Goal: Task Accomplishment & Management: Use online tool/utility

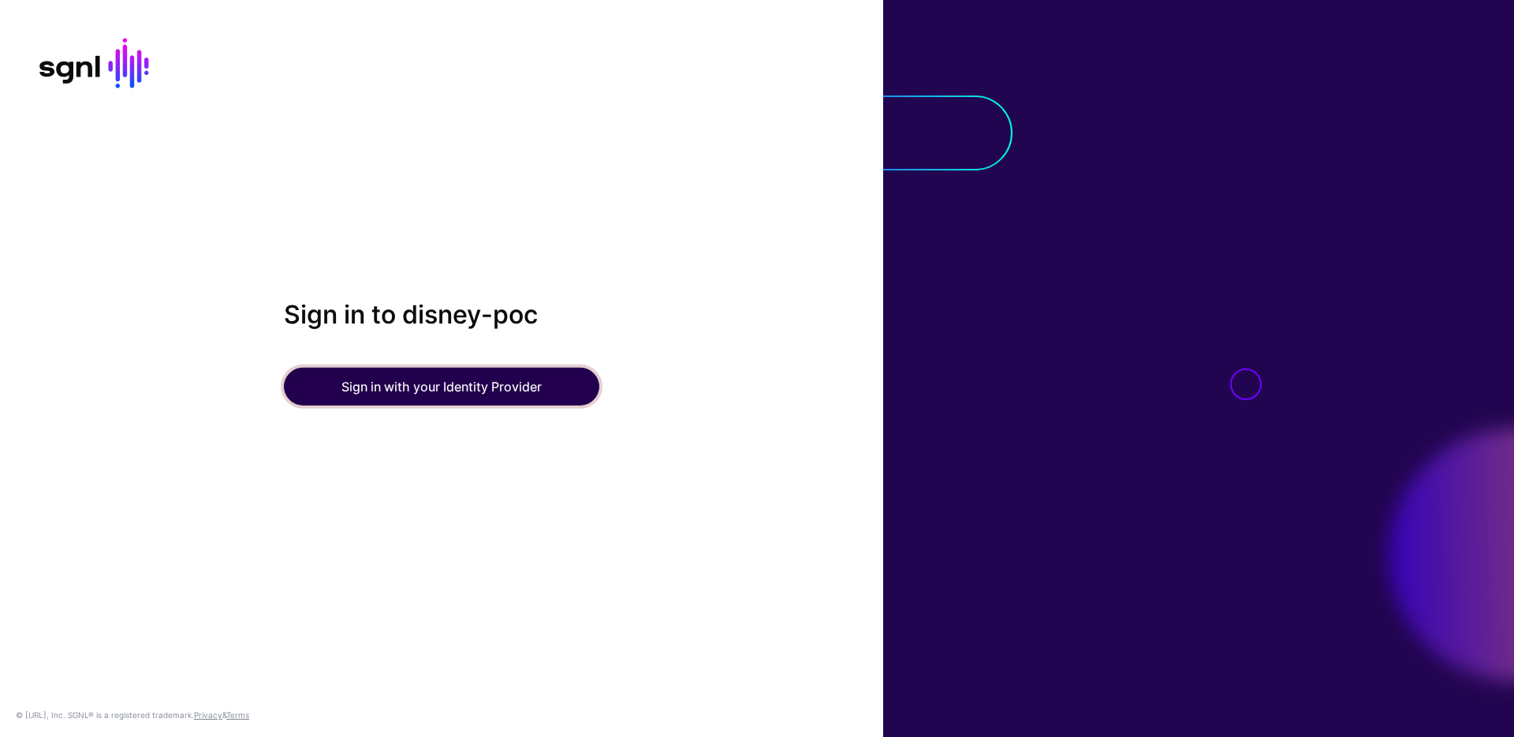
click at [521, 393] on button "Sign in with your Identity Provider" at bounding box center [441, 386] width 315 height 38
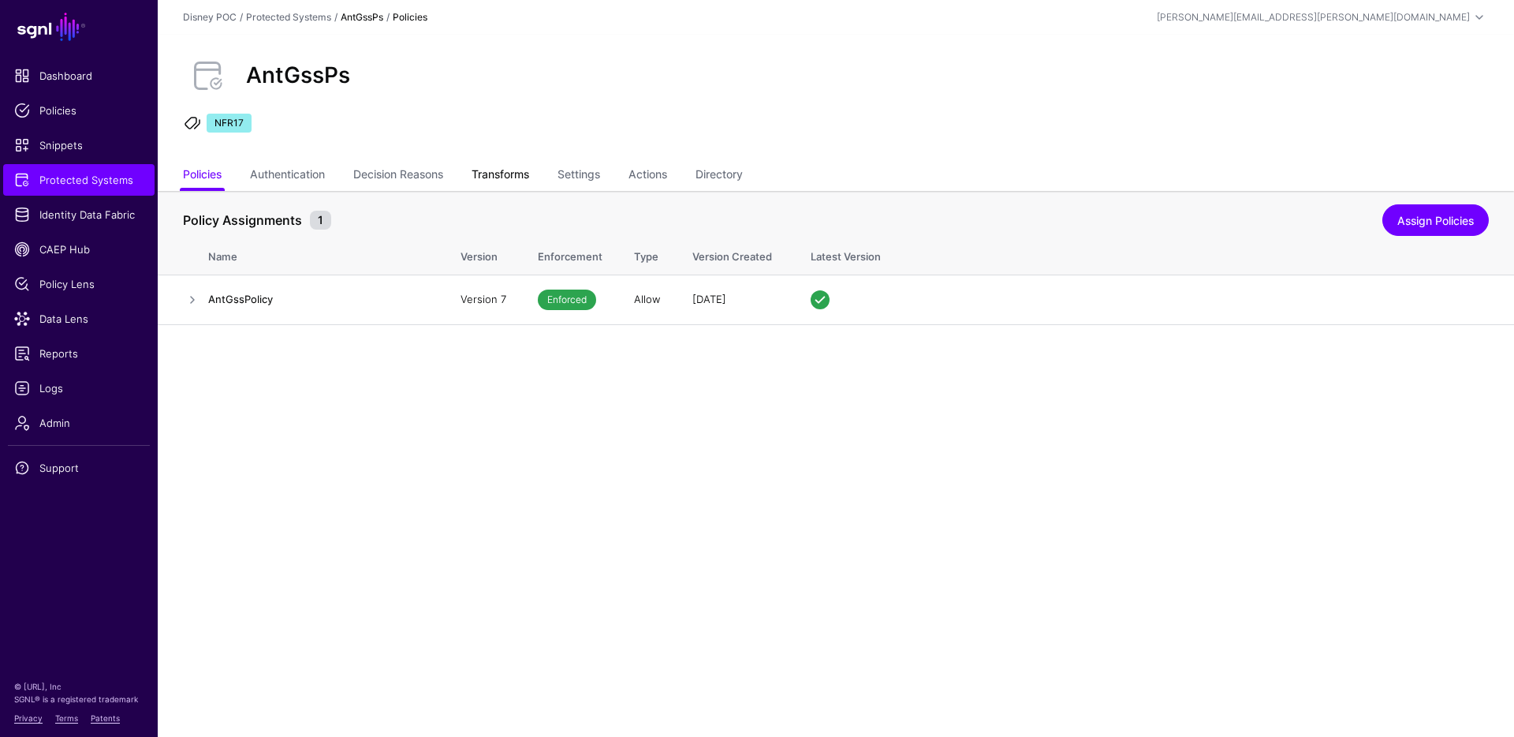
click at [514, 175] on link "Transforms" at bounding box center [501, 176] width 58 height 30
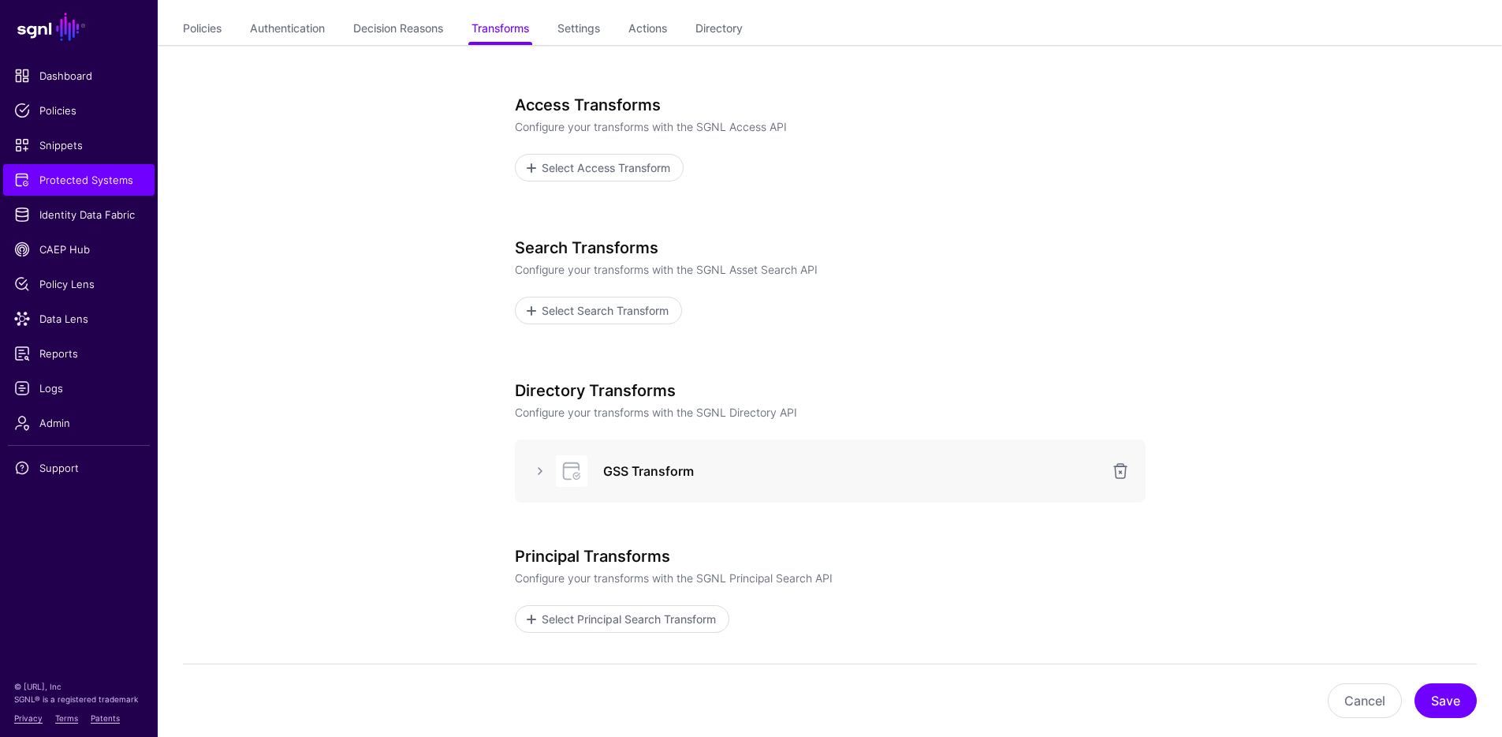
scroll to position [275, 0]
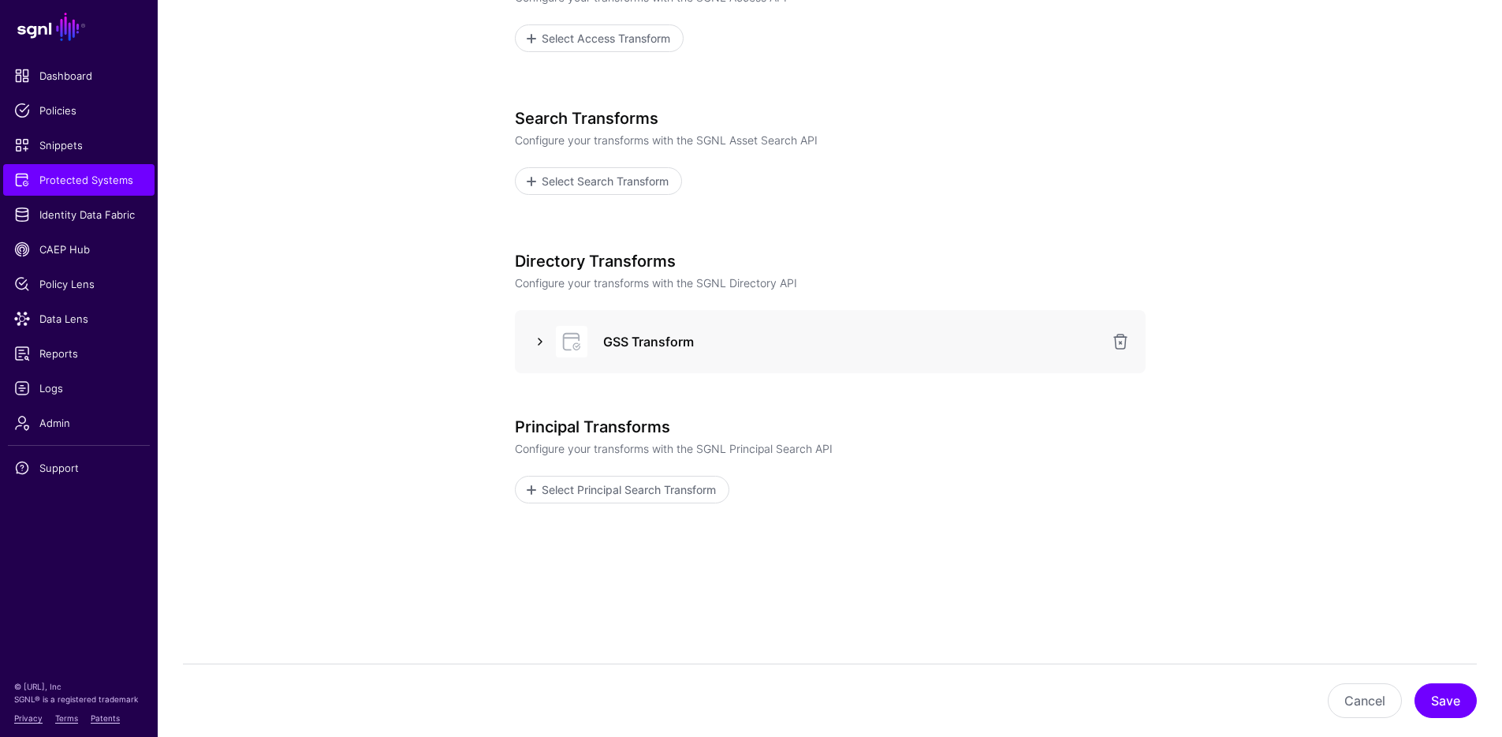
click at [537, 335] on link at bounding box center [540, 341] width 19 height 19
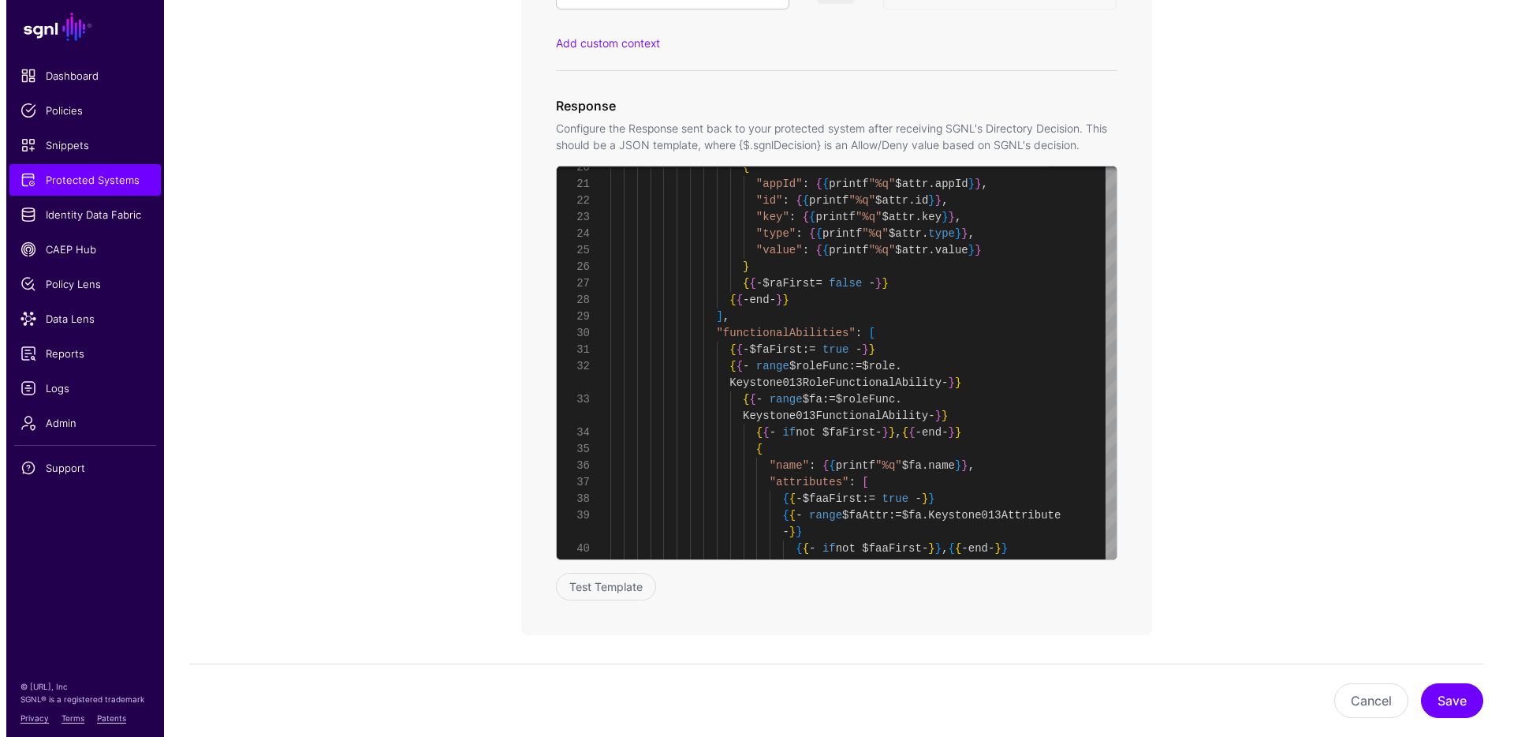
scroll to position [1285, 0]
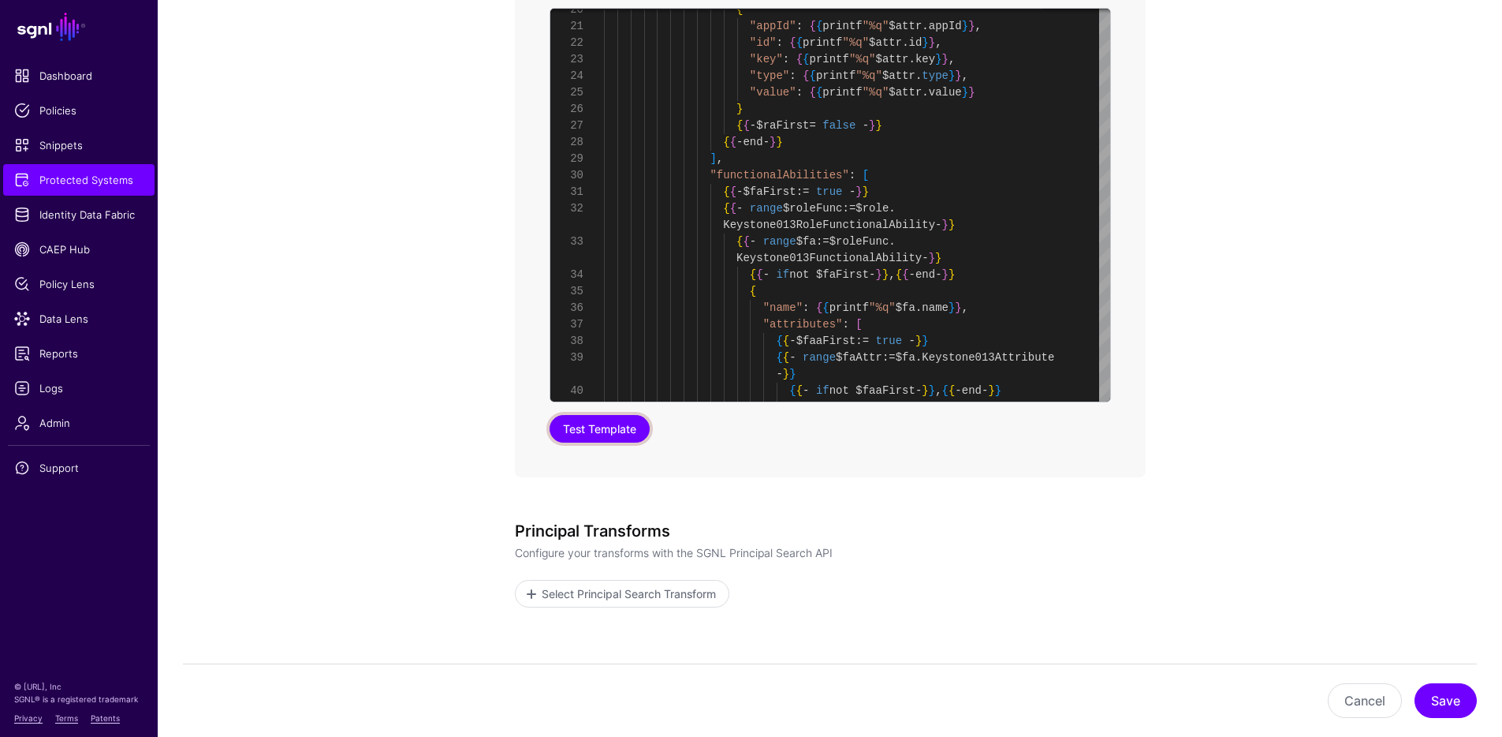
click at [585, 433] on button "Test Template" at bounding box center [600, 429] width 100 height 28
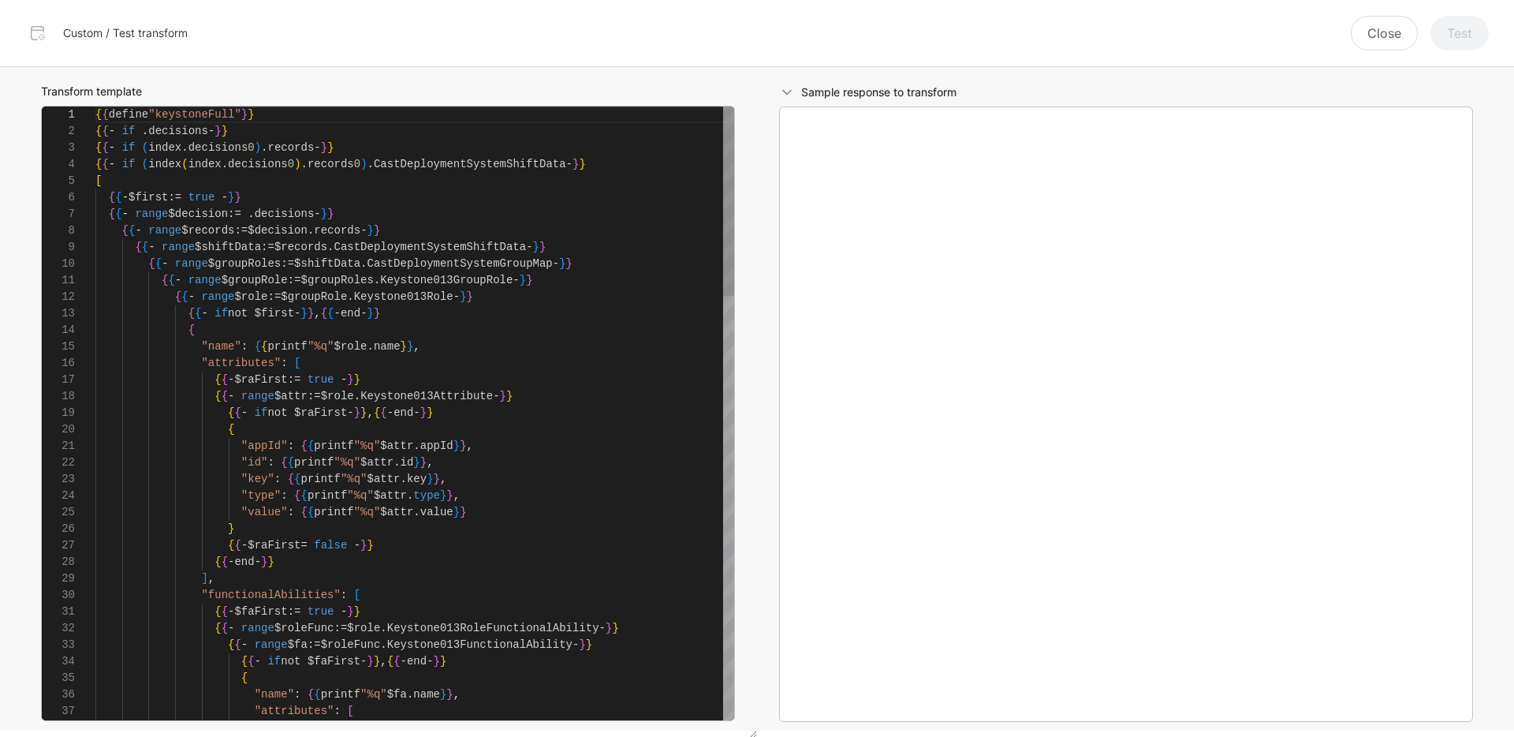
scroll to position [166, 0]
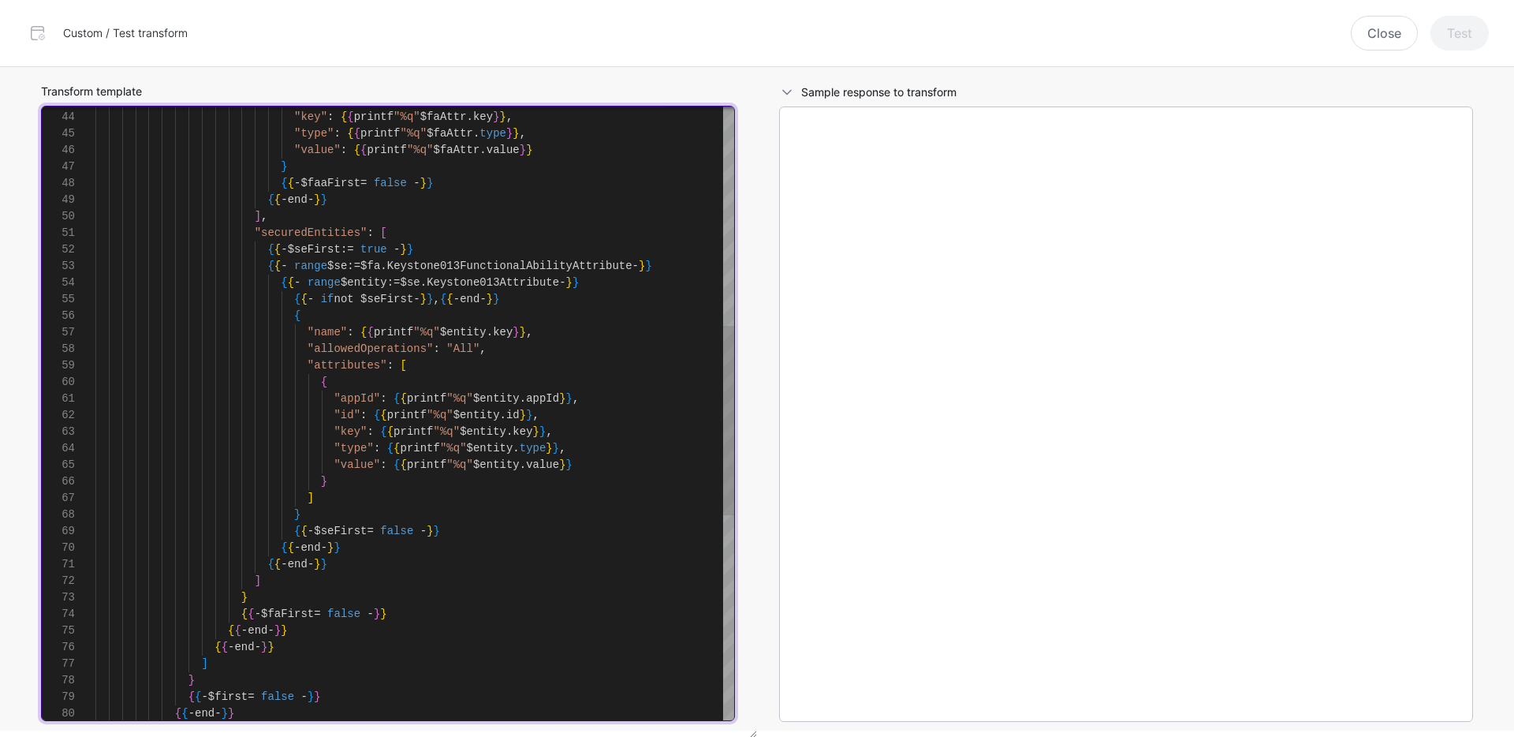
click at [469, 264] on div ""id" : { { printf "%q" $faAttr . id } } , "key" : { { printf "%q" $faAttr . key…" at bounding box center [414, 390] width 639 height 1987
click at [483, 281] on div ""id" : { { printf "%q" $faAttr . id } } , "key" : { { printf "%q" $faAttr . key…" at bounding box center [414, 390] width 639 height 1987
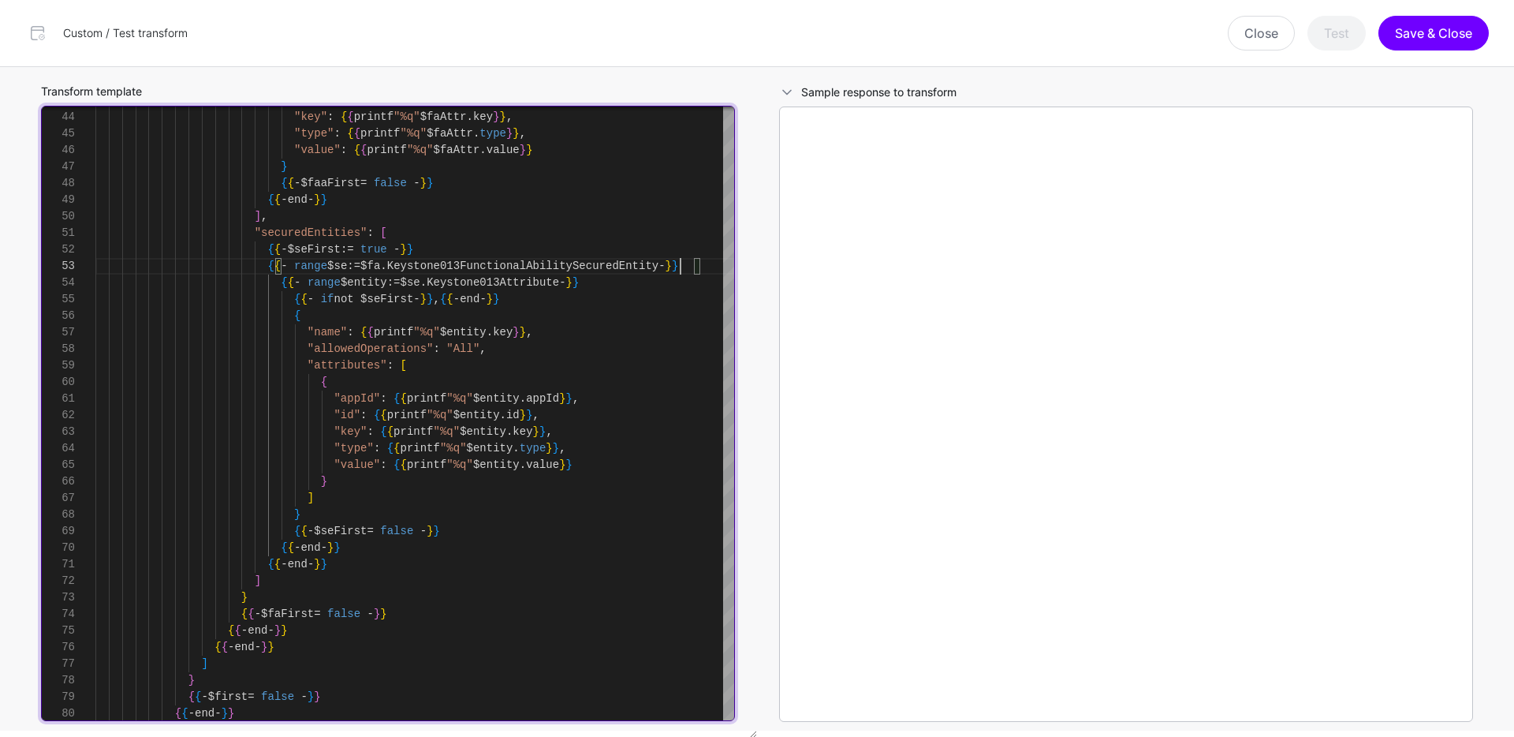
scroll to position [50, 0]
click at [513, 328] on div ""id" : { { printf "%q" $faAttr . id } } , "key" : { { printf "%q" $faAttr . key…" at bounding box center [414, 390] width 639 height 1987
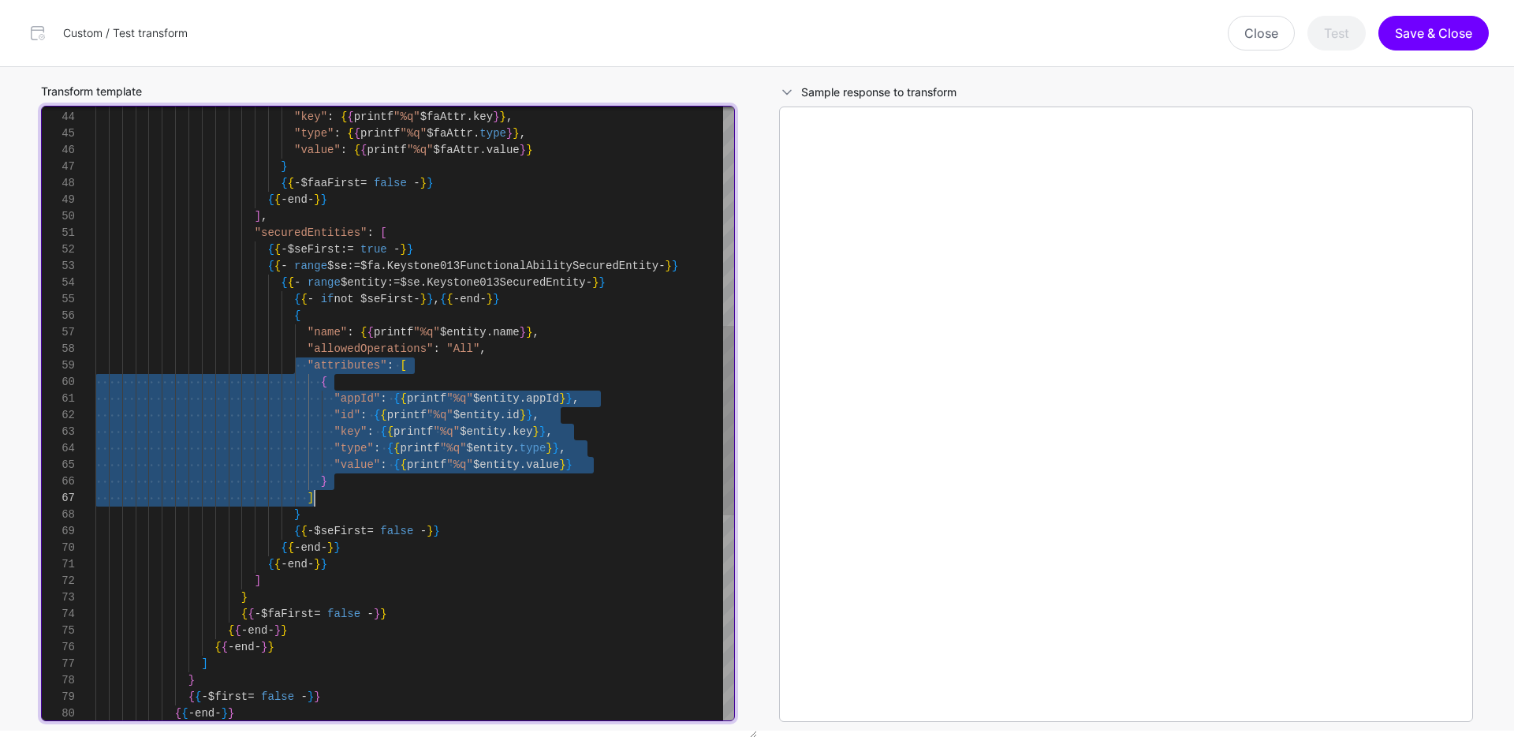
drag, startPoint x: 293, startPoint y: 361, endPoint x: 401, endPoint y: 493, distance: 170.8
click at [401, 493] on div ""id" : { { printf "%q" $faAttr . id } } , "key" : { { printf "%q" $faAttr . key…" at bounding box center [414, 390] width 639 height 1987
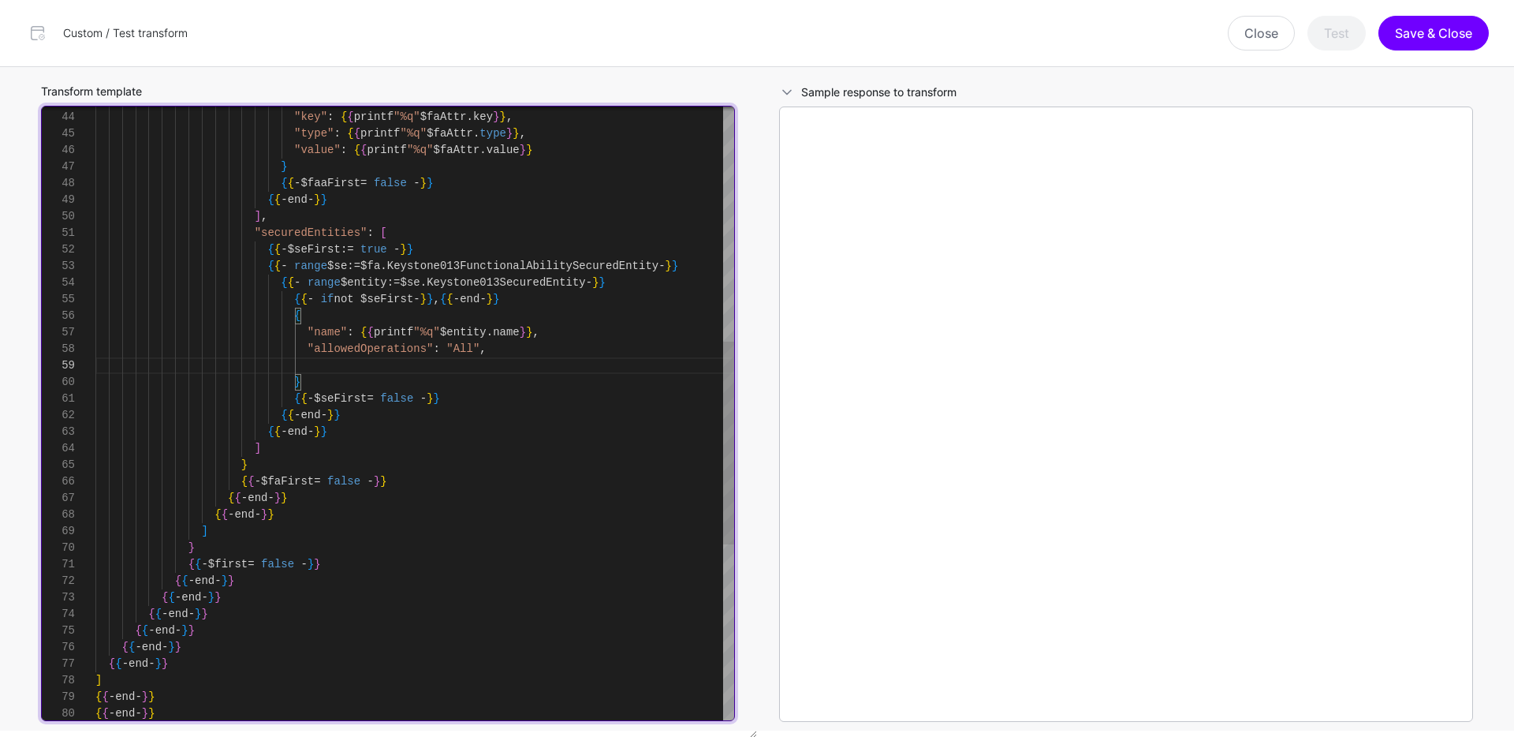
scroll to position [116, 0]
click at [515, 349] on div ""id" : { { printf "%q" $faAttr . id } } , "key" : { { printf "%q" $faAttr . key…" at bounding box center [414, 324] width 639 height 1855
click at [339, 358] on div ""id" : { { printf "%q" $faAttr . id } } , "key" : { { printf "%q" $faAttr . key…" at bounding box center [414, 324] width 639 height 1855
type textarea "**********"
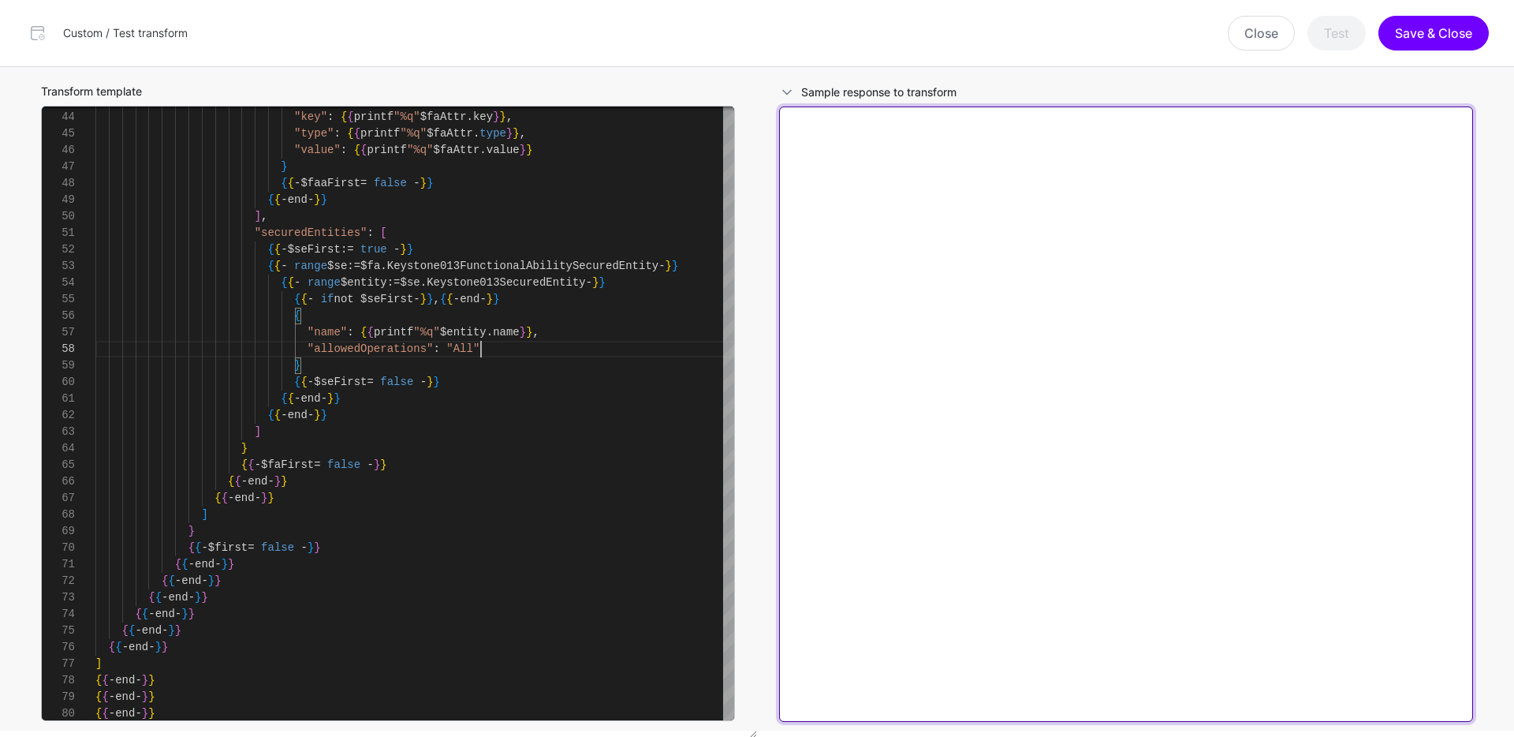
click at [1129, 207] on textarea at bounding box center [1126, 413] width 694 height 615
paste textarea "**********"
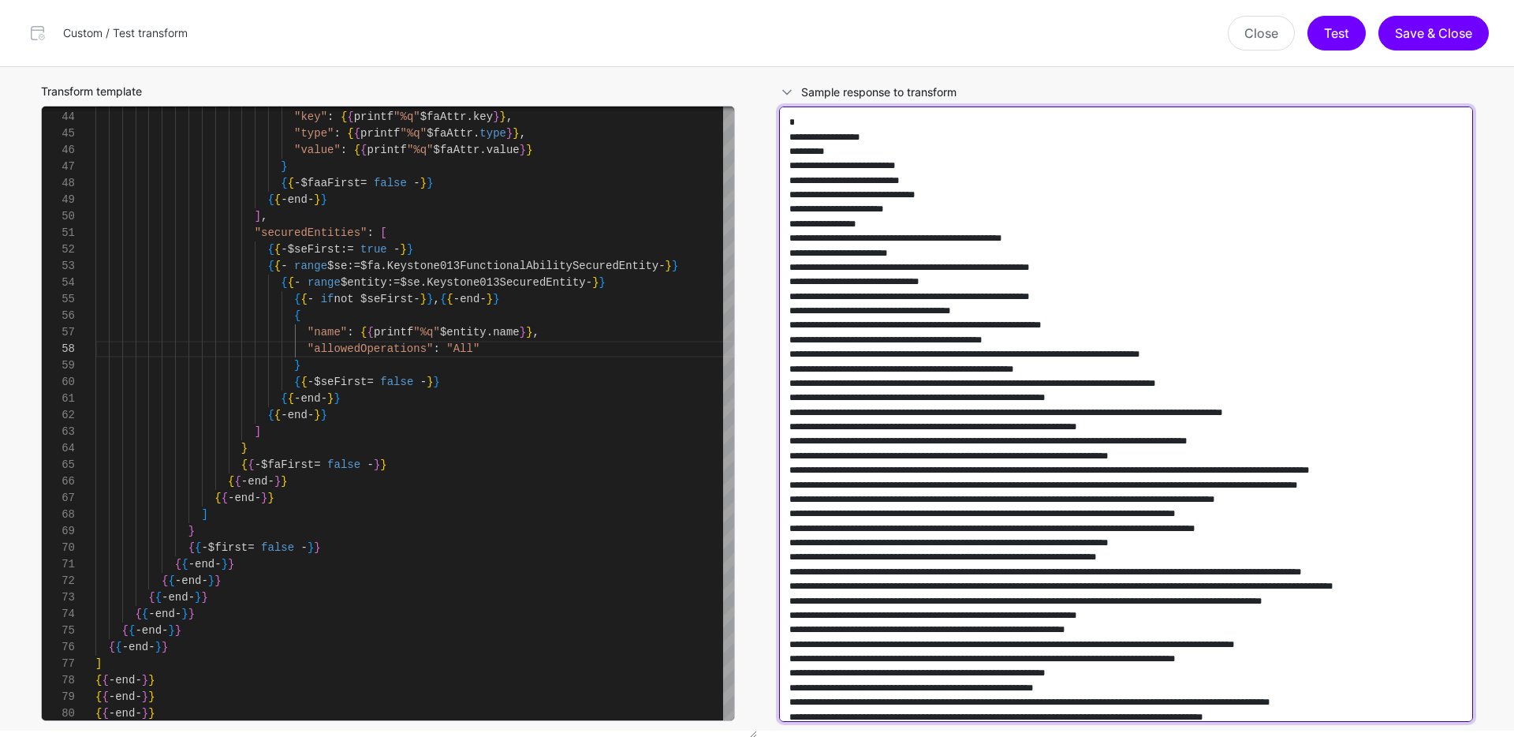
scroll to position [190687, 0]
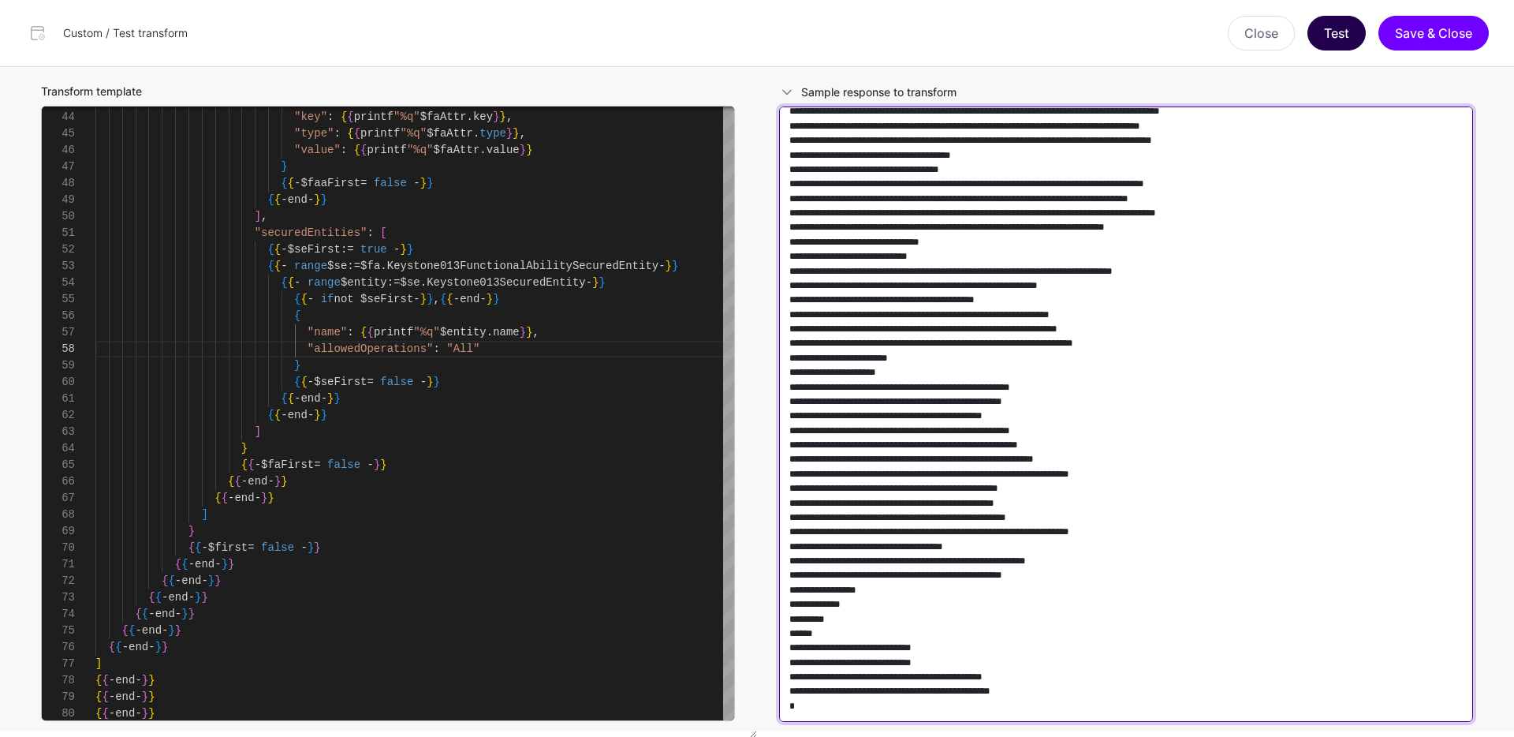
type textarea "**********"
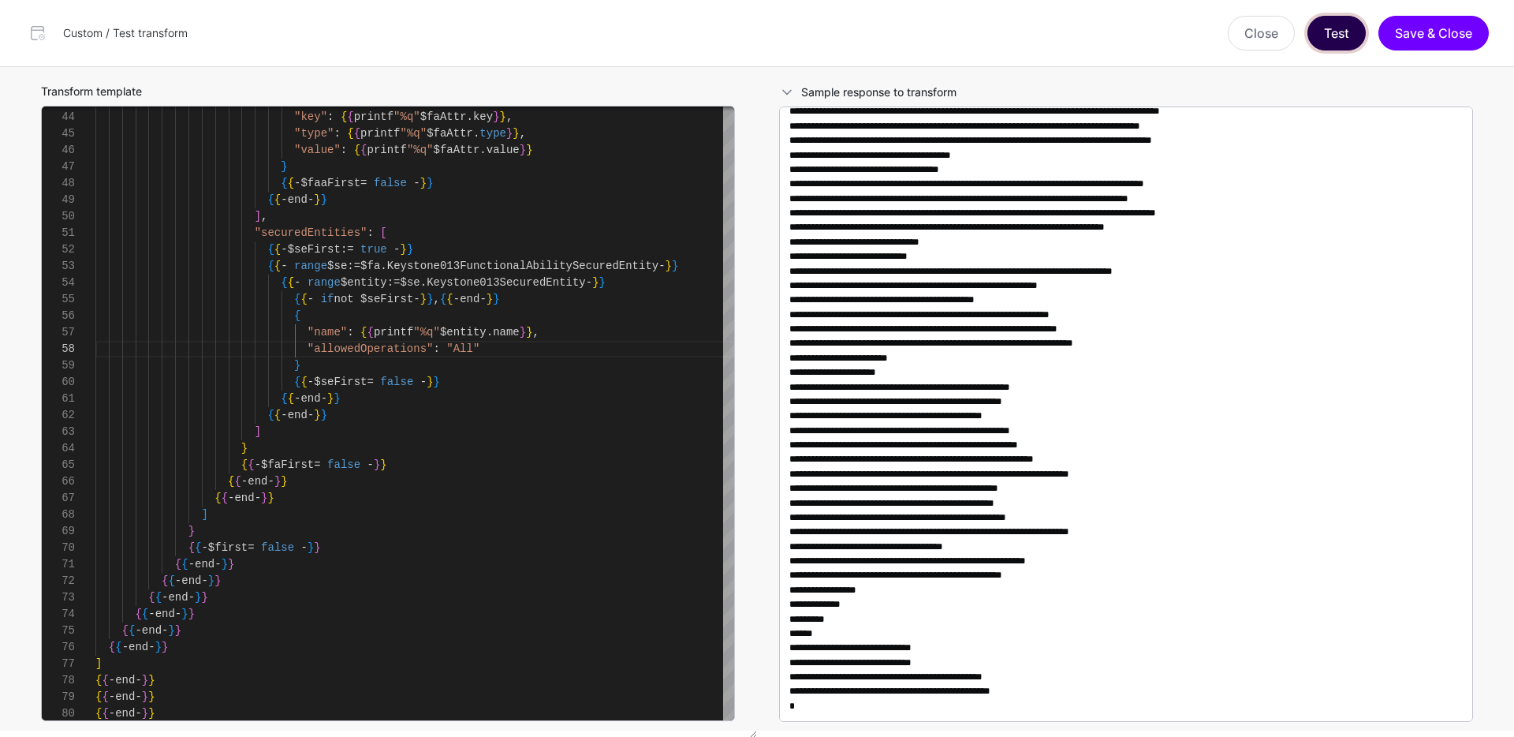
click at [1357, 28] on button "Test" at bounding box center [1337, 33] width 58 height 35
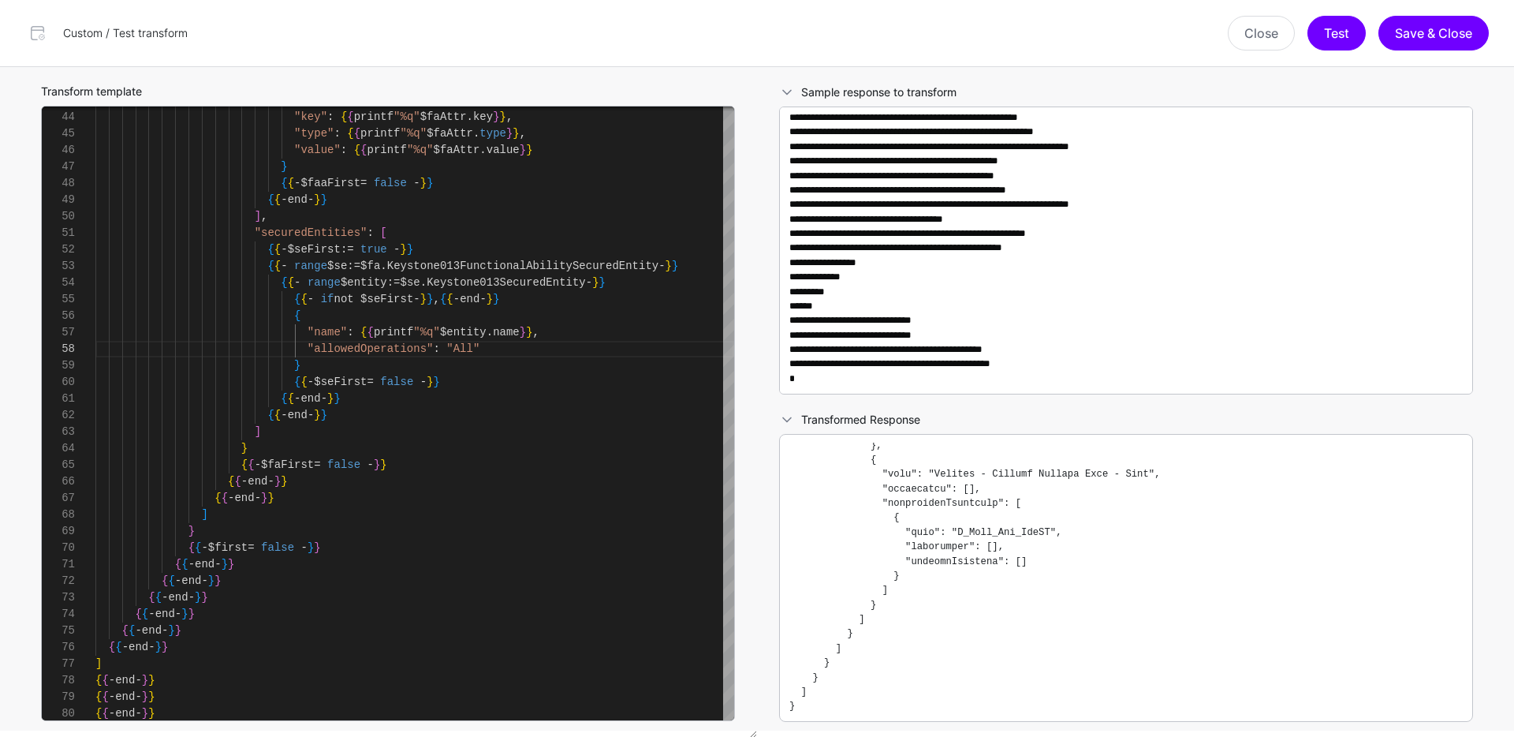
scroll to position [189231, 0]
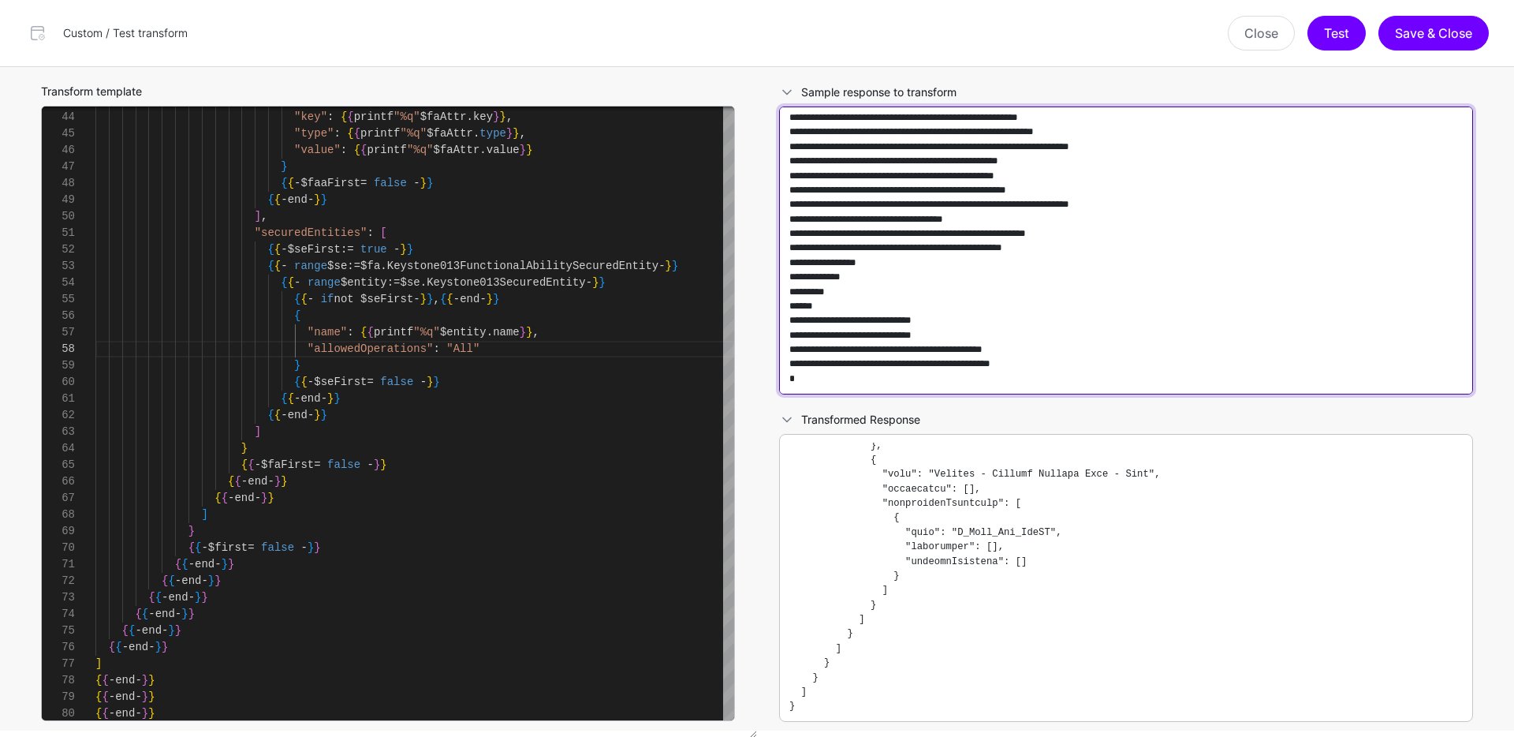
click at [1308, 259] on textarea at bounding box center [1126, 250] width 694 height 288
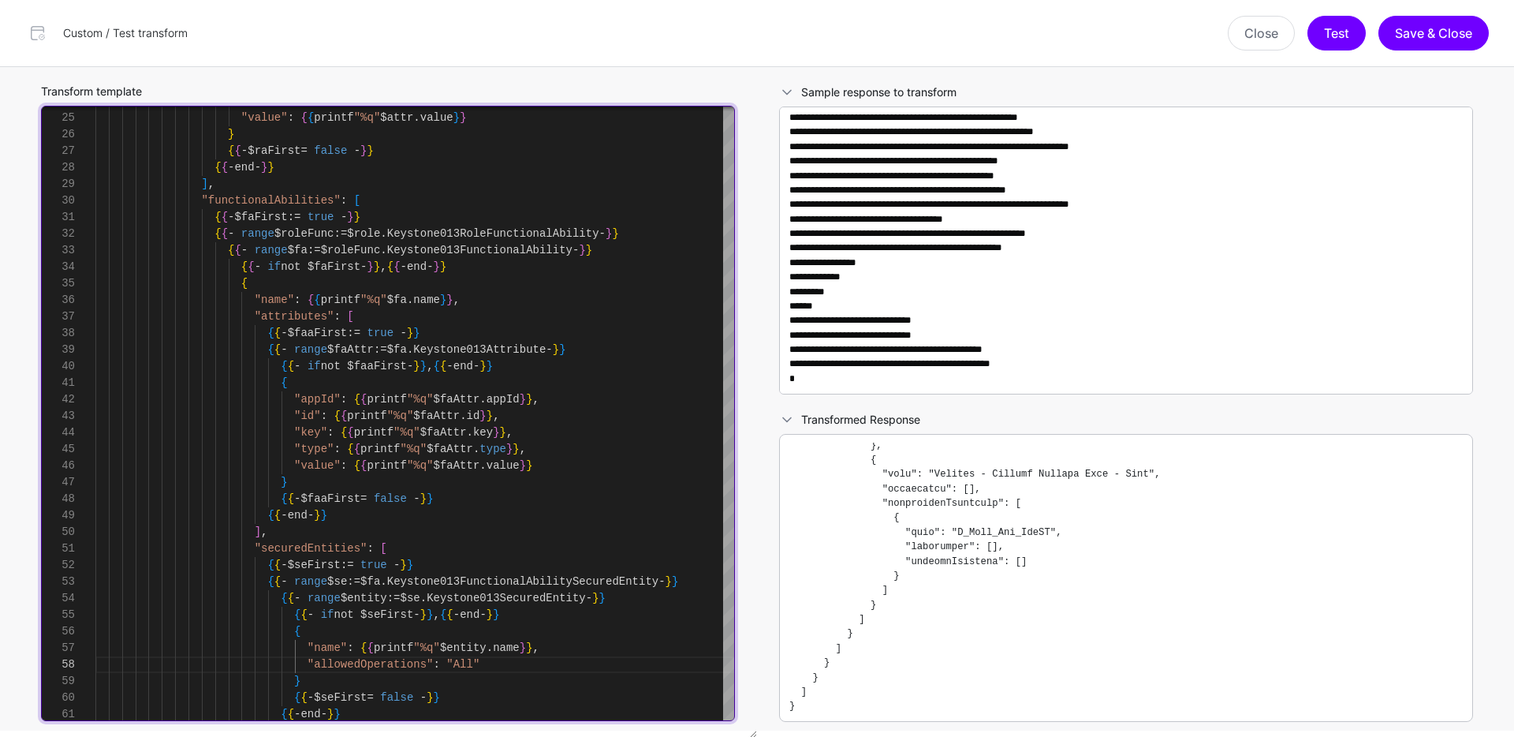
click at [311, 252] on div ""id" : { { printf "%q" $faAttr . id } } , "key" : { { printf "%q" $faAttr . key…" at bounding box center [414, 631] width 639 height 1838
click at [462, 353] on div ""id" : { { printf "%q" $faAttr . id } } , "key" : { { printf "%q" $faAttr . key…" at bounding box center [414, 631] width 639 height 1838
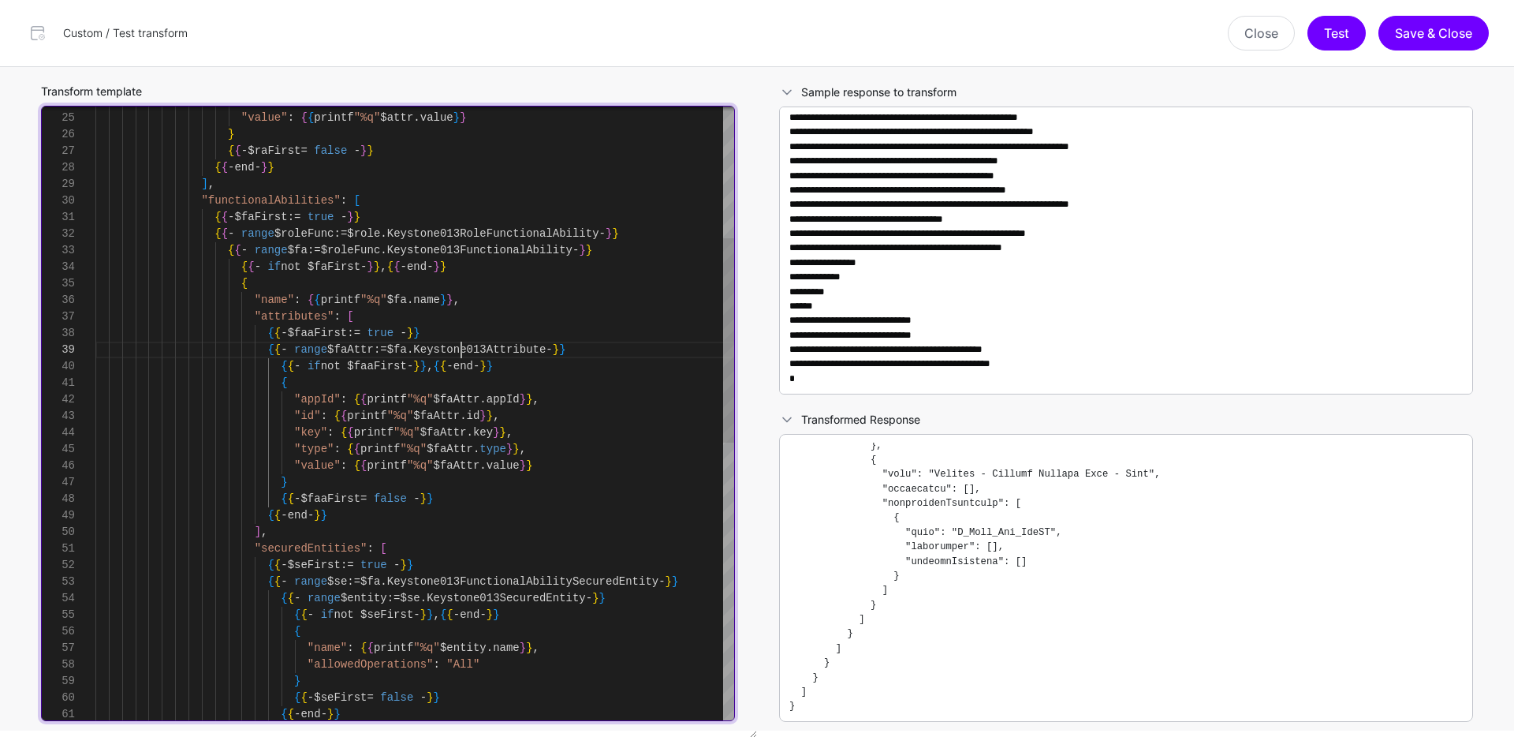
click at [462, 353] on div ""id" : { { printf "%q" $faAttr . id } } , "key" : { { printf "%q" $faAttr . key…" at bounding box center [414, 631] width 639 height 1838
click at [431, 350] on div ""id" : { { printf "%q" $faAttr . id } } , "key" : { { printf "%q" $faAttr . key…" at bounding box center [414, 631] width 639 height 1838
click at [568, 352] on div ""id" : { { printf "%q" $faAttr . id } } , "key" : { { printf "%q" $faAttr . key…" at bounding box center [414, 631] width 639 height 1838
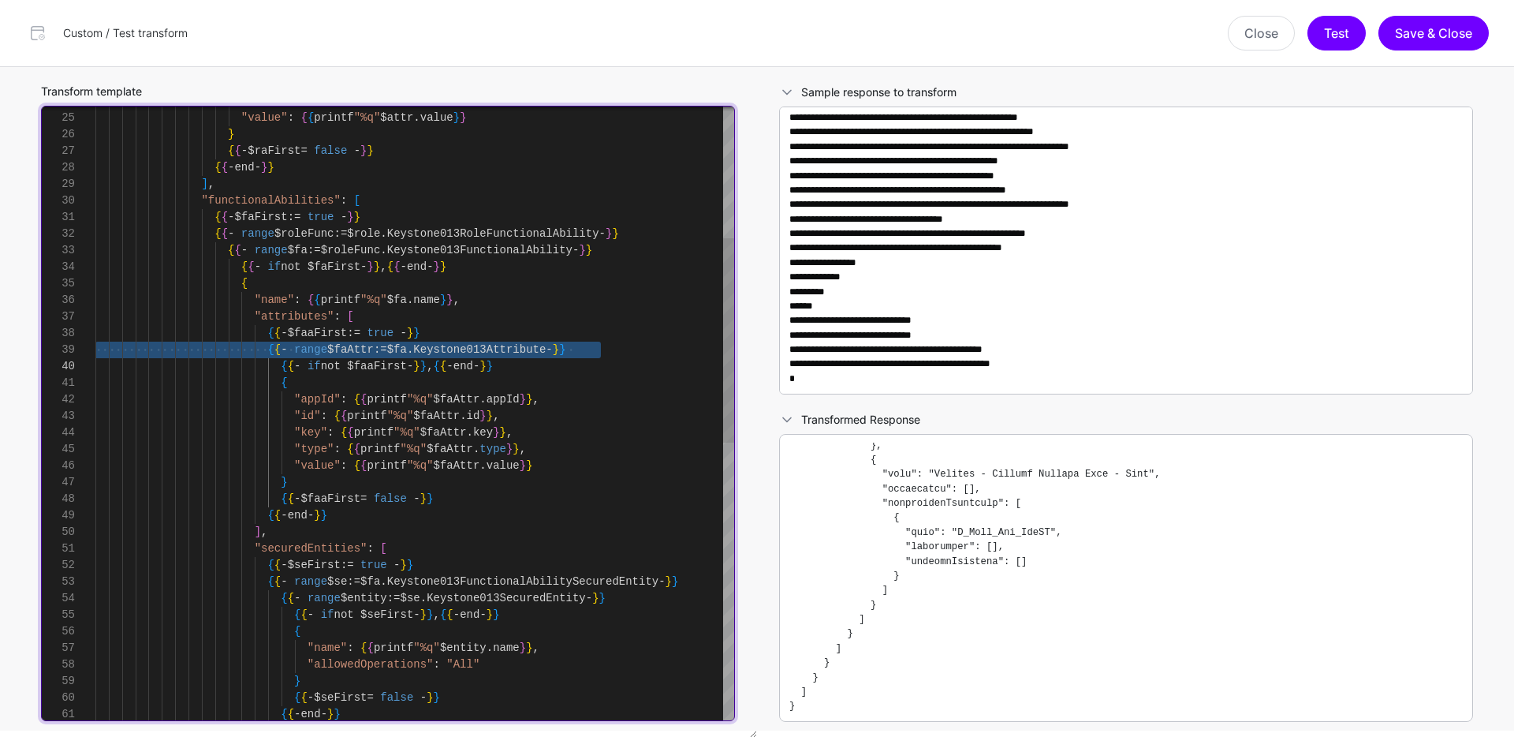
click at [551, 337] on div ""id" : { { printf "%q" $faAttr . id } } , "key" : { { printf "%q" $faAttr . key…" at bounding box center [414, 631] width 639 height 1838
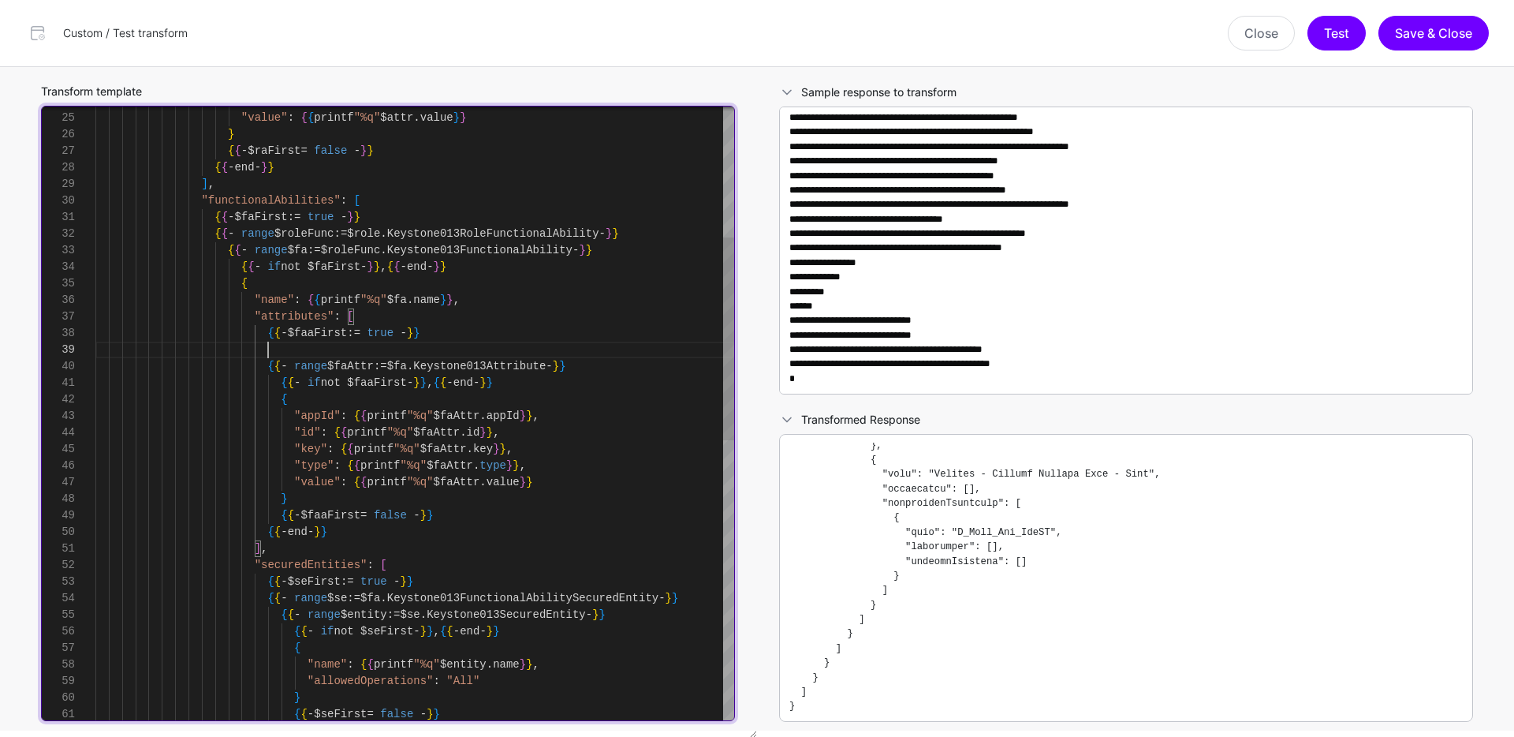
scroll to position [149, 0]
drag, startPoint x: 604, startPoint y: 365, endPoint x: 270, endPoint y: 367, distance: 333.6
click at [270, 367] on div ""id" : { { printf "%q" $faAttr . id } } , "key" : { { printf "%q" $faAttr . key…" at bounding box center [414, 639] width 639 height 1855
click at [271, 351] on div ""id" : { { printf "%q" $faAttr . id } } , "key" : { { printf "%q" $faAttr . key…" at bounding box center [414, 639] width 639 height 1855
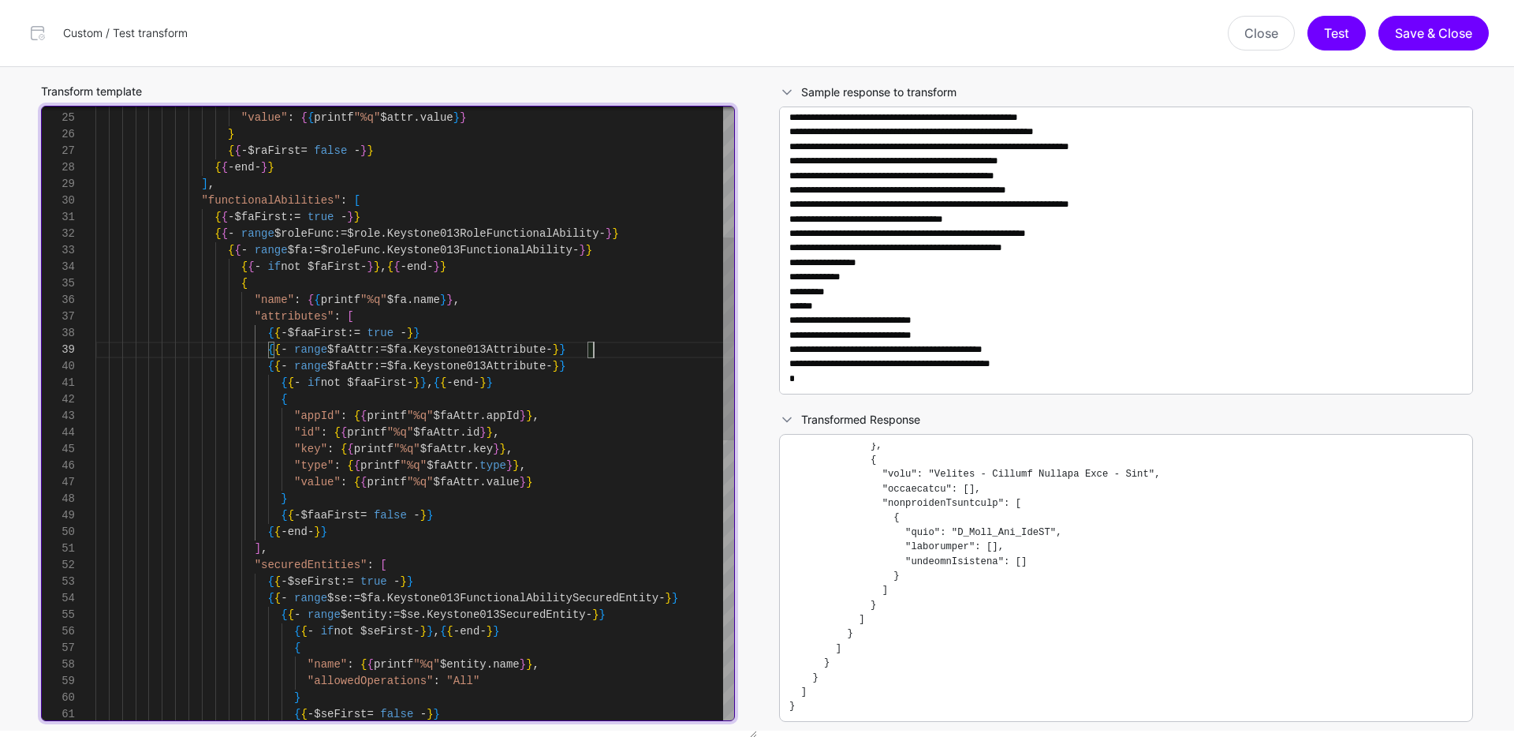
click at [379, 354] on div ""id" : { { printf "%q" $faAttr . id } } , "key" : { { printf "%q" $faAttr . key…" at bounding box center [414, 639] width 639 height 1855
click at [375, 352] on div ""id" : { { printf "%q" $faAttr . id } } , "key" : { { printf "%q" $faAttr . key…" at bounding box center [414, 639] width 639 height 1855
click at [356, 350] on div ""id" : { { printf "%q" $faAttr . id } } , "key" : { { printf "%q" $faAttr . key…" at bounding box center [414, 639] width 639 height 1855
click at [498, 348] on div ""id" : { { printf "%q" $faAttr . id } } , "key" : { { printf "%q" $faAttr . key…" at bounding box center [414, 639] width 639 height 1855
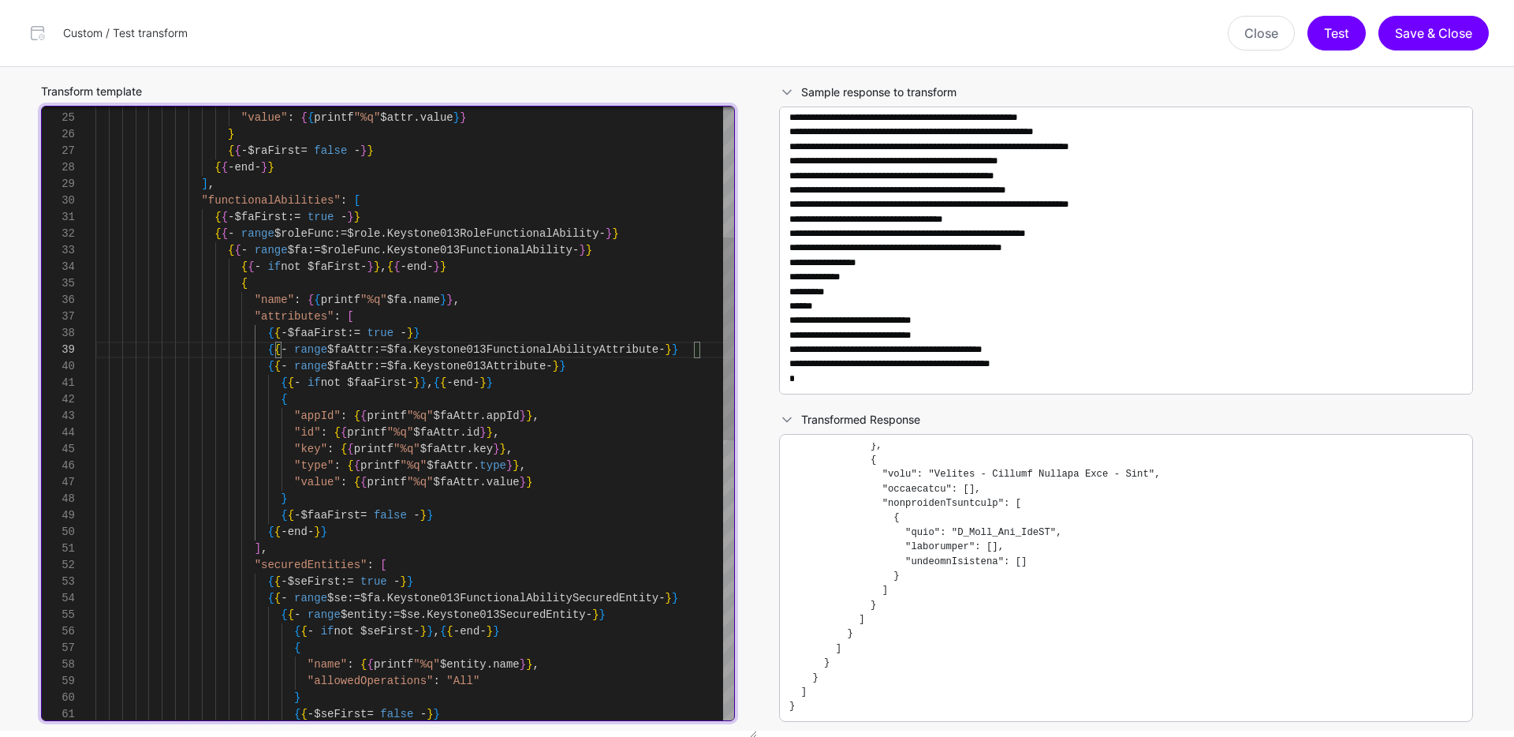
click at [372, 353] on div ""id" : { { printf "%q" $faAttr . id } } , "key" : { { printf "%q" $faAttr . key…" at bounding box center [414, 639] width 639 height 1855
click at [422, 370] on div ""id" : { { printf "%q" $faAttr . id } } , "key" : { { printf "%q" $faAttr . key…" at bounding box center [414, 639] width 639 height 1855
drag, startPoint x: 361, startPoint y: 365, endPoint x: 345, endPoint y: 365, distance: 16.6
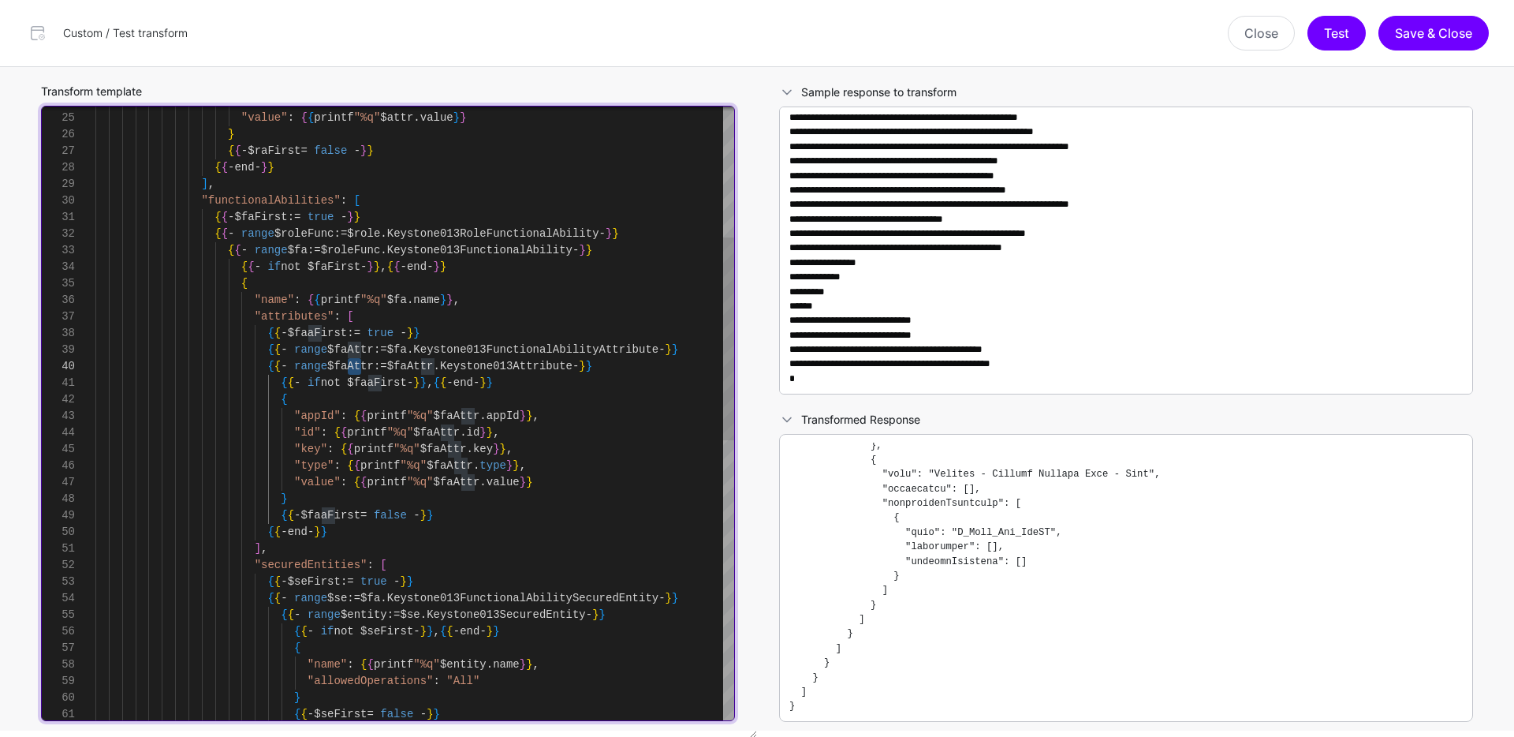
click at [345, 365] on div ""id" : { { printf "%q" $faAttr . id } } , "key" : { { printf "%q" $faAttr . key…" at bounding box center [414, 639] width 639 height 1855
click at [362, 367] on div ""id" : { { printf "%q" $faAttr . id } } , "key" : { { printf "%q" $faAttr . key…" at bounding box center [414, 639] width 639 height 1855
click at [384, 365] on div ""id" : { { printf "%q" $faAttr . id } } , "key" : { { printf "%q" $faAttr . key…" at bounding box center [414, 639] width 639 height 1855
click at [357, 365] on div ""id" : { { printf "%q" $faAttr . id } } , "key" : { { printf "%q" $faAttr . key…" at bounding box center [414, 639] width 639 height 1855
click at [354, 349] on div ""id" : { { printf "%q" $faAttr . id } } , "key" : { { printf "%q" $faAttr . key…" at bounding box center [414, 639] width 639 height 1855
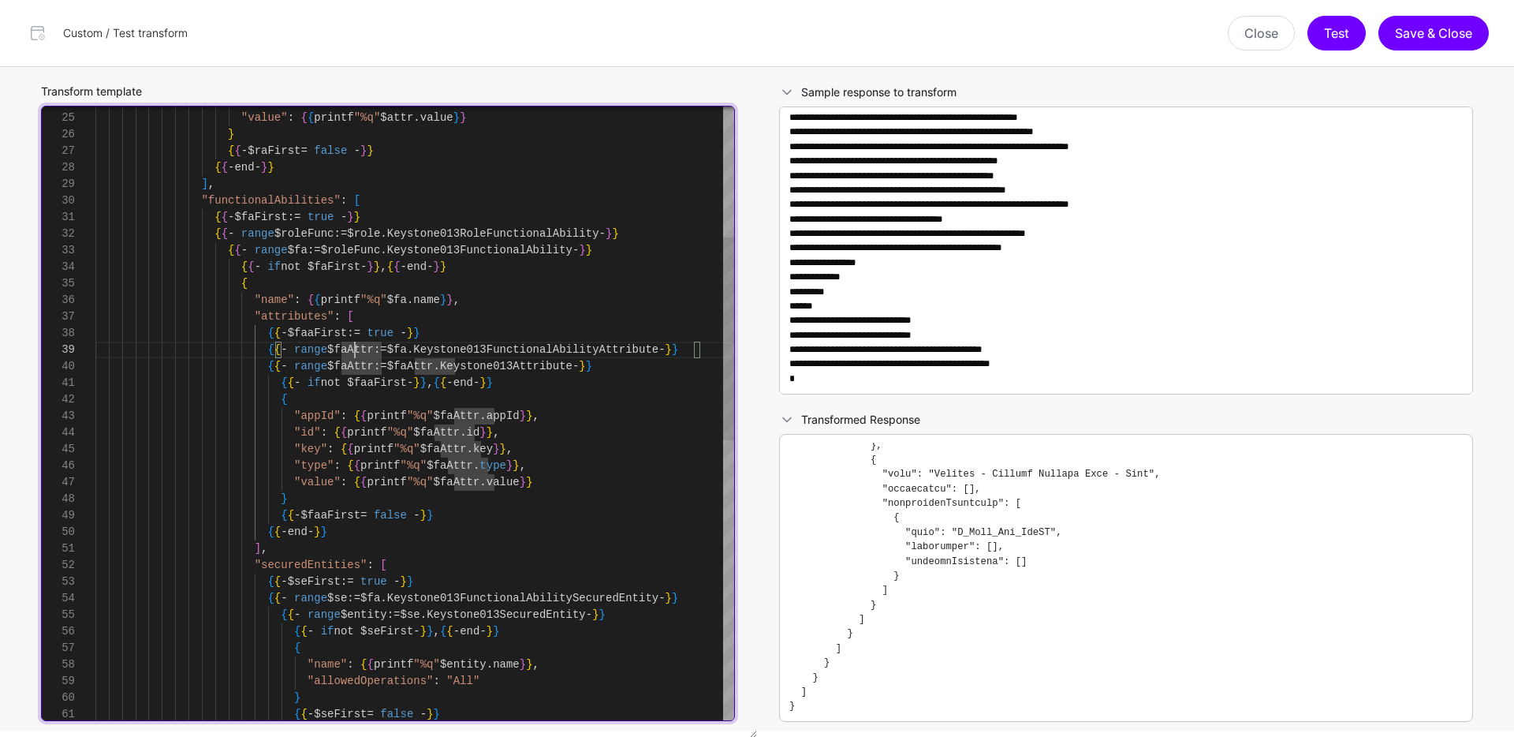
click at [355, 366] on div ""id" : { { printf "%q" $faAttr . id } } , "key" : { { printf "%q" $faAttr . key…" at bounding box center [414, 639] width 639 height 1855
click at [353, 349] on div ""id" : { { printf "%q" $faAttr . id } } , "key" : { { printf "%q" $faAttr . key…" at bounding box center [414, 639] width 639 height 1855
click at [427, 364] on div ""id" : { { printf "%q" $faAttr . id } } , "key" : { { printf "%q" $faAttr . key…" at bounding box center [414, 639] width 639 height 1855
click at [356, 528] on div ""id" : { { printf "%q" $faAttr . id } } , "key" : { { printf "%q" $faAttr . key…" at bounding box center [414, 639] width 639 height 1855
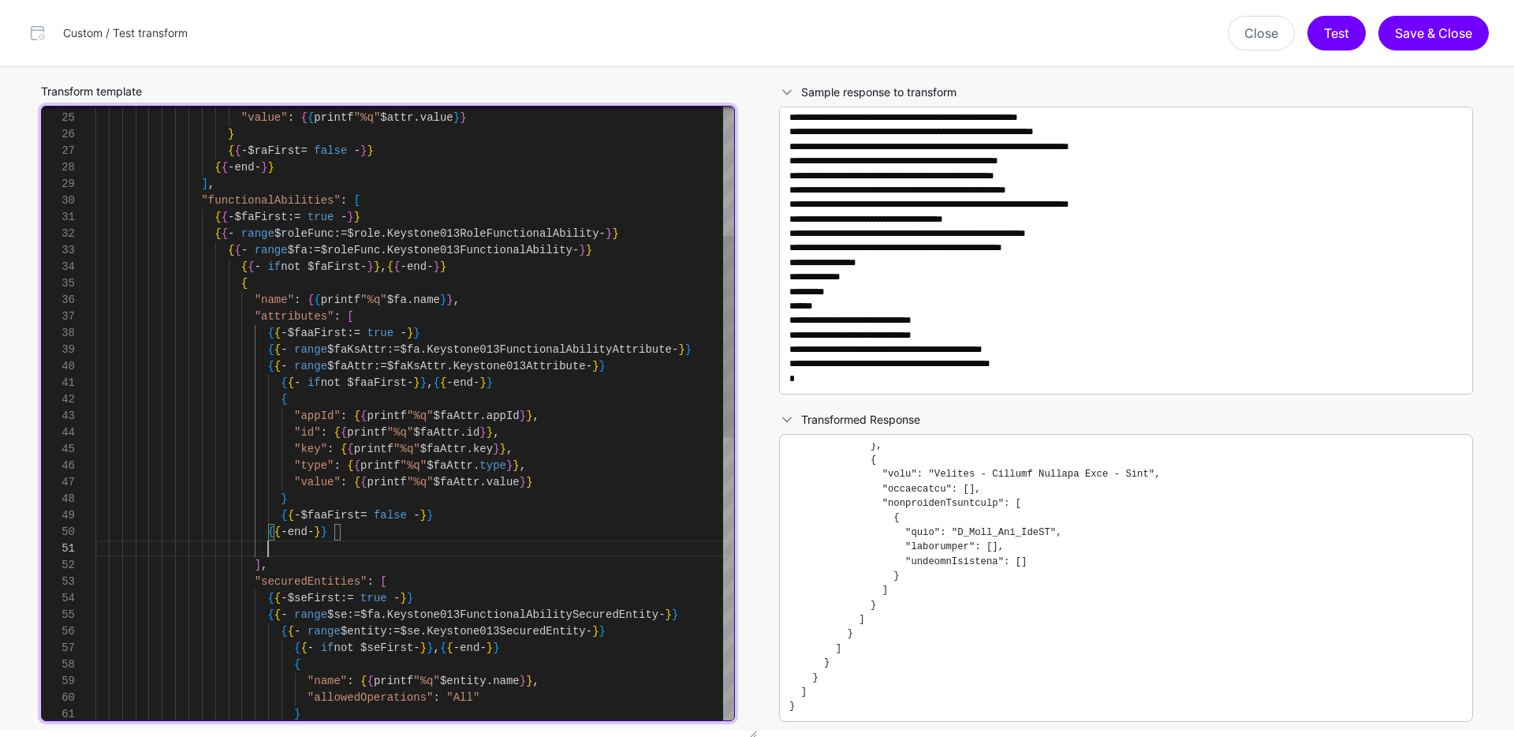
scroll to position [0, 0]
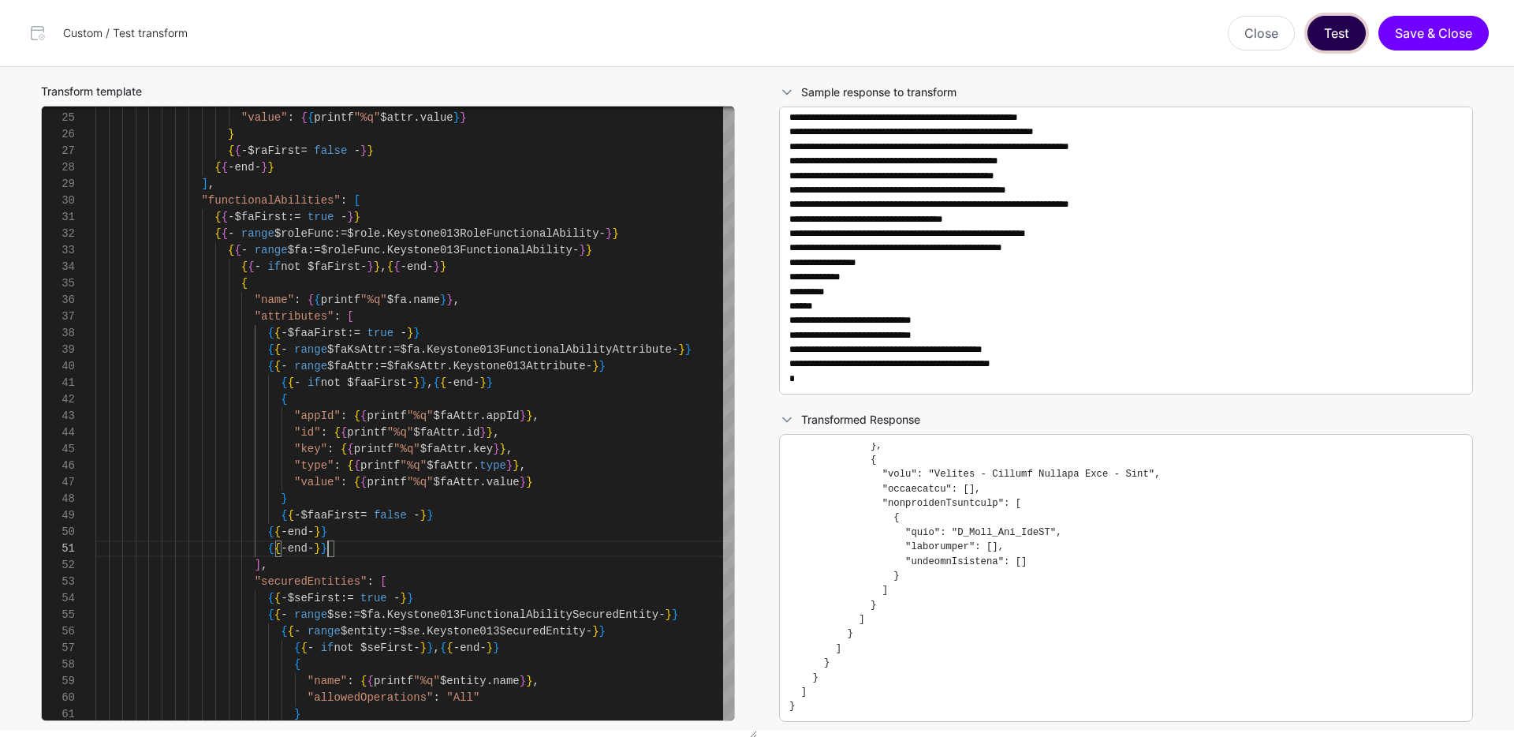
click at [1350, 30] on button "Test" at bounding box center [1337, 33] width 58 height 35
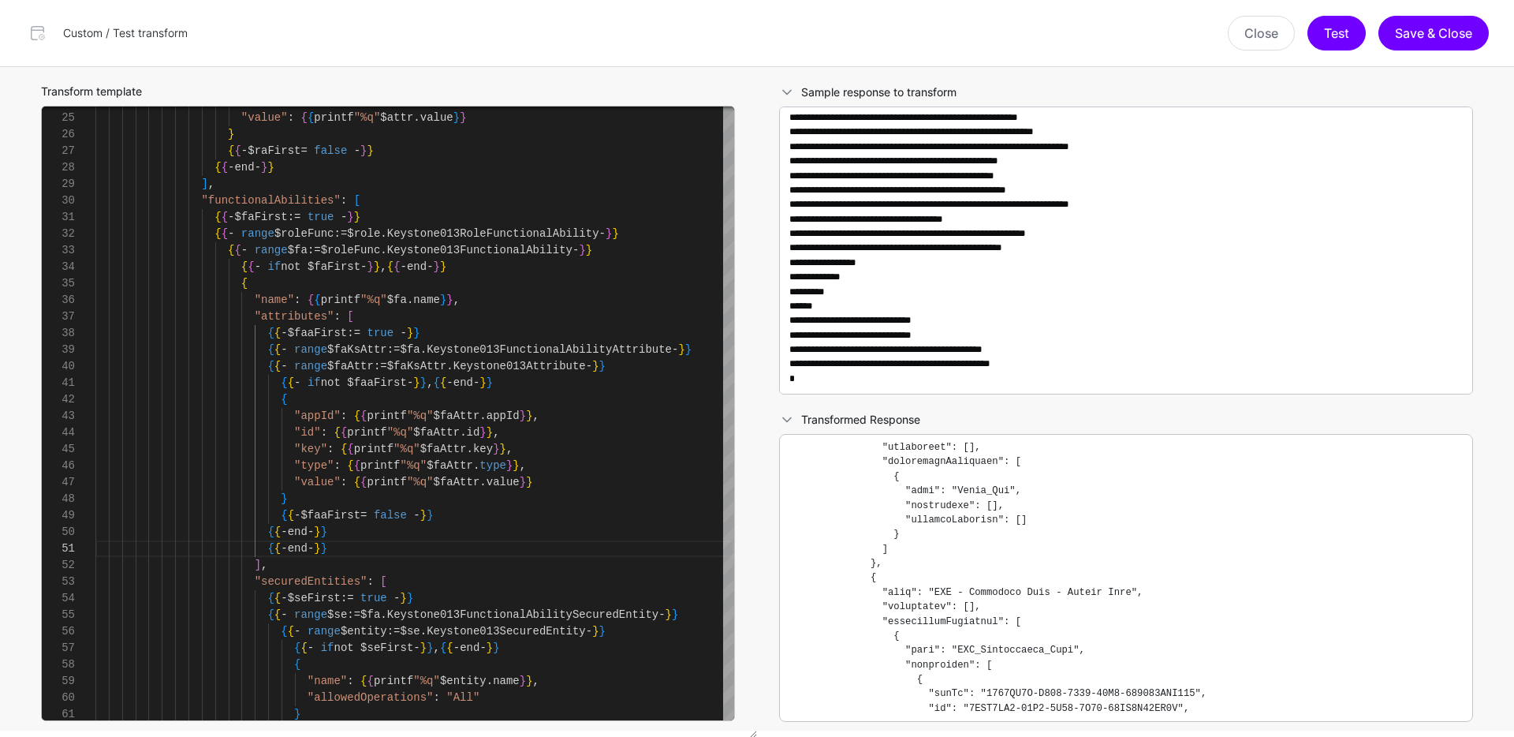
scroll to position [5561, 0]
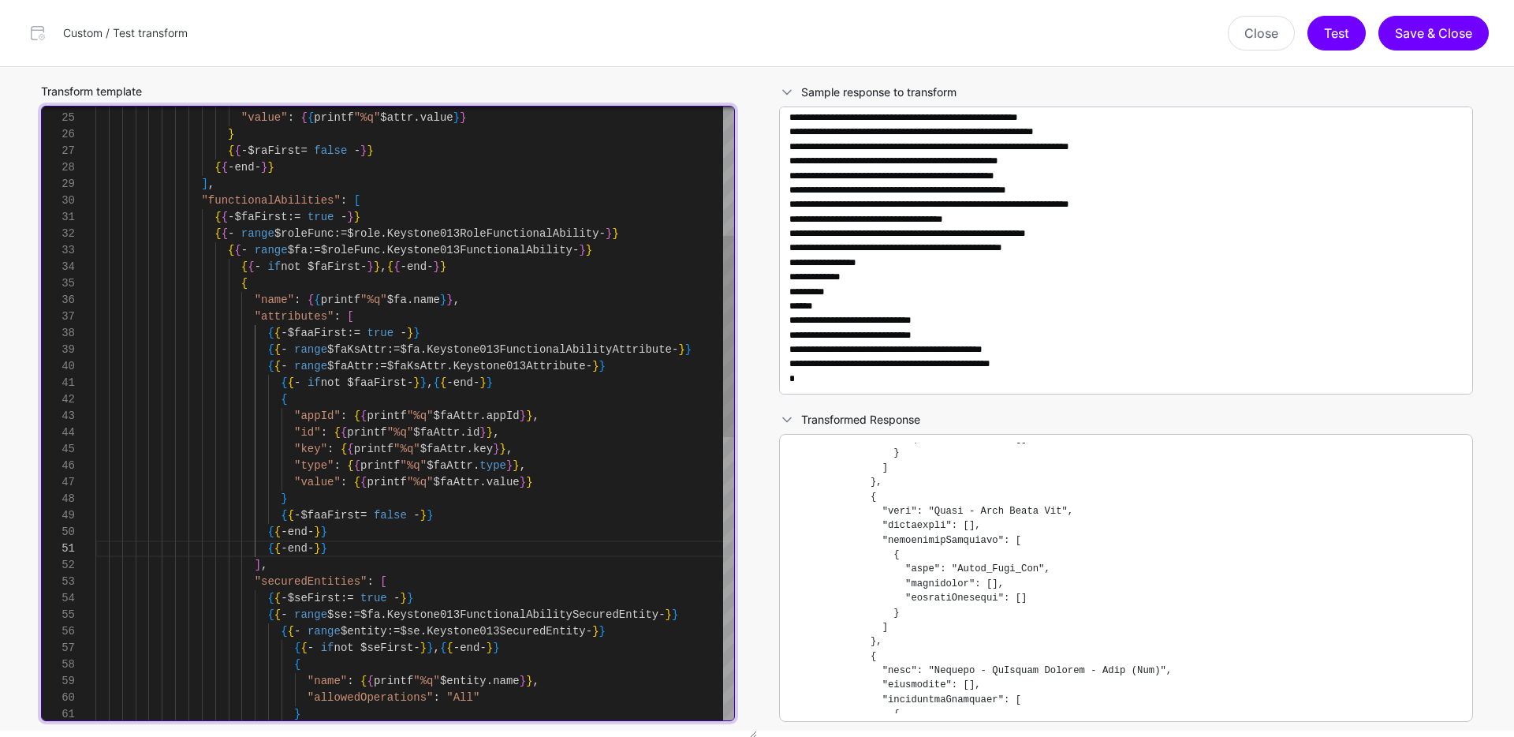
click at [304, 464] on div ""id" : { { printf "%q" $faAttr . id } } , "key" : { { printf "%q" $faAttr . key…" at bounding box center [414, 647] width 639 height 1871
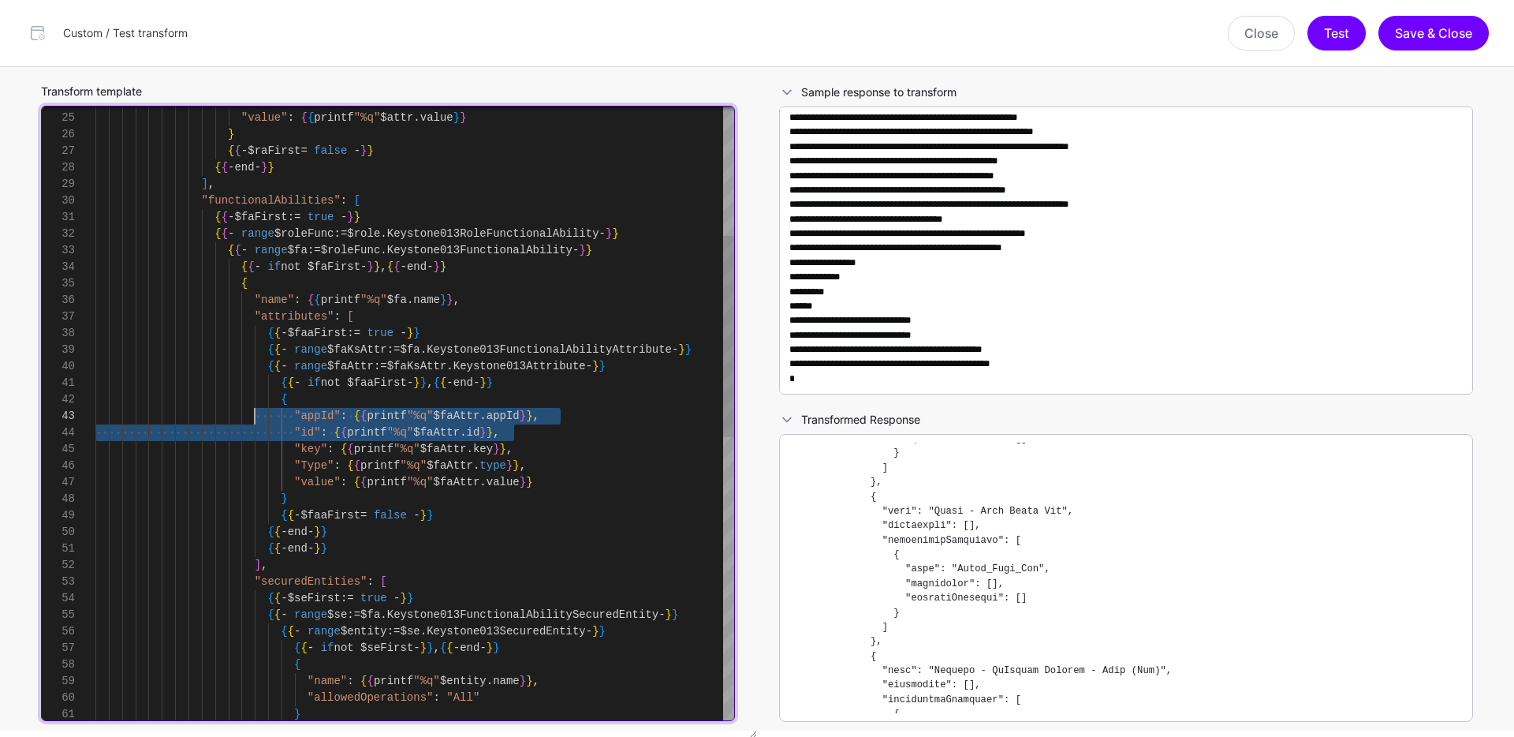
scroll to position [33, 0]
drag, startPoint x: 528, startPoint y: 430, endPoint x: 246, endPoint y: 420, distance: 282.5
click at [246, 420] on div ""id" : { { printf "%q" $faAttr . id } } , "key" : { { printf "%q" $faAttr . key…" at bounding box center [414, 647] width 639 height 1871
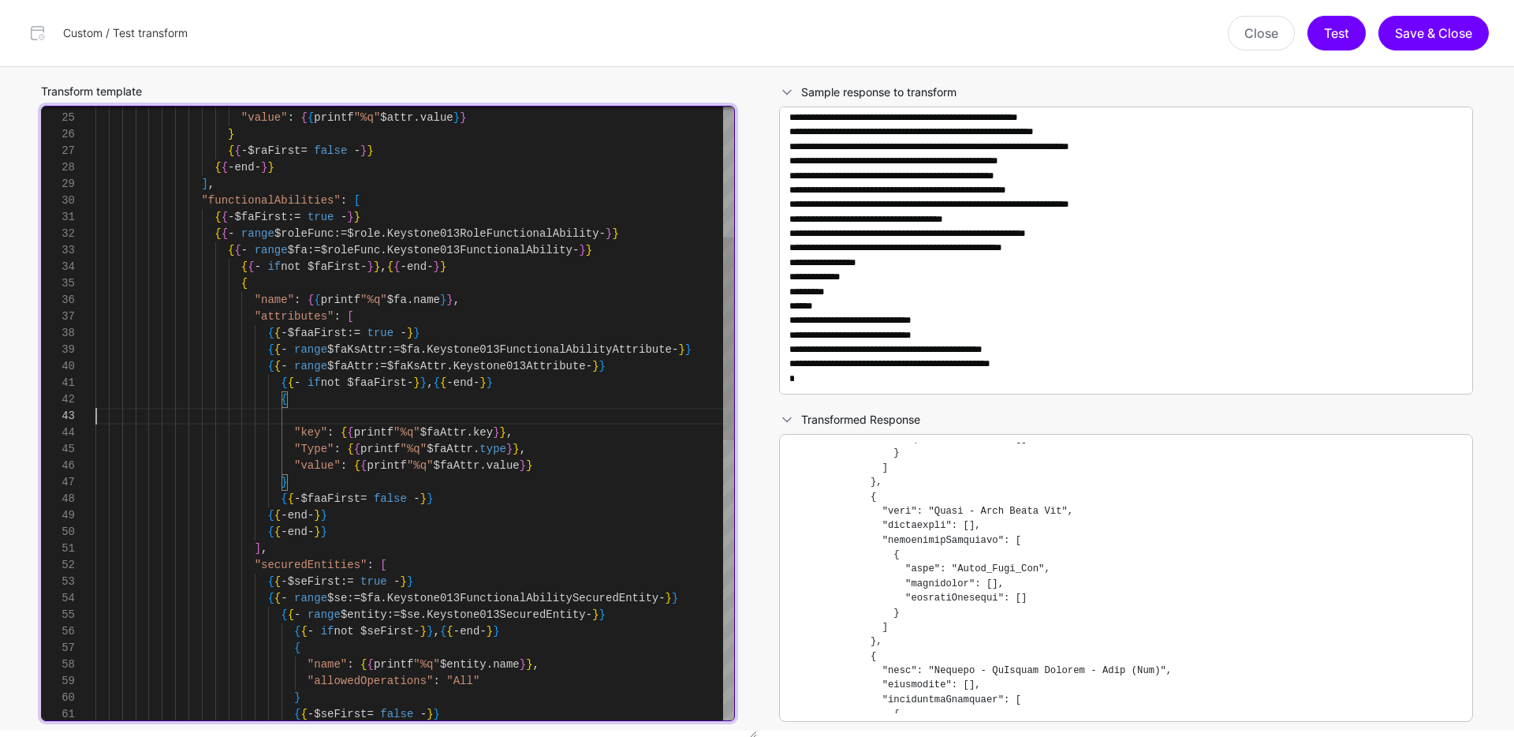
scroll to position [17, 0]
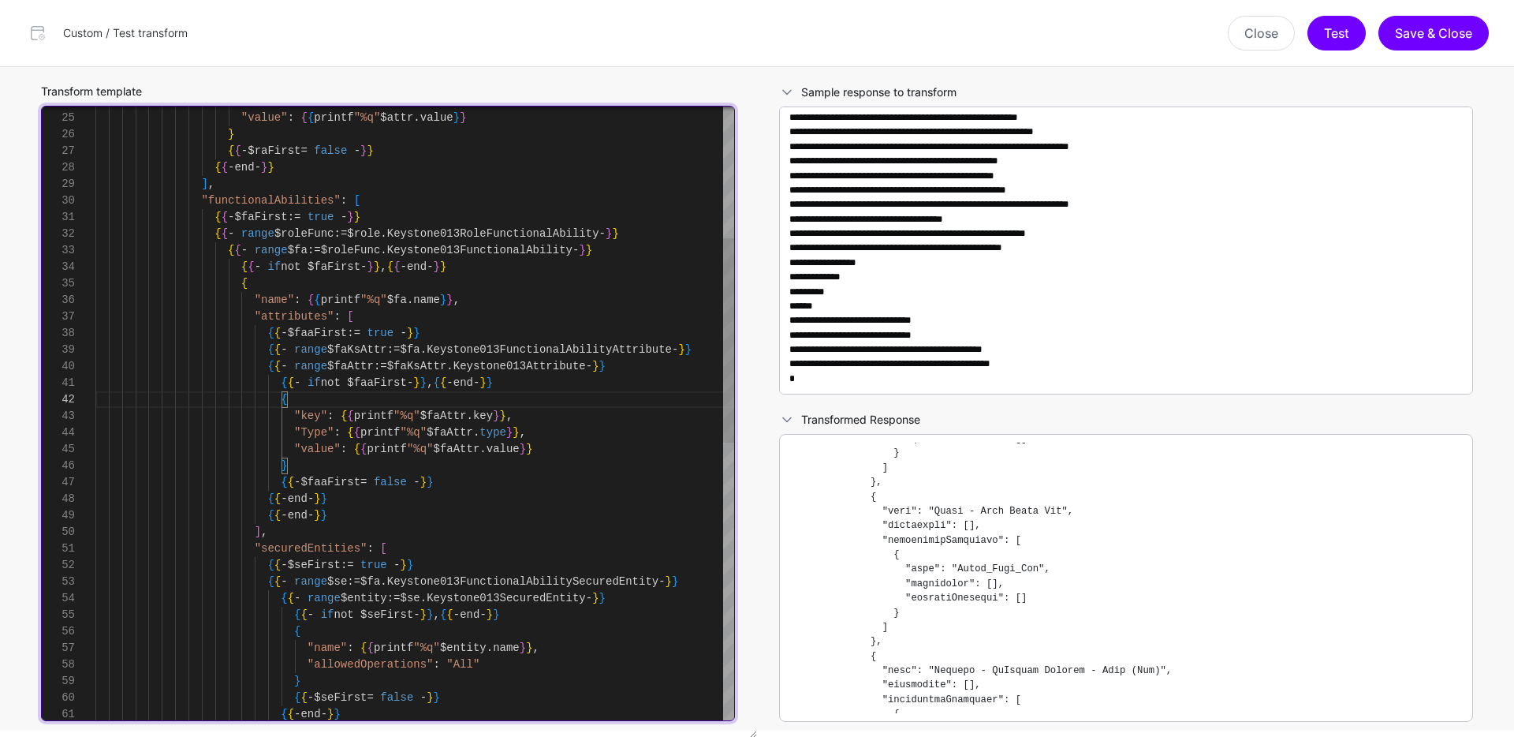
click at [296, 417] on div ""key" : { { printf "%q" $faAttr . key } } , "Type" : { { printf "%q" $faAttr . …" at bounding box center [414, 631] width 639 height 1838
drag, startPoint x: 295, startPoint y: 416, endPoint x: 528, endPoint y: 413, distance: 233.5
click at [528, 413] on div ""key" : { { printf "%q" $faAttr . key } } , "Type" : { { printf "%q" $faAttr . …" at bounding box center [414, 631] width 639 height 1838
click at [553, 431] on div ""Type" : { { printf "%q" $faAttr . type } } , "value" : { { printf "%q" $faAttr…" at bounding box center [414, 631] width 639 height 1838
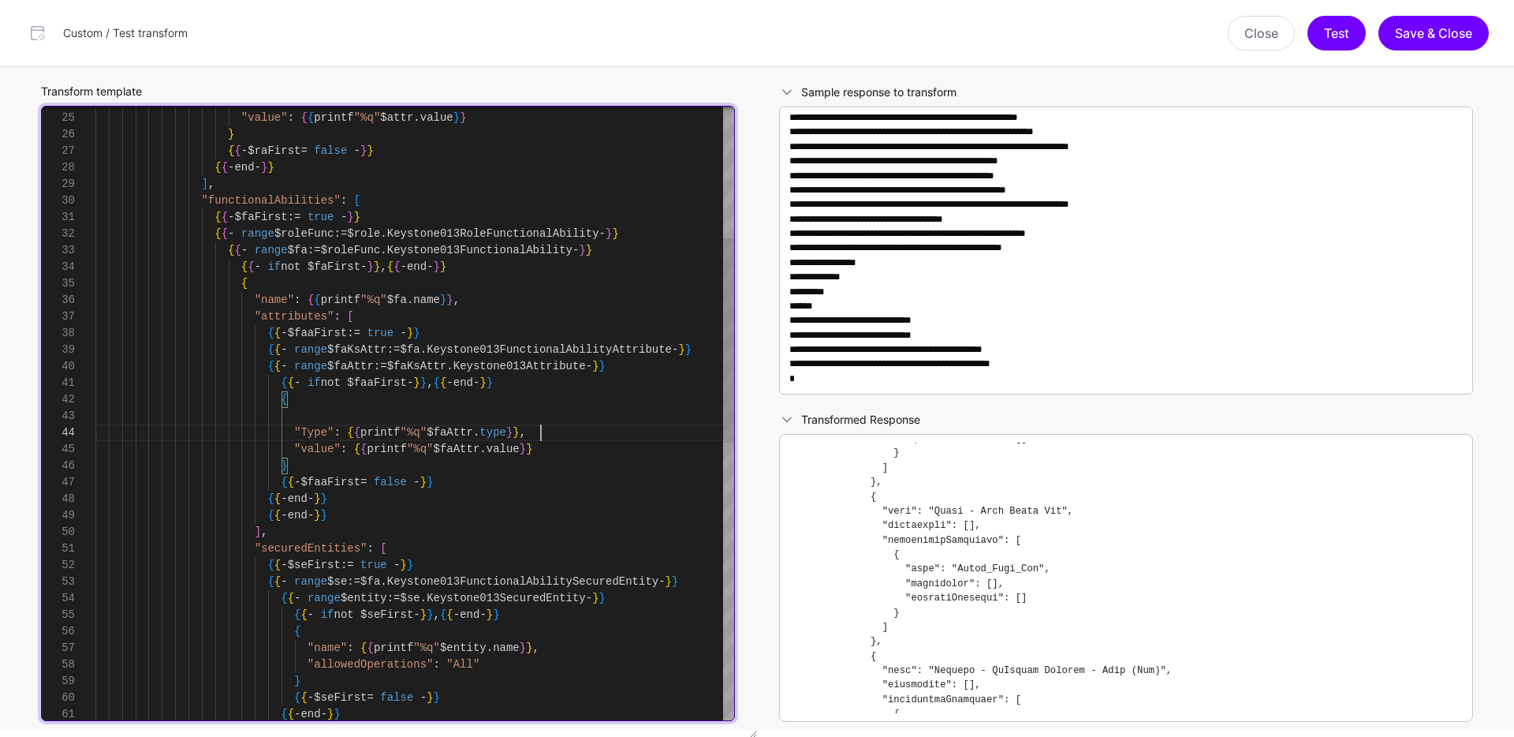
scroll to position [66, 0]
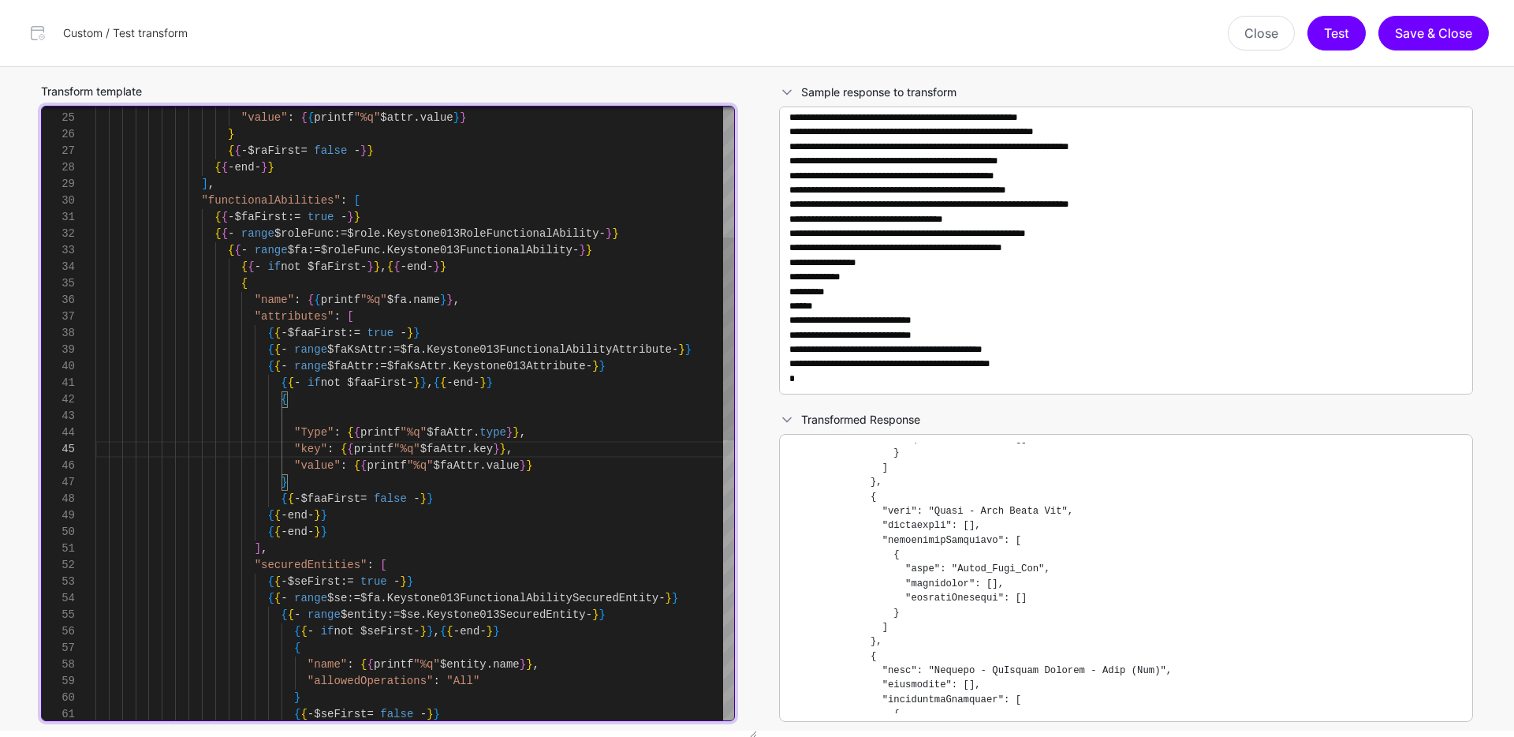
click at [270, 414] on div ""Type" : { { printf "%q" $faAttr . type } } , "value" : { { printf "%q" $faAttr…" at bounding box center [414, 639] width 639 height 1855
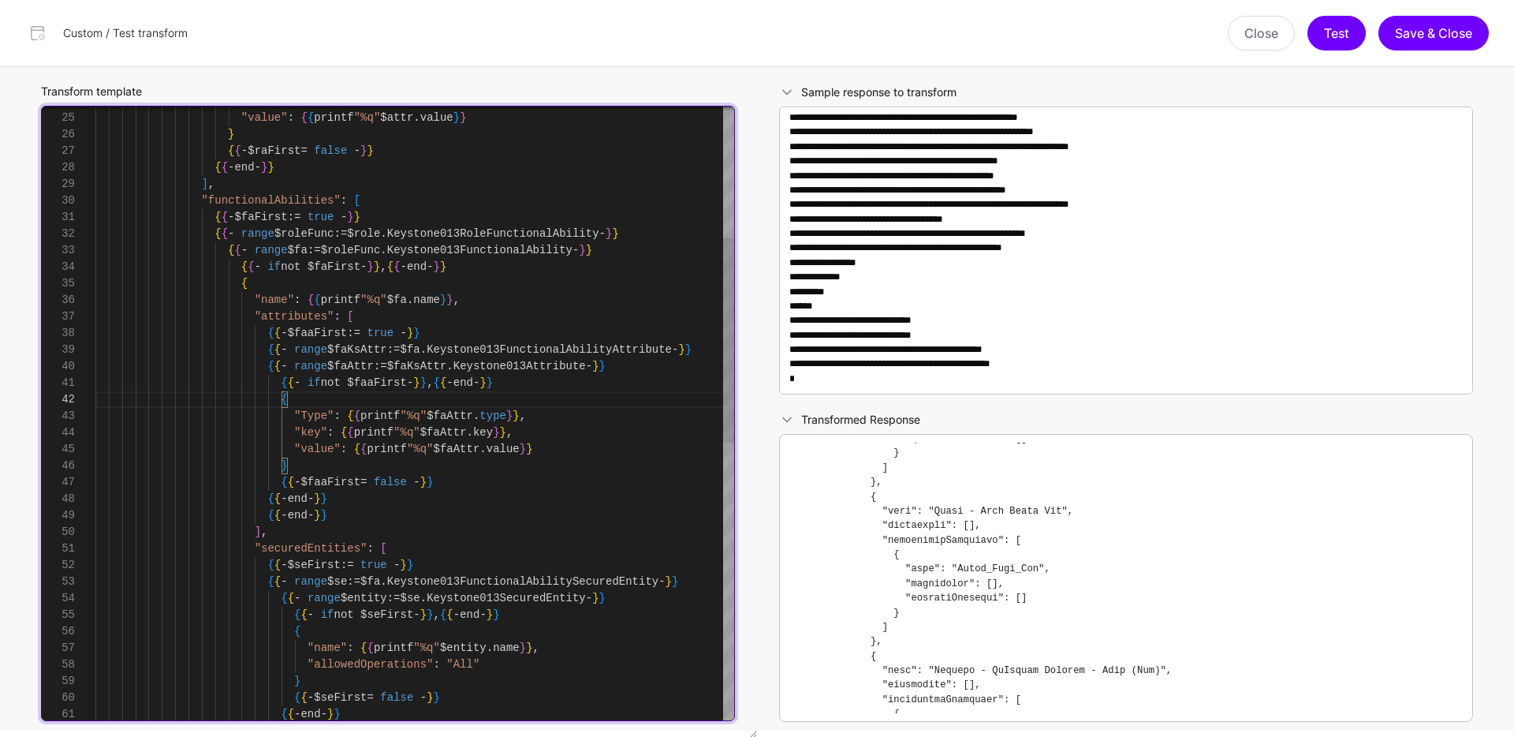
click at [308, 435] on div ""Type" : { { printf "%q" $faAttr . type } } , "value" : { { printf "%q" $faAttr…" at bounding box center [414, 631] width 639 height 1838
drag, startPoint x: 301, startPoint y: 434, endPoint x: 321, endPoint y: 432, distance: 19.8
click at [321, 432] on div ""Type" : { { printf "%q" $faAttr . type } } , "value" : { { printf "%q" $faAttr…" at bounding box center [414, 631] width 639 height 1838
click at [308, 452] on div ""Type" : { { printf "%q" $faAttr . type } } , "value" : { { printf "%q" $faAttr…" at bounding box center [414, 631] width 639 height 1838
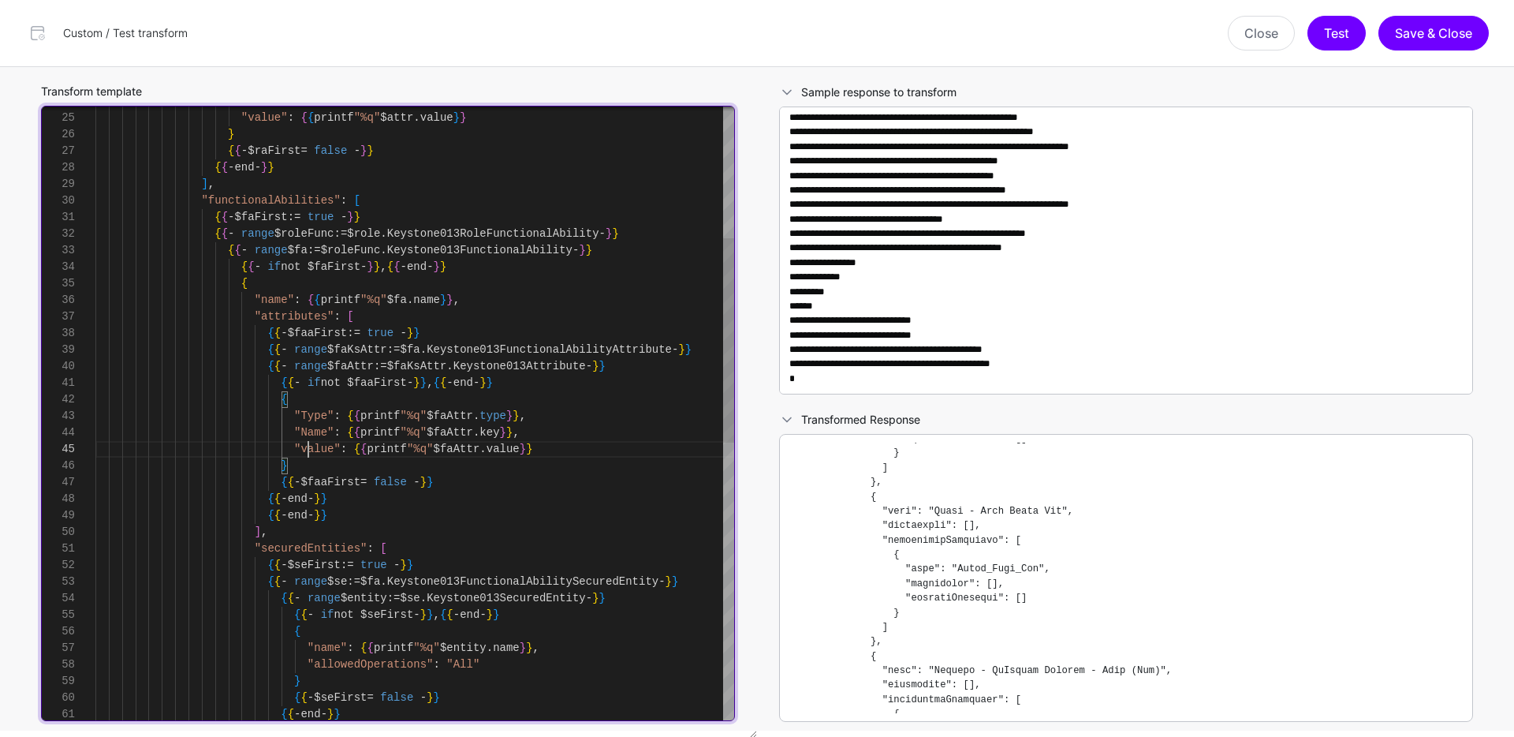
scroll to position [66, 0]
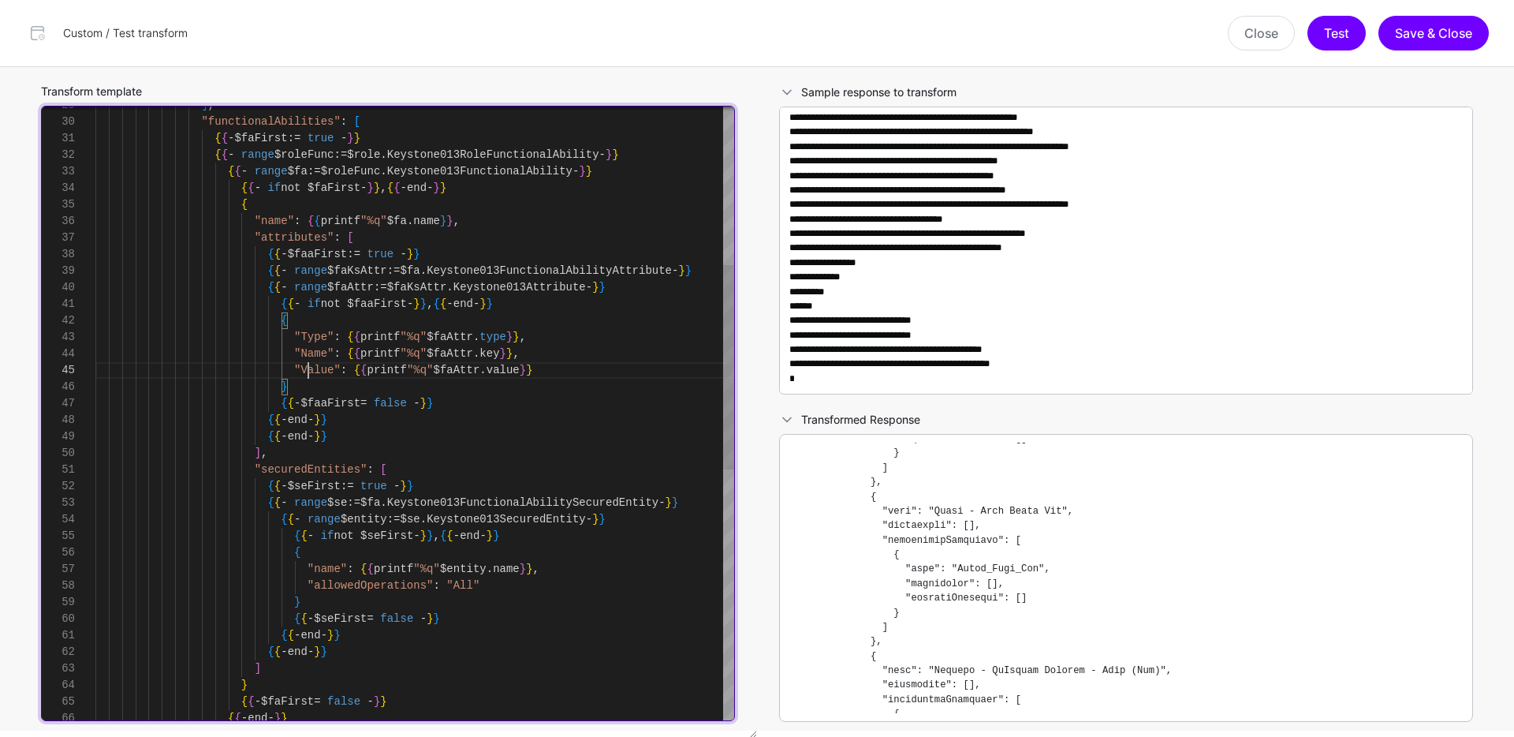
click at [317, 565] on div ""Type" : { { printf "%q" $faAttr . type } } , "Value" : { { printf "%q" $faAttr…" at bounding box center [414, 552] width 639 height 1838
click at [322, 585] on div ""Type" : { { printf "%q" $faAttr . type } } , "Value" : { { printf "%q" $faAttr…" at bounding box center [414, 552] width 639 height 1838
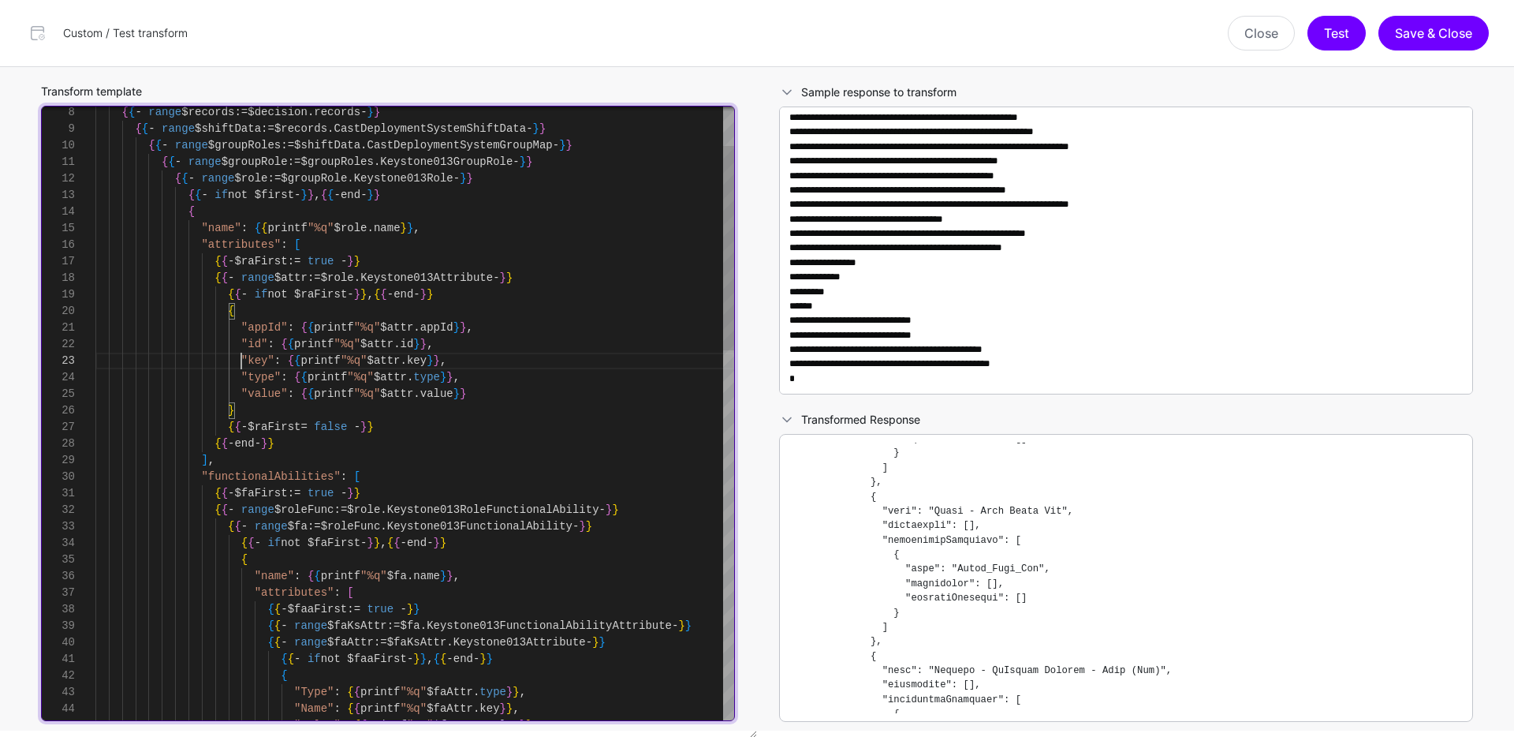
scroll to position [33, 0]
drag, startPoint x: 239, startPoint y: 361, endPoint x: 489, endPoint y: 360, distance: 250.0
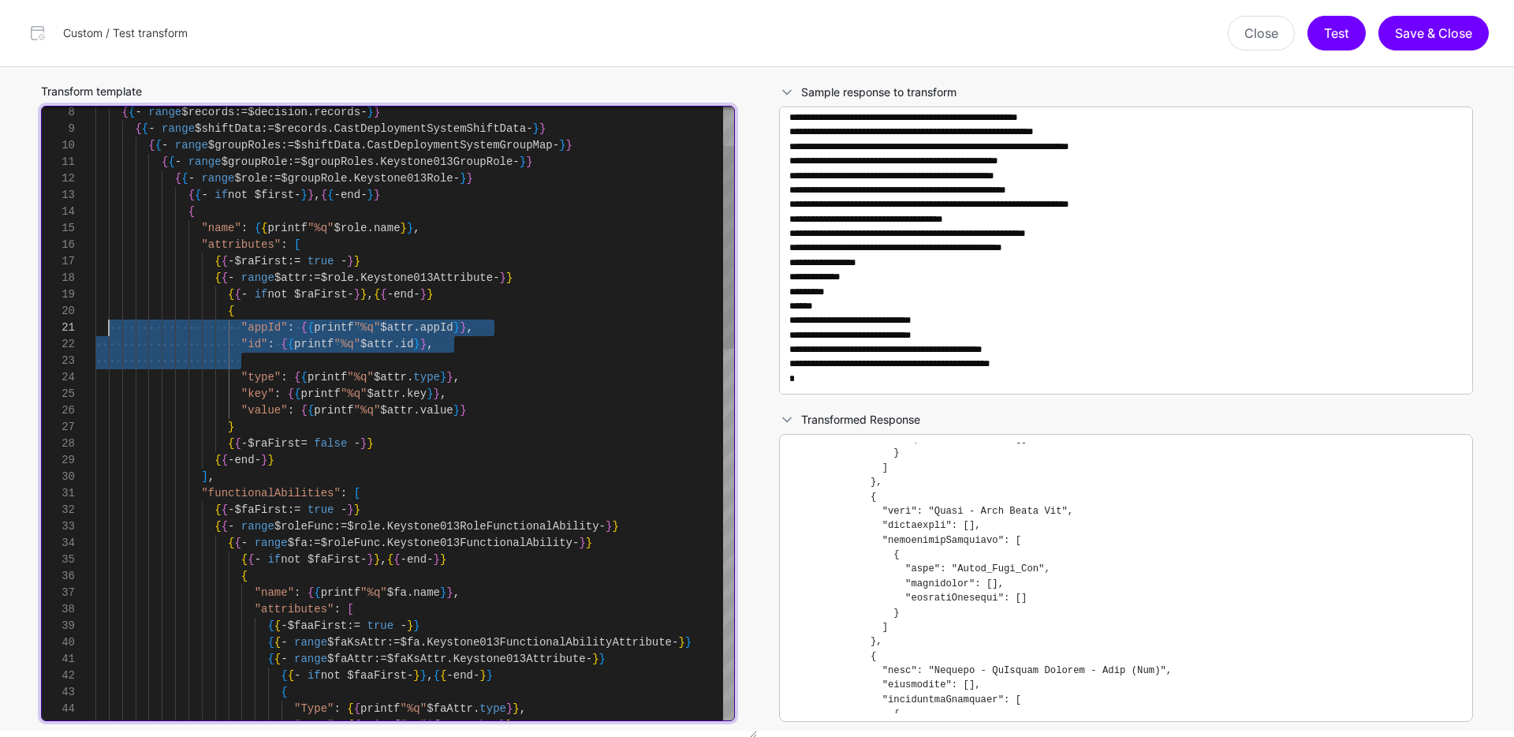
scroll to position [0, 0]
drag, startPoint x: 280, startPoint y: 361, endPoint x: 103, endPoint y: 330, distance: 180.2
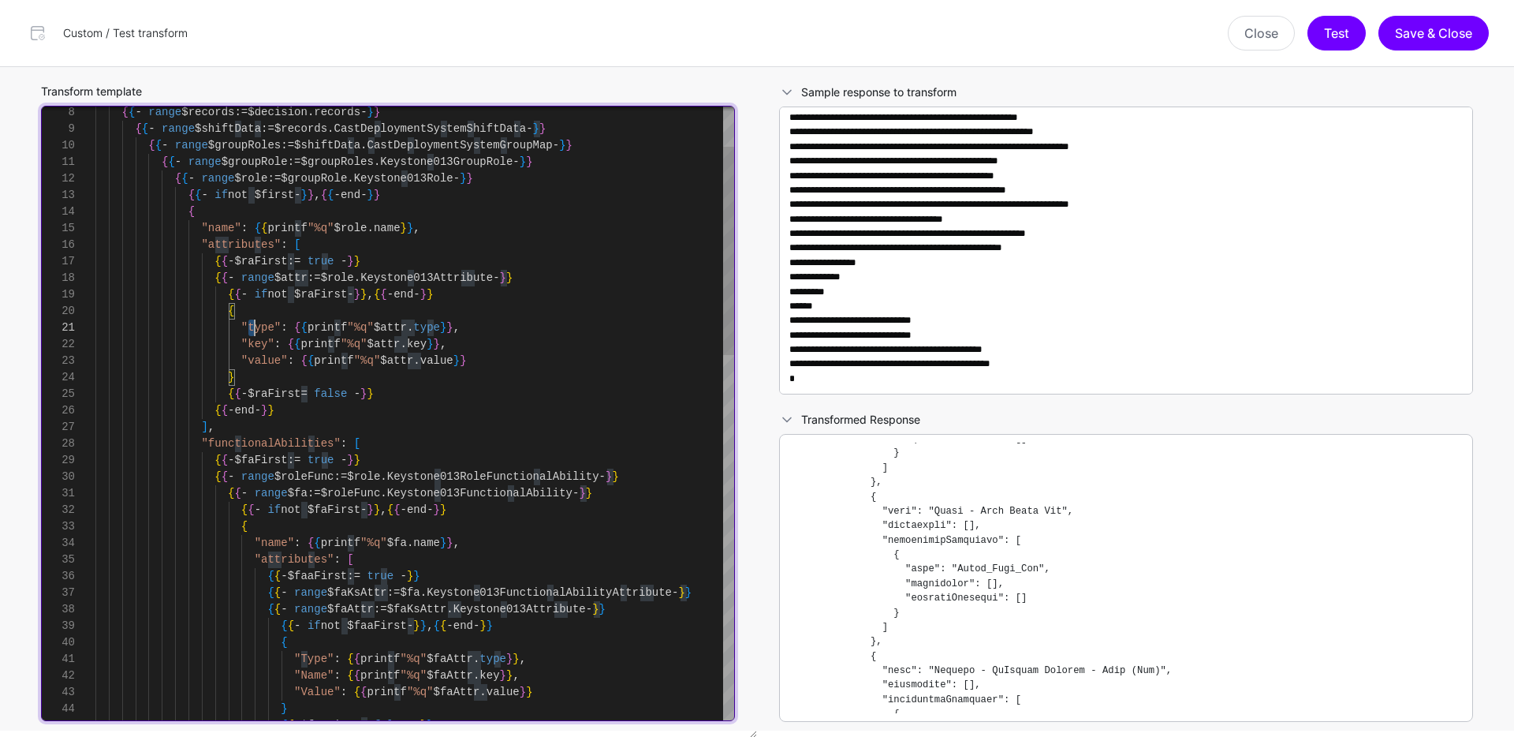
drag, startPoint x: 248, startPoint y: 344, endPoint x: 267, endPoint y: 344, distance: 19.7
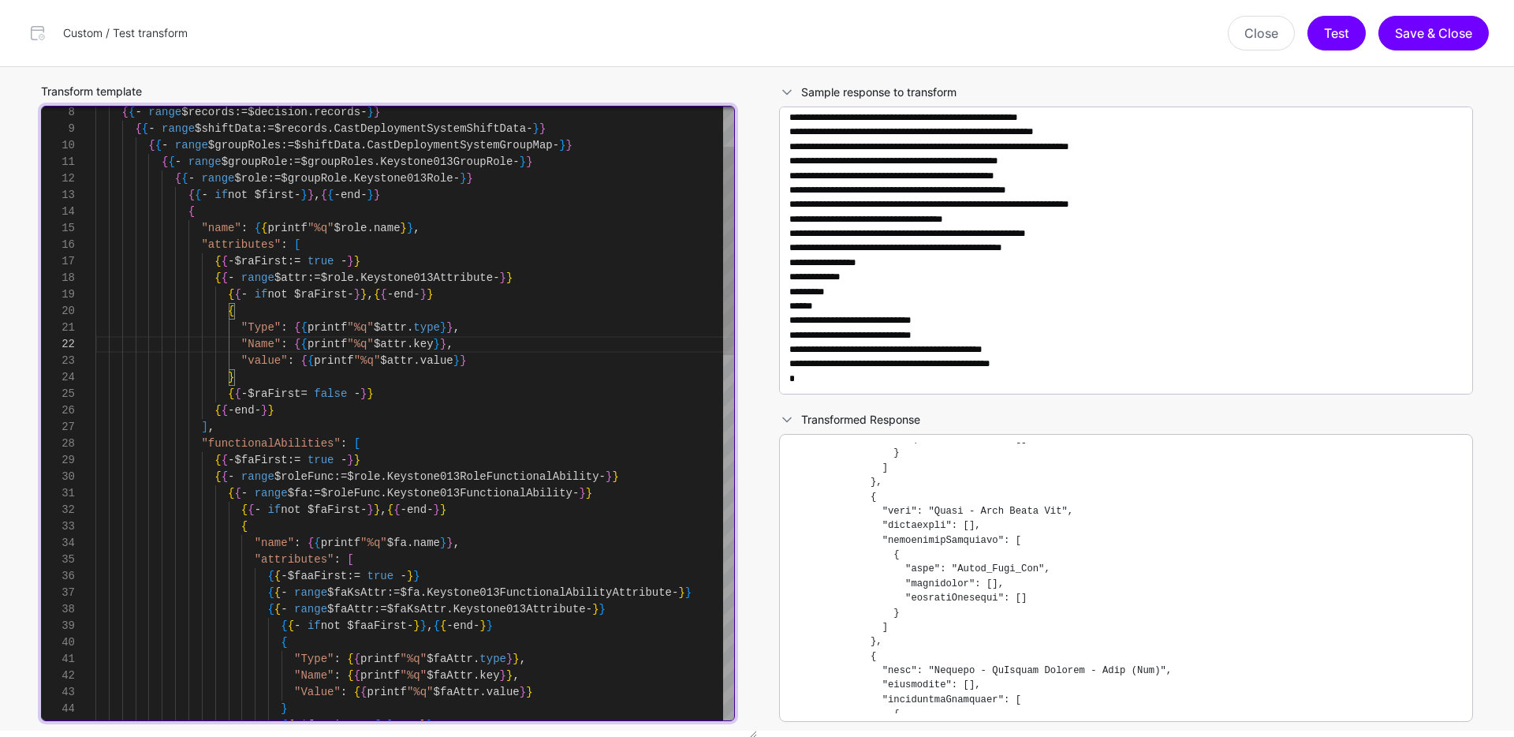
scroll to position [33, 0]
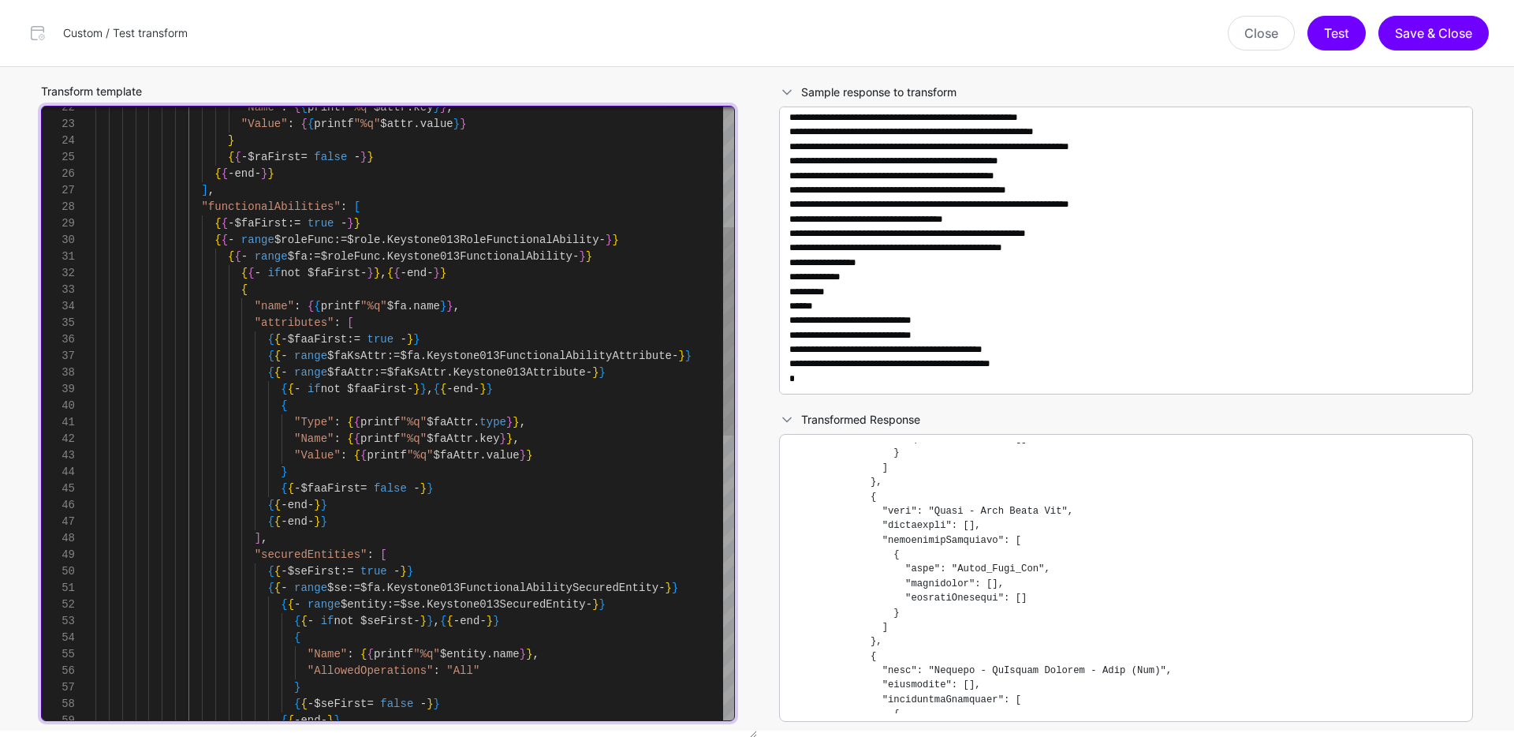
click at [210, 203] on div "{ { - if not $faaFirst - } } , { { - end - } } { { { - $faFirst := true - } } {…" at bounding box center [414, 654] width 639 height 1805
click at [267, 306] on div "{ { - if not $faaFirst - } } , { { - end - } } { { { - $faFirst := true - } } {…" at bounding box center [414, 654] width 639 height 1805
click at [267, 557] on div "{ { - if not $faaFirst - } } , { { - end - } } { { { - $faFirst := true - } } {…" at bounding box center [414, 654] width 639 height 1805
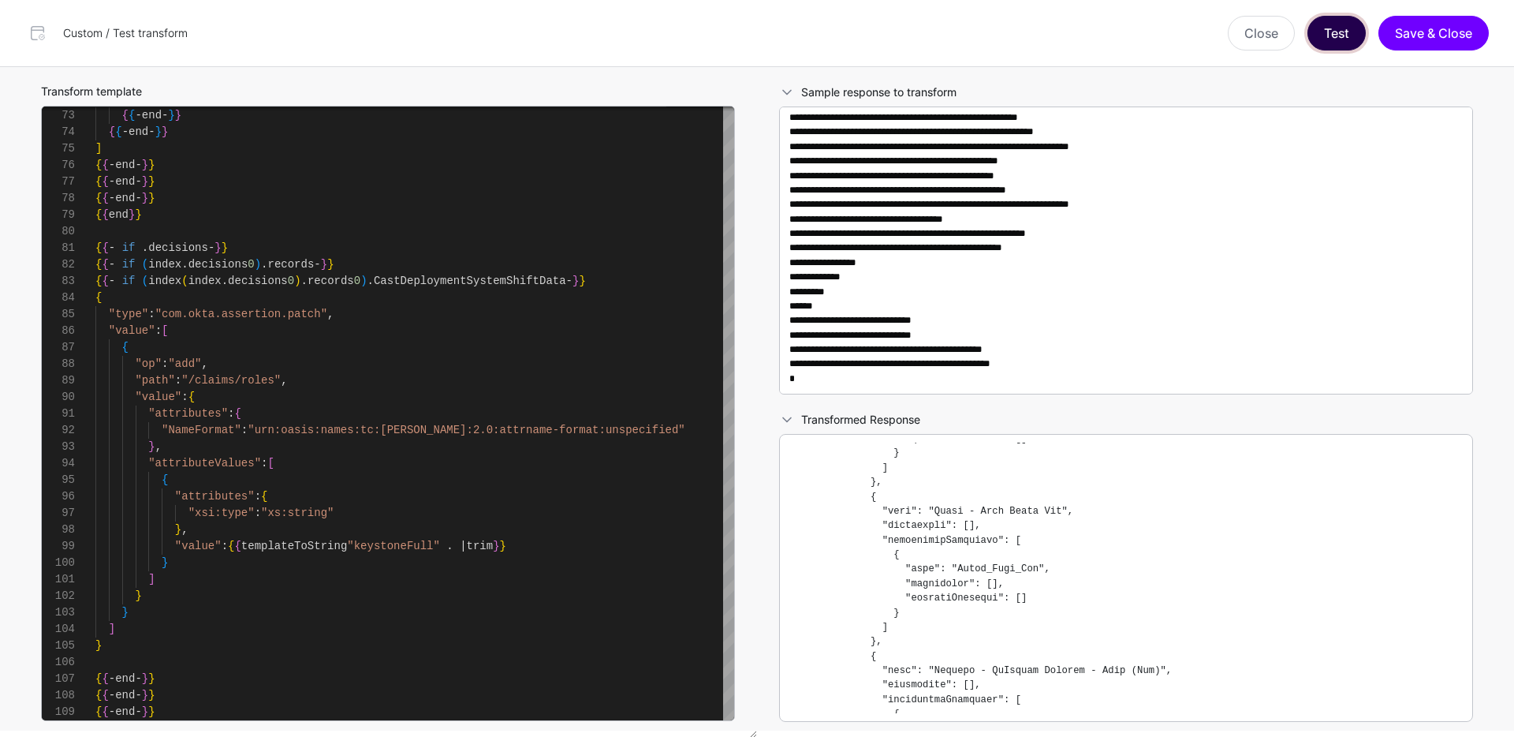
click at [1326, 46] on button "Test" at bounding box center [1337, 33] width 58 height 35
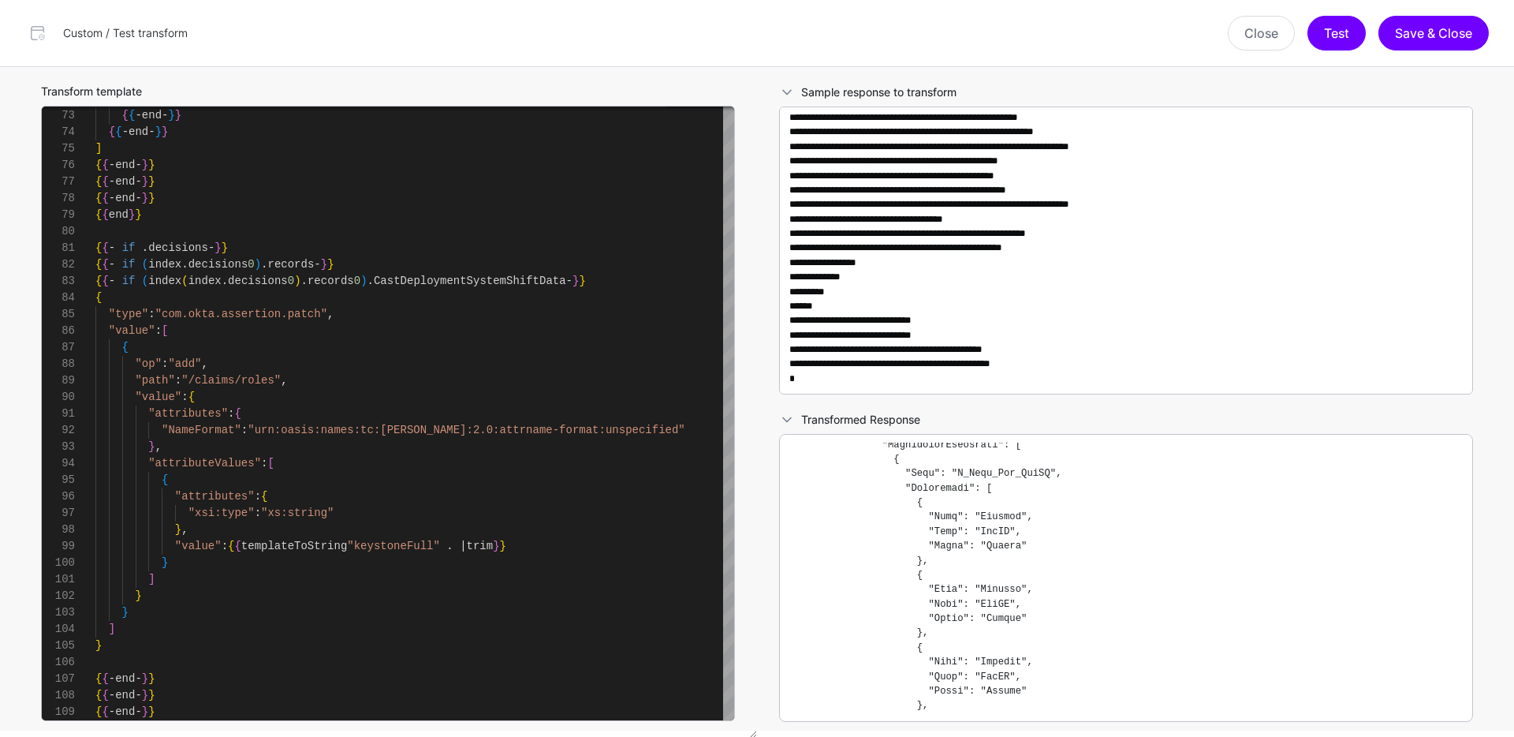
scroll to position [5027, 0]
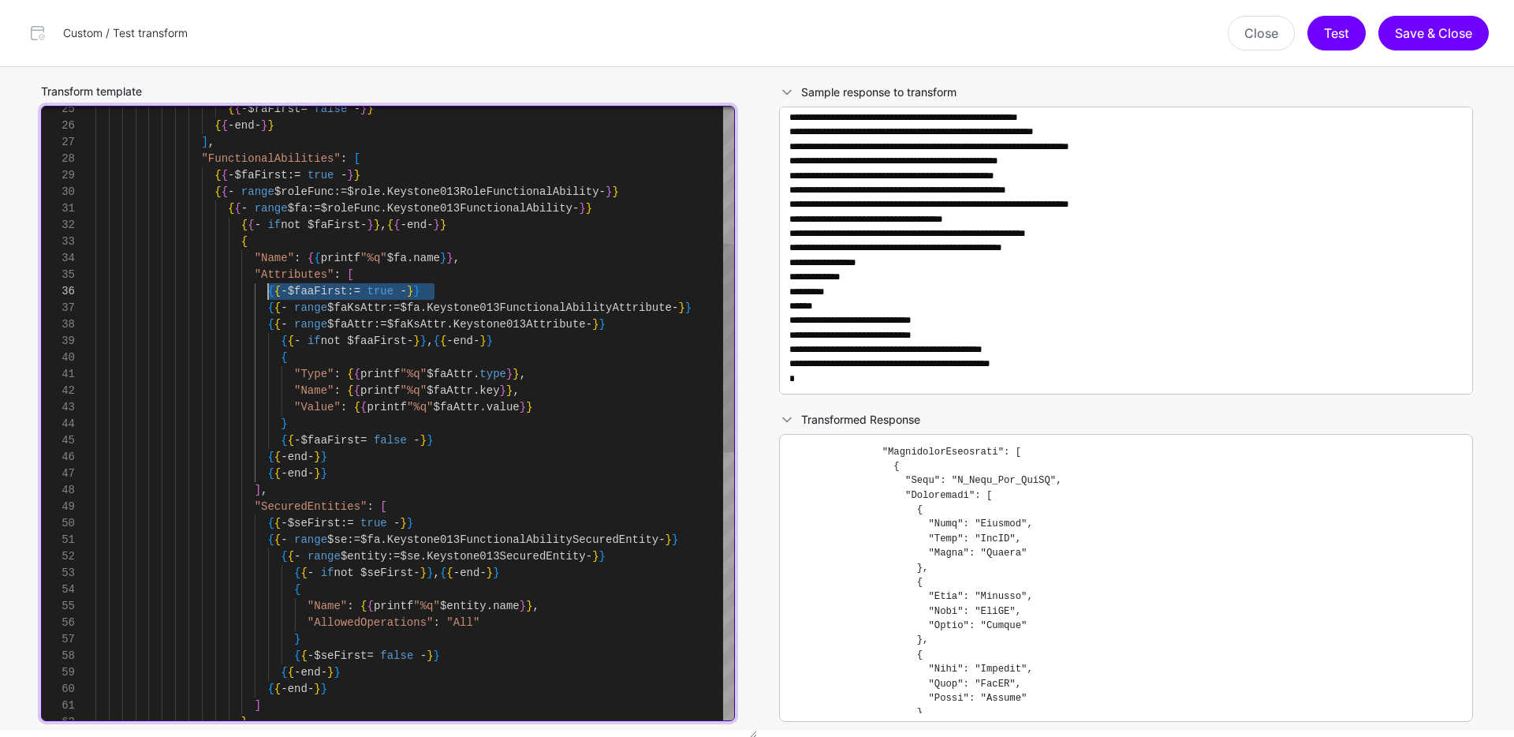
drag, startPoint x: 449, startPoint y: 289, endPoint x: 270, endPoint y: 284, distance: 179.1
click at [270, 284] on div "{ { - range $se := $fa . Keystone013FunctionalAbilitySecuredEntity - } } { { - …" at bounding box center [414, 605] width 639 height 1805
click at [267, 323] on div "{ { - range $se := $fa . Keystone013FunctionalAbilitySecuredEntity - } } { { - …" at bounding box center [414, 605] width 639 height 1805
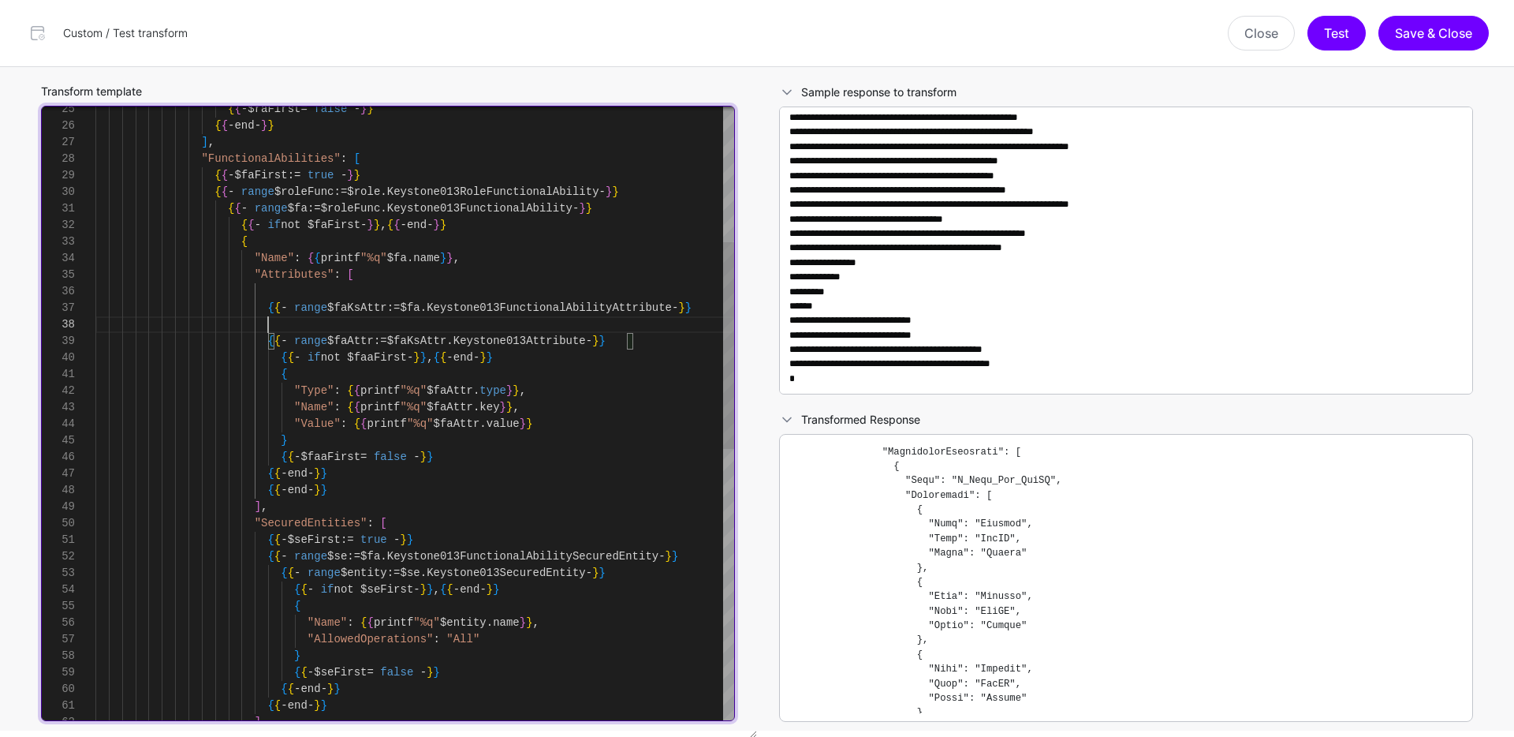
scroll to position [116, 0]
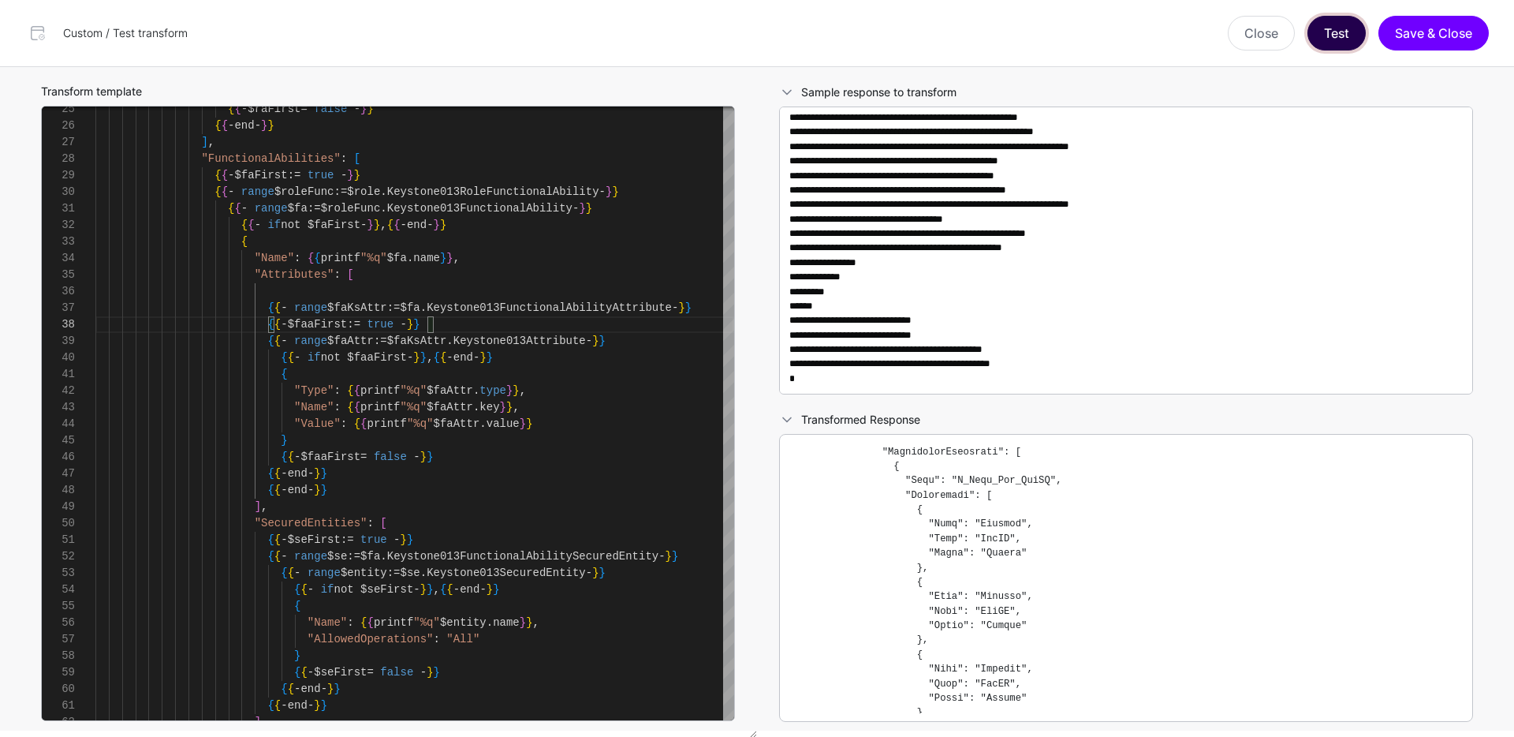
click at [1340, 43] on button "Test" at bounding box center [1337, 33] width 58 height 35
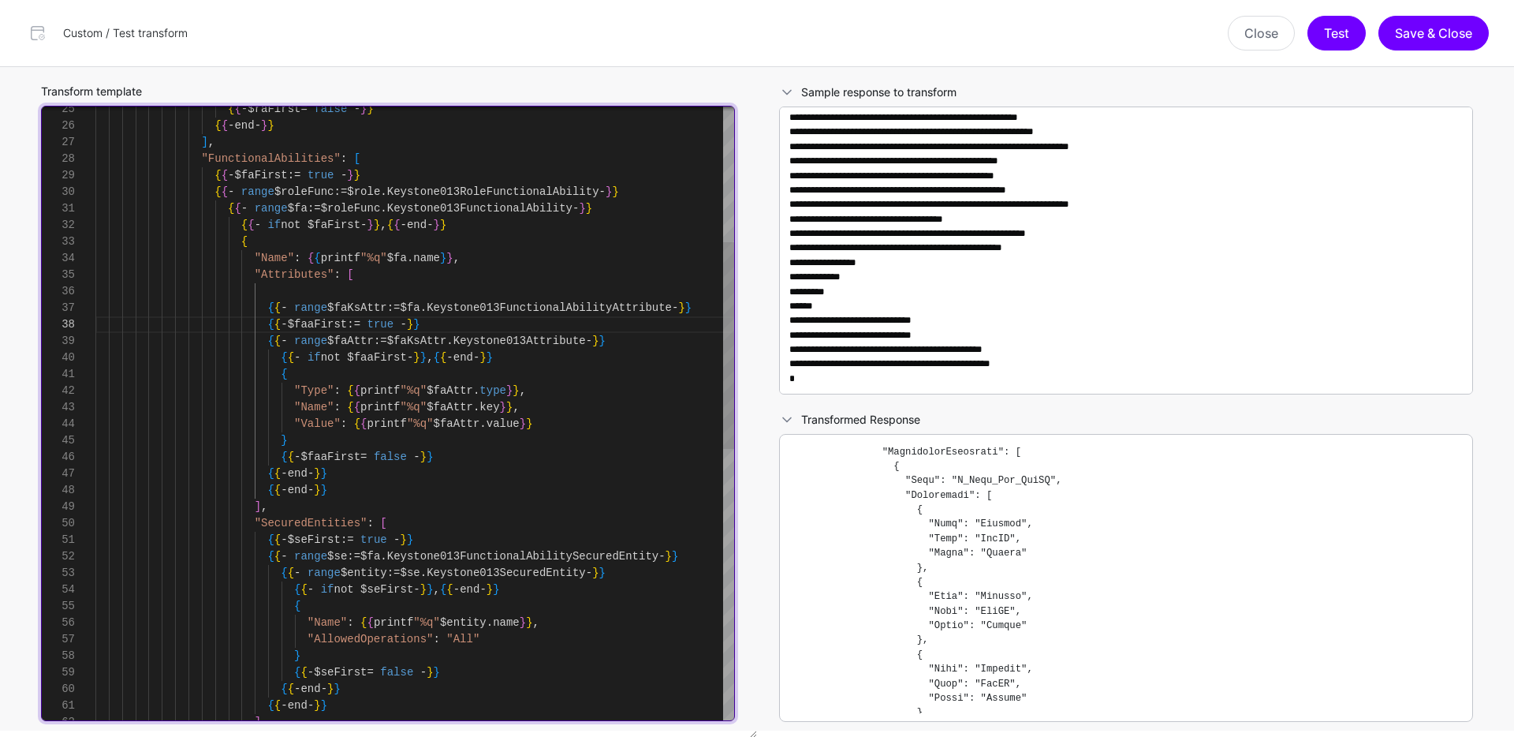
click at [546, 359] on div "{ { - range $se := $fa . Keystone013FunctionalAbilitySecuredEntity - } } { { - …" at bounding box center [414, 614] width 639 height 1822
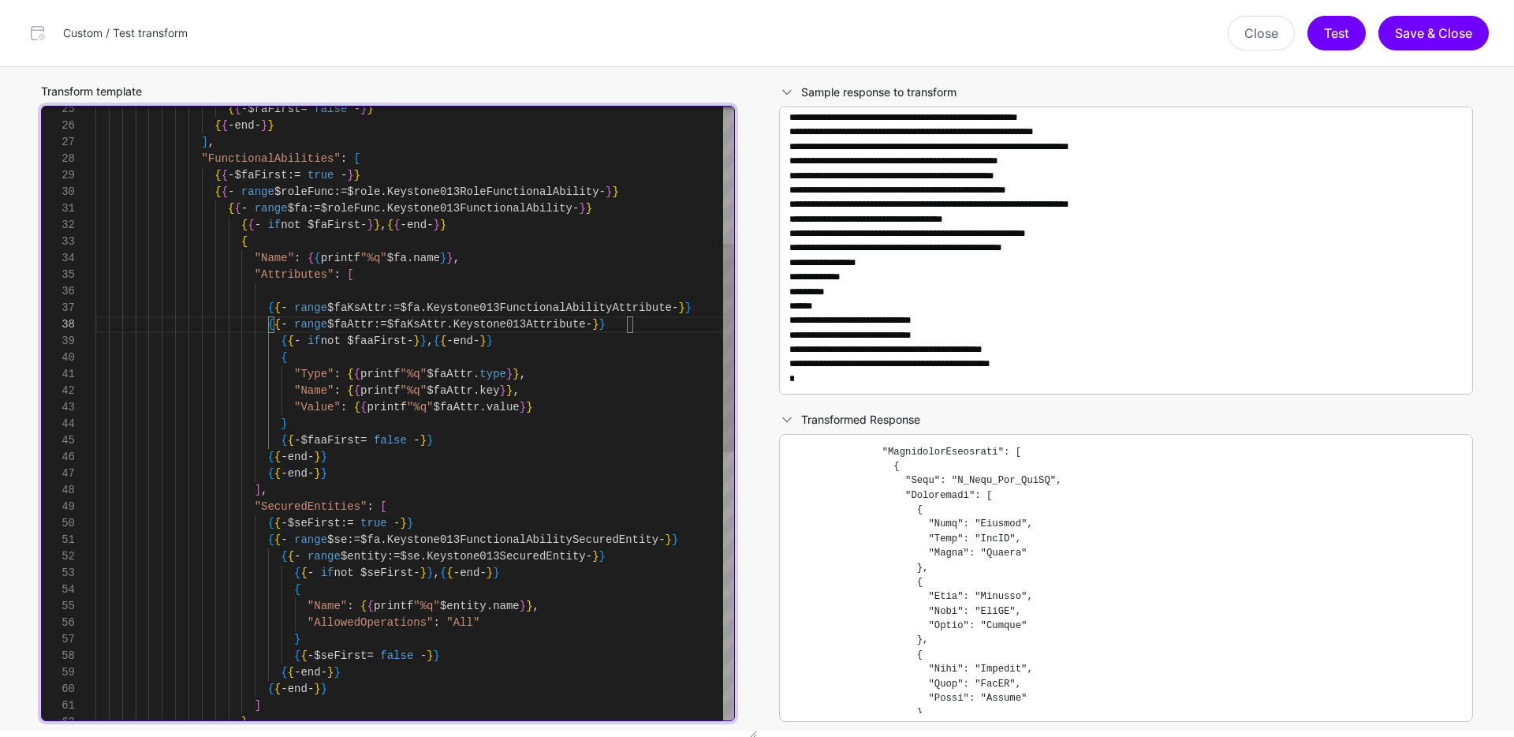
scroll to position [83, 0]
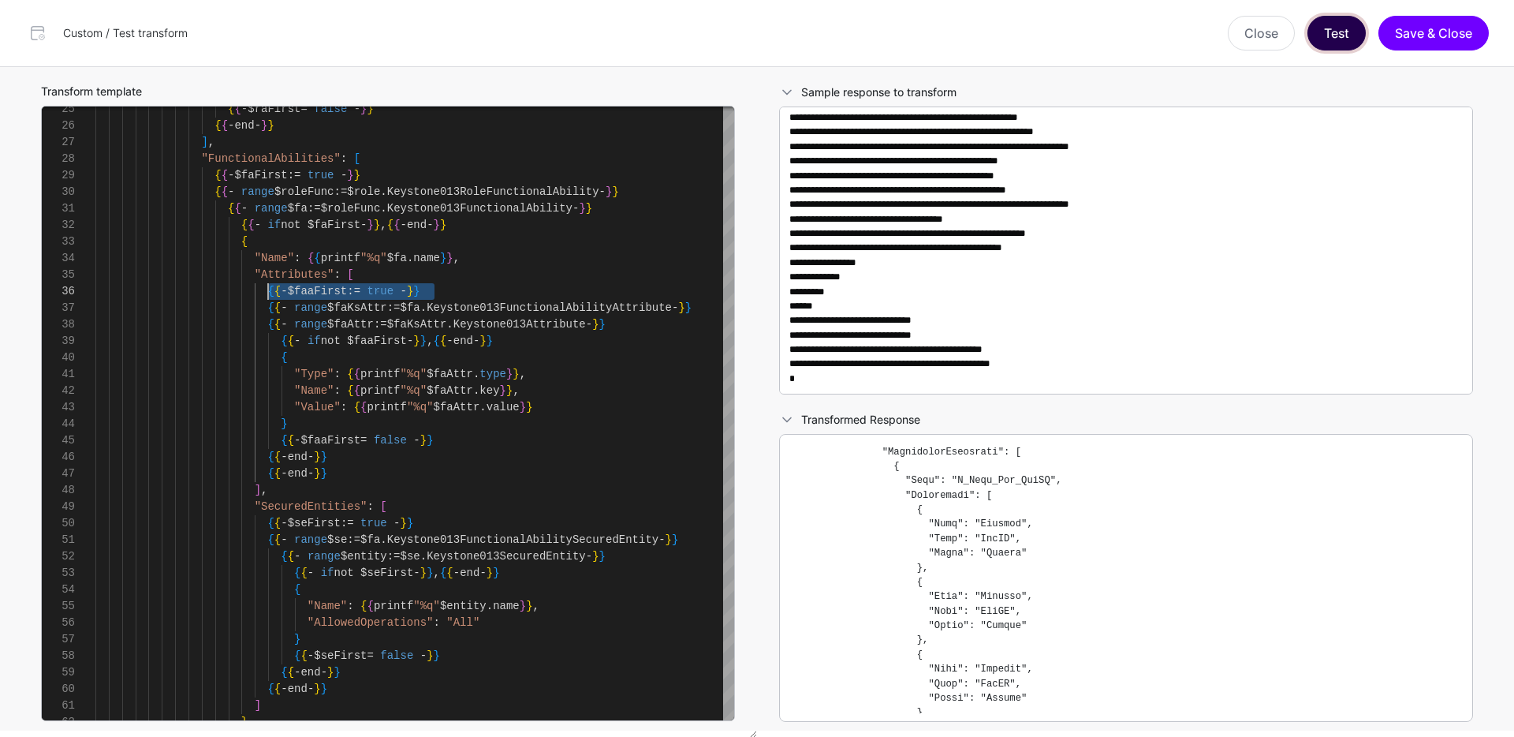
click at [1328, 37] on button "Test" at bounding box center [1337, 33] width 58 height 35
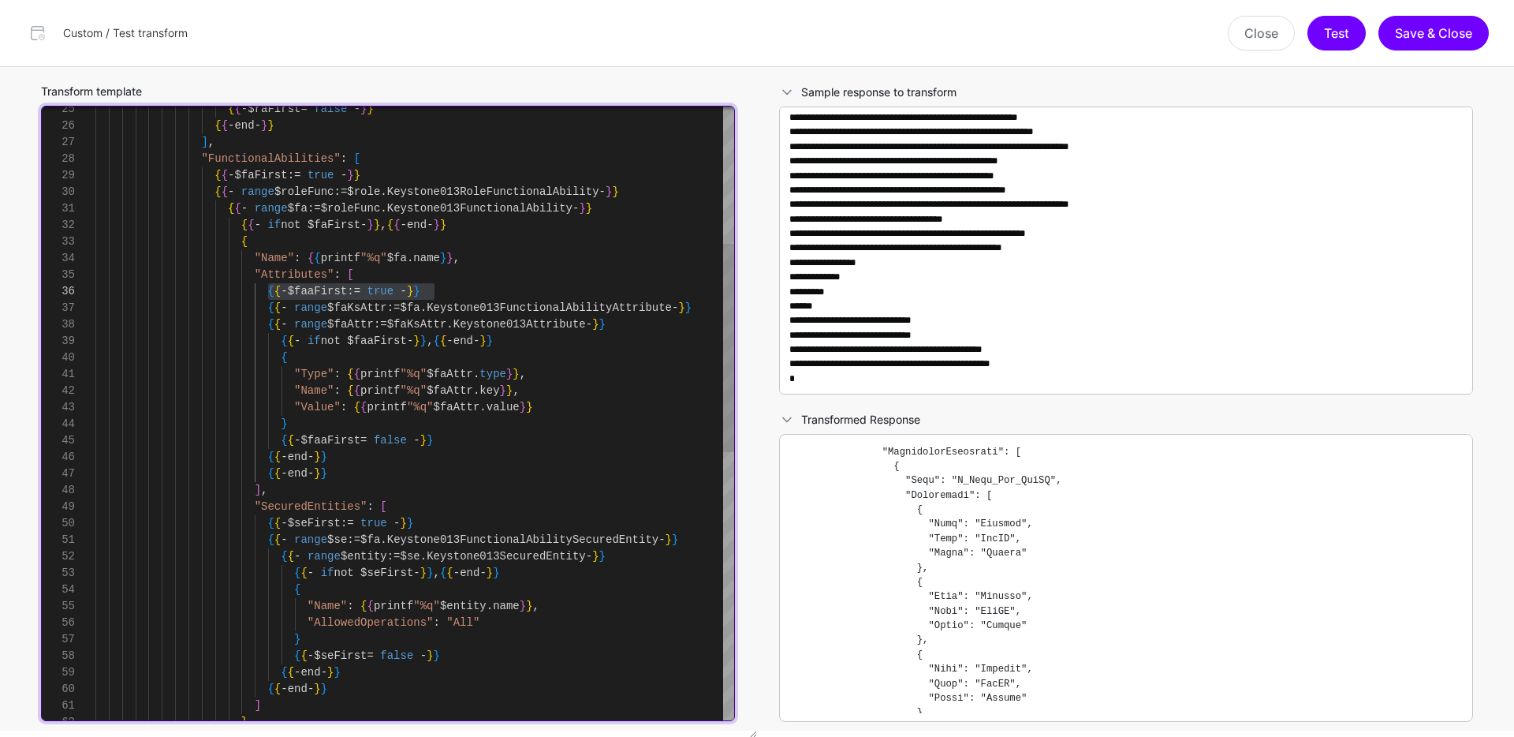
click at [577, 256] on div "{ { - range $se := $fa . Keystone013FunctionalAbilitySecuredEntity - } } { { - …" at bounding box center [414, 605] width 639 height 1805
click at [375, 175] on div "{ { - range $se := $fa . Keystone013FunctionalAbilitySecuredEntity - } } { { - …" at bounding box center [414, 605] width 639 height 1805
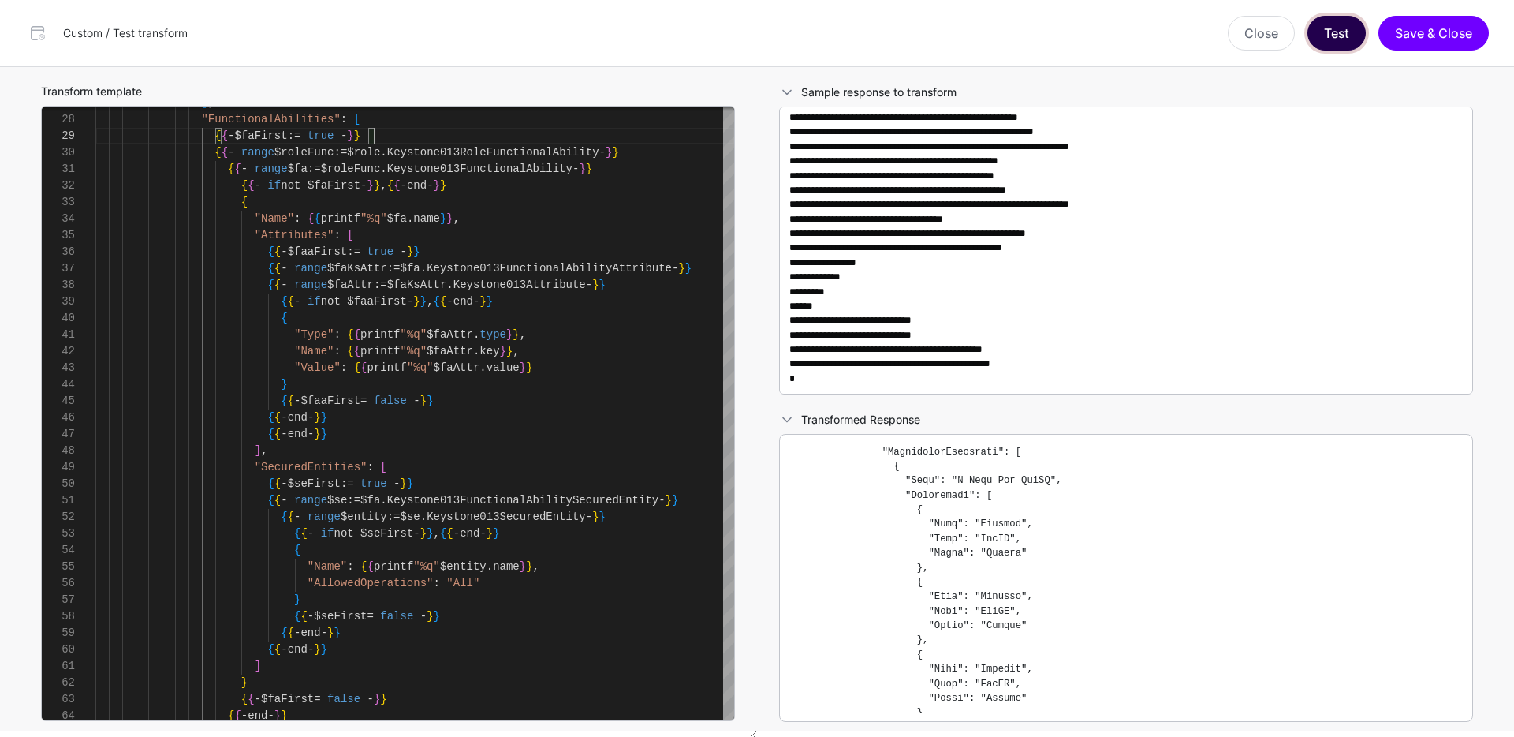
click at [1322, 43] on button "Test" at bounding box center [1337, 33] width 58 height 35
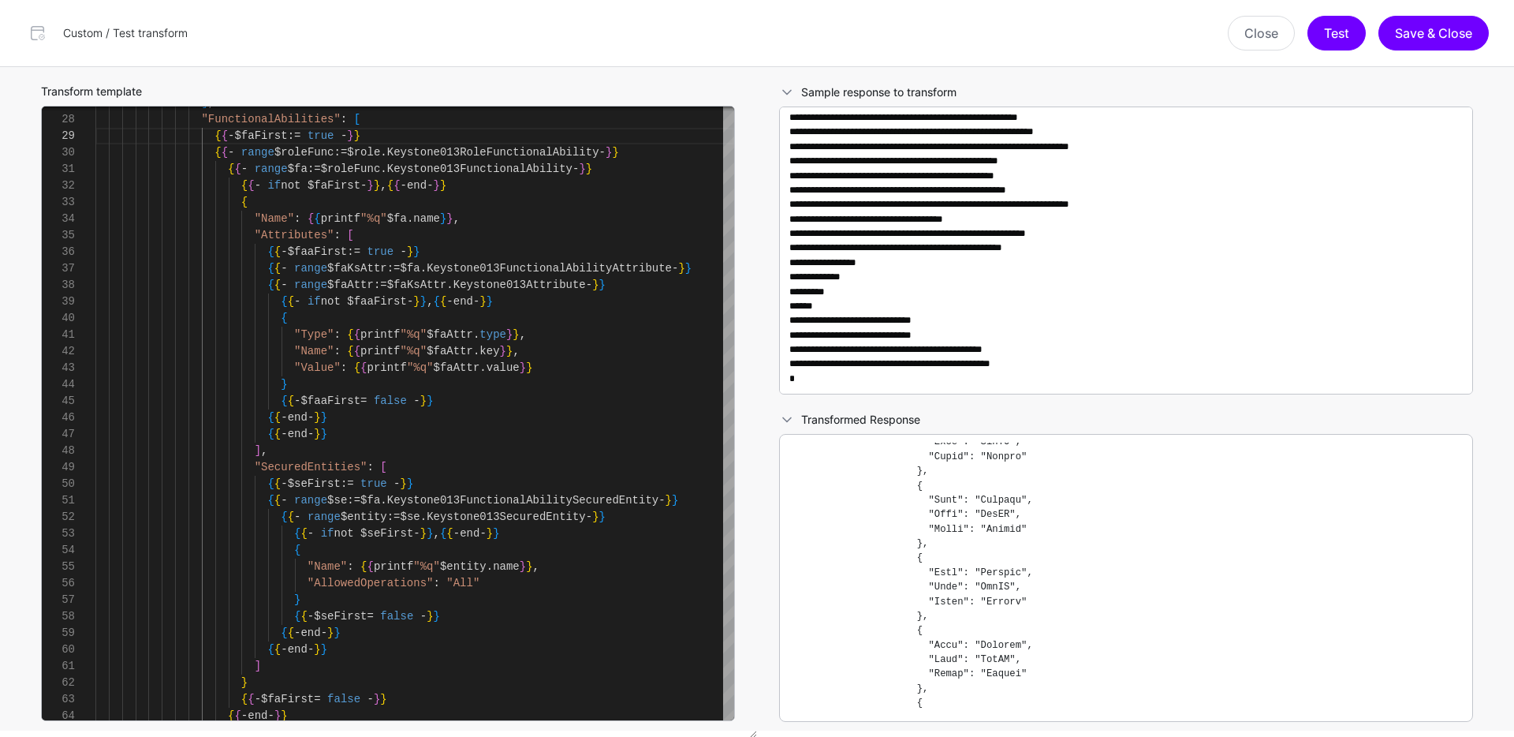
scroll to position [12182, 0]
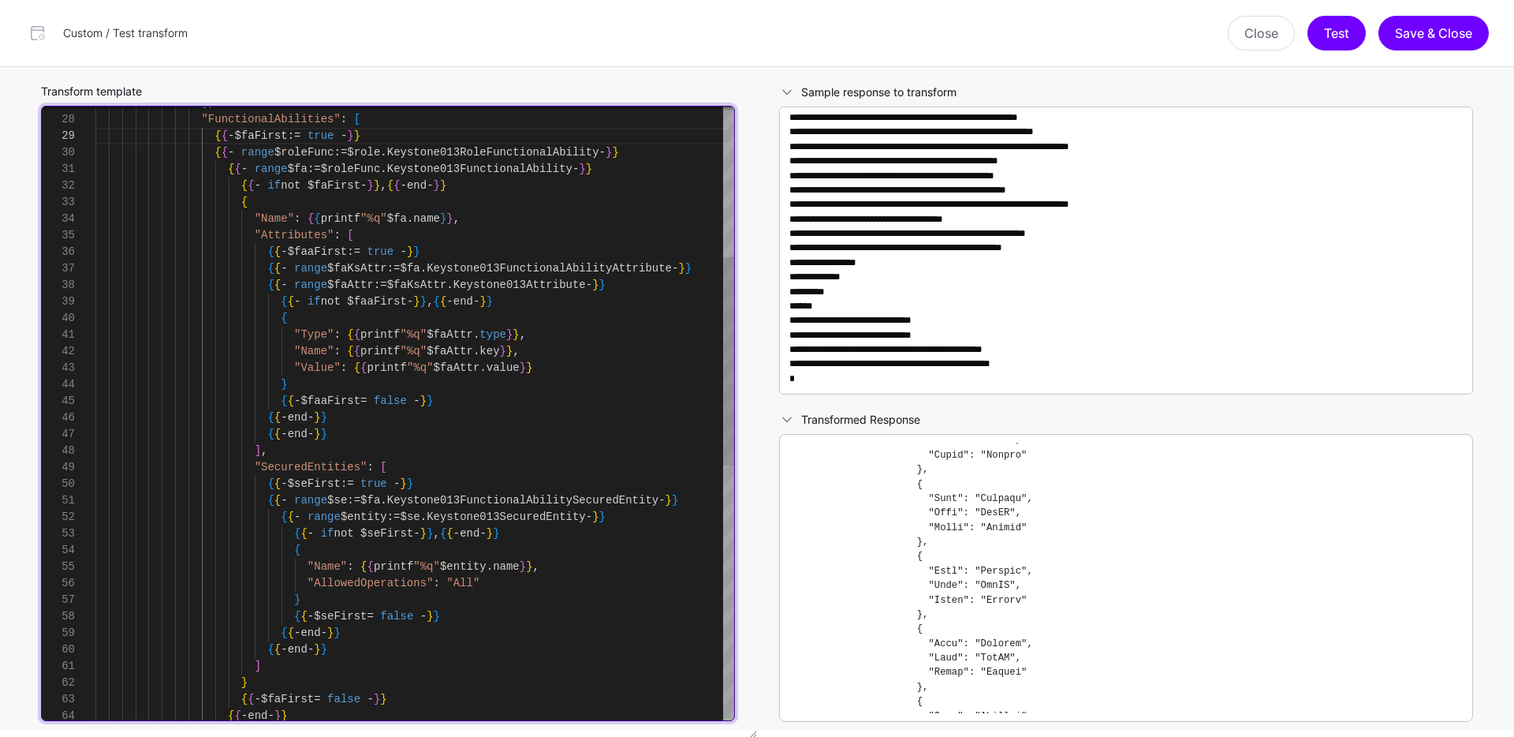
type textarea "**********"
click at [576, 420] on div "{ { - range $se := $fa . Keystone013FunctionalAbilitySecuredEntity - } } { { - …" at bounding box center [414, 566] width 639 height 1805
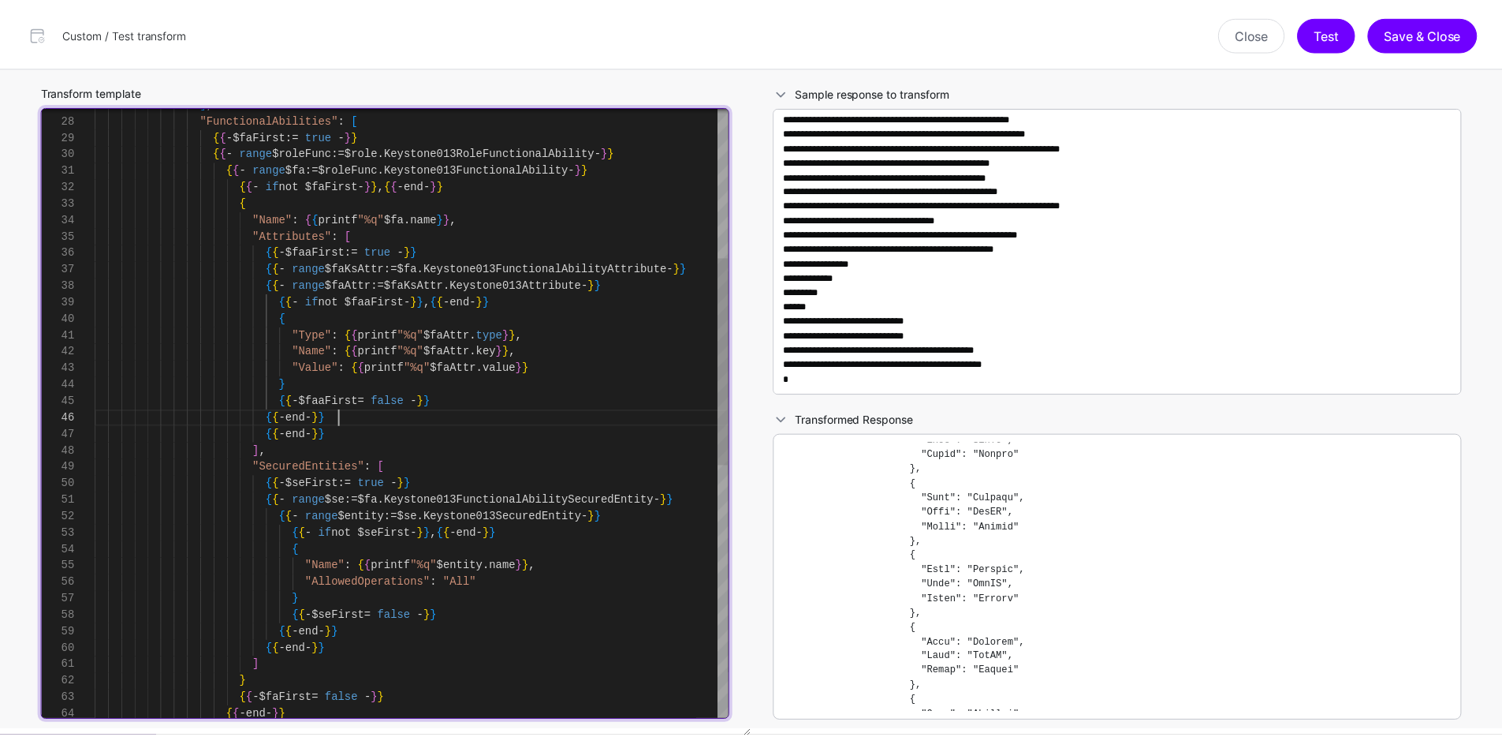
scroll to position [83, 0]
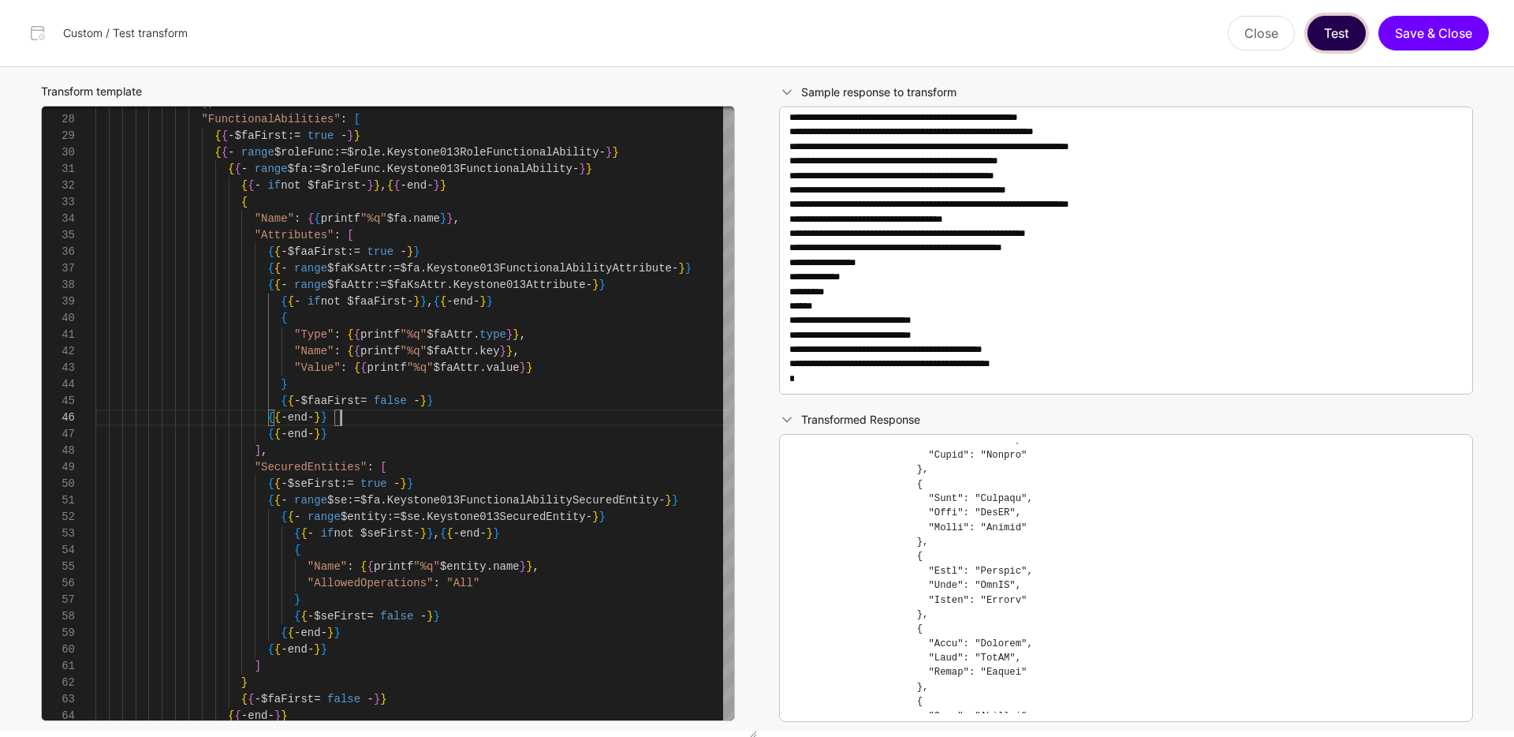
click at [1324, 49] on button "Test" at bounding box center [1337, 33] width 58 height 35
click at [1426, 26] on button "Save & Close" at bounding box center [1434, 33] width 110 height 35
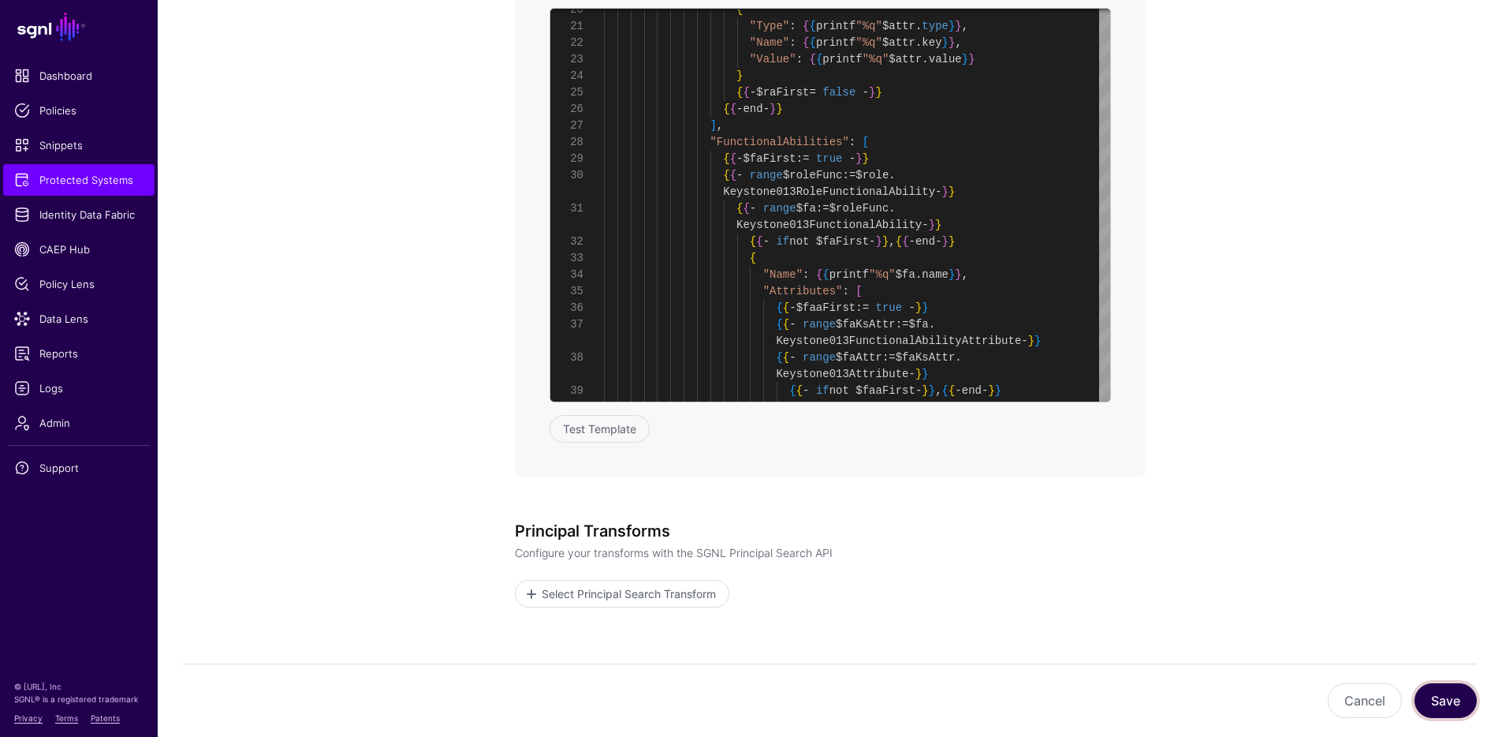
click at [1446, 707] on button "Save" at bounding box center [1446, 700] width 62 height 35
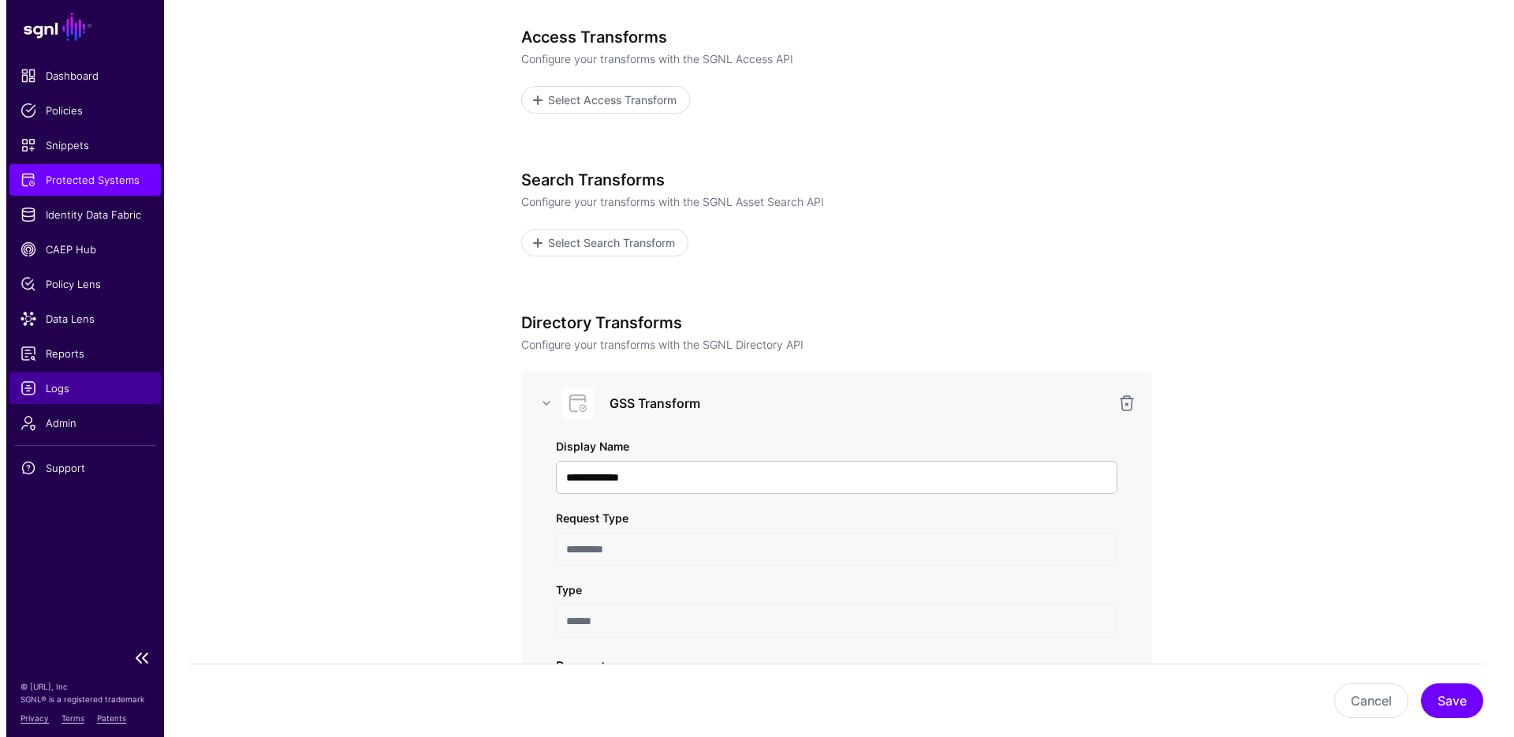
scroll to position [0, 0]
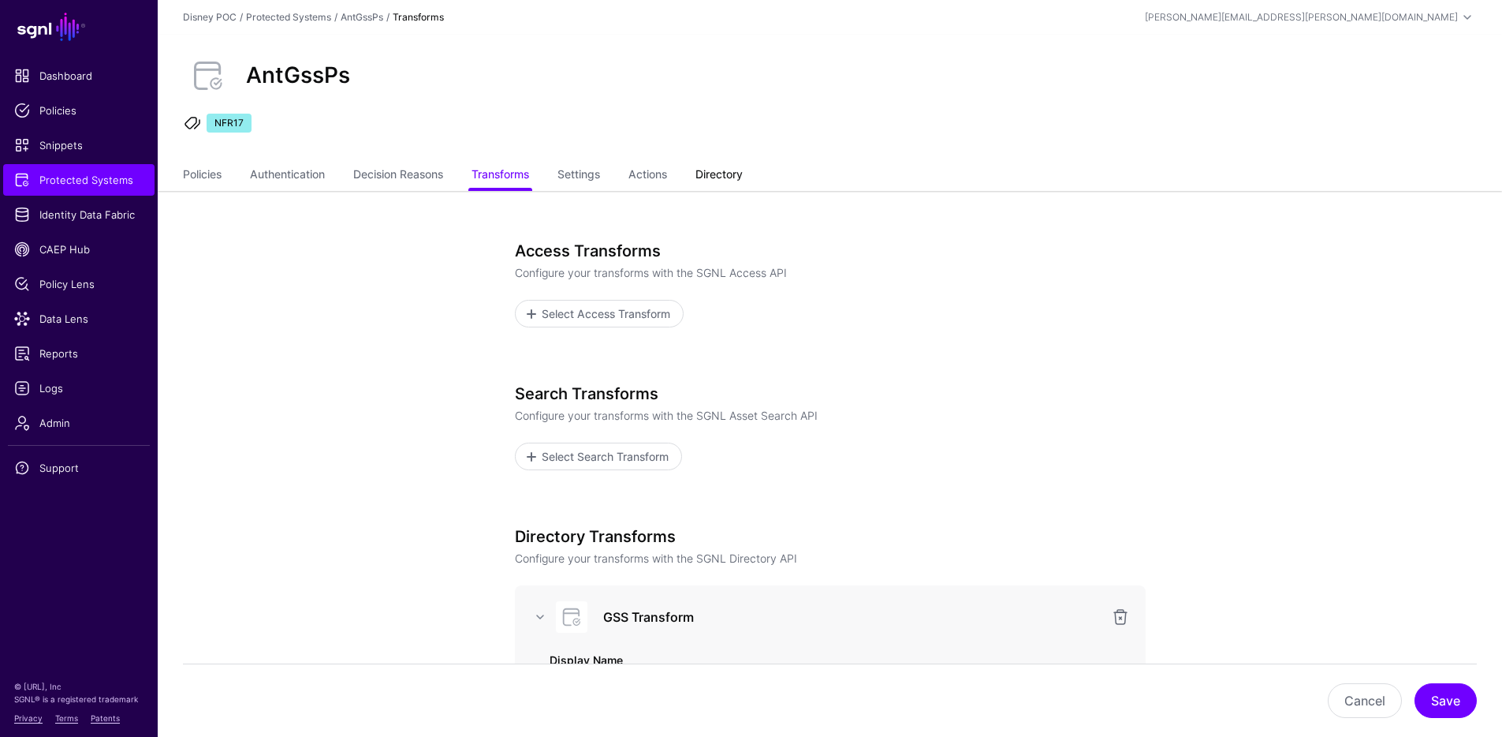
click at [736, 177] on link "Directory" at bounding box center [719, 176] width 47 height 30
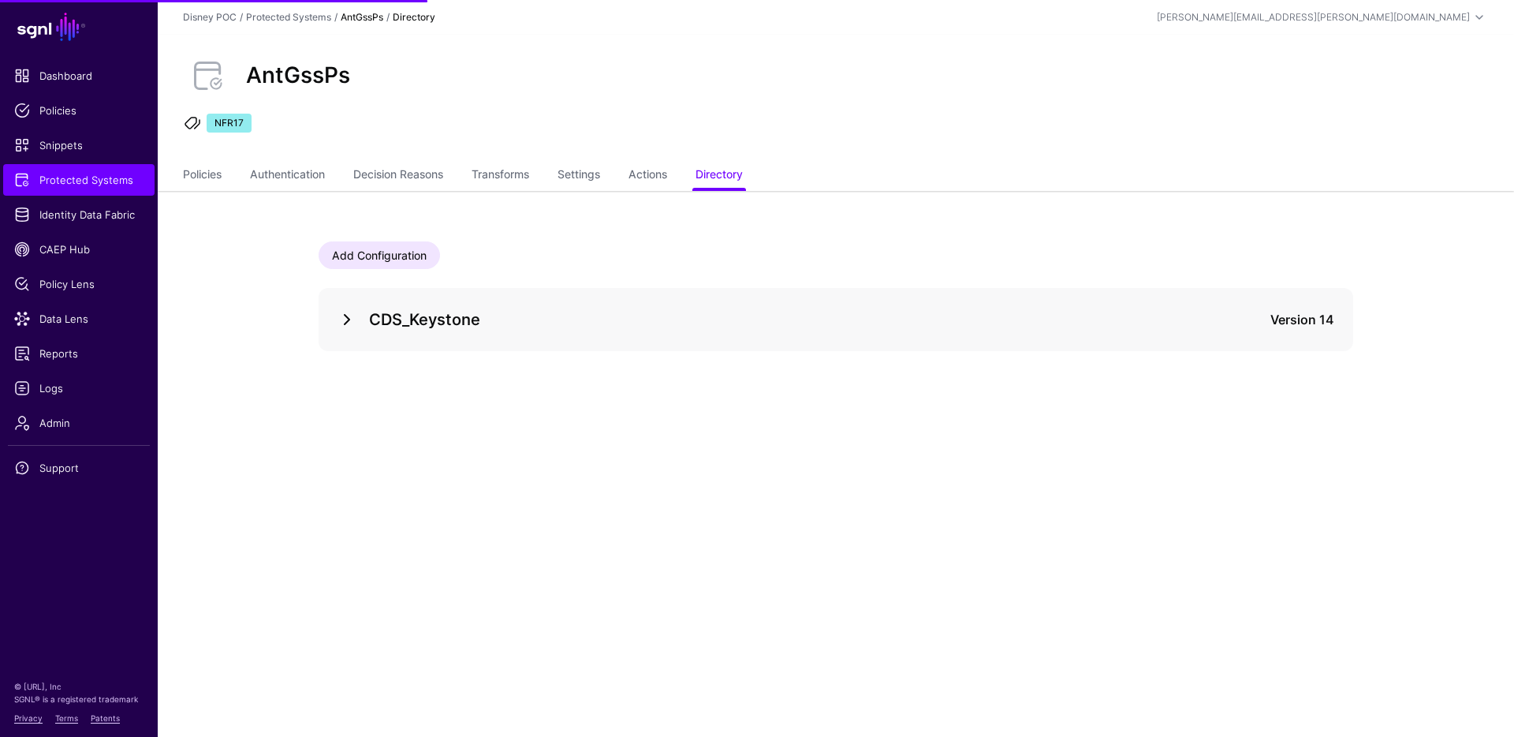
click at [345, 319] on link at bounding box center [347, 319] width 19 height 19
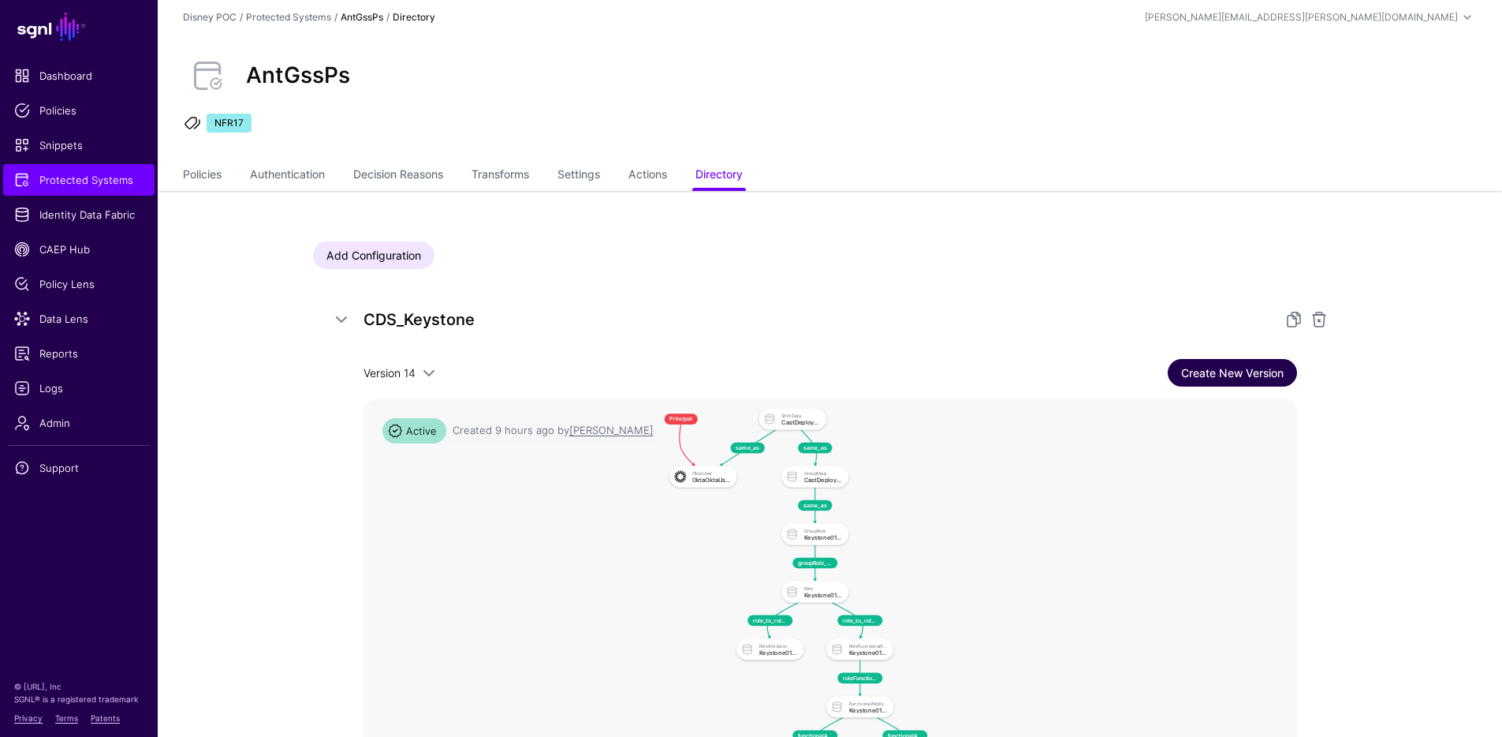
click at [1245, 375] on link "Create New Version" at bounding box center [1232, 373] width 129 height 28
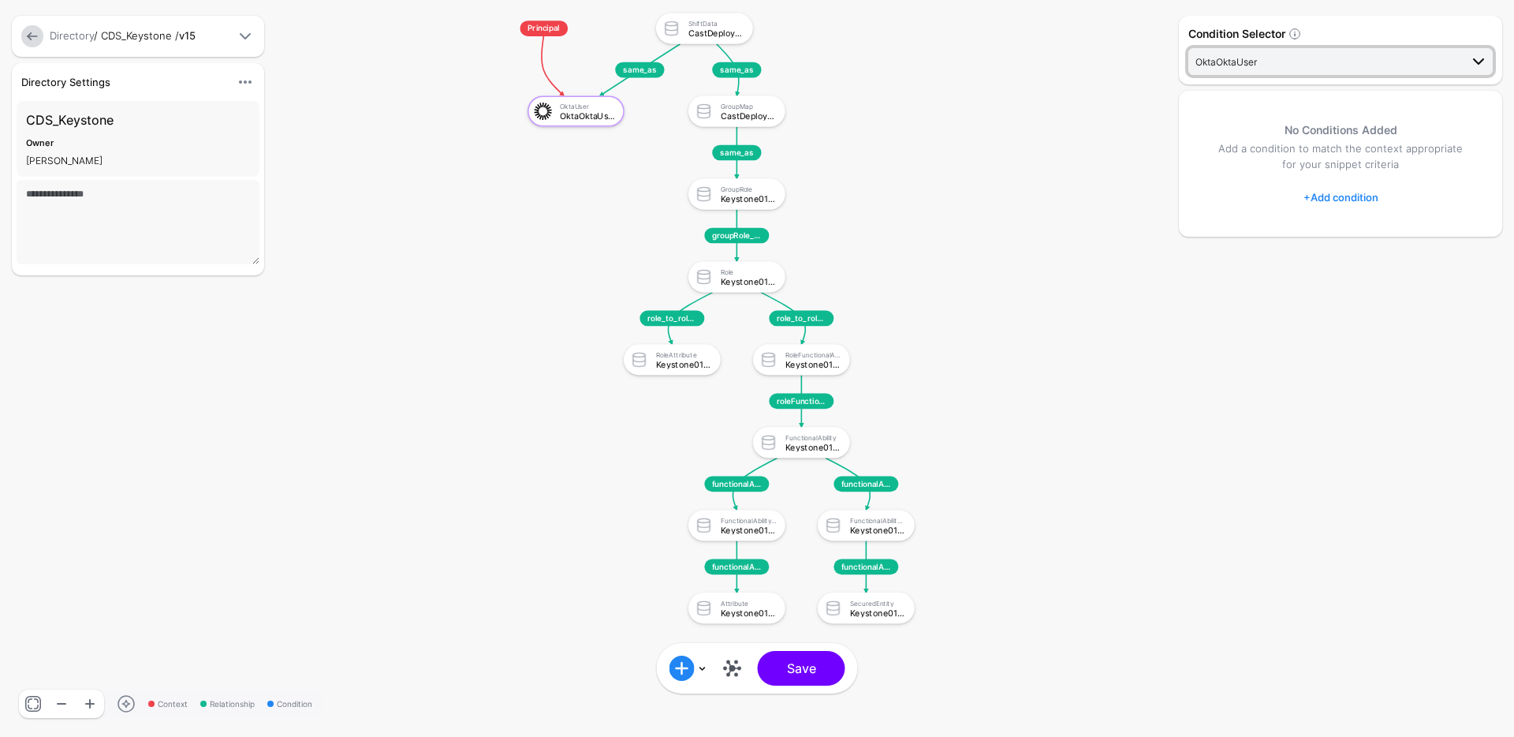
click at [1343, 65] on span "OktaOktaUser" at bounding box center [1328, 61] width 264 height 17
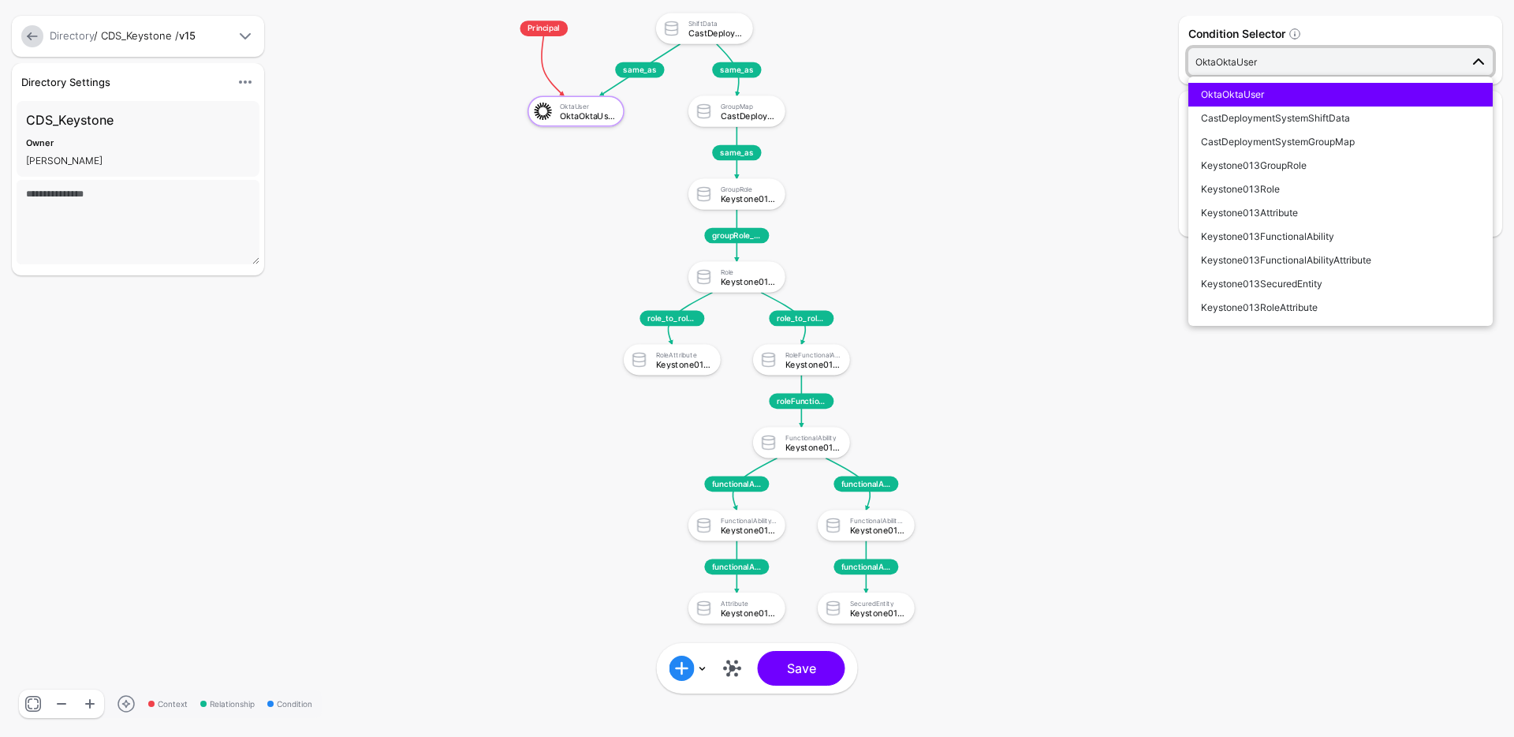
click at [1203, 433] on div "Condition Selector OktaOktaUser OktaOktaUser CastDeploymentSystemShiftData Cast…" at bounding box center [1340, 368] width 331 height 705
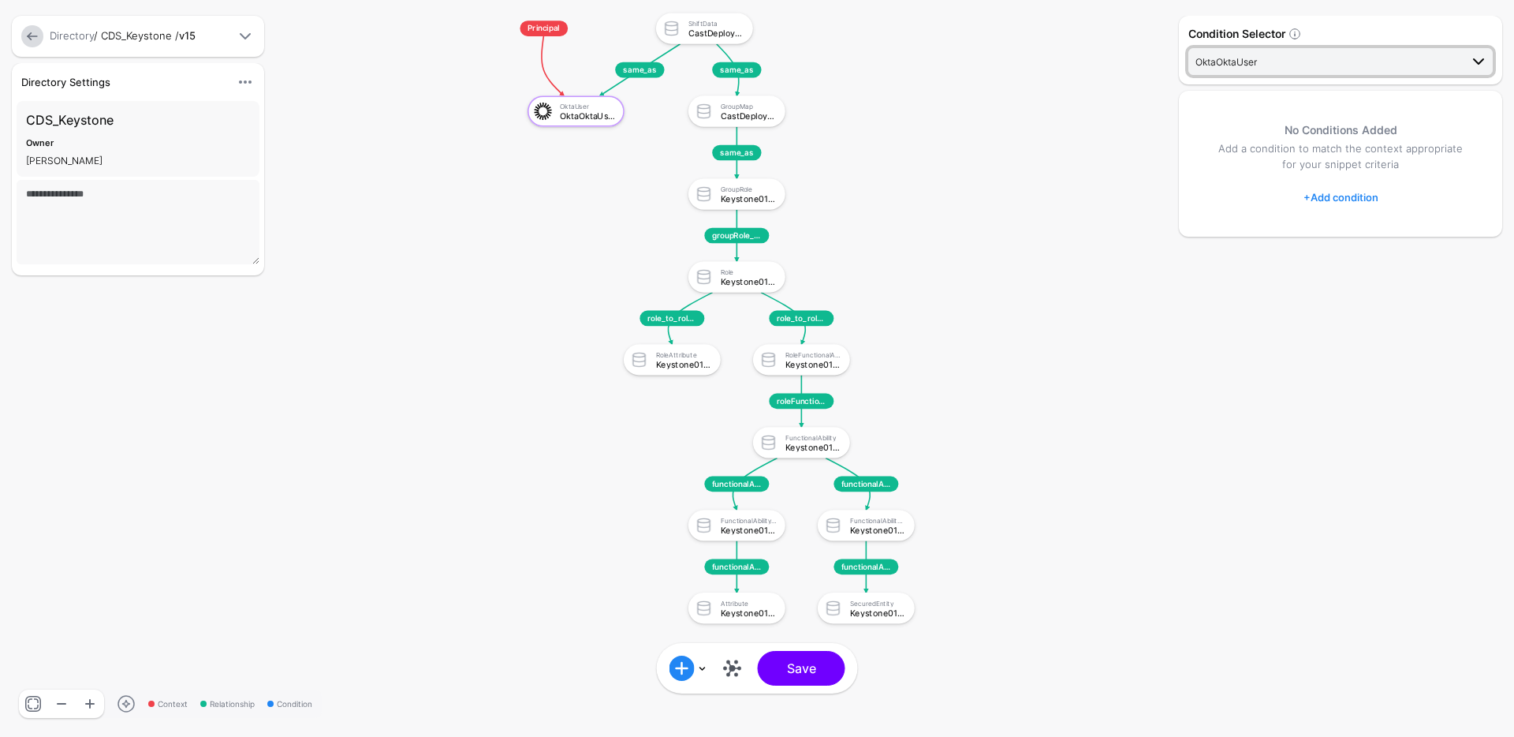
click at [1303, 65] on span "OktaOktaUser" at bounding box center [1328, 61] width 264 height 17
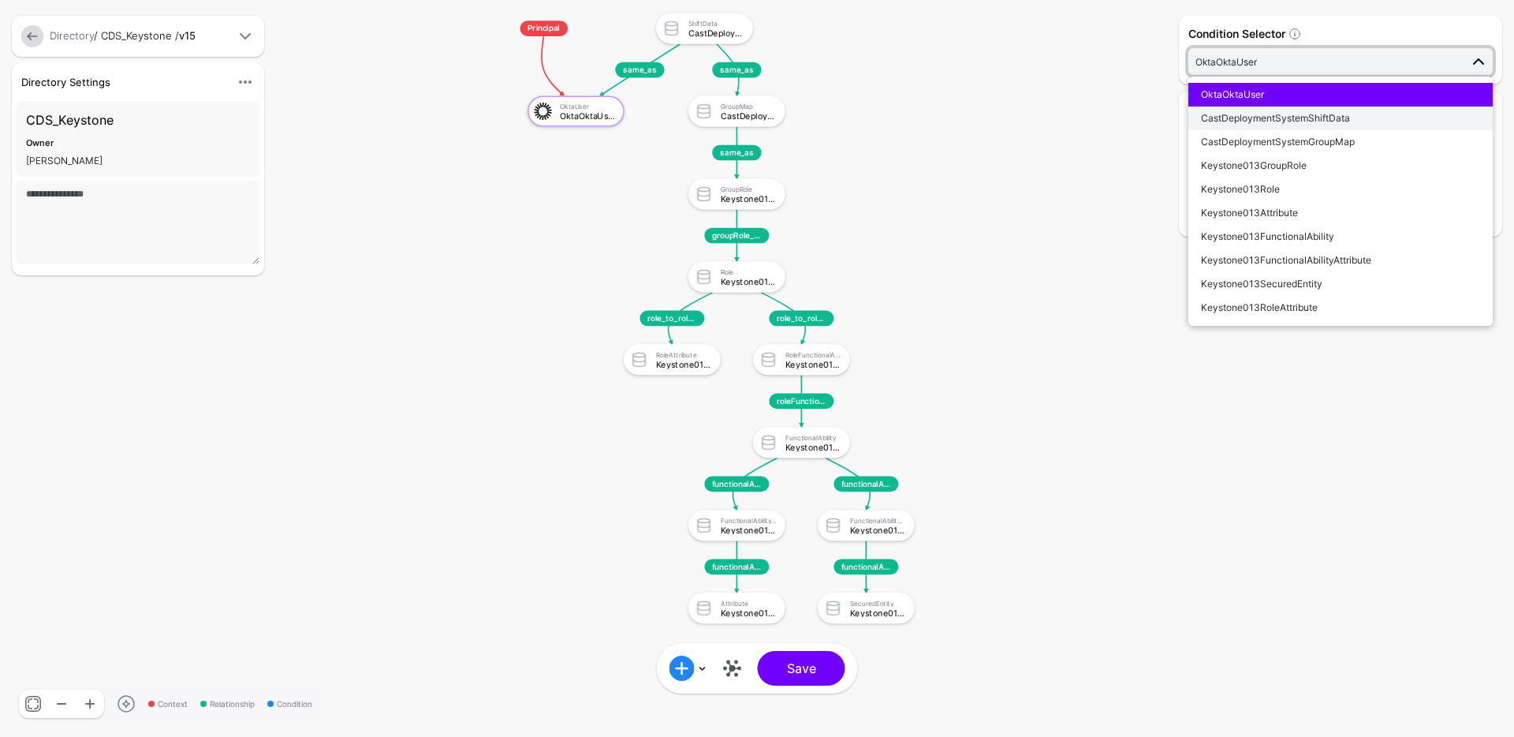
click at [1231, 114] on span "CastDeploymentSystemShiftData" at bounding box center [1275, 118] width 149 height 12
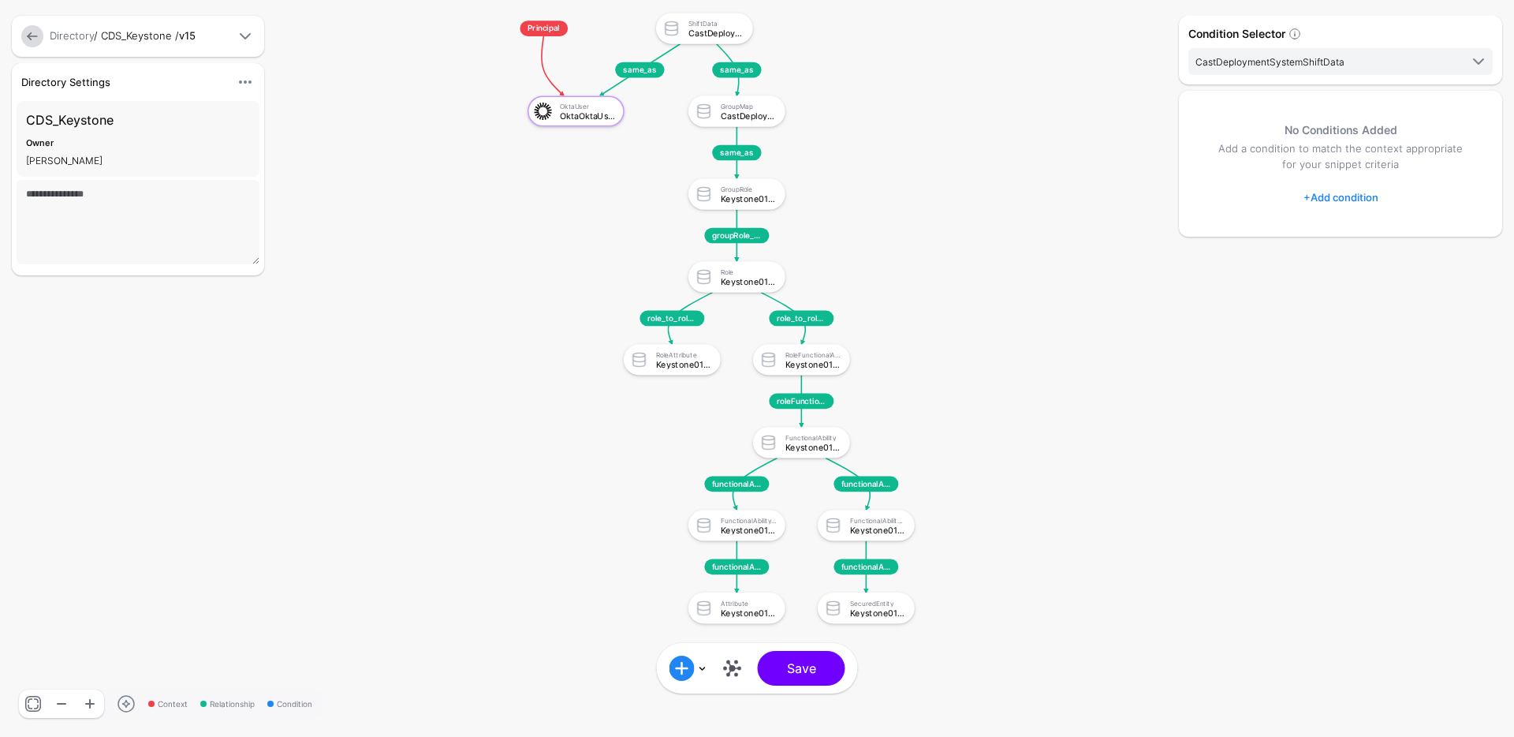
click at [1326, 192] on link "+ Add condition" at bounding box center [1341, 197] width 75 height 25
click at [1350, 267] on div "Graph Condition" at bounding box center [1403, 263] width 121 height 14
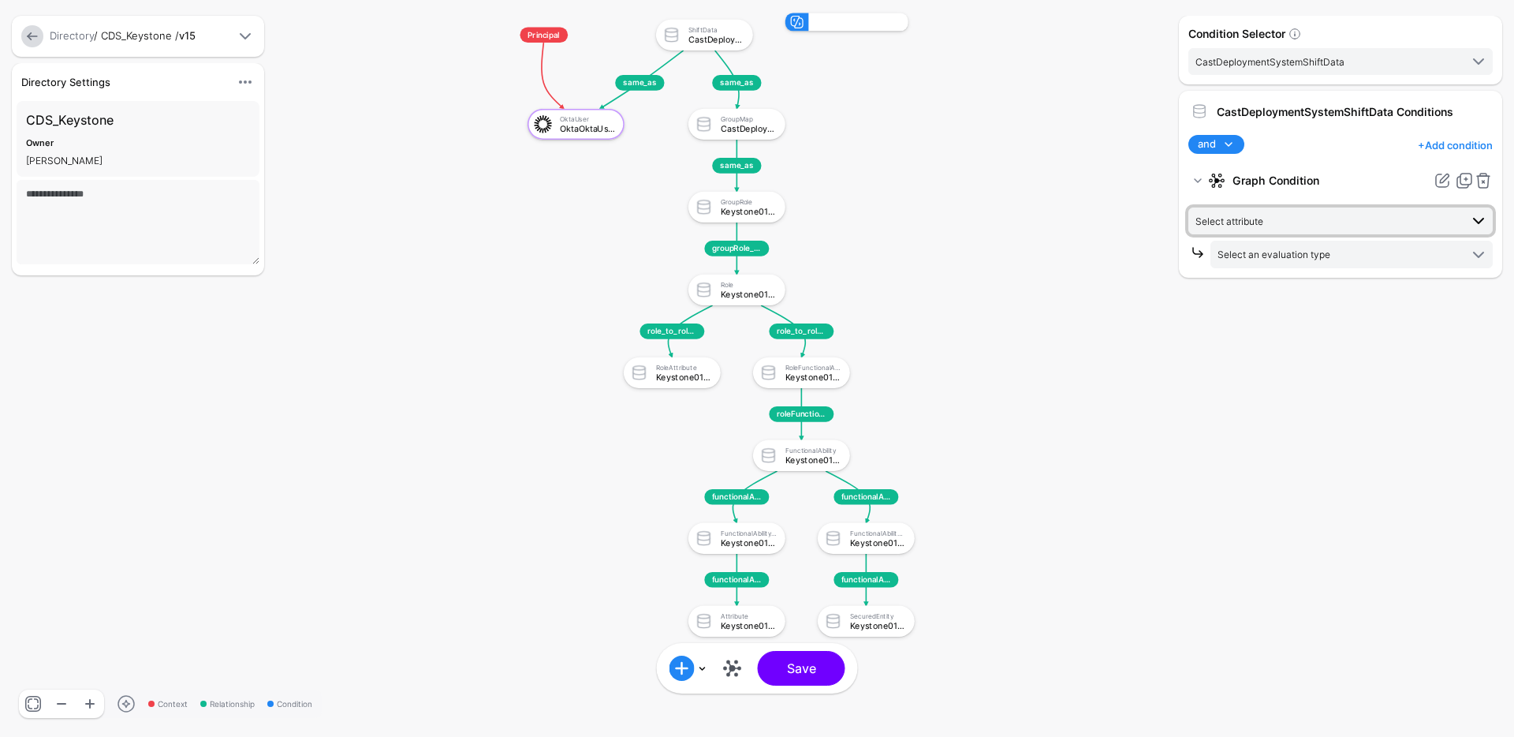
click at [1285, 221] on span "Select attribute" at bounding box center [1328, 220] width 264 height 17
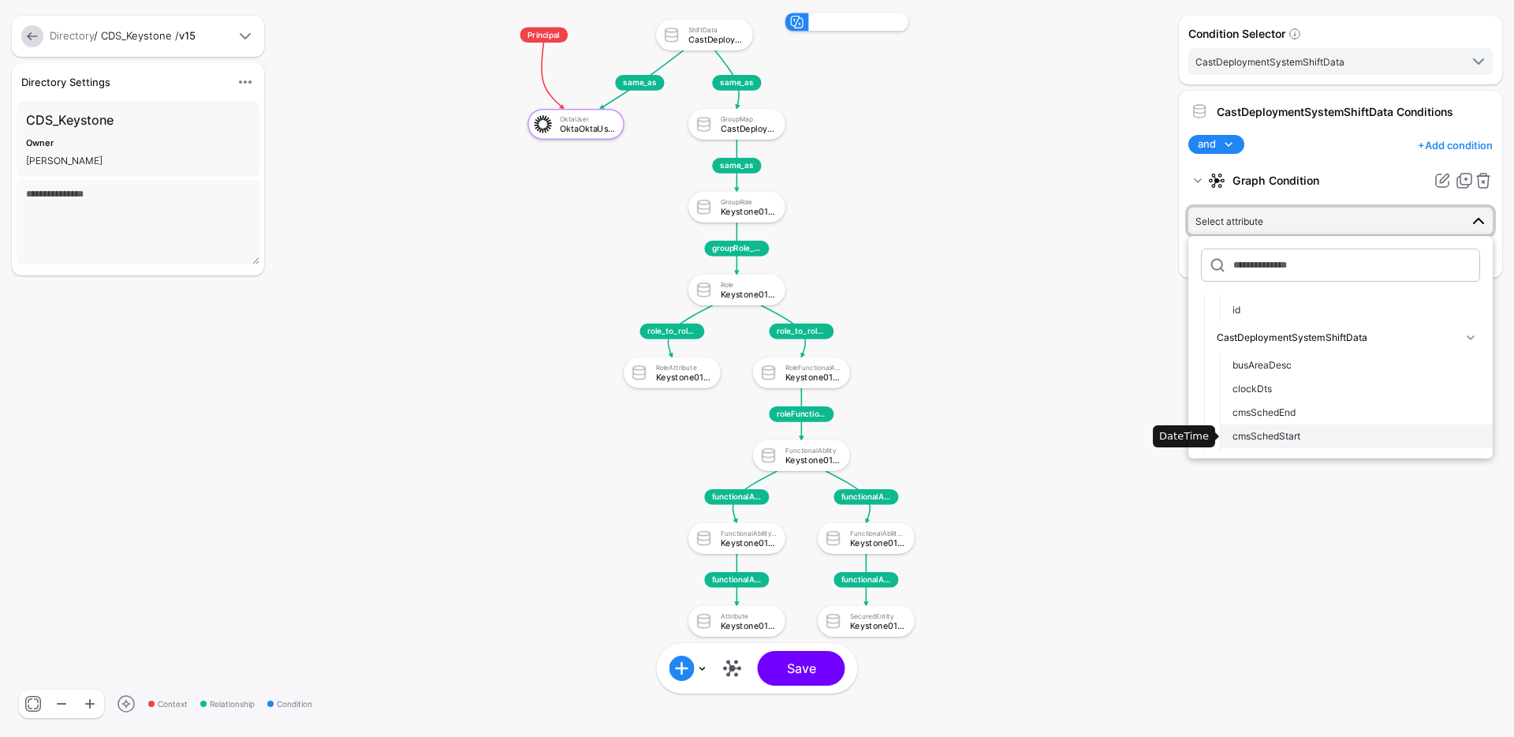
click at [1299, 431] on span "cmsSchedStart" at bounding box center [1267, 436] width 68 height 12
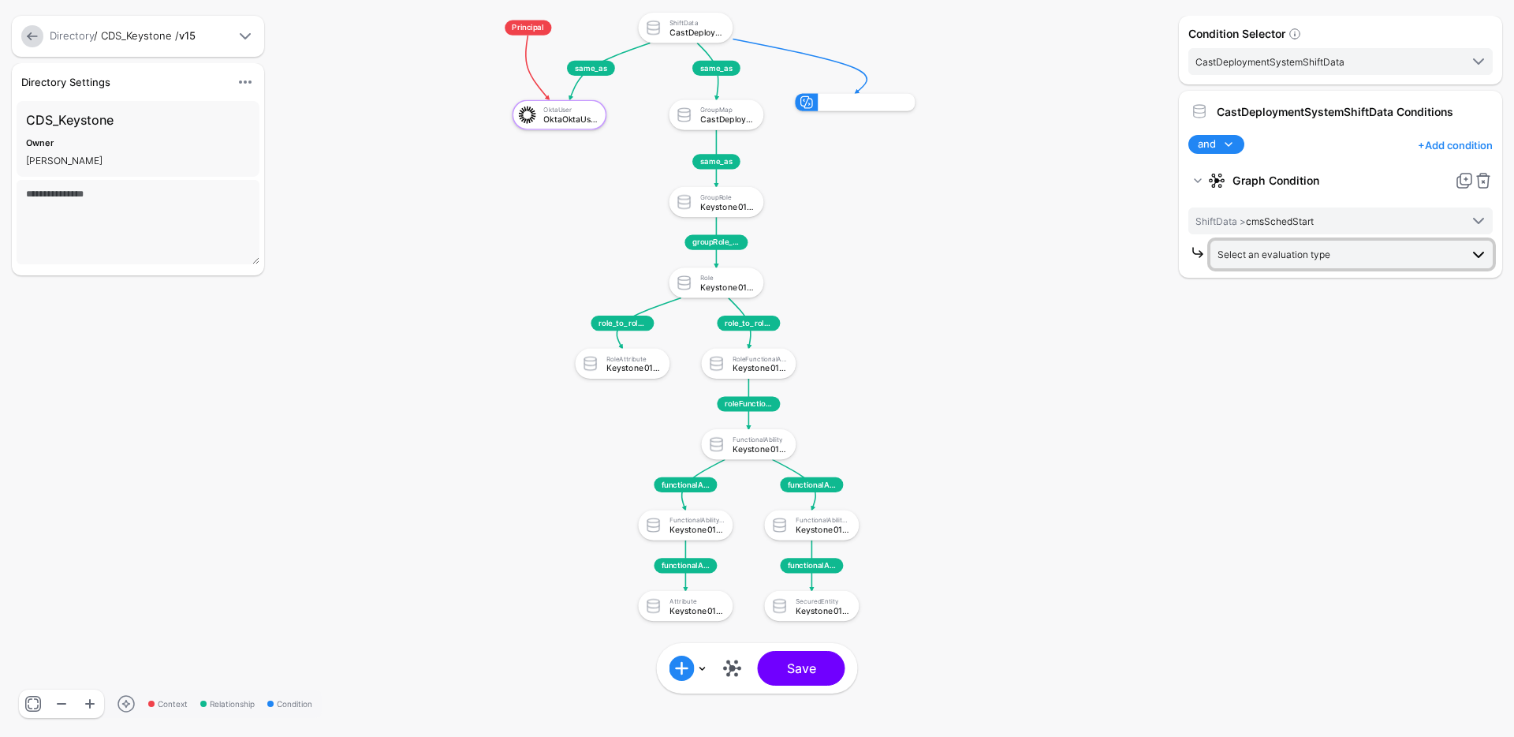
click at [1305, 261] on span "Select an evaluation type" at bounding box center [1339, 253] width 242 height 17
click at [1300, 362] on span "Evaluate against date and time conditions, including duration" at bounding box center [1351, 365] width 257 height 13
click at [1308, 322] on span at bounding box center [1353, 321] width 270 height 19
click at [1304, 354] on button "[DATE]" at bounding box center [1352, 346] width 282 height 24
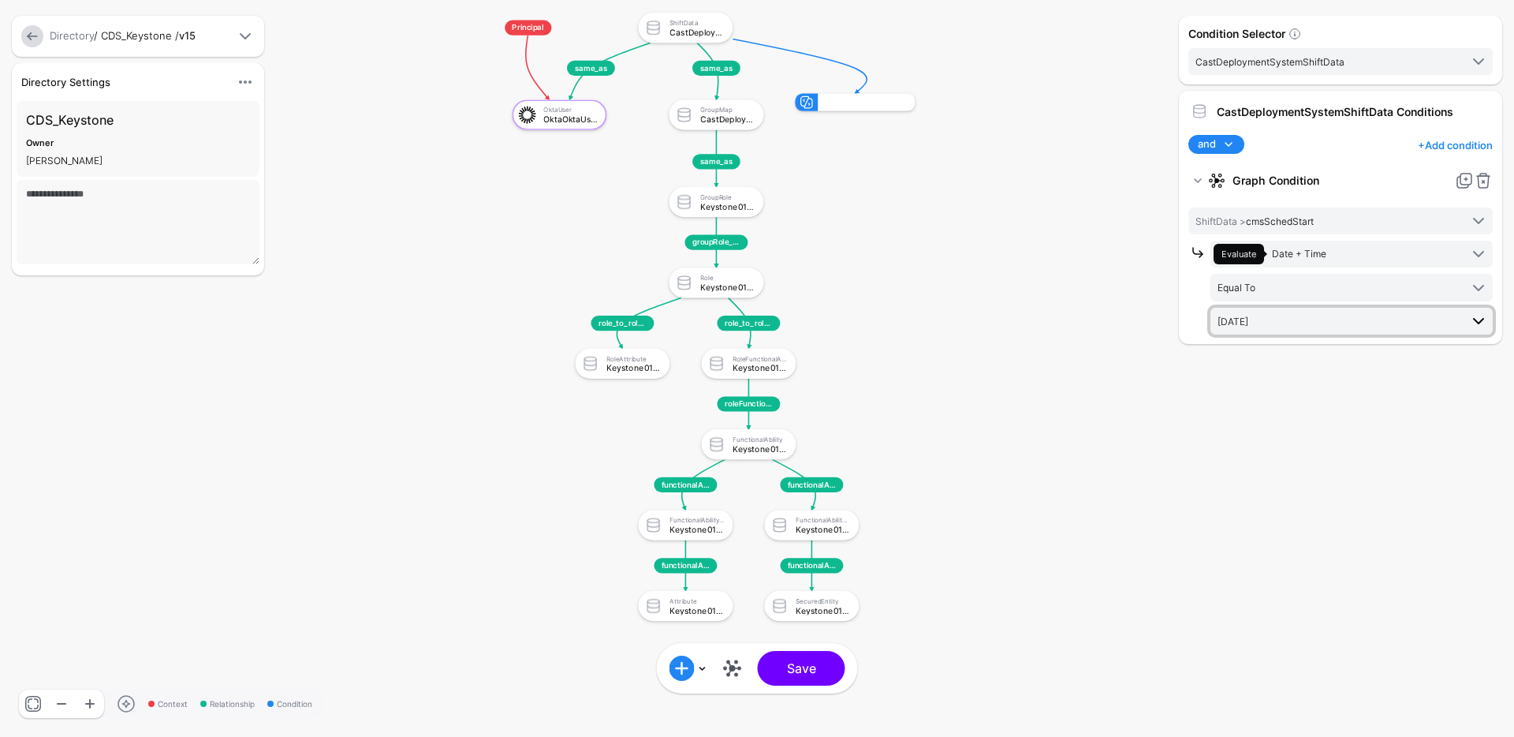
click at [1313, 313] on span "[DATE]" at bounding box center [1339, 320] width 242 height 17
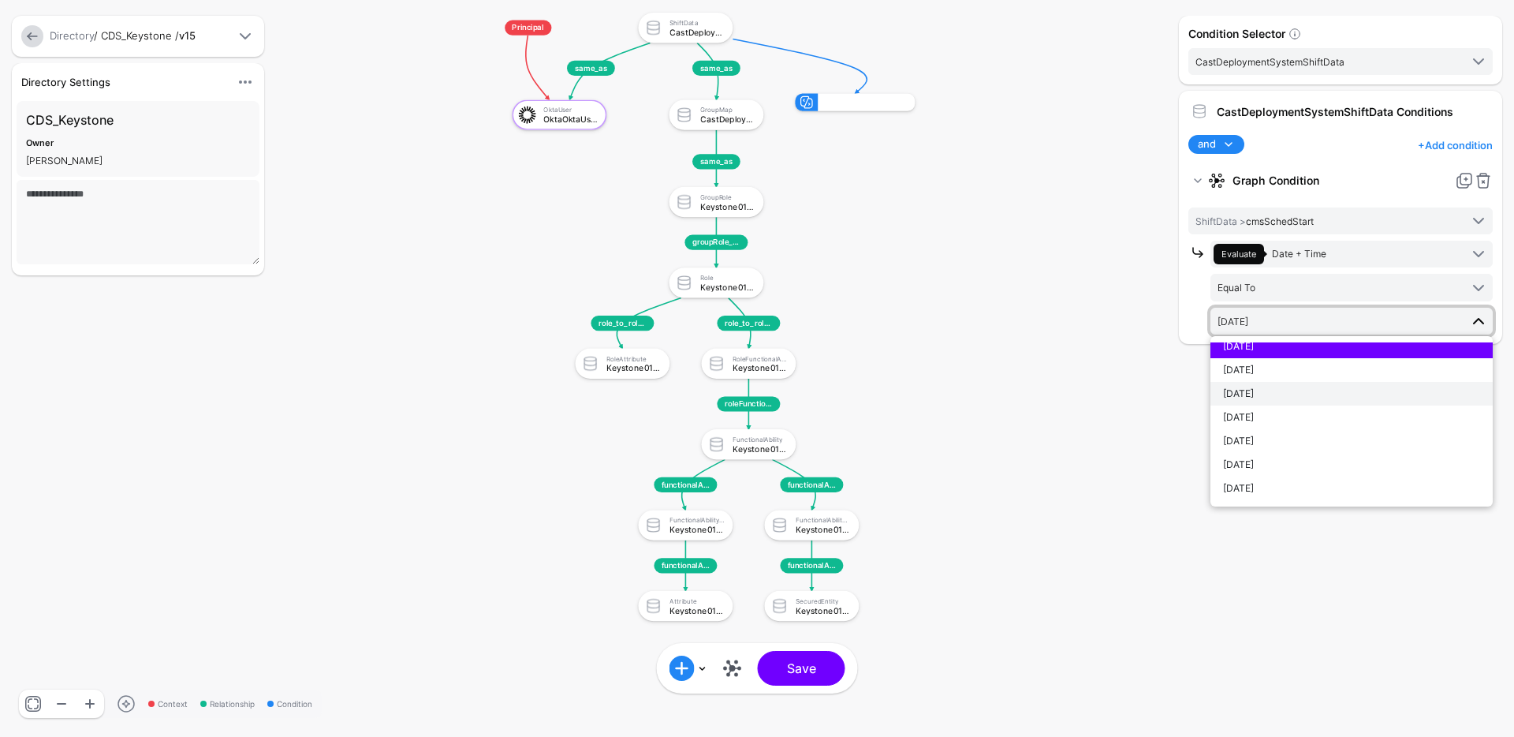
scroll to position [0, 0]
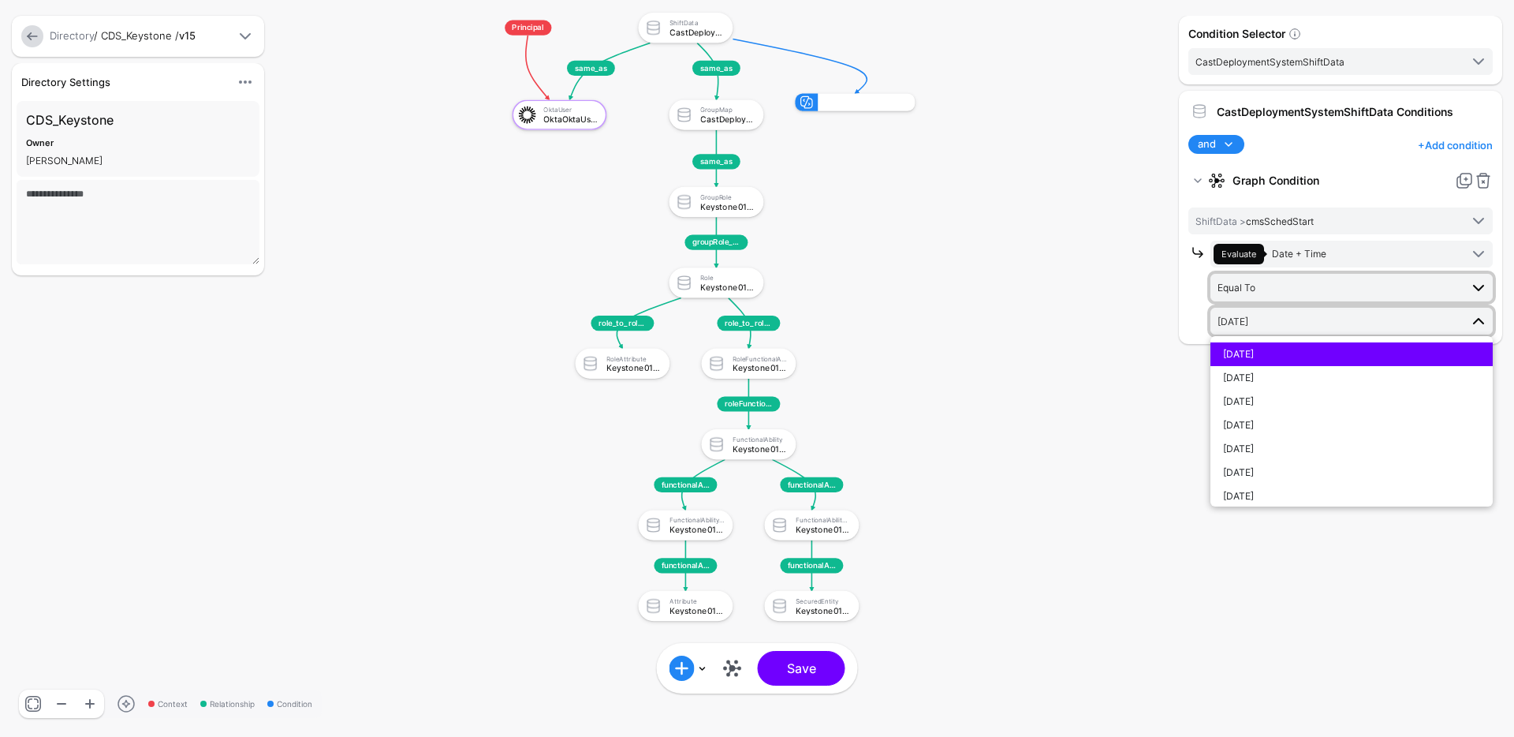
click at [1292, 290] on span "Equal To" at bounding box center [1339, 286] width 242 height 17
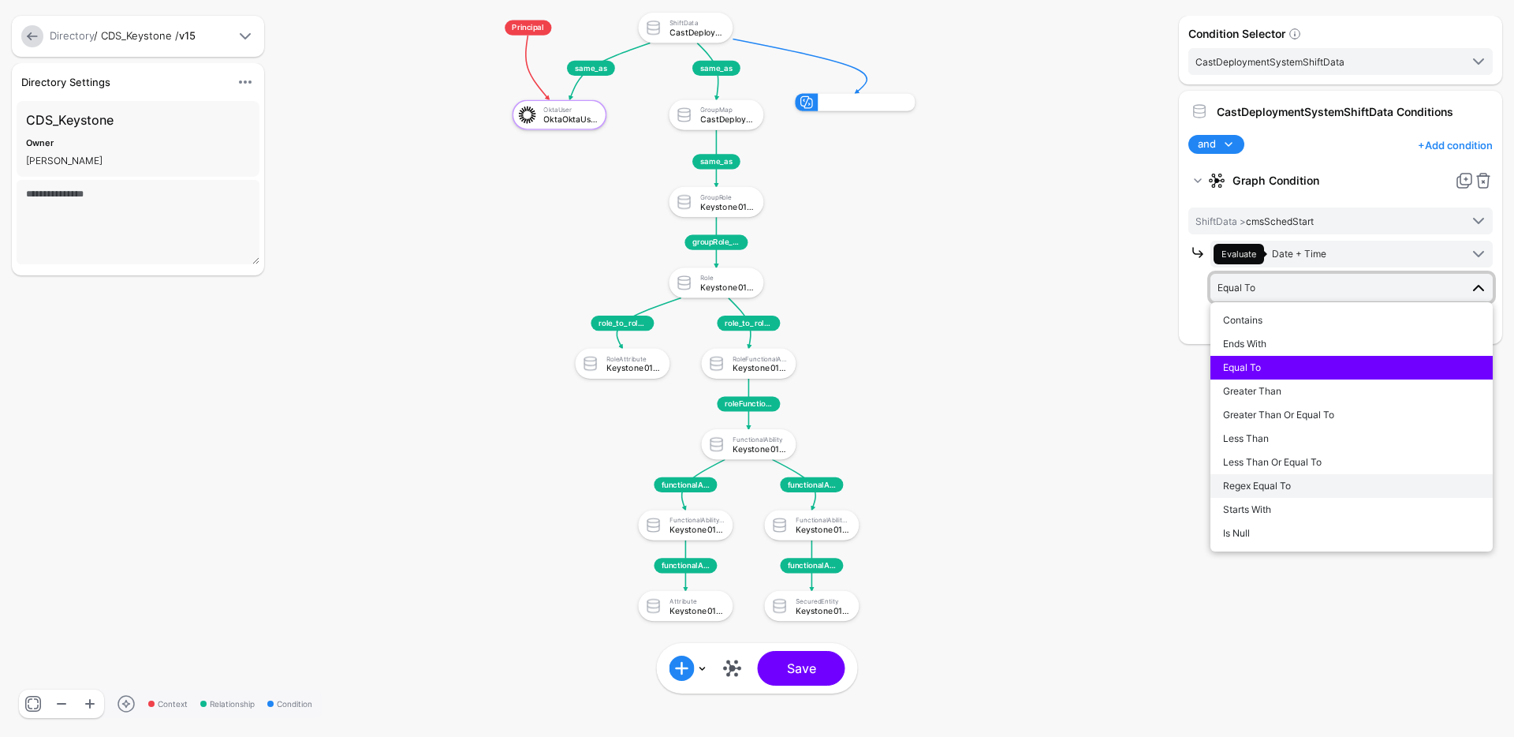
click at [1282, 476] on button "Regex Equal To" at bounding box center [1352, 486] width 282 height 24
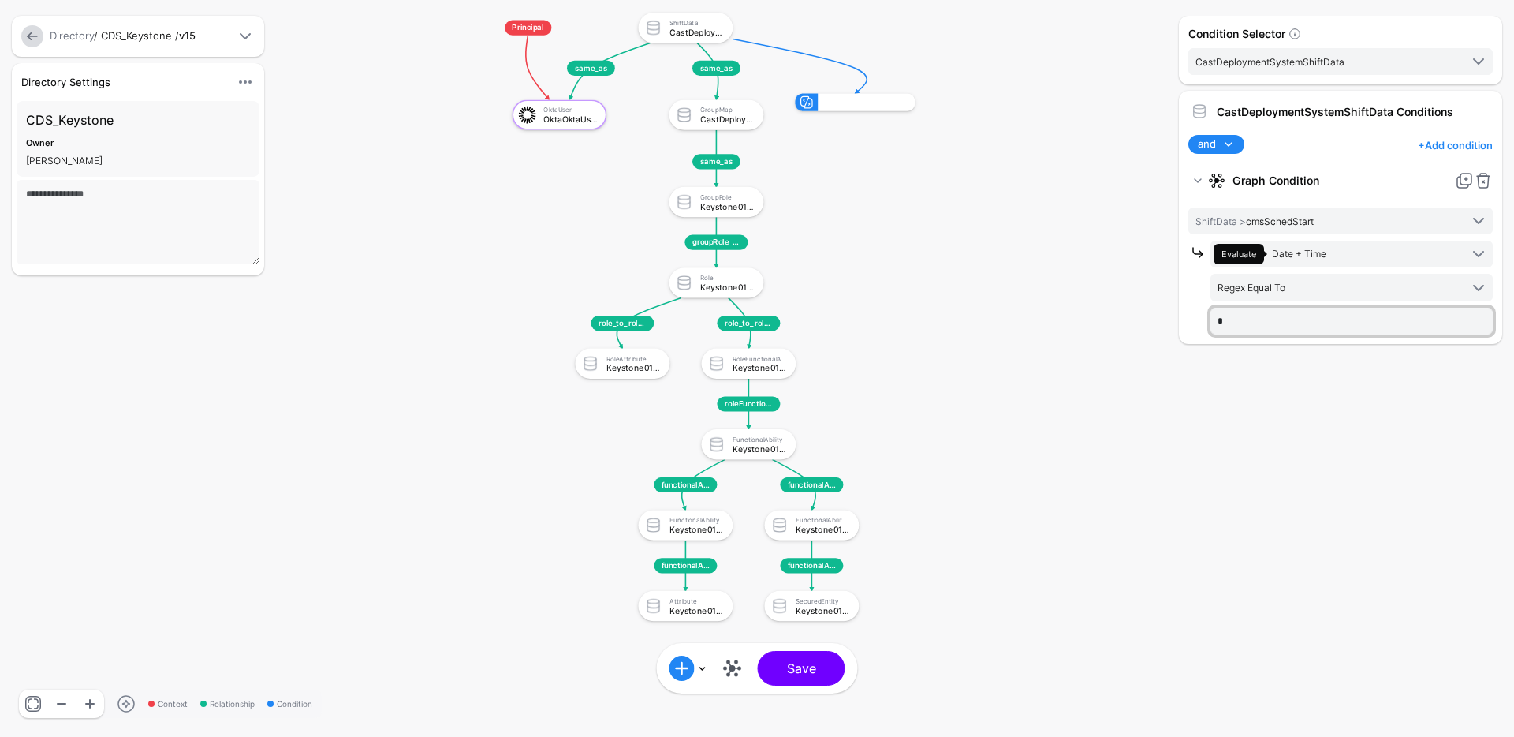
click at [1292, 324] on input "*" at bounding box center [1352, 321] width 282 height 27
click at [1293, 285] on span "Regex Equal To" at bounding box center [1339, 286] width 242 height 17
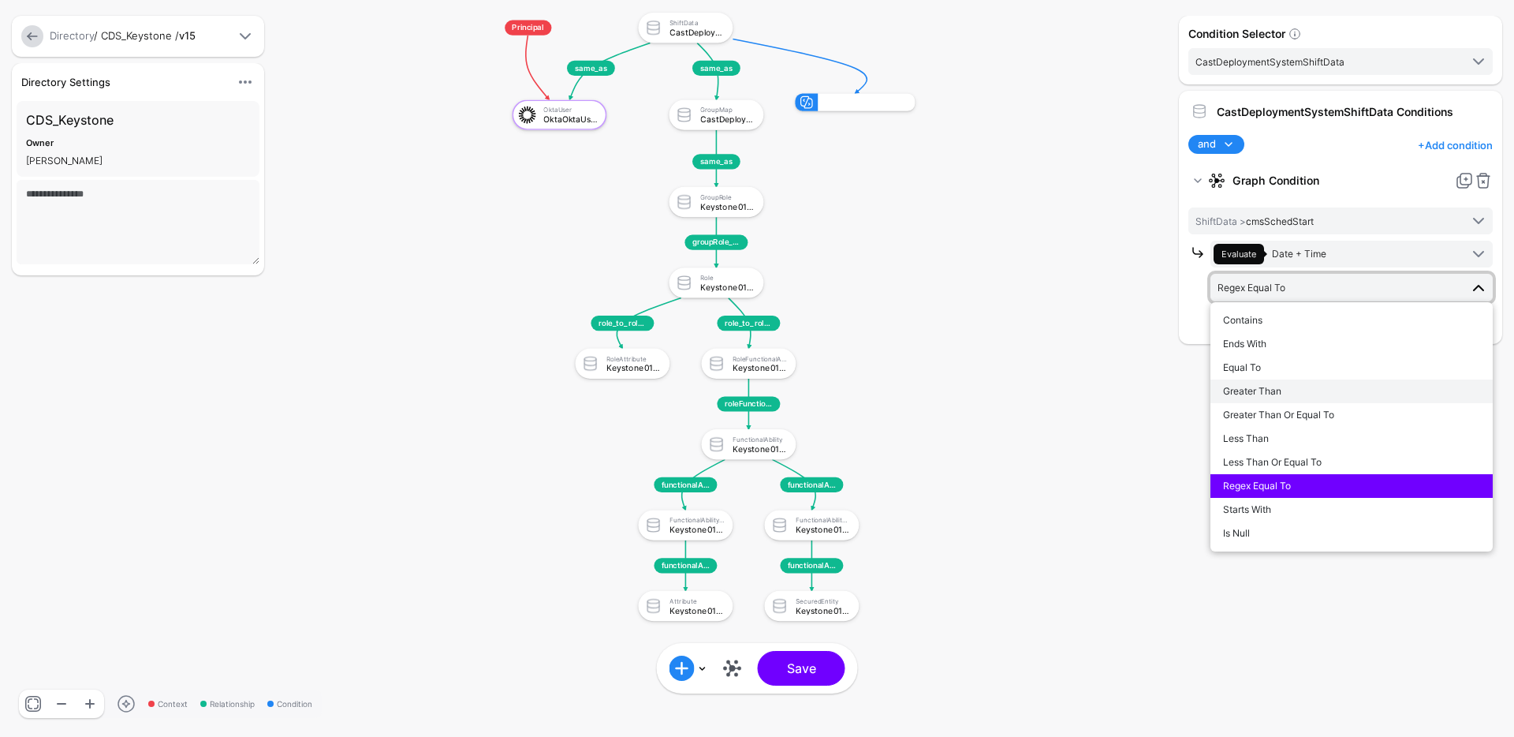
click at [1281, 386] on span "Greater Than" at bounding box center [1252, 391] width 58 height 12
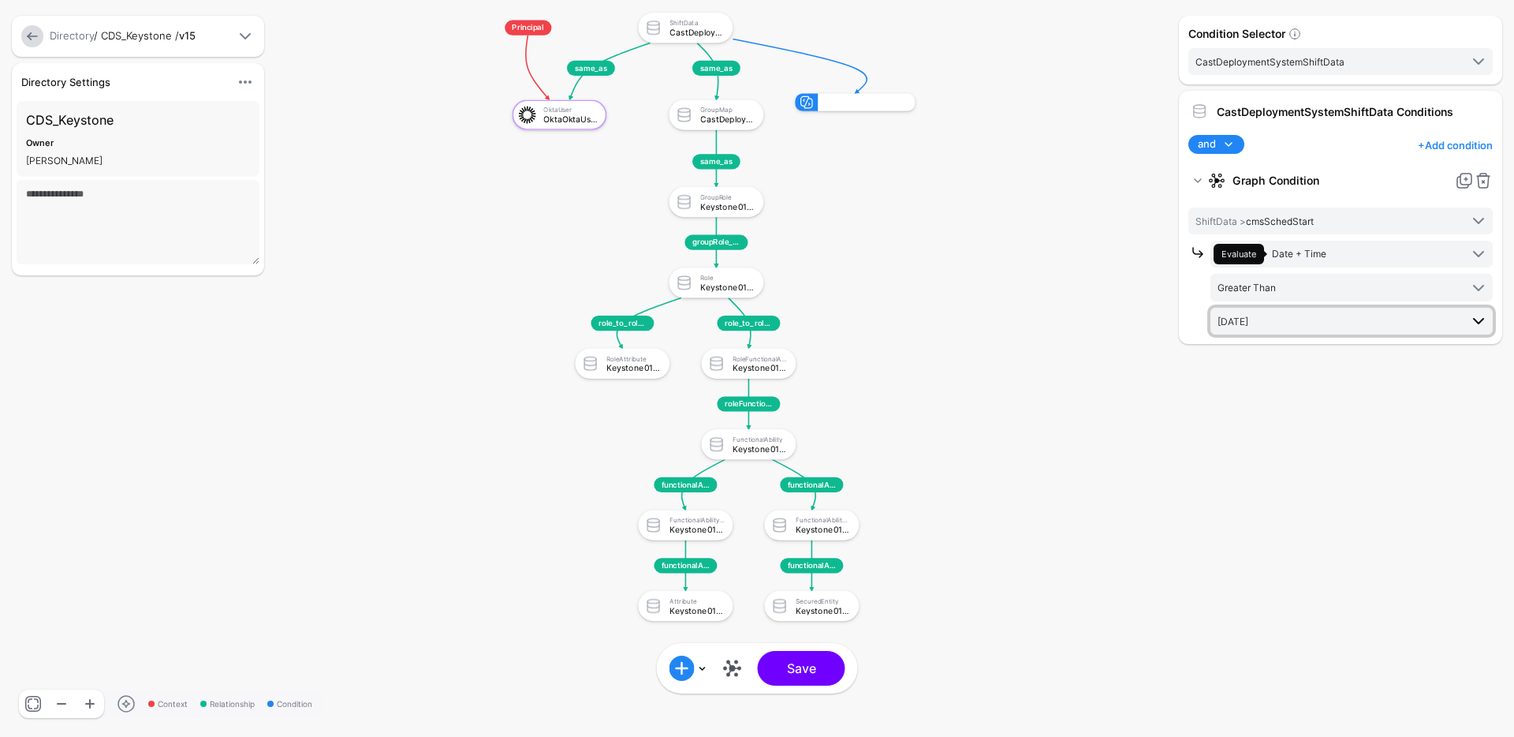
click at [1285, 330] on span "[DATE]" at bounding box center [1353, 321] width 270 height 19
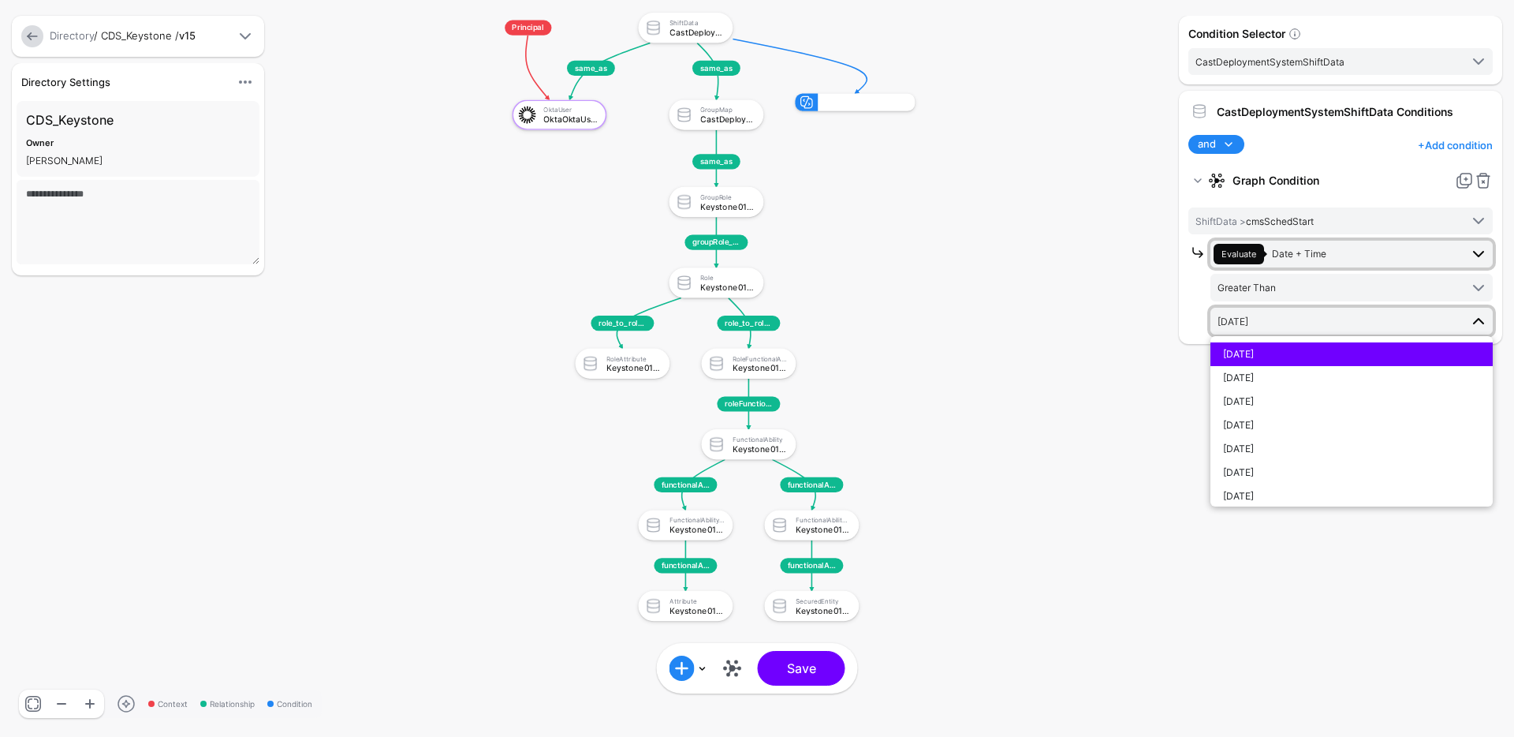
click at [1331, 256] on span "Evaluate Date + Time" at bounding box center [1337, 254] width 246 height 21
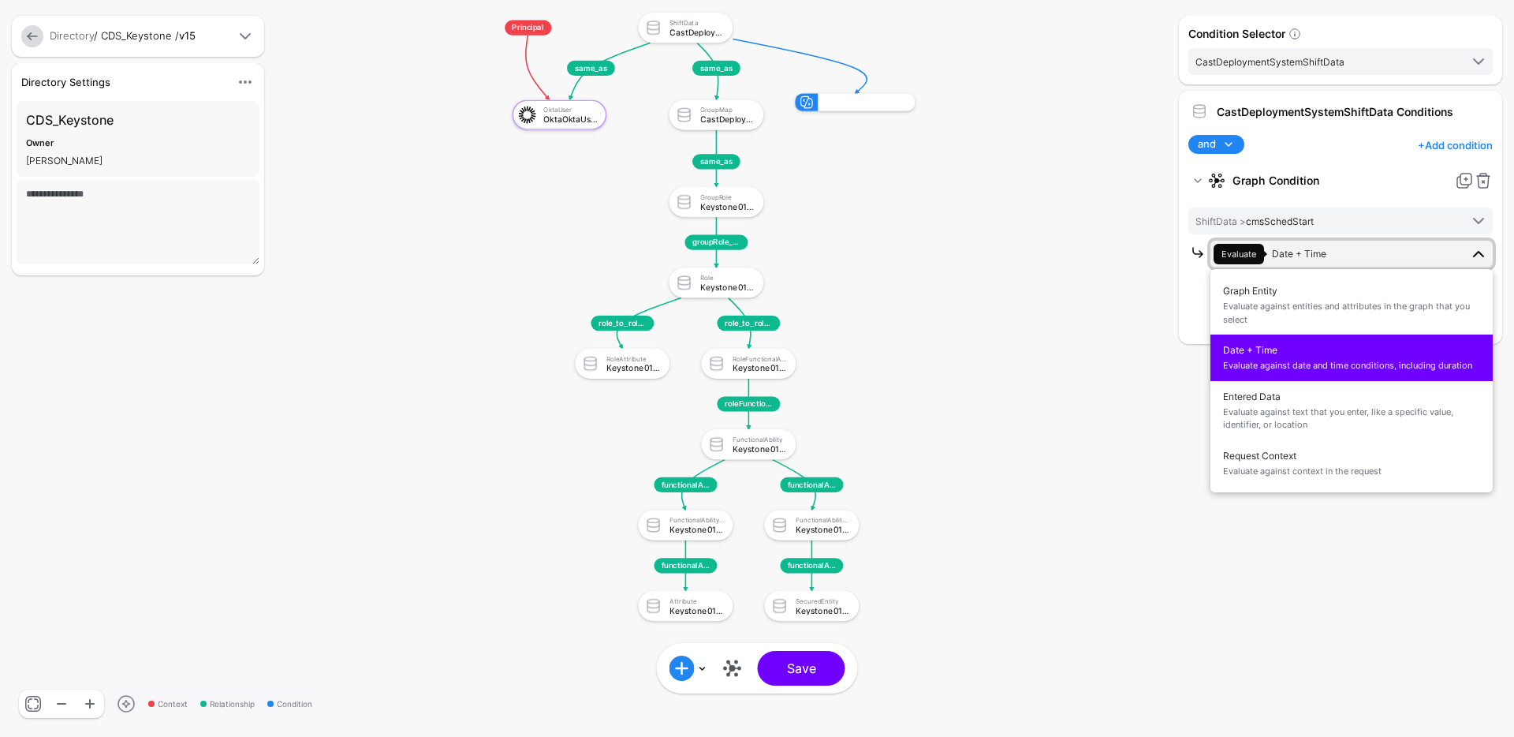
click at [1111, 518] on rect at bounding box center [469, 0] width 121132 height 58926
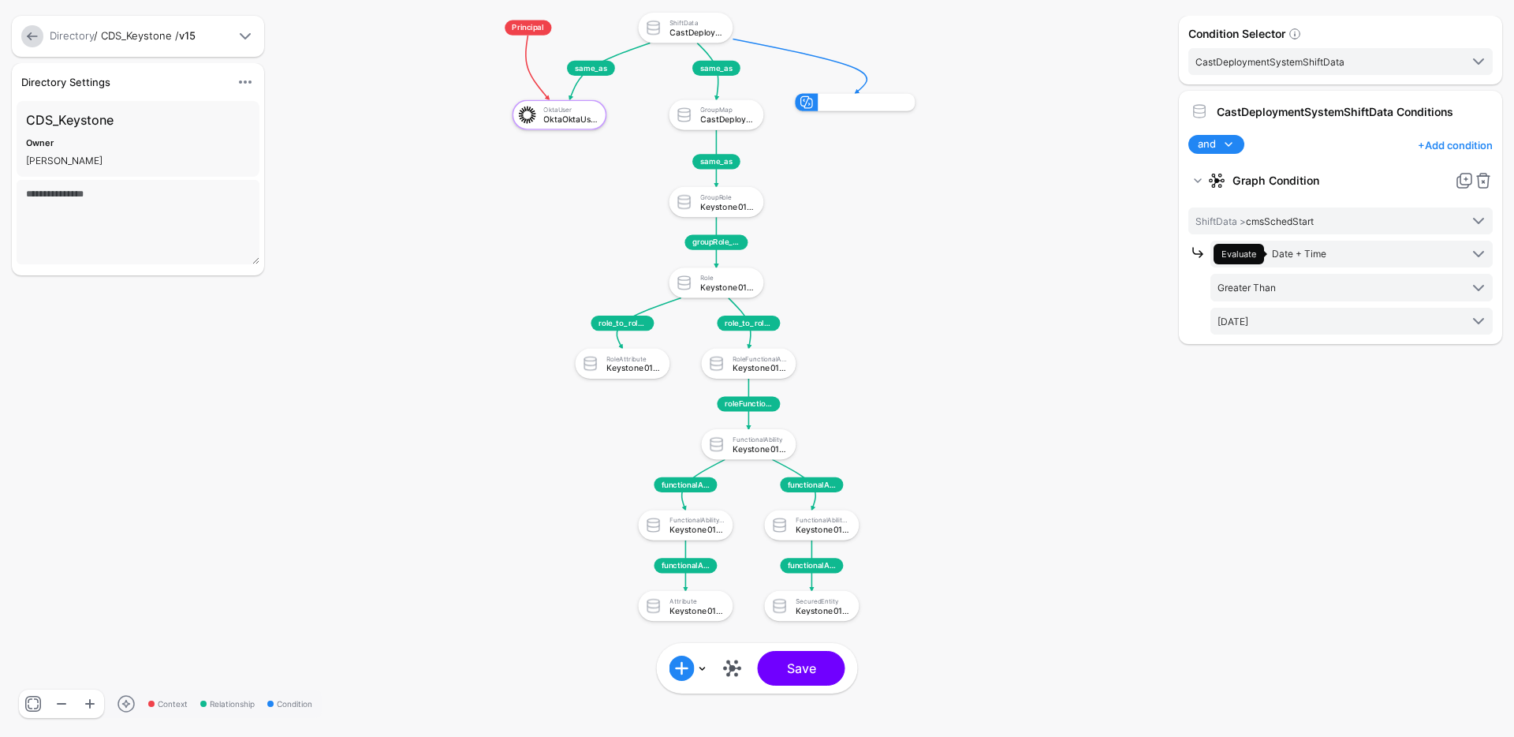
click at [1237, 143] on span at bounding box center [1228, 144] width 19 height 19
click at [1341, 139] on div "and and not or + Add condition Add Condition Graph Condition Add Condition Group" at bounding box center [1340, 144] width 311 height 19
click at [1481, 180] on link at bounding box center [1483, 180] width 19 height 19
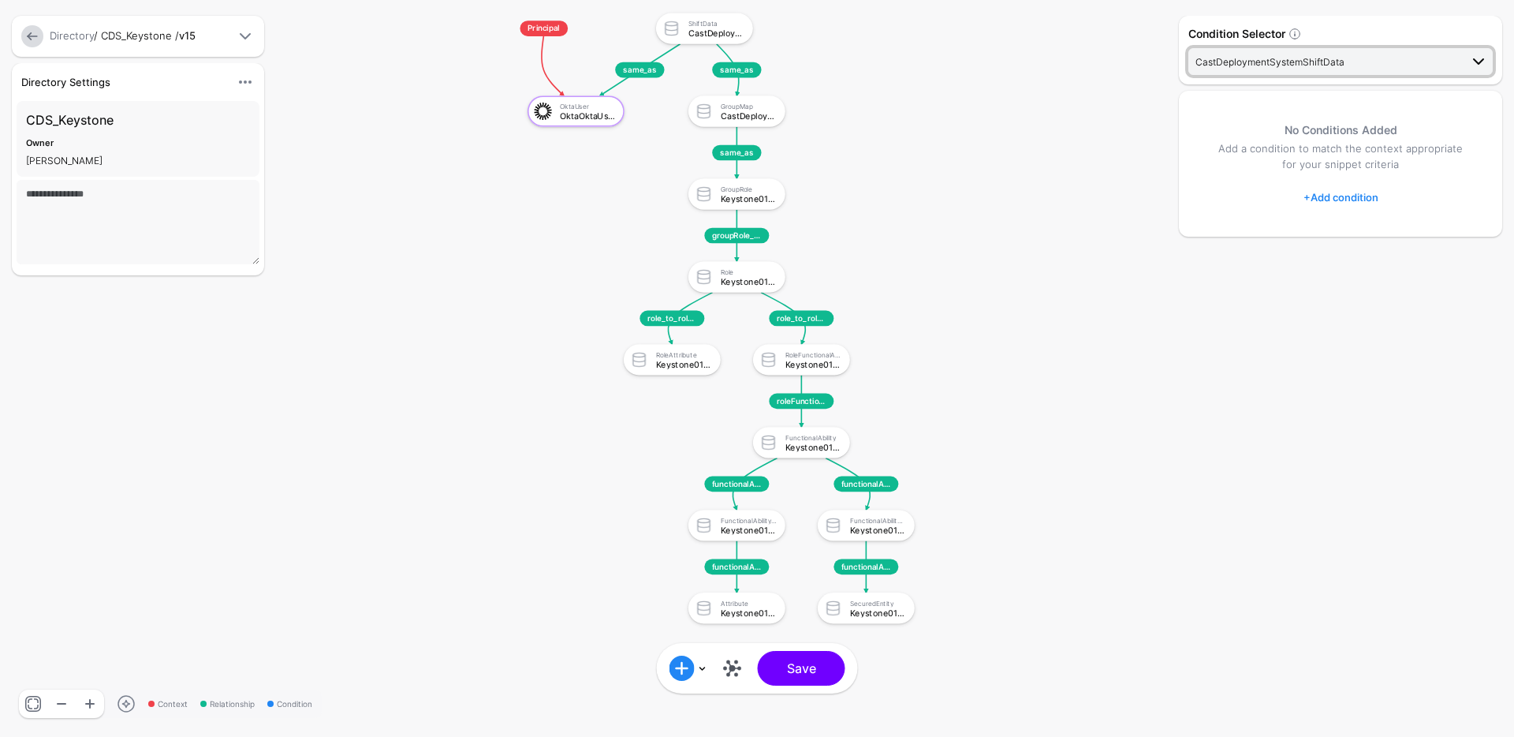
click at [1411, 65] on span "CastDeploymentSystemShiftData" at bounding box center [1328, 61] width 264 height 17
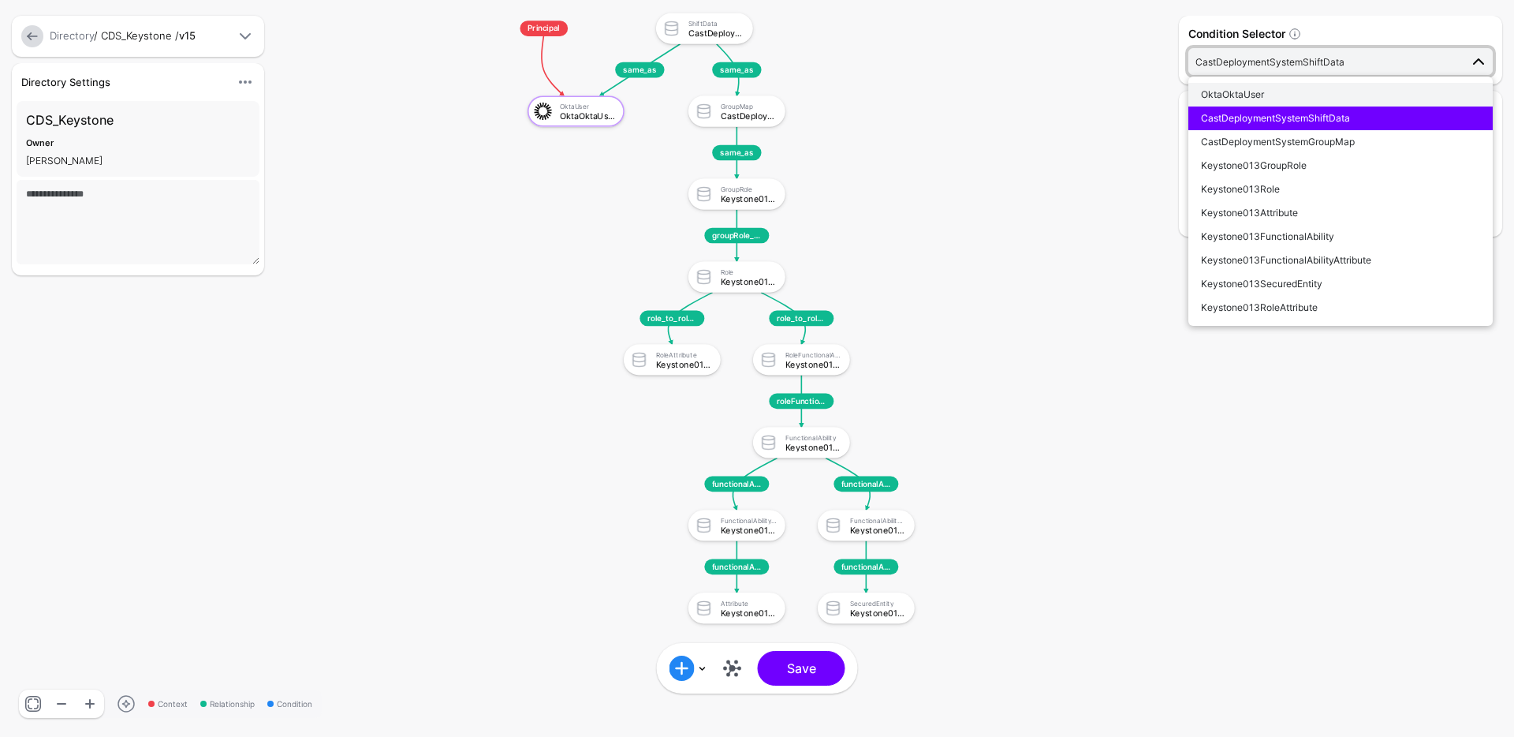
click at [1355, 88] on div "OktaOktaUser" at bounding box center [1340, 95] width 279 height 14
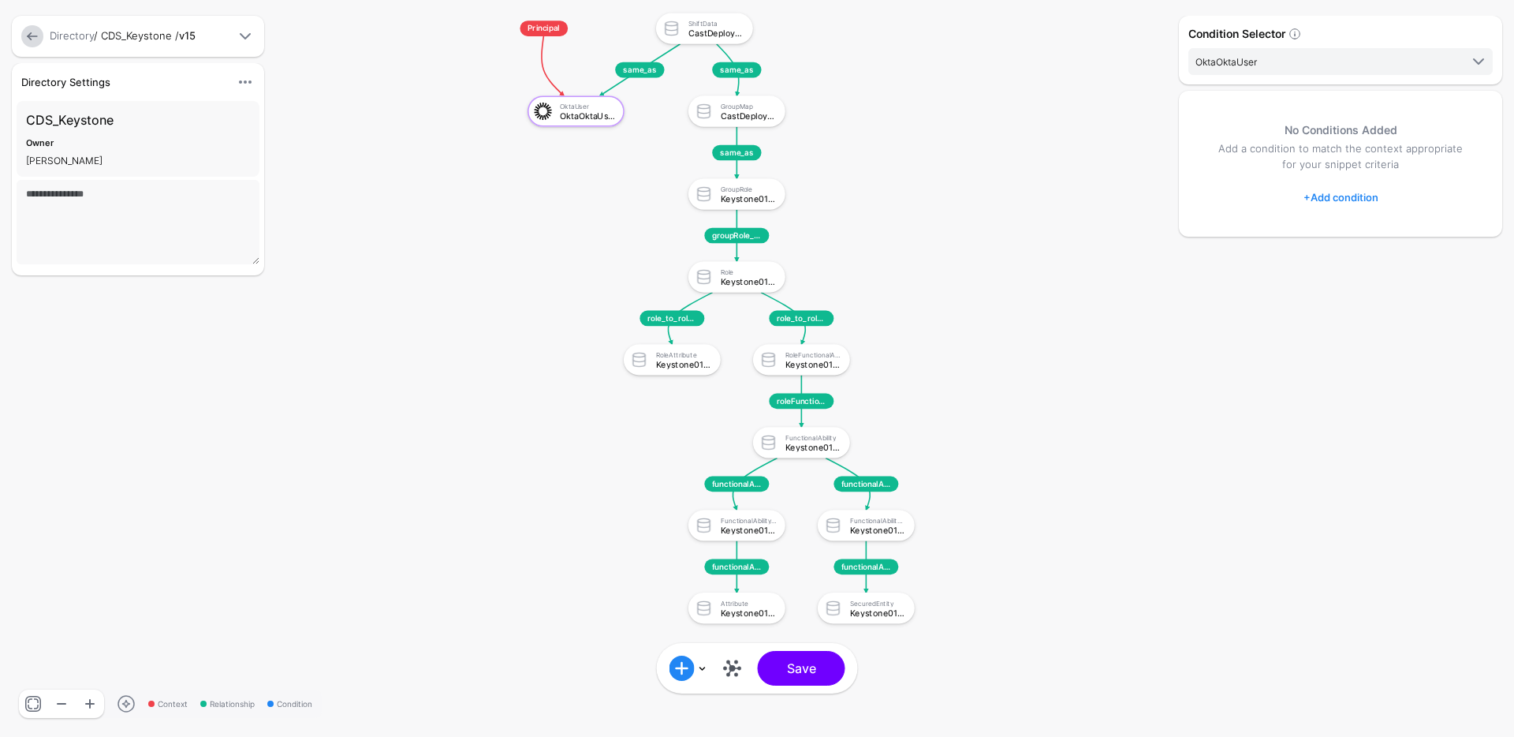
click at [1333, 192] on link "+ Add condition" at bounding box center [1341, 197] width 75 height 25
click at [1343, 299] on div "Add Condition Group" at bounding box center [1378, 294] width 134 height 16
click at [1348, 264] on div "Add Condition Group" at bounding box center [1378, 263] width 134 height 16
click at [1355, 297] on div "Add Condition Group" at bounding box center [1378, 294] width 134 height 16
click at [1352, 291] on div "Graph Condition" at bounding box center [1403, 294] width 121 height 14
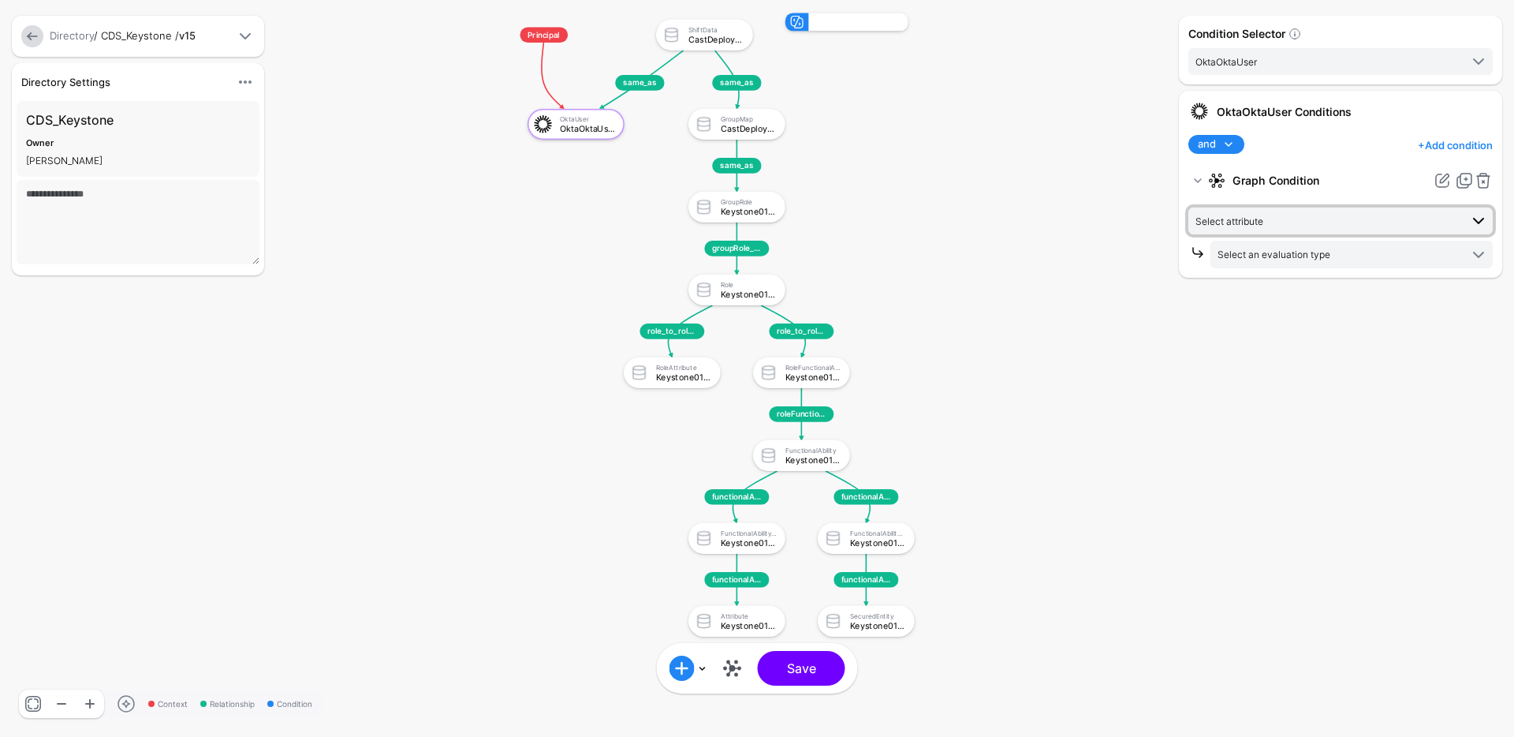
click at [1300, 221] on span "Select attribute" at bounding box center [1328, 220] width 264 height 17
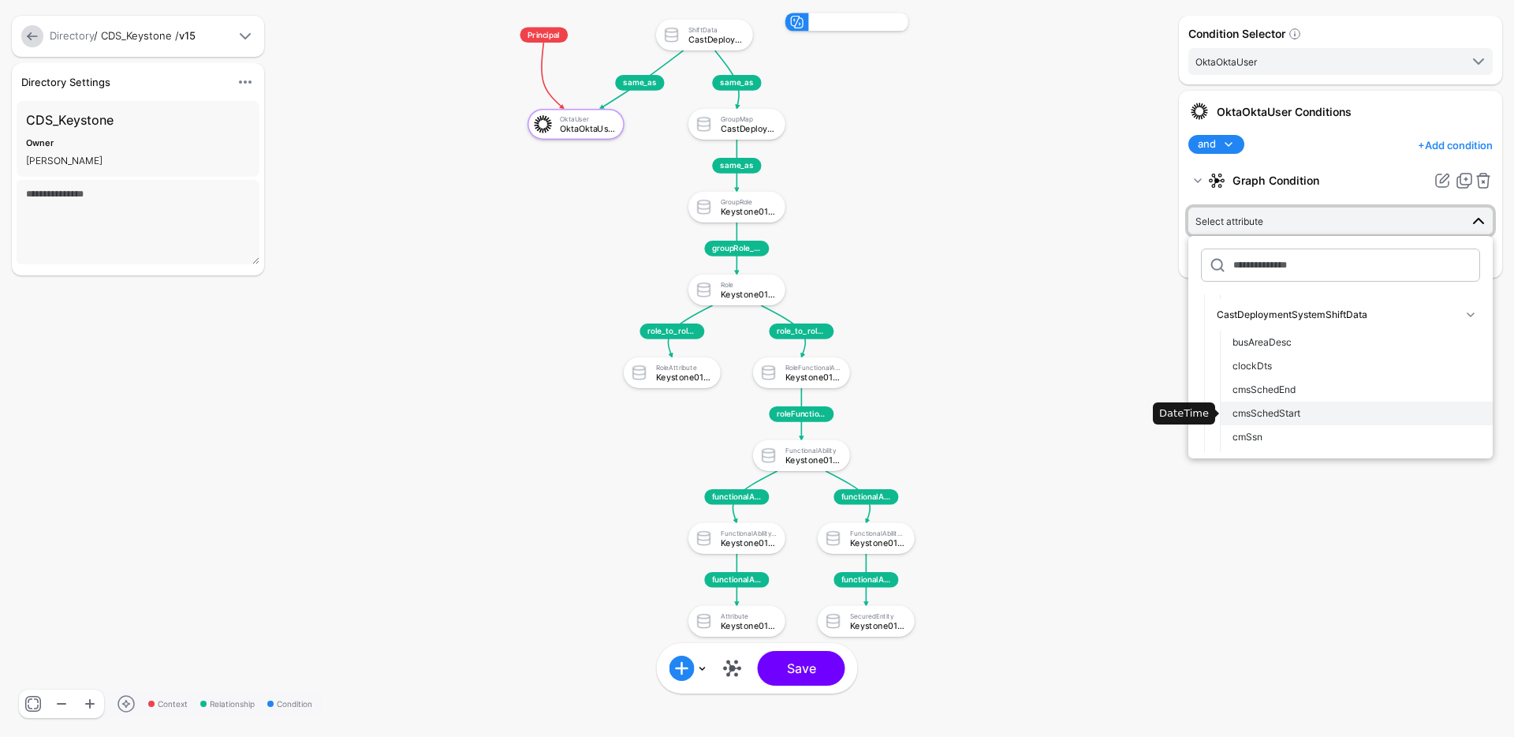
click at [1277, 412] on span "cmsSchedStart" at bounding box center [1267, 413] width 68 height 12
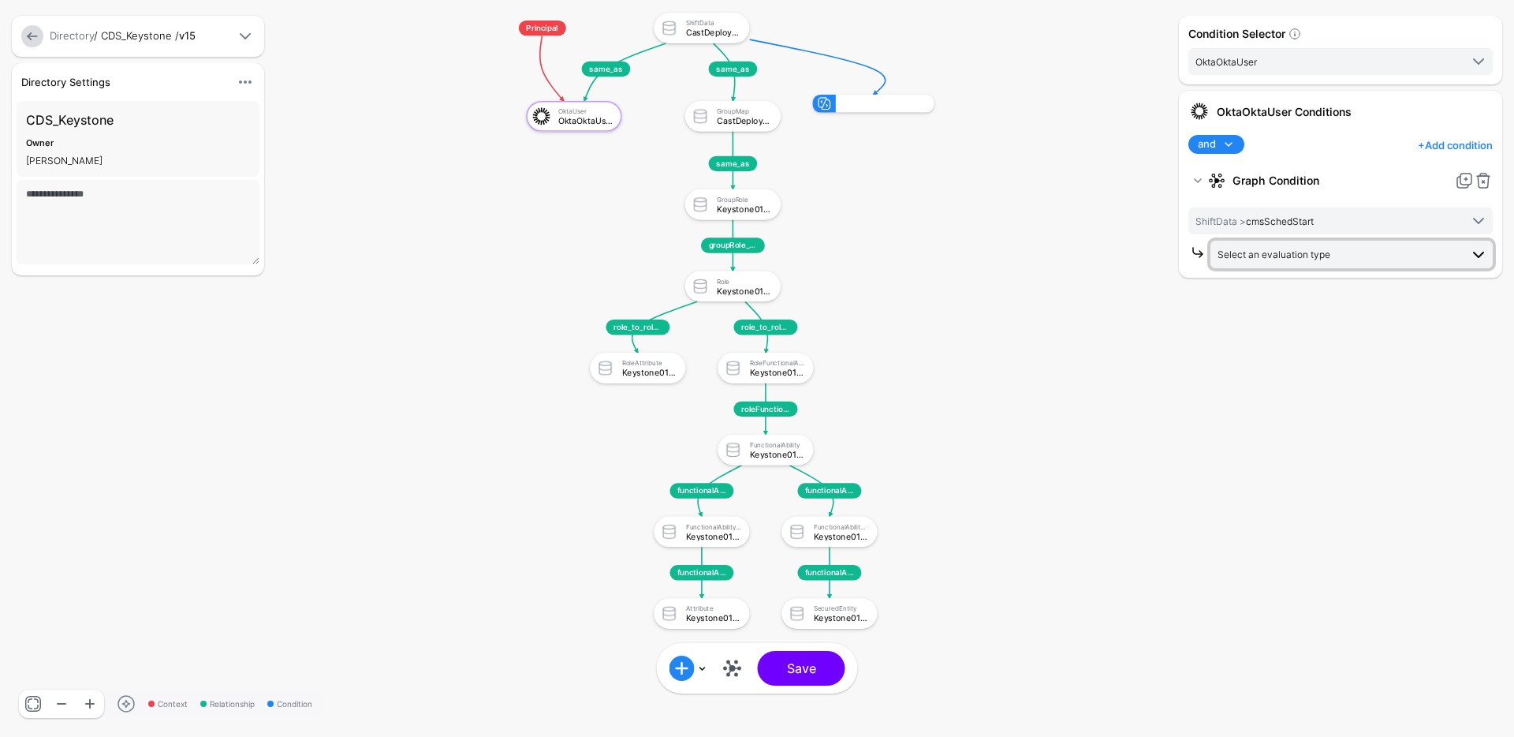
click at [1309, 259] on span "Select an evaluation type" at bounding box center [1274, 254] width 113 height 12
click at [1288, 355] on span "Date + Time Evaluate against date and time conditions, including duration" at bounding box center [1351, 357] width 257 height 37
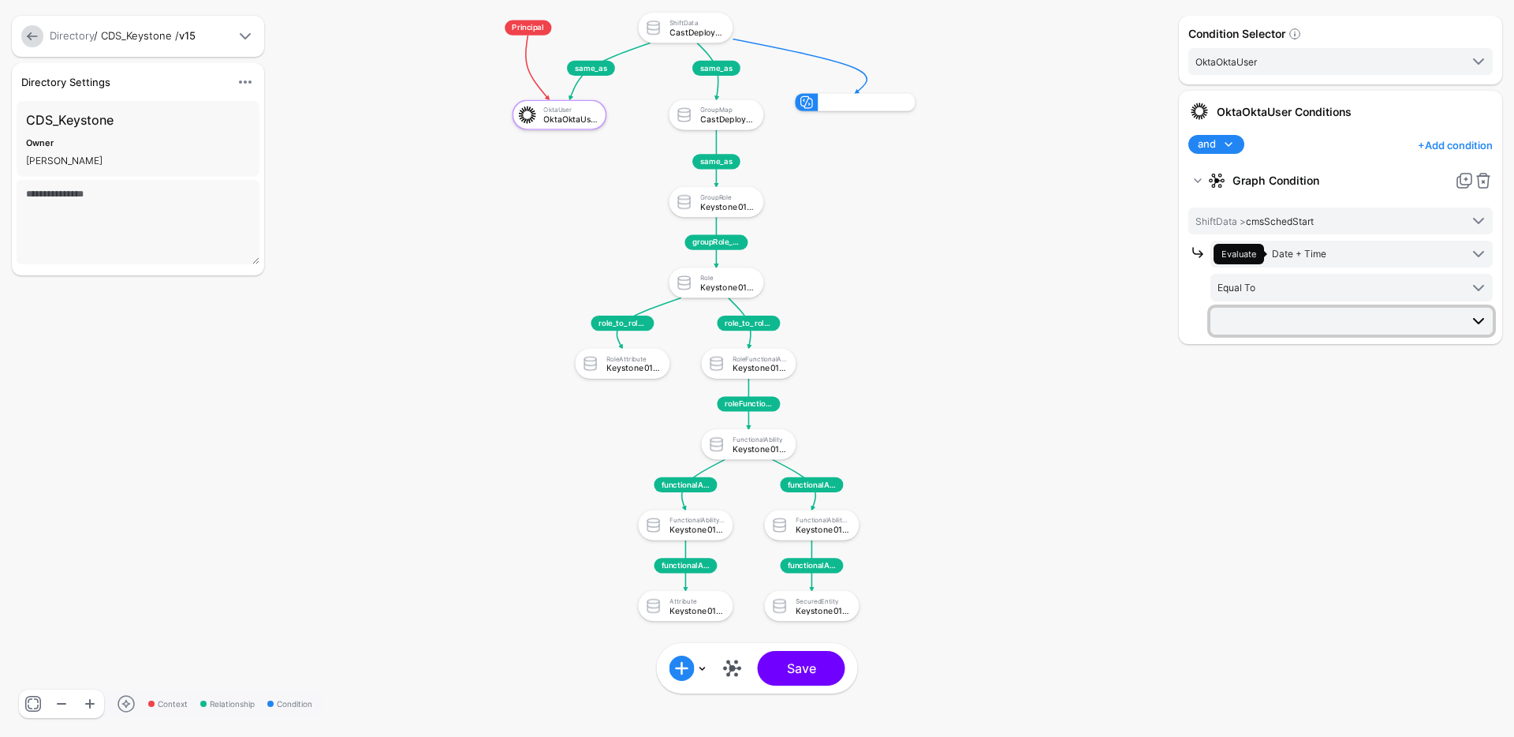
click at [1278, 325] on span at bounding box center [1353, 321] width 270 height 19
click at [1301, 377] on div "[DATE]" at bounding box center [1351, 378] width 257 height 14
click at [1291, 255] on span "Date + Time" at bounding box center [1299, 254] width 54 height 12
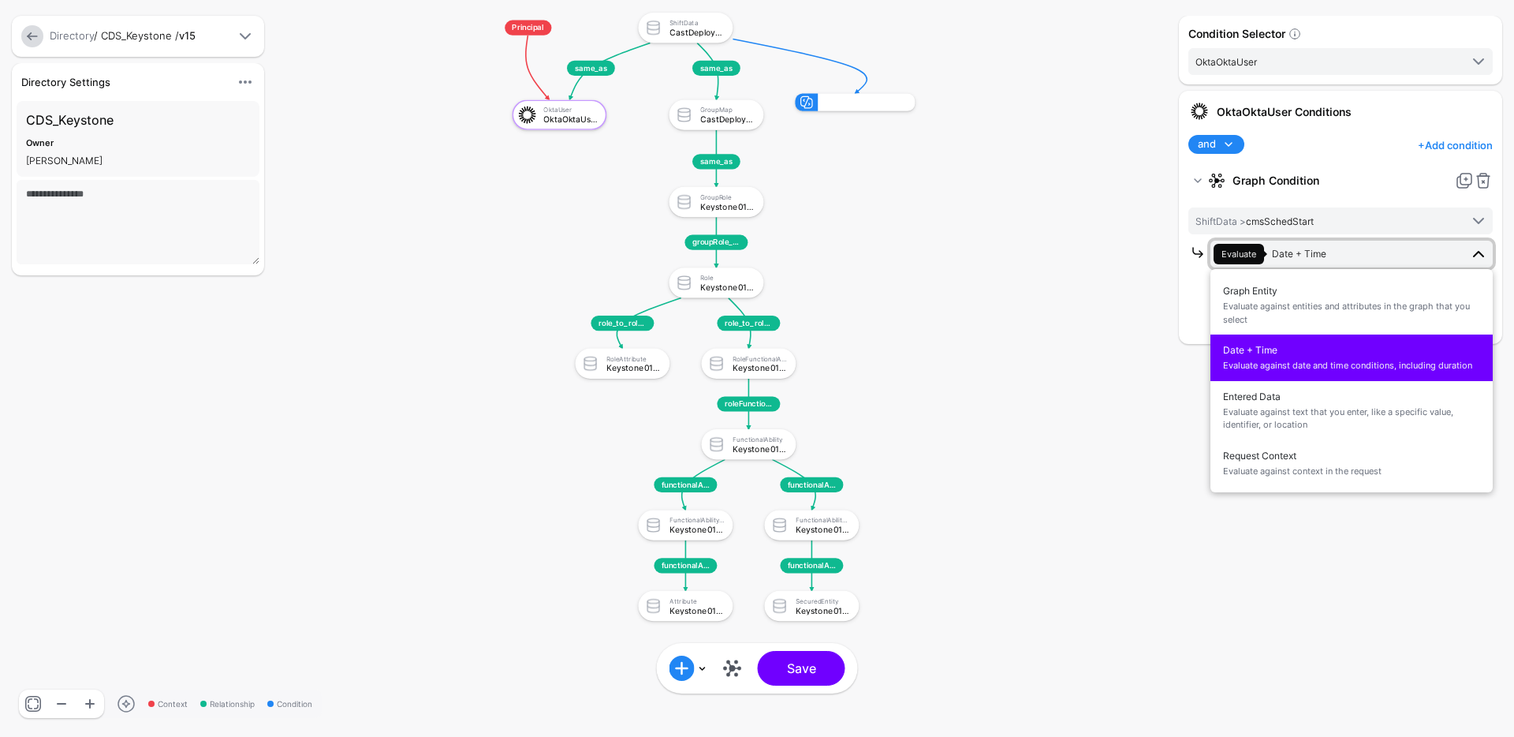
click at [1293, 256] on span "Date + Time" at bounding box center [1299, 254] width 54 height 12
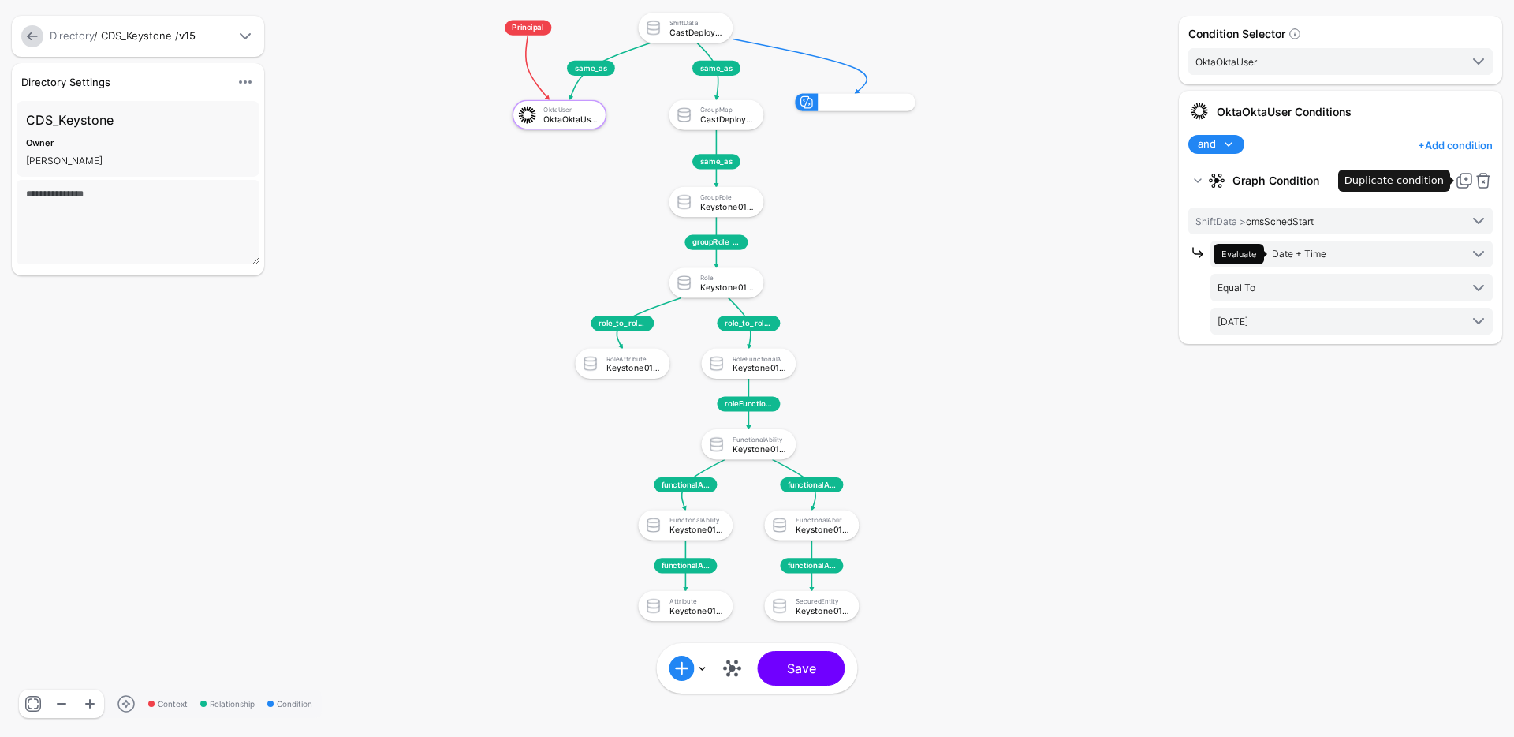
click at [1462, 181] on link at bounding box center [1464, 180] width 19 height 19
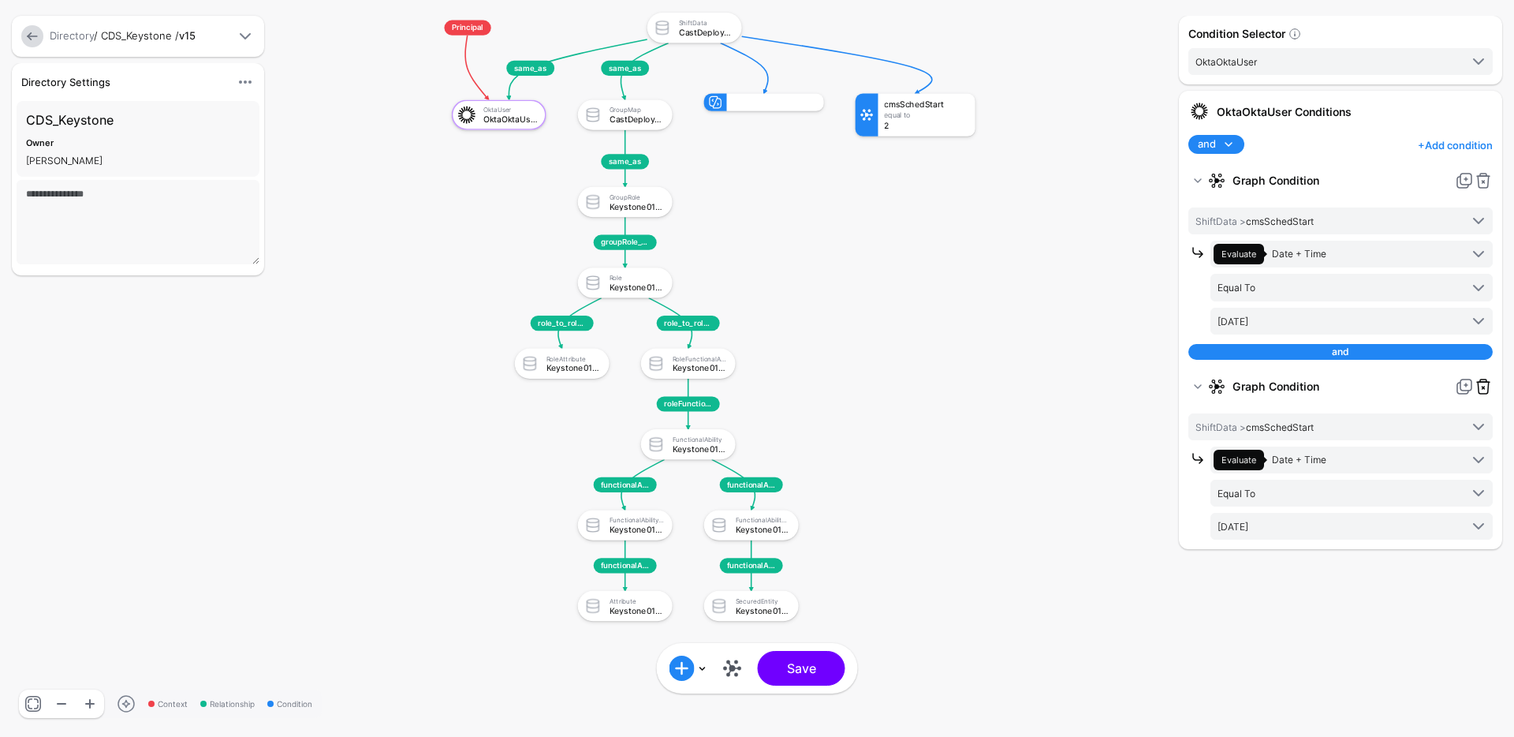
click at [1483, 384] on link at bounding box center [1483, 386] width 19 height 19
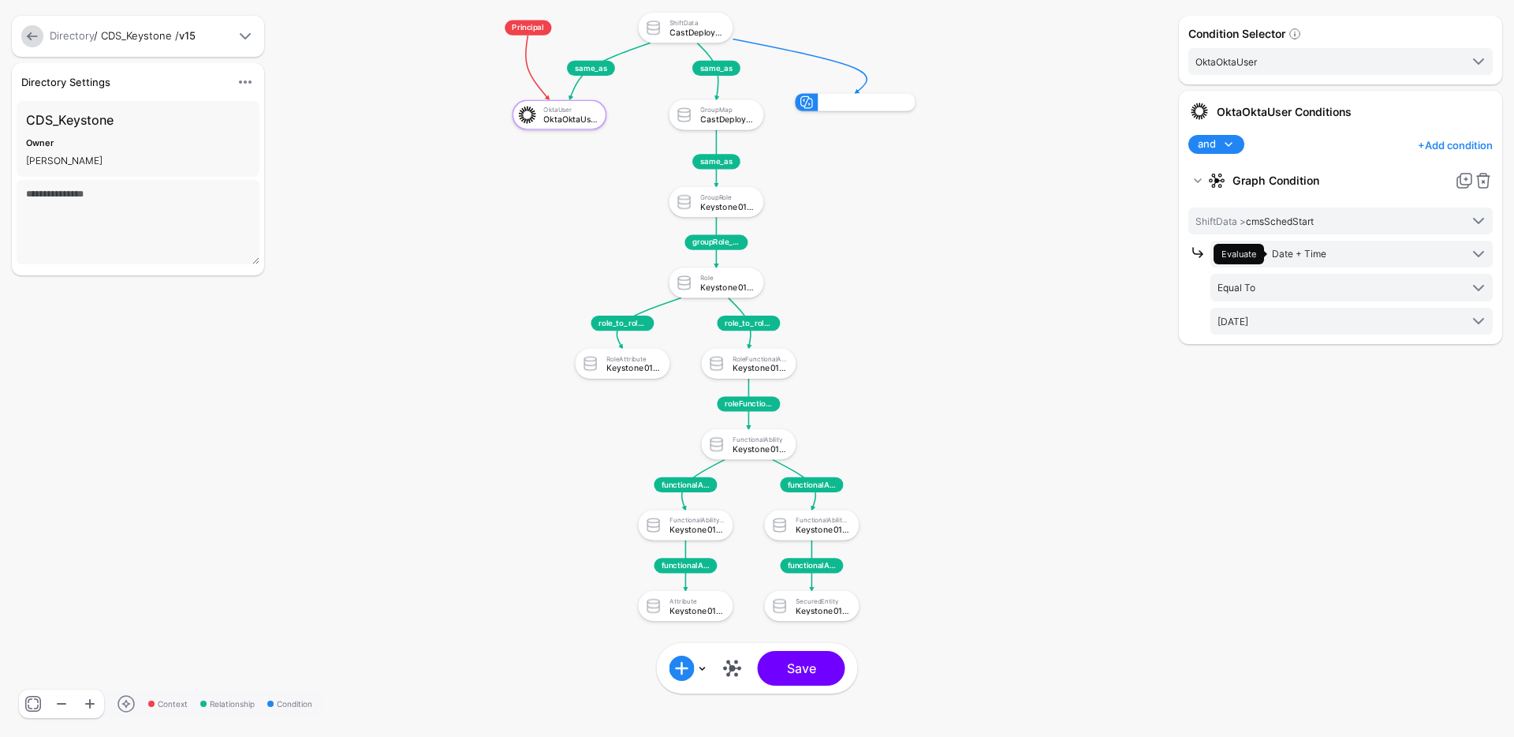
click at [1321, 449] on div "Condition Selector OktaOktaUser OktaOktaUser CastDeploymentSystemShiftData Cast…" at bounding box center [1340, 368] width 331 height 705
click at [1345, 64] on span "OktaOktaUser" at bounding box center [1328, 61] width 264 height 17
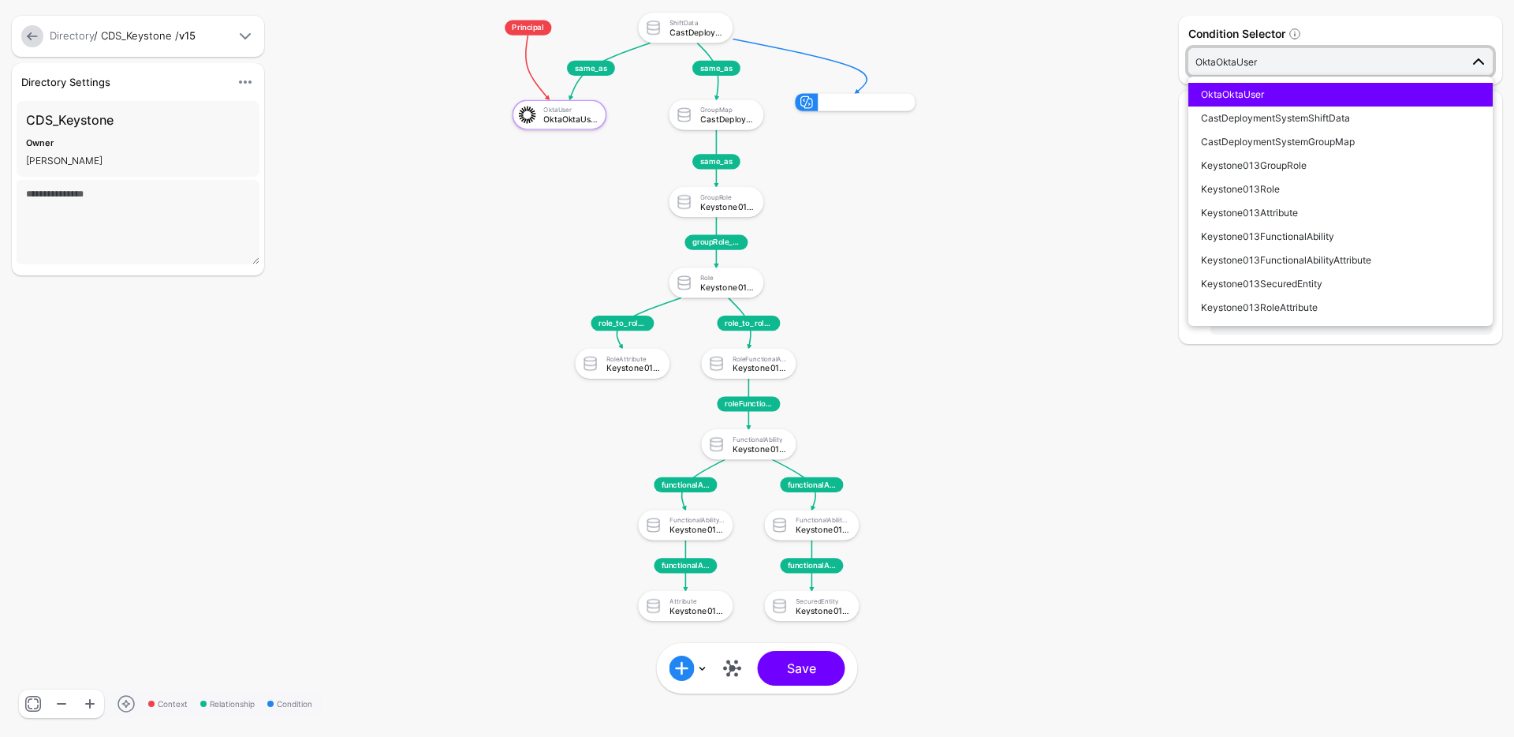
click at [1345, 64] on span "OktaOktaUser" at bounding box center [1328, 61] width 264 height 17
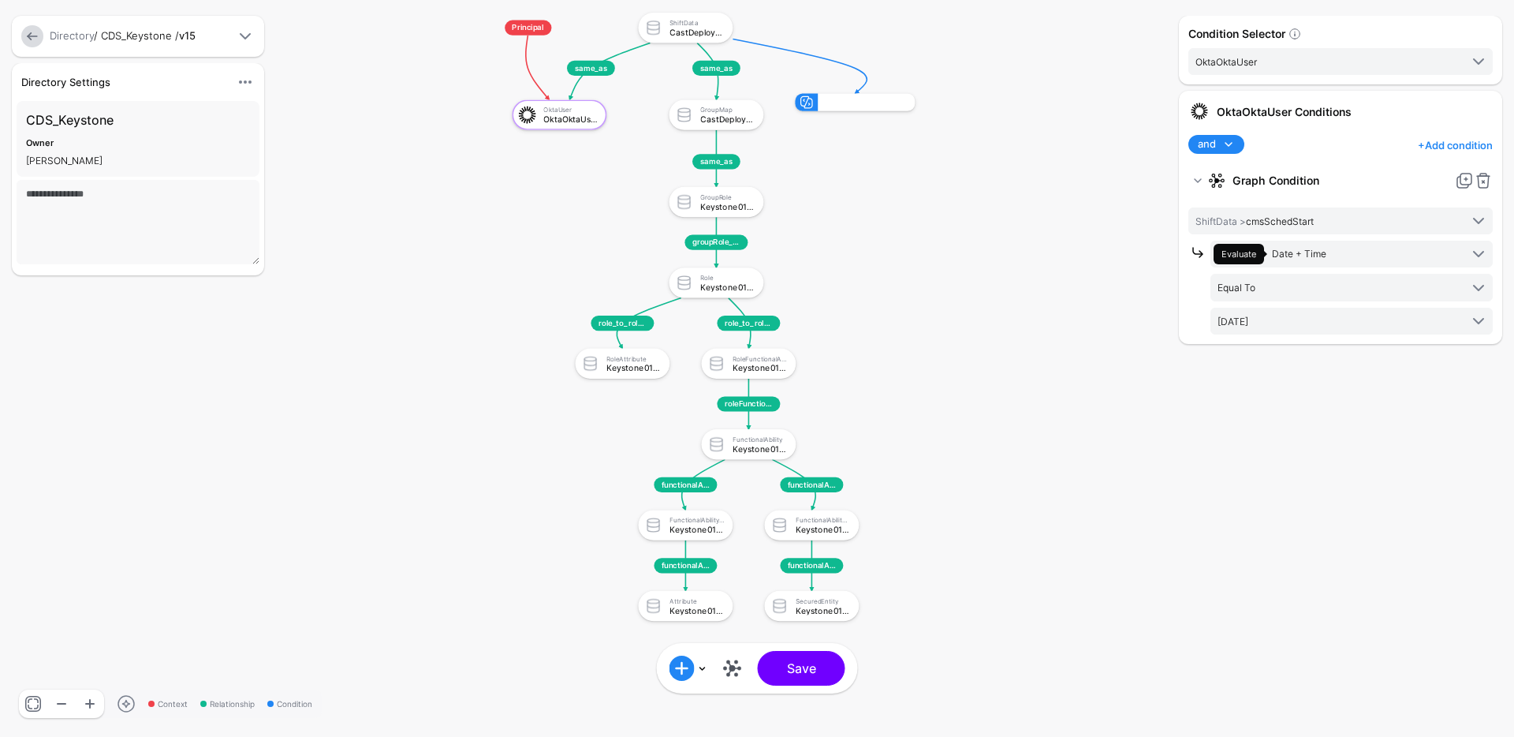
click at [1280, 405] on div "Condition Selector OktaOktaUser OktaOktaUser CastDeploymentSystemShiftData Cast…" at bounding box center [1340, 368] width 331 height 705
click at [1273, 69] on span "OktaOktaUser" at bounding box center [1342, 61] width 293 height 19
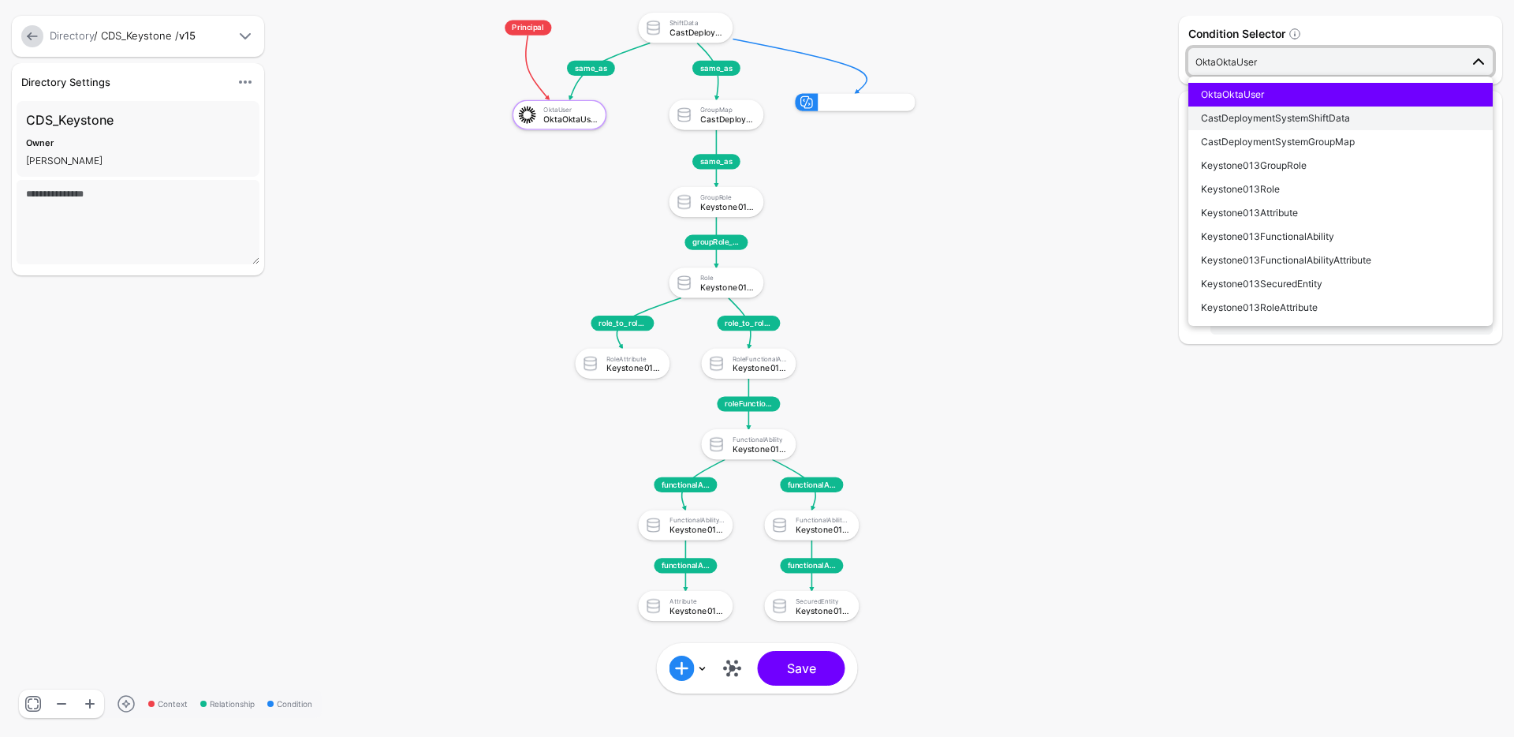
click at [1256, 109] on button "CastDeploymentSystemShiftData" at bounding box center [1340, 118] width 304 height 24
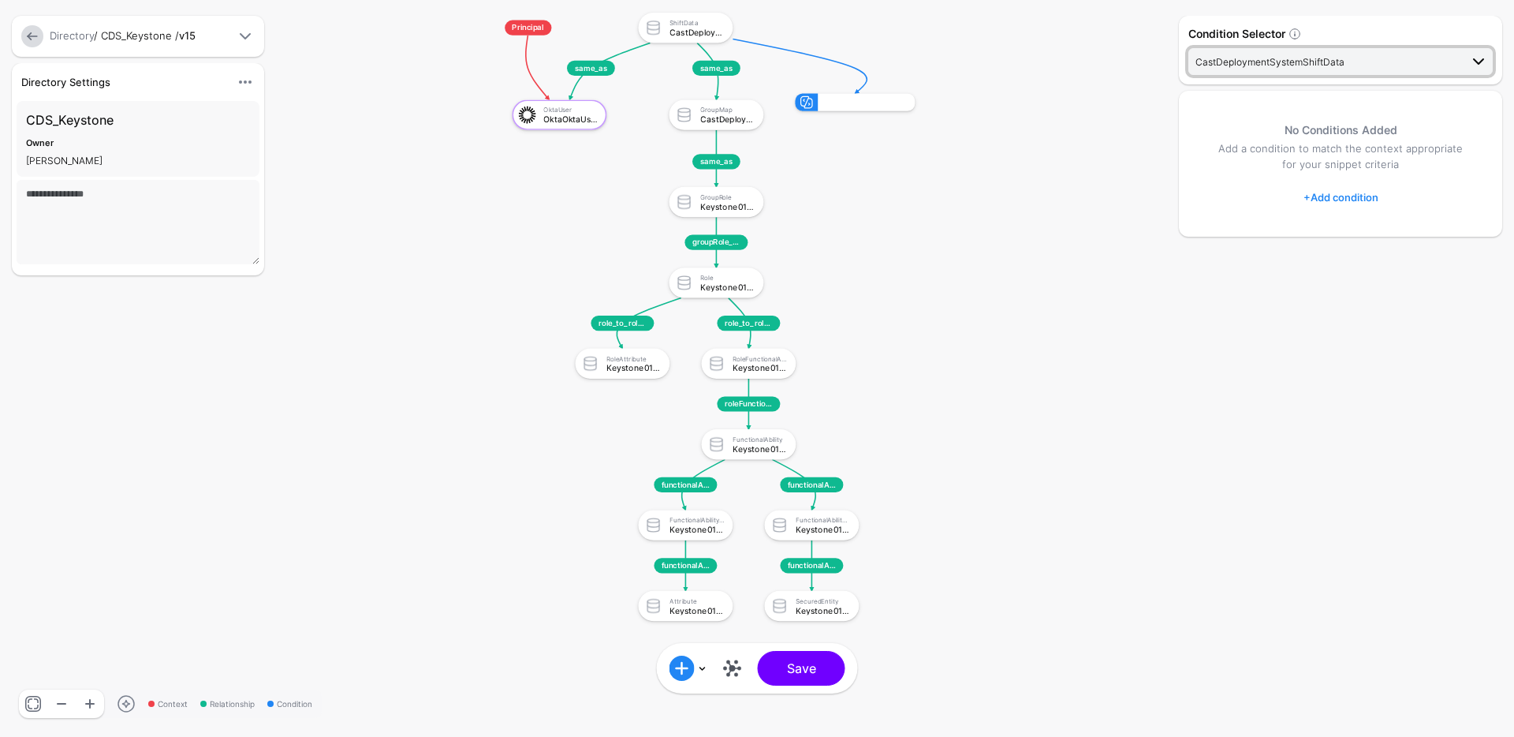
click at [1300, 65] on span "CastDeploymentSystemShiftData" at bounding box center [1270, 62] width 149 height 12
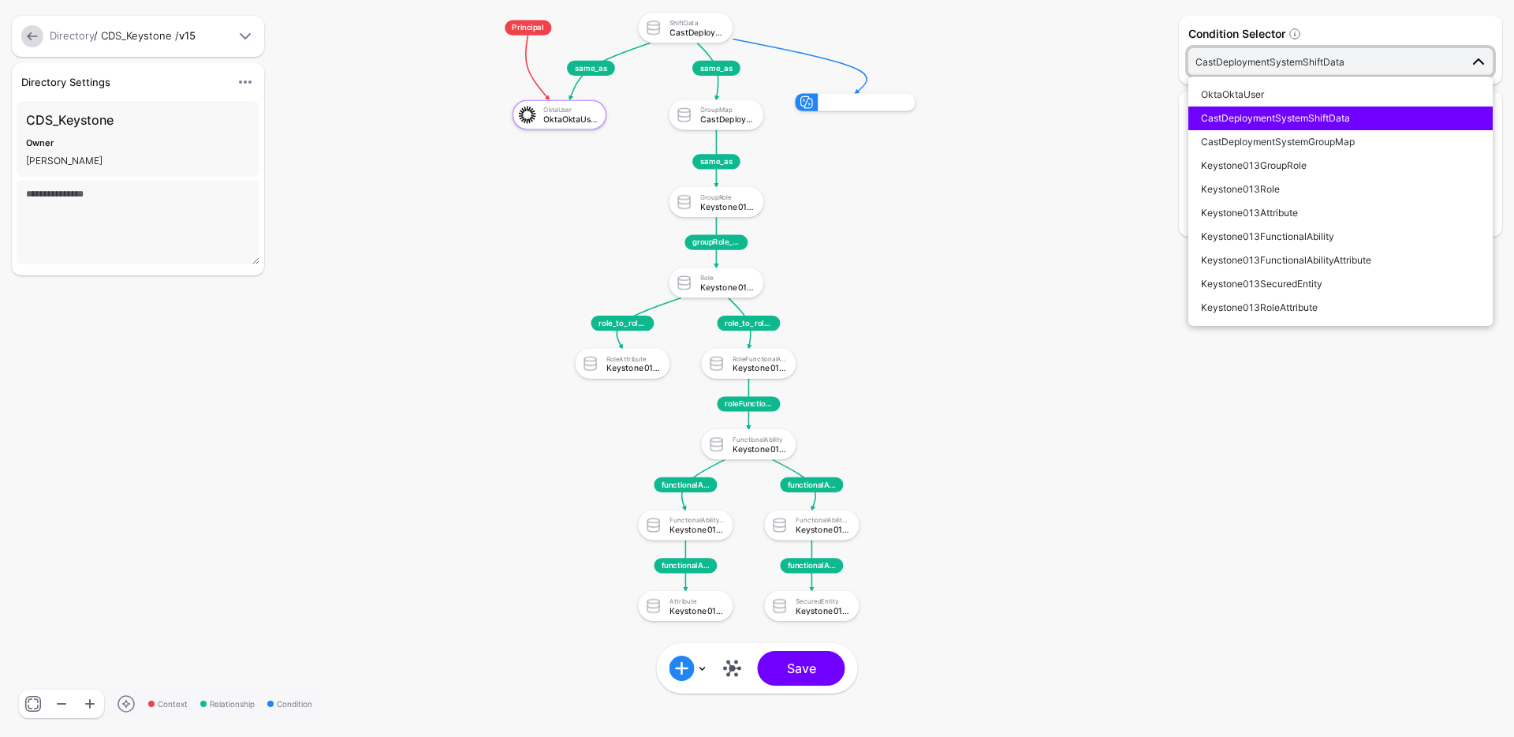
click at [1286, 81] on div "OktaOktaUser CastDeploymentSystemShiftData CastDeploymentSystemGroupMap Keyston…" at bounding box center [1340, 200] width 304 height 249
click at [1282, 88] on div "OktaOktaUser" at bounding box center [1340, 95] width 279 height 14
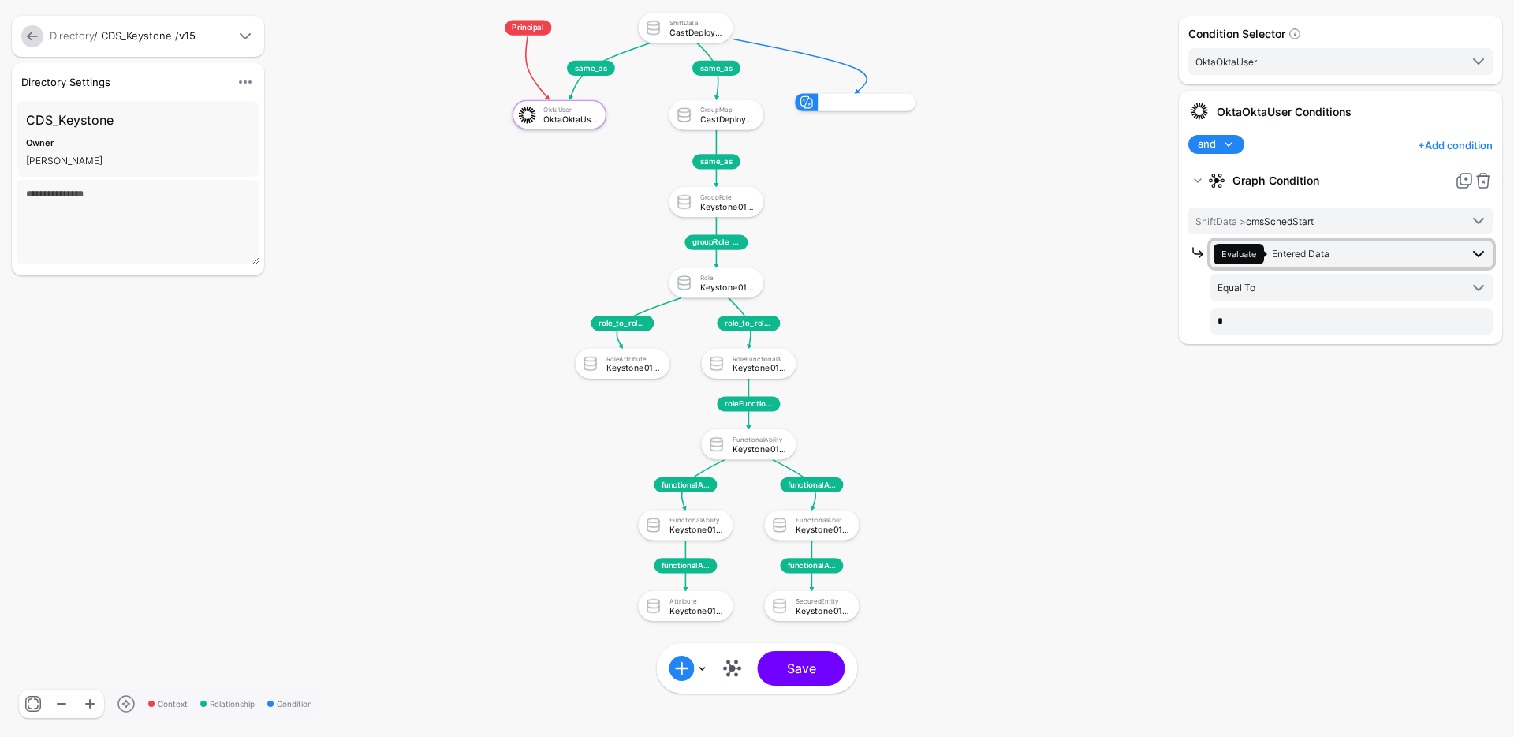
click at [1288, 252] on span "Entered Data" at bounding box center [1301, 254] width 58 height 12
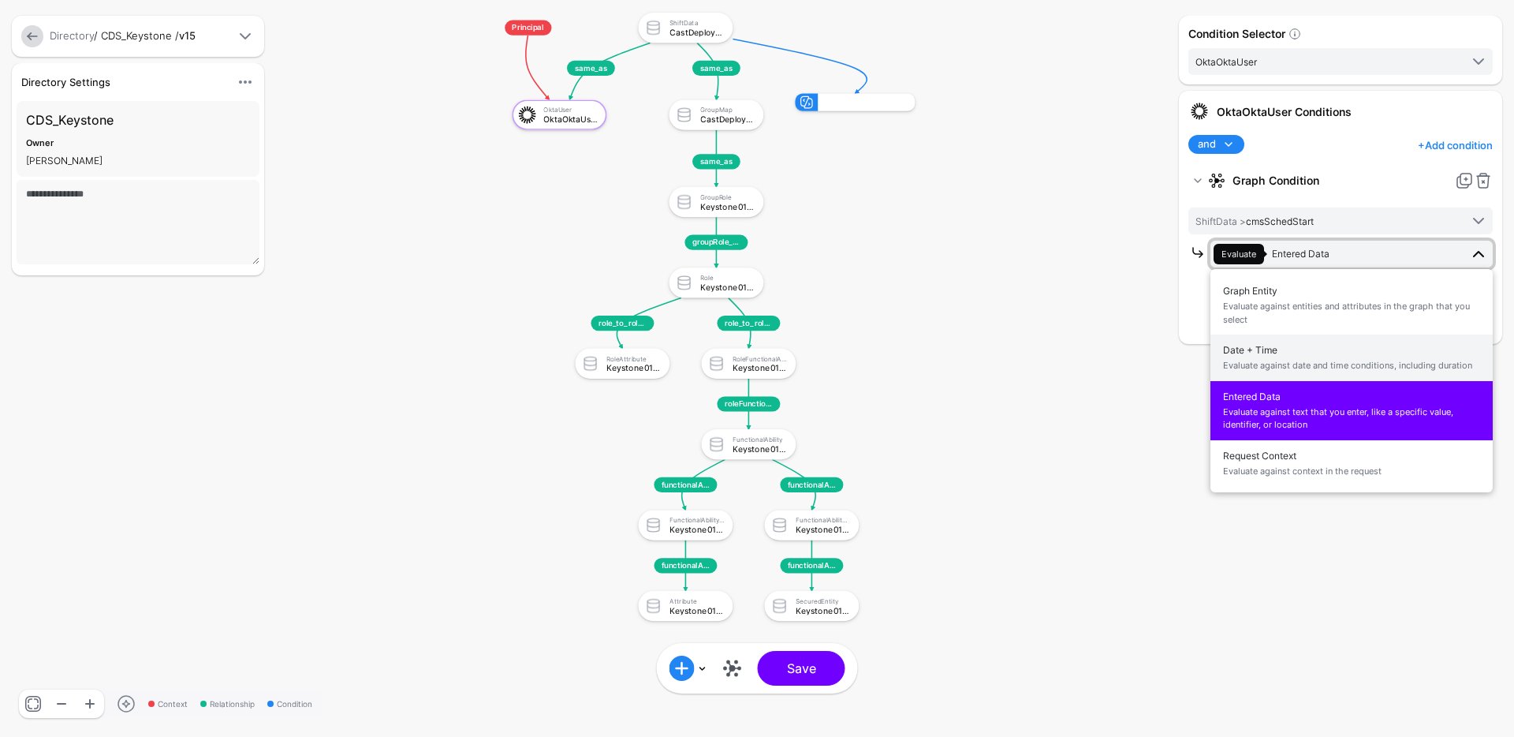
click at [1263, 349] on span "Date + Time Evaluate against date and time conditions, including duration" at bounding box center [1351, 357] width 257 height 37
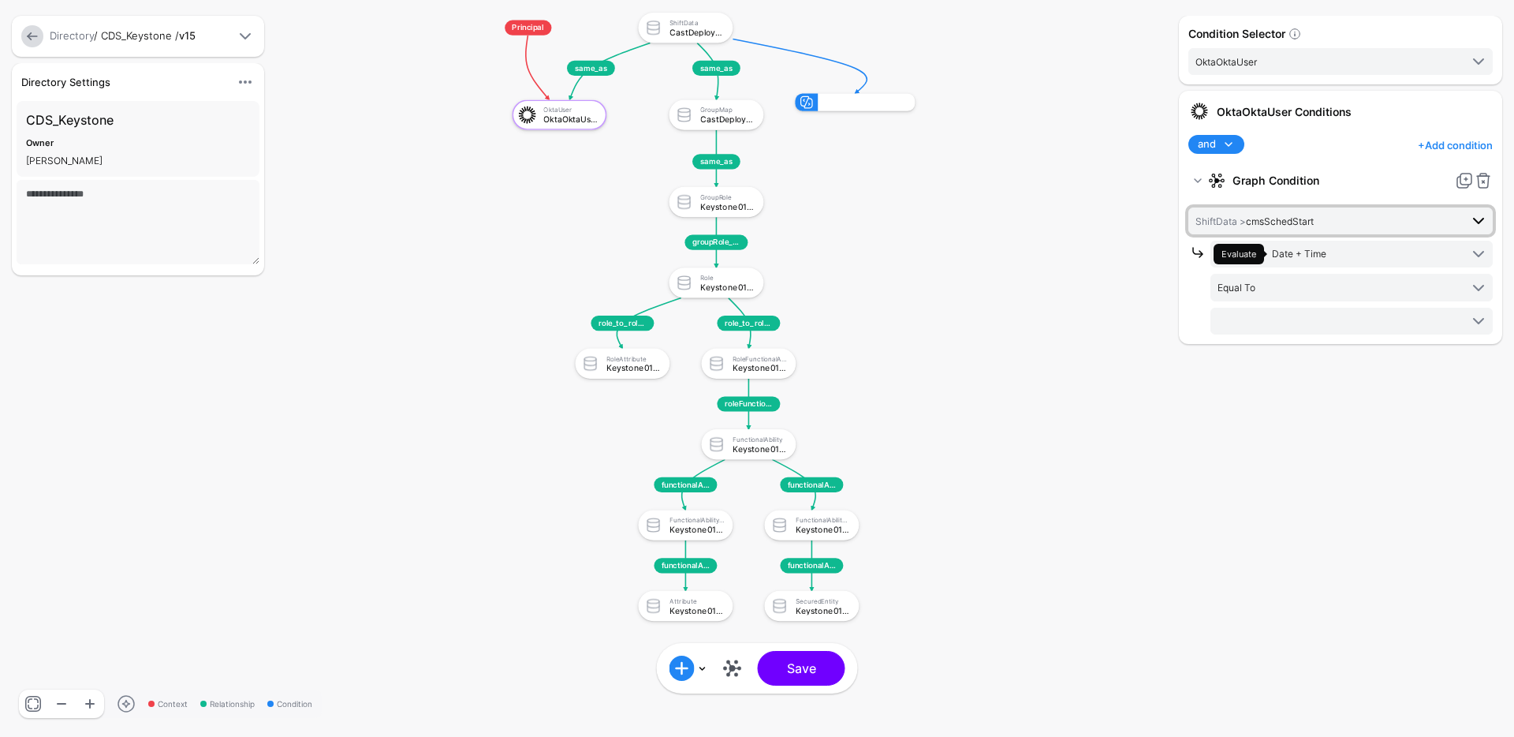
click at [1304, 227] on span "ShiftData > cmsSchedStart" at bounding box center [1328, 220] width 264 height 17
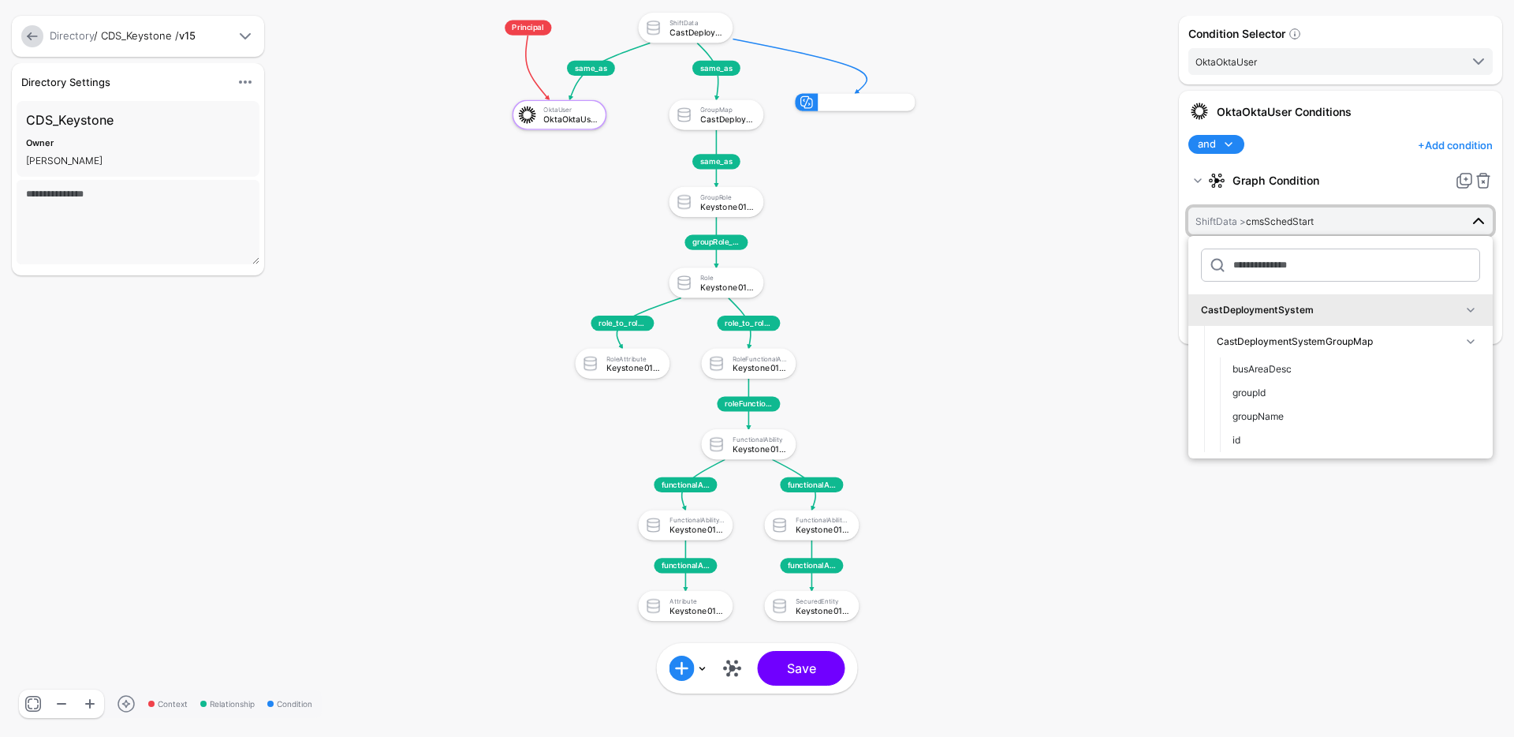
click at [1304, 227] on span "ShiftData > cmsSchedStart" at bounding box center [1328, 220] width 264 height 17
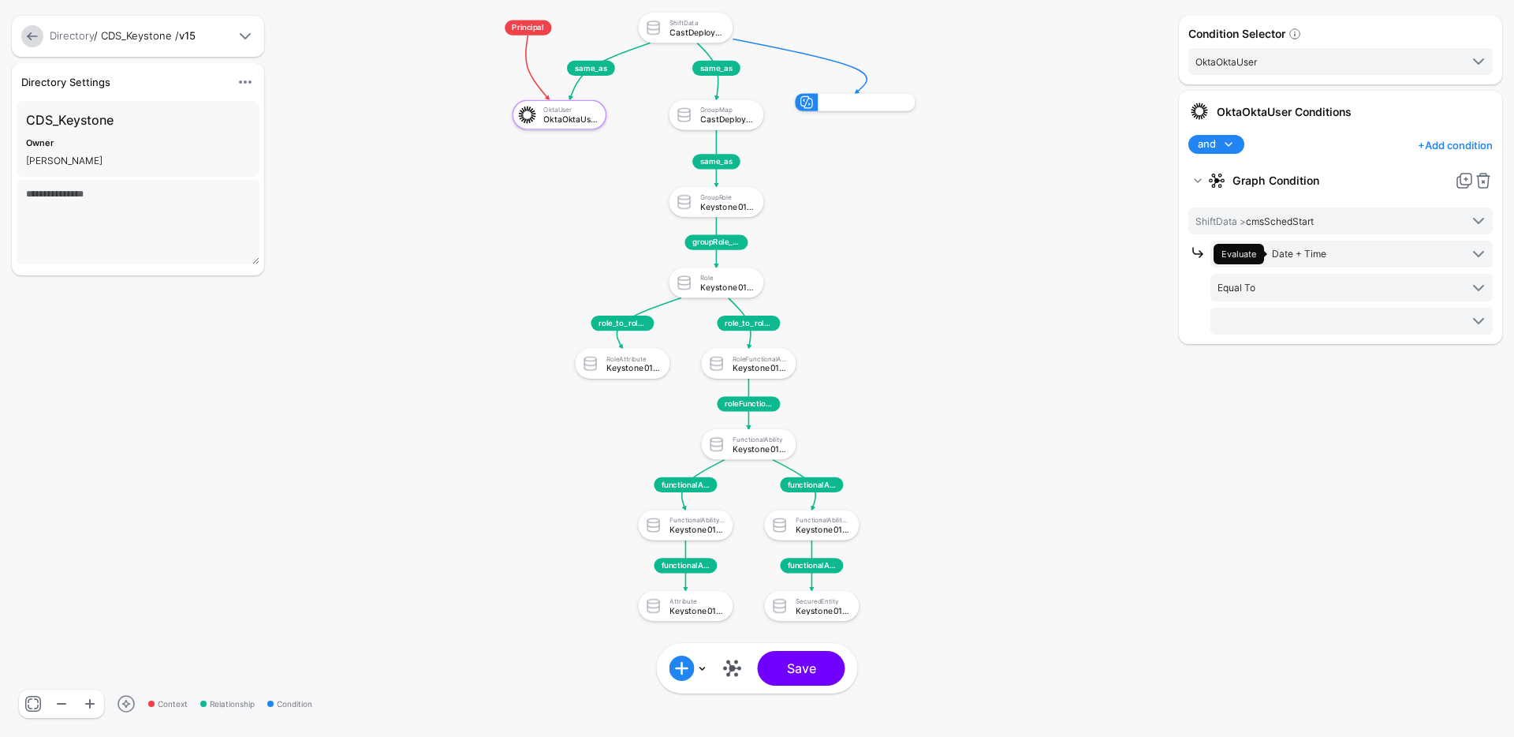
click at [1295, 364] on div "Condition Selector OktaOktaUser OktaOktaUser CastDeploymentSystemShiftData Cast…" at bounding box center [1340, 368] width 331 height 705
click at [1375, 322] on span at bounding box center [1353, 321] width 270 height 19
click at [1312, 278] on span "Equal To" at bounding box center [1339, 286] width 242 height 17
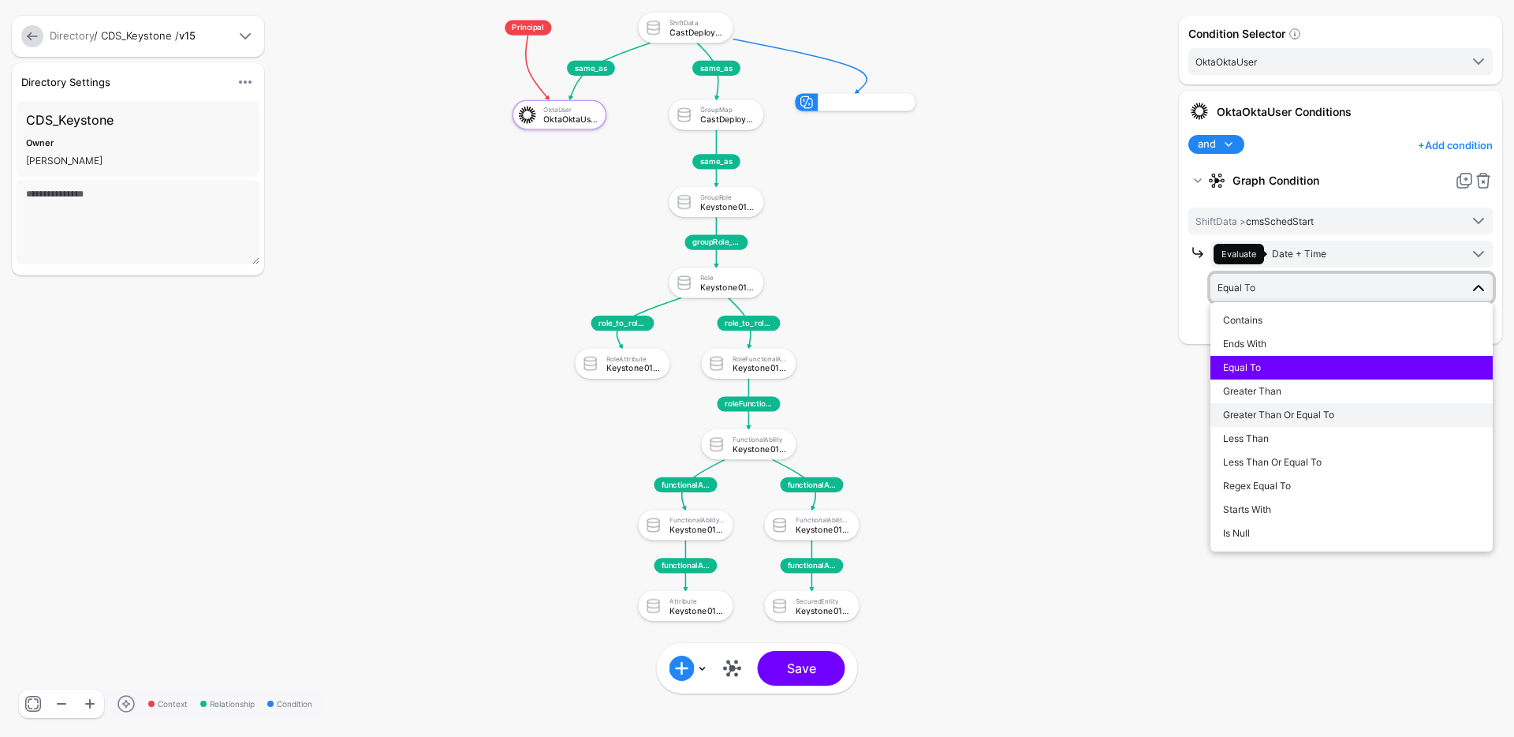
click at [1333, 410] on span "Greater Than Or Equal To" at bounding box center [1278, 415] width 111 height 12
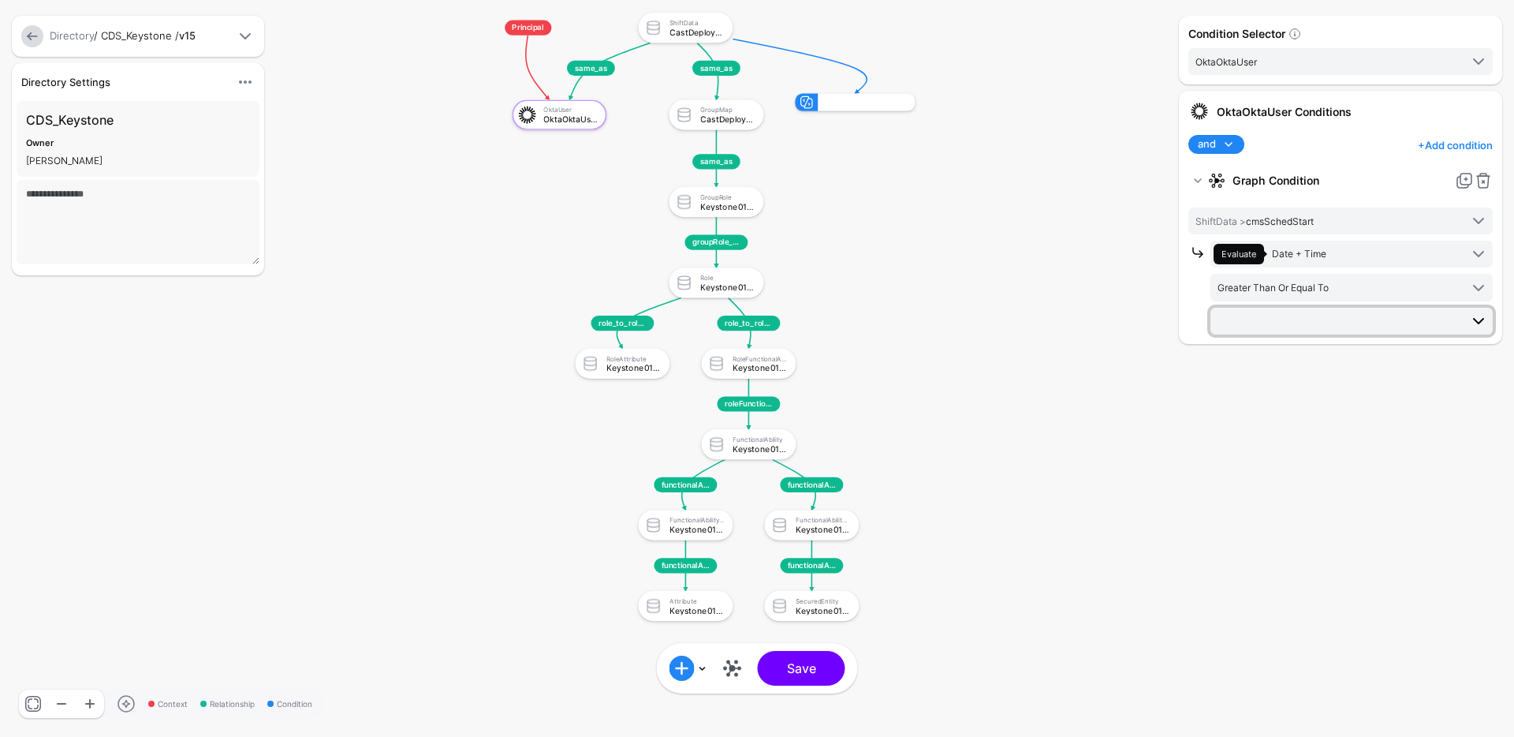
click at [1323, 326] on span at bounding box center [1353, 321] width 270 height 19
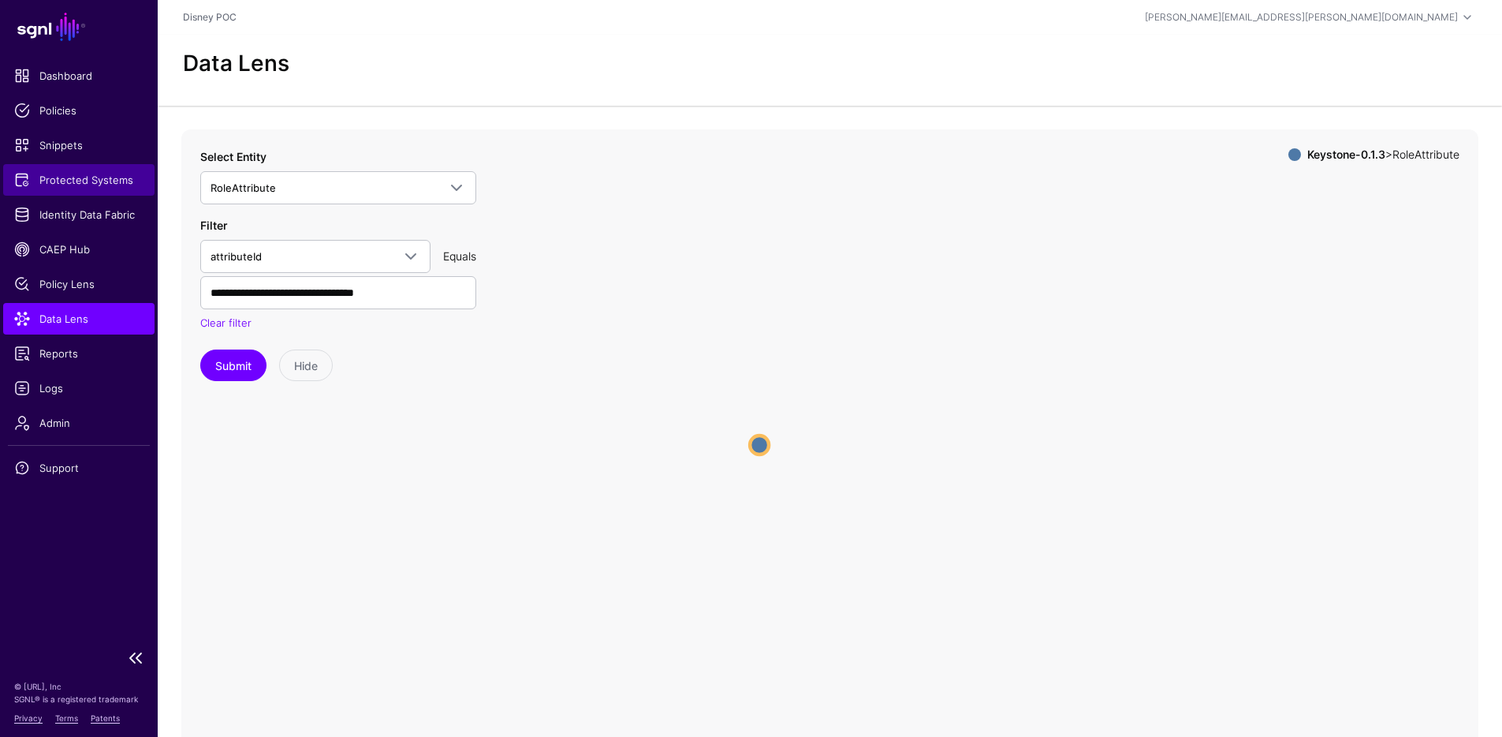
click at [105, 176] on span "Protected Systems" at bounding box center [78, 180] width 129 height 16
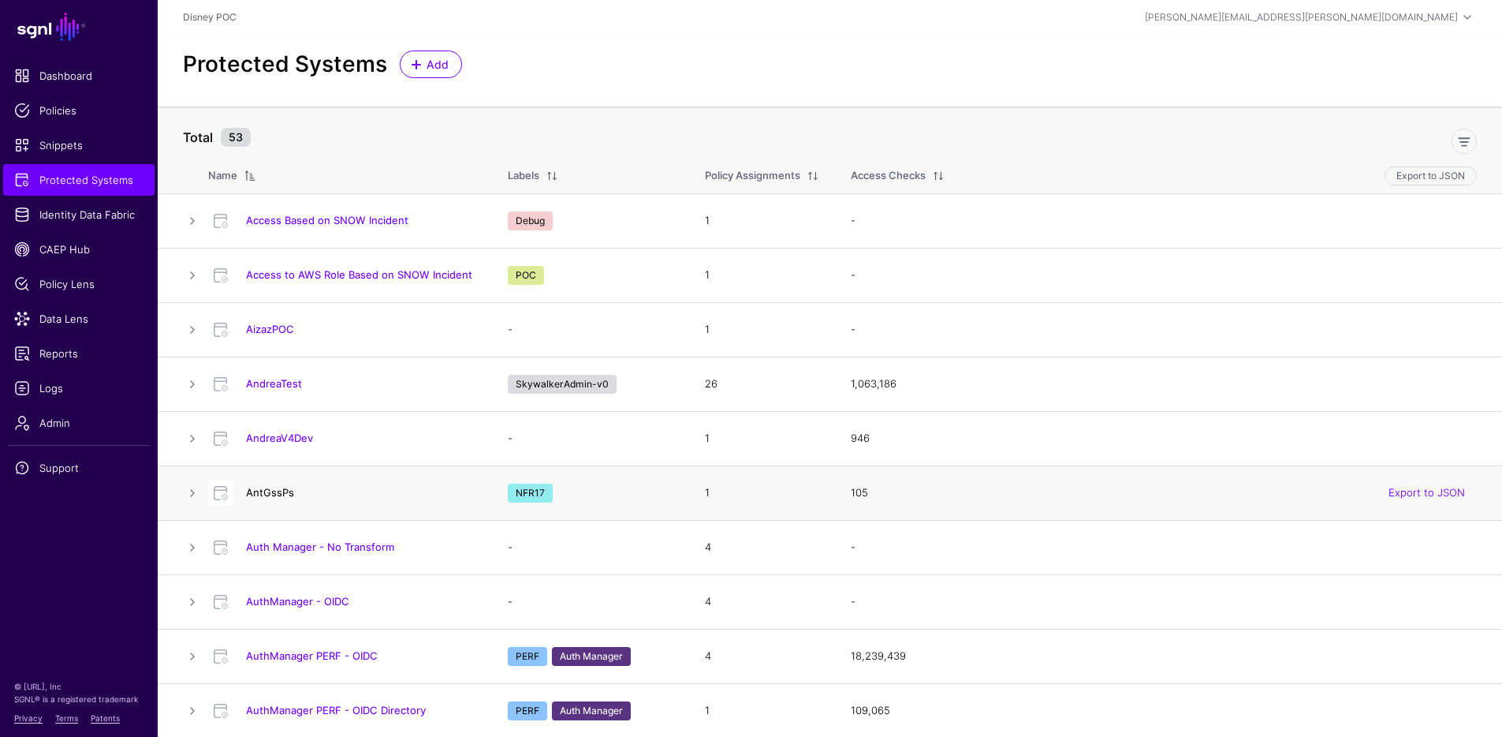
click at [259, 490] on link "AntGssPs" at bounding box center [270, 492] width 48 height 13
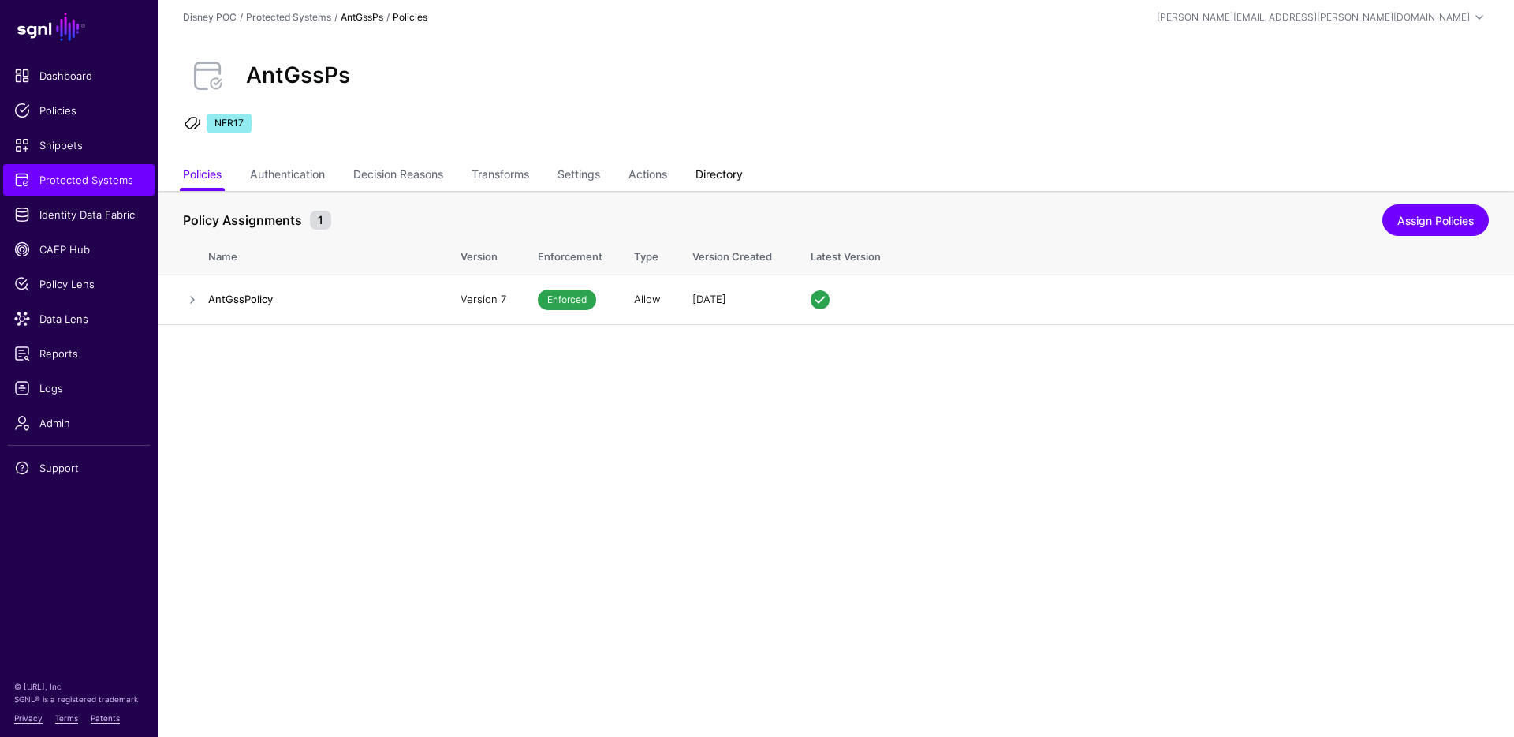
click at [720, 161] on link "Directory" at bounding box center [719, 176] width 47 height 30
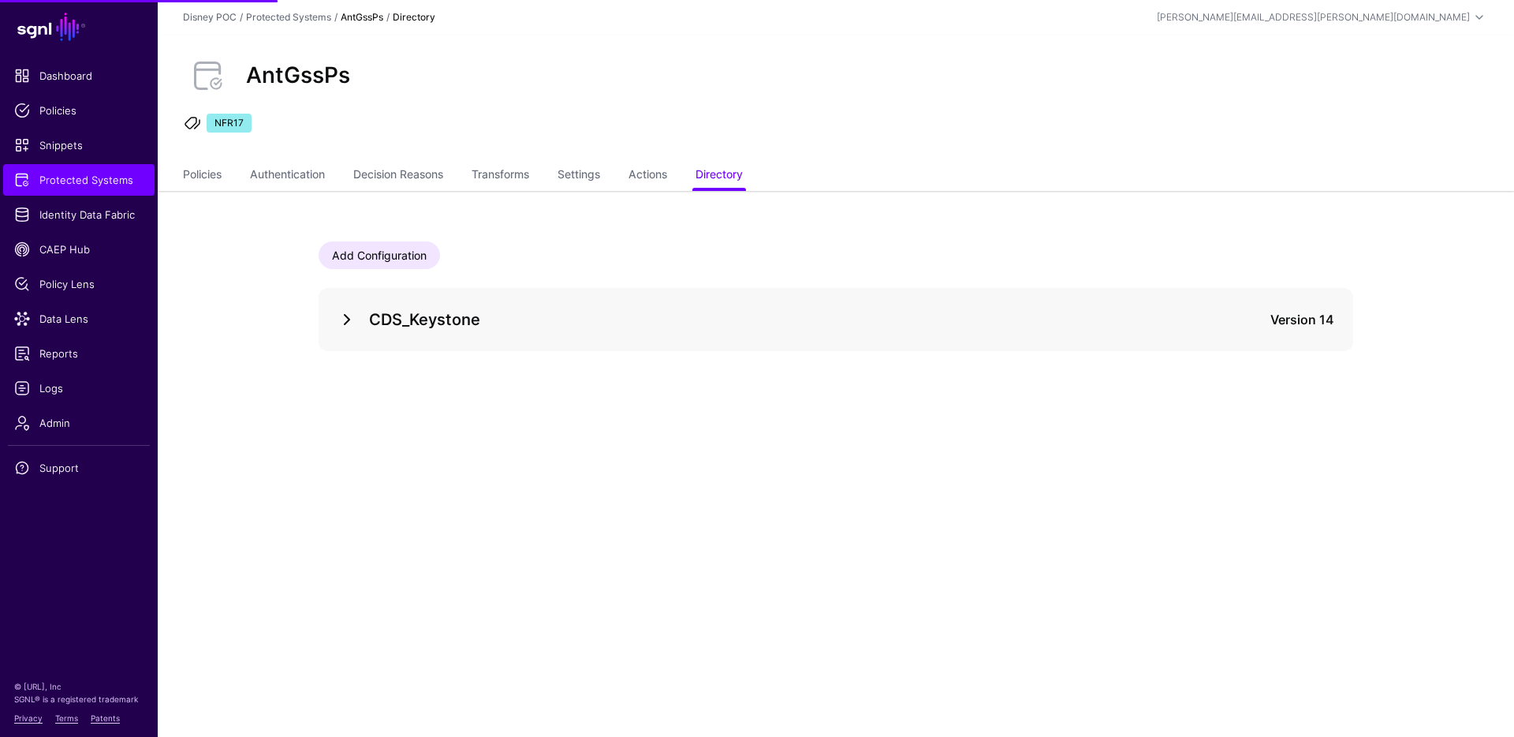
click at [342, 317] on link at bounding box center [347, 319] width 19 height 19
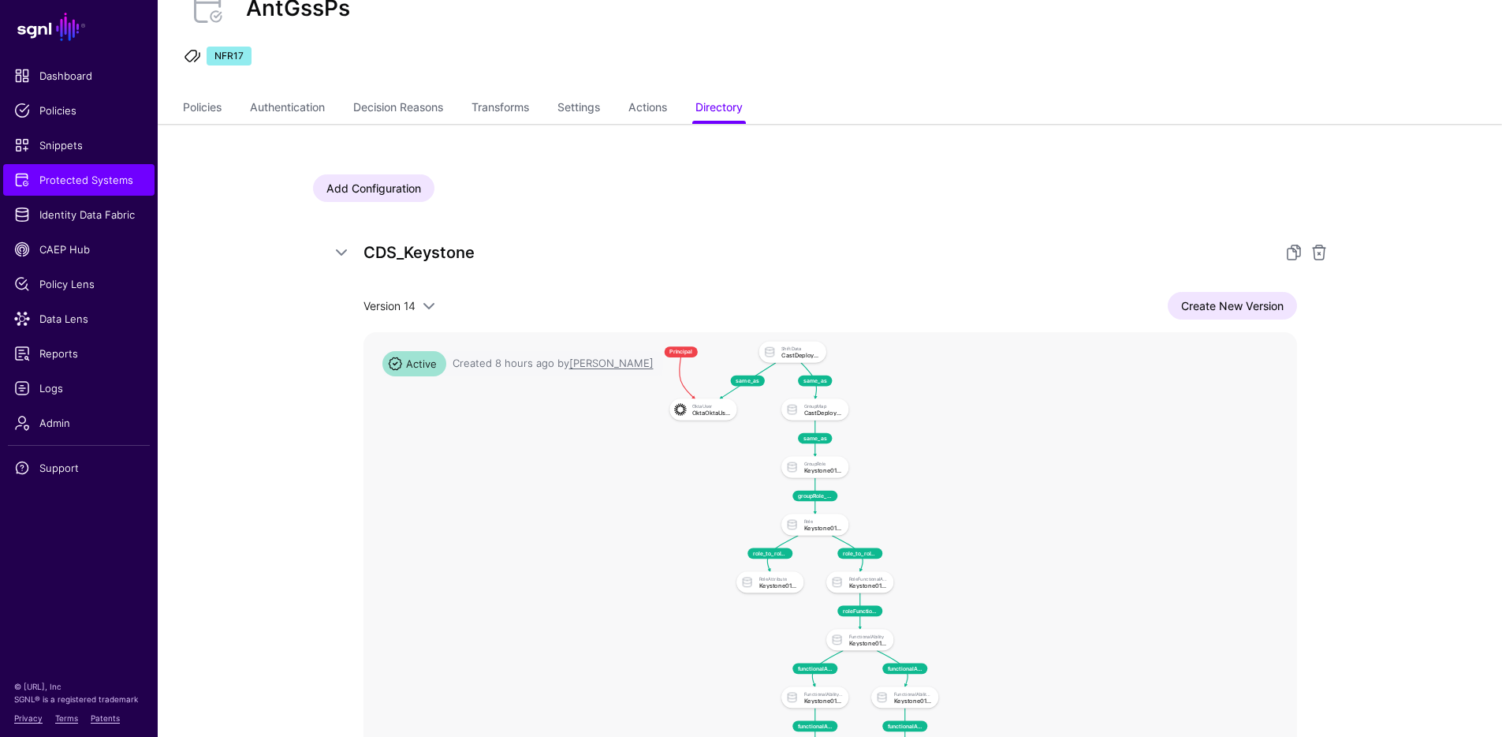
scroll to position [242, 0]
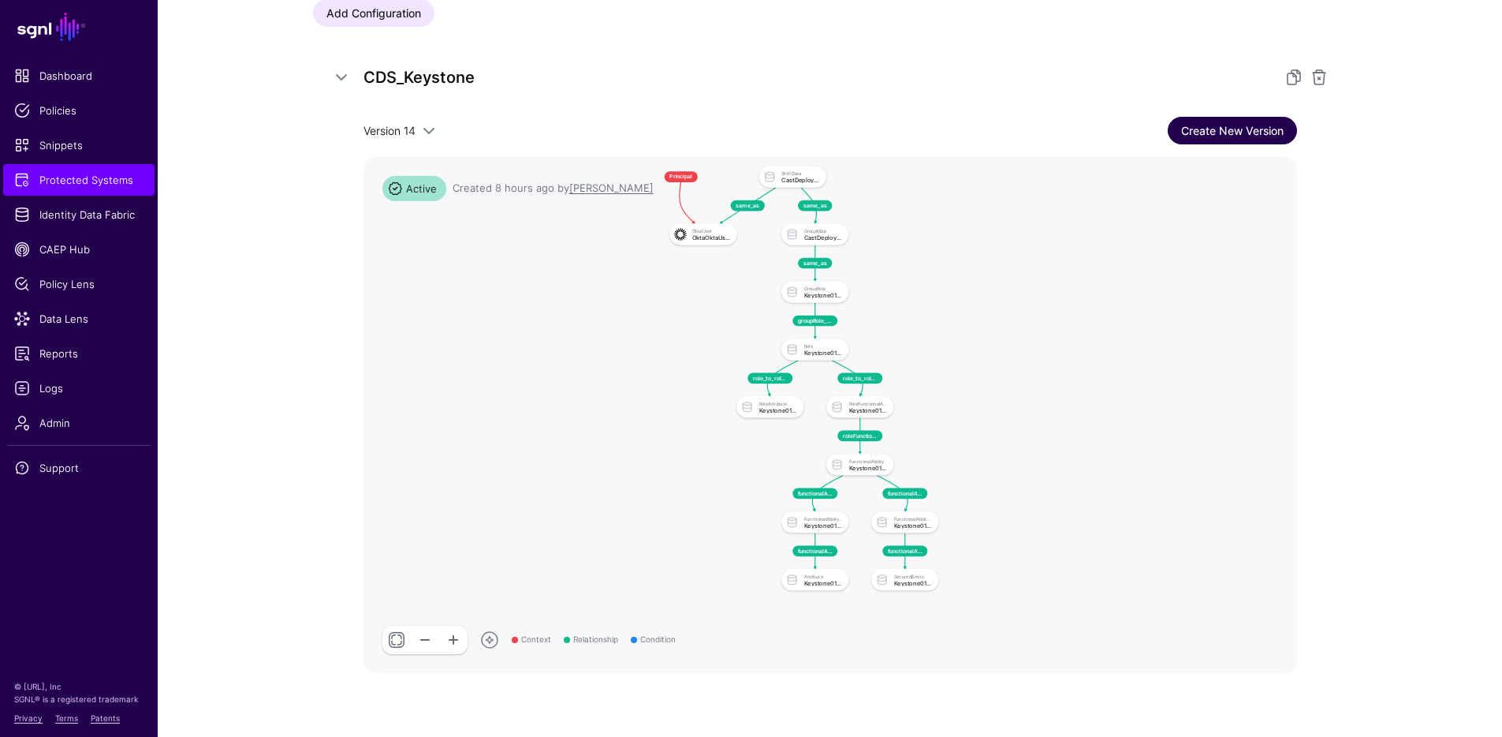
click at [1221, 136] on link "Create New Version" at bounding box center [1232, 131] width 129 height 28
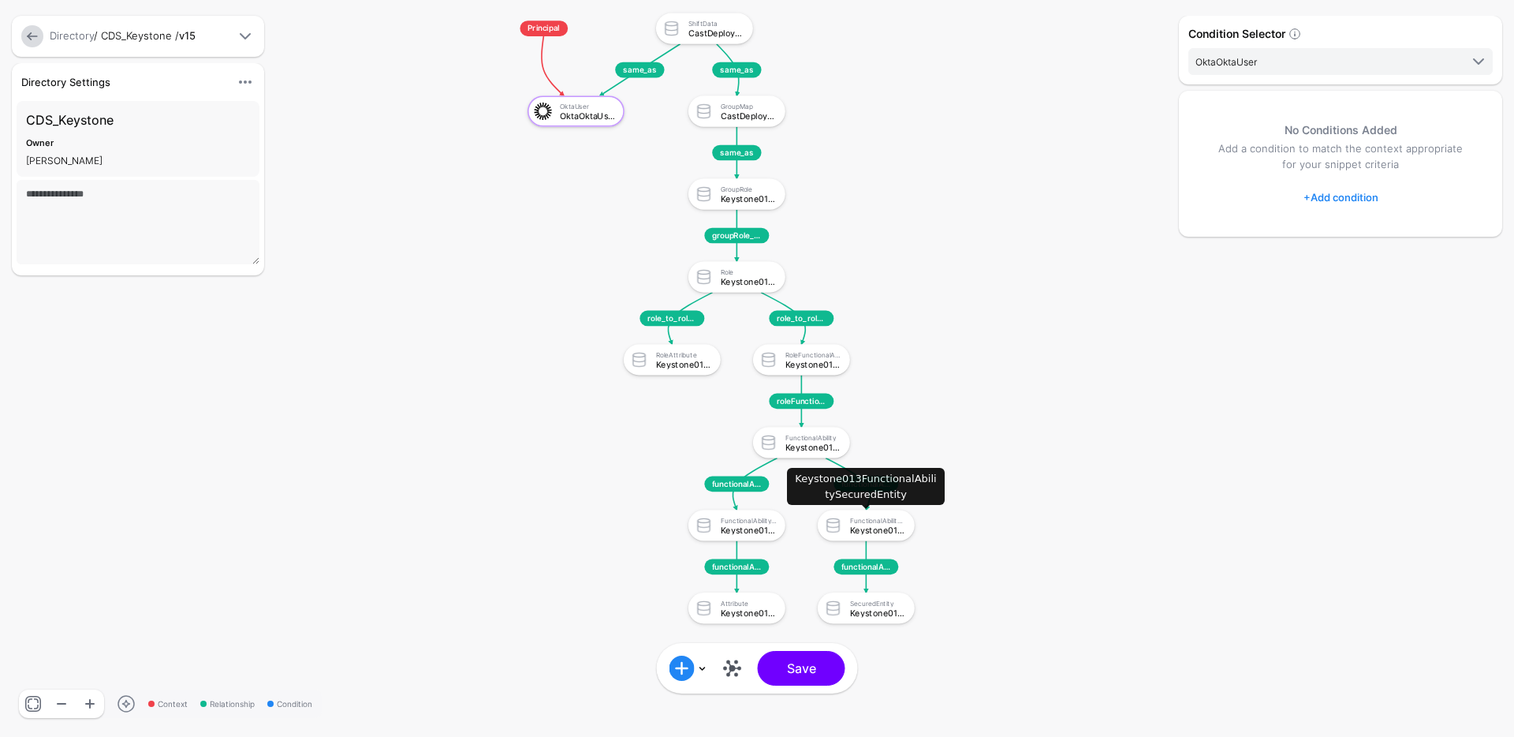
click at [866, 524] on div "FunctionalAbilitySecuredEntity Keystone013FunctionalAbilitySecuredEntity" at bounding box center [880, 525] width 61 height 18
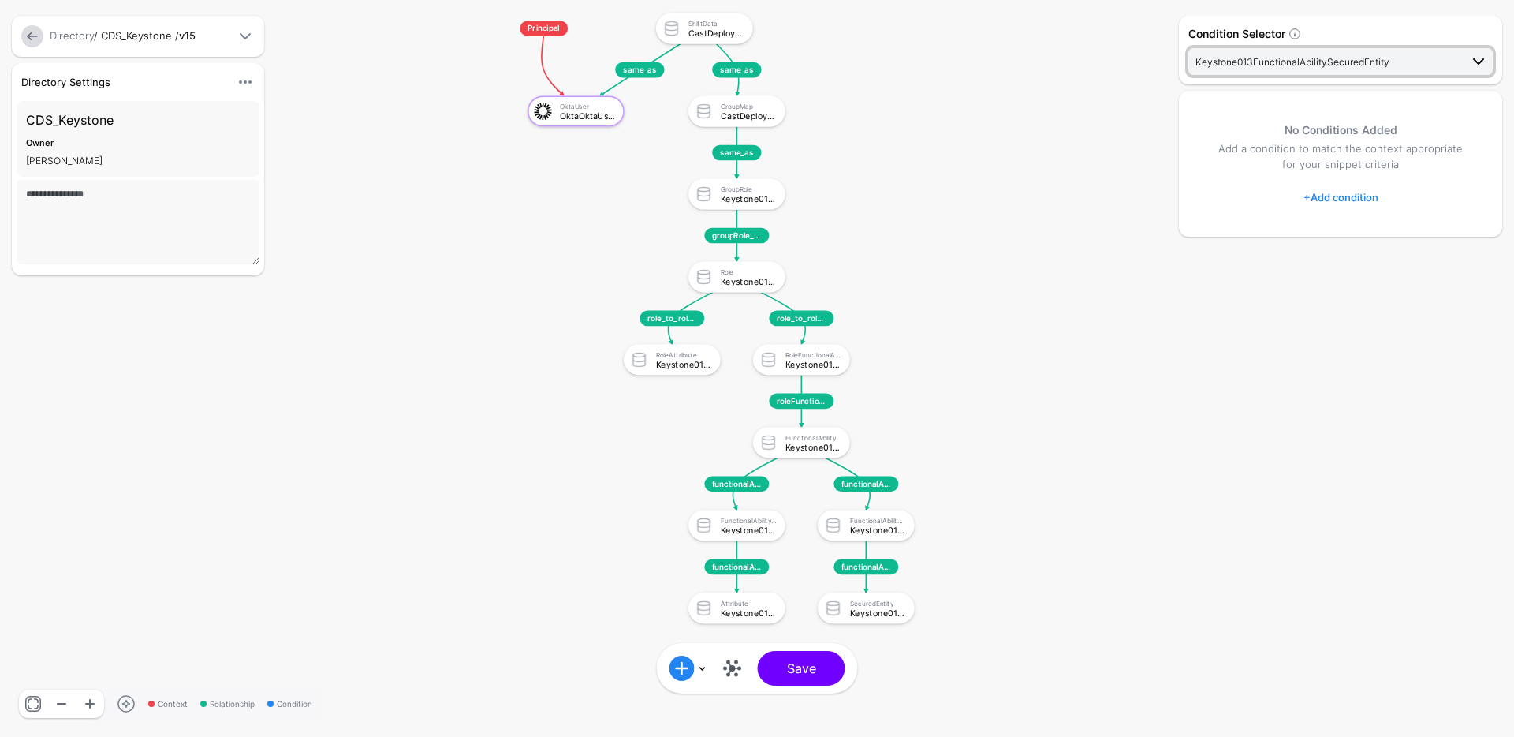
click at [1350, 60] on span "Keystone013FunctionalAbilitySecuredEntity" at bounding box center [1293, 62] width 194 height 12
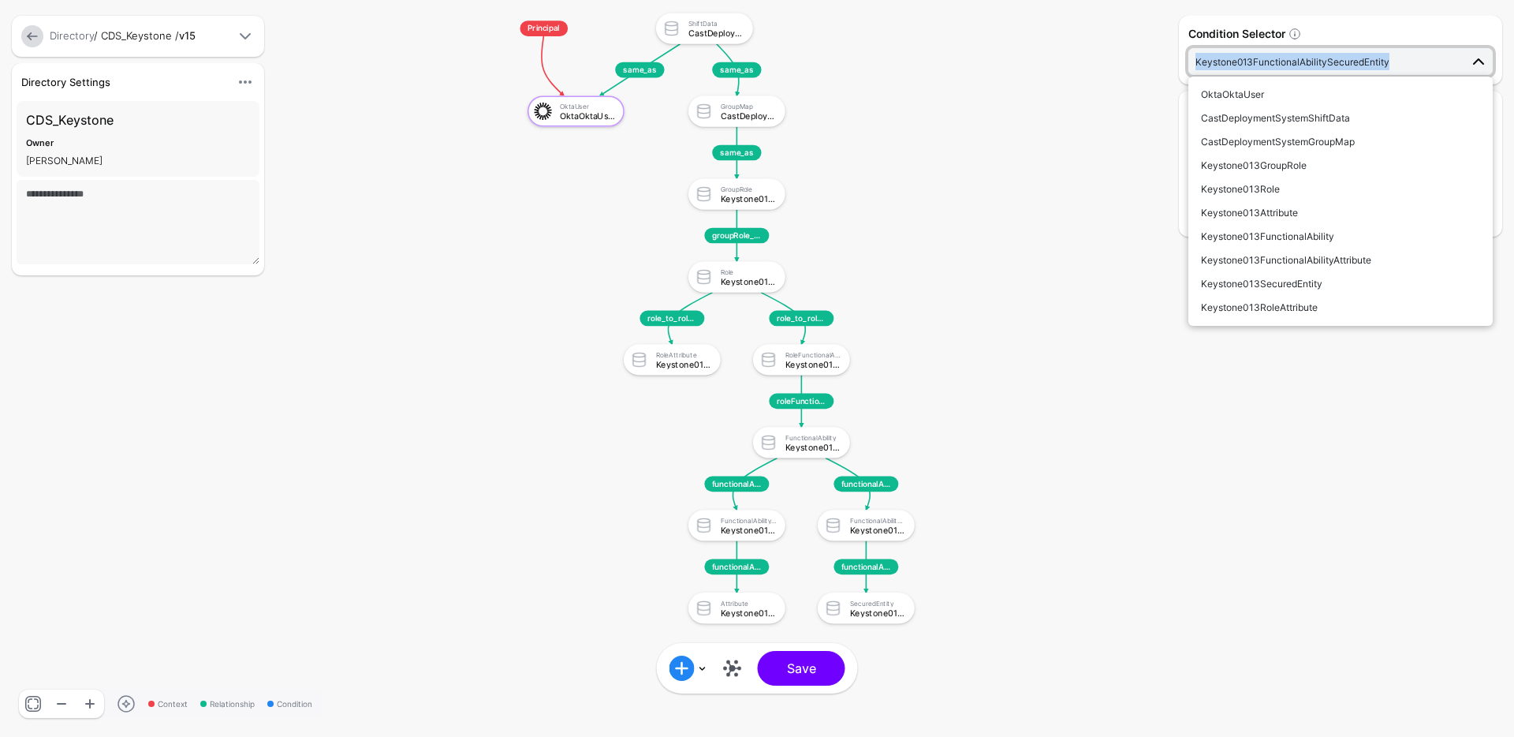
copy span "Keystone013FunctionalAbilitySecuredEntity"
click at [881, 606] on div "SecuredEntity" at bounding box center [878, 603] width 56 height 8
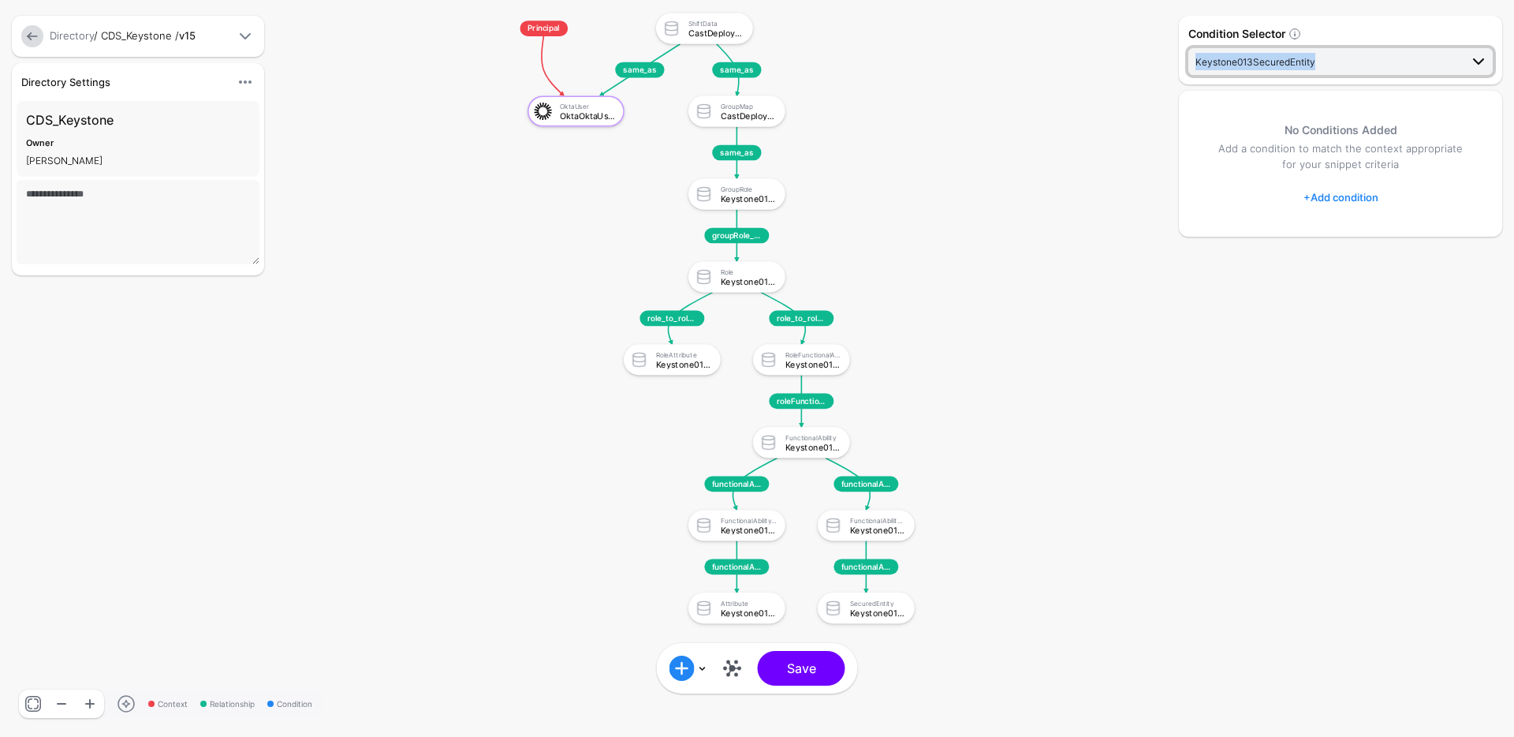
copy span "Keystone013SecuredEntity"
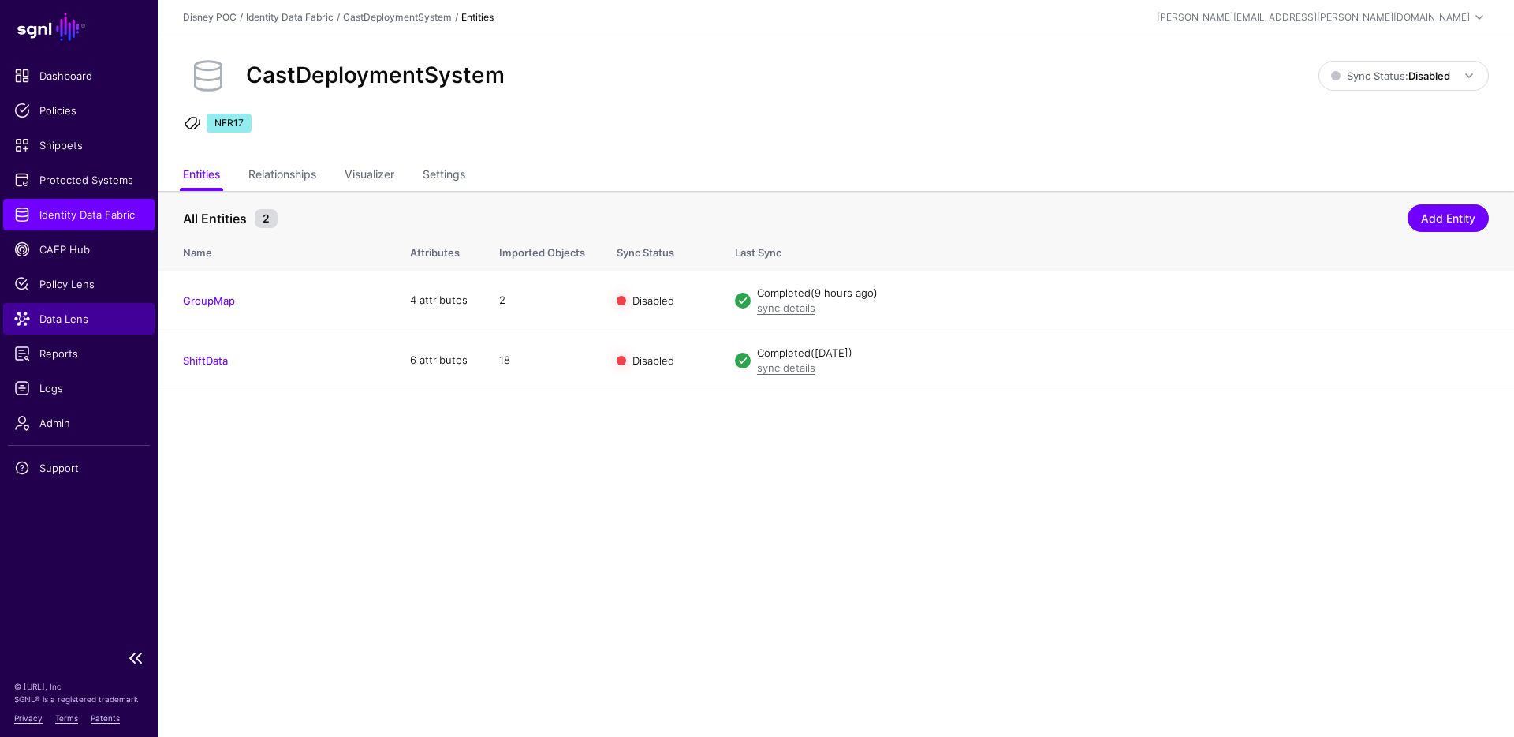
click at [60, 319] on span "Data Lens" at bounding box center [78, 319] width 129 height 16
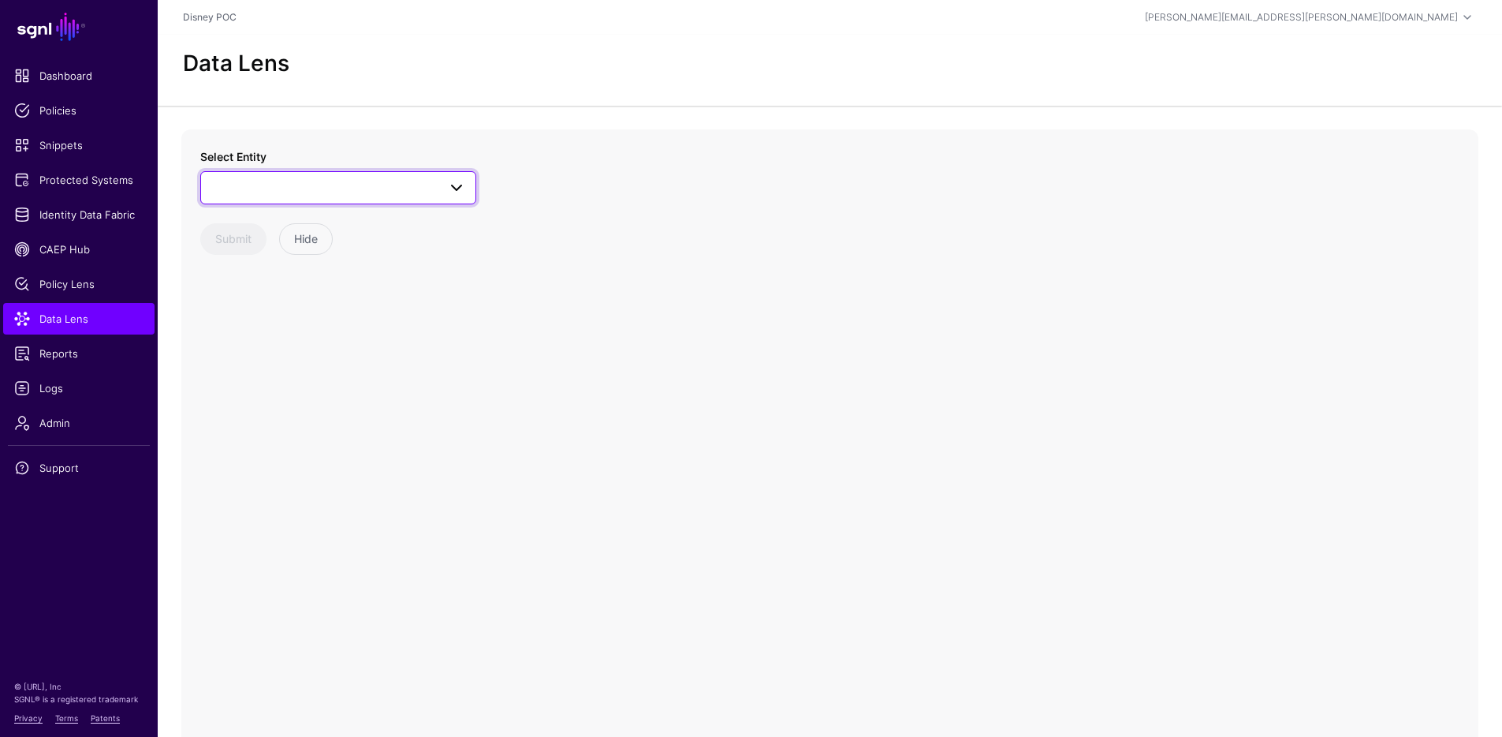
click at [279, 191] on span at bounding box center [339, 187] width 256 height 19
type input "*****"
click at [285, 412] on span "SecuredEntity" at bounding box center [263, 416] width 69 height 13
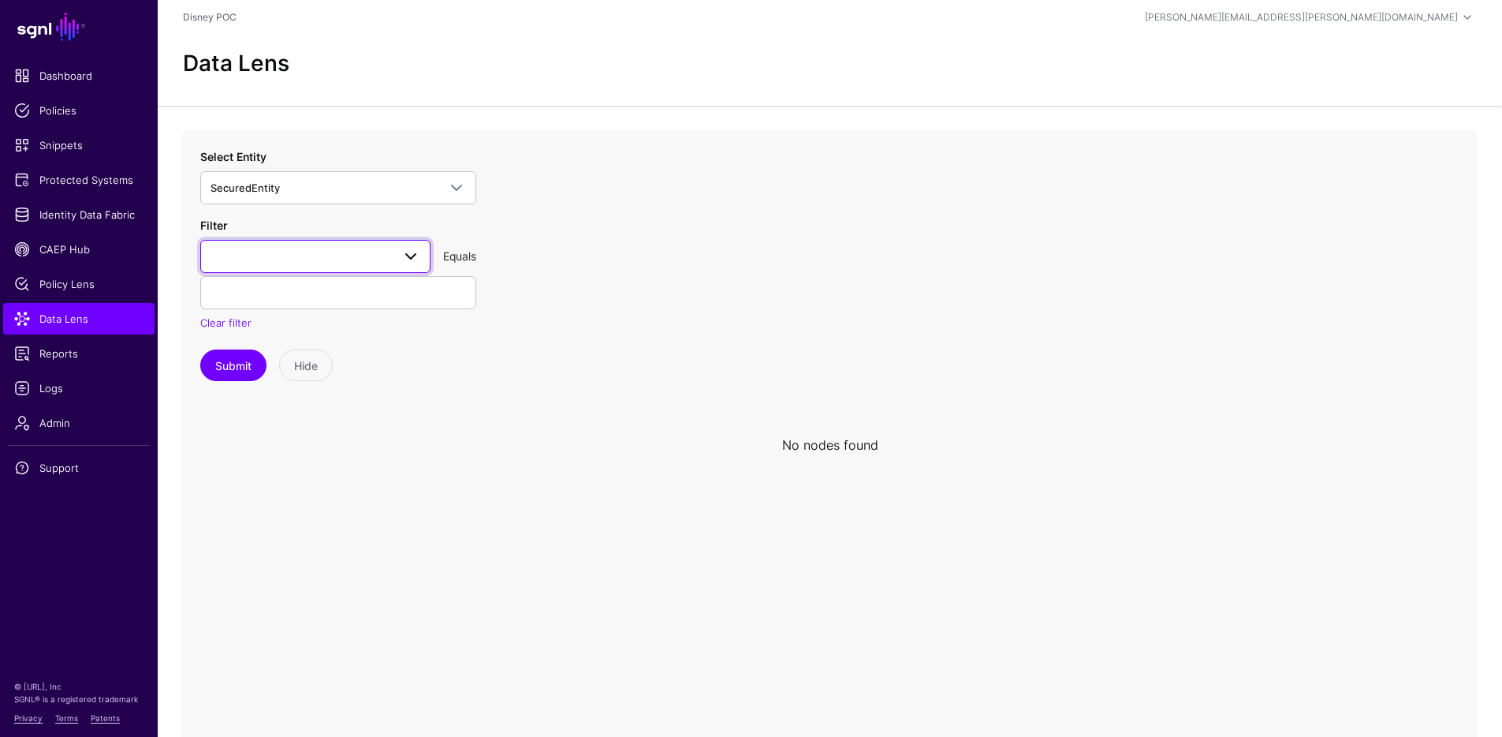
click at [385, 250] on span at bounding box center [316, 256] width 210 height 19
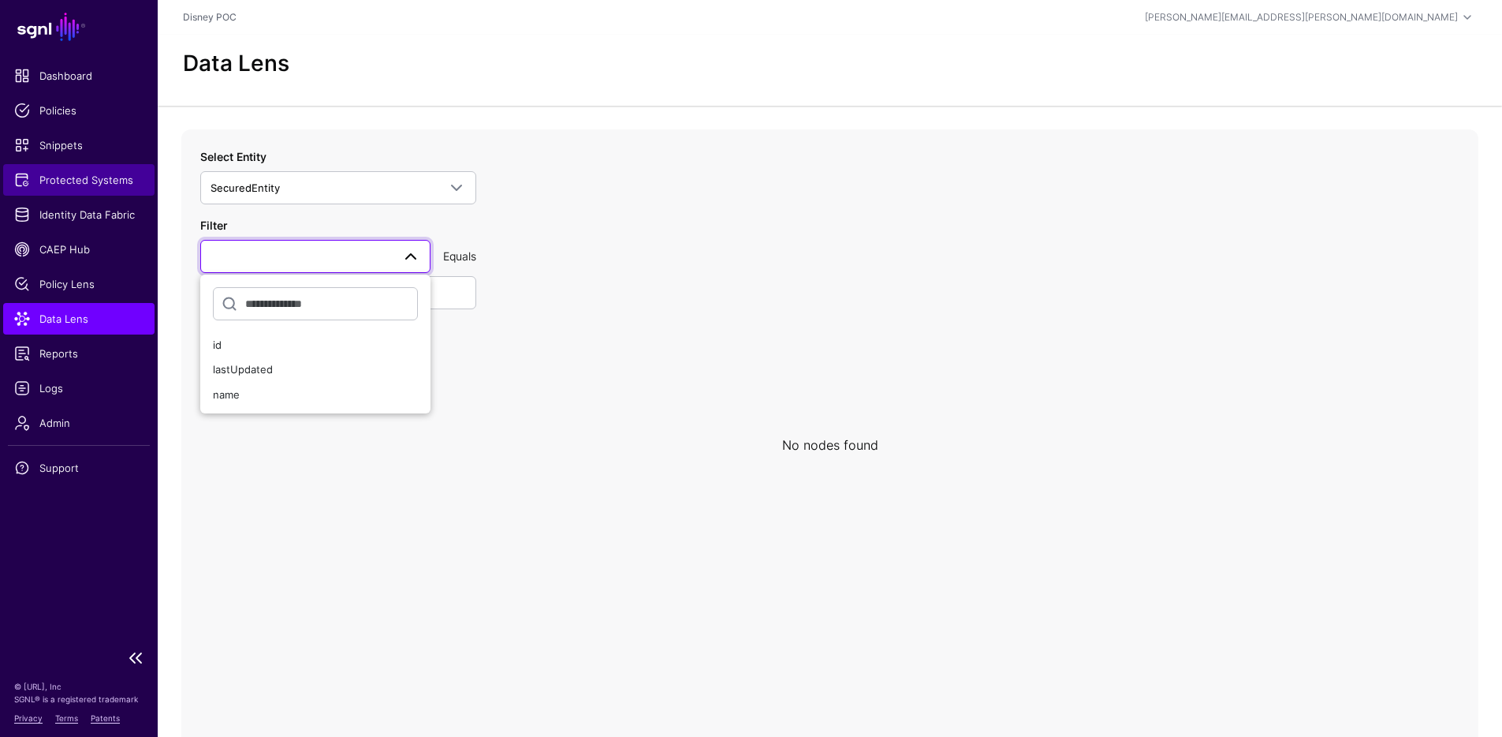
click at [84, 182] on span "Protected Systems" at bounding box center [78, 180] width 129 height 16
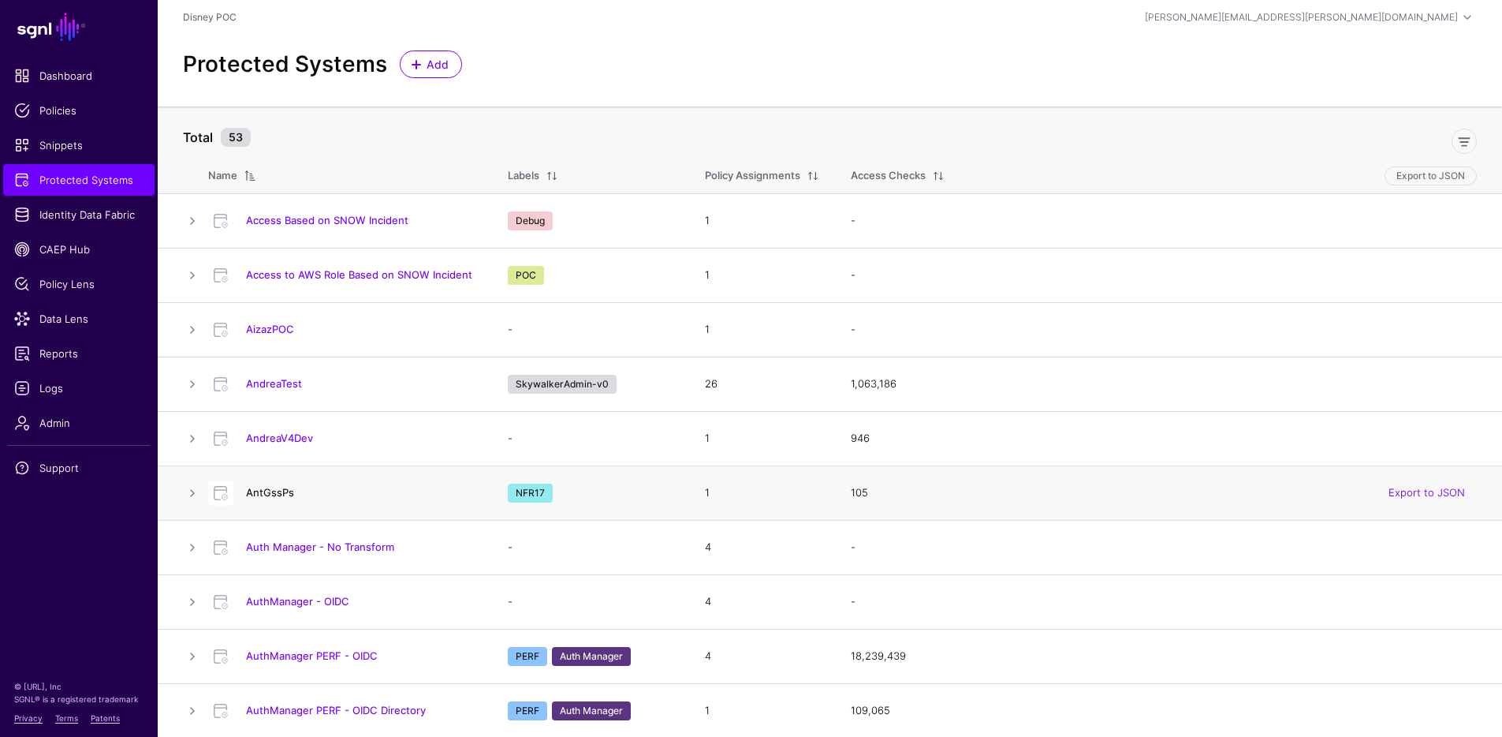
click at [274, 491] on link "AntGssPs" at bounding box center [270, 492] width 48 height 13
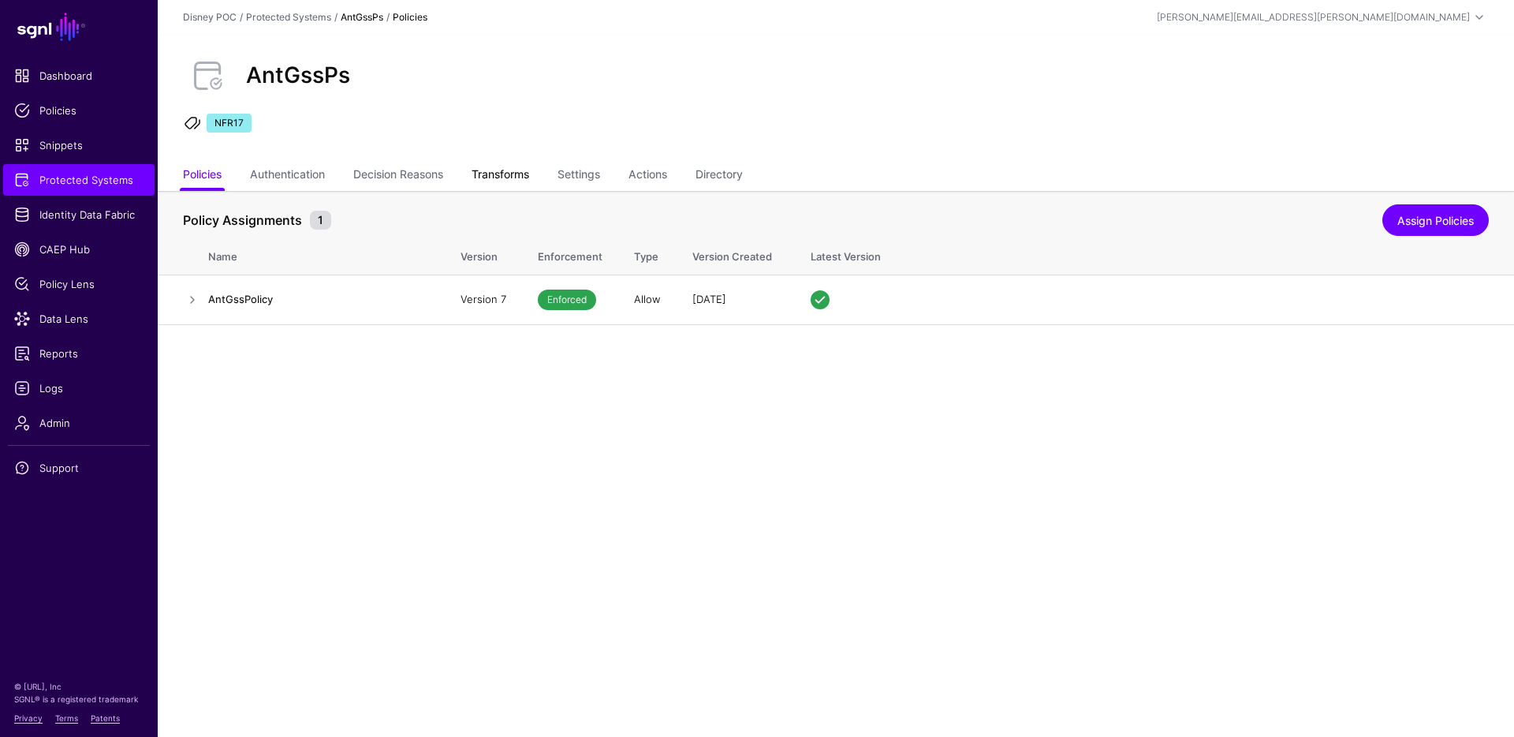
click at [496, 175] on link "Transforms" at bounding box center [501, 176] width 58 height 30
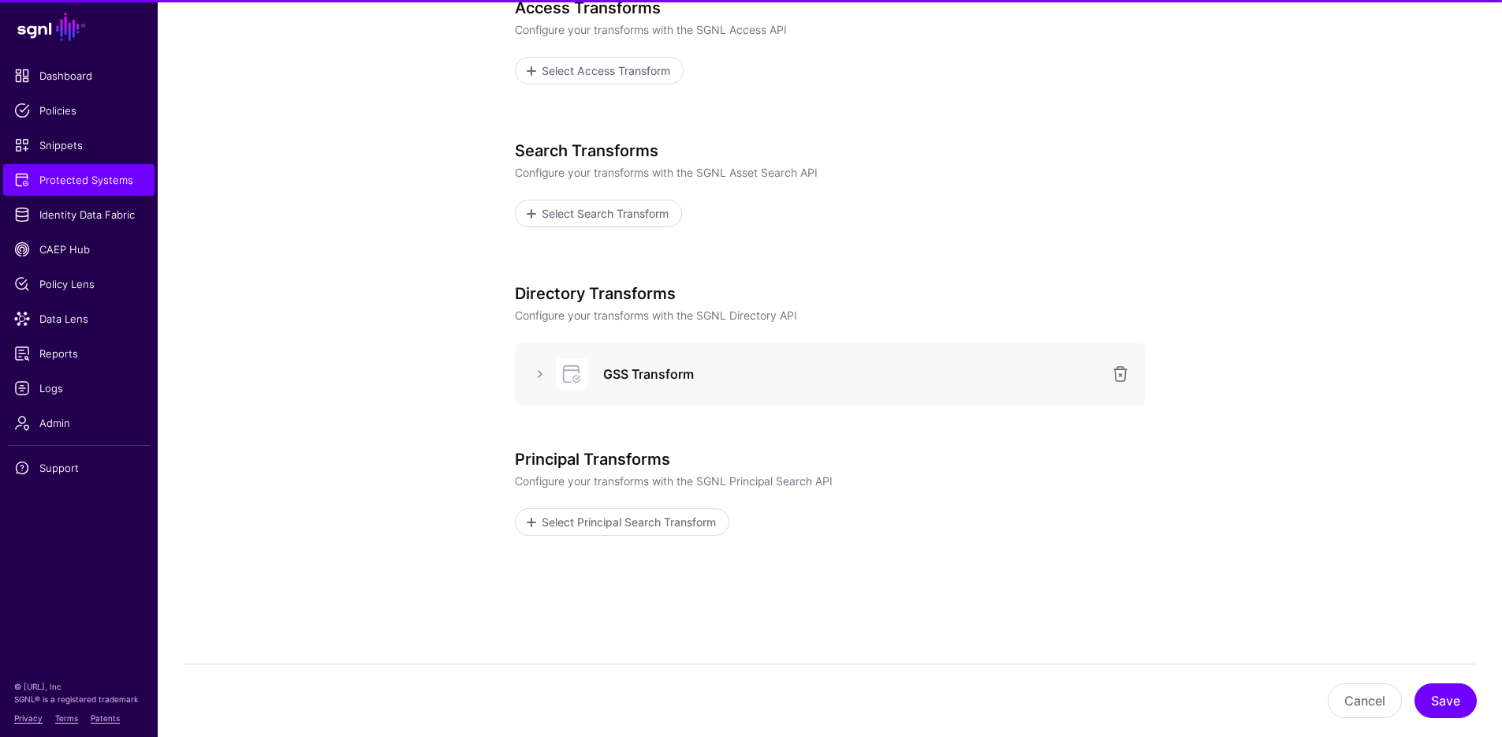
scroll to position [275, 0]
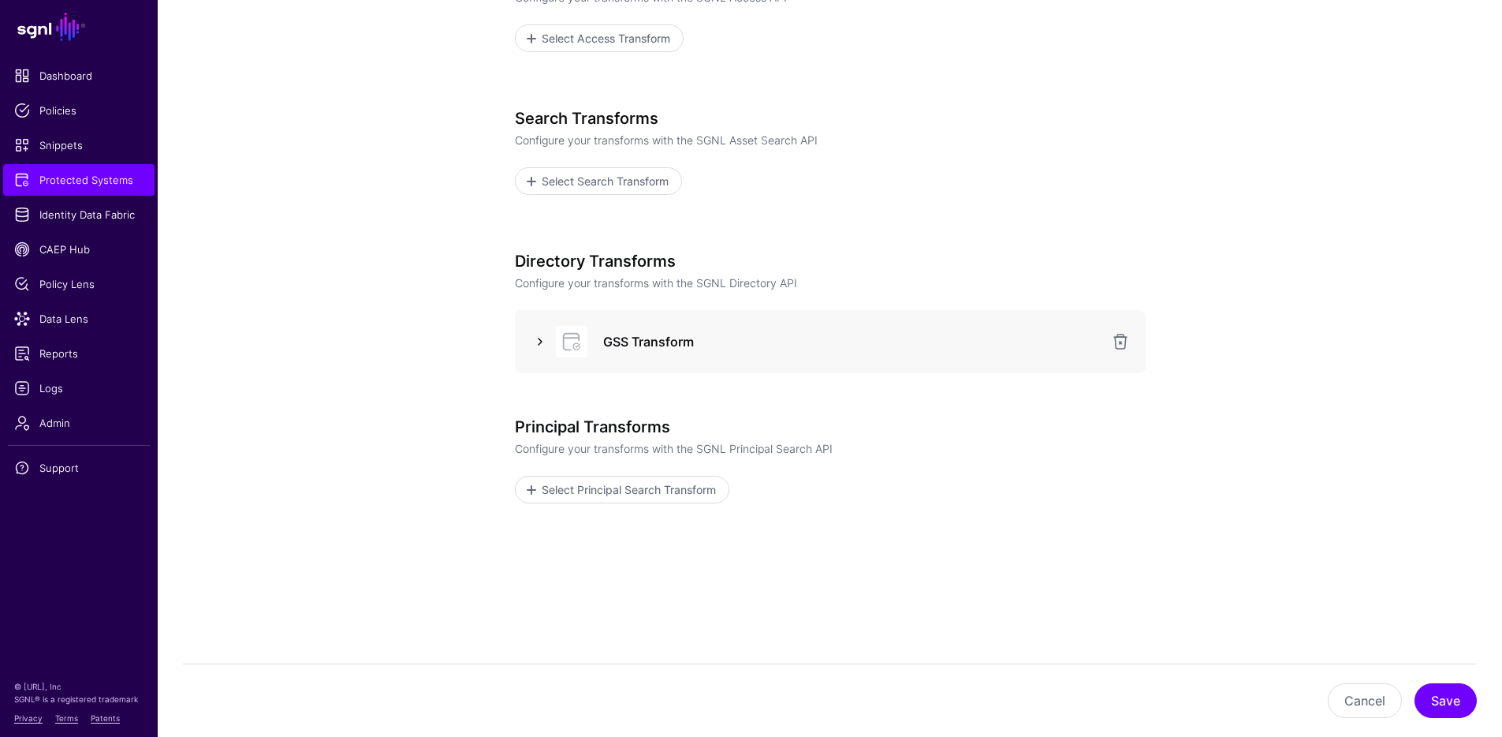
click at [541, 339] on link at bounding box center [540, 341] width 19 height 19
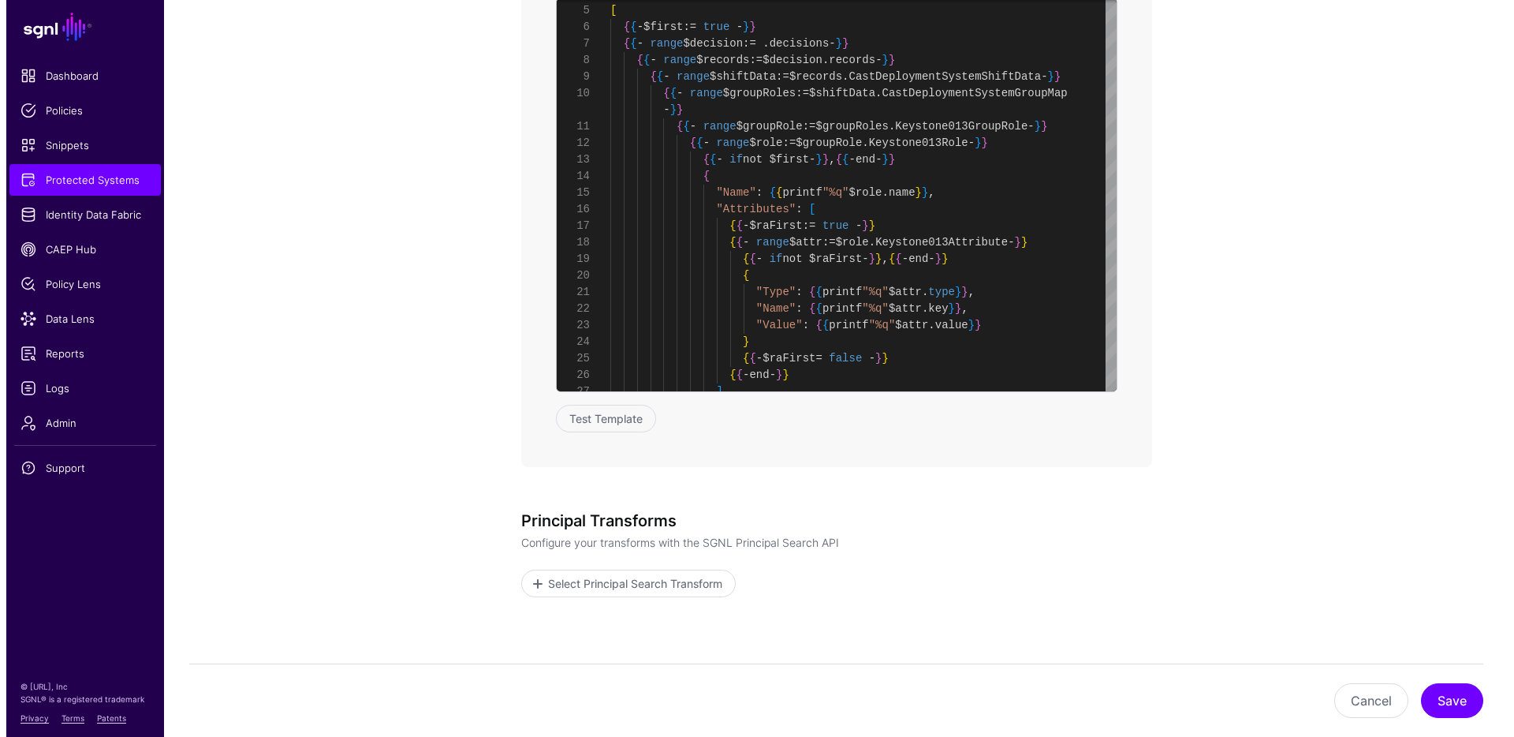
scroll to position [1324, 0]
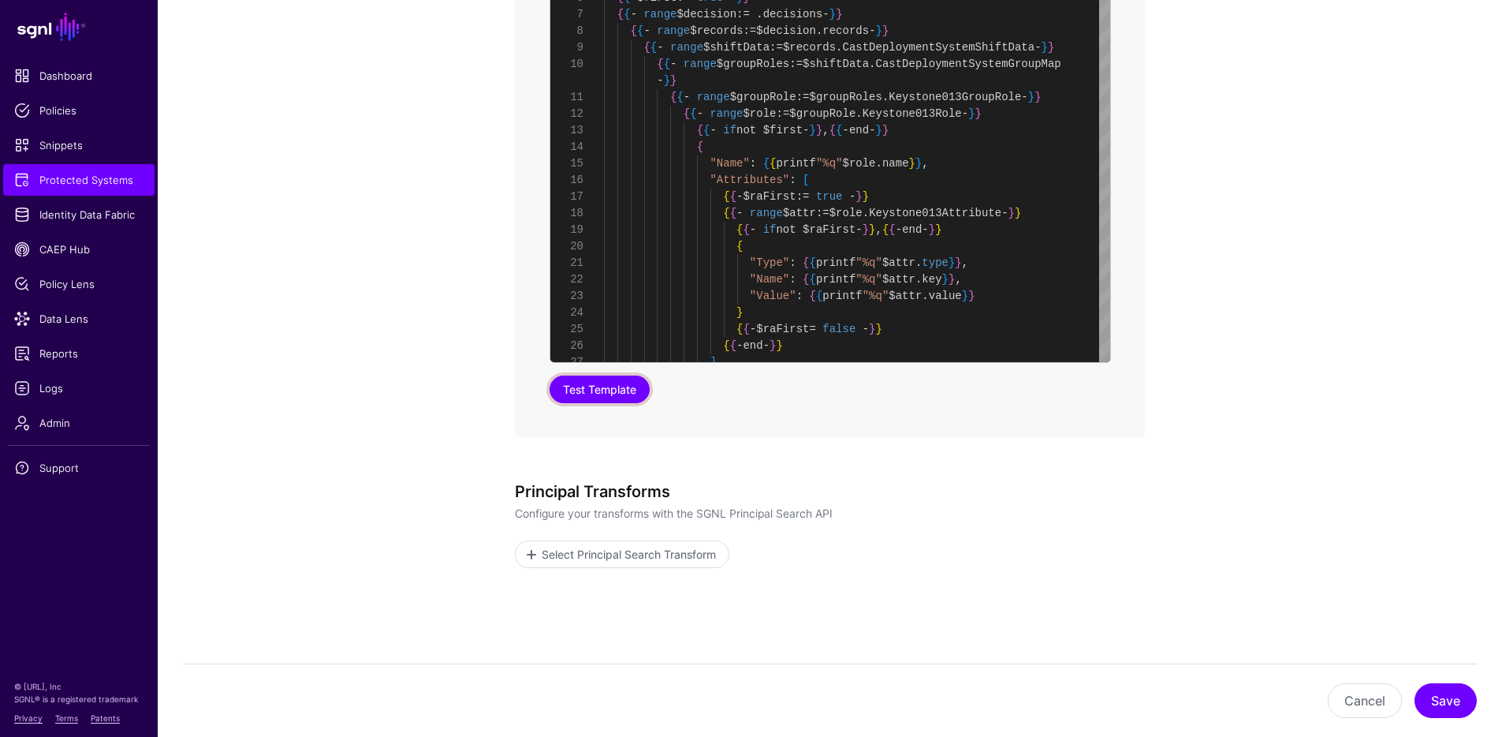
click at [606, 393] on button "Test Template" at bounding box center [600, 389] width 100 height 28
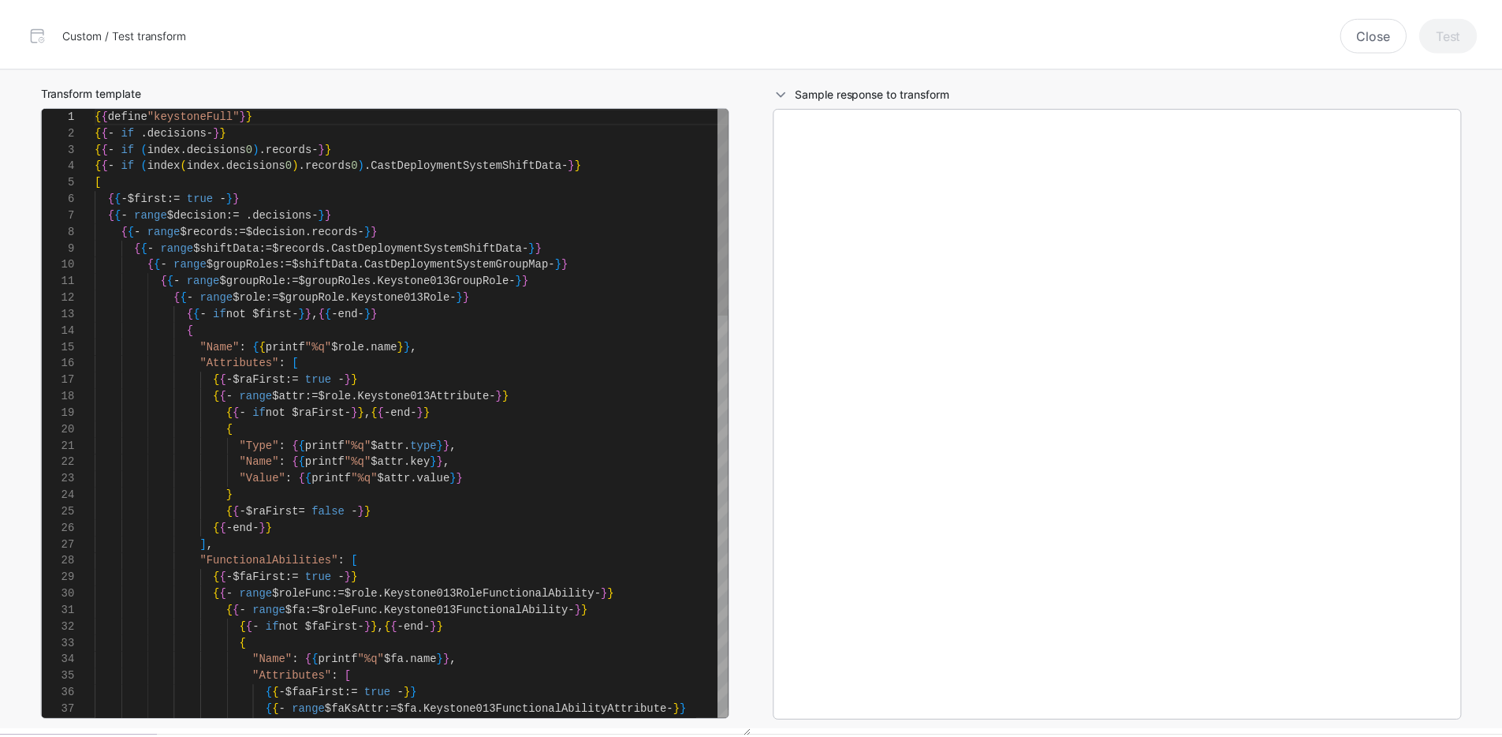
scroll to position [166, 0]
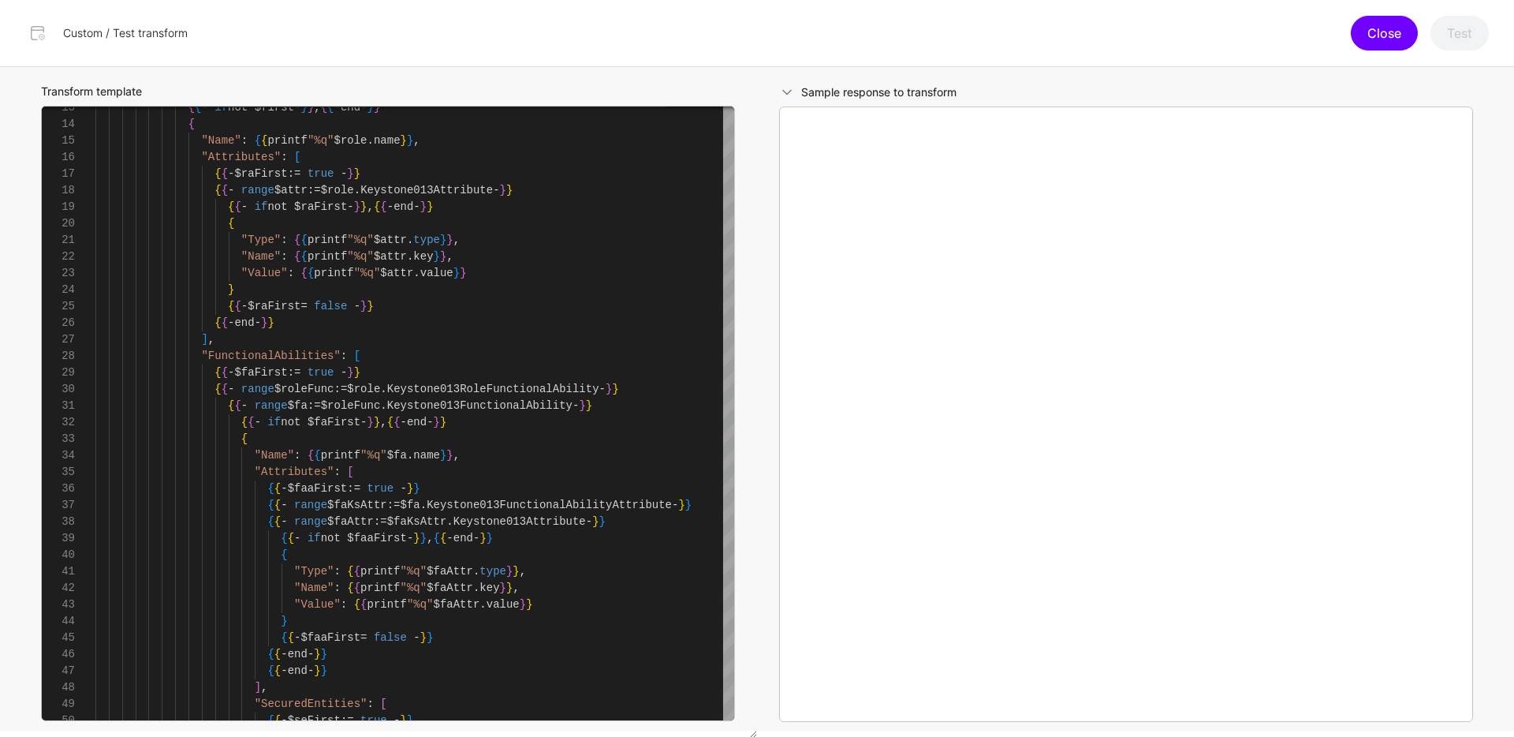
click at [1401, 33] on button "Close" at bounding box center [1384, 33] width 67 height 35
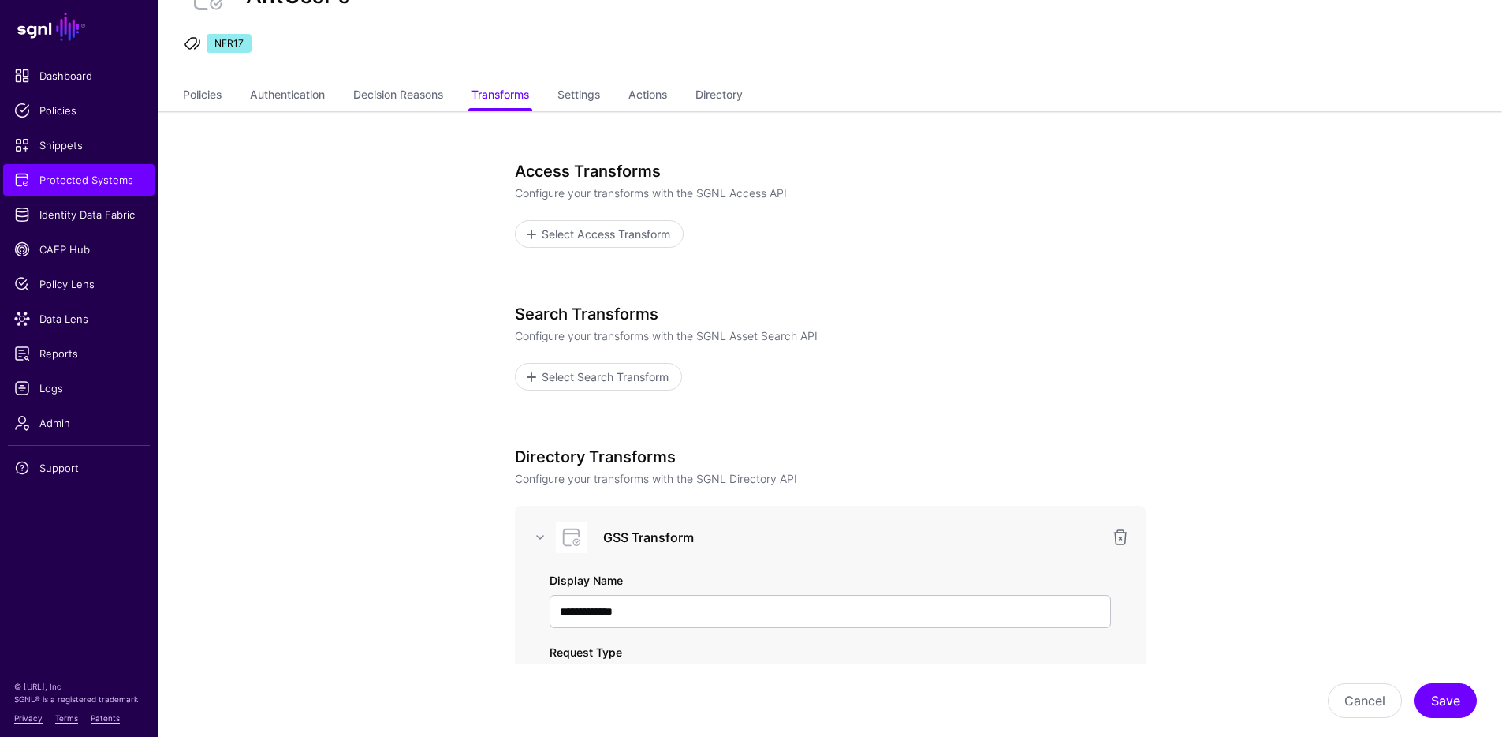
scroll to position [0, 0]
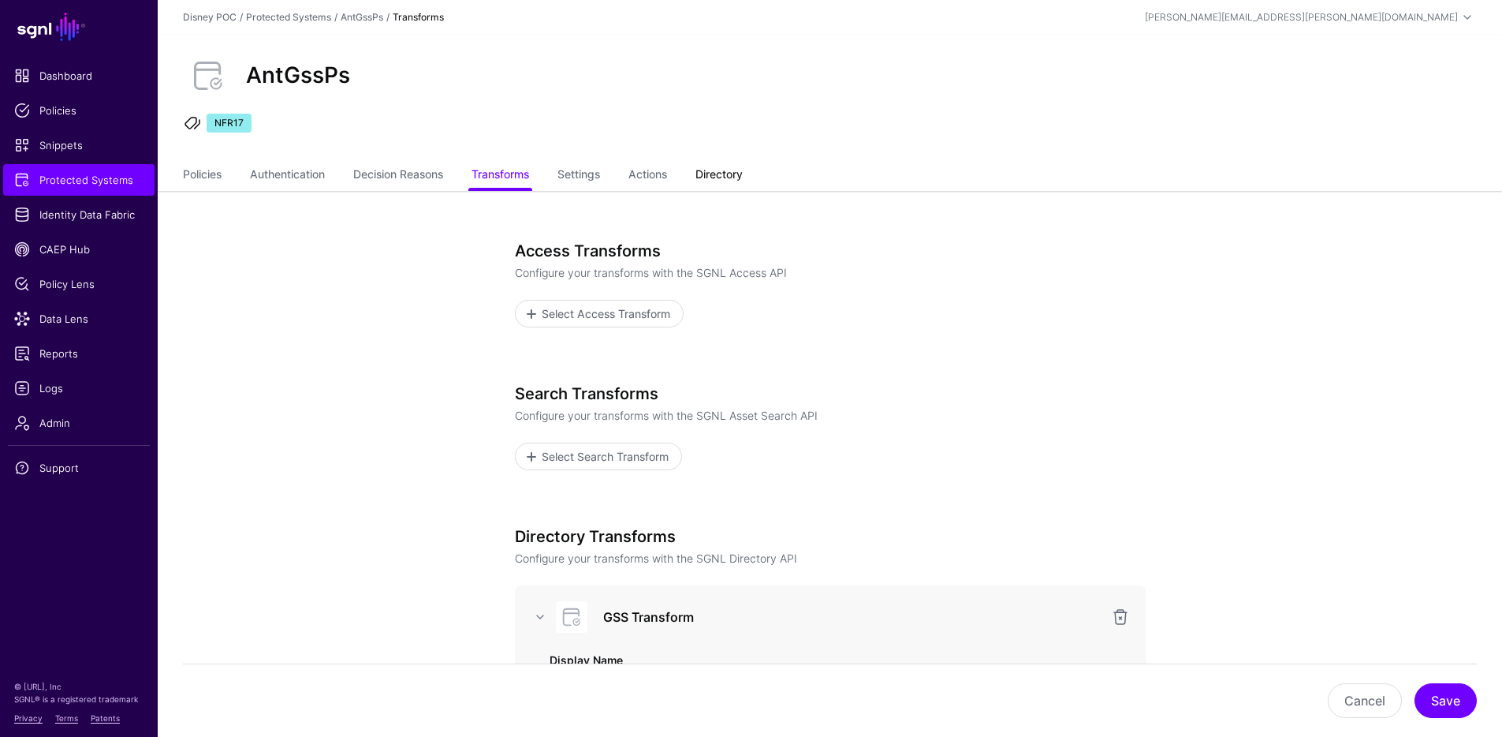
click at [743, 170] on link "Directory" at bounding box center [719, 176] width 47 height 30
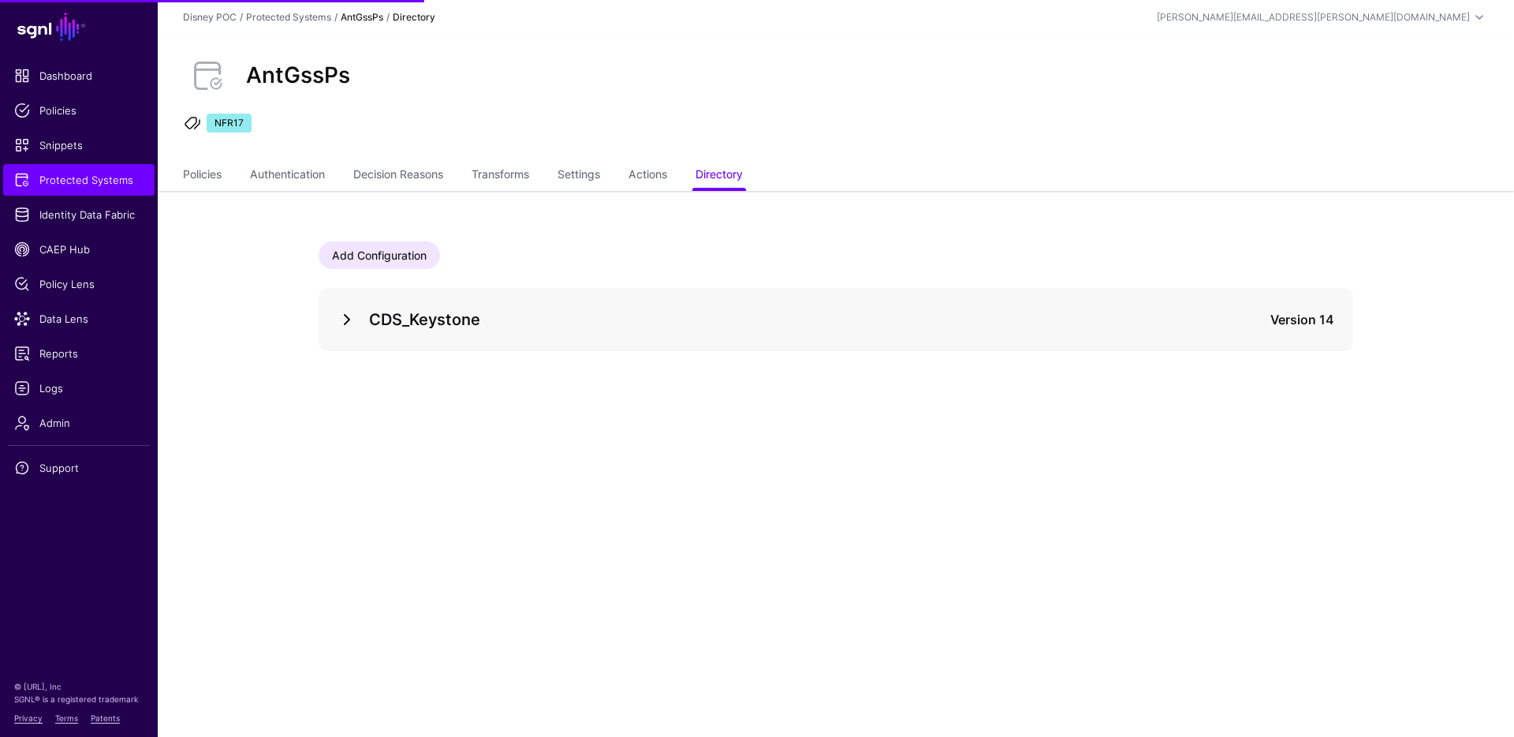
click at [343, 317] on link at bounding box center [347, 319] width 19 height 19
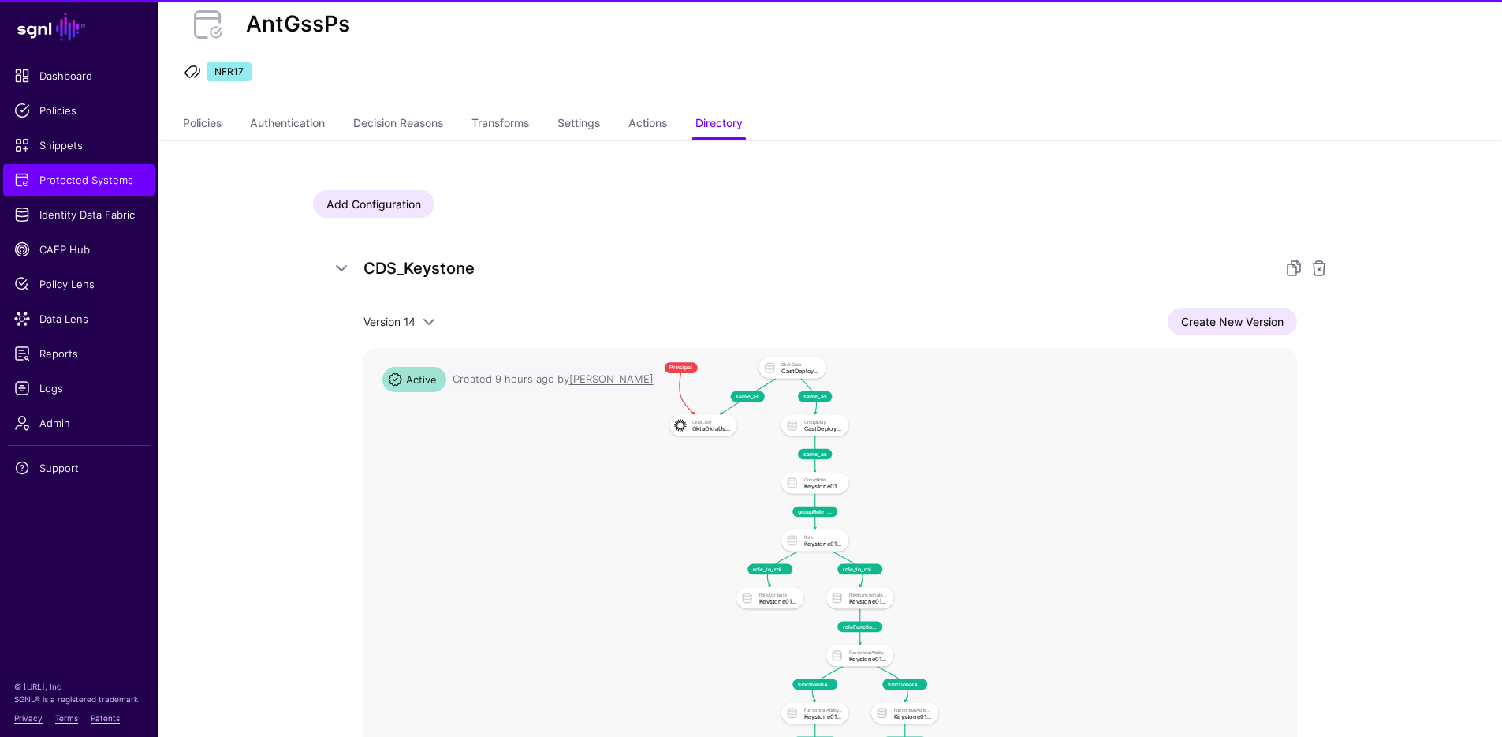
scroll to position [58, 0]
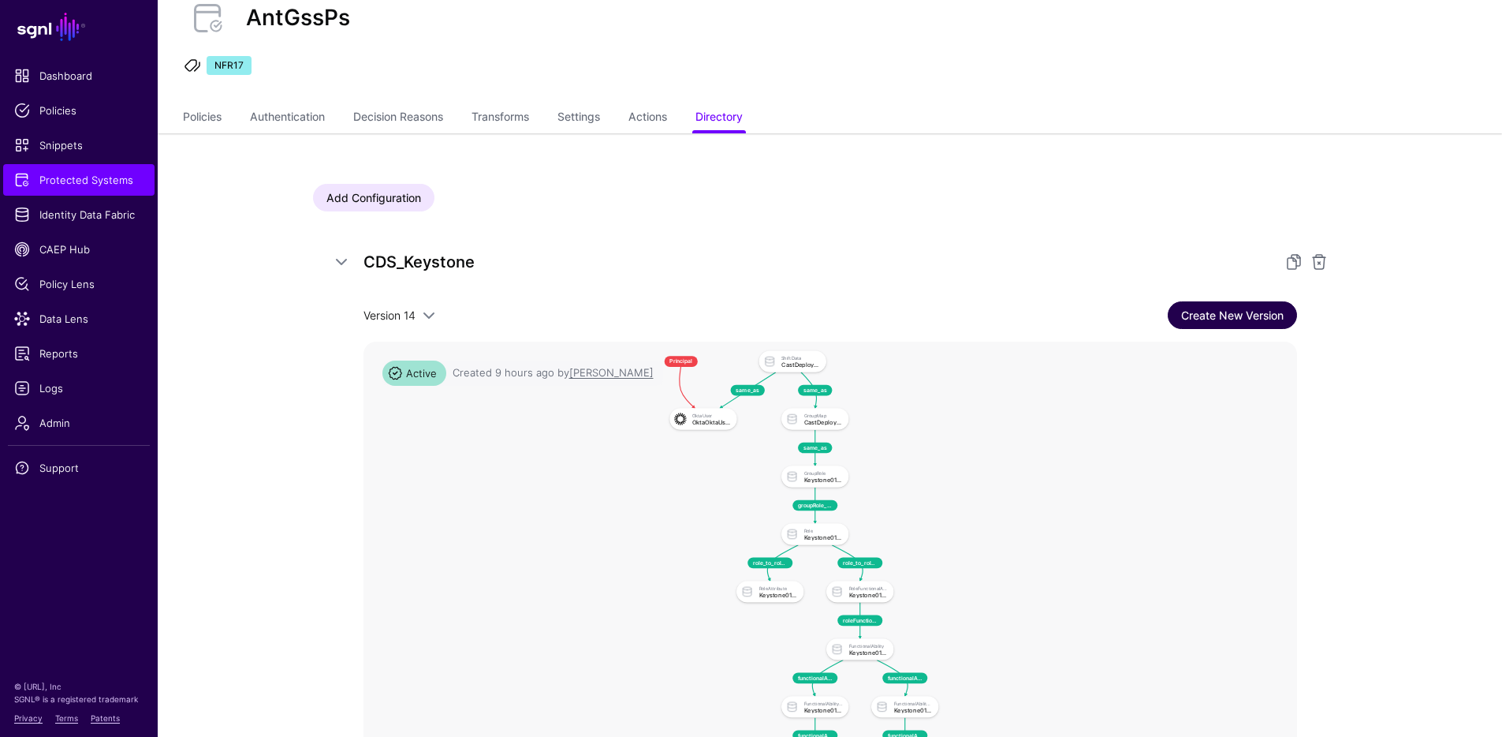
click at [1247, 315] on link "Create New Version" at bounding box center [1232, 315] width 129 height 28
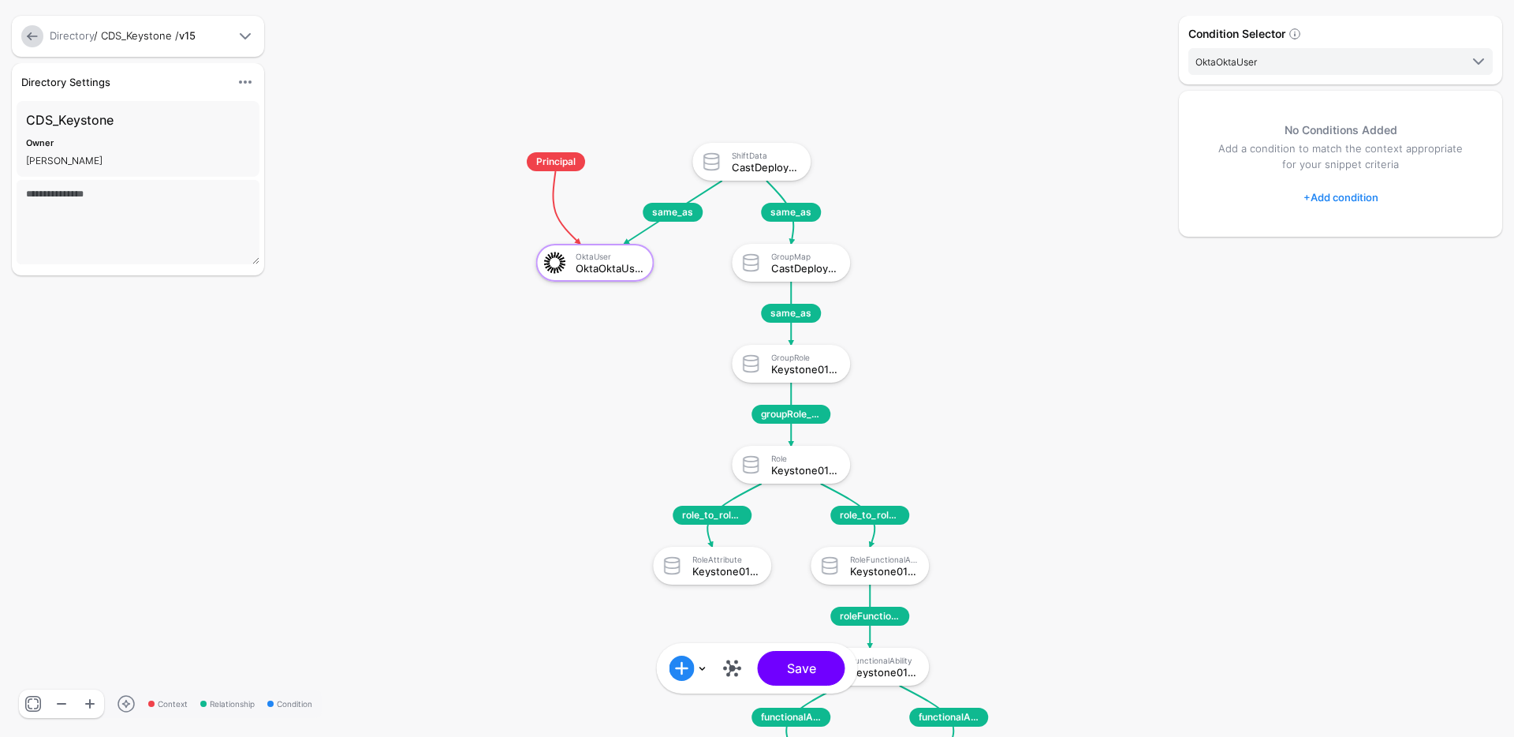
drag, startPoint x: 751, startPoint y: 261, endPoint x: 520, endPoint y: -44, distance: 382.8
click at [520, 0] on html "SGNL Dashboard Policies Snippets Protected Systems Identity Data Fabric CAEP Hu…" at bounding box center [757, 368] width 1514 height 737
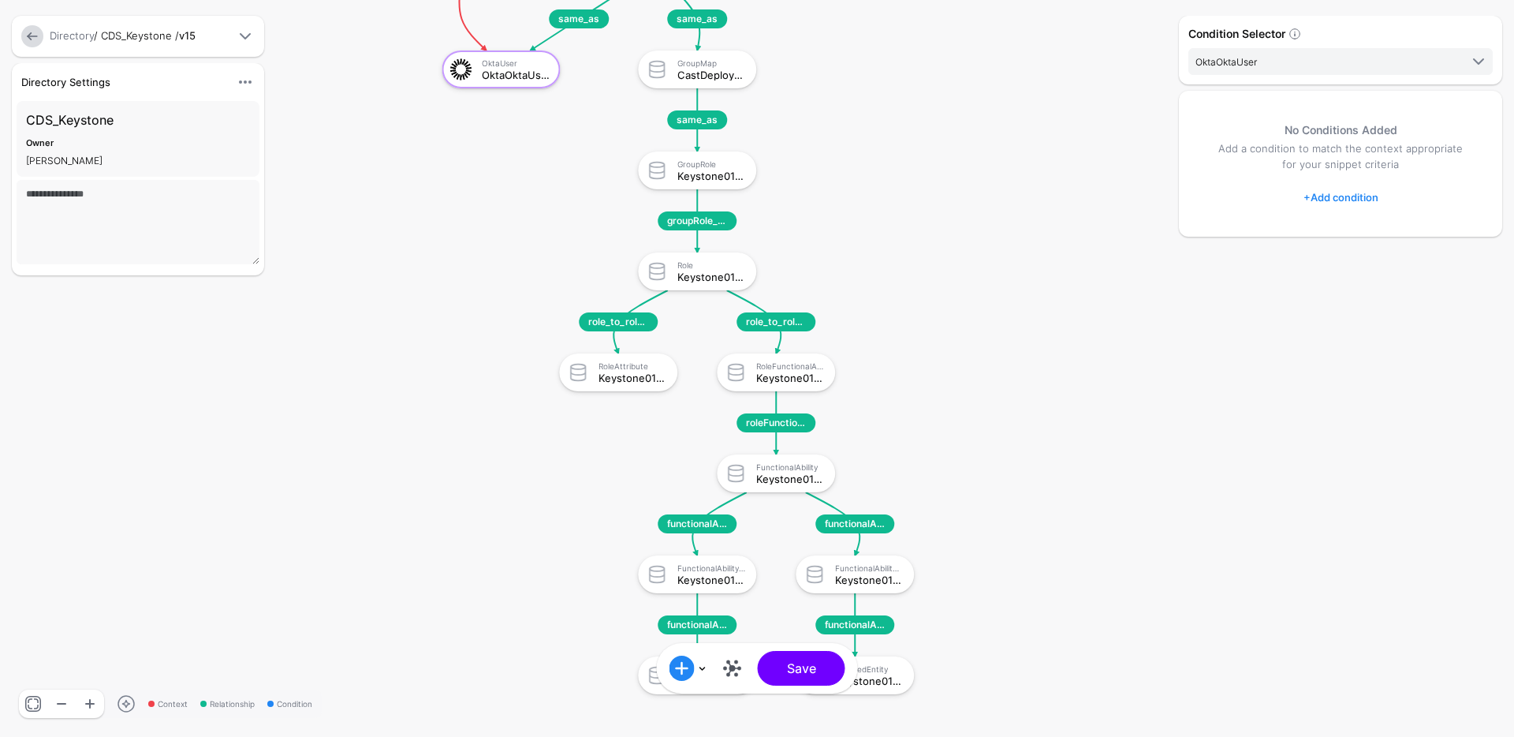
drag, startPoint x: 1074, startPoint y: 401, endPoint x: 992, endPoint y: 339, distance: 102.5
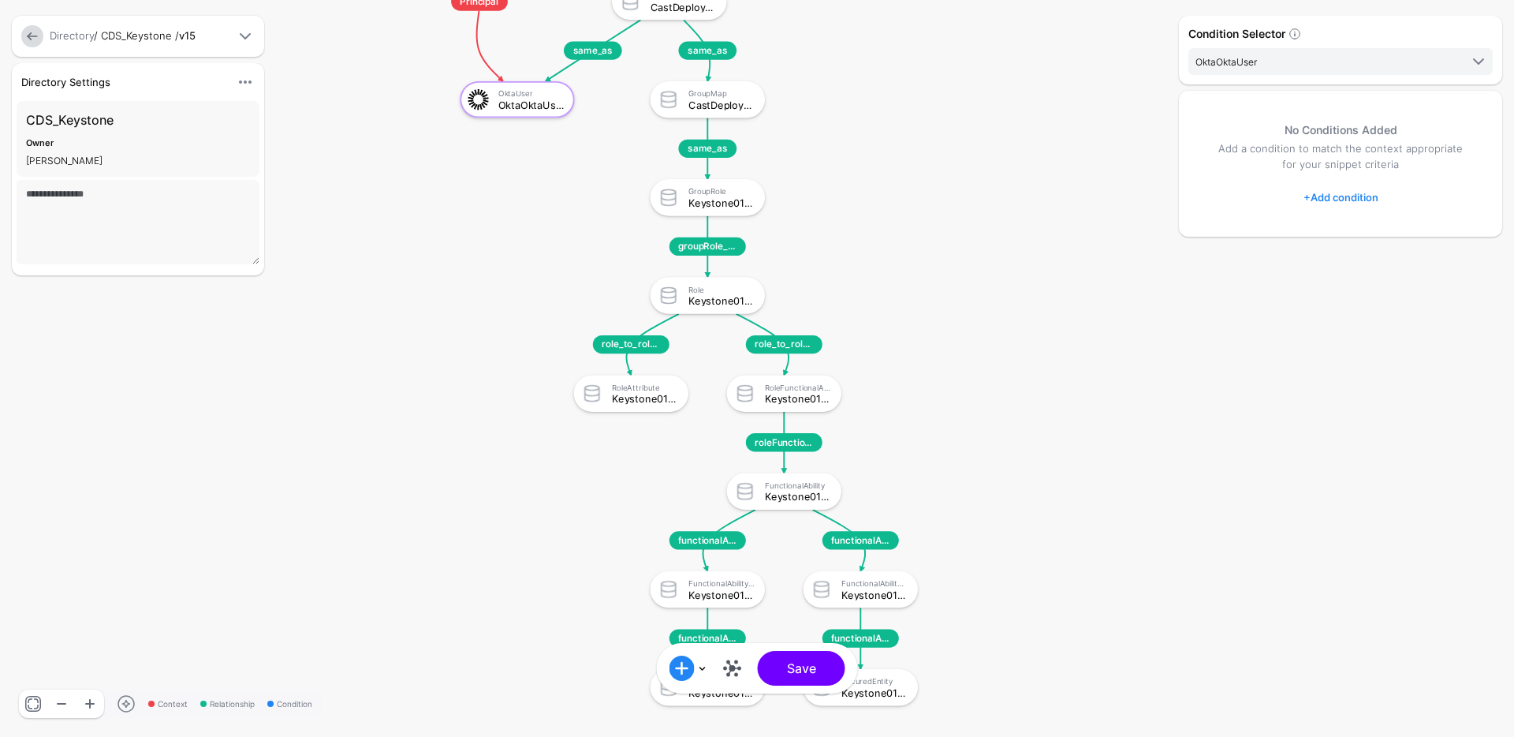
click at [1338, 206] on link "+ Add condition" at bounding box center [1341, 197] width 75 height 25
click at [1374, 269] on div "Graph Condition" at bounding box center [1403, 263] width 121 height 14
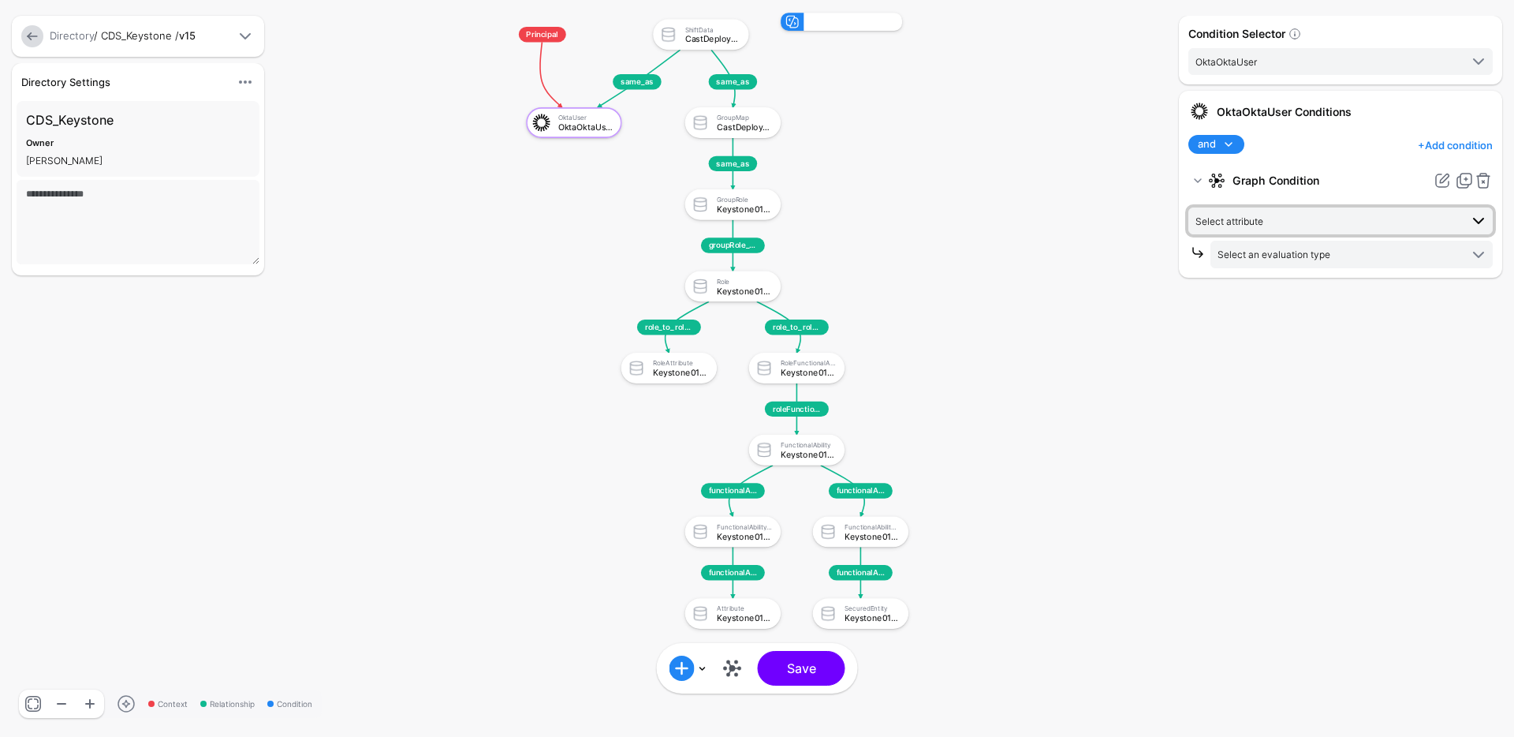
click at [1324, 229] on span "Select attribute" at bounding box center [1328, 220] width 264 height 17
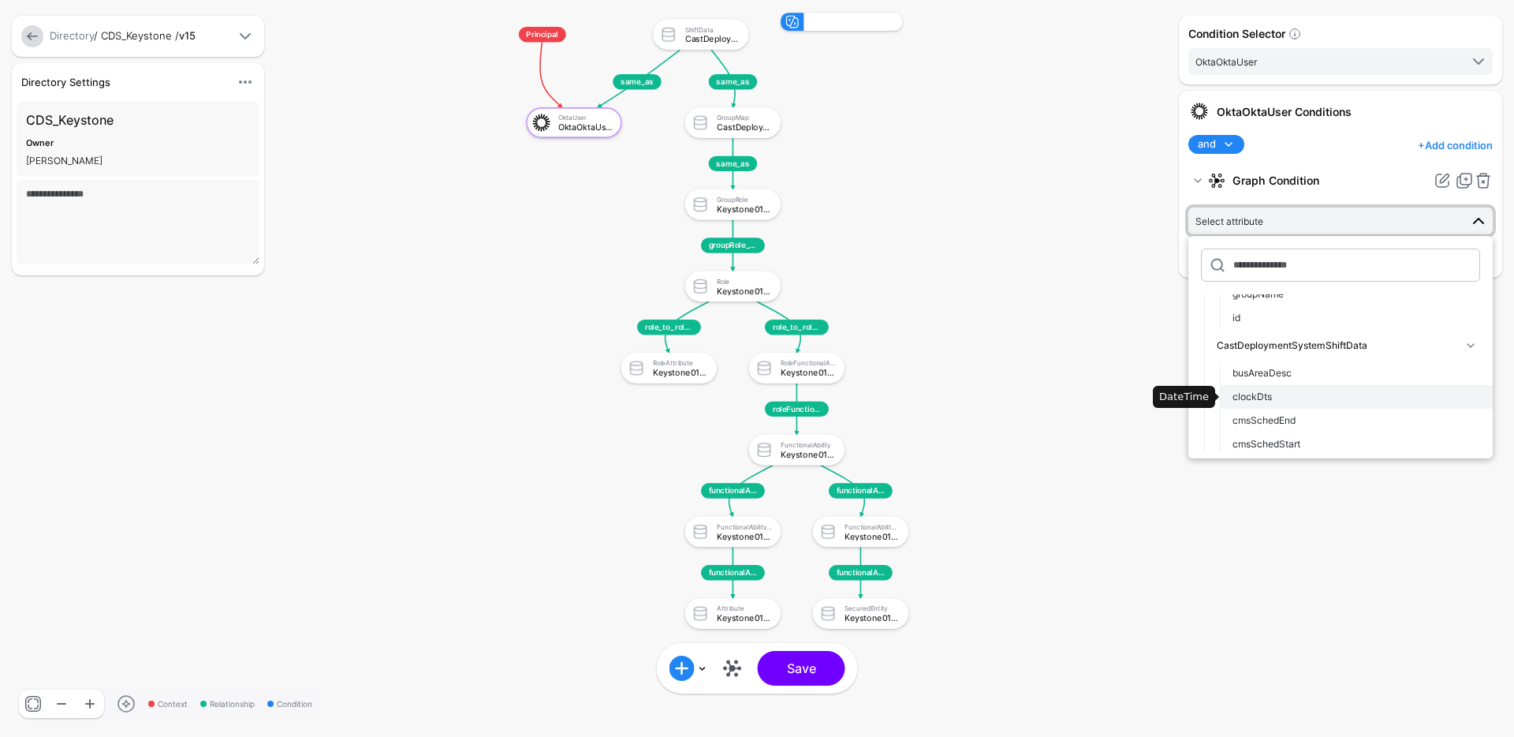
scroll to position [142, 0]
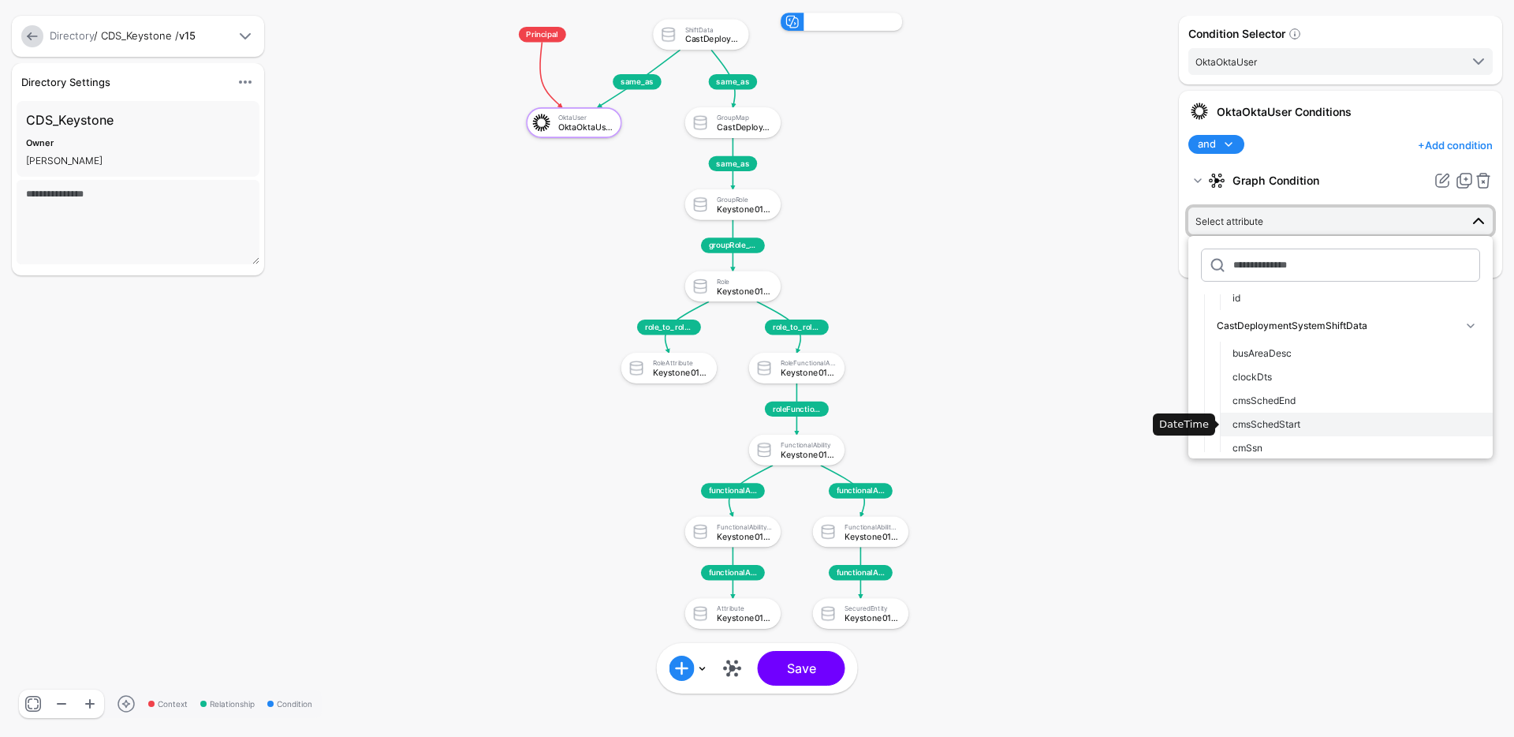
click at [1304, 423] on div "cmsSchedStart" at bounding box center [1357, 424] width 248 height 14
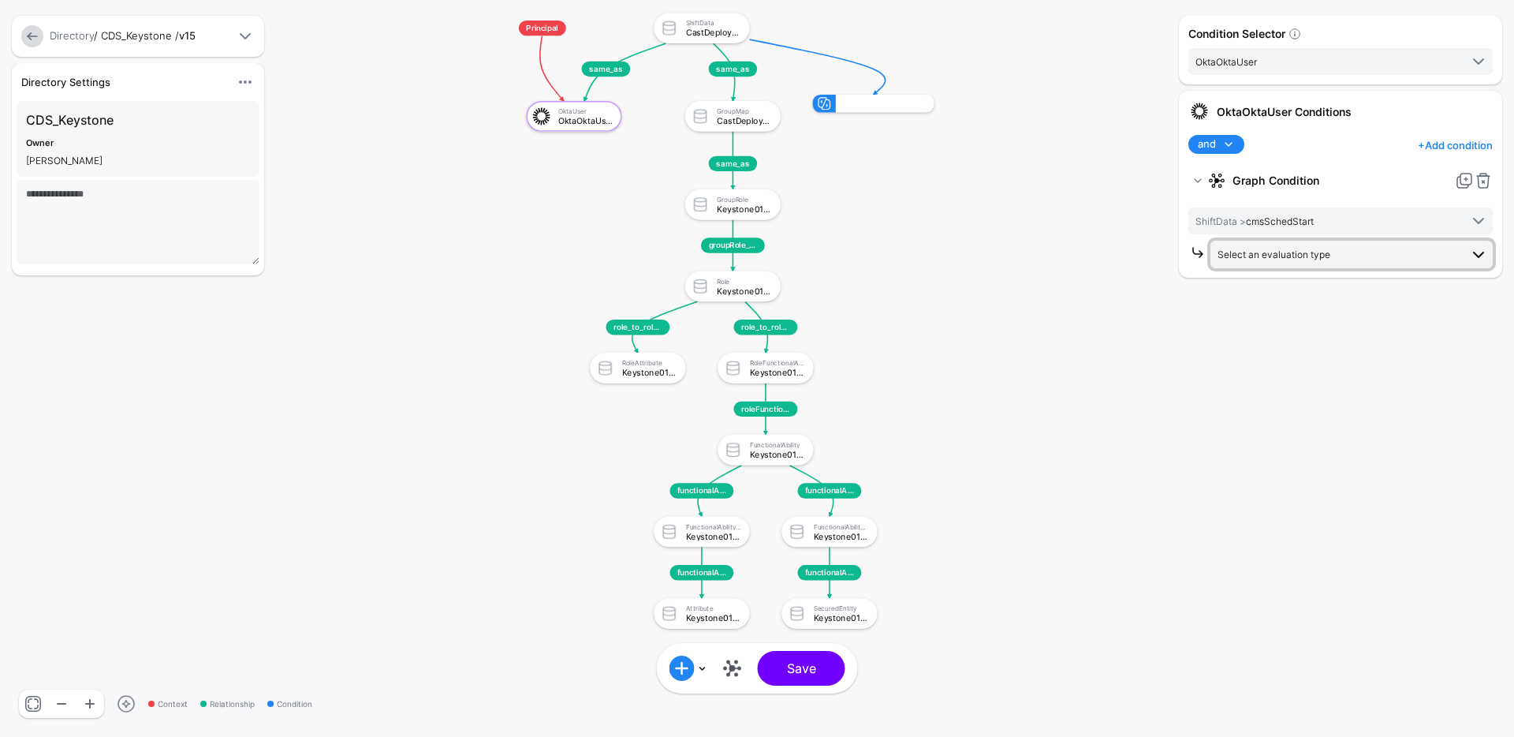
click at [1315, 258] on span "Select an evaluation type" at bounding box center [1274, 254] width 113 height 12
click at [1300, 360] on span "Evaluate against date and time conditions, including duration" at bounding box center [1351, 365] width 257 height 13
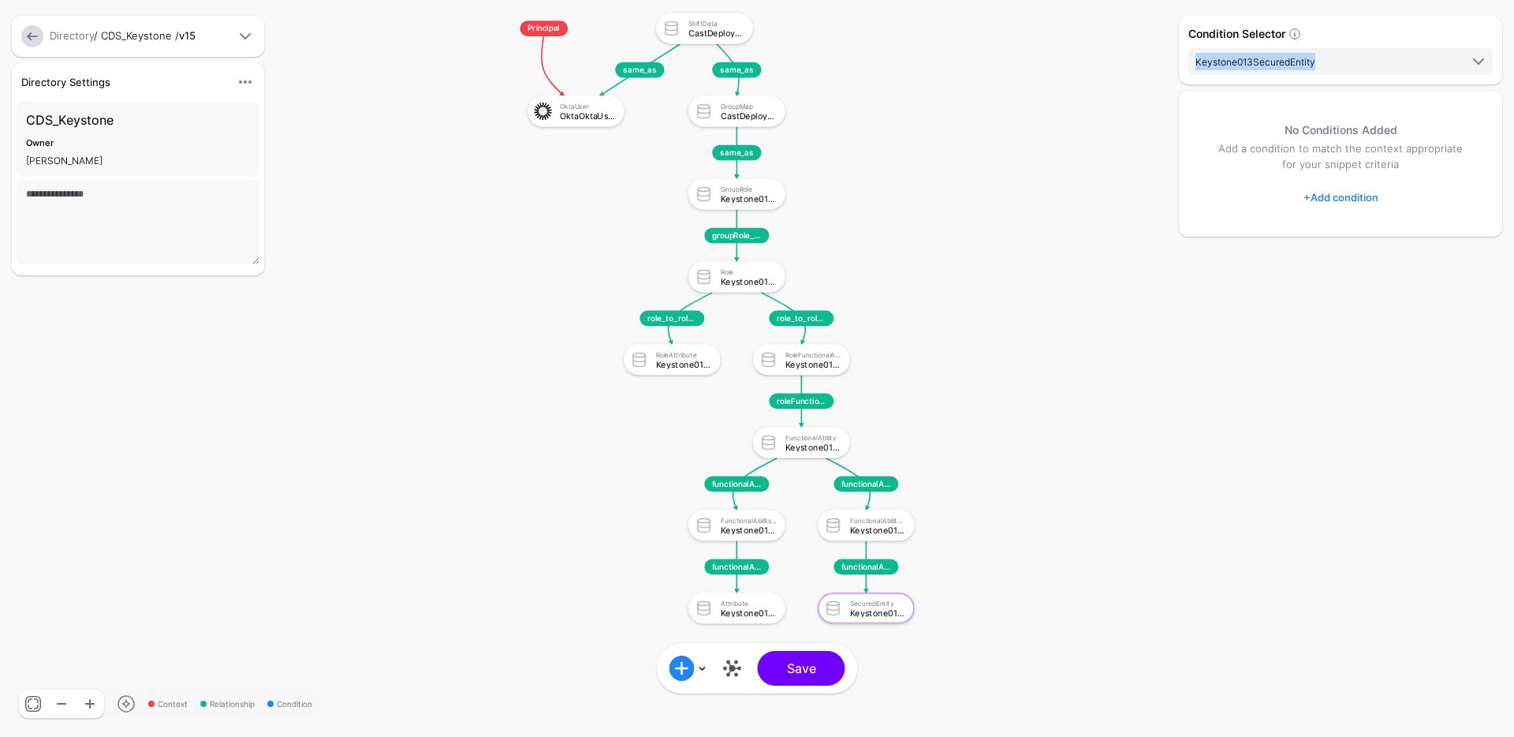
click at [954, 252] on rect at bounding box center [484, 0] width 124160 height 60399
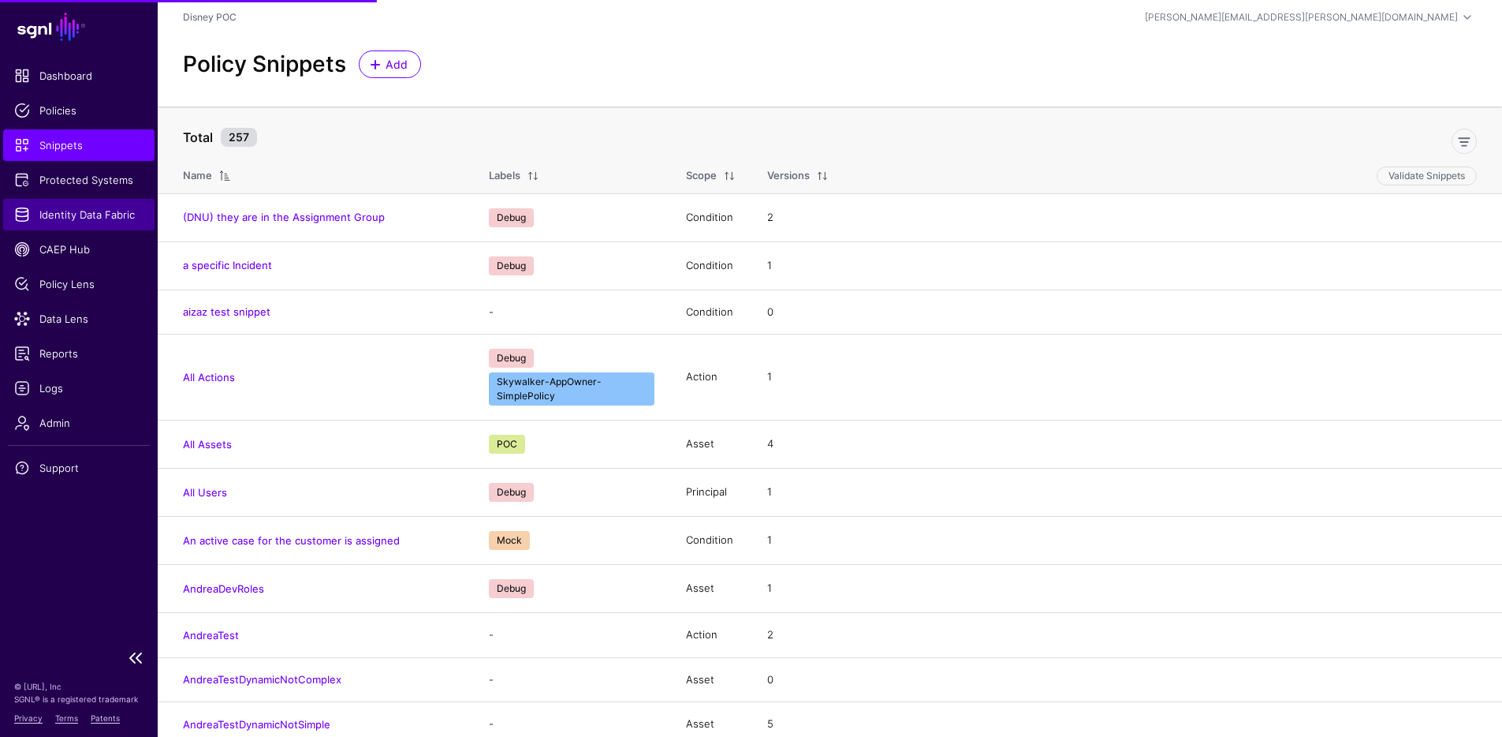
click at [56, 215] on span "Identity Data Fabric" at bounding box center [78, 215] width 129 height 16
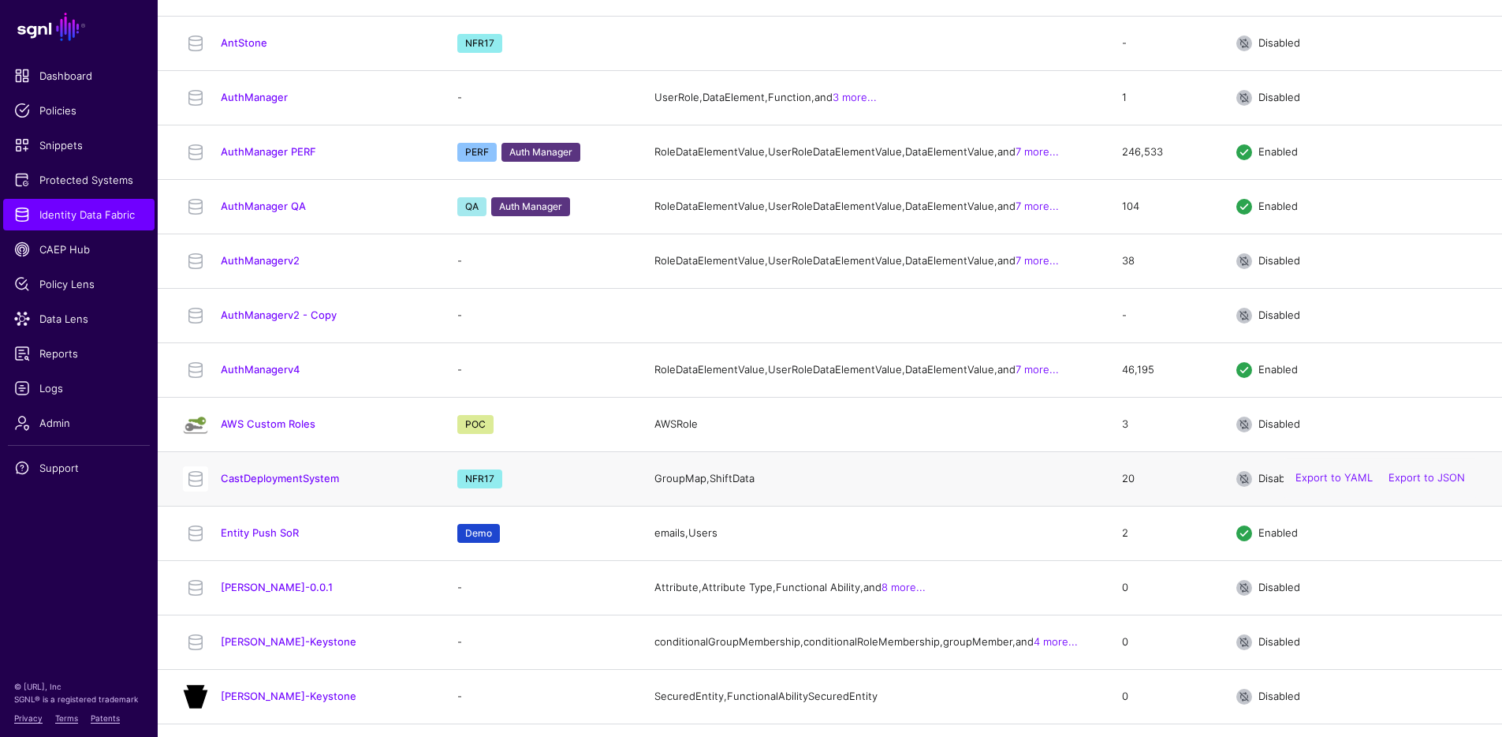
scroll to position [315, 0]
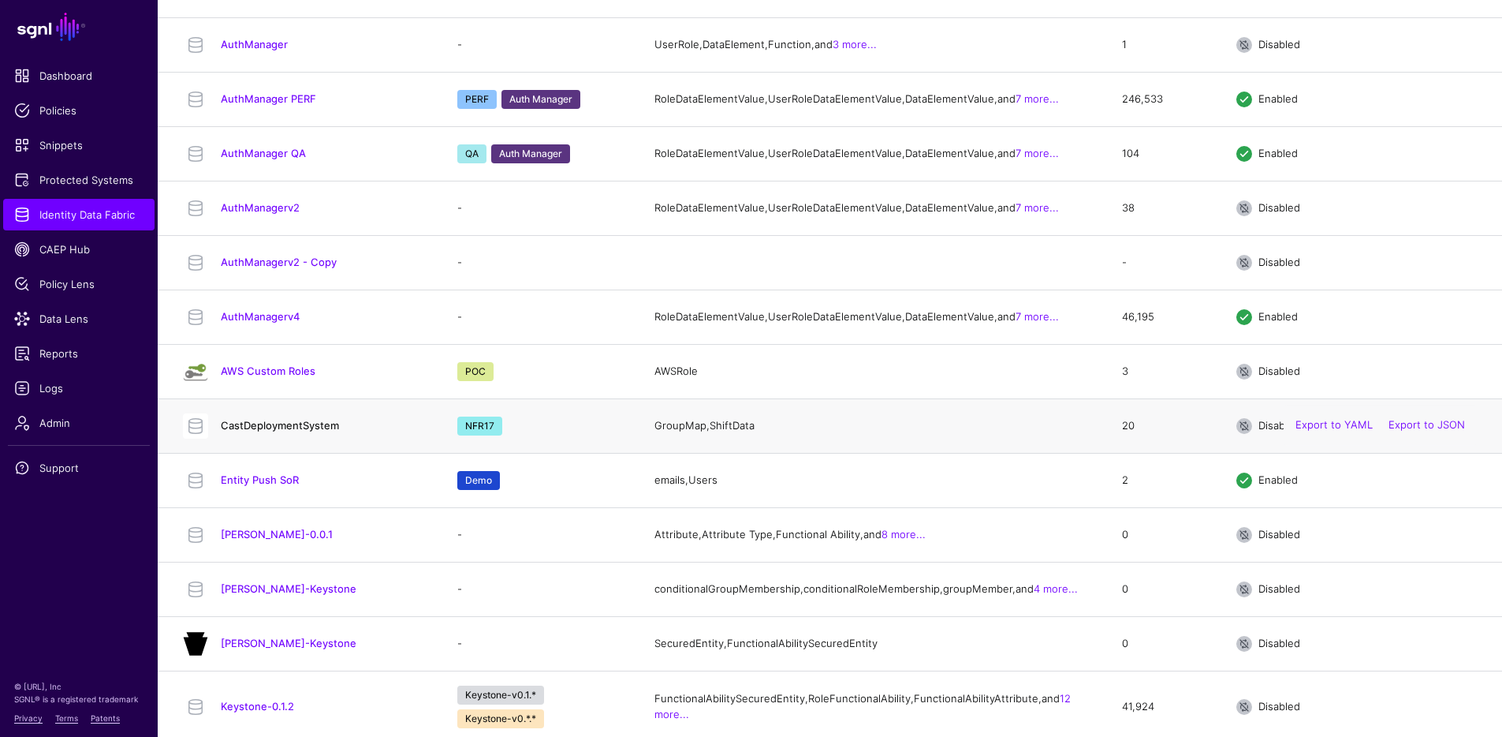
click at [276, 431] on link "CastDeploymentSystem" at bounding box center [280, 425] width 118 height 13
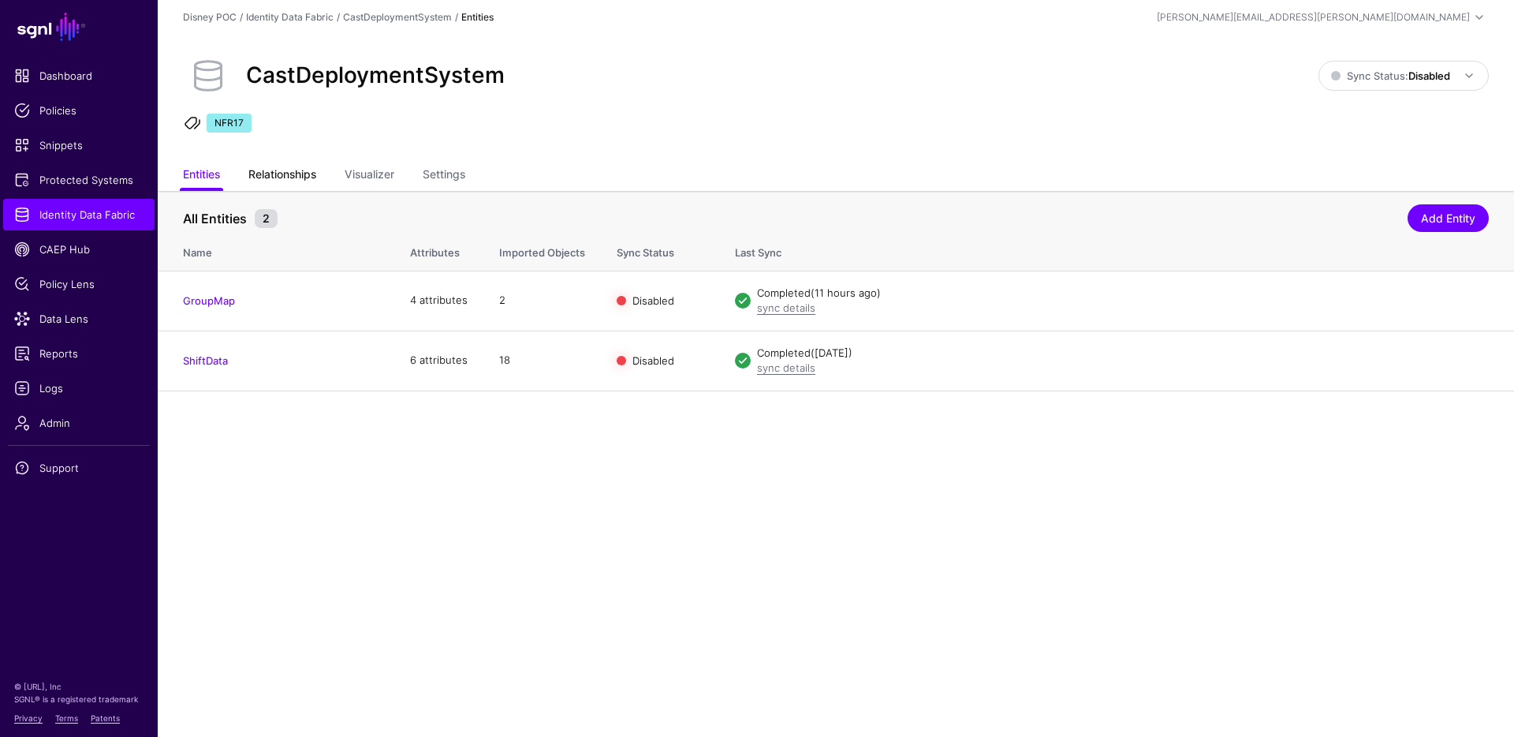
click at [285, 167] on link "Relationships" at bounding box center [282, 176] width 68 height 30
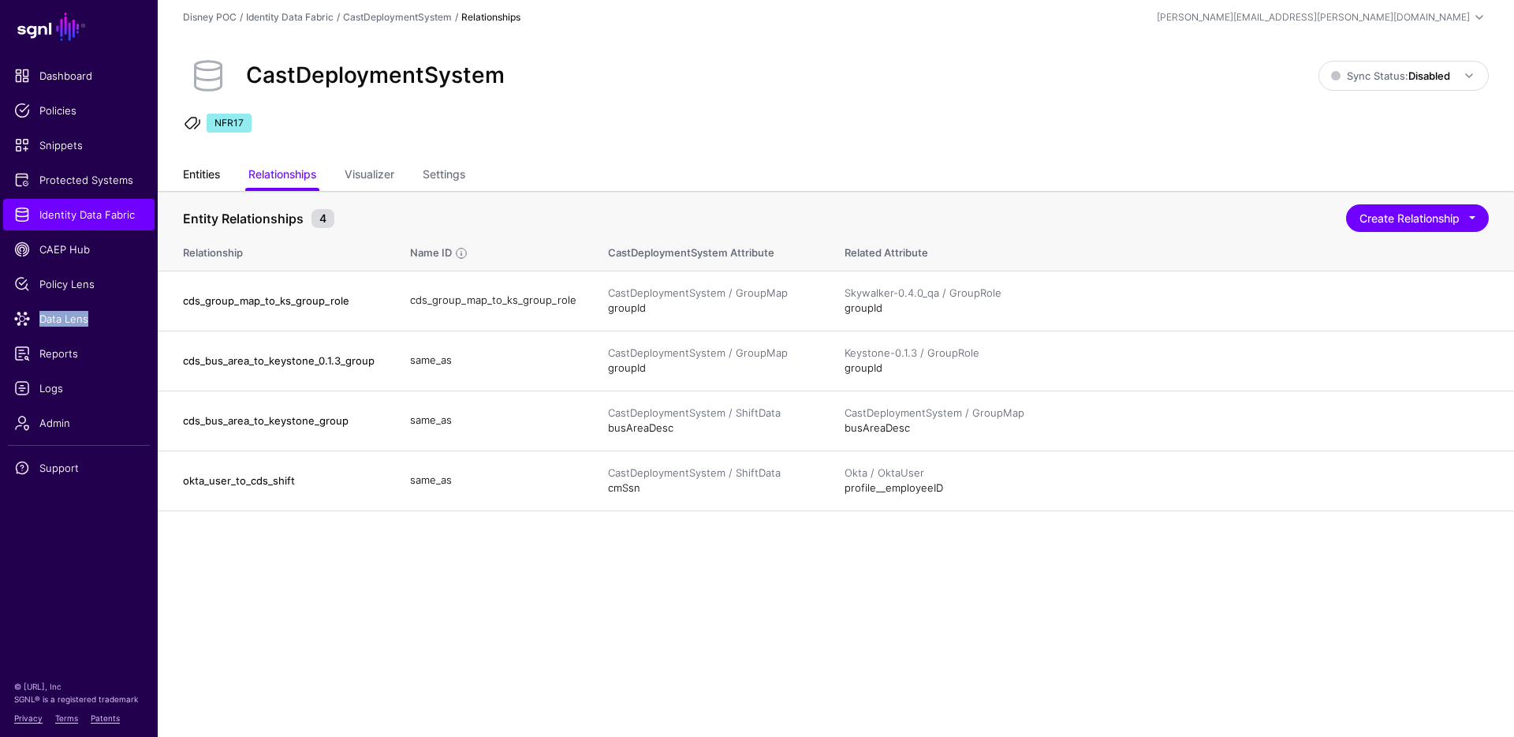
click at [213, 178] on link "Entities" at bounding box center [201, 176] width 37 height 30
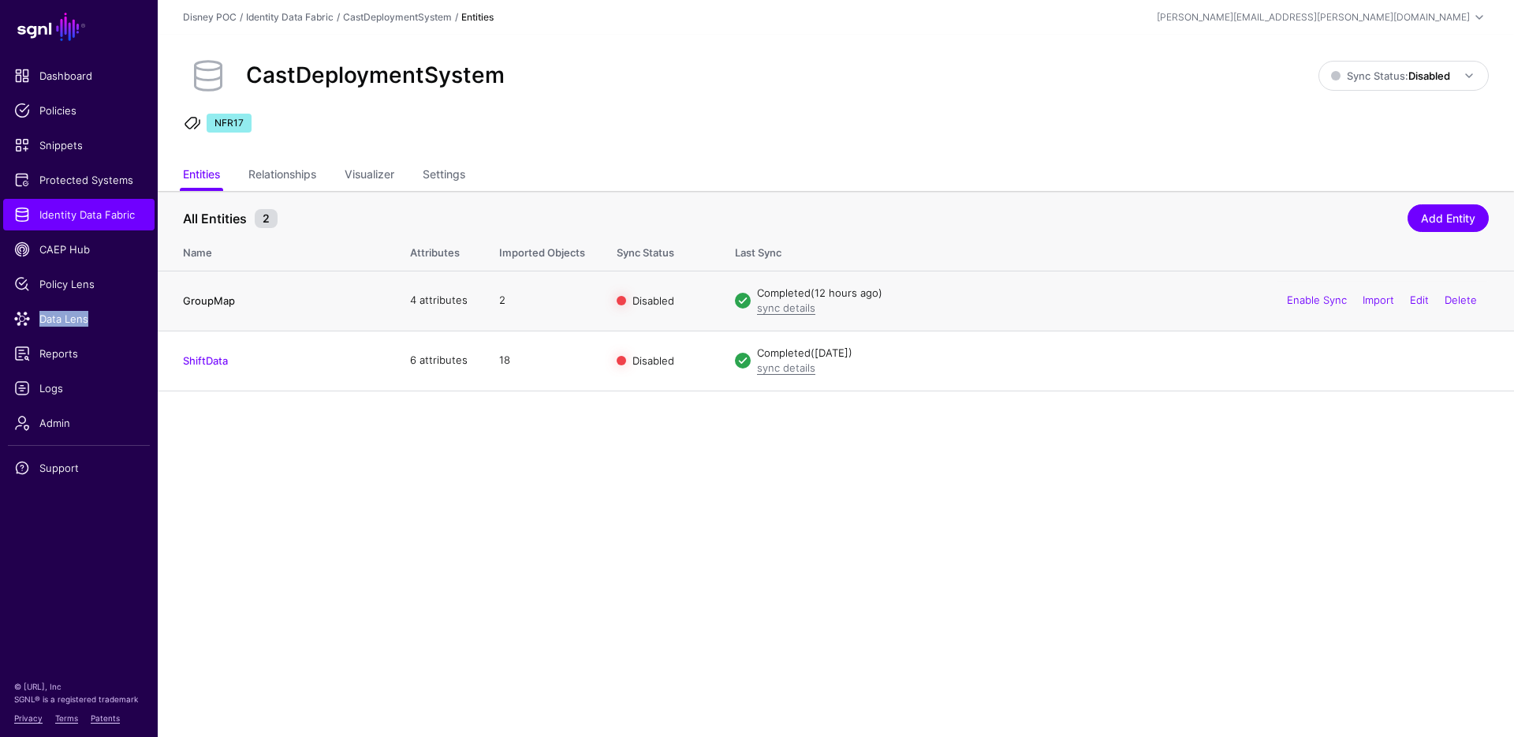
click at [227, 297] on link "GroupMap" at bounding box center [209, 300] width 52 height 13
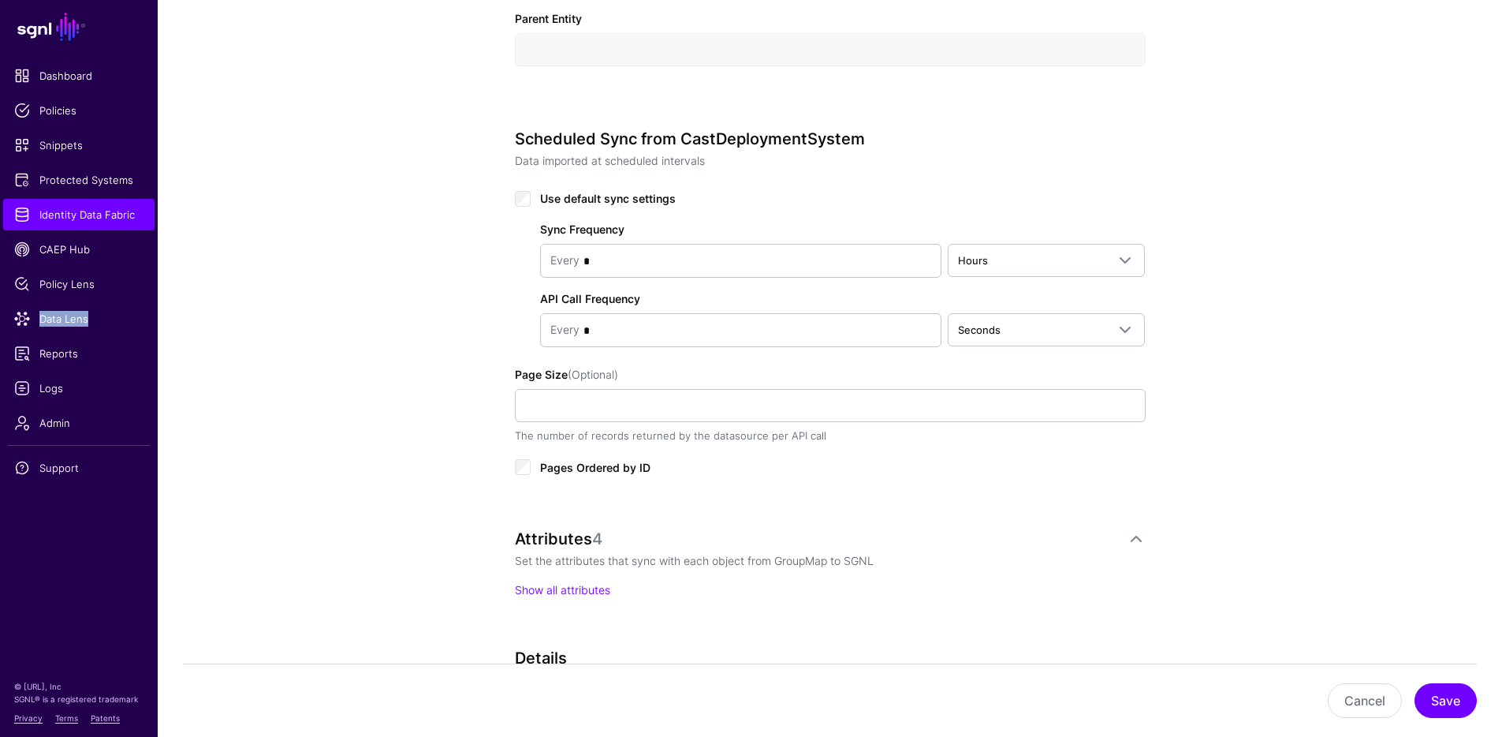
scroll to position [756, 0]
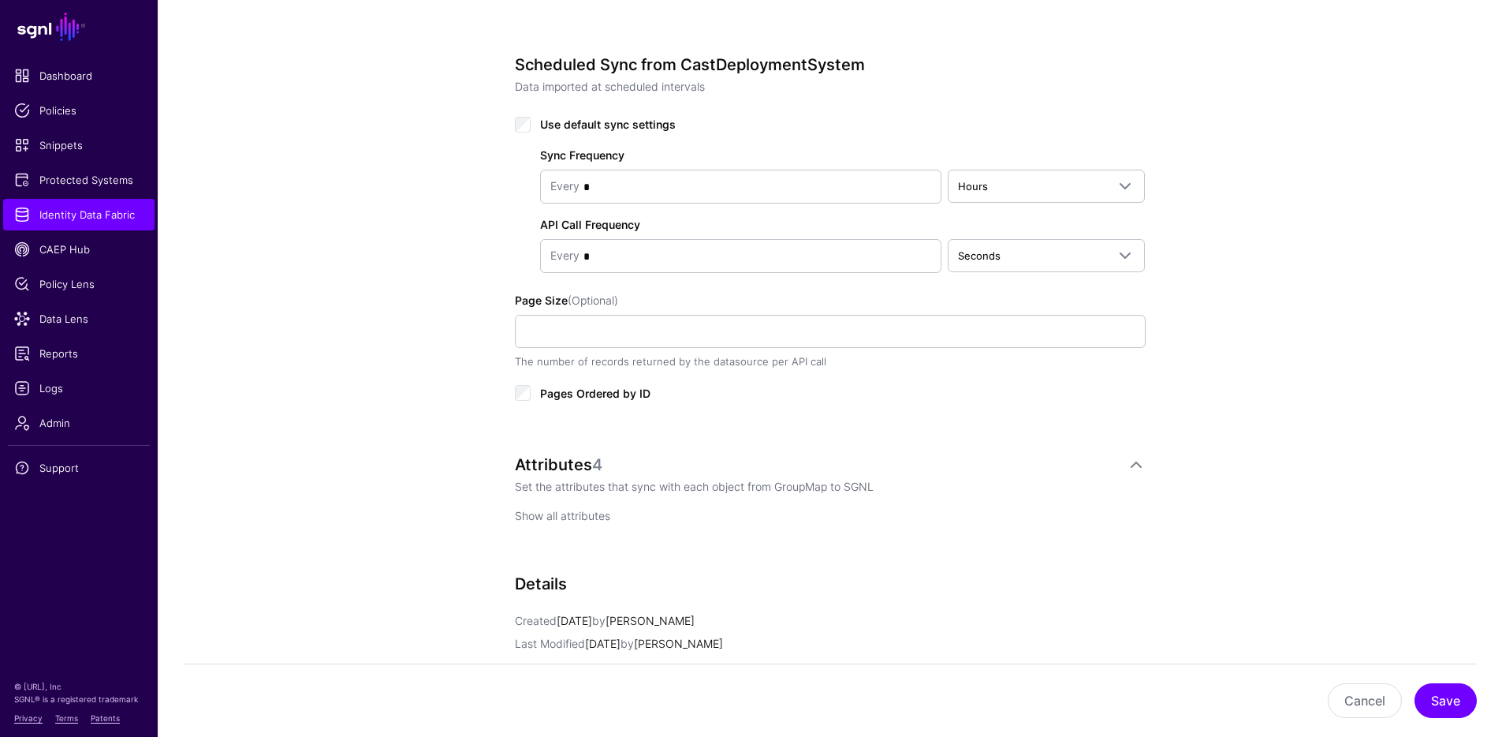
click at [596, 516] on link "Show all attributes" at bounding box center [562, 515] width 95 height 13
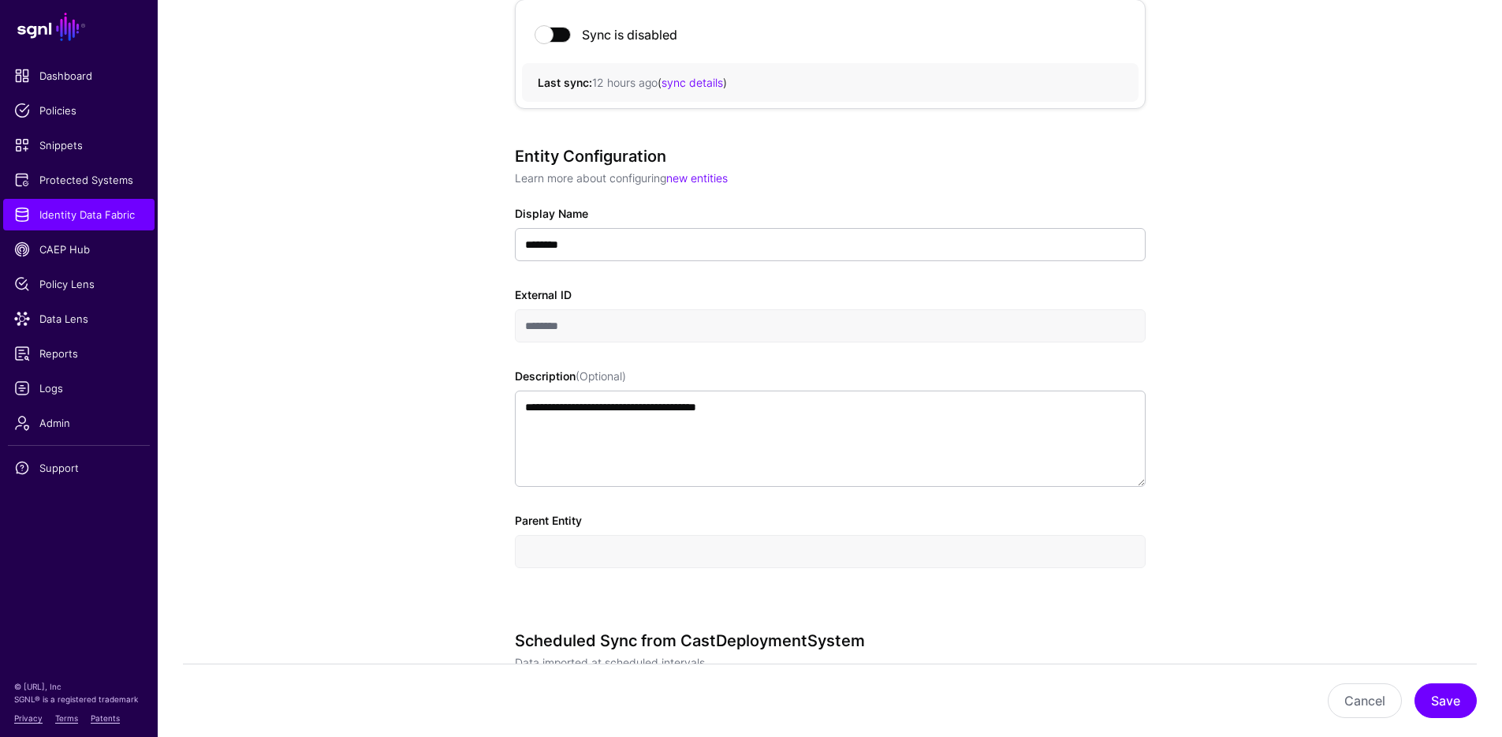
scroll to position [0, 0]
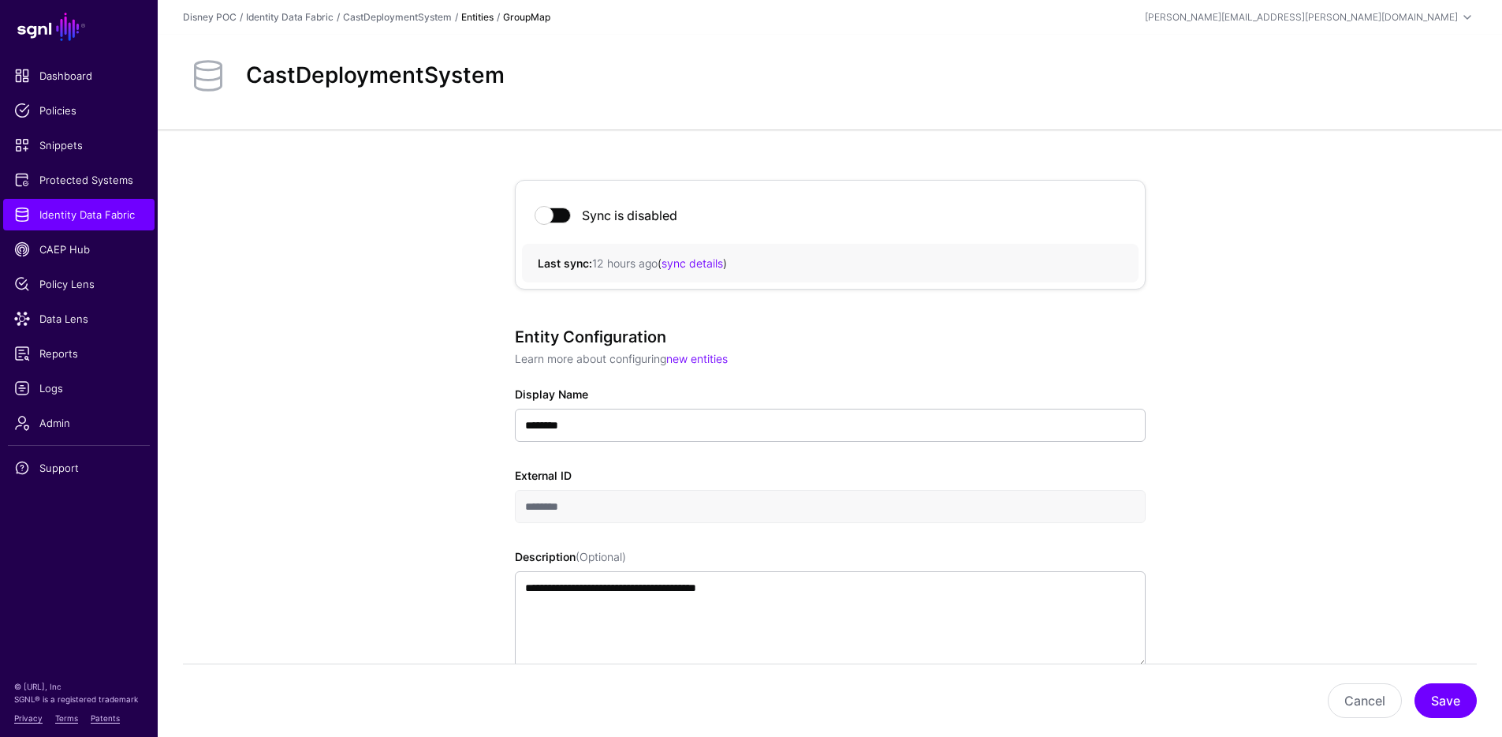
click at [483, 17] on strong "Entities" at bounding box center [477, 17] width 32 height 12
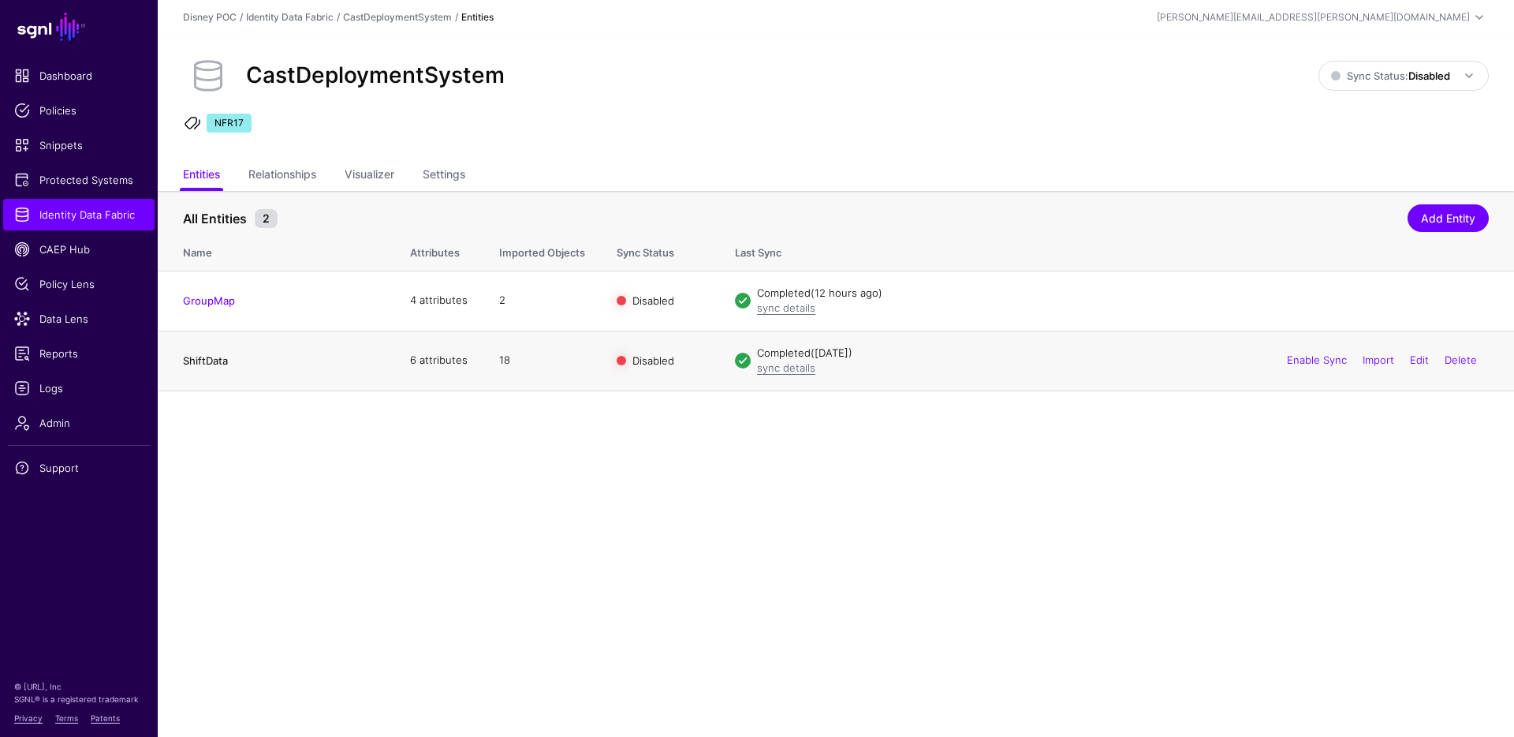
click at [218, 360] on link "ShiftData" at bounding box center [205, 360] width 45 height 13
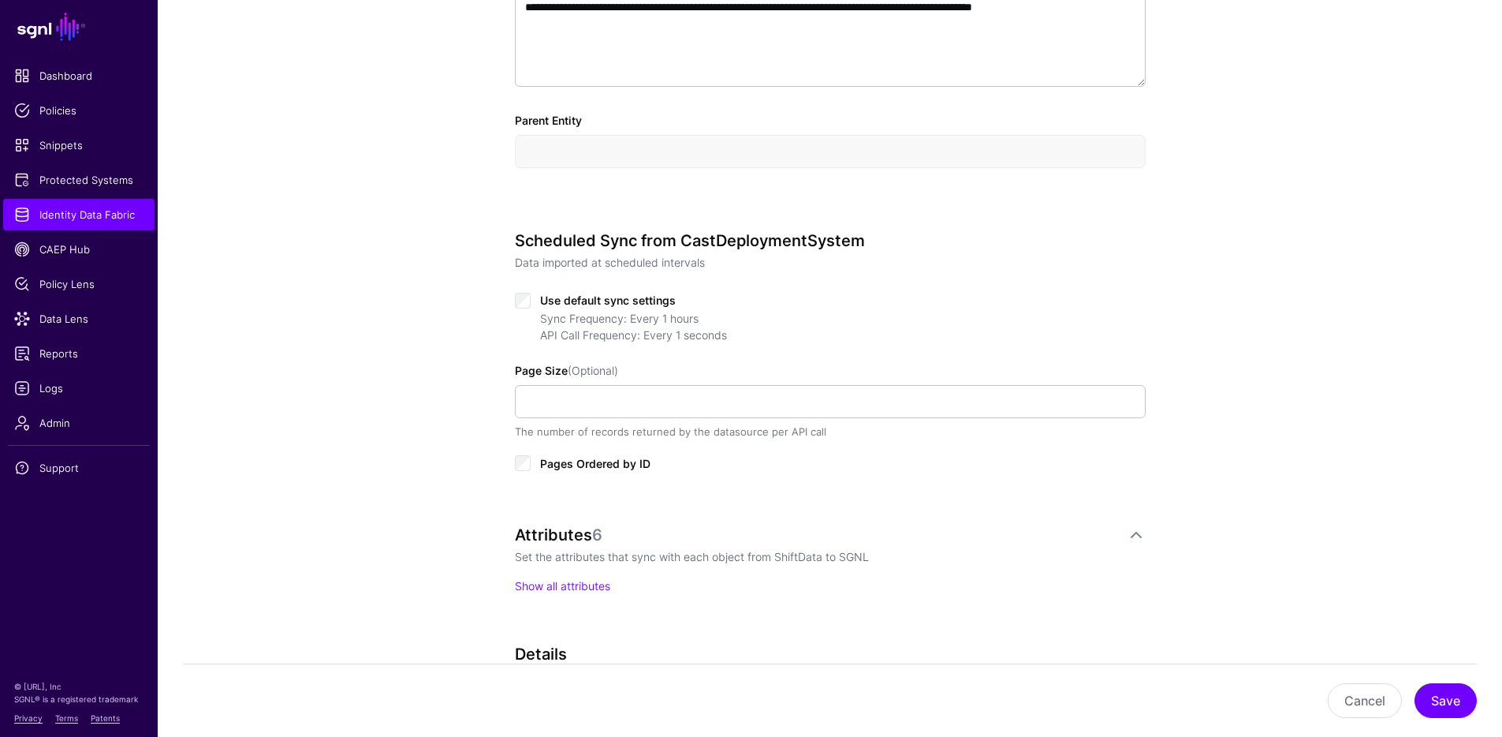
scroll to position [654, 0]
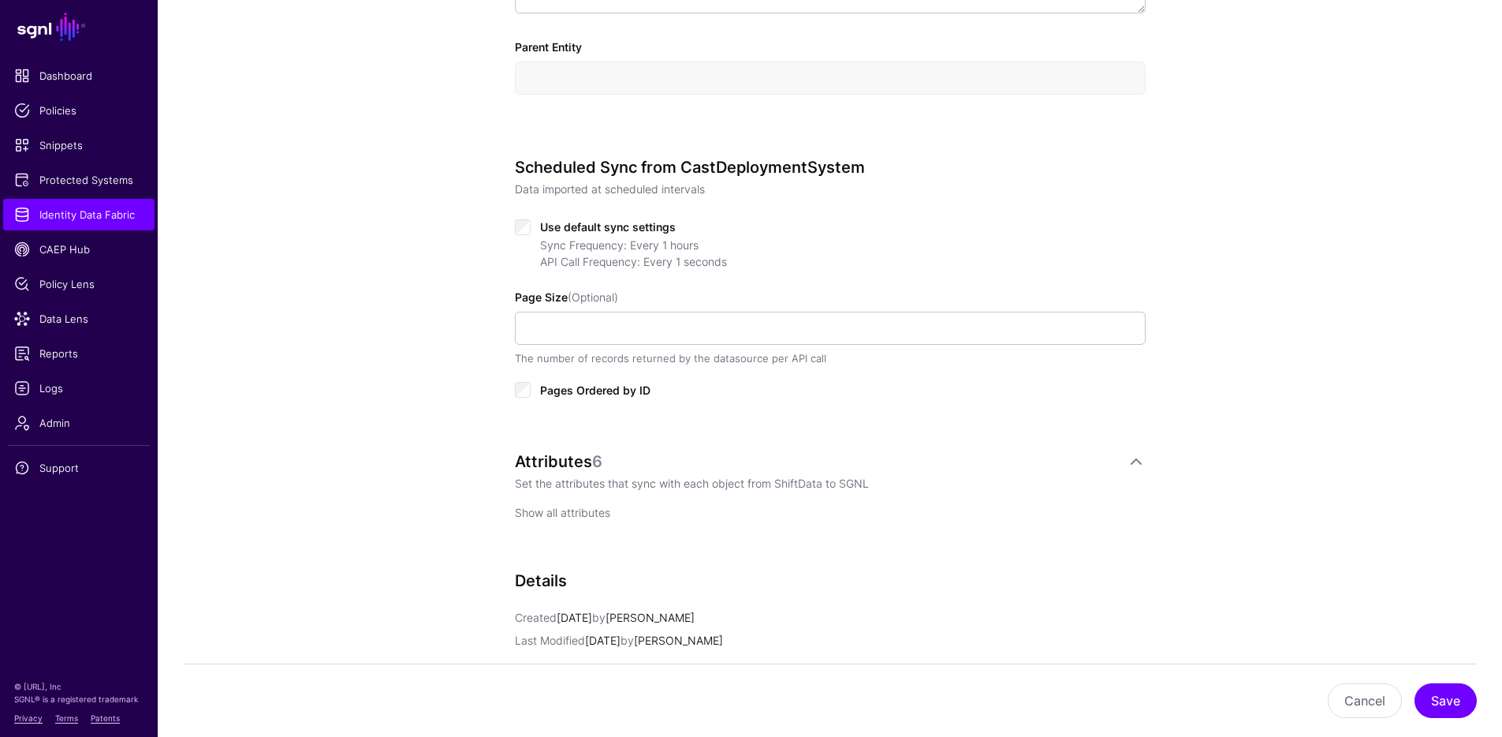
click at [593, 517] on link "Show all attributes" at bounding box center [562, 512] width 95 height 13
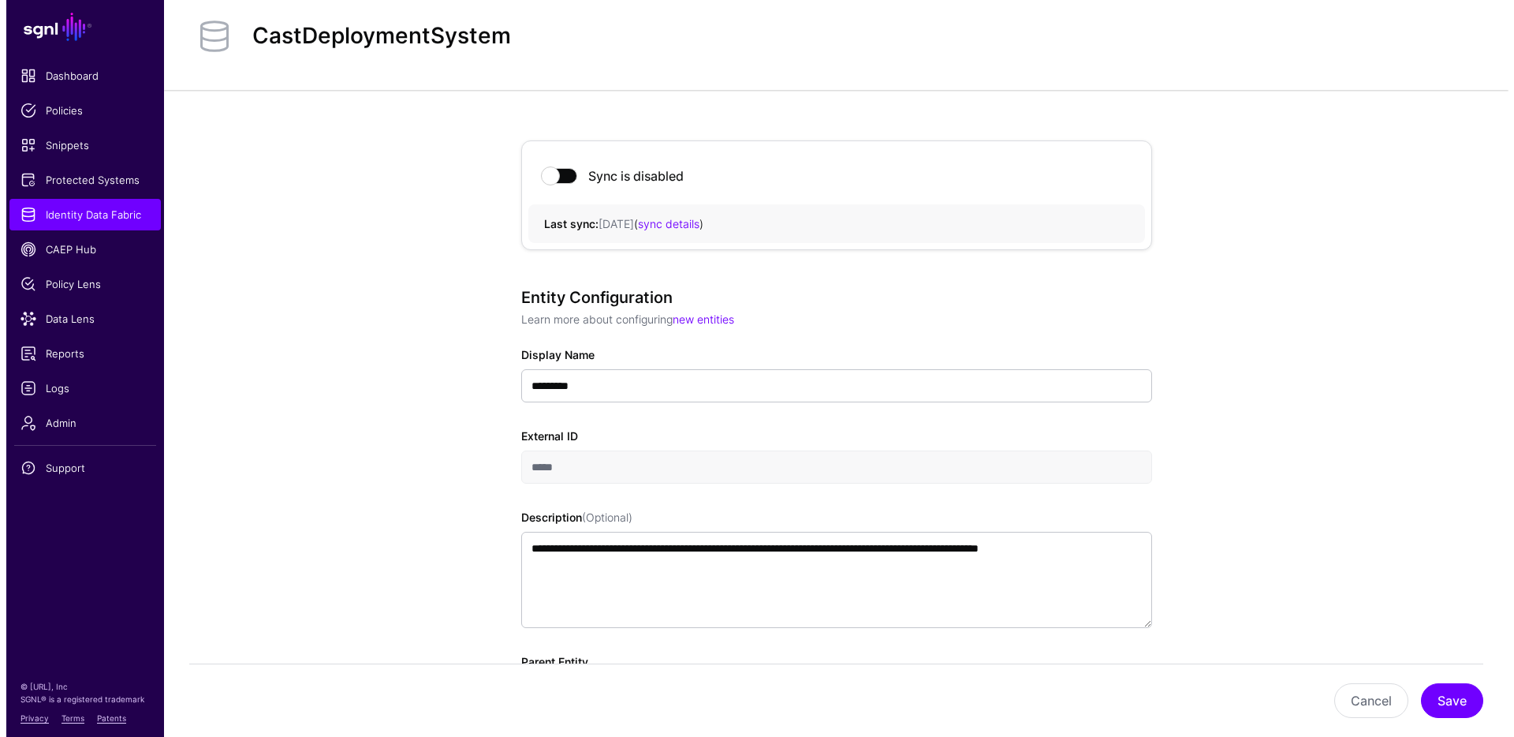
scroll to position [0, 0]
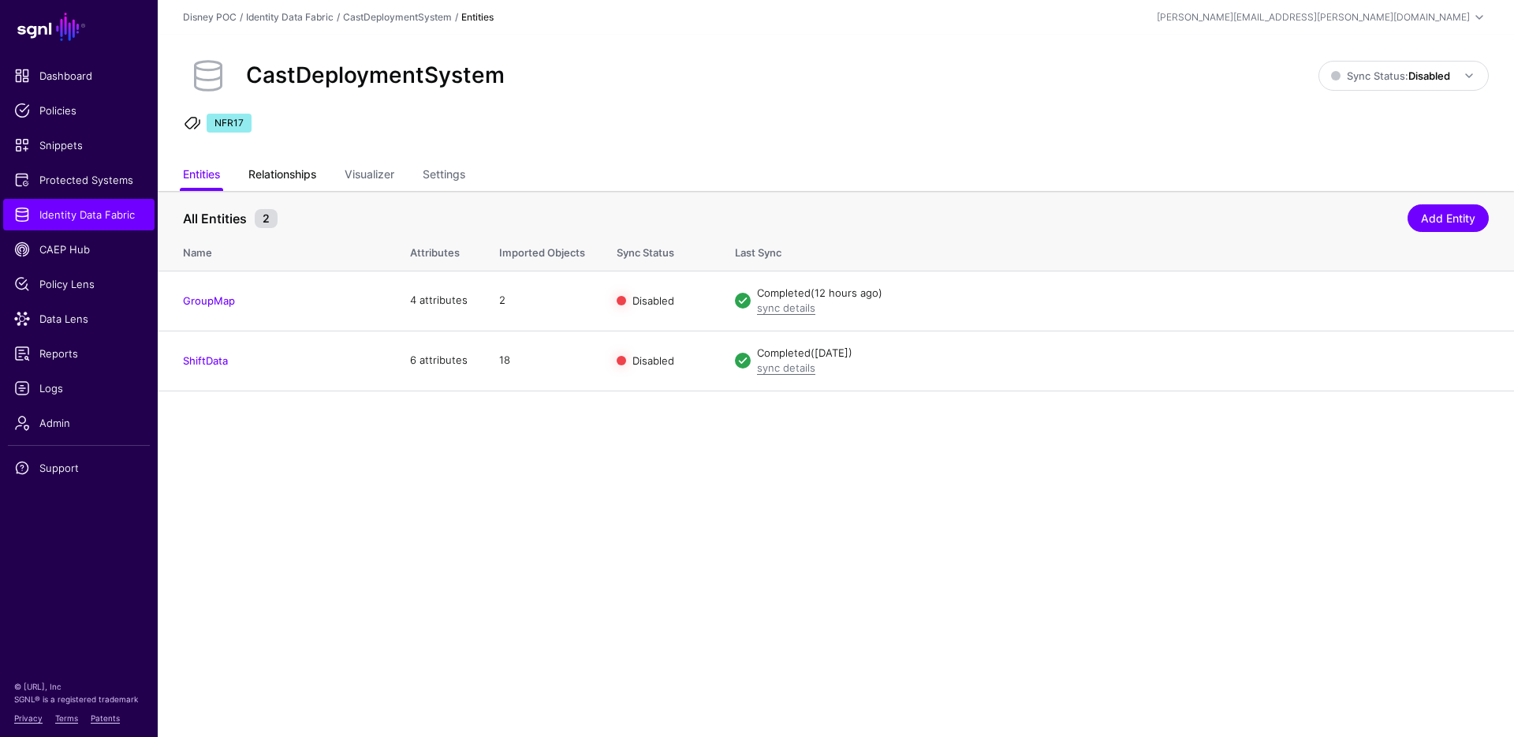
click at [309, 172] on link "Relationships" at bounding box center [282, 176] width 68 height 30
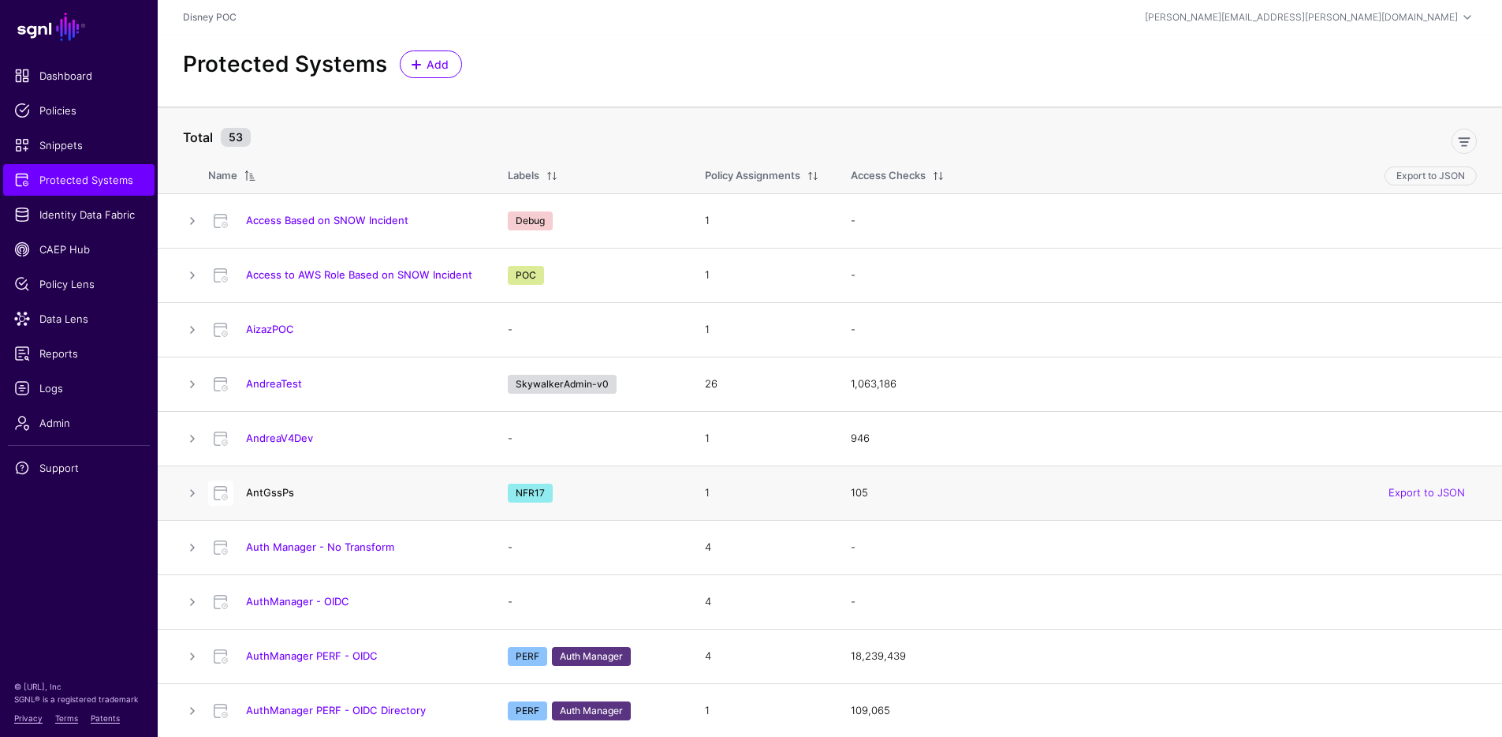
click at [275, 489] on link "AntGssPs" at bounding box center [270, 492] width 48 height 13
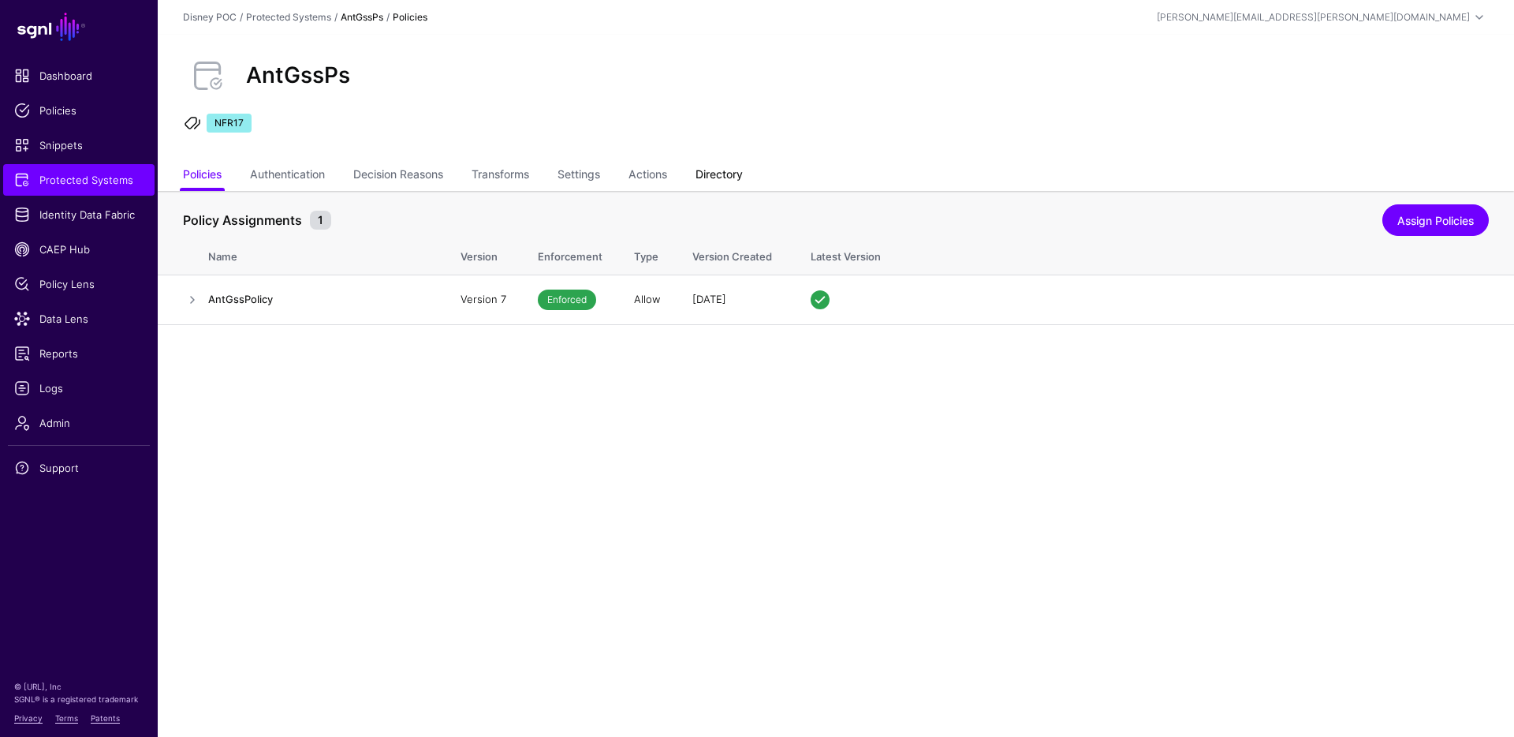
click at [733, 177] on link "Directory" at bounding box center [719, 176] width 47 height 30
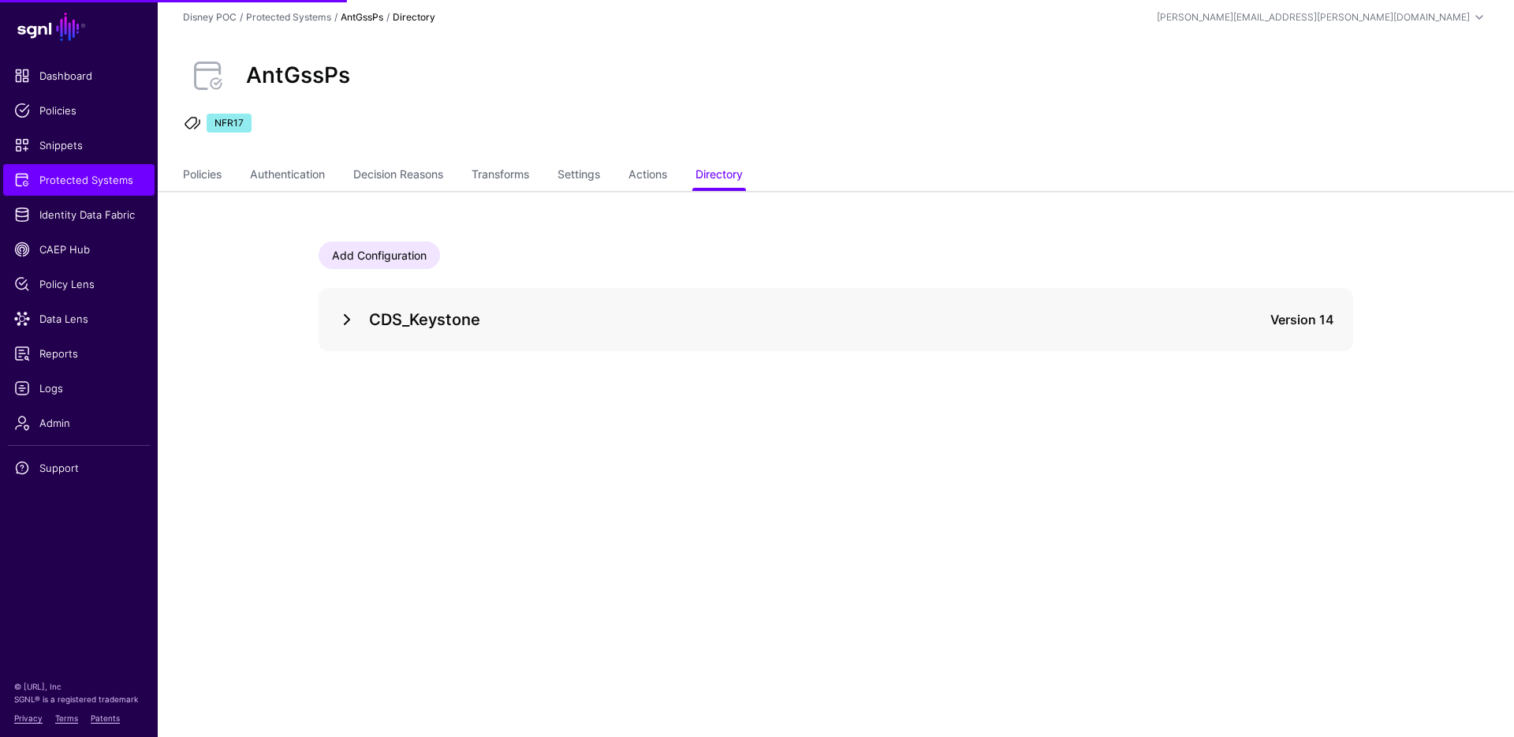
click at [345, 325] on link at bounding box center [347, 319] width 19 height 19
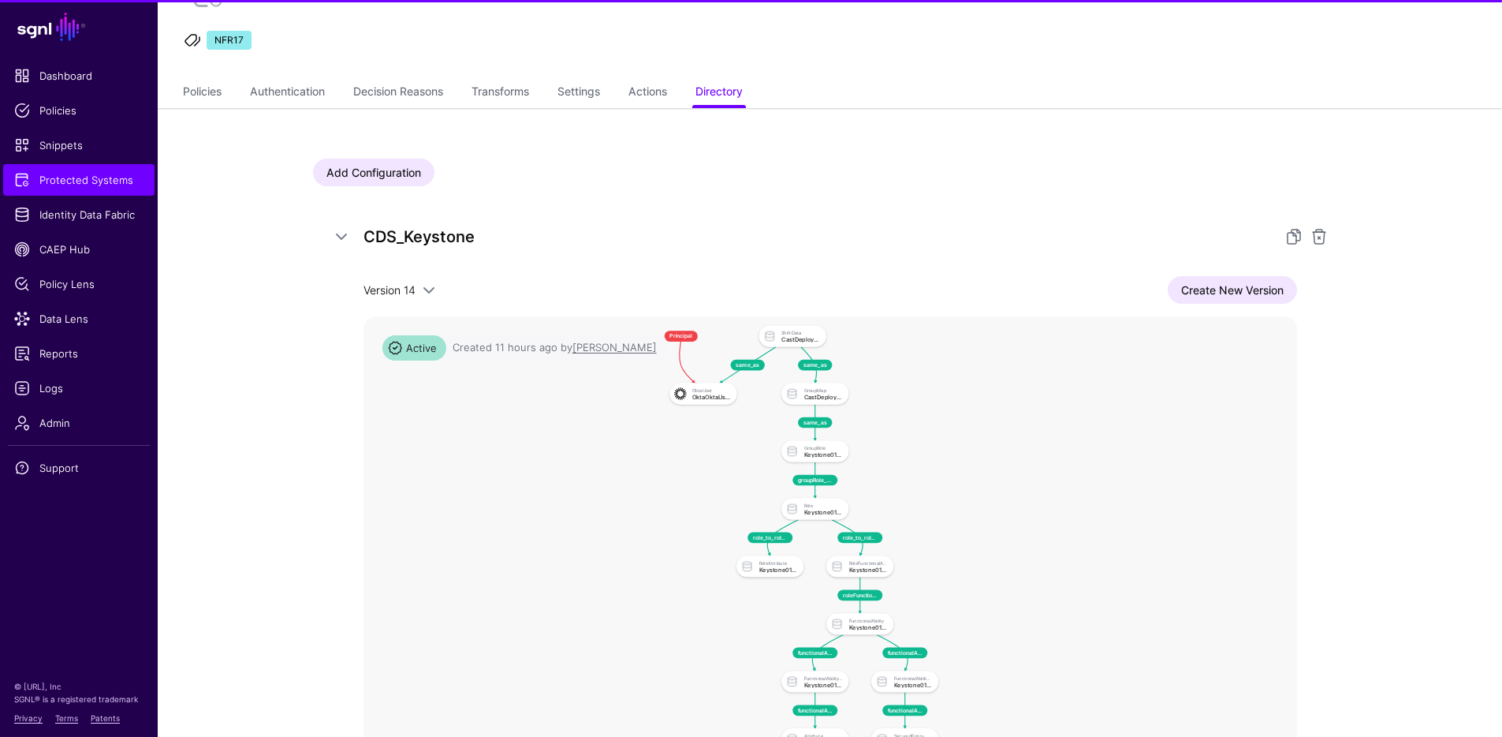
scroll to position [246, 0]
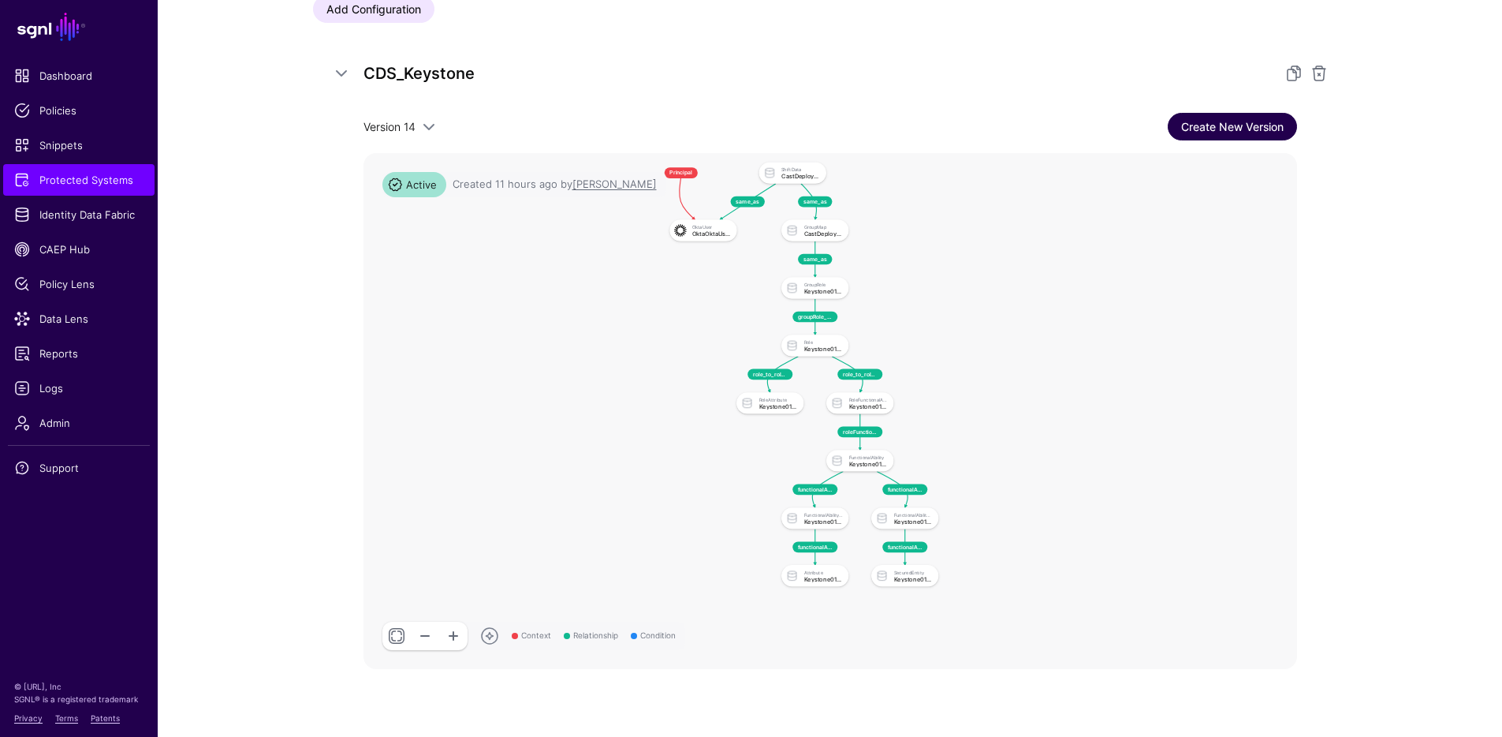
click at [1222, 129] on link "Create New Version" at bounding box center [1232, 127] width 129 height 28
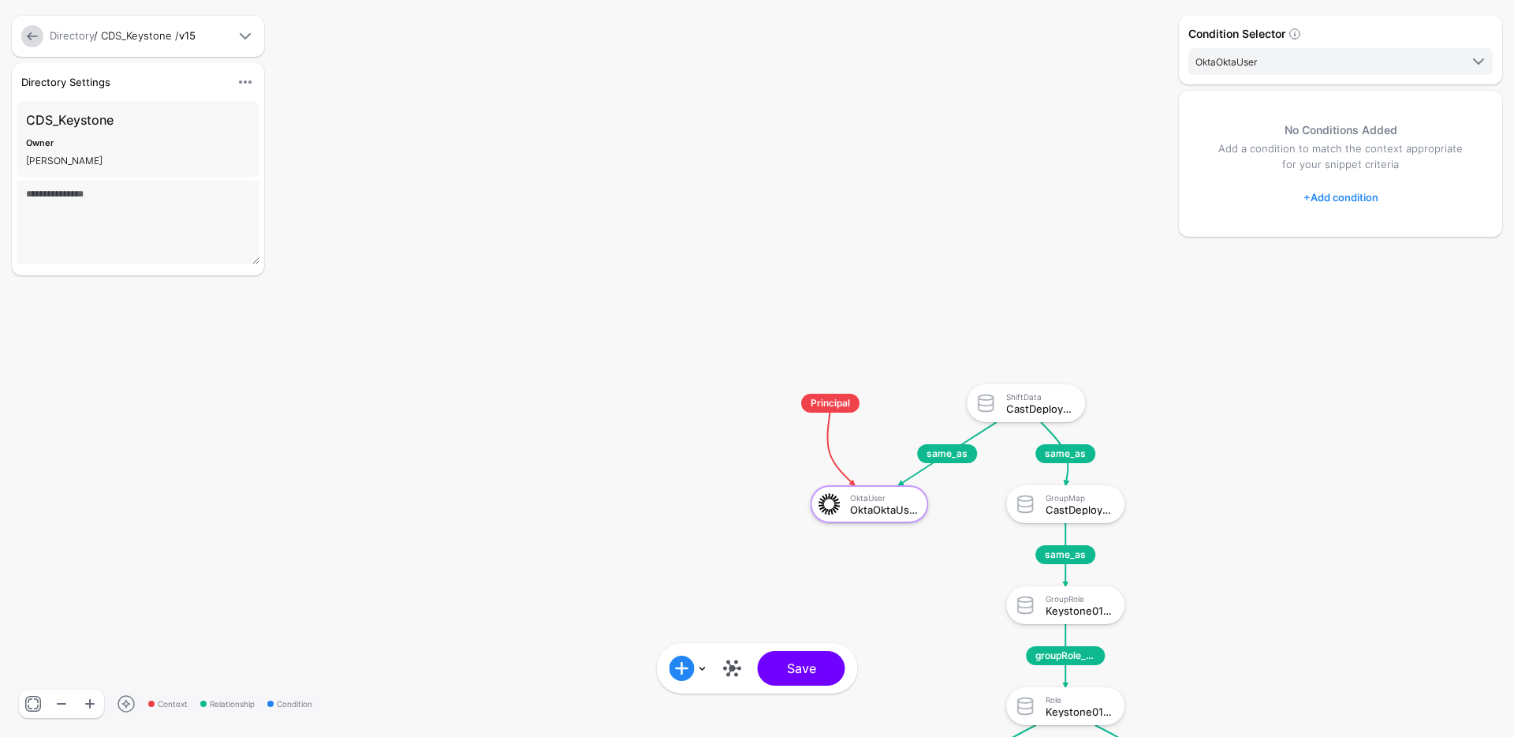
drag, startPoint x: 1326, startPoint y: 412, endPoint x: 1131, endPoint y: 323, distance: 214.9
click at [1116, 310] on div "Context Relationship Condition same_as same_as same_as groupRole_to_role functi…" at bounding box center [757, 368] width 1514 height 737
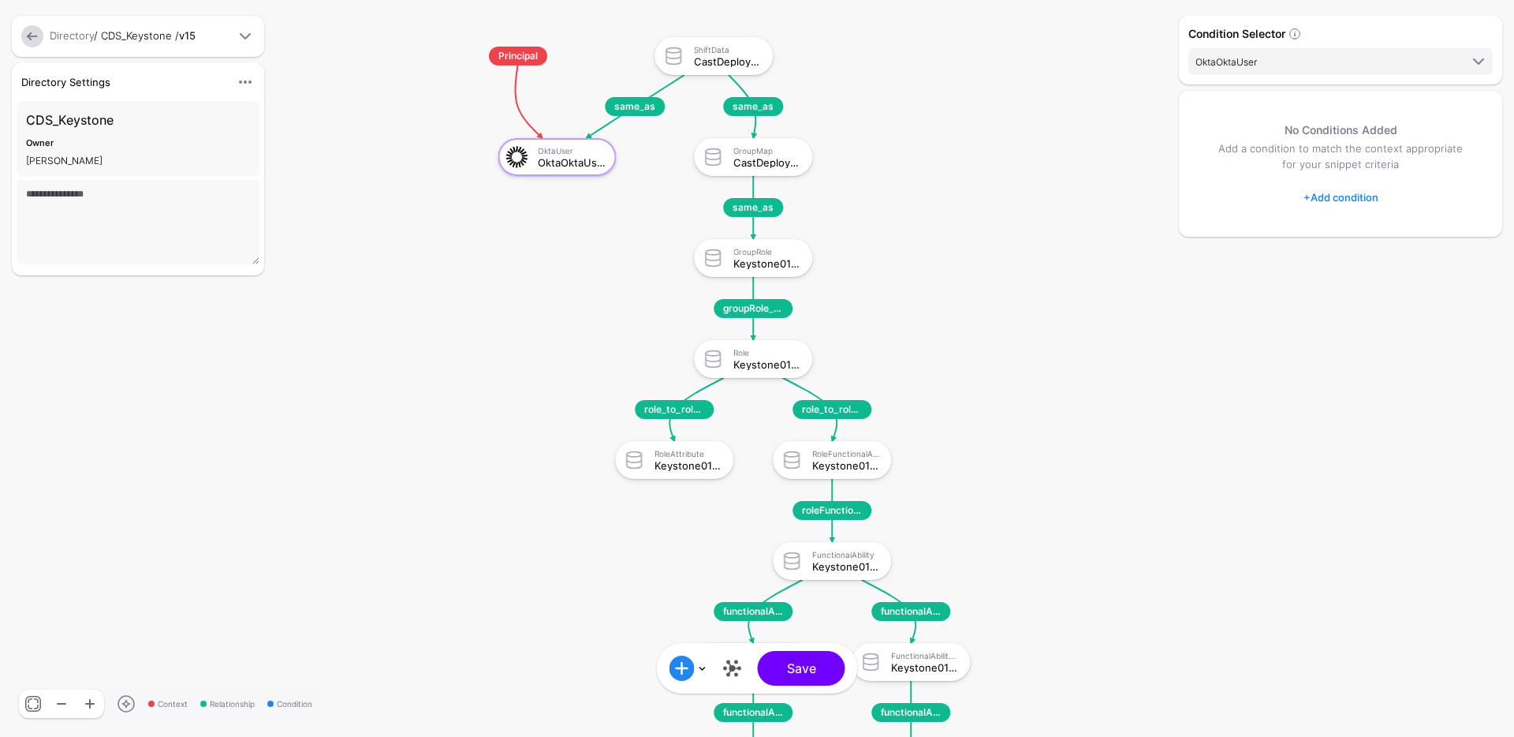
drag, startPoint x: 1111, startPoint y: 360, endPoint x: 845, endPoint y: 76, distance: 389.5
click at [845, 76] on rect at bounding box center [444, 21] width 151415 height 73657
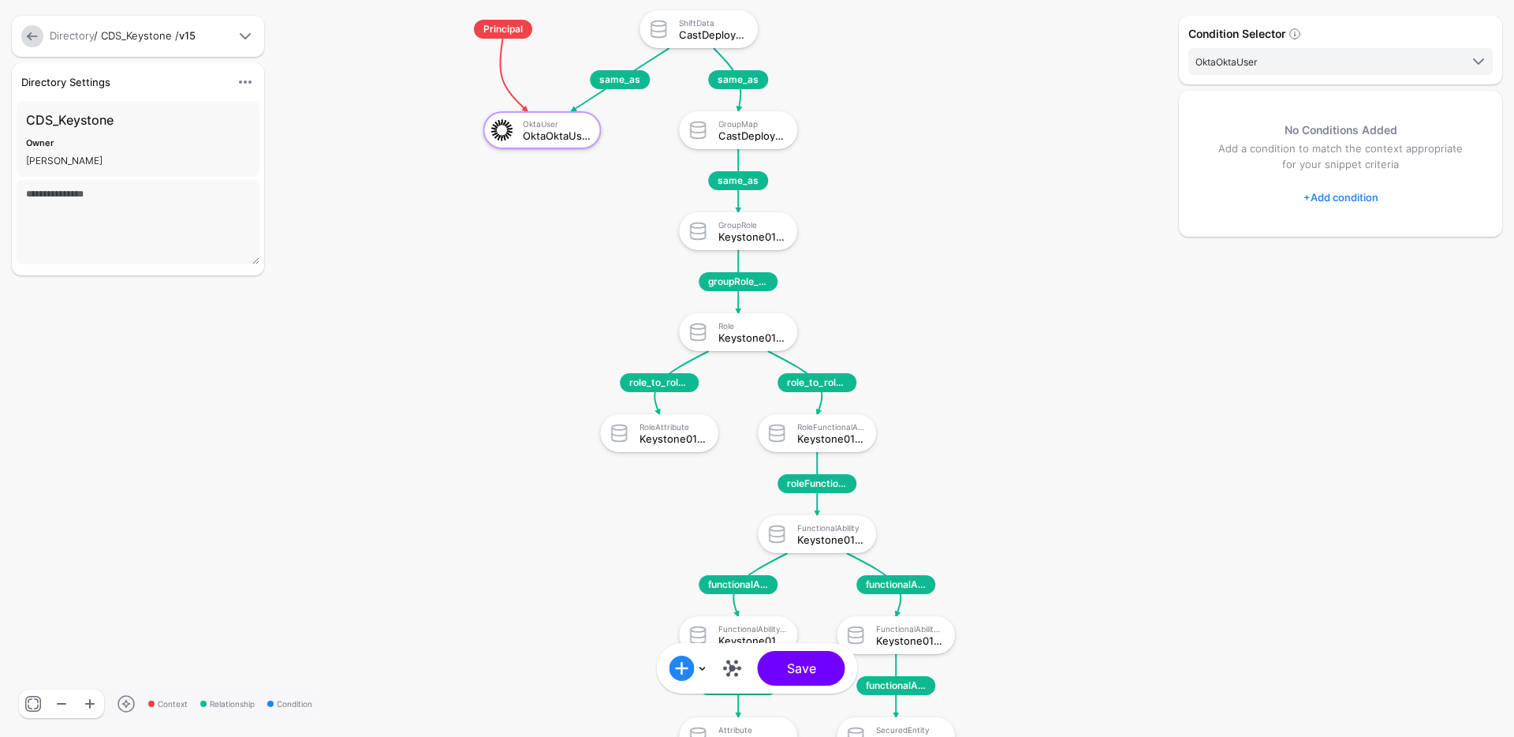
drag, startPoint x: 1024, startPoint y: 426, endPoint x: 1019, endPoint y: 413, distance: 13.8
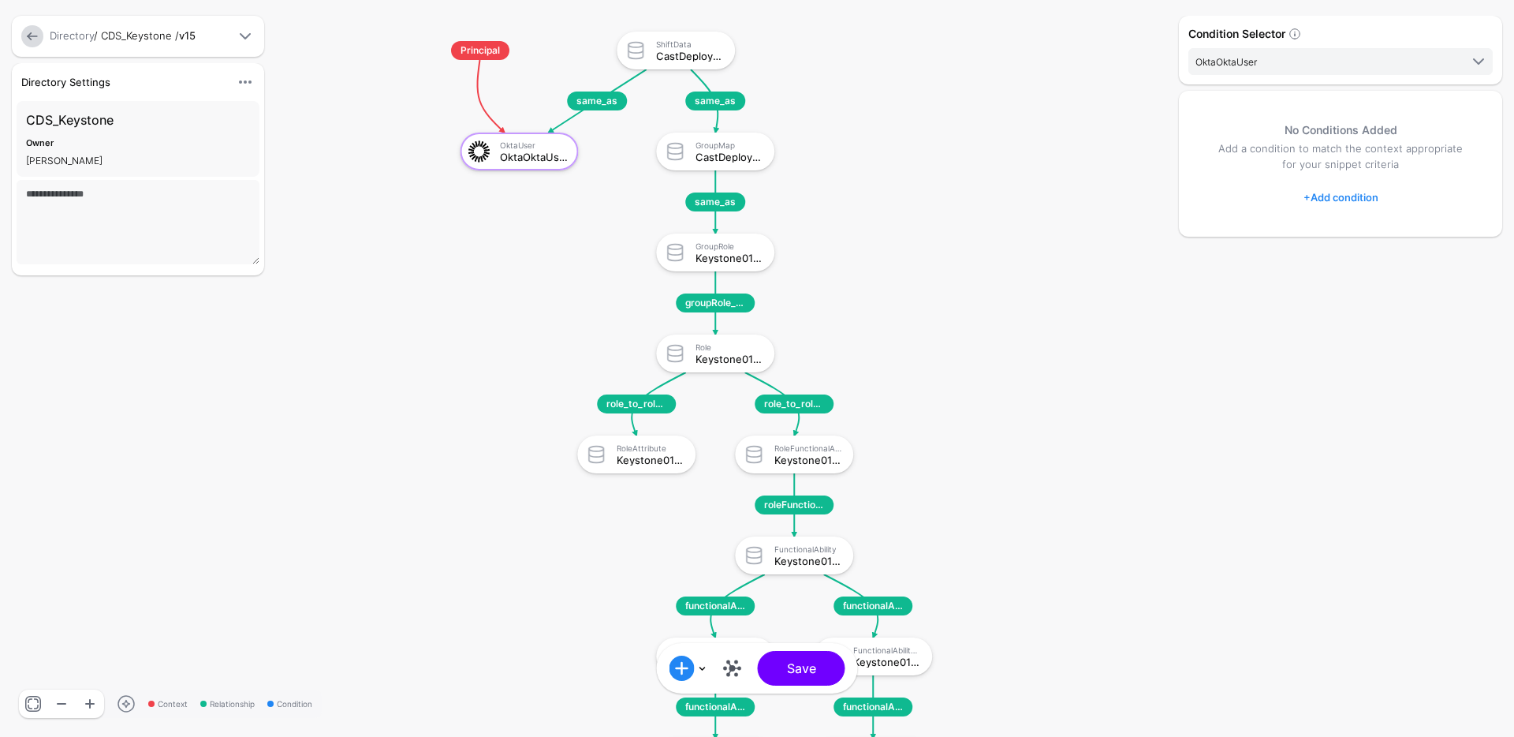
drag, startPoint x: 1009, startPoint y: 437, endPoint x: 987, endPoint y: 458, distance: 31.2
click at [987, 458] on rect at bounding box center [407, 15] width 151415 height 73657
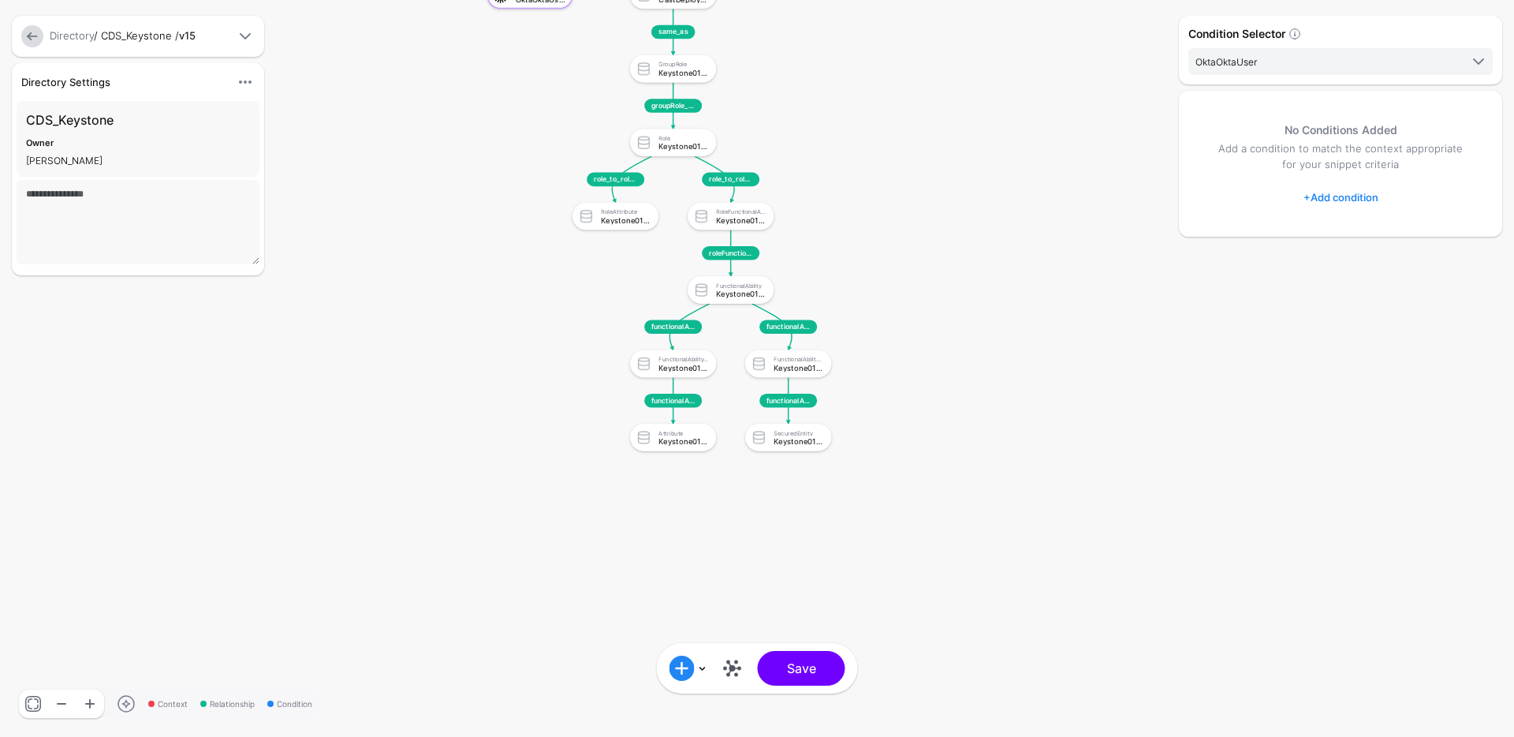
drag, startPoint x: 929, startPoint y: 512, endPoint x: 842, endPoint y: 280, distance: 247.6
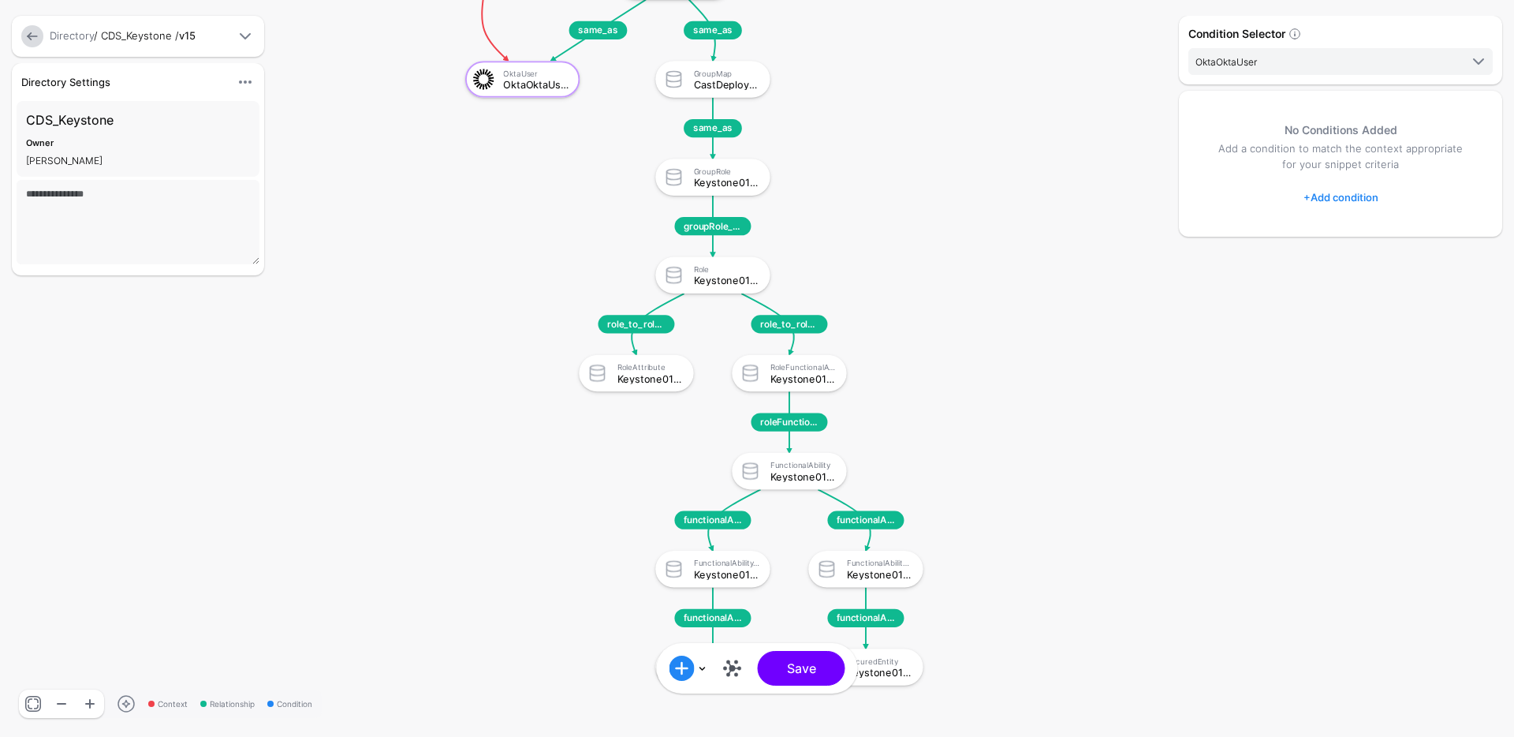
drag, startPoint x: 767, startPoint y: 181, endPoint x: 824, endPoint y: 309, distance: 139.8
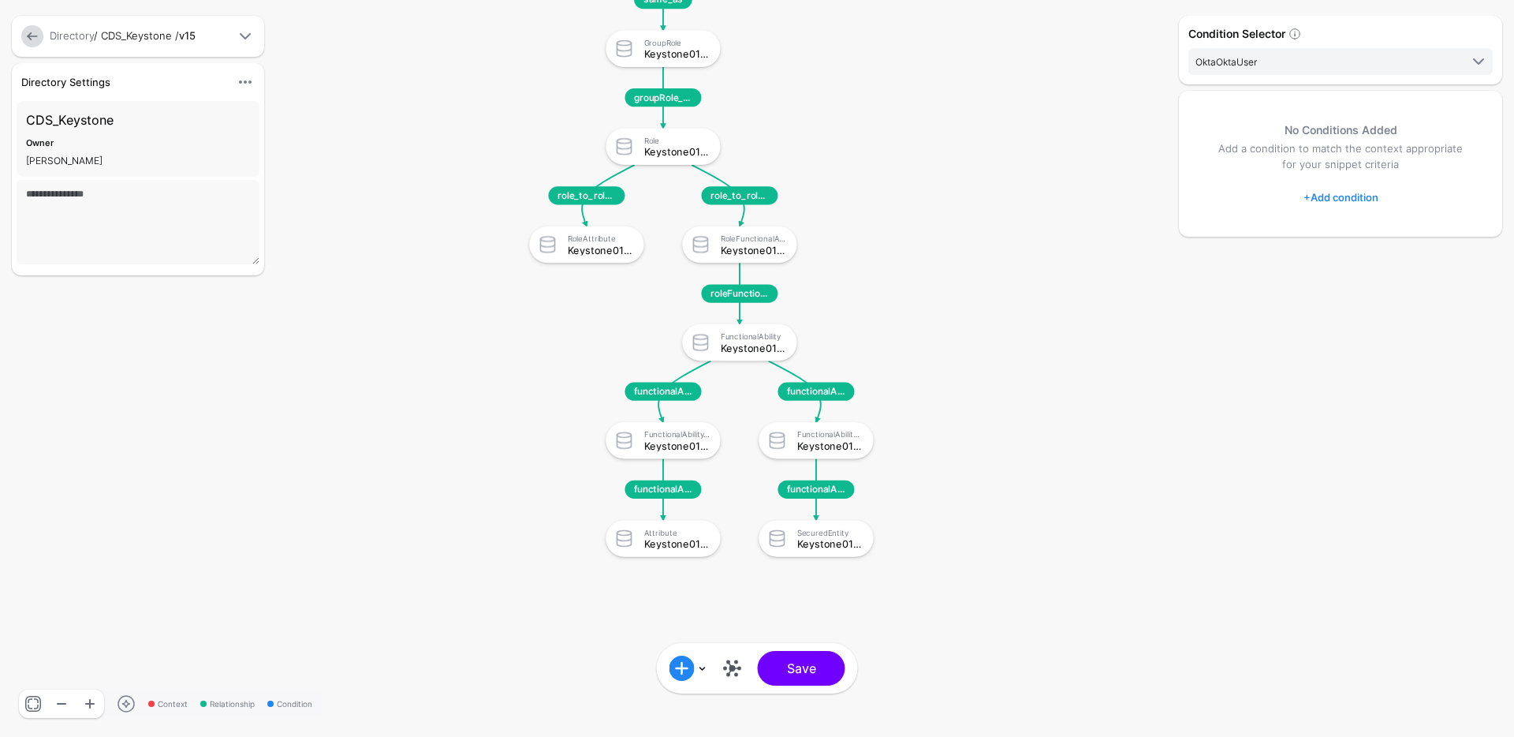
drag, startPoint x: 1111, startPoint y: 503, endPoint x: 1057, endPoint y: 366, distance: 147.6
click at [733, 666] on link at bounding box center [732, 667] width 25 height 25
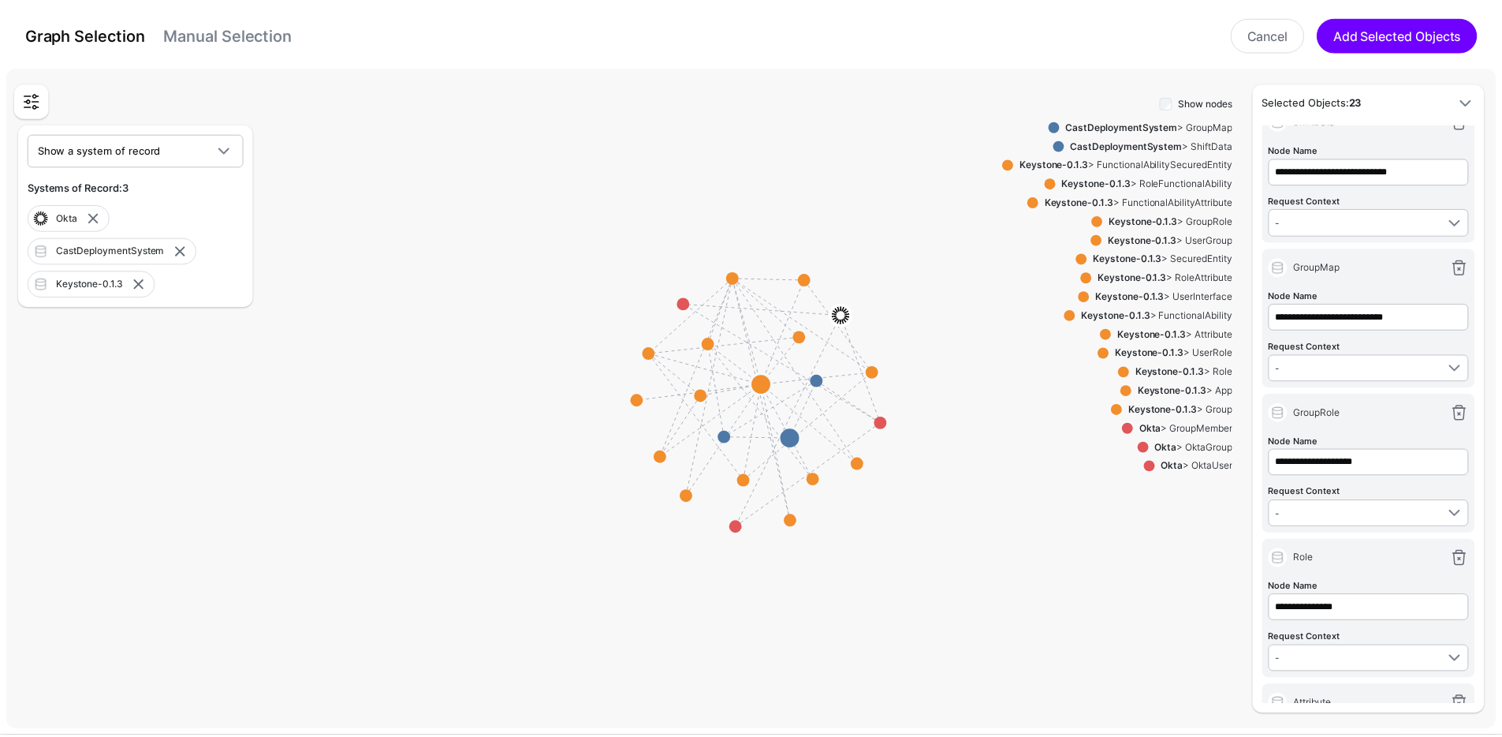
scroll to position [89, 0]
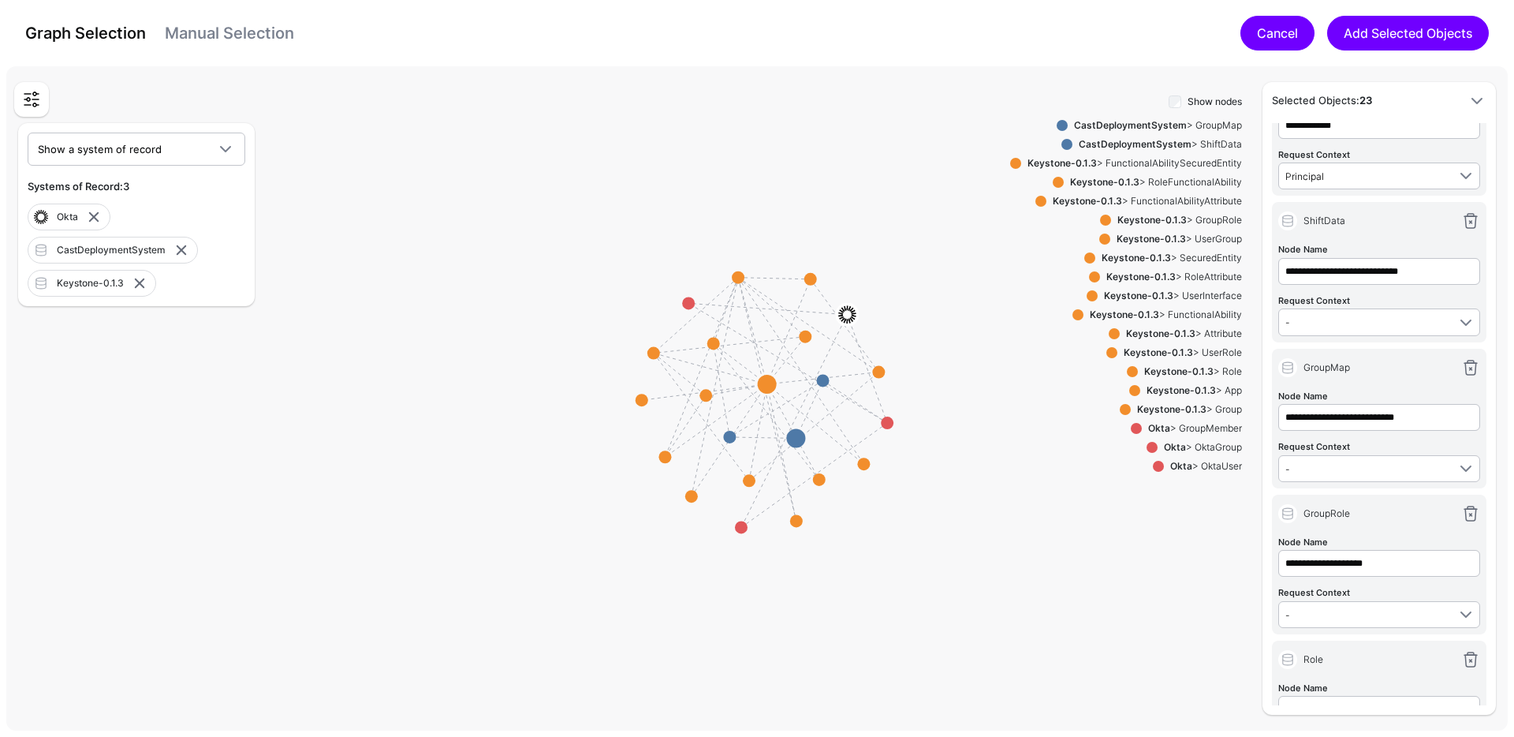
click at [1288, 37] on link "Cancel" at bounding box center [1277, 33] width 74 height 35
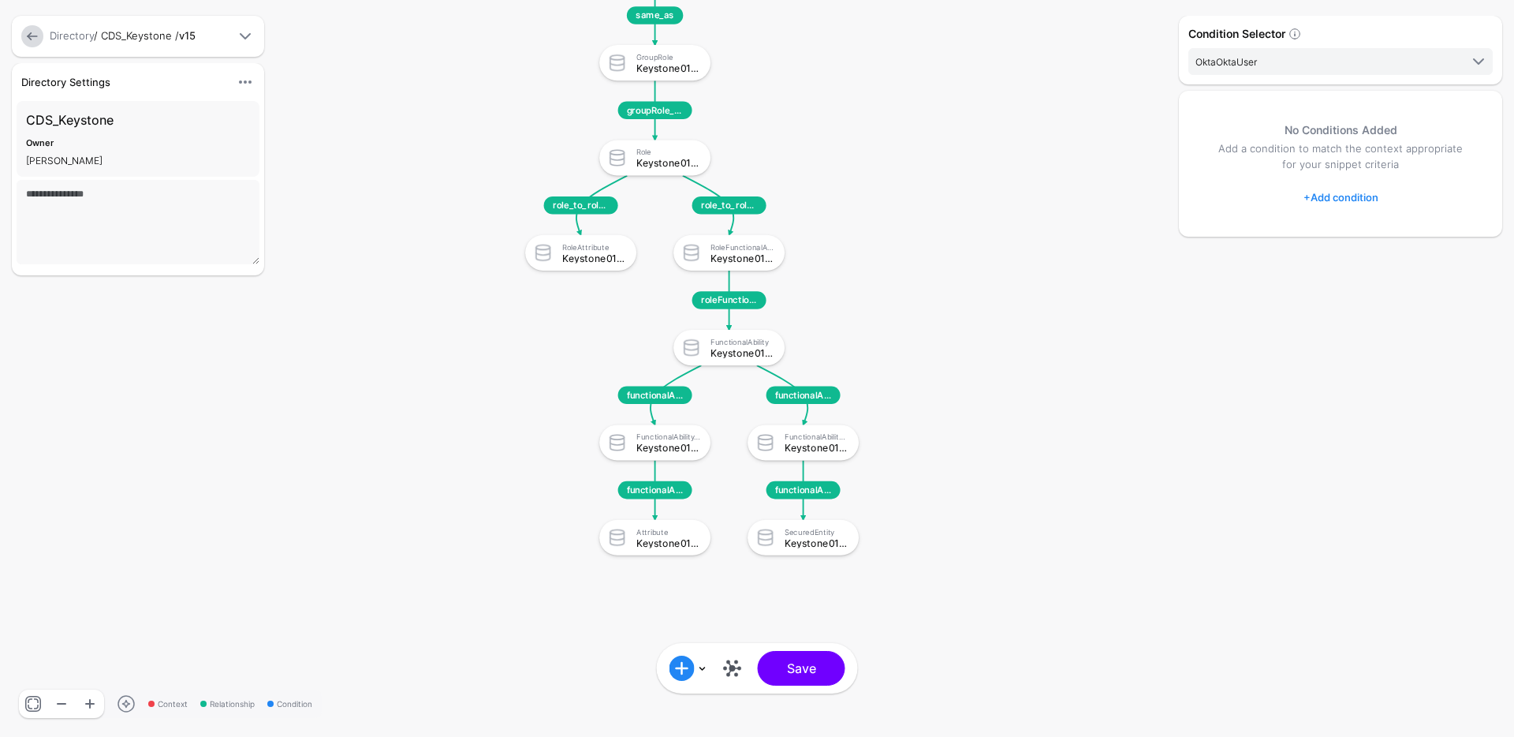
click at [29, 40] on link at bounding box center [32, 36] width 22 height 22
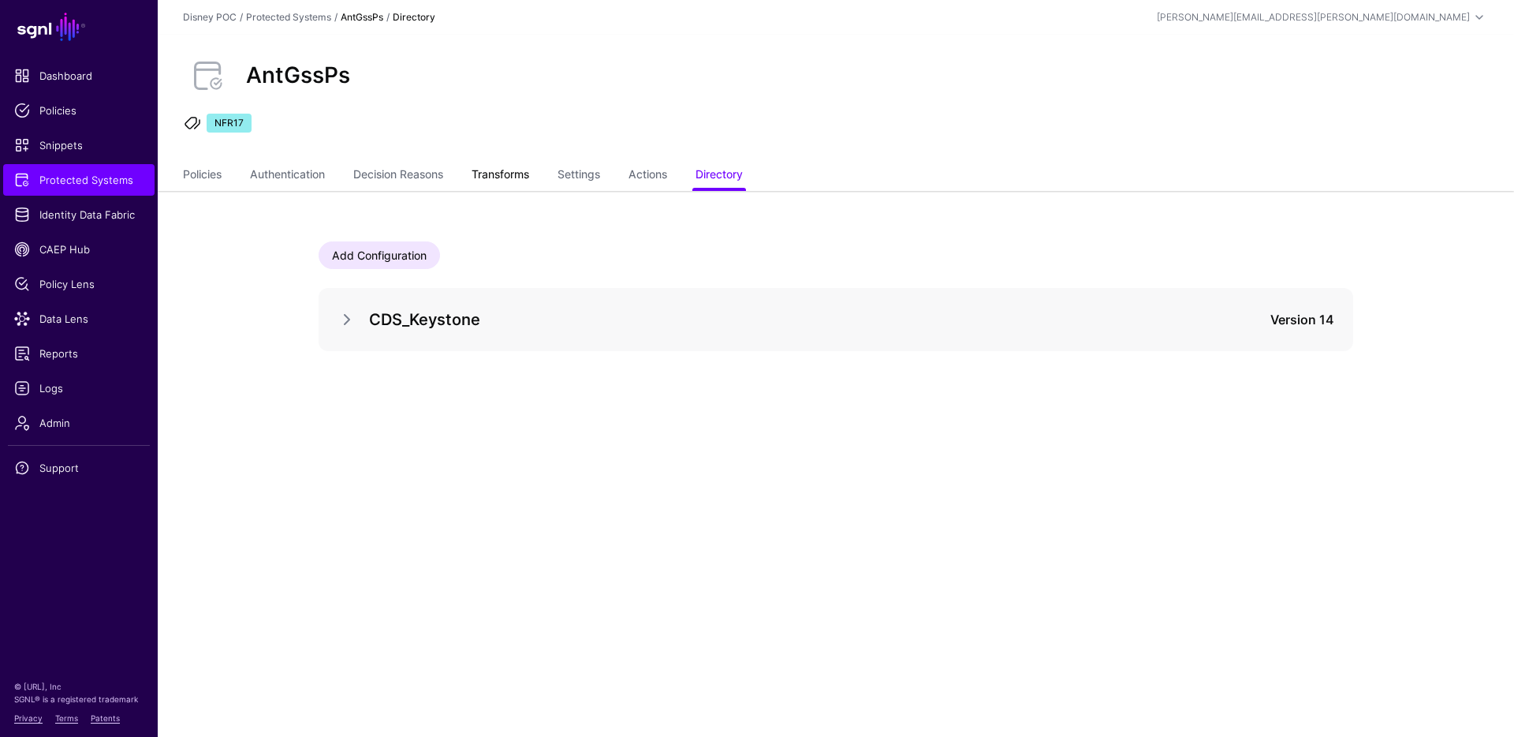
click at [516, 177] on link "Transforms" at bounding box center [501, 176] width 58 height 30
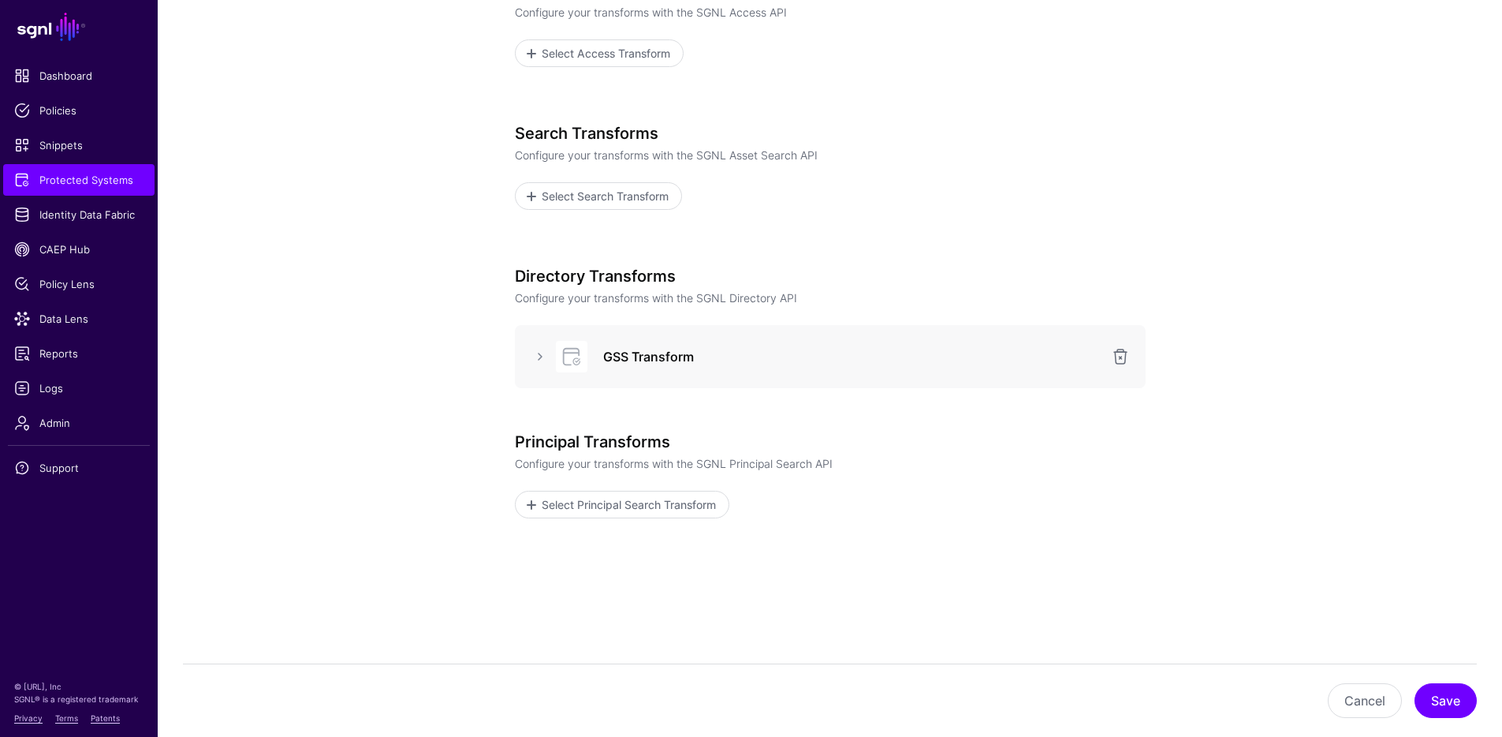
scroll to position [275, 0]
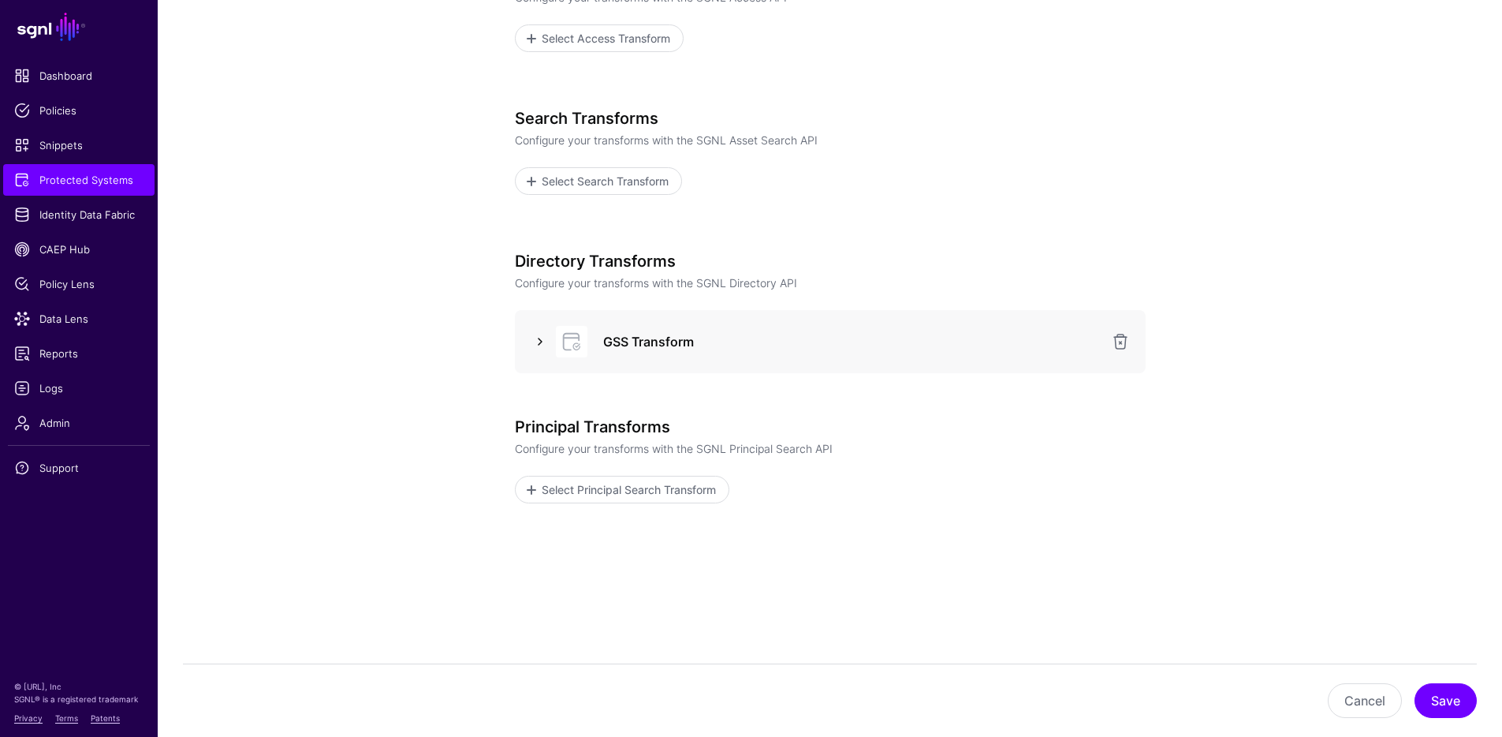
click at [536, 343] on link at bounding box center [540, 341] width 19 height 19
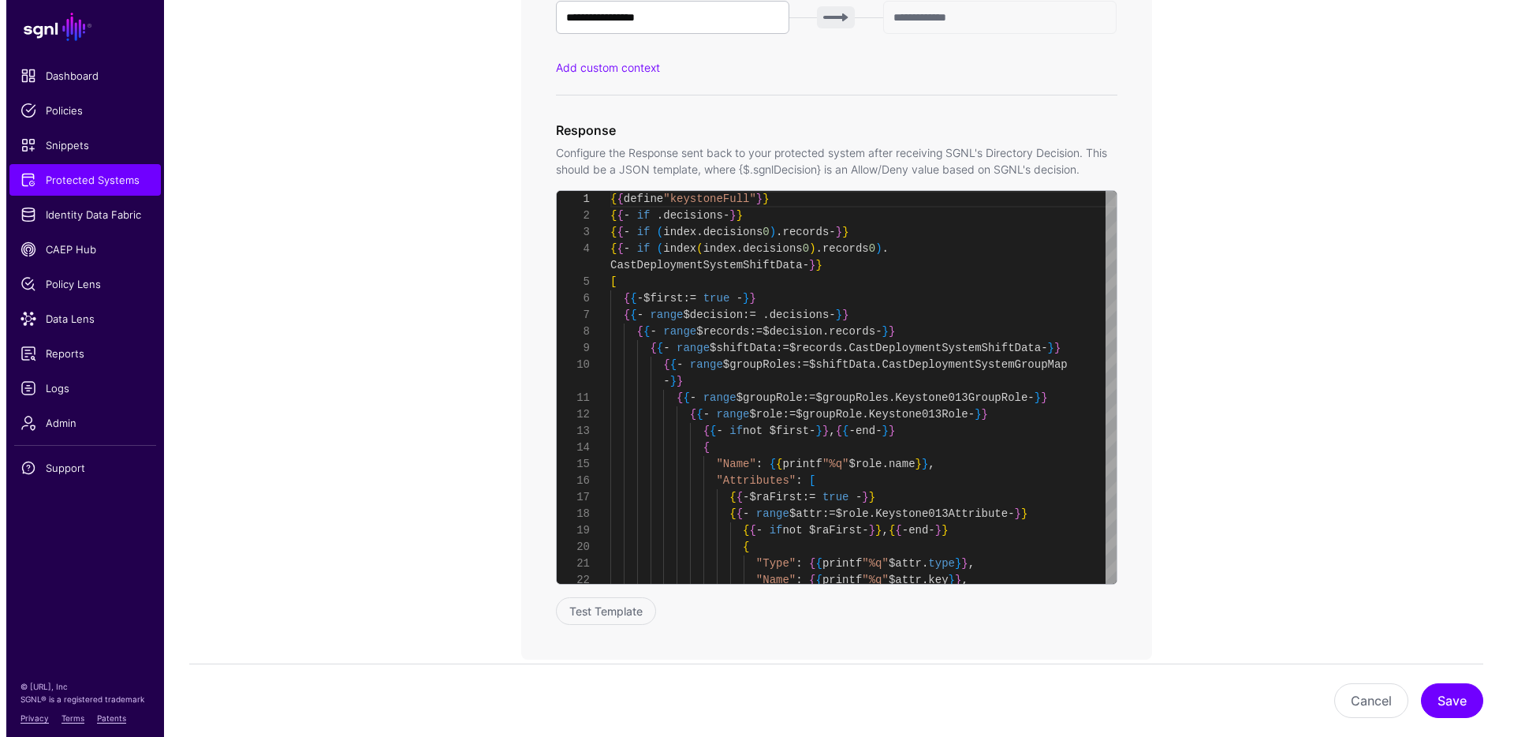
scroll to position [1141, 0]
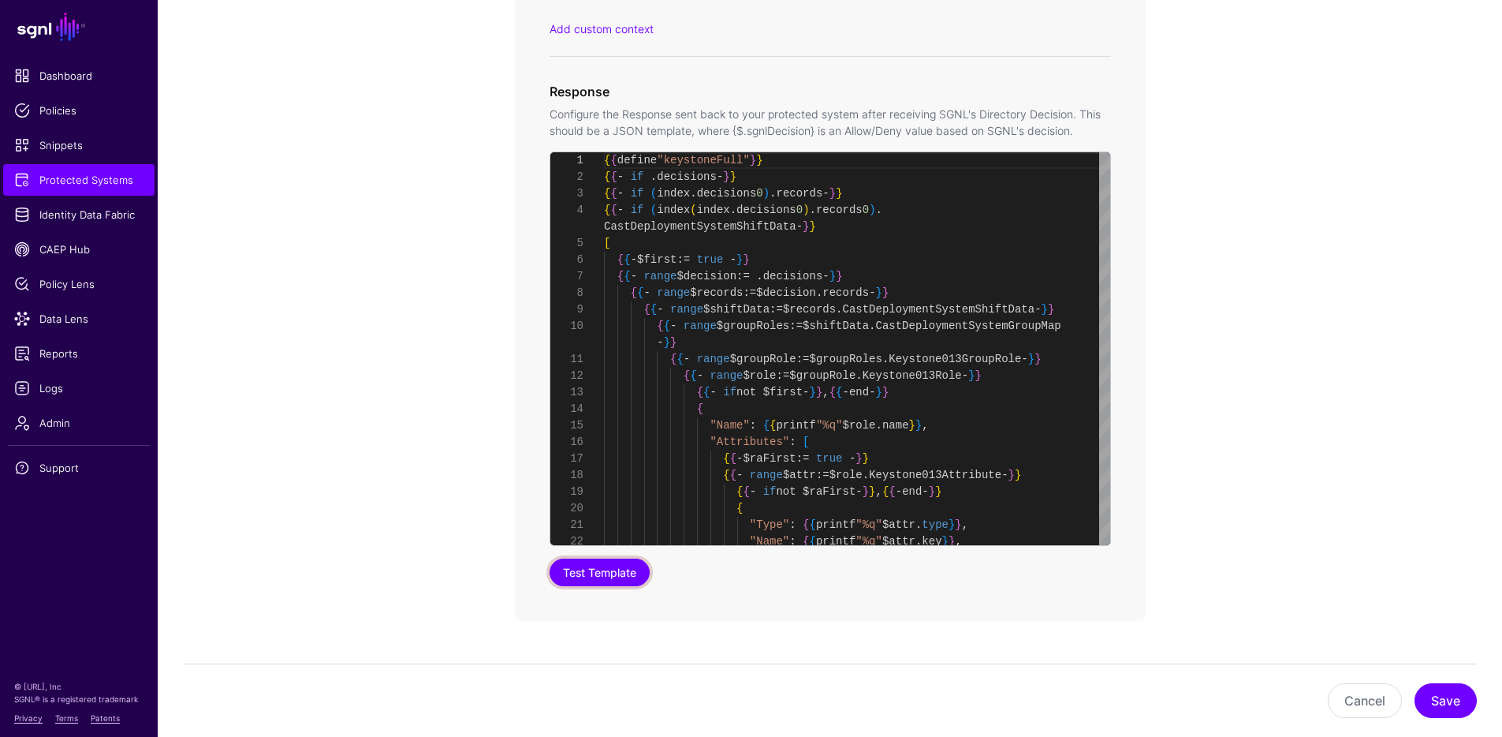
click at [621, 580] on button "Test Template" at bounding box center [600, 572] width 100 height 28
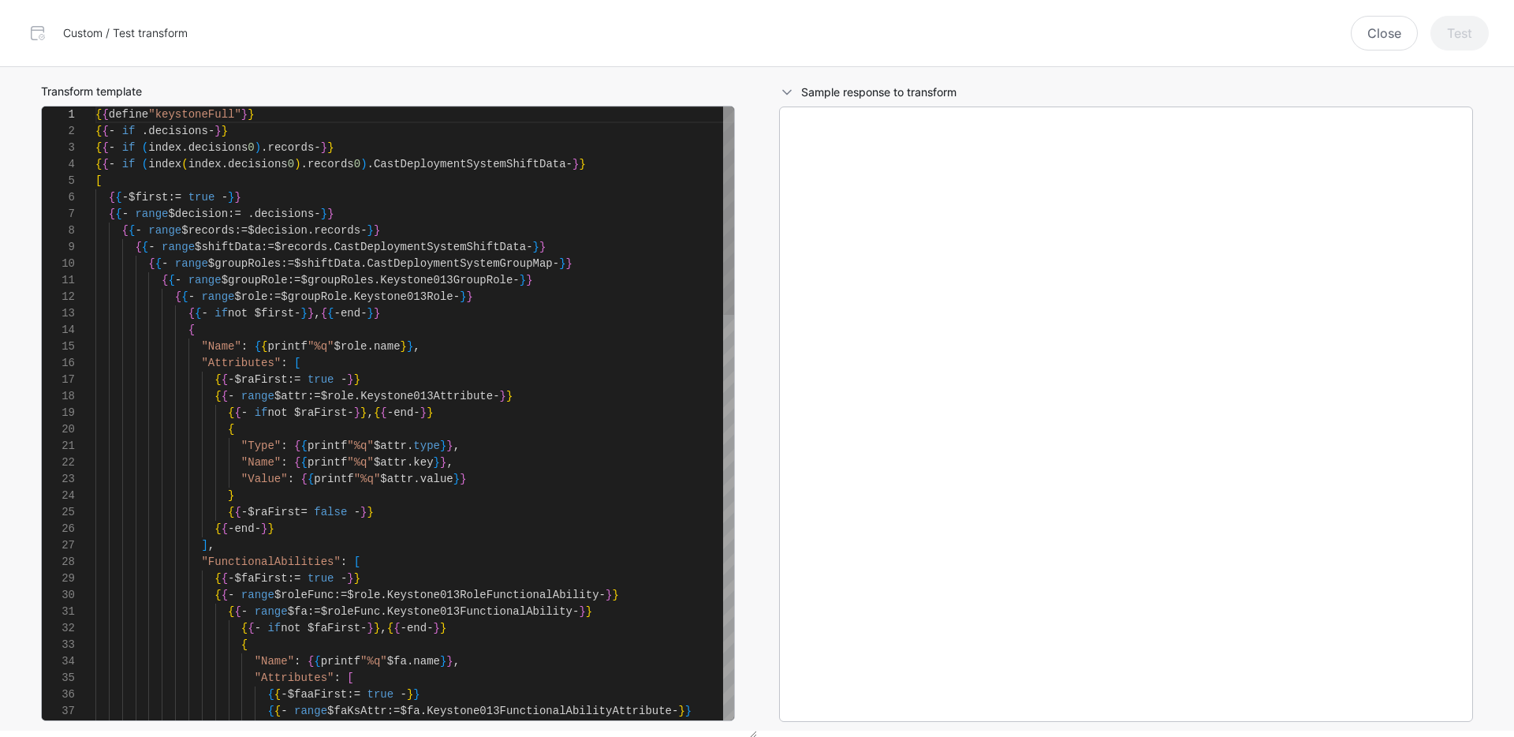
scroll to position [166, 0]
click at [1411, 32] on button "Close" at bounding box center [1384, 33] width 67 height 35
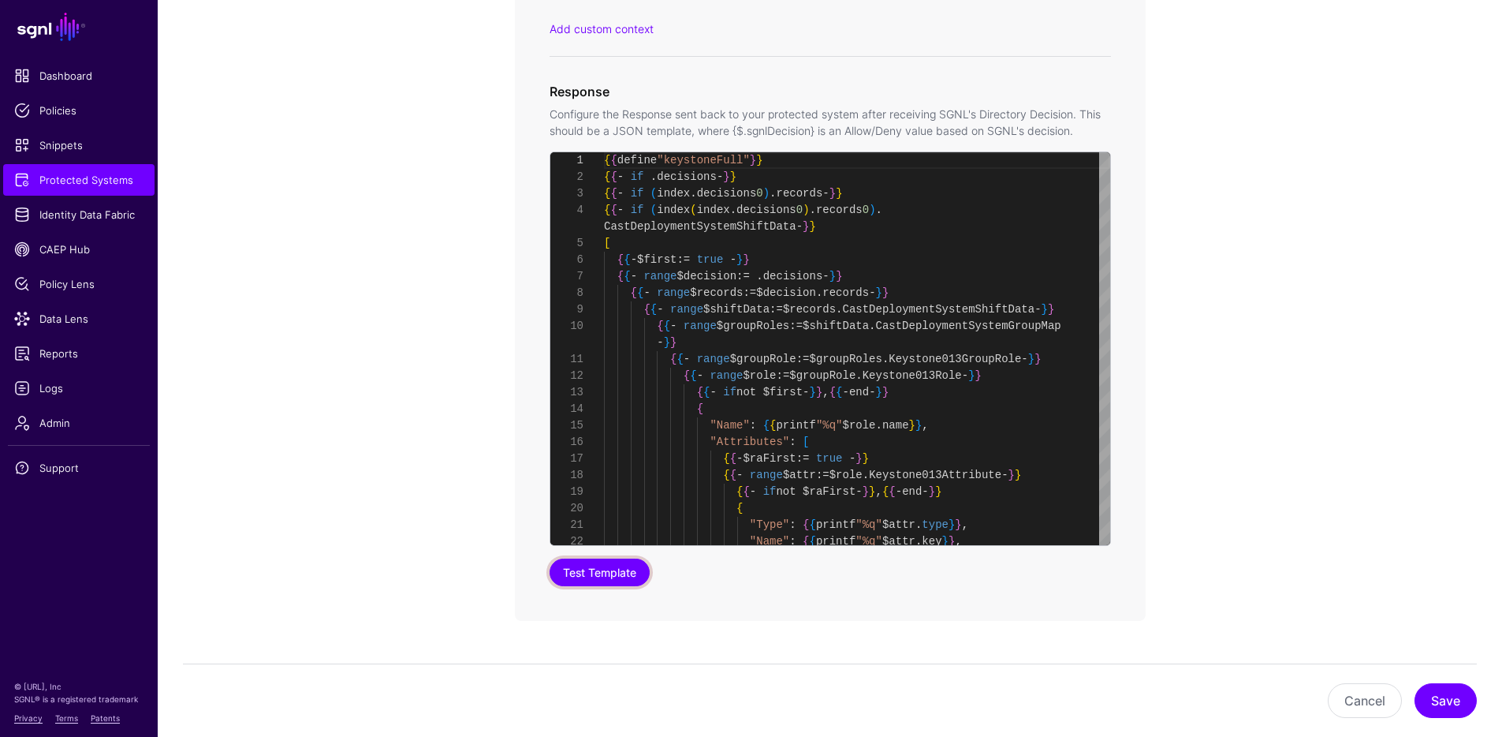
click at [599, 576] on button "Test Template" at bounding box center [600, 572] width 100 height 28
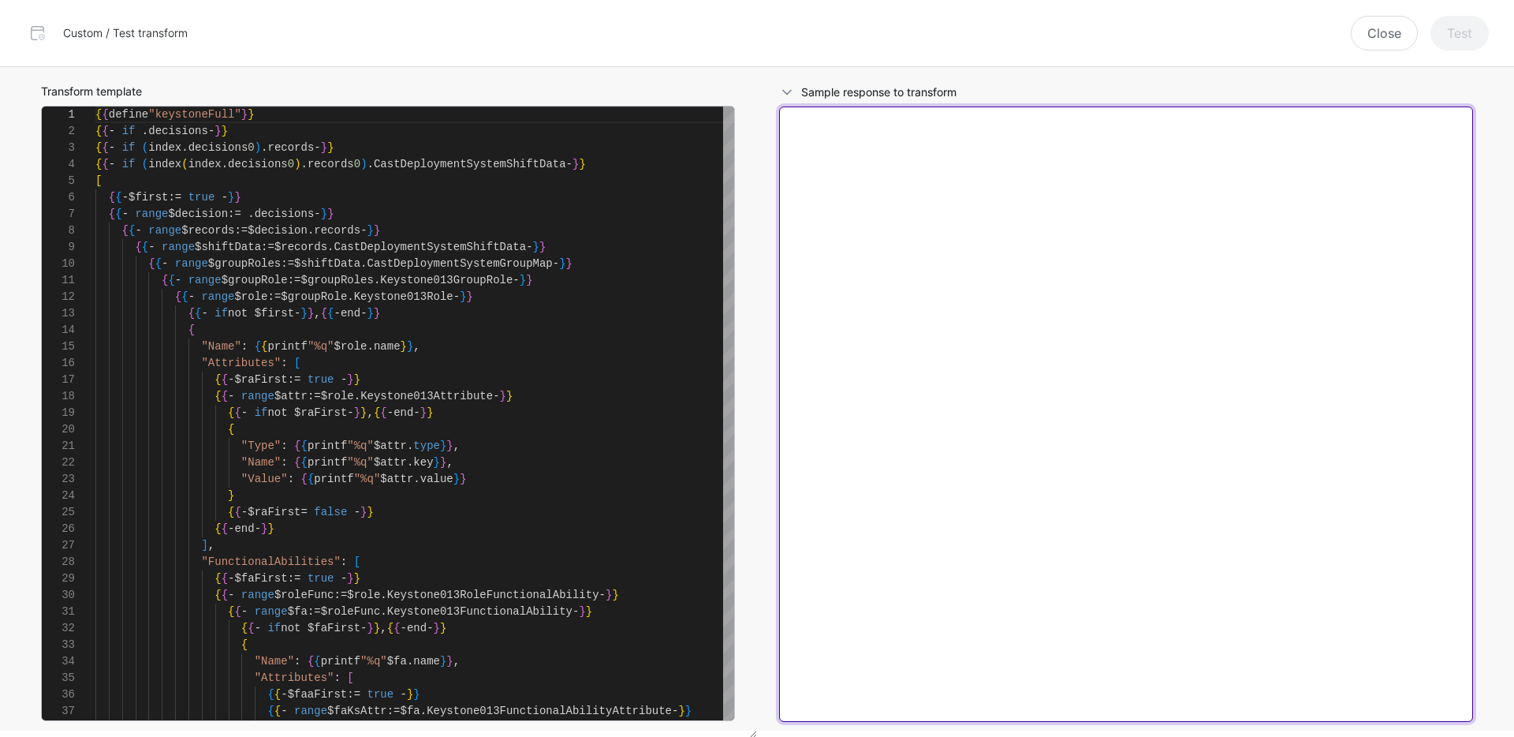
click at [886, 153] on textarea at bounding box center [1126, 413] width 694 height 615
paste textarea "**********"
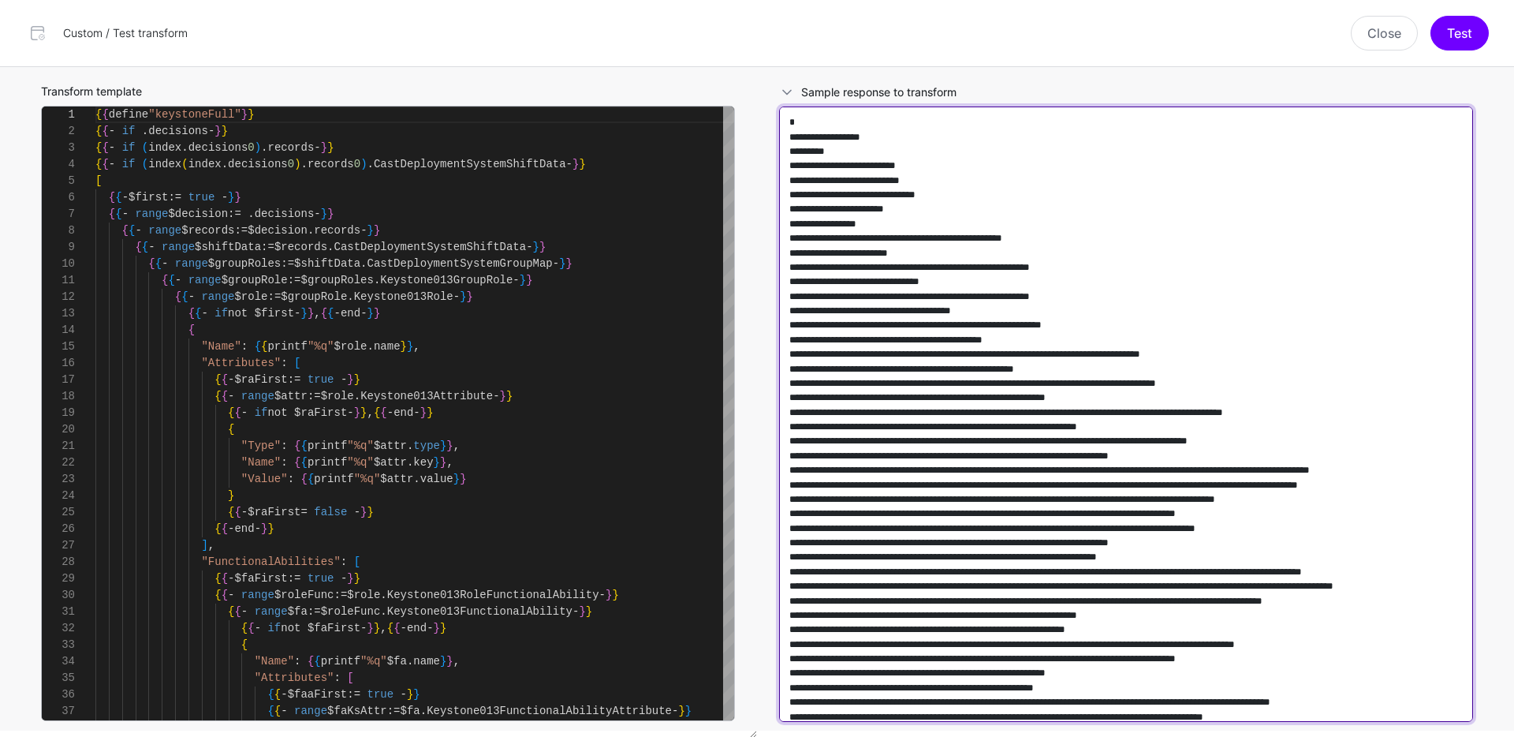
scroll to position [190687, 0]
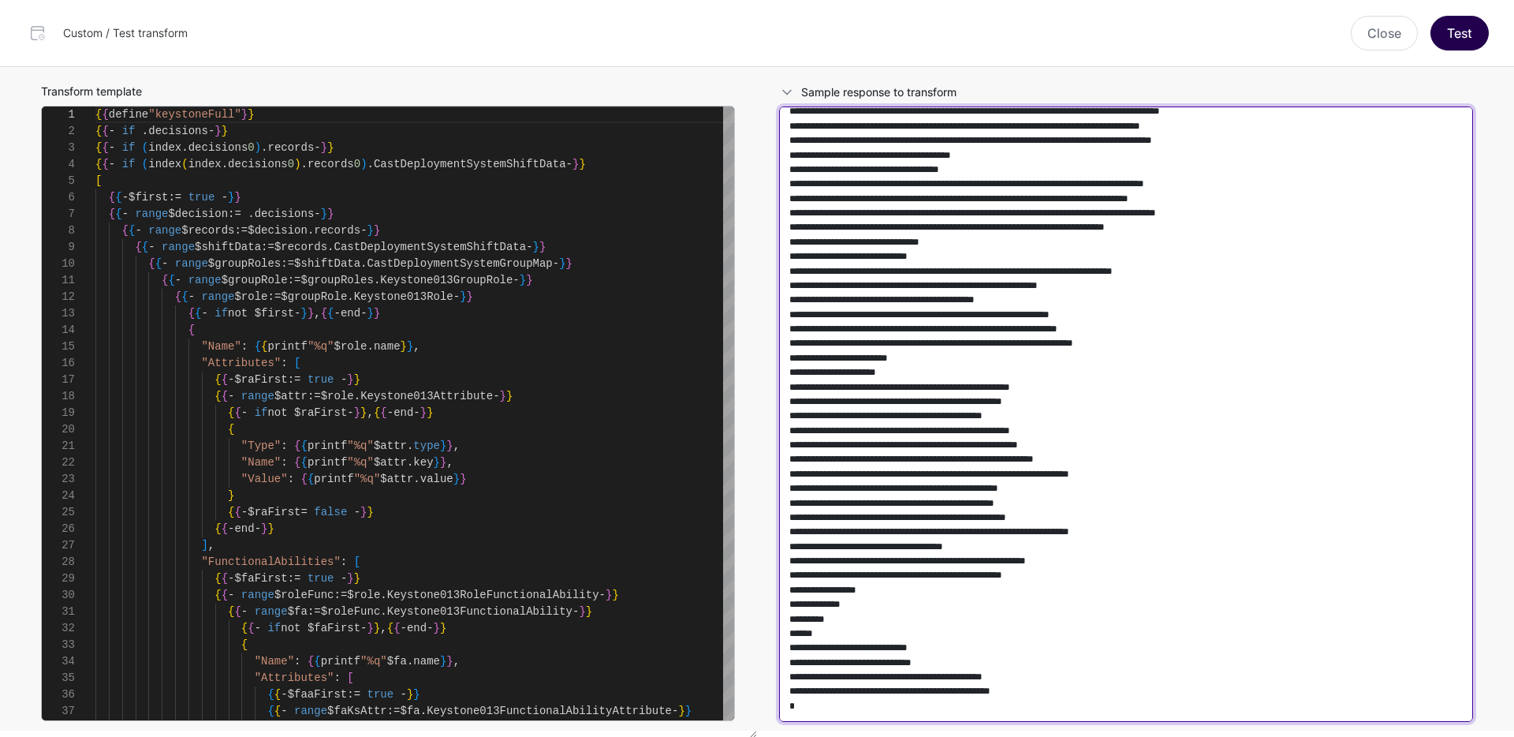
type textarea "**********"
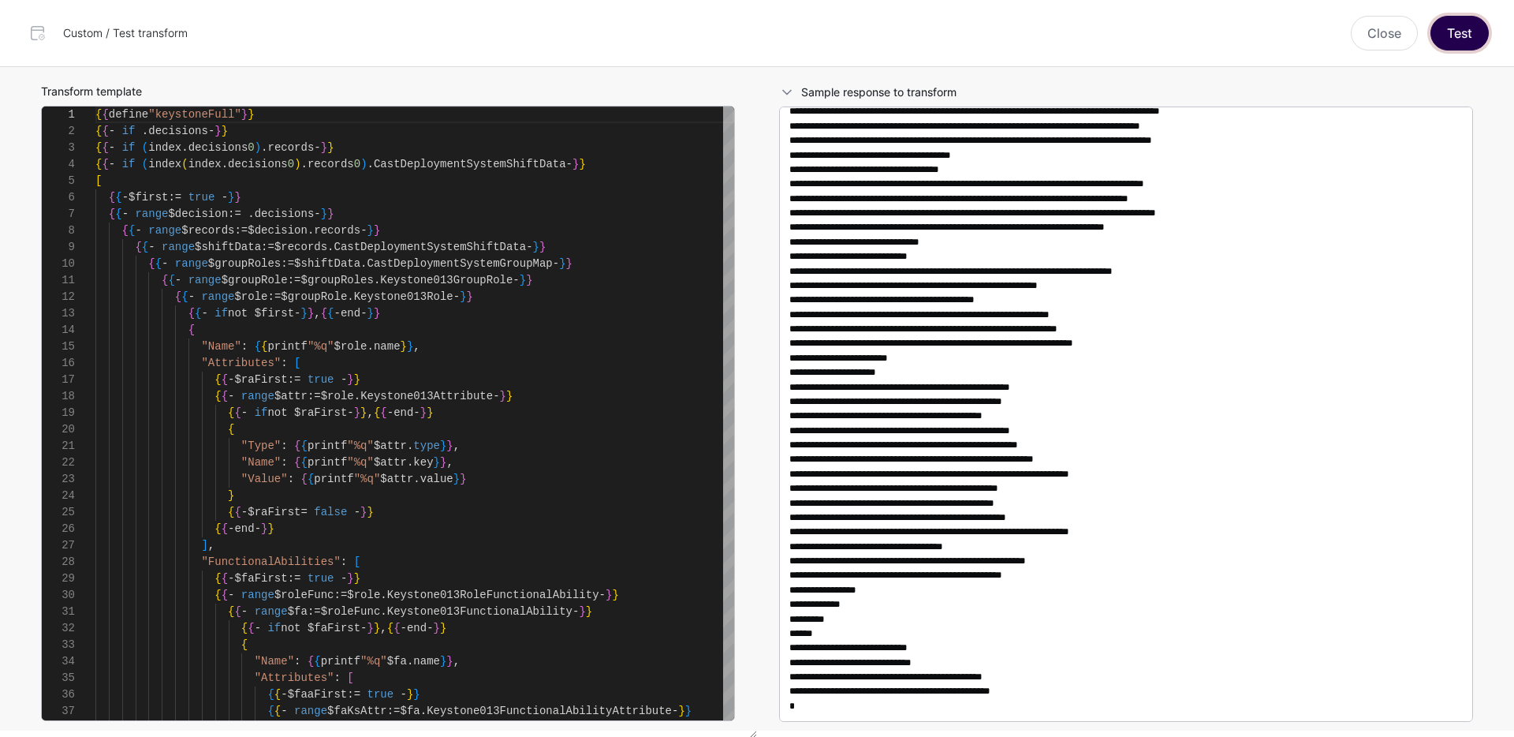
click at [1461, 39] on button "Test" at bounding box center [1460, 33] width 58 height 35
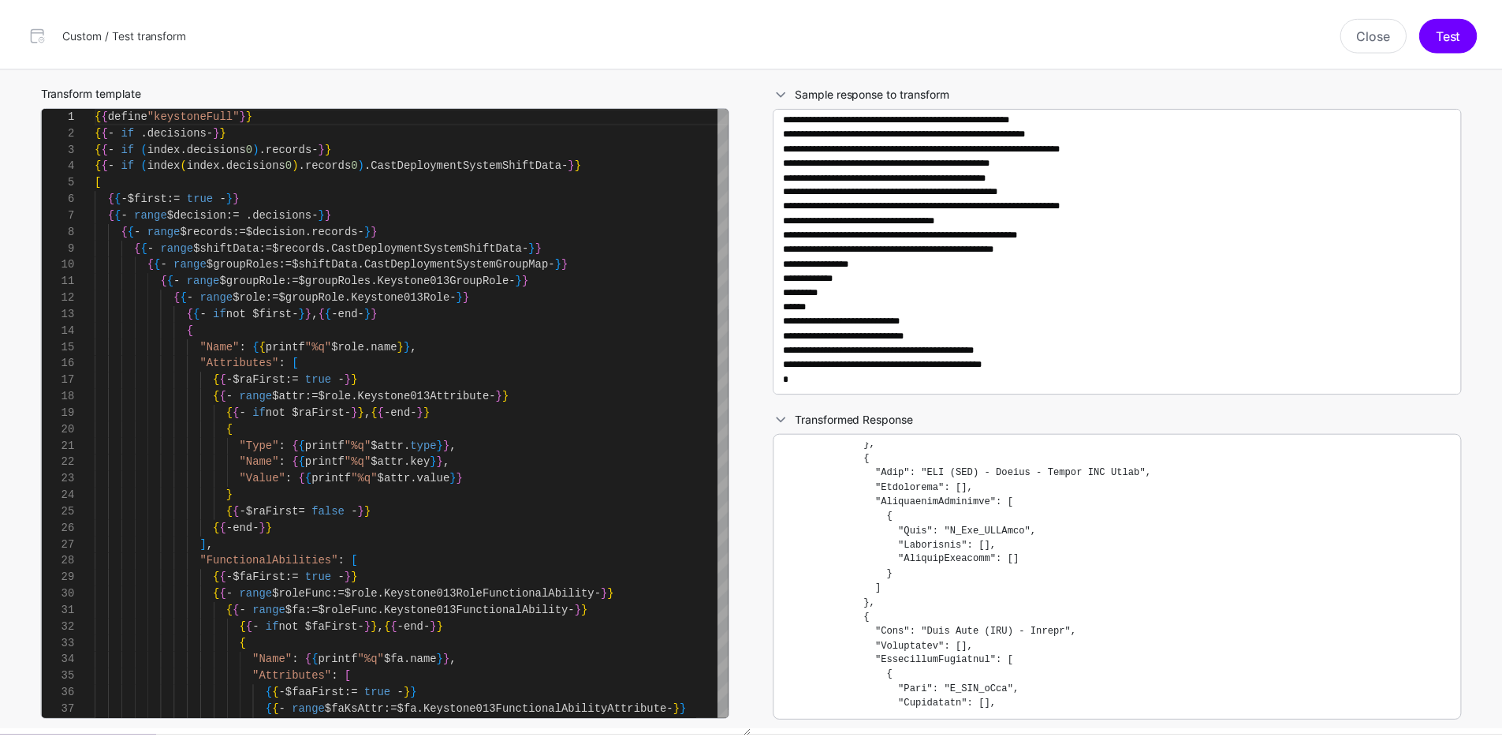
scroll to position [8303, 0]
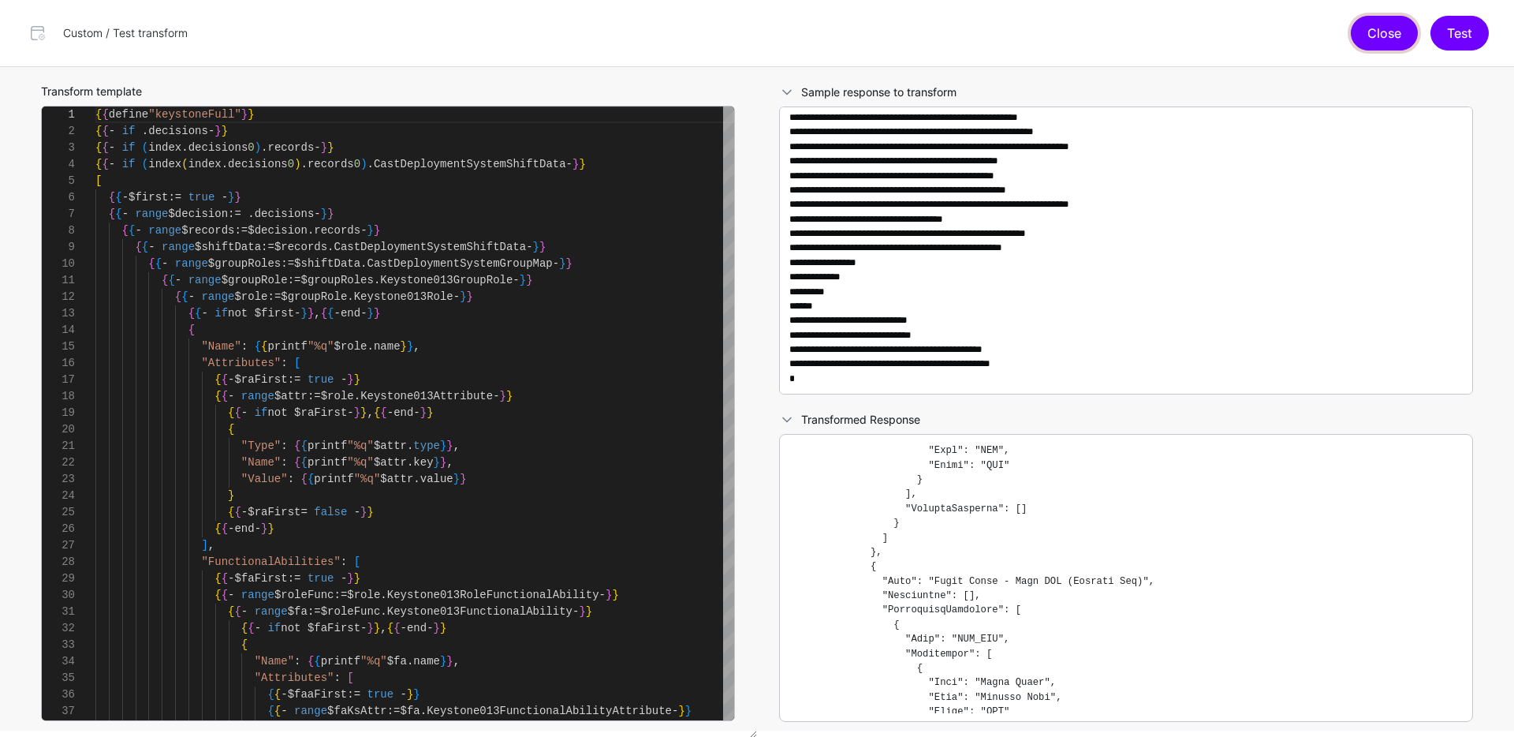
click at [1399, 43] on button "Close" at bounding box center [1384, 33] width 67 height 35
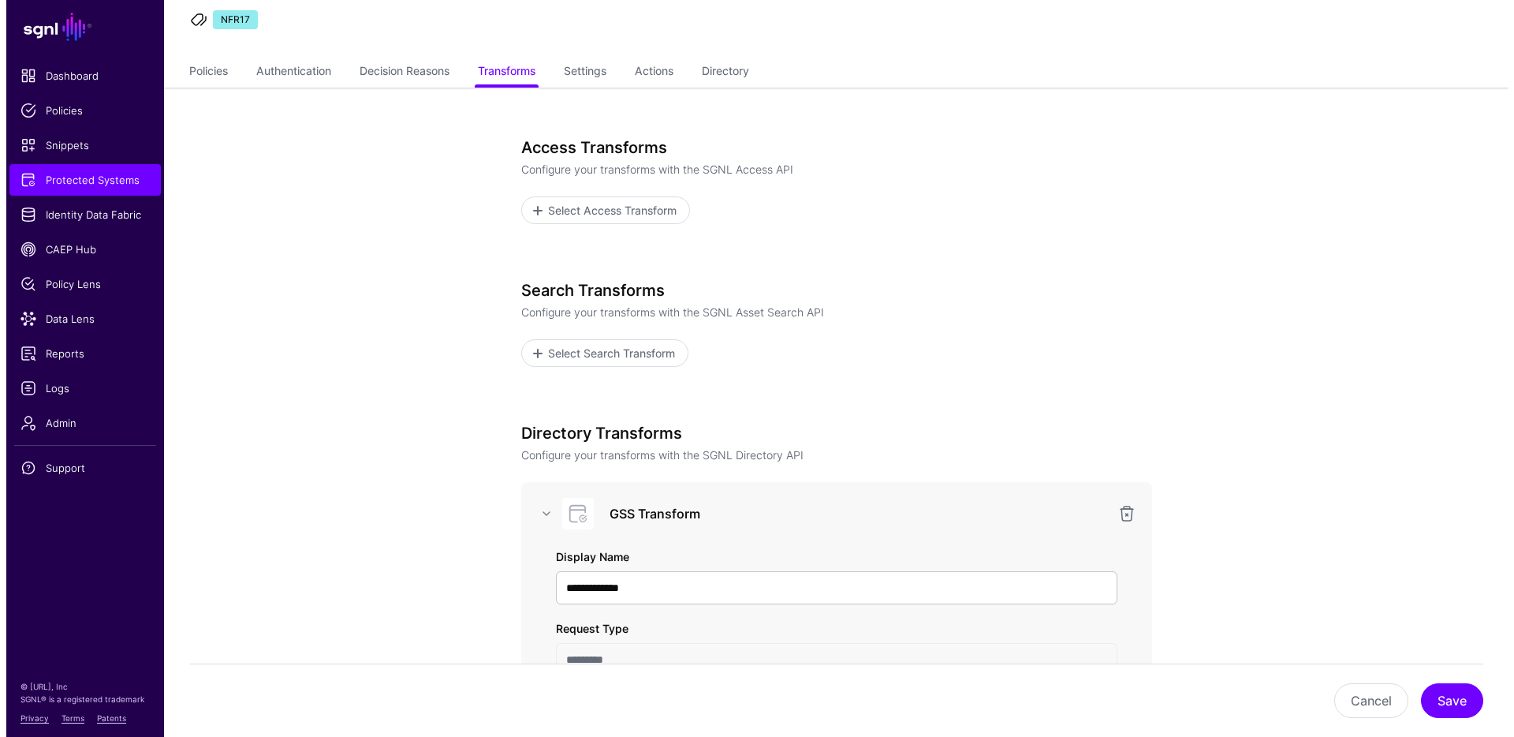
scroll to position [0, 0]
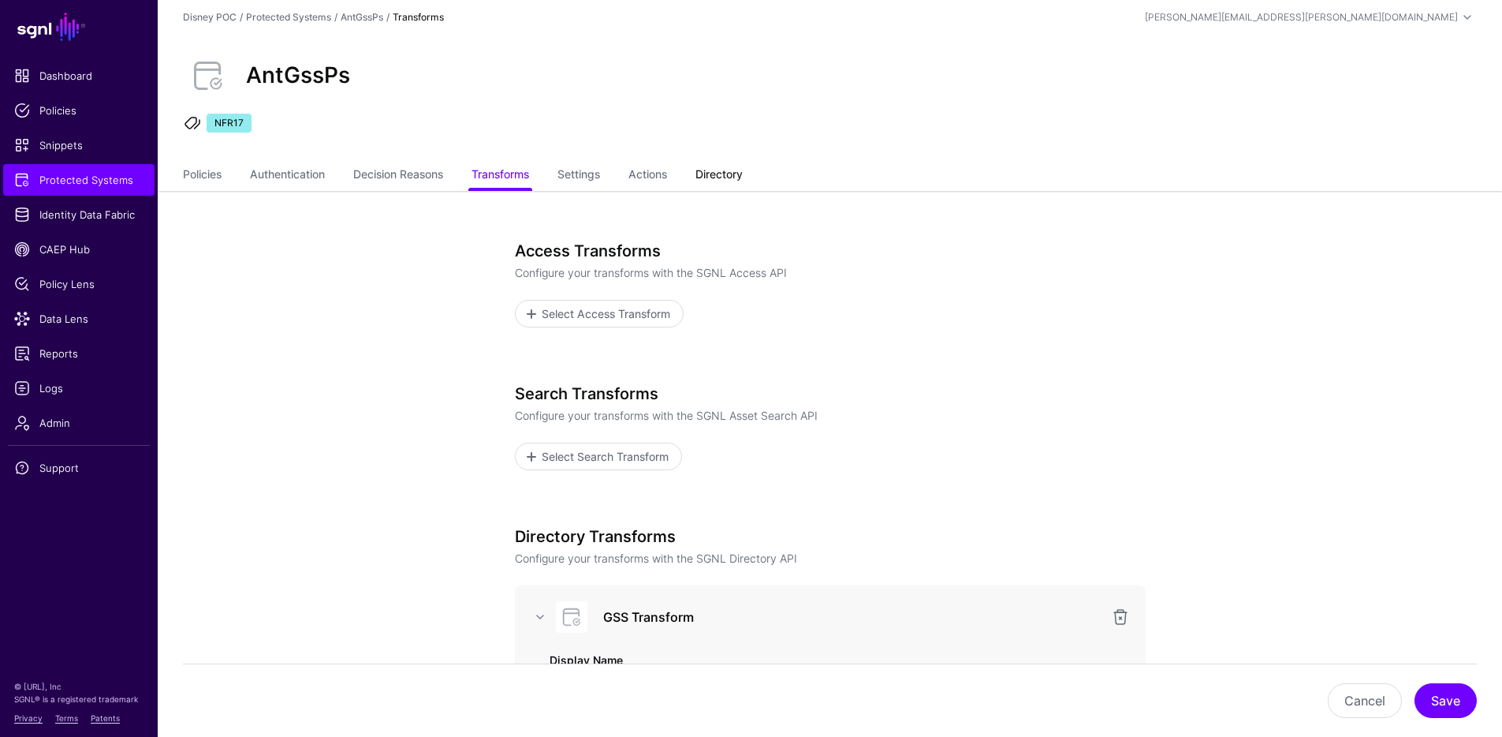
click at [743, 173] on link "Directory" at bounding box center [719, 176] width 47 height 30
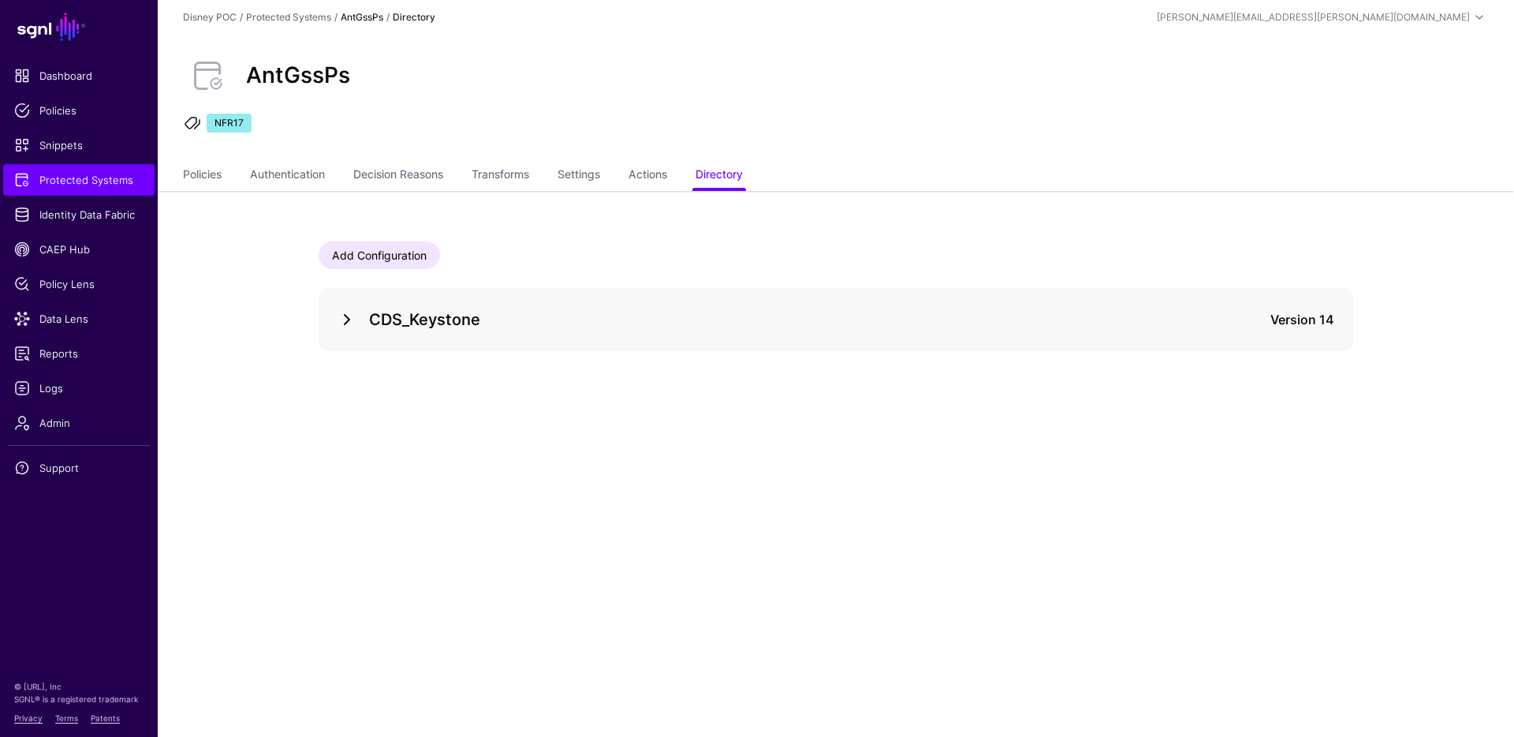
click at [349, 318] on link at bounding box center [347, 319] width 19 height 19
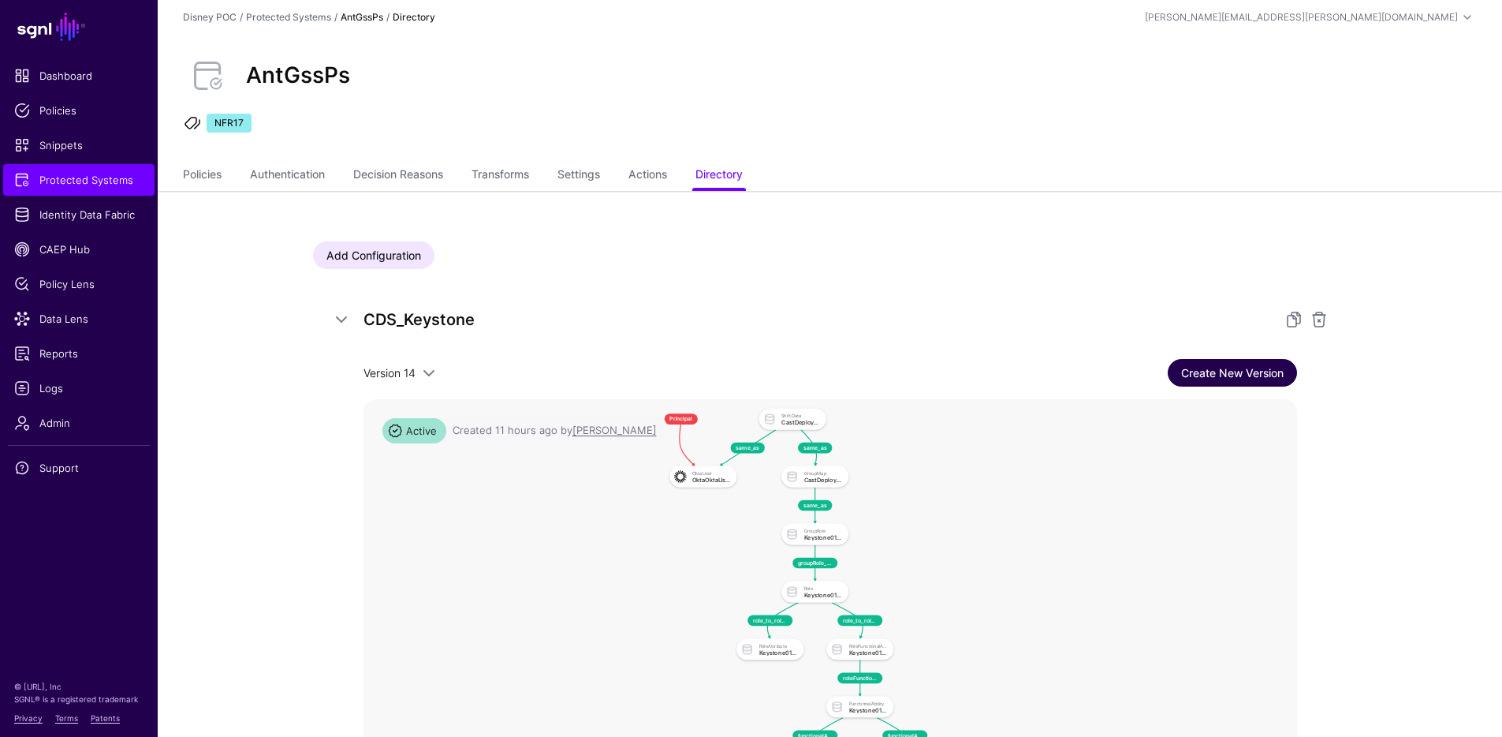
click at [1181, 370] on link "Create New Version" at bounding box center [1232, 373] width 129 height 28
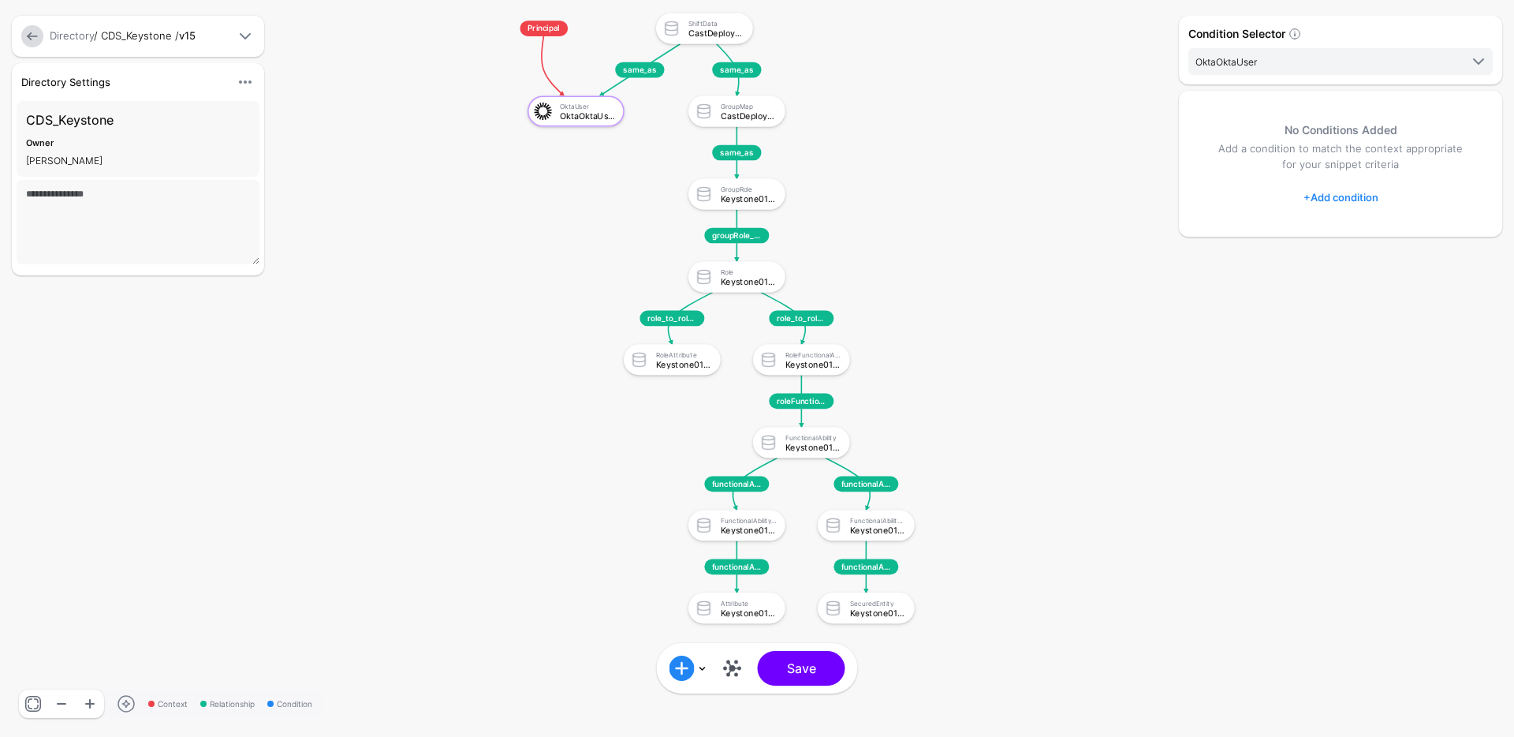
click at [1360, 195] on link "+ Add condition" at bounding box center [1341, 197] width 75 height 25
click at [1377, 260] on div "Graph Condition" at bounding box center [1403, 263] width 121 height 14
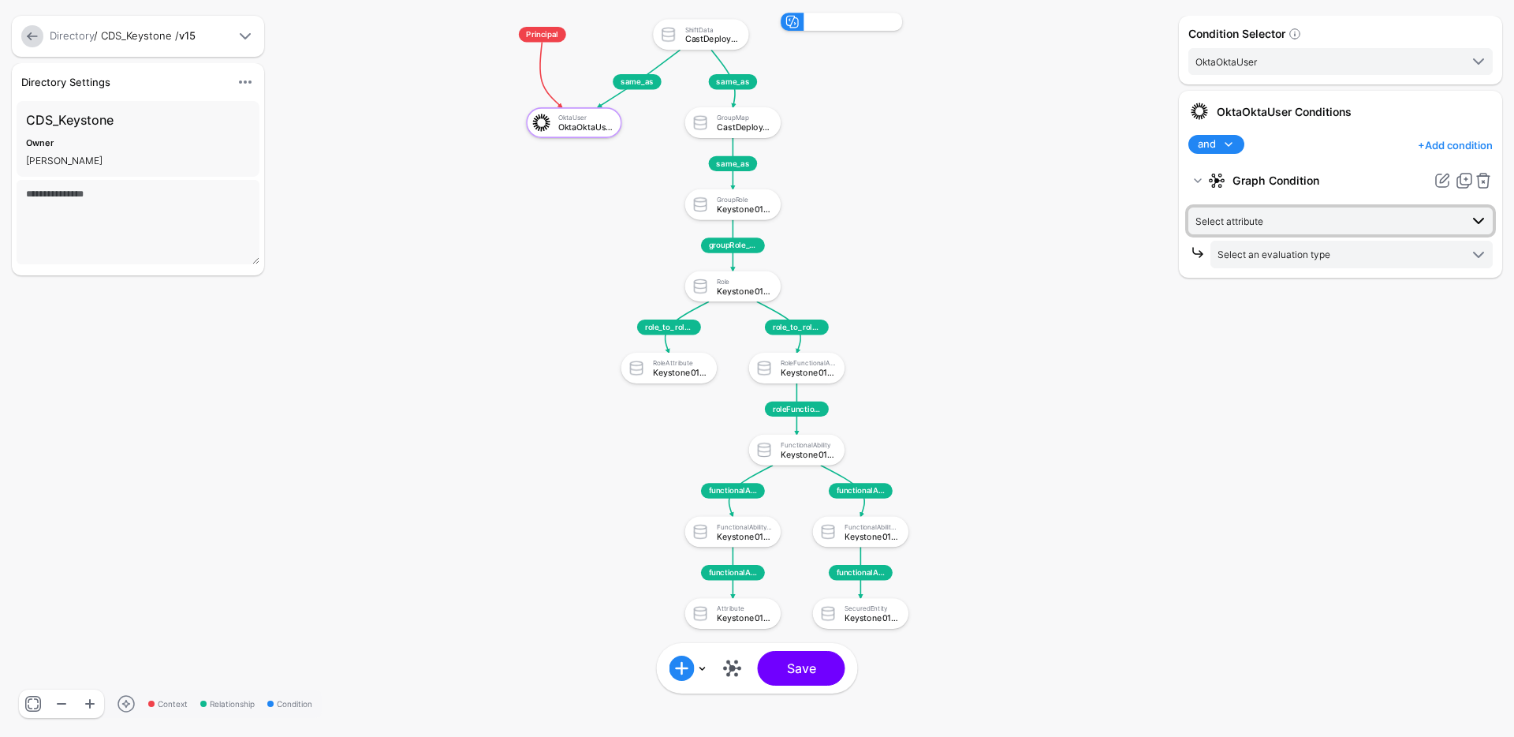
click at [1315, 220] on span "Select attribute" at bounding box center [1328, 220] width 264 height 17
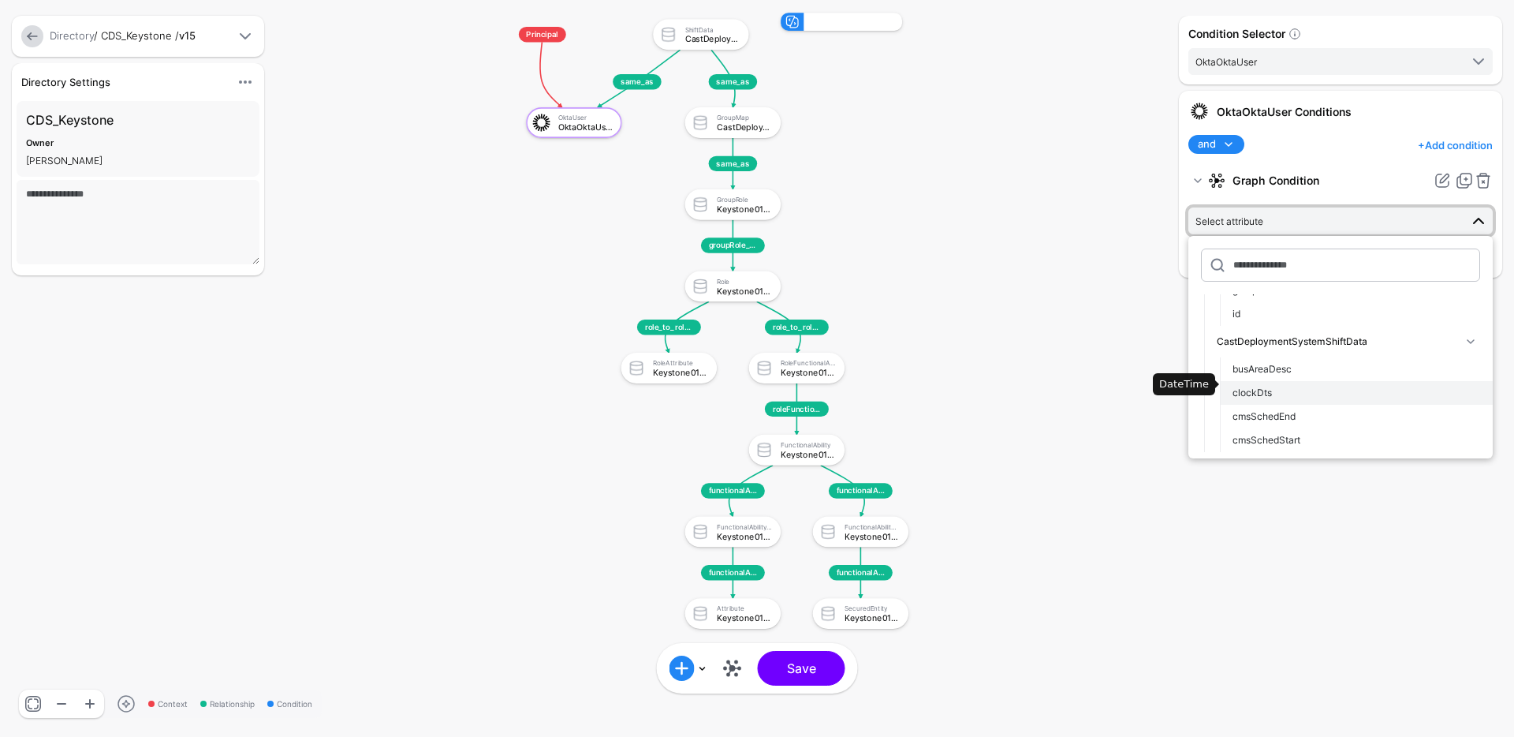
scroll to position [161, 0]
click at [1308, 402] on div "cmsSchedStart" at bounding box center [1357, 405] width 248 height 14
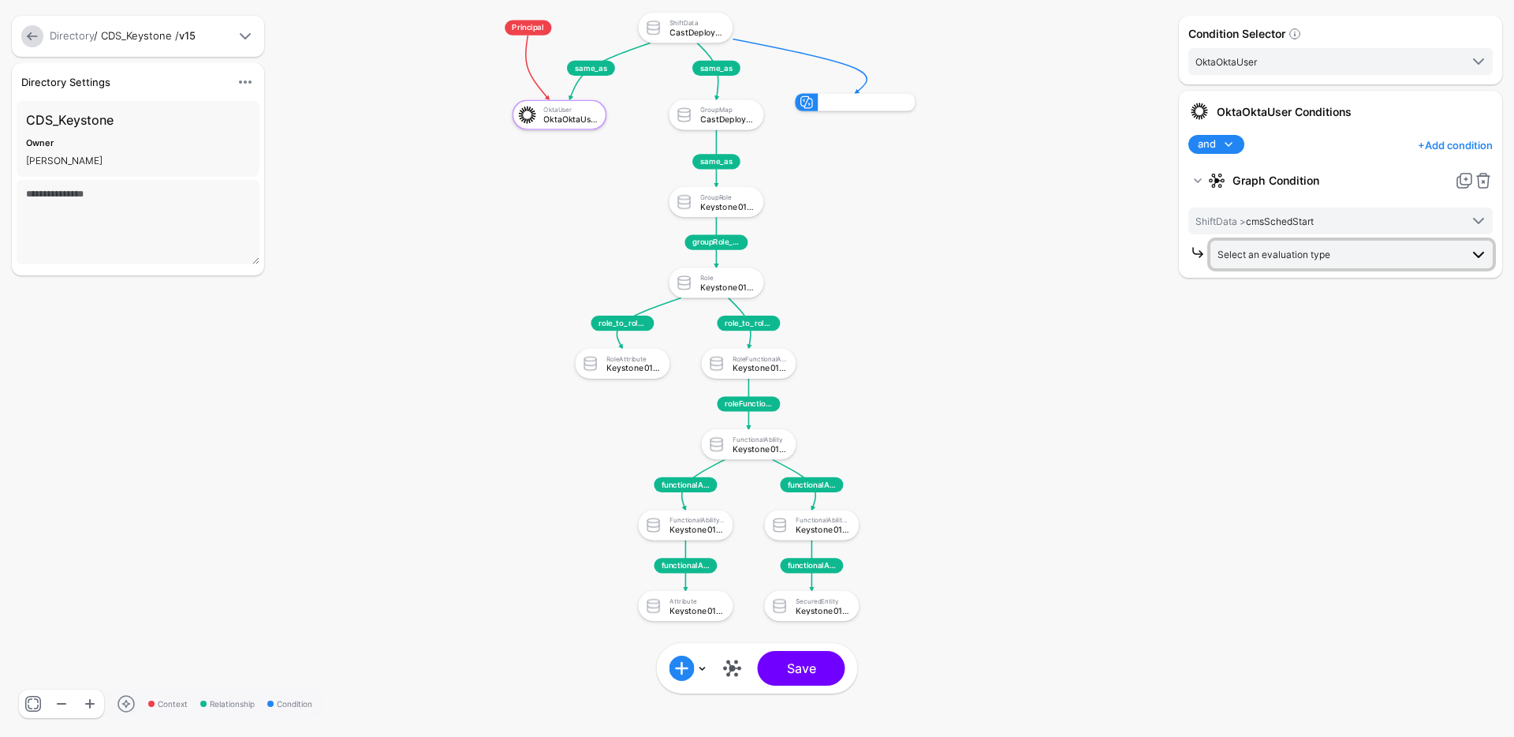
click at [1334, 247] on span "Select an evaluation type" at bounding box center [1339, 253] width 242 height 17
click at [1280, 341] on span "Date + Time Evaluate against date and time conditions, including duration" at bounding box center [1351, 357] width 257 height 37
click at [1276, 285] on span "Equal To" at bounding box center [1339, 286] width 242 height 17
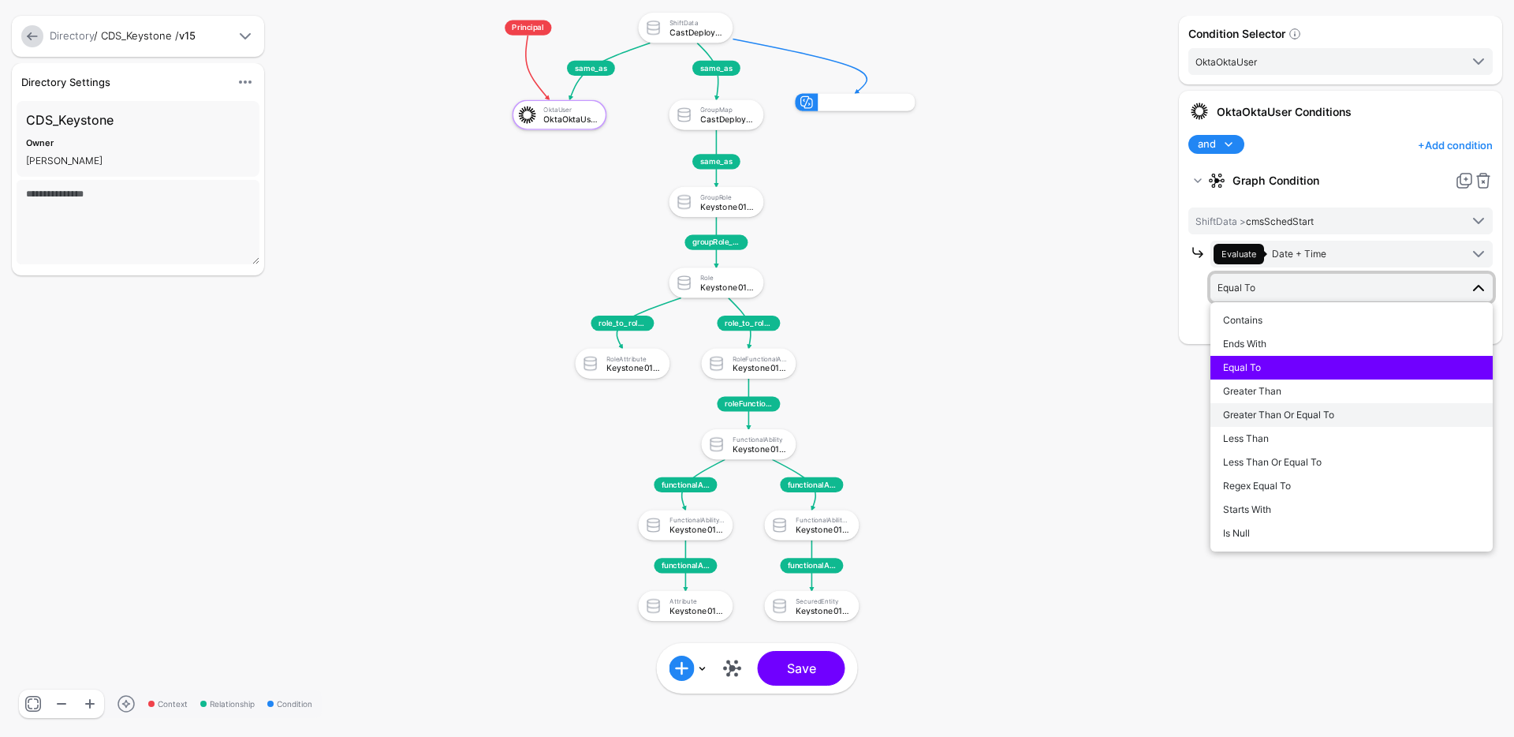
click at [1273, 410] on span "Greater Than Or Equal To" at bounding box center [1278, 415] width 111 height 12
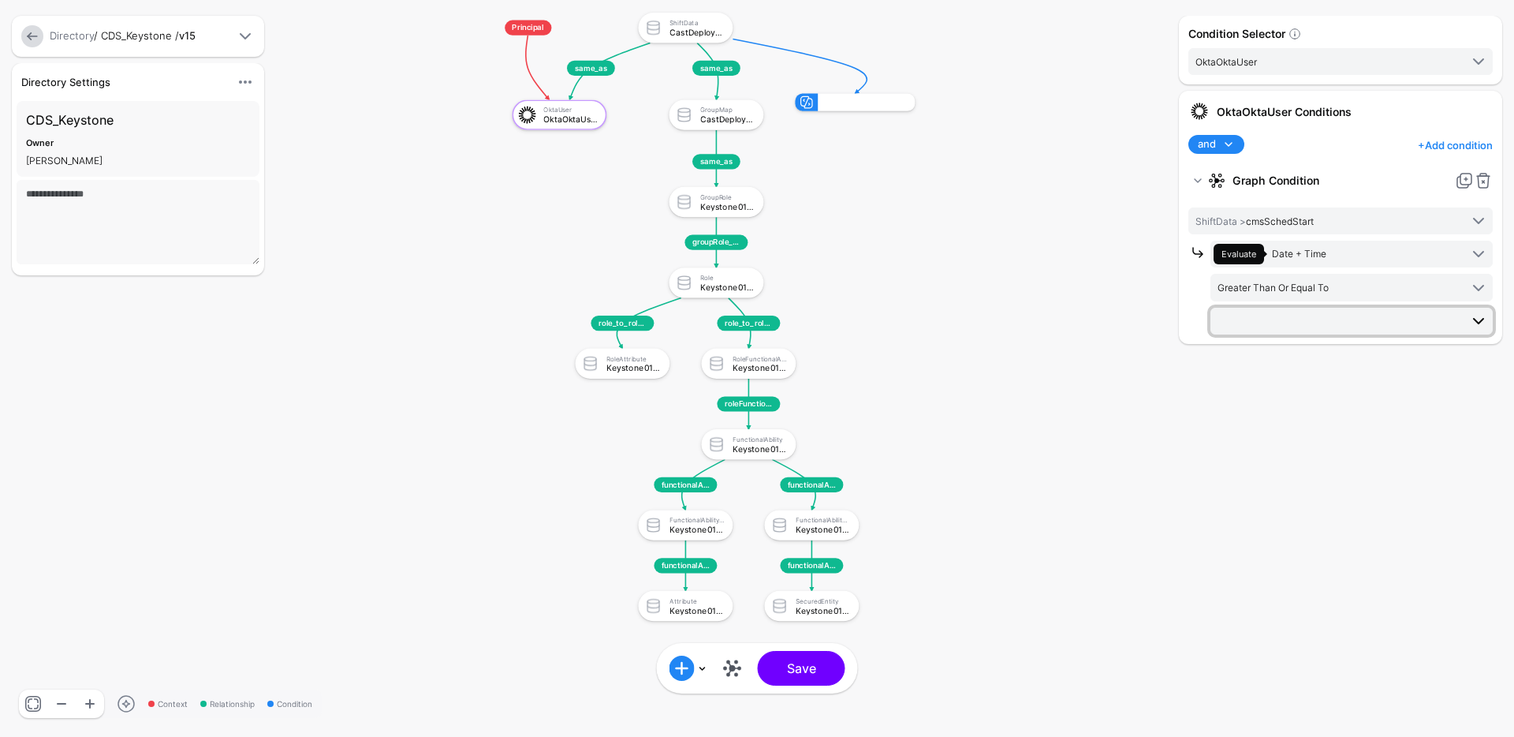
click at [1350, 323] on span at bounding box center [1353, 321] width 270 height 19
click at [1337, 256] on span "Evaluate Date + Time" at bounding box center [1337, 254] width 246 height 21
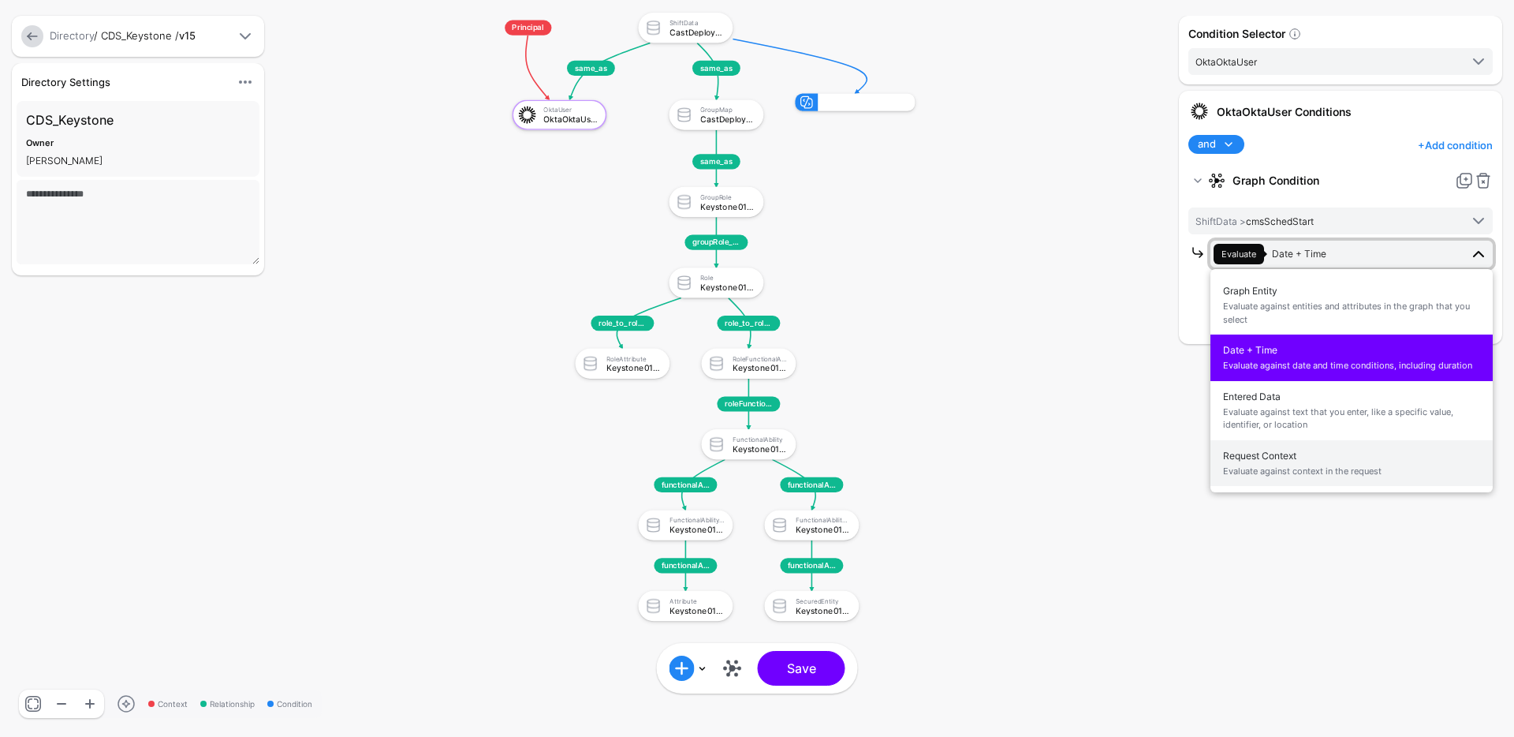
click at [1285, 460] on span "Request Context Evaluate against context in the request" at bounding box center [1351, 463] width 257 height 37
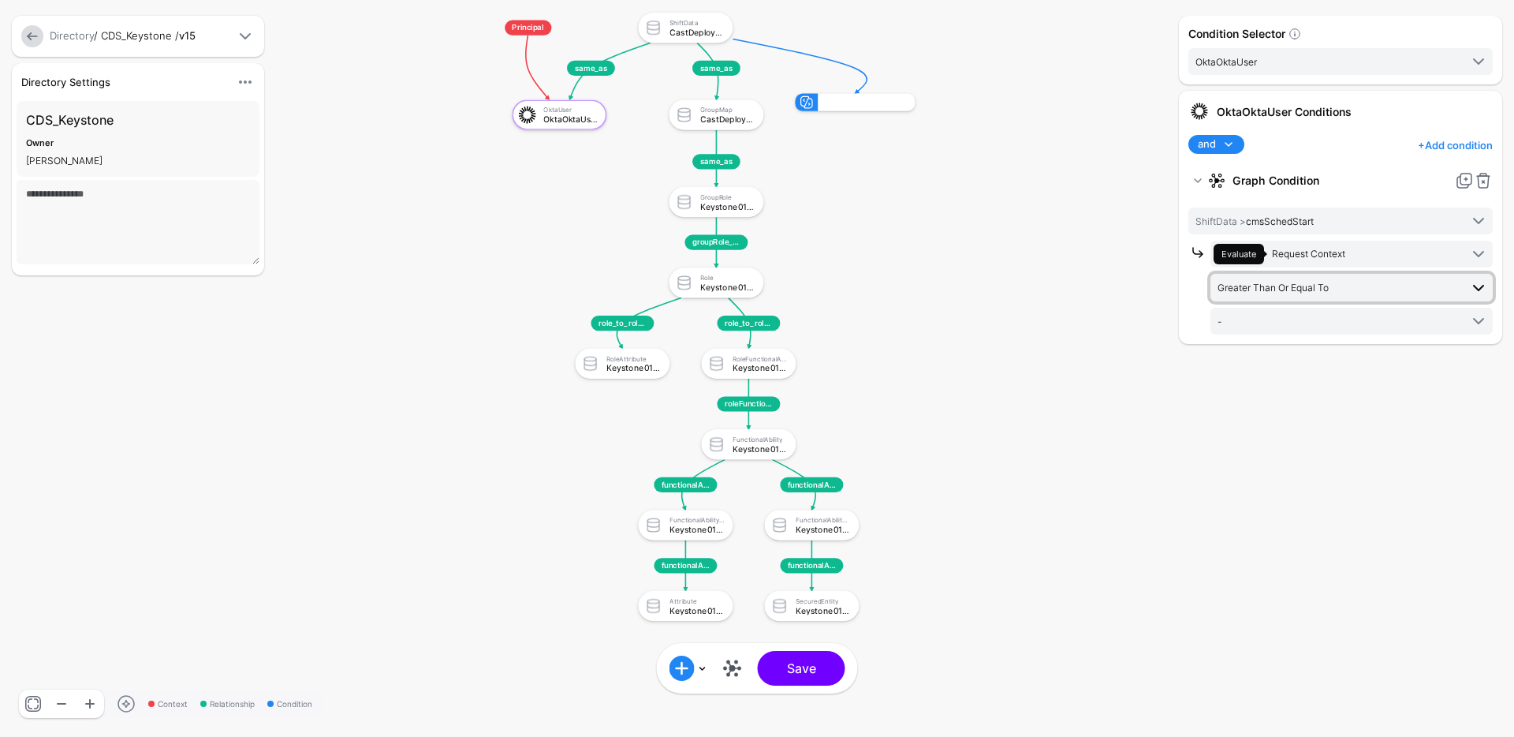
click at [1293, 278] on span "Greater Than Or Equal To" at bounding box center [1339, 286] width 242 height 17
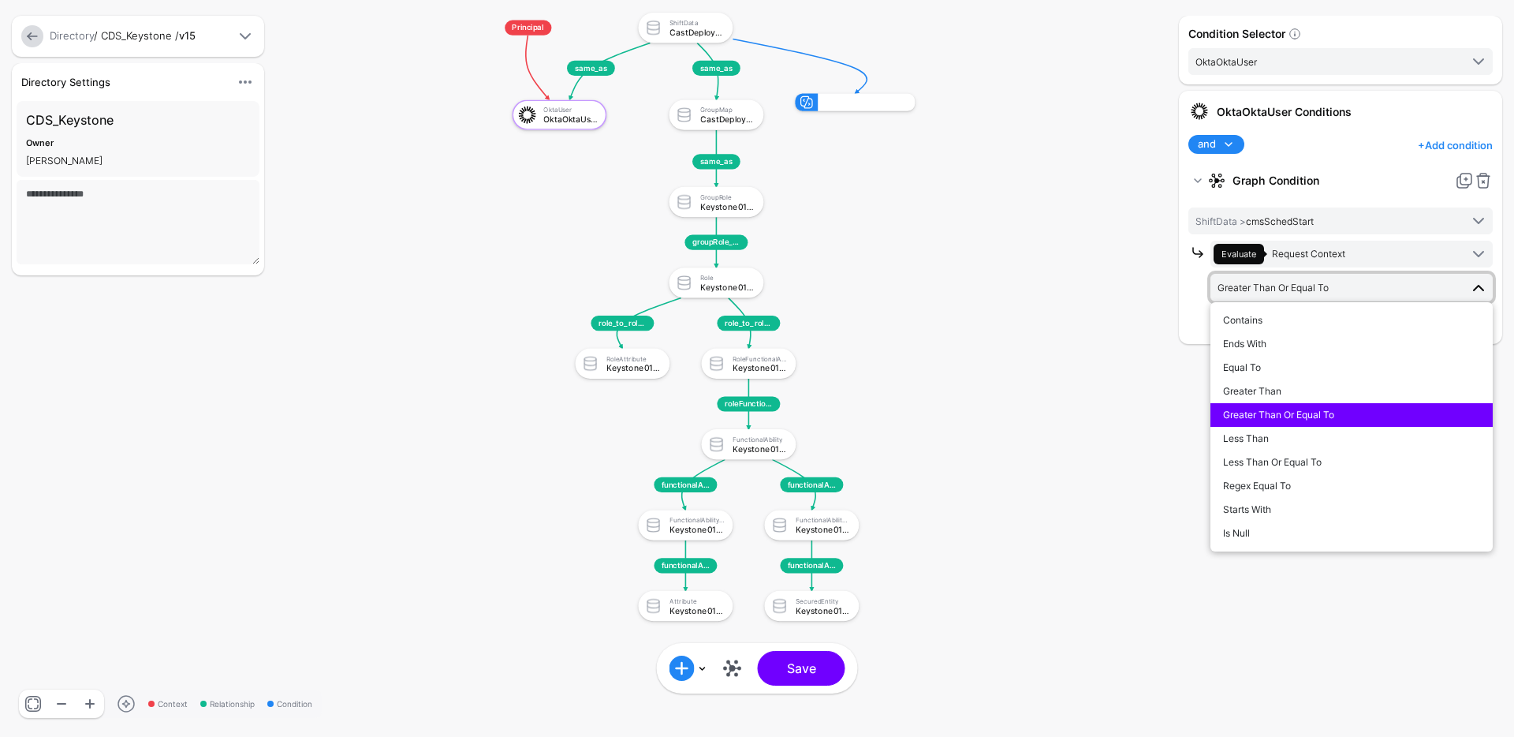
click at [1293, 278] on span "Greater Than Or Equal To" at bounding box center [1339, 286] width 242 height 17
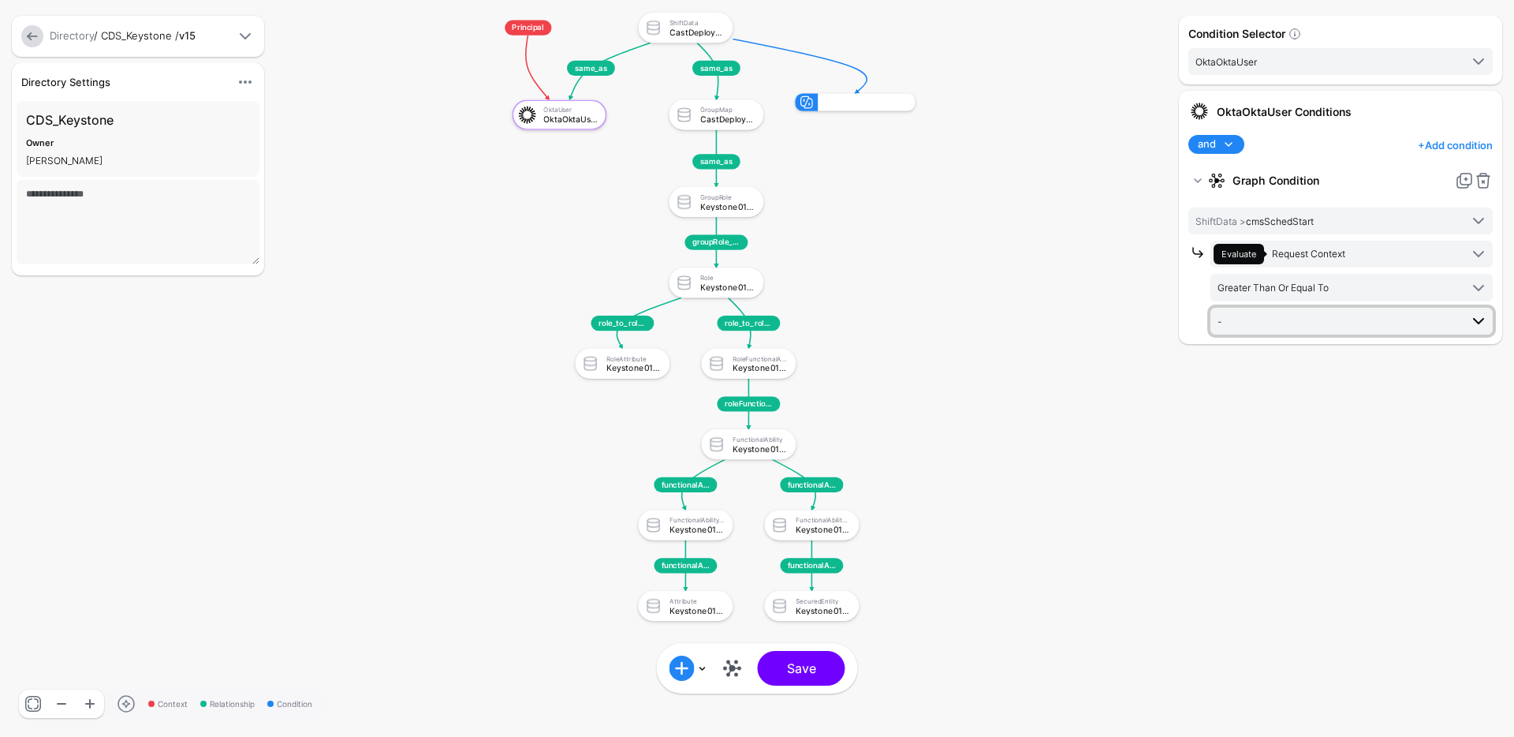
click at [1300, 314] on span "-" at bounding box center [1339, 320] width 242 height 17
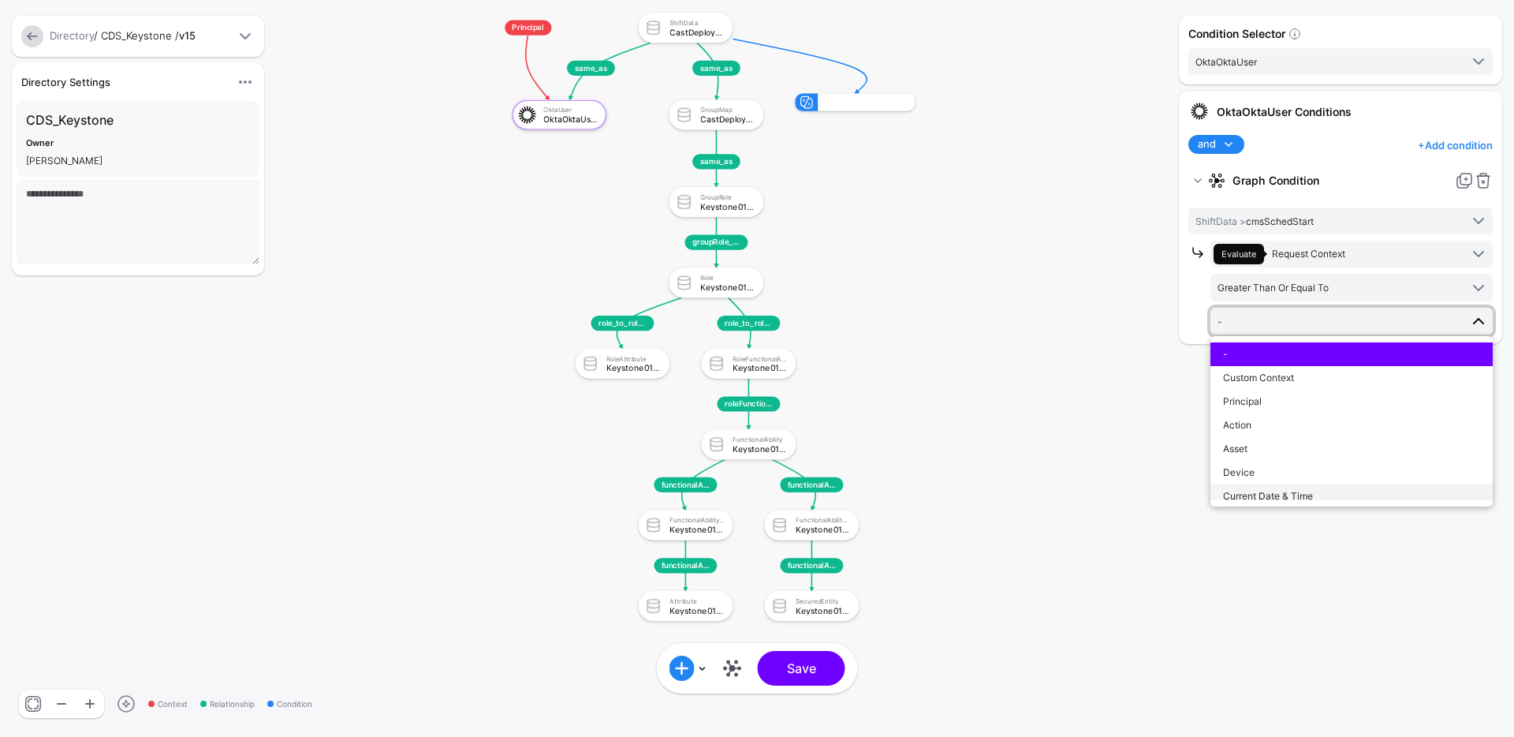
click at [1285, 493] on span "Current Date & Time" at bounding box center [1268, 496] width 90 height 12
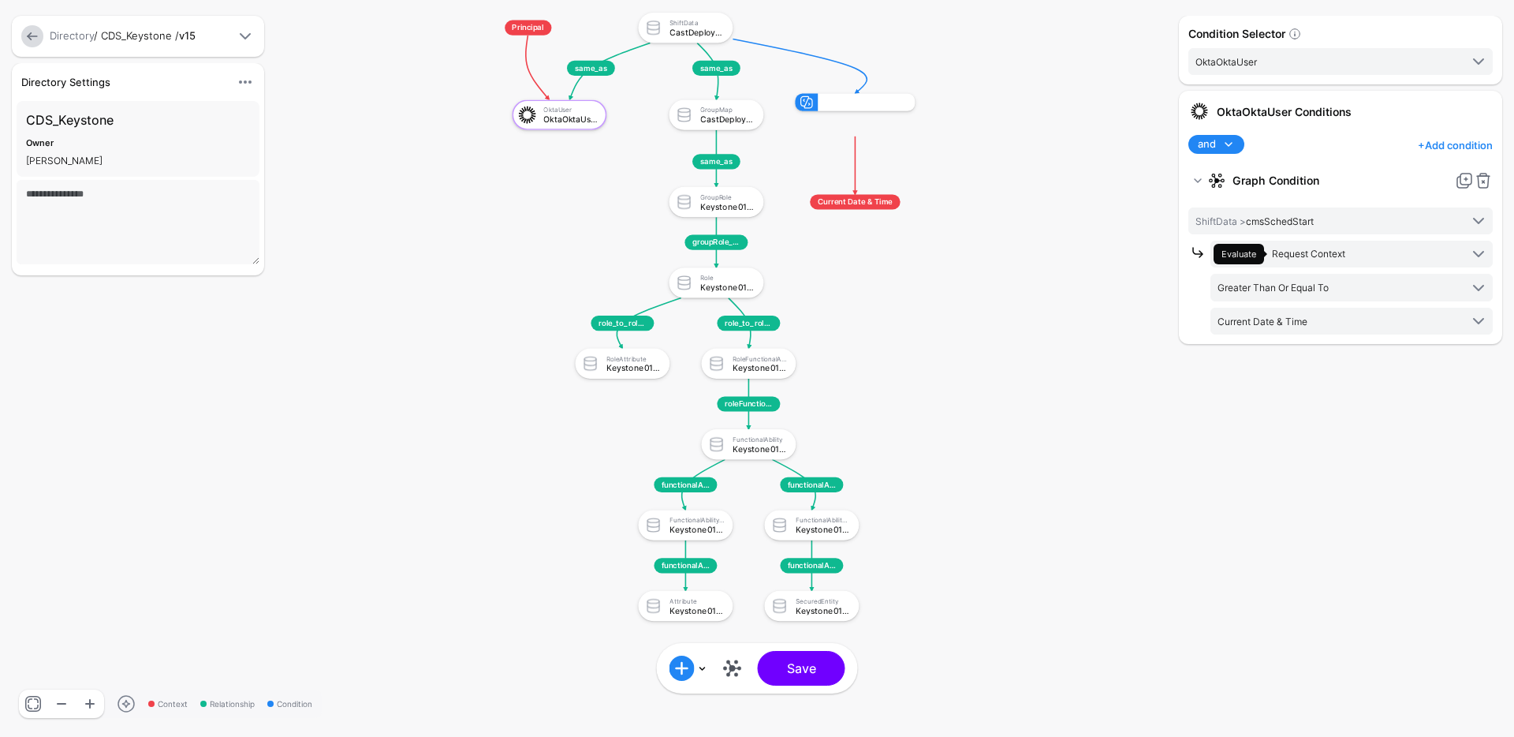
click at [1431, 144] on link "+ Add condition" at bounding box center [1455, 144] width 75 height 25
click at [1393, 217] on div "Graph Condition" at bounding box center [1421, 210] width 121 height 14
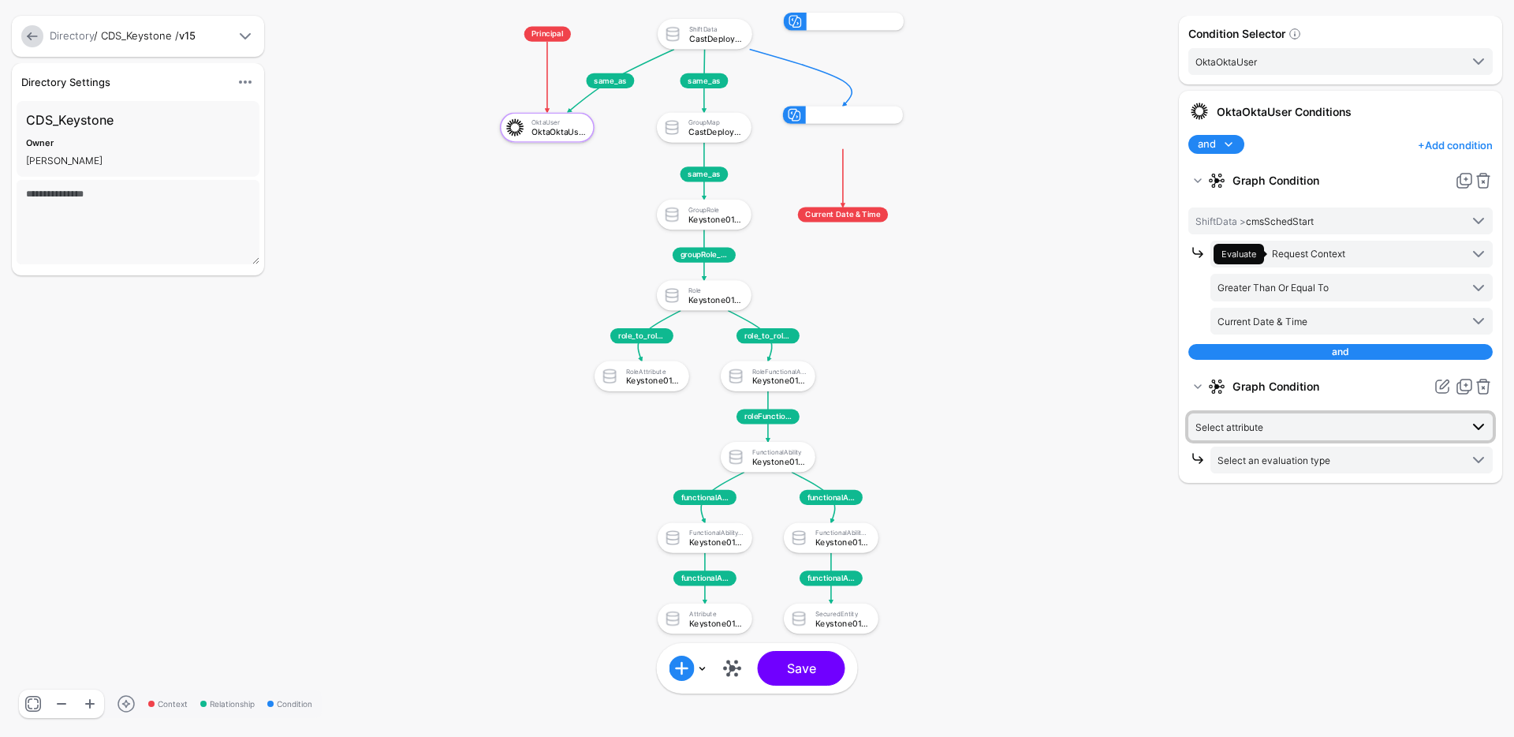
click at [1269, 424] on span "Select attribute" at bounding box center [1328, 426] width 264 height 17
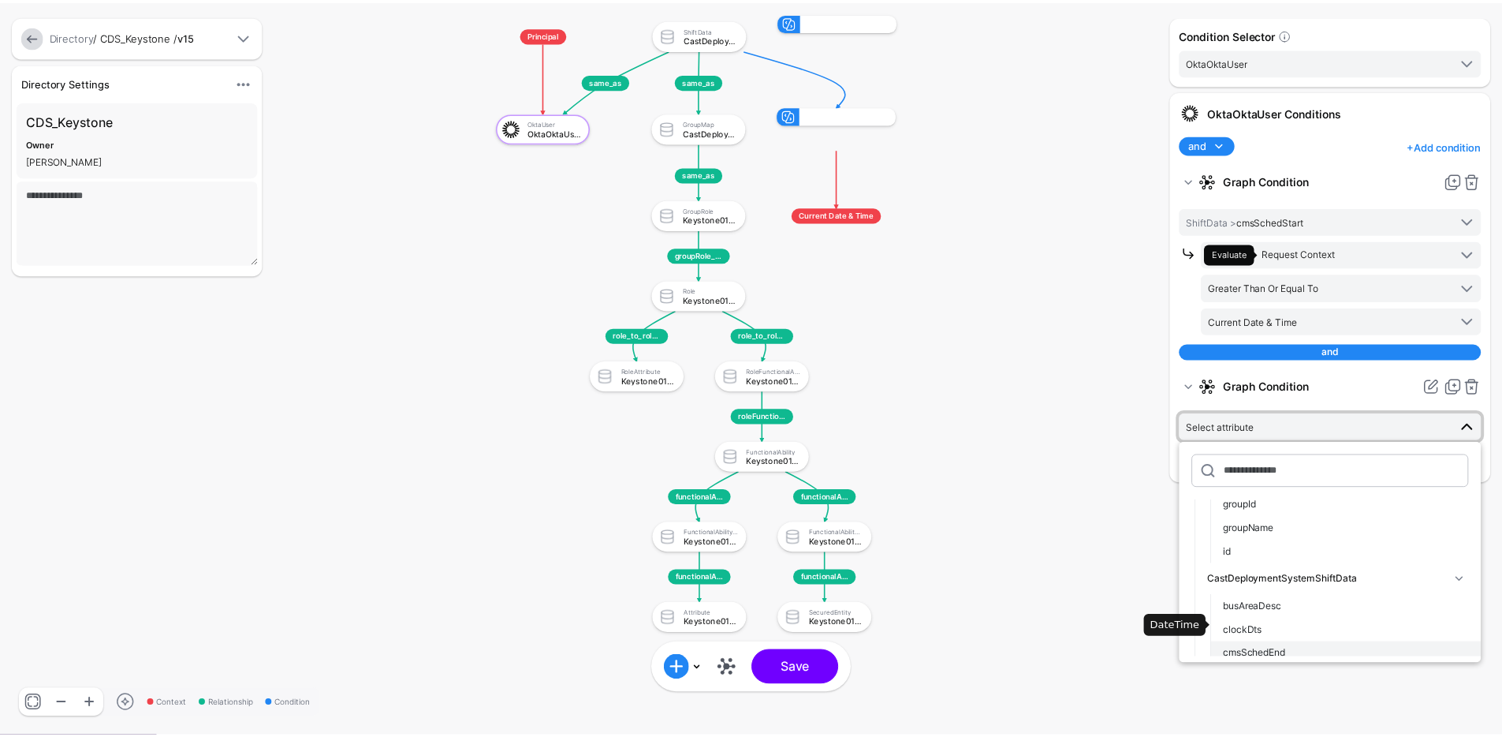
scroll to position [122, 0]
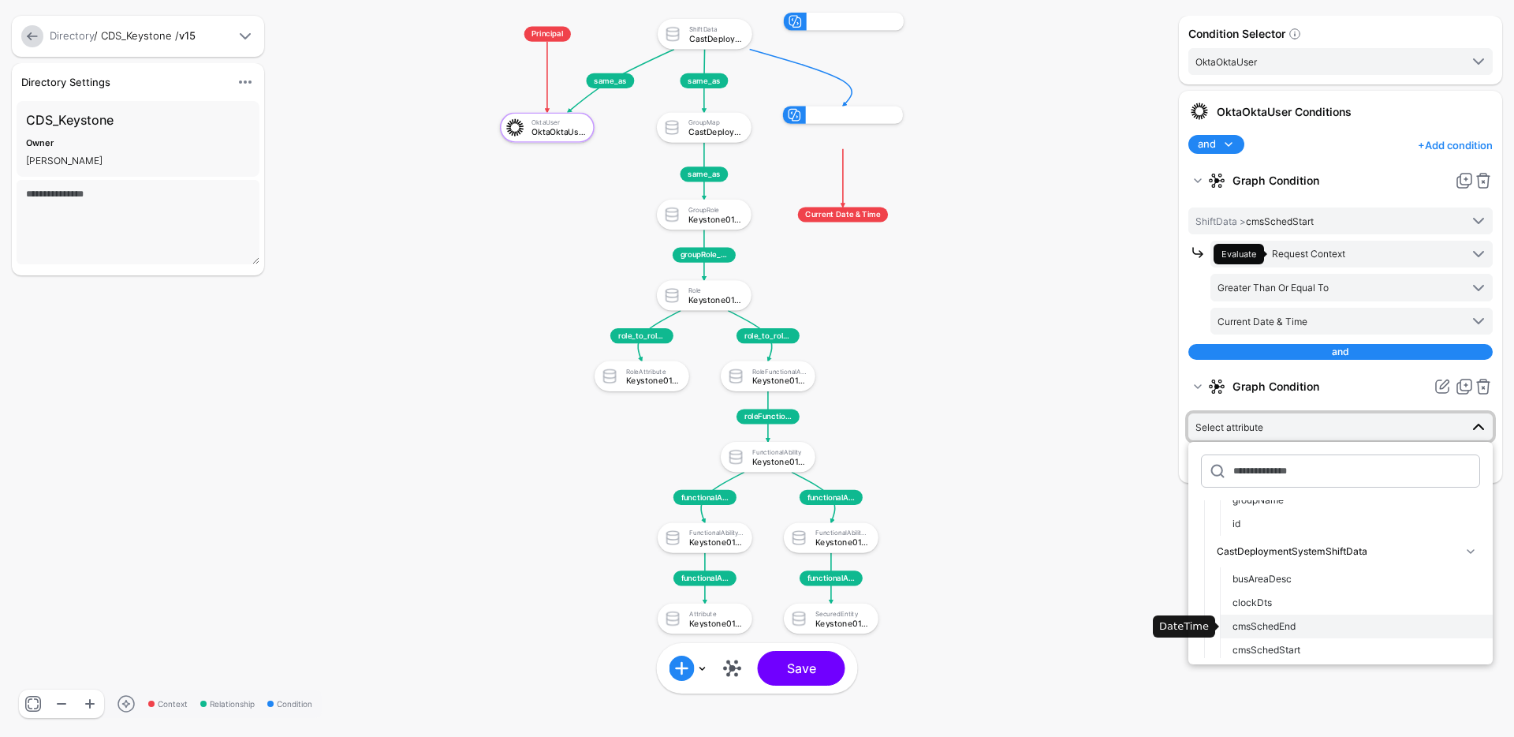
click at [1290, 626] on span "cmsSchedEnd" at bounding box center [1264, 626] width 63 height 12
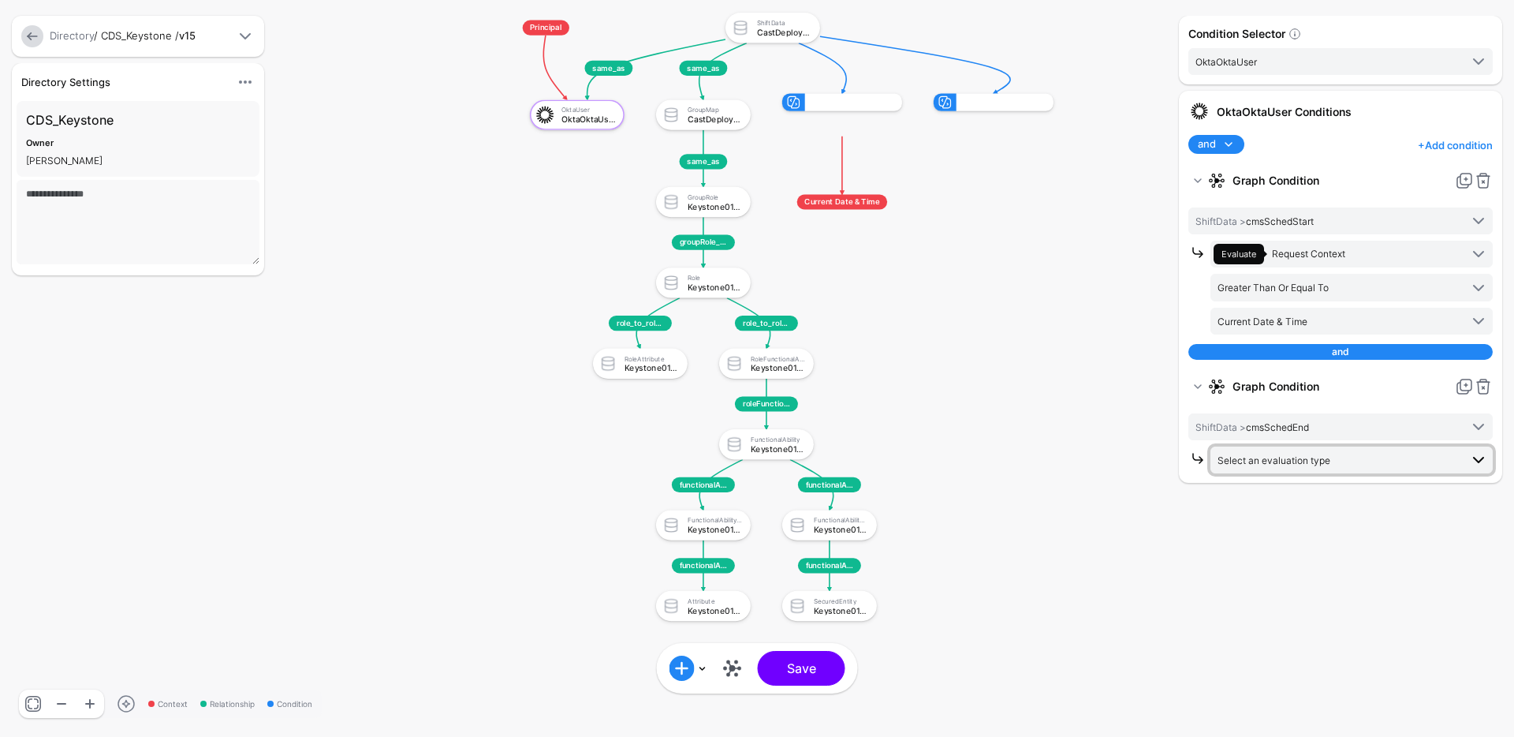
click at [1317, 462] on span "Select an evaluation type" at bounding box center [1274, 460] width 113 height 12
click at [1293, 668] on span "Request Context Evaluate against context in the request" at bounding box center [1351, 668] width 257 height 37
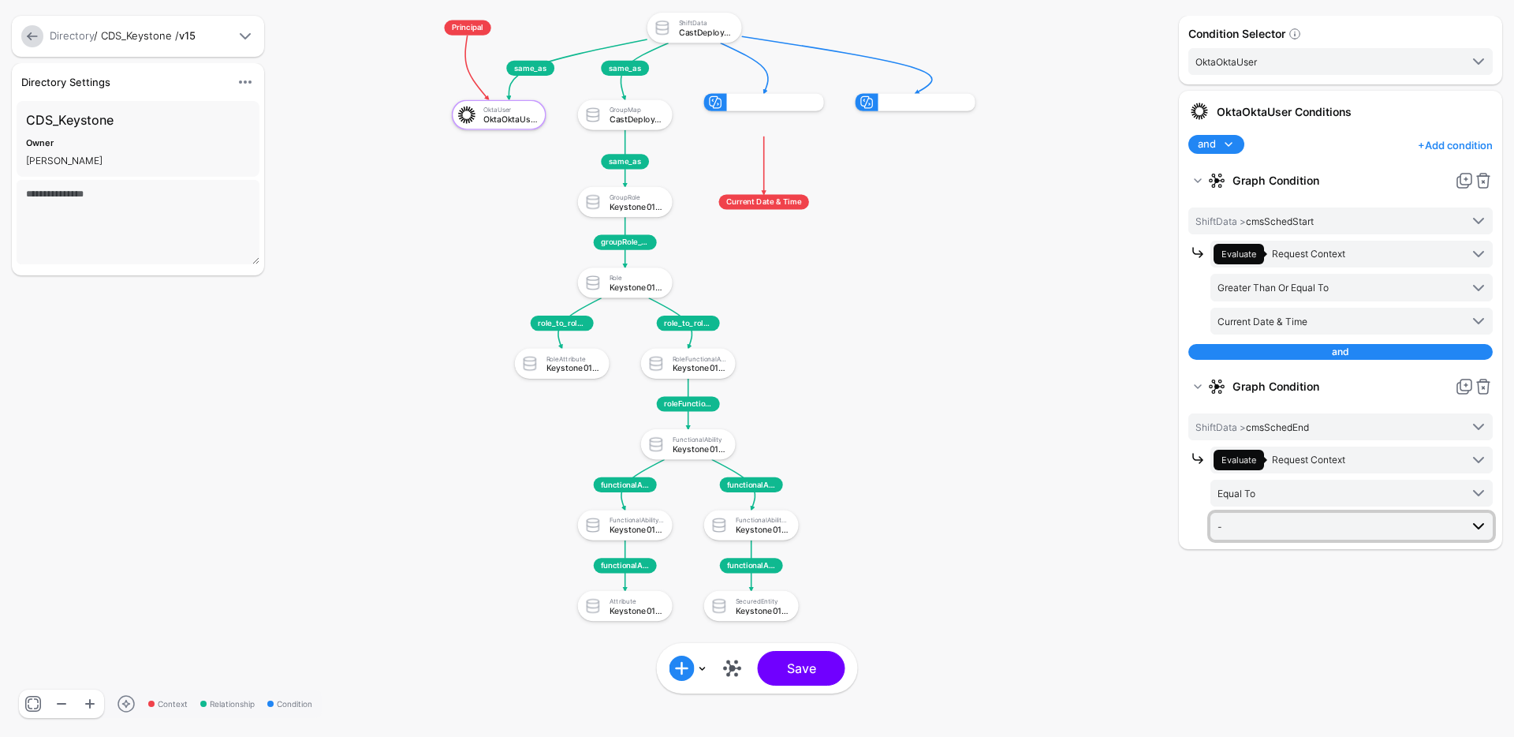
click at [1293, 522] on span "-" at bounding box center [1339, 525] width 242 height 17
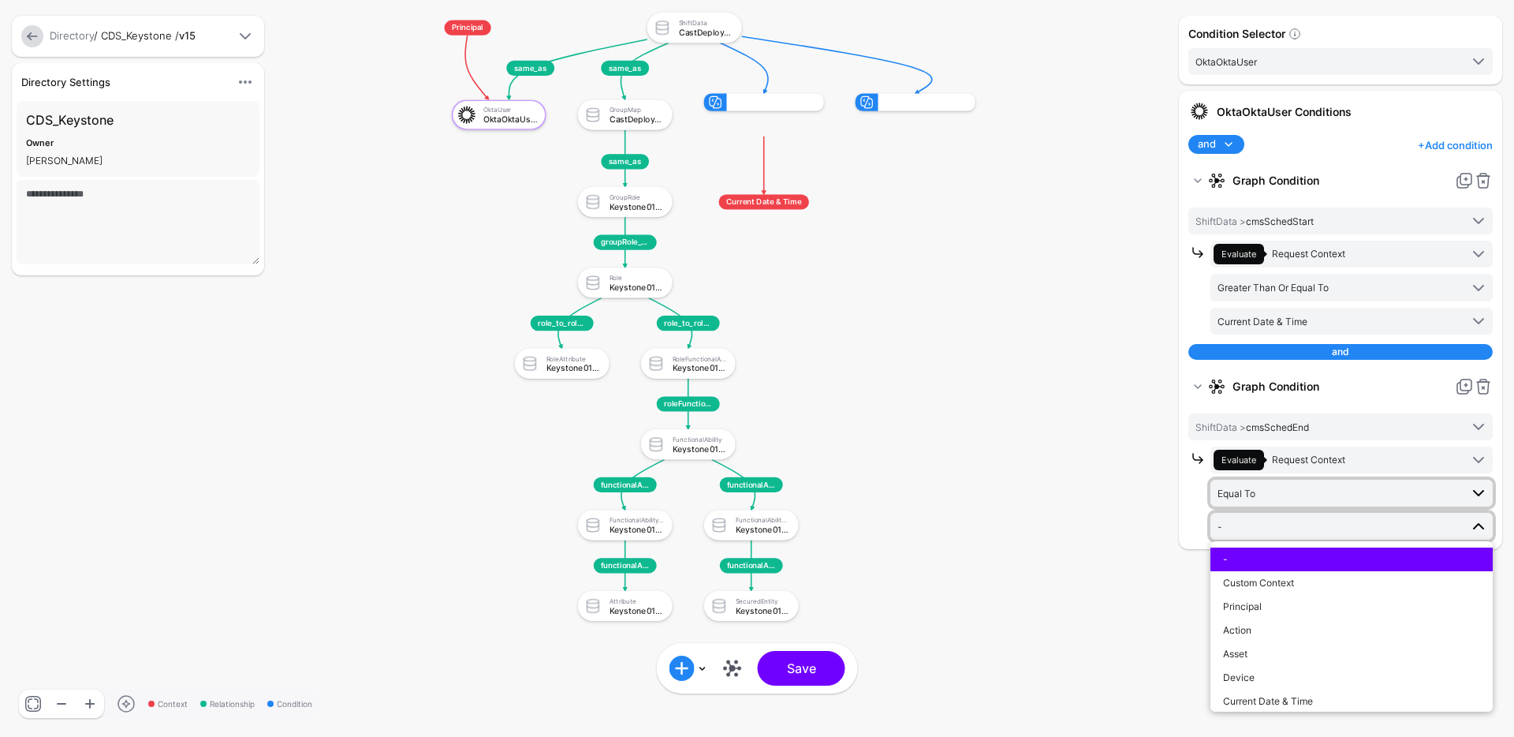
click at [1299, 486] on span "Equal To" at bounding box center [1339, 492] width 242 height 17
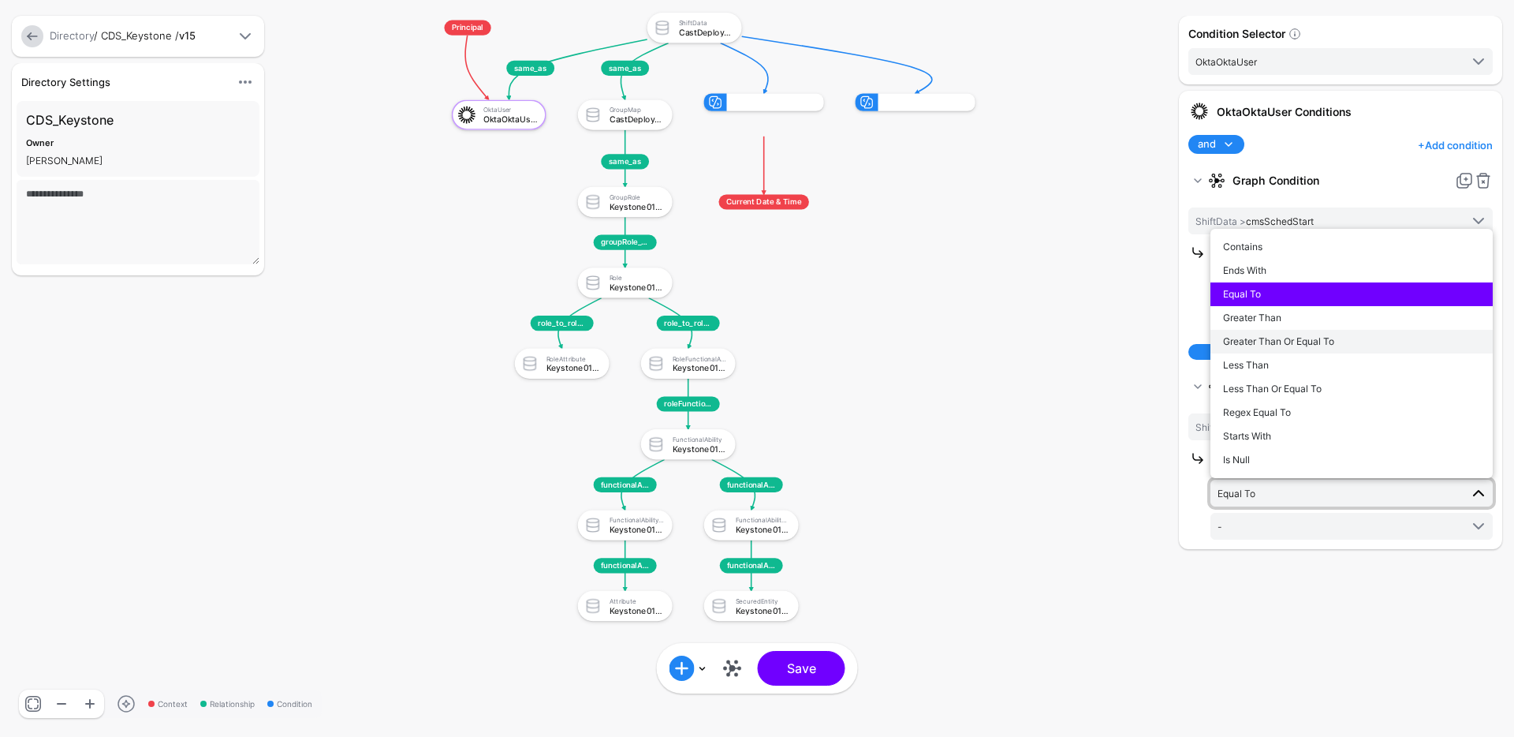
click at [1274, 343] on span "Greater Than Or Equal To" at bounding box center [1278, 341] width 111 height 12
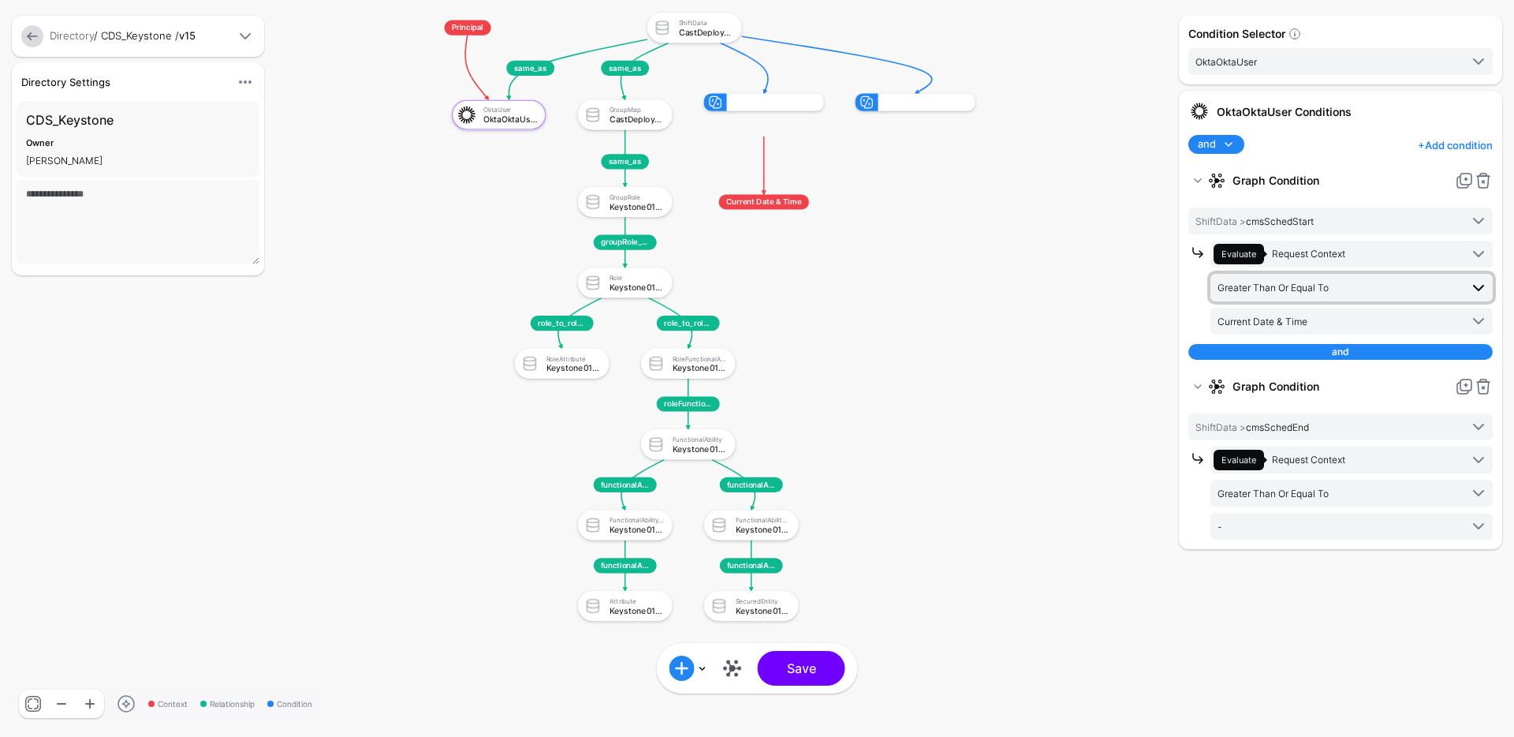
click at [1295, 286] on span "Greater Than Or Equal To" at bounding box center [1273, 288] width 111 height 12
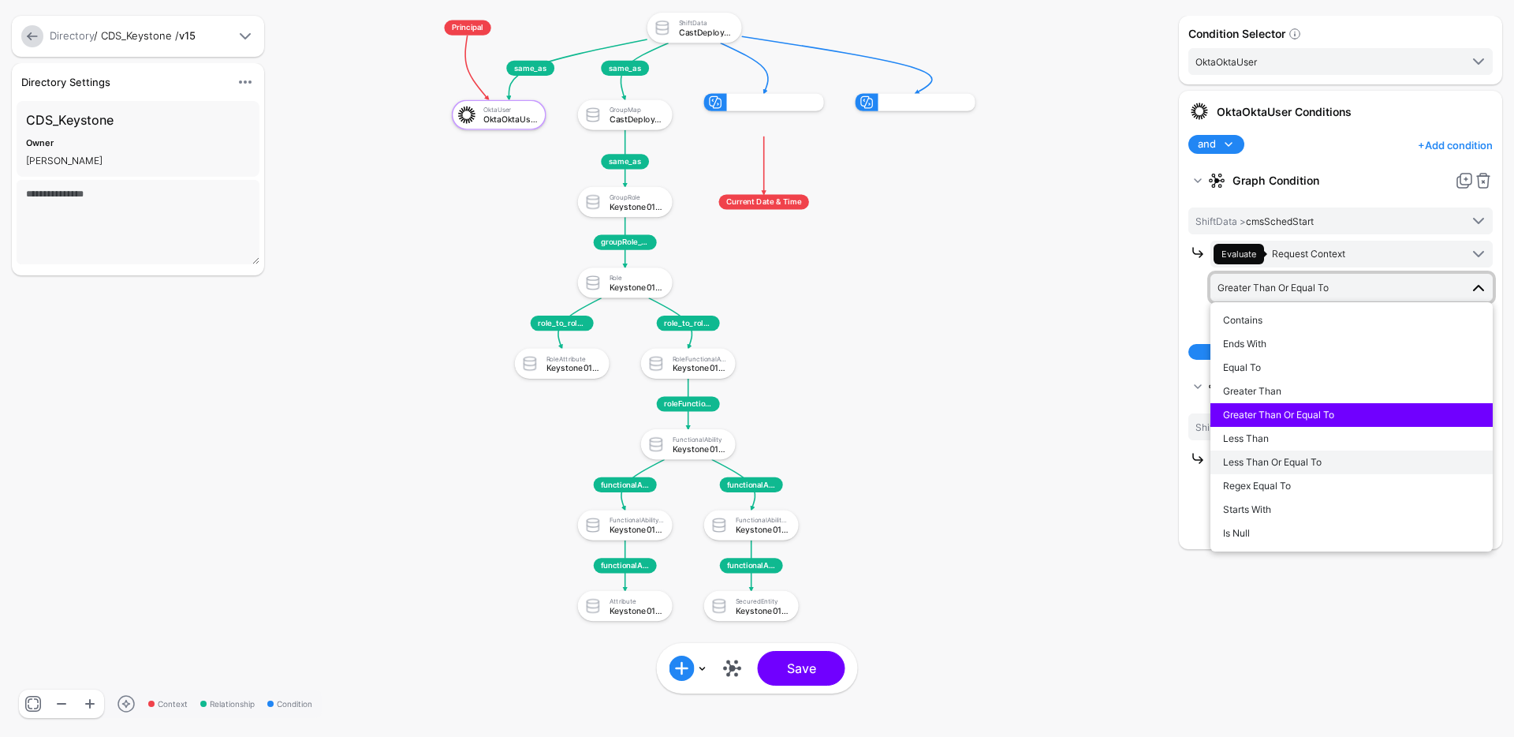
click at [1280, 461] on span "Less Than Or Equal To" at bounding box center [1272, 462] width 99 height 12
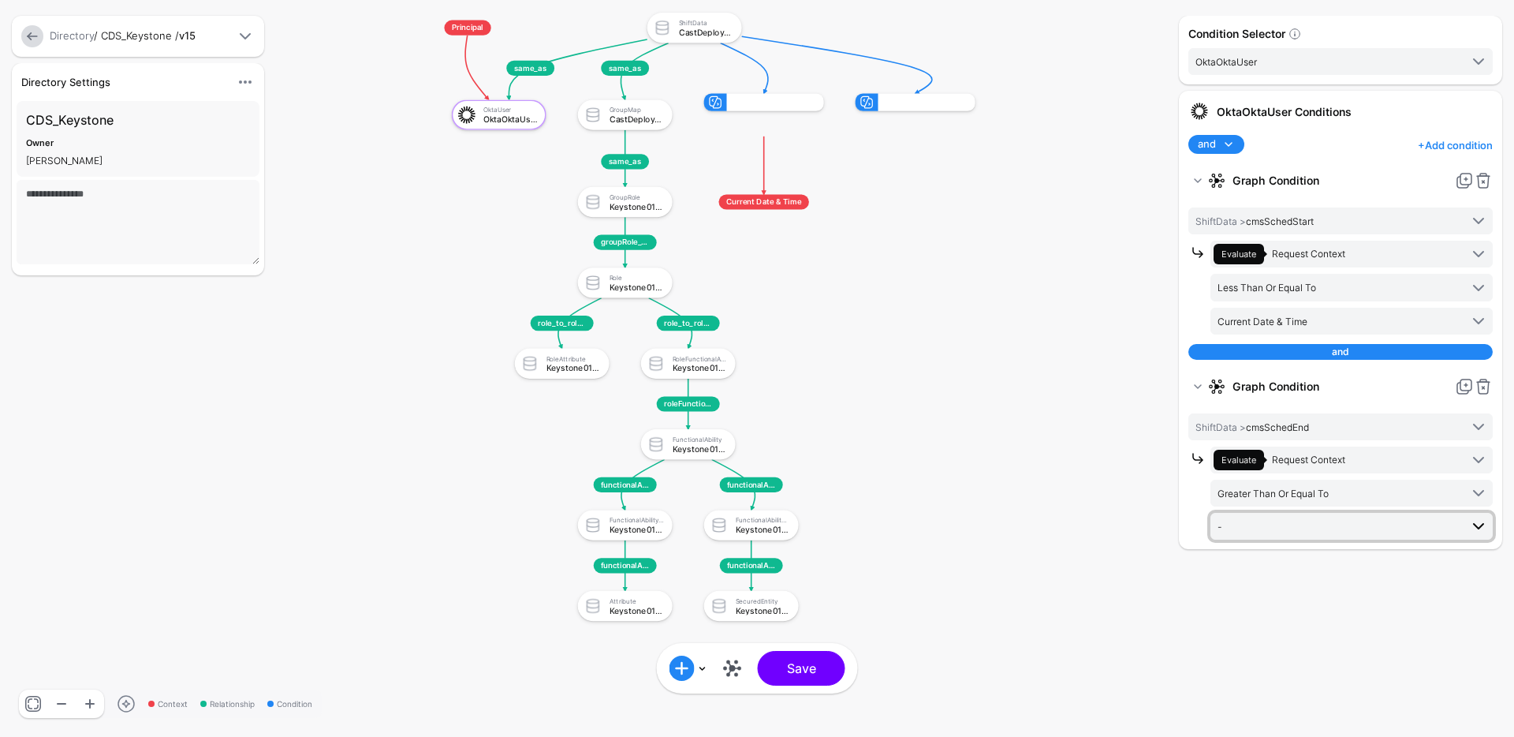
click at [1271, 524] on span "-" at bounding box center [1339, 525] width 242 height 17
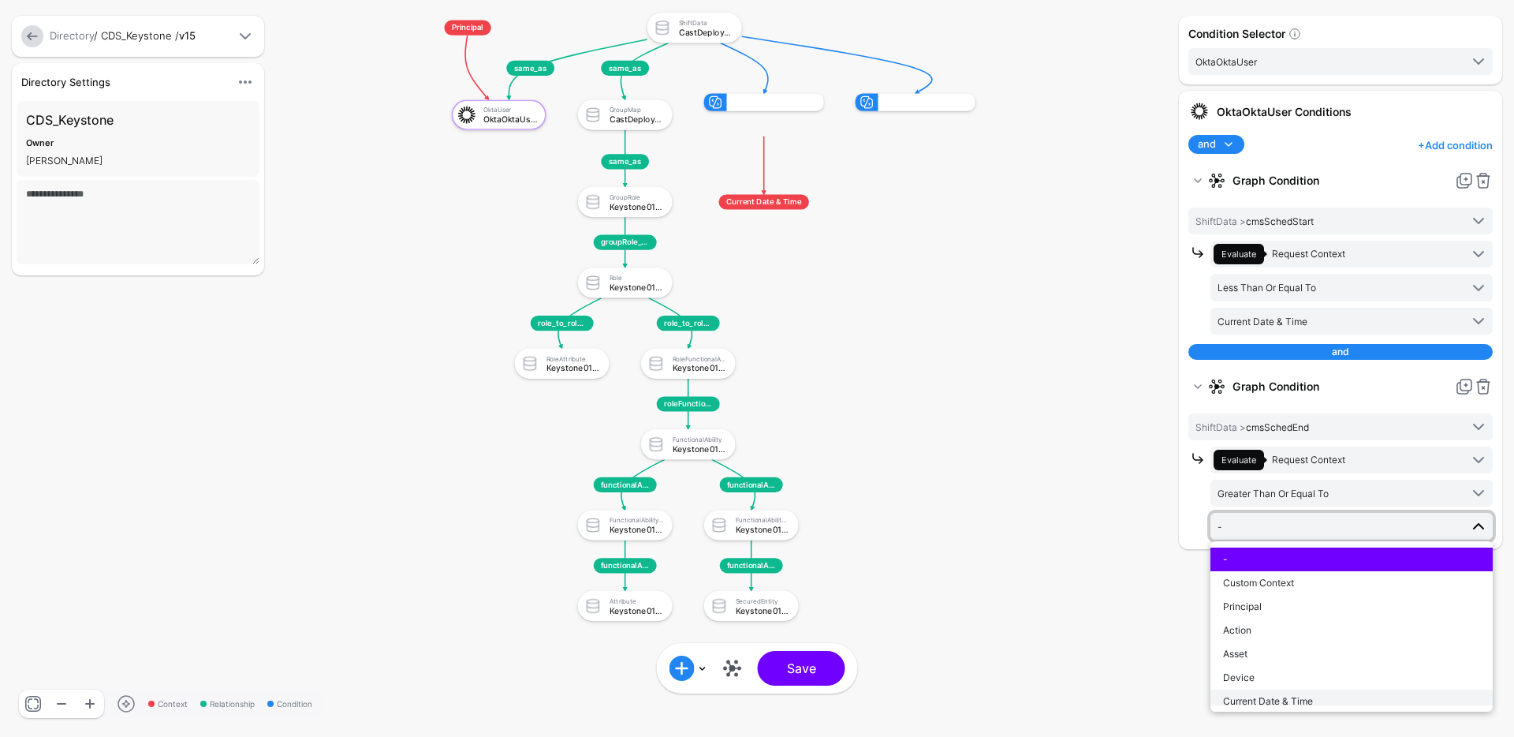
click at [1260, 703] on span "Current Date & Time" at bounding box center [1268, 701] width 90 height 12
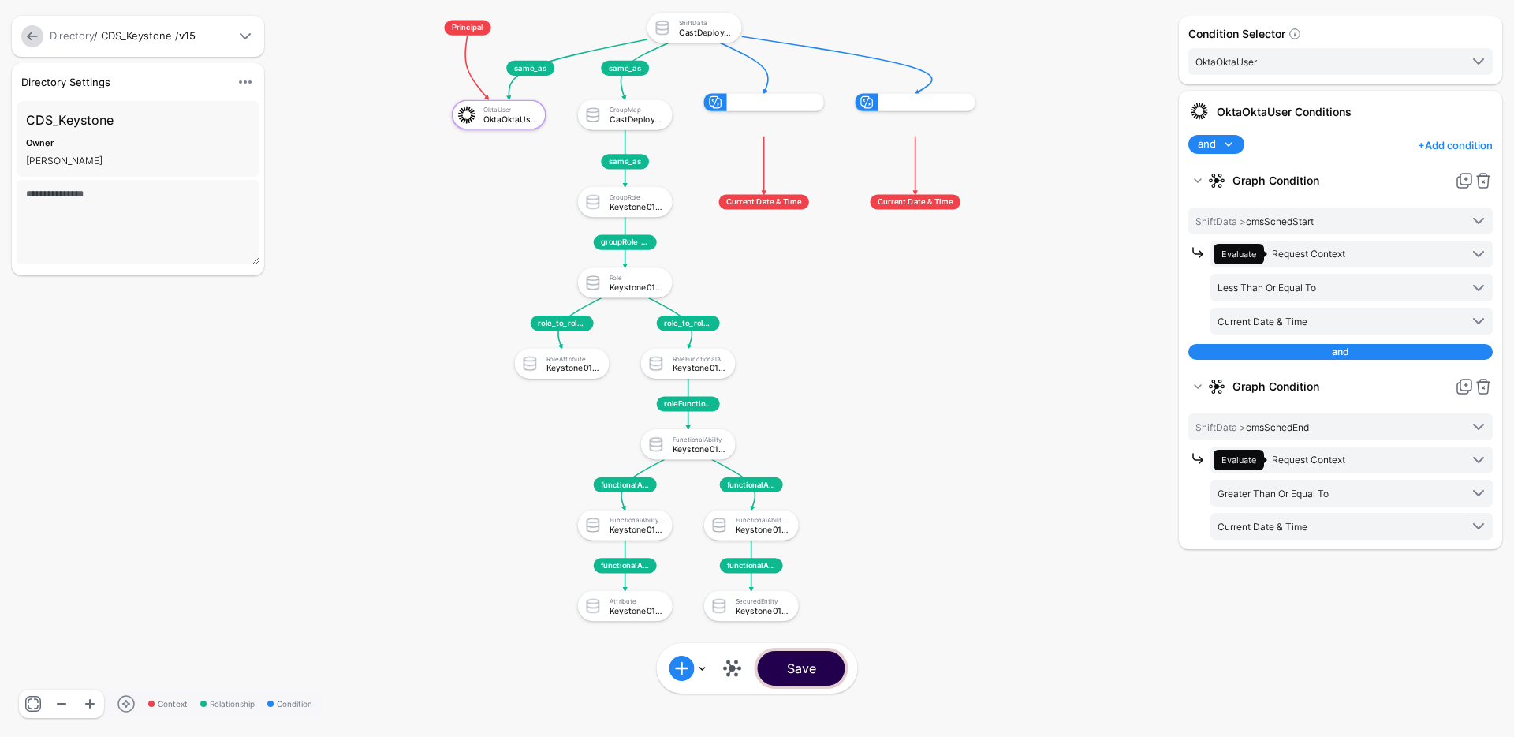
click at [815, 672] on button "Save" at bounding box center [802, 668] width 88 height 35
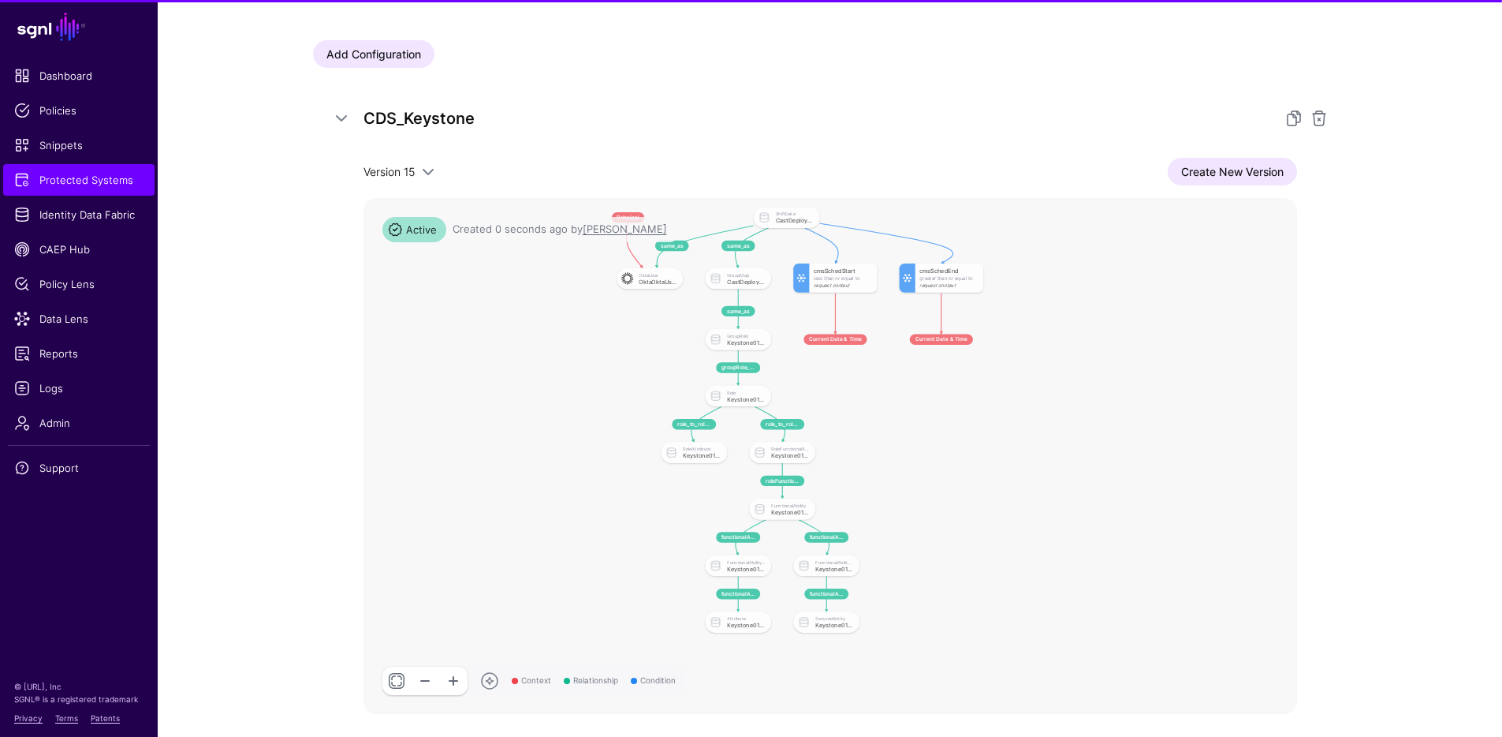
scroll to position [279, 0]
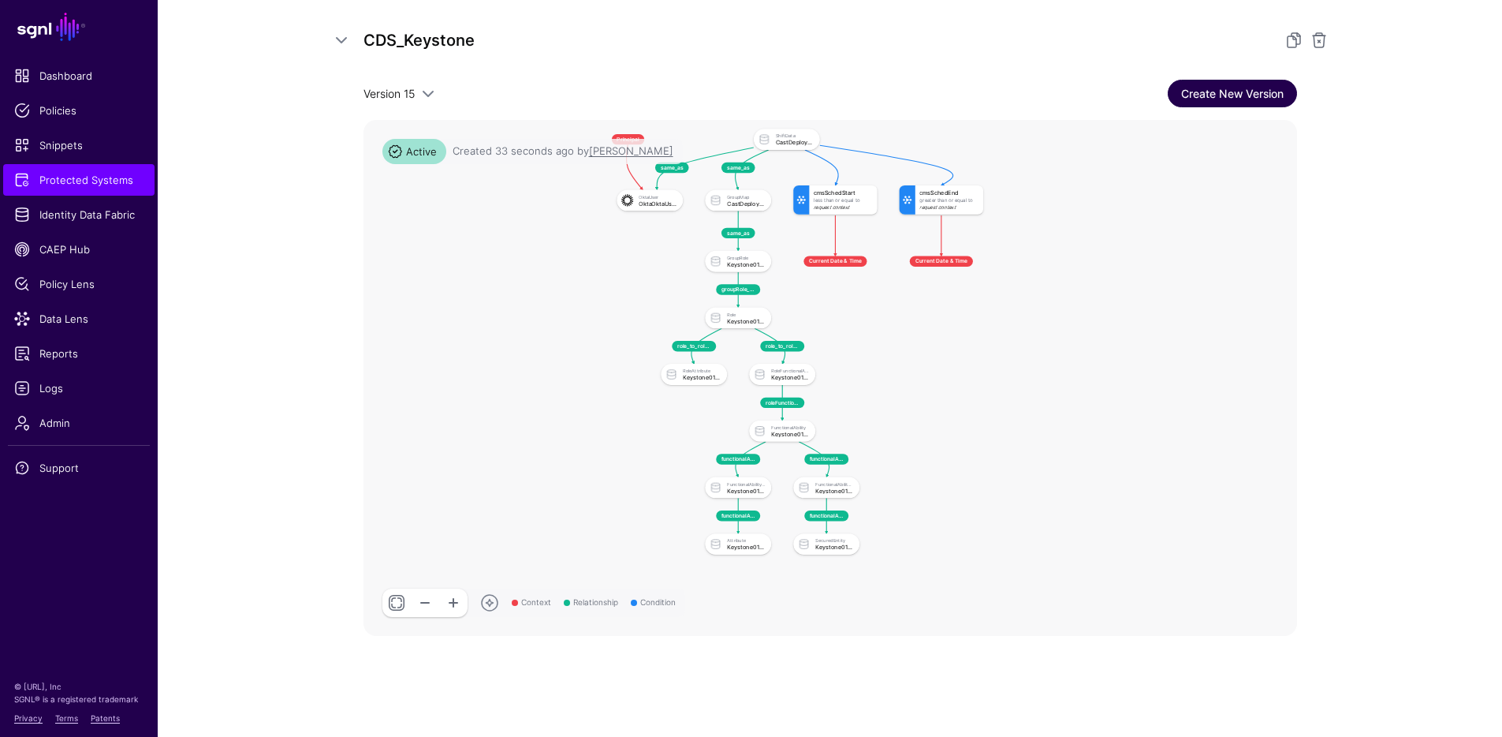
click at [1222, 97] on link "Create New Version" at bounding box center [1232, 94] width 129 height 28
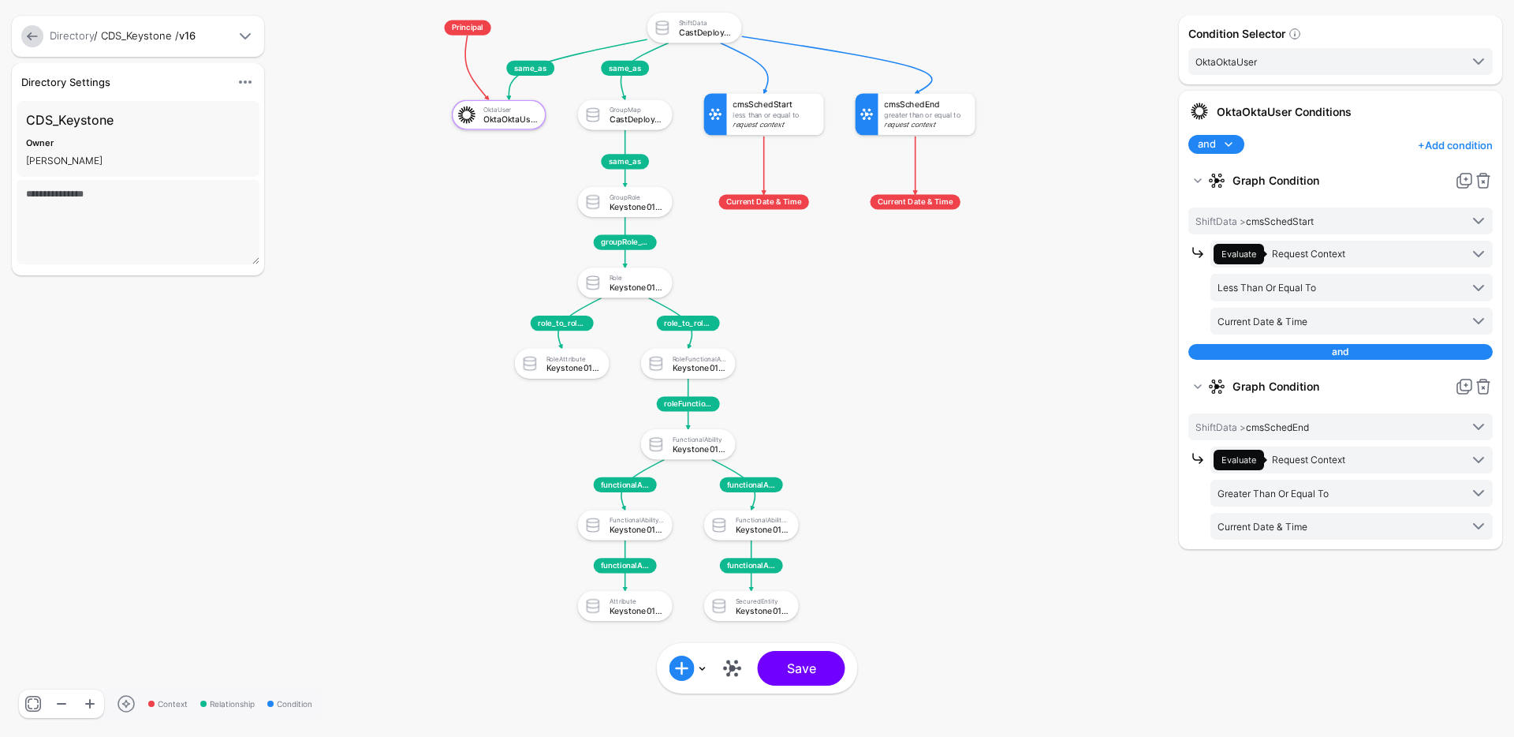
click at [1219, 148] on span at bounding box center [1228, 144] width 19 height 19
click at [1076, 316] on rect at bounding box center [409, 0] width 121132 height 58926
click at [1485, 177] on link at bounding box center [1483, 180] width 19 height 19
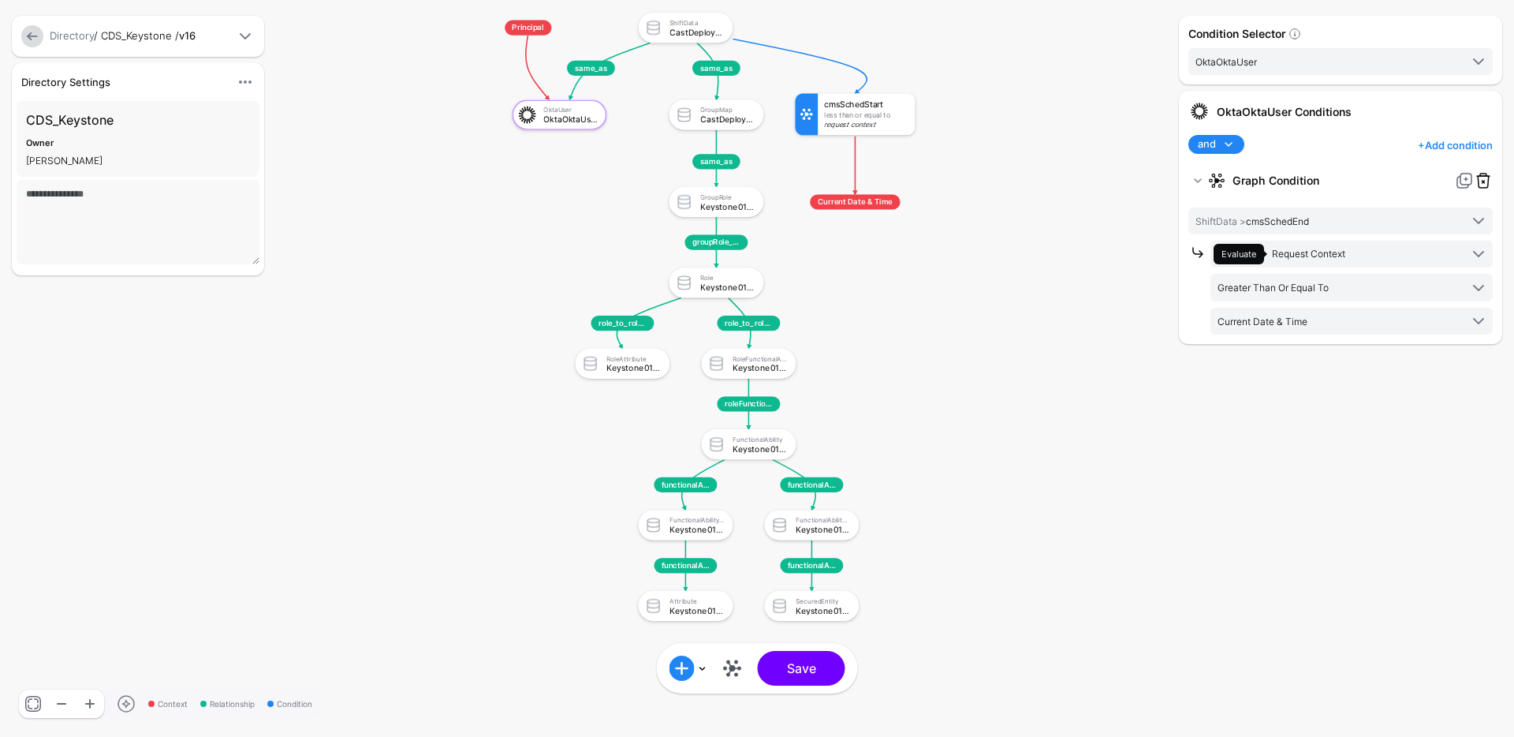
click at [1486, 183] on link at bounding box center [1483, 180] width 19 height 19
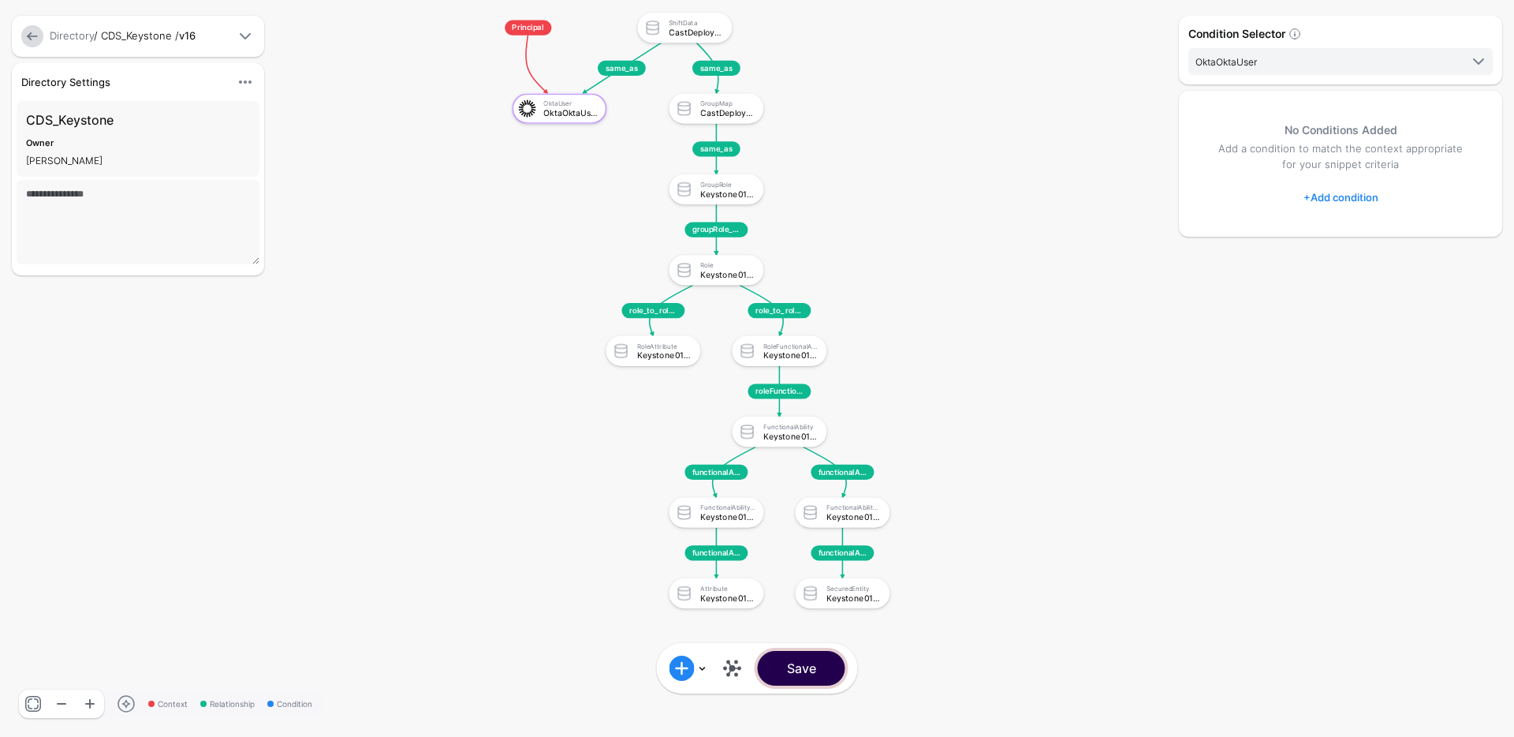
click at [800, 671] on button "Save" at bounding box center [802, 668] width 88 height 35
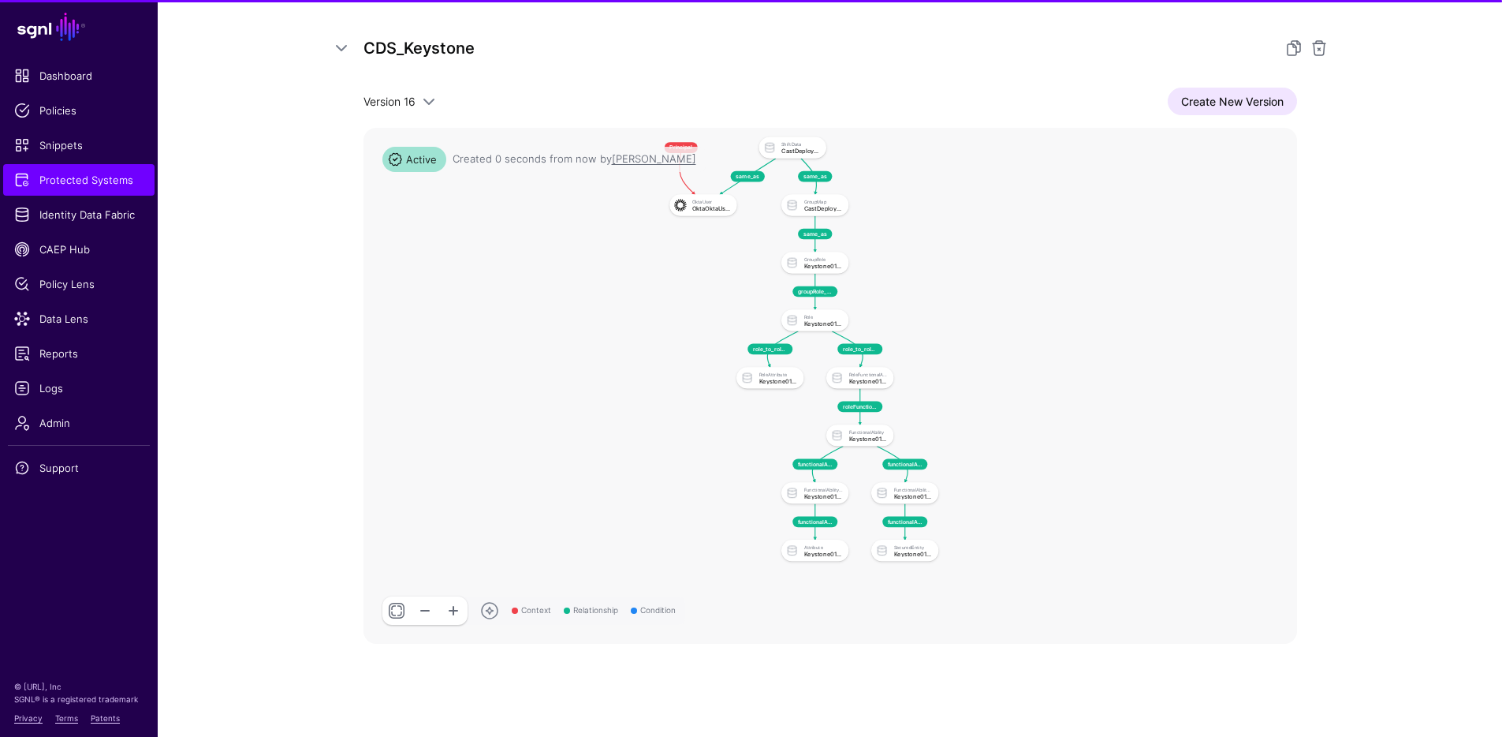
scroll to position [279, 0]
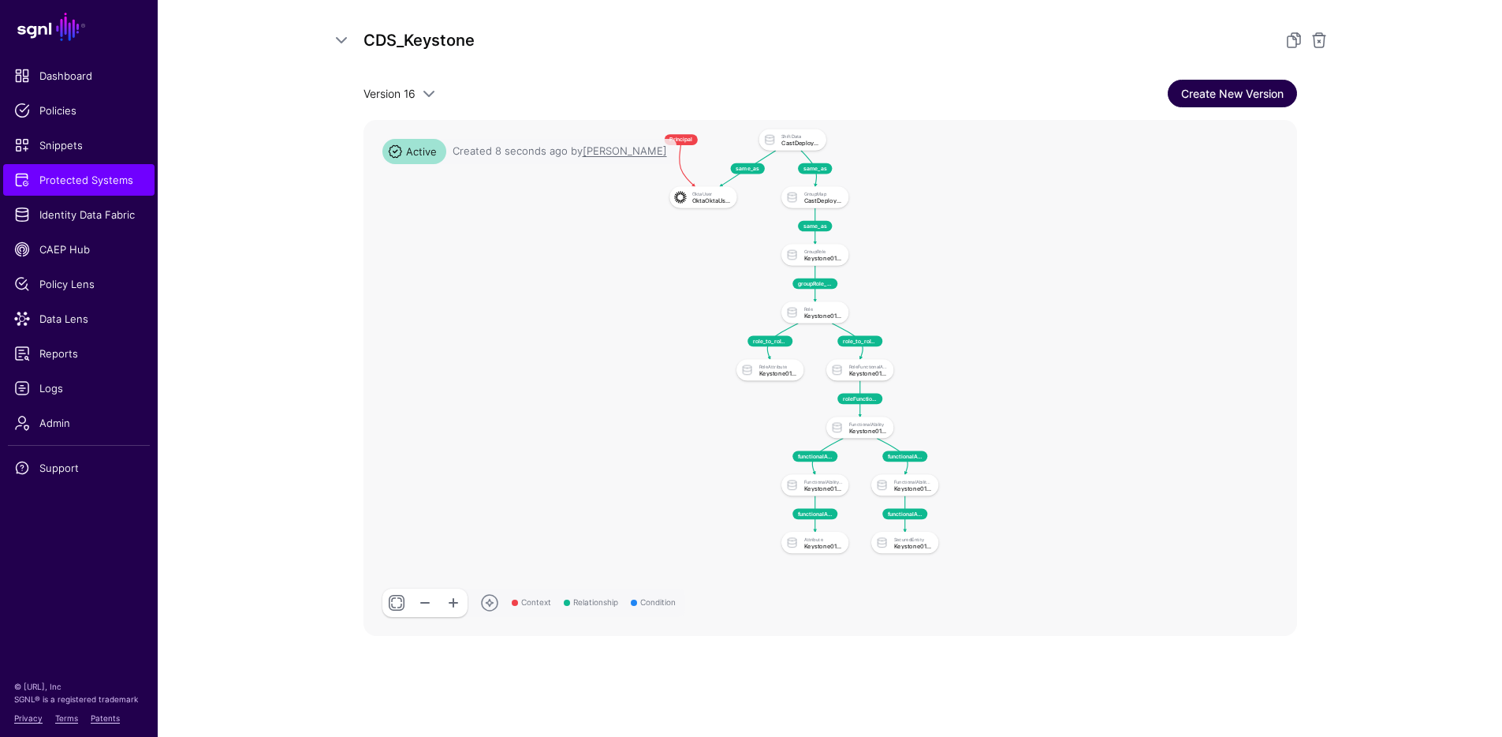
click at [1230, 94] on link "Create New Version" at bounding box center [1232, 94] width 129 height 28
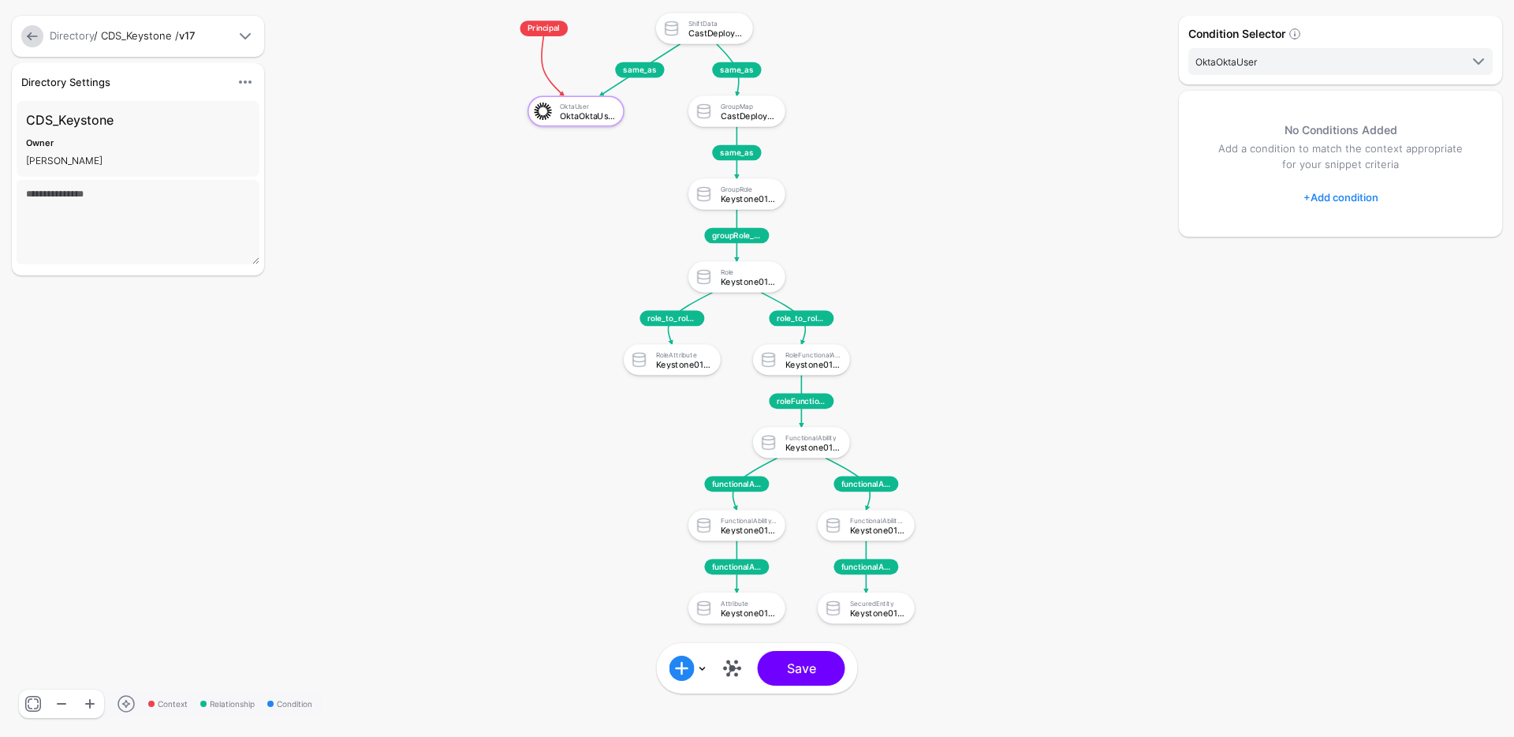
click at [1343, 191] on link "+ Add condition" at bounding box center [1341, 197] width 75 height 25
click at [1348, 270] on div "Graph Condition" at bounding box center [1387, 262] width 153 height 19
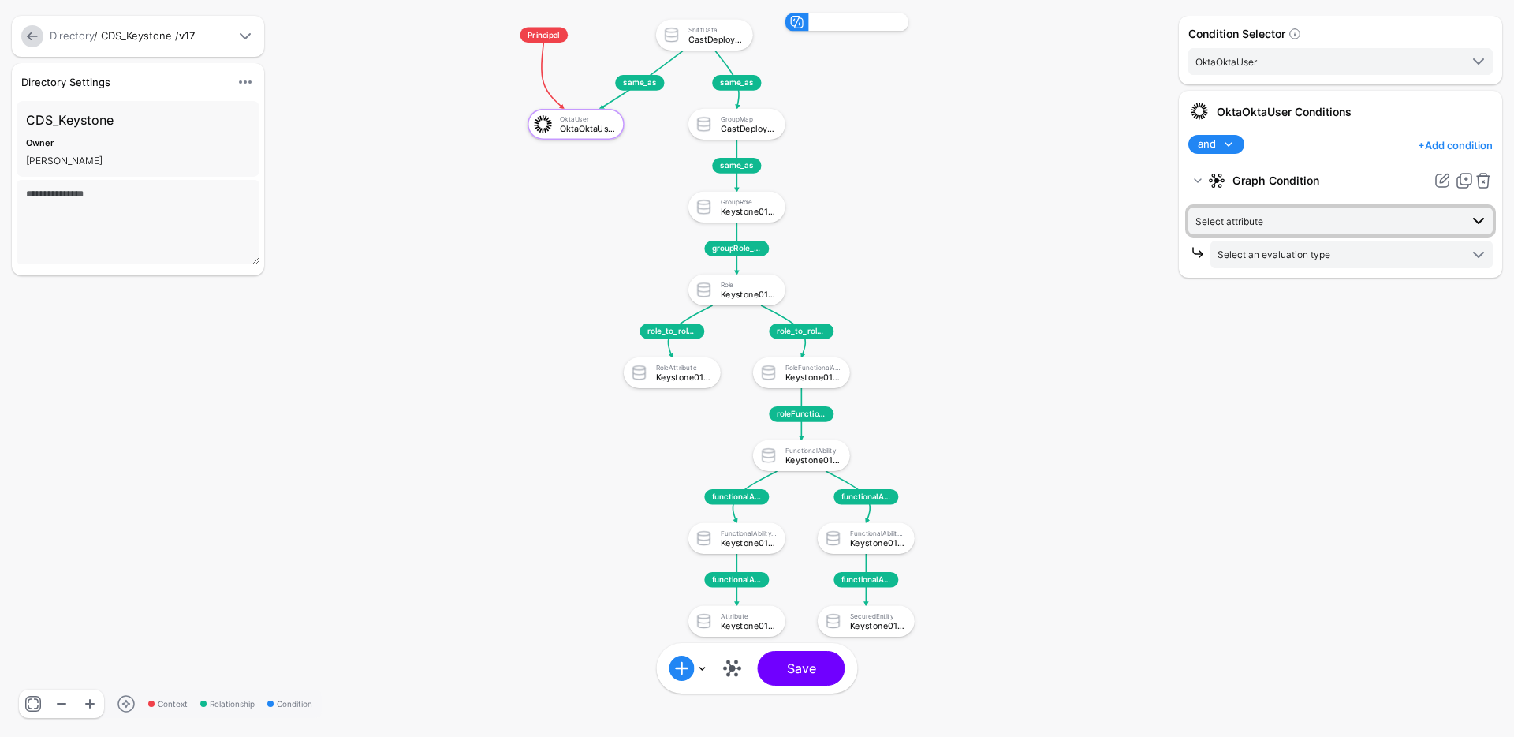
click at [1288, 215] on span "Select attribute" at bounding box center [1328, 220] width 264 height 17
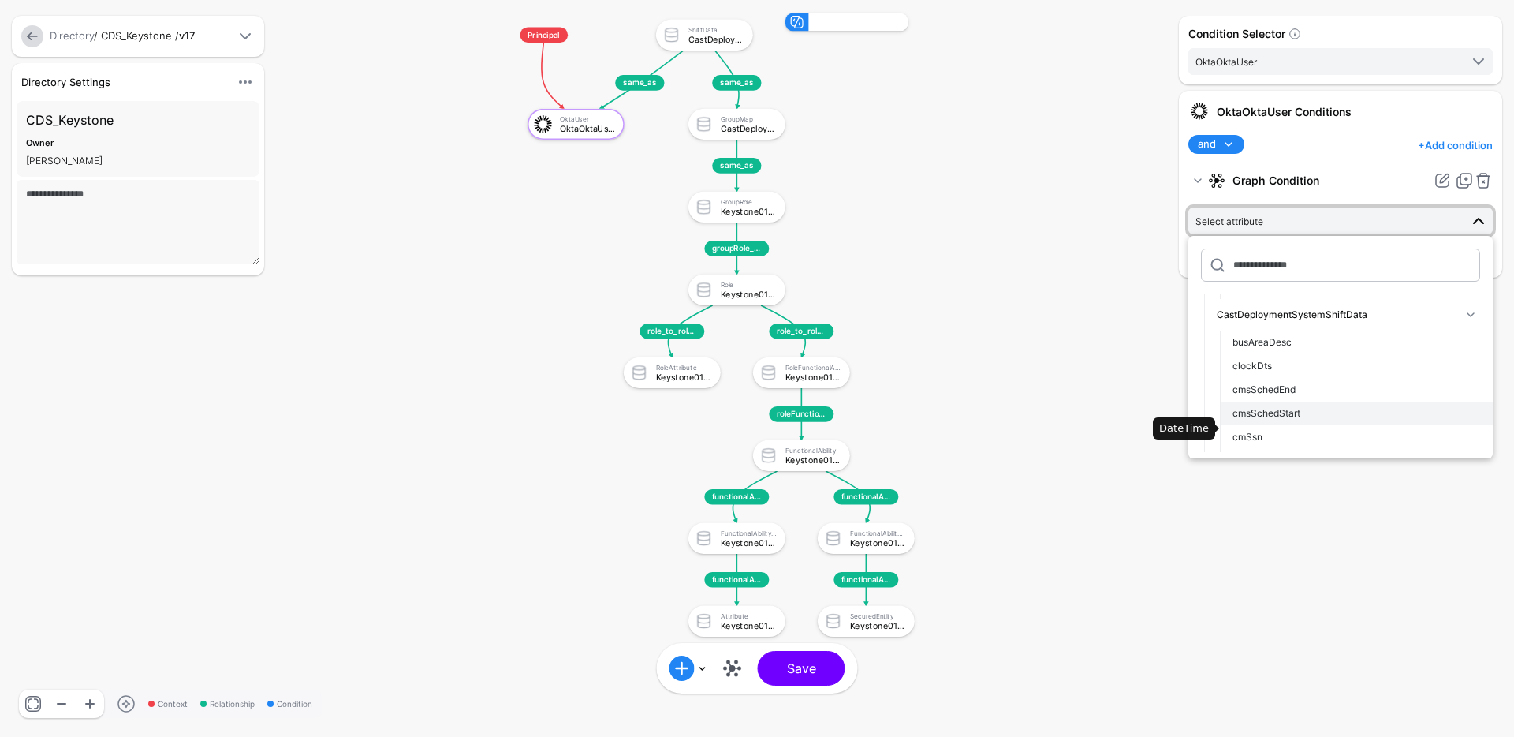
scroll to position [173, 0]
click at [1285, 394] on span "cmsSchedStart" at bounding box center [1267, 392] width 68 height 12
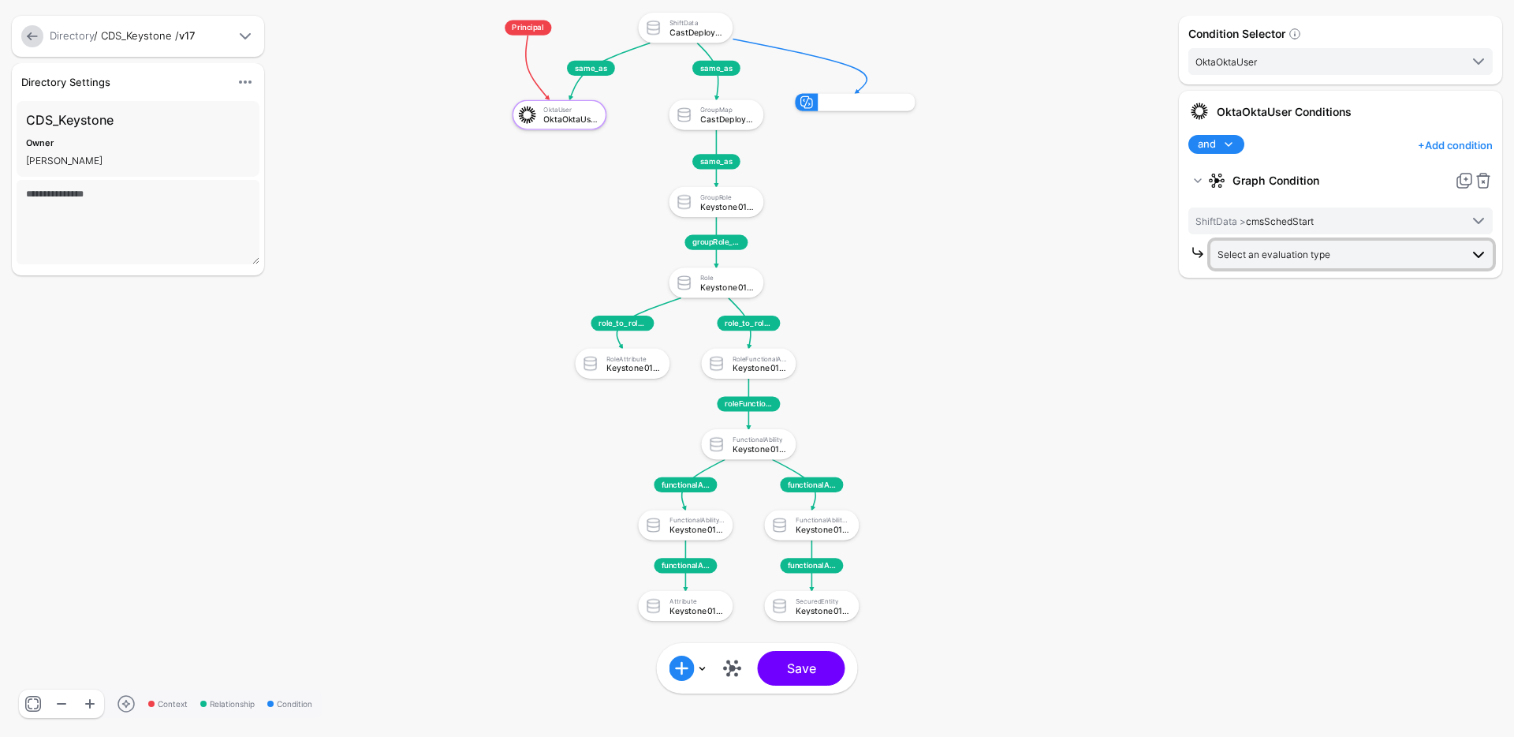
click at [1308, 259] on span "Select an evaluation type" at bounding box center [1274, 254] width 113 height 12
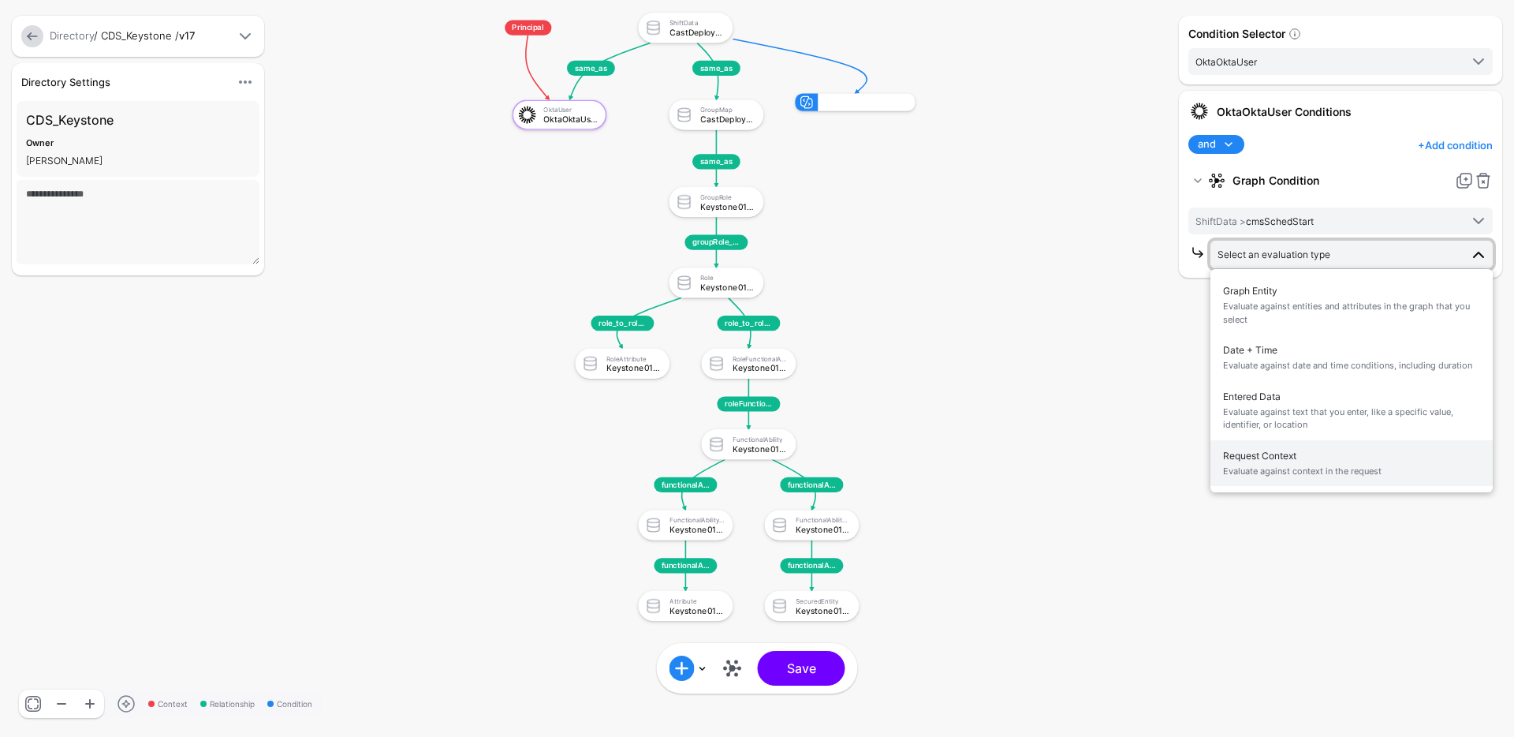
click at [1282, 478] on span "Request Context Evaluate against context in the request" at bounding box center [1351, 463] width 257 height 37
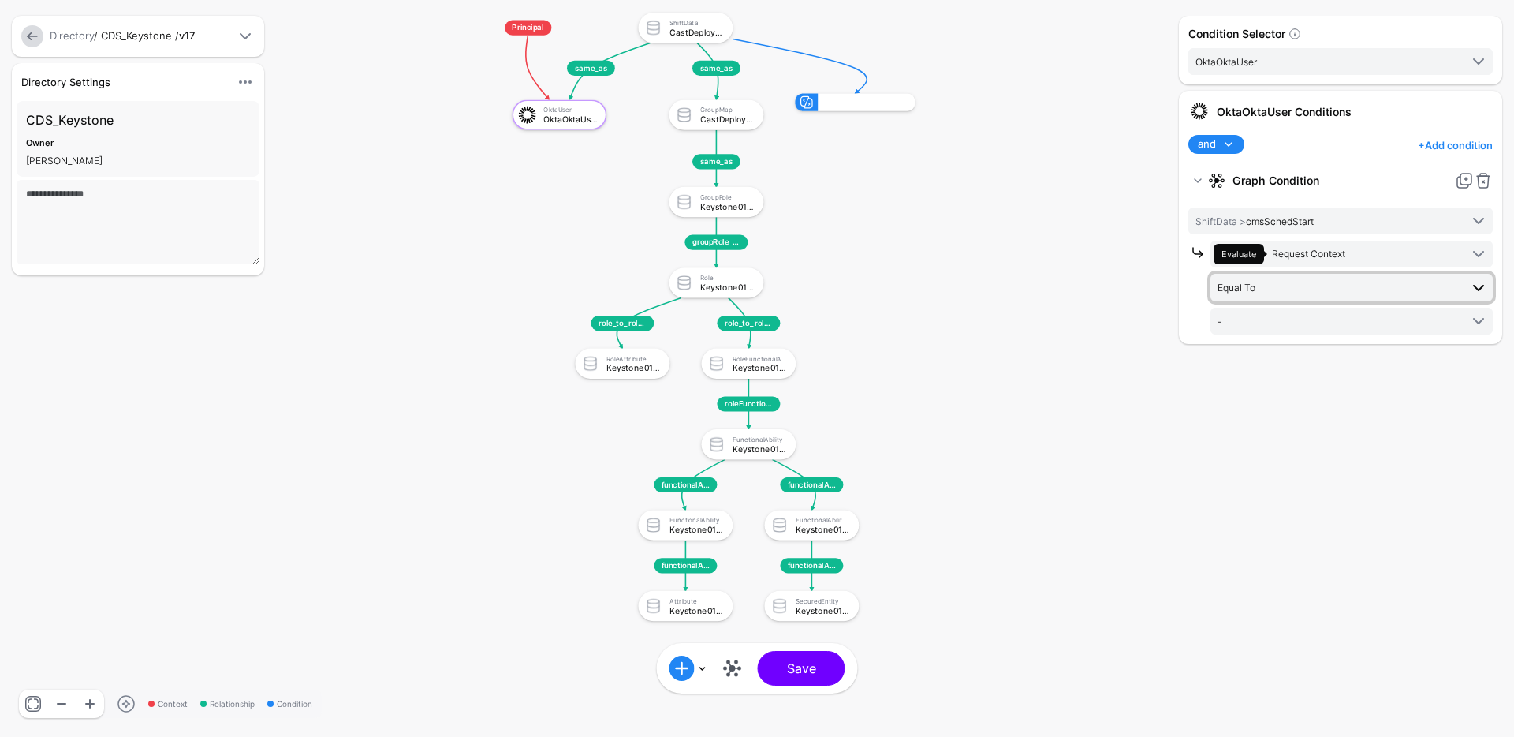
click at [1303, 285] on span "Equal To" at bounding box center [1339, 286] width 242 height 17
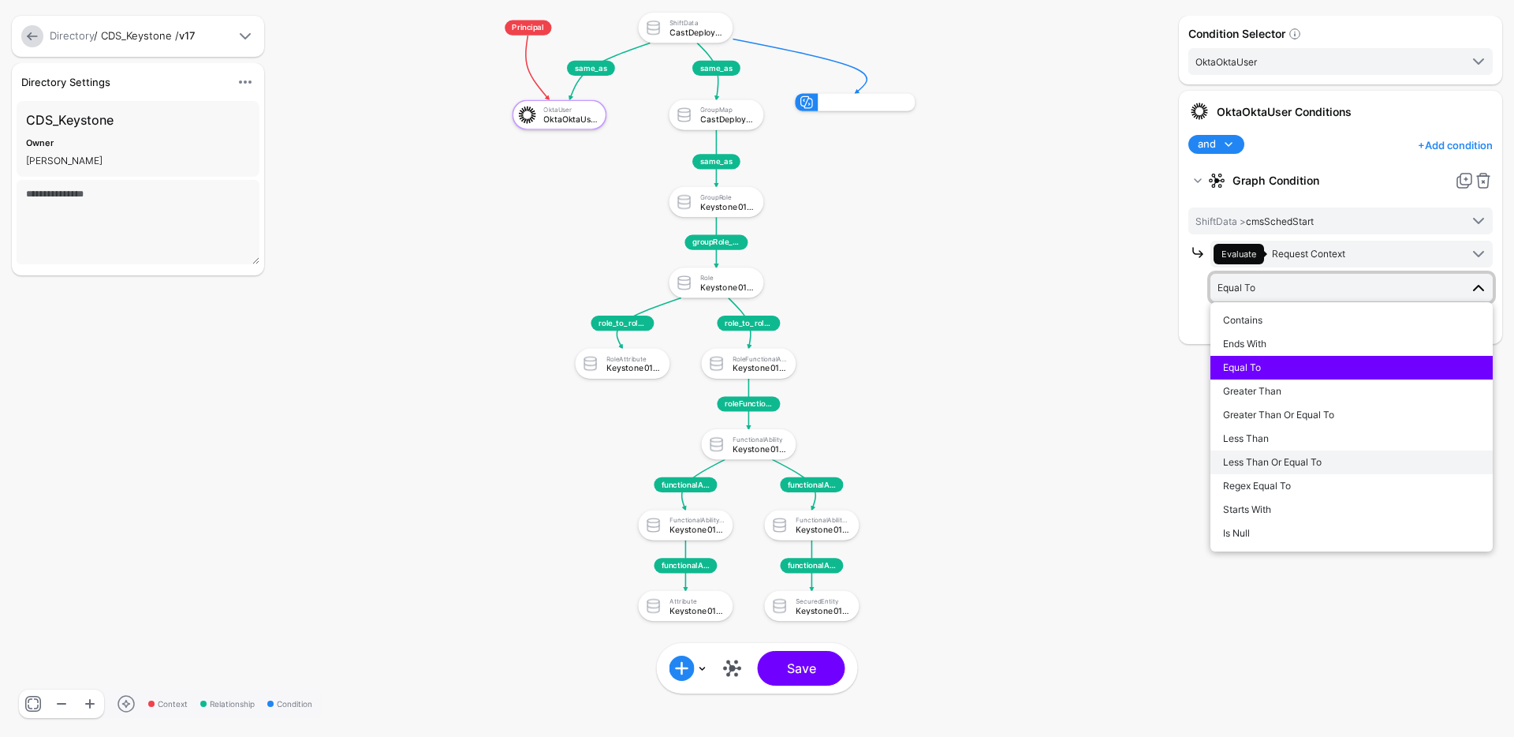
click at [1293, 458] on span "Less Than Or Equal To" at bounding box center [1272, 462] width 99 height 12
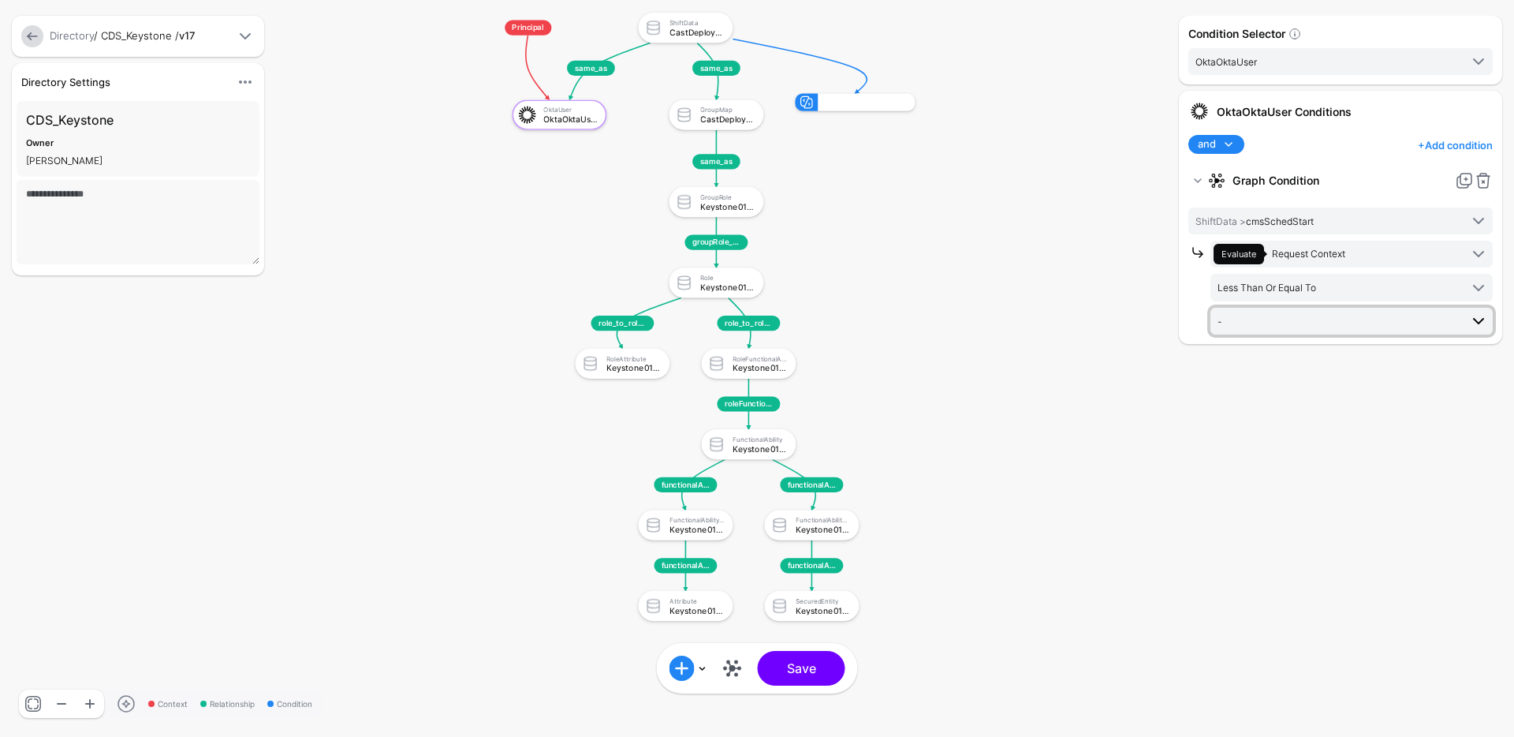
click at [1282, 326] on span "-" at bounding box center [1339, 320] width 242 height 17
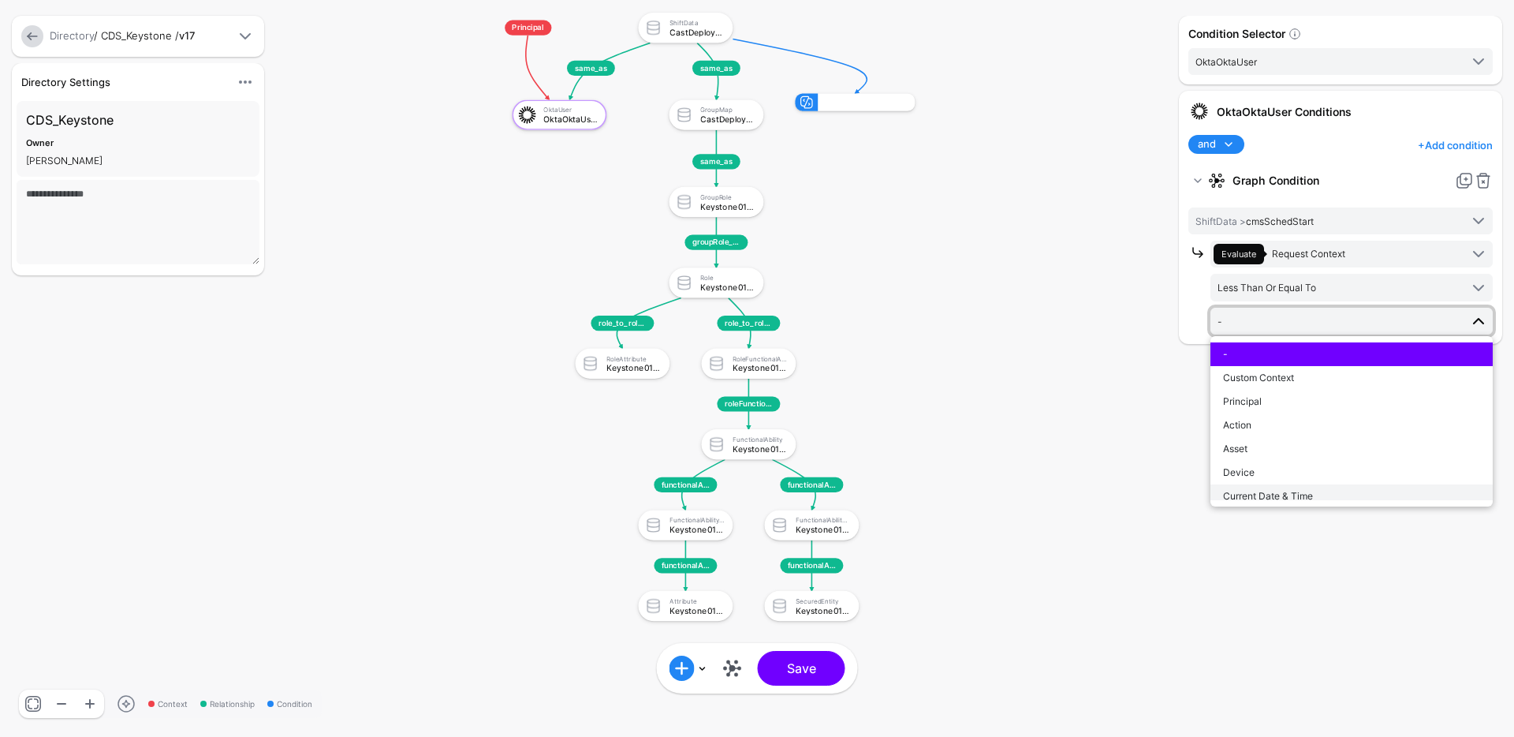
click at [1279, 494] on span "Current Date & Time" at bounding box center [1268, 496] width 90 height 12
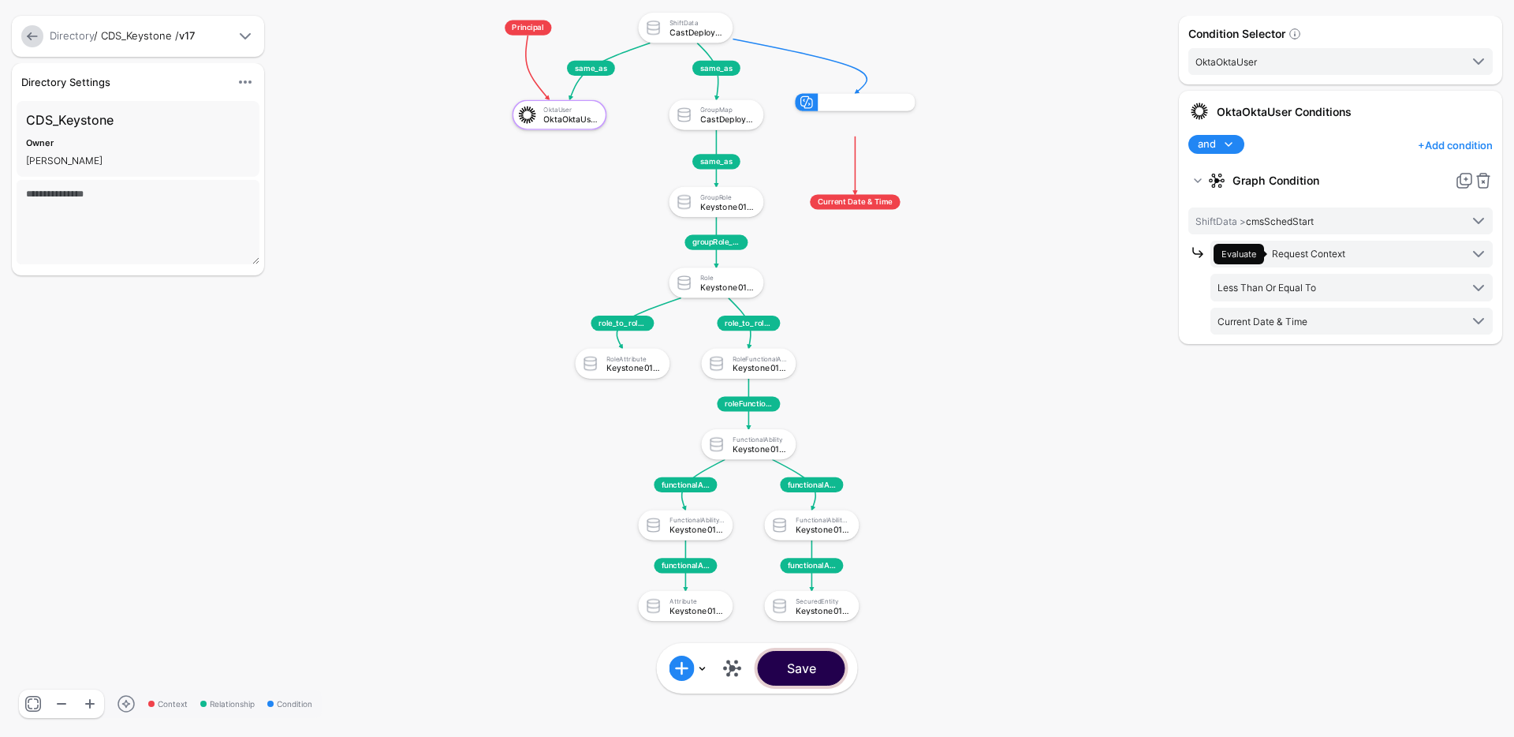
click at [804, 677] on button "Save" at bounding box center [802, 668] width 88 height 35
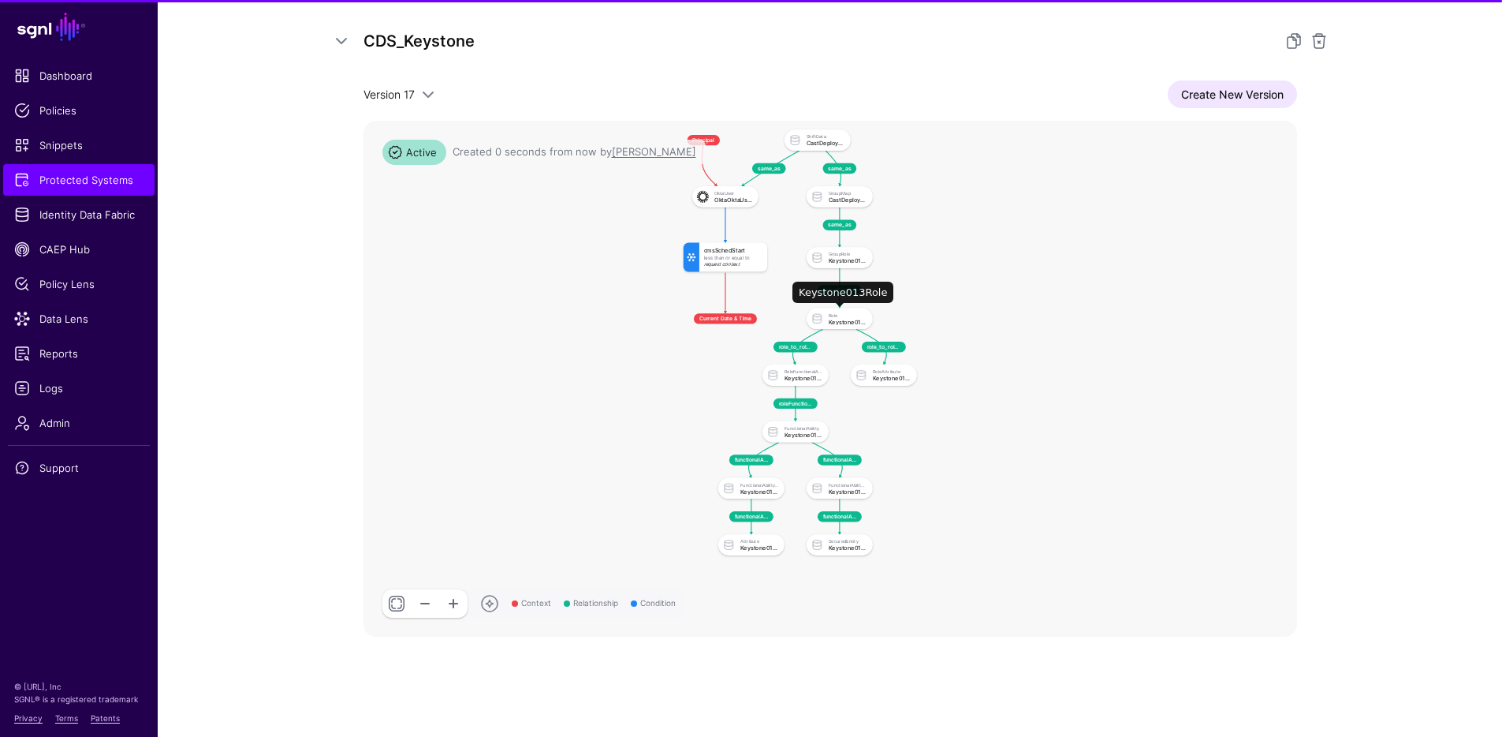
scroll to position [279, 0]
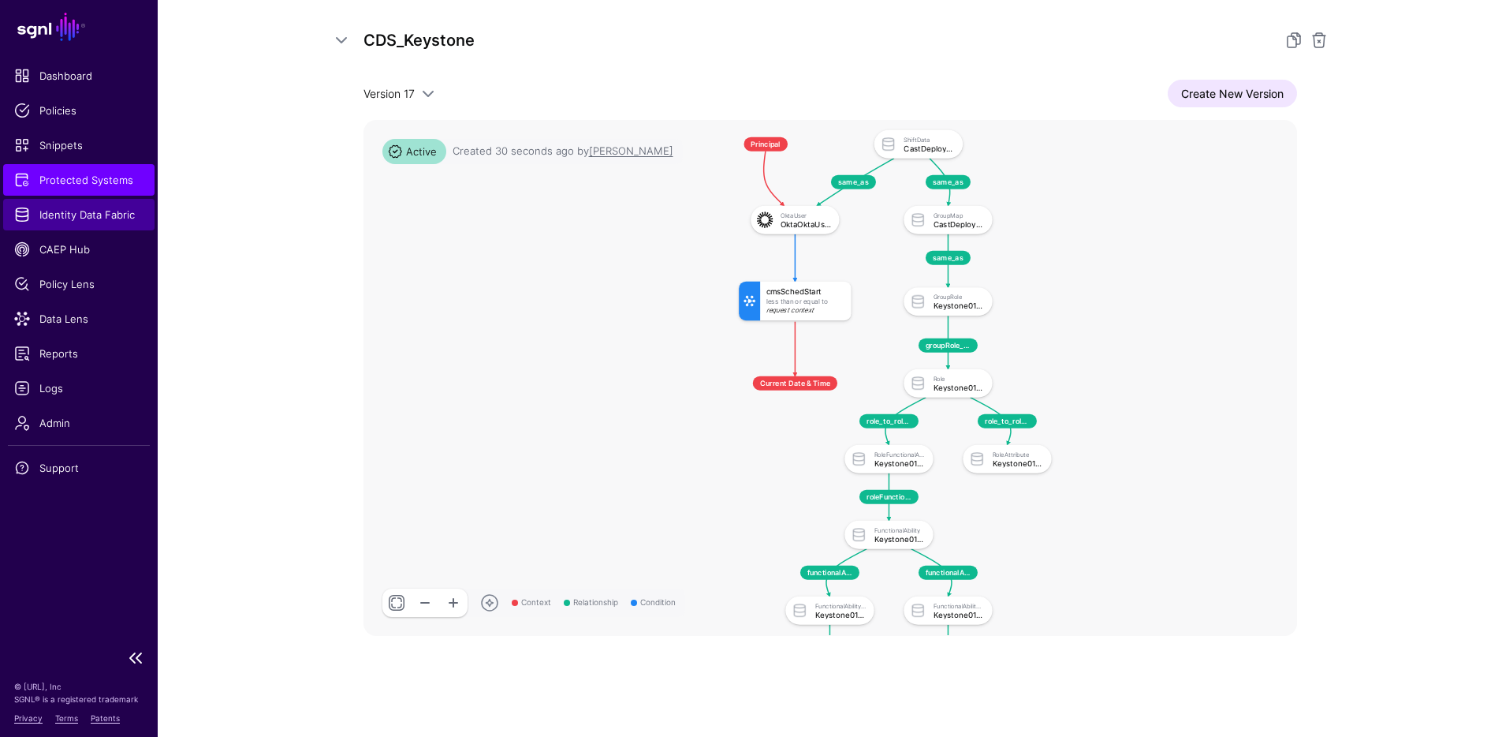
click at [80, 219] on span "Identity Data Fabric" at bounding box center [78, 215] width 129 height 16
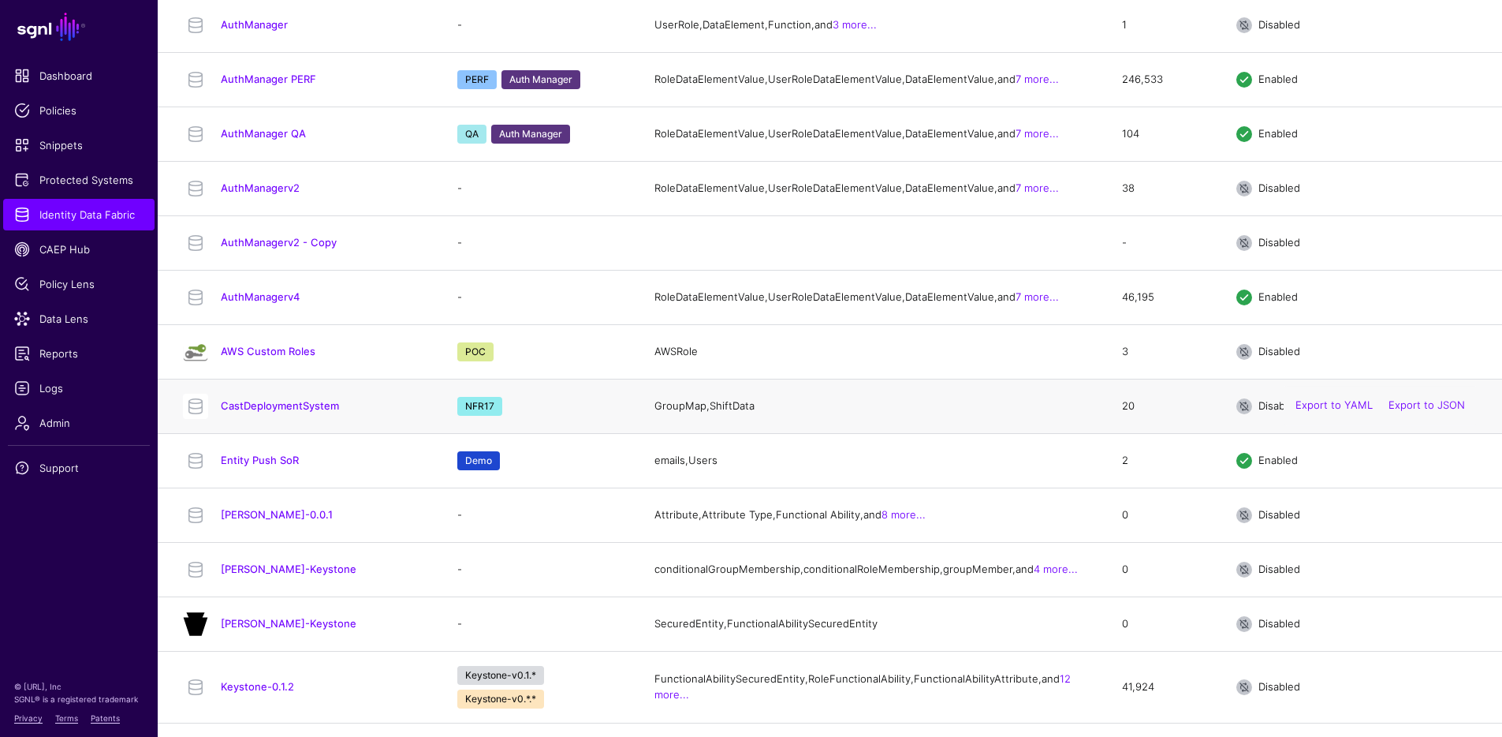
scroll to position [456, 0]
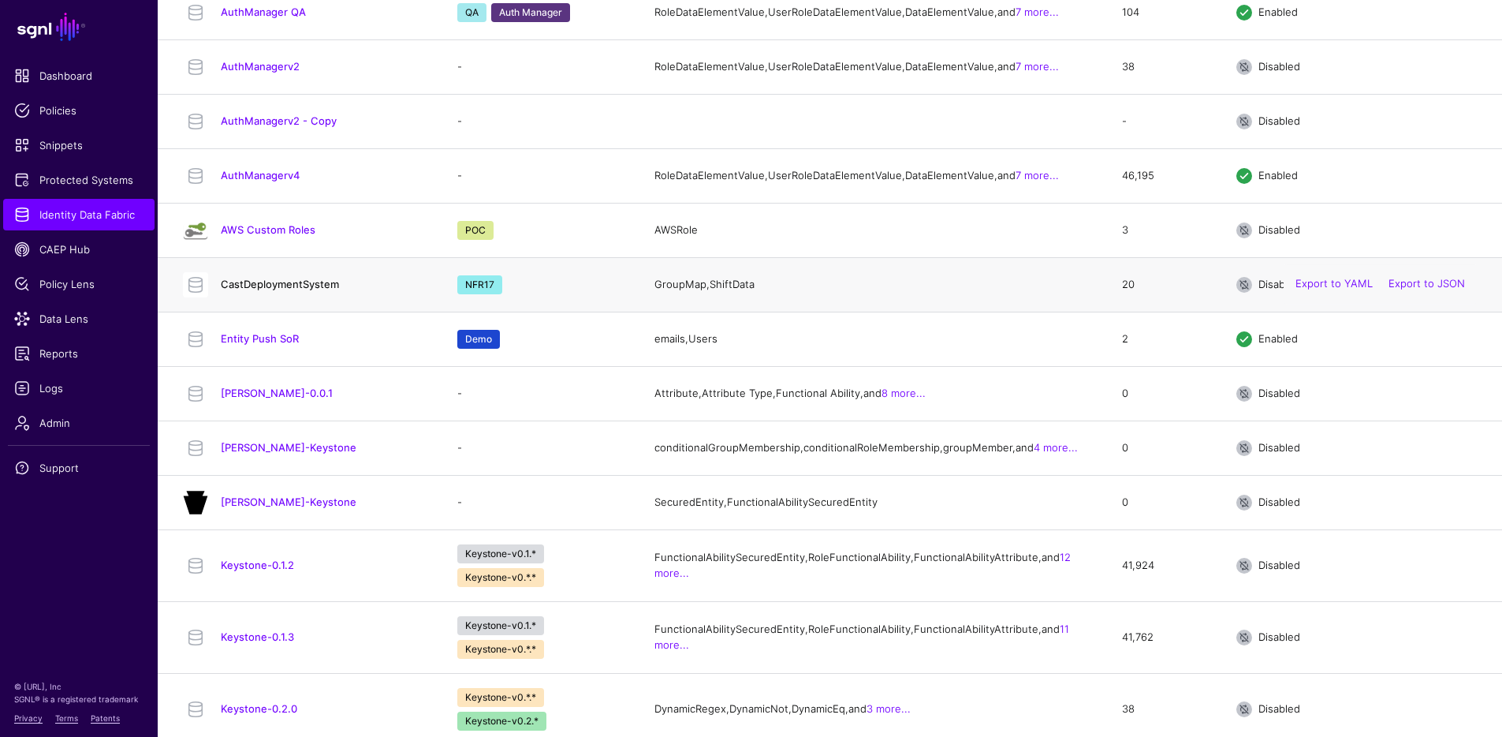
click at [284, 290] on link "CastDeploymentSystem" at bounding box center [280, 284] width 118 height 13
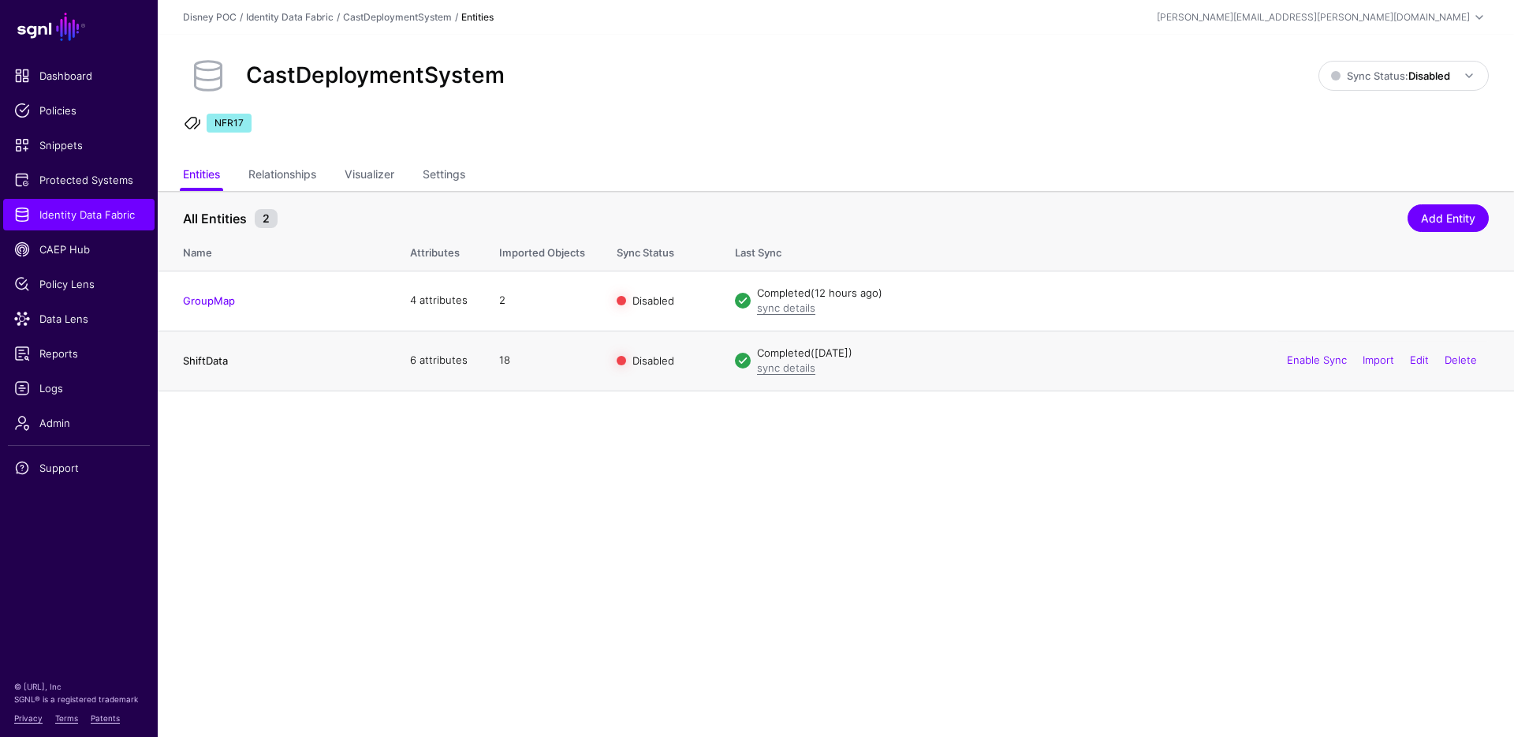
click at [206, 361] on link "ShiftData" at bounding box center [205, 360] width 45 height 13
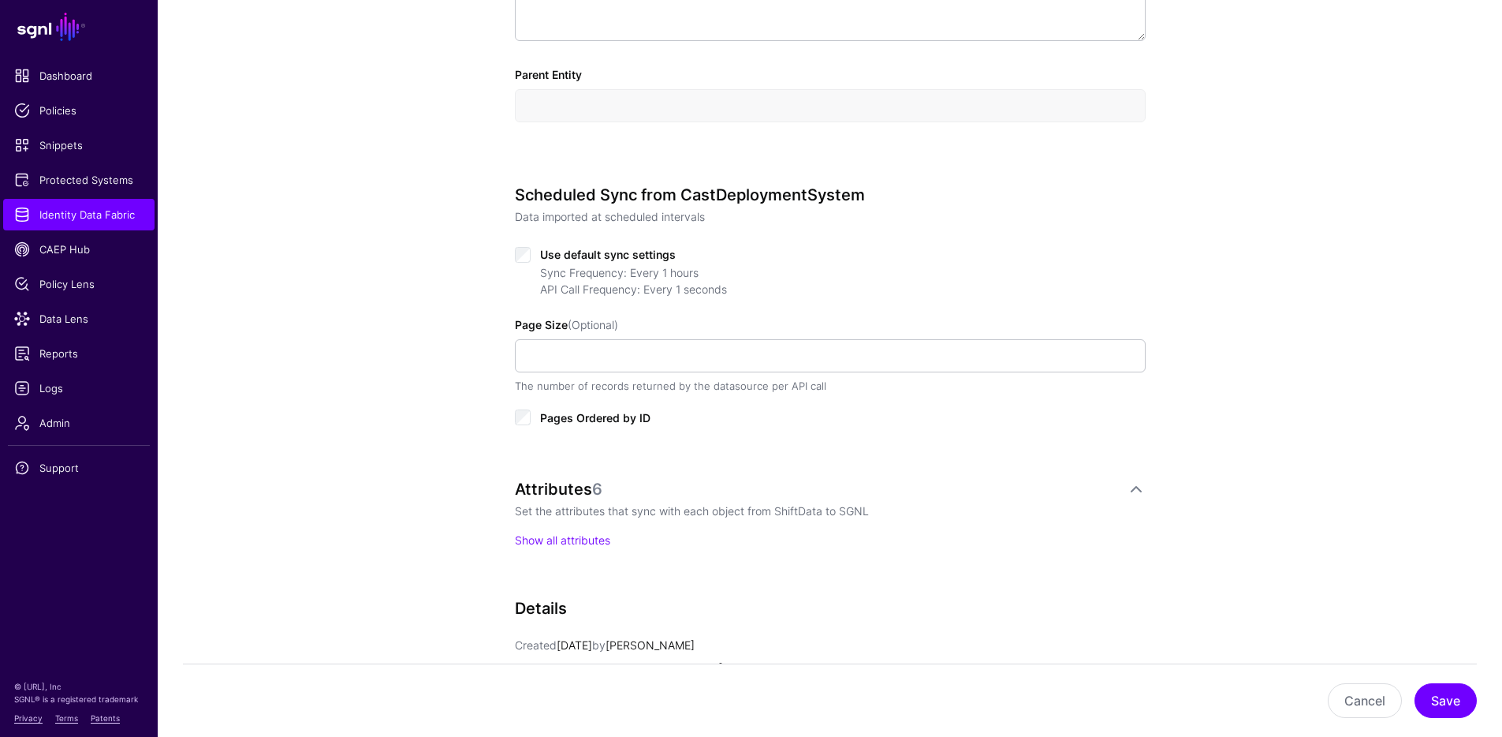
scroll to position [898, 0]
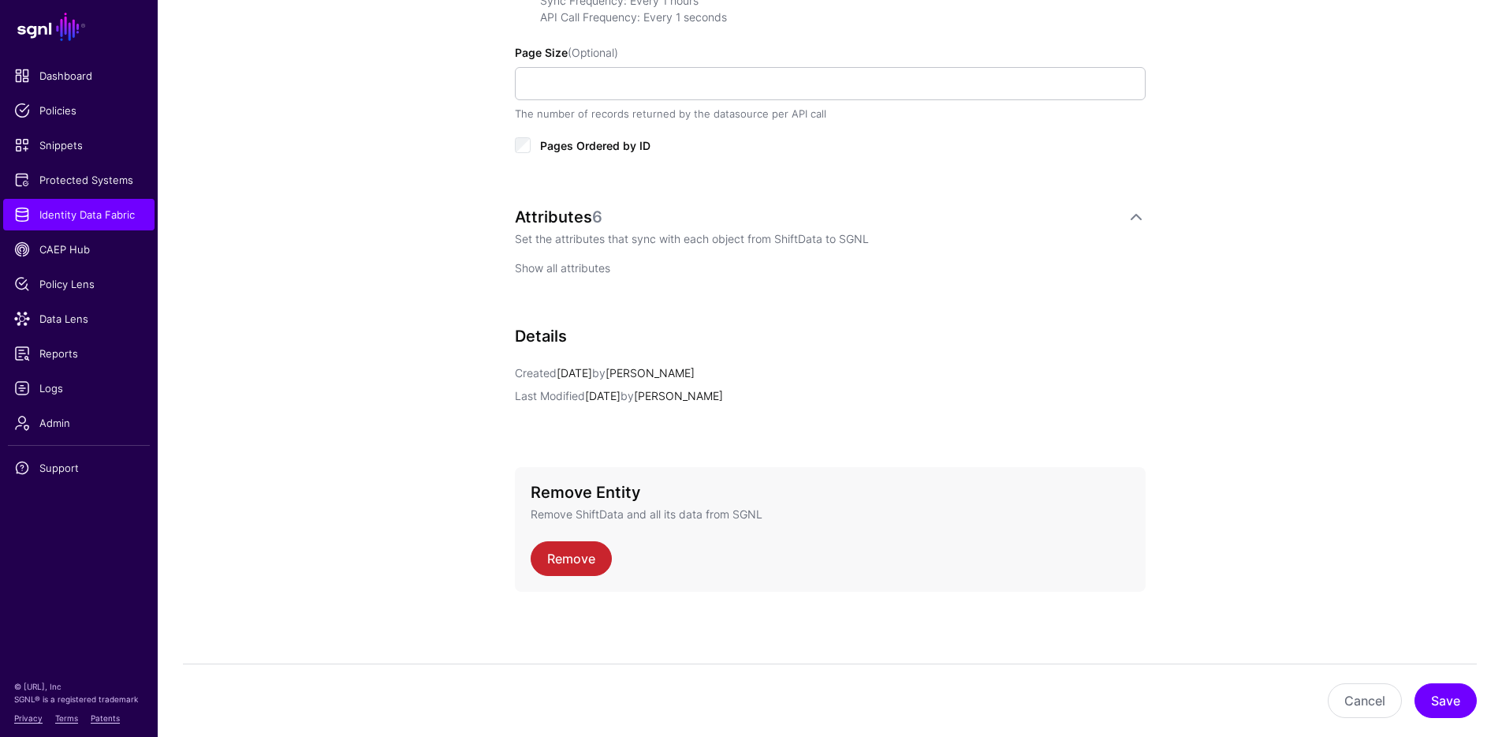
click at [573, 261] on link "Show all attributes" at bounding box center [562, 267] width 95 height 13
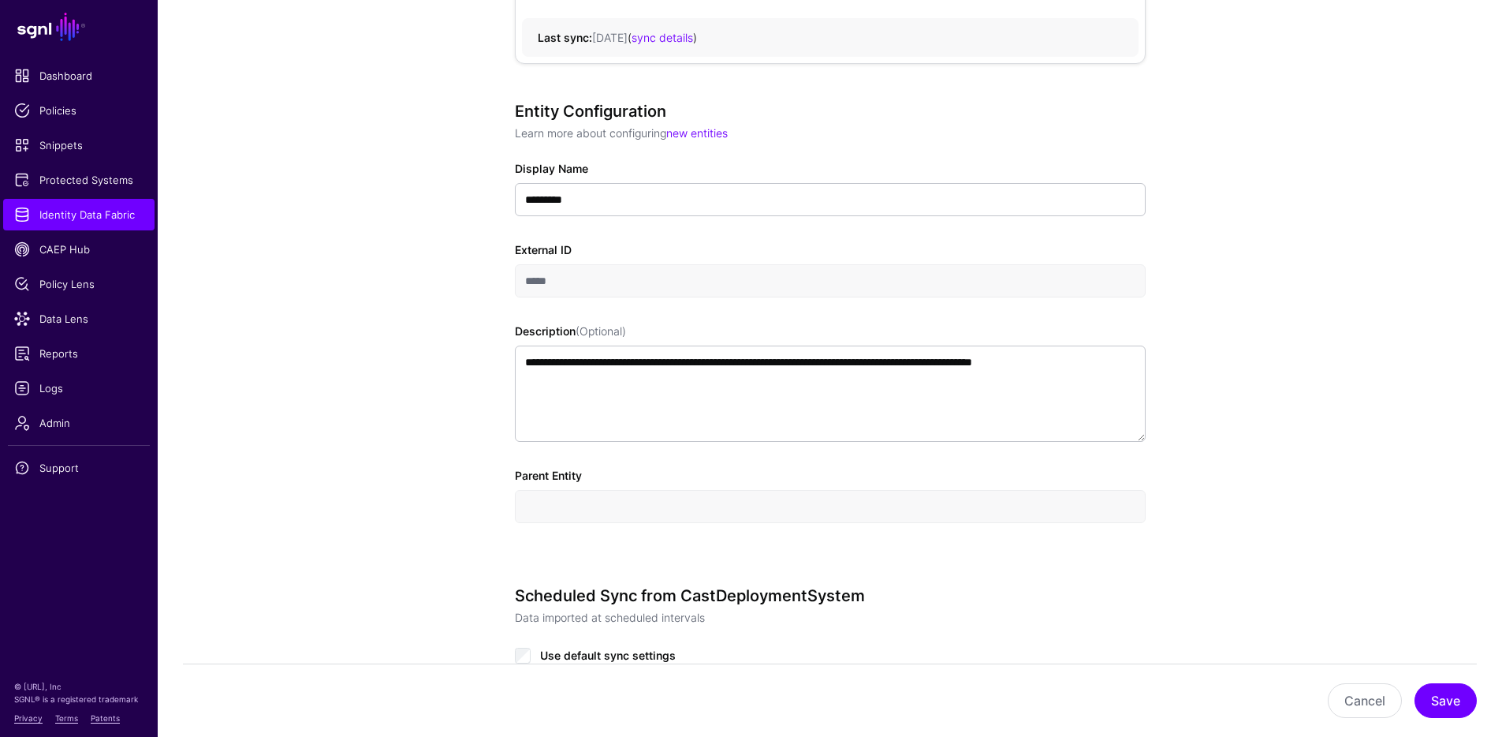
scroll to position [0, 0]
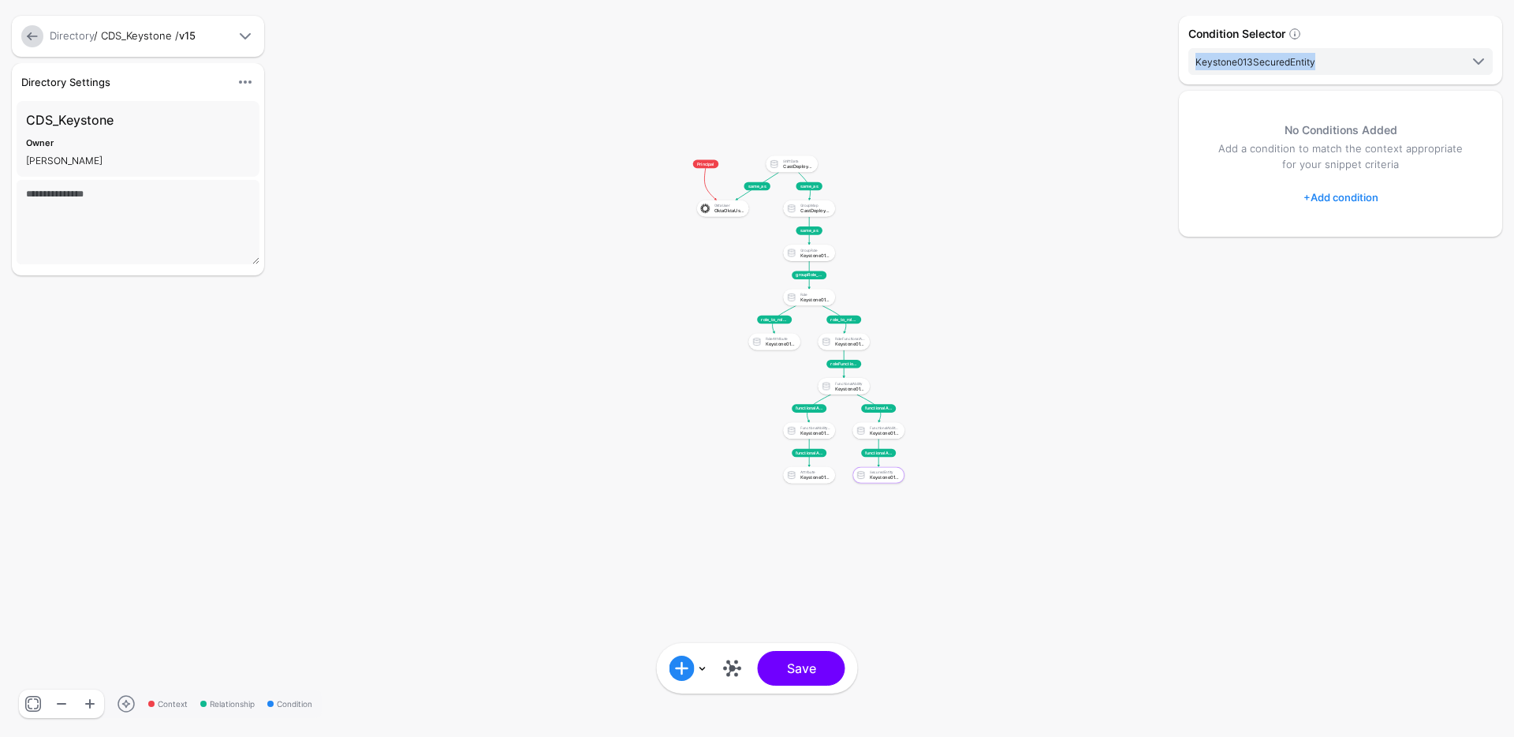
click at [29, 34] on link at bounding box center [32, 36] width 22 height 22
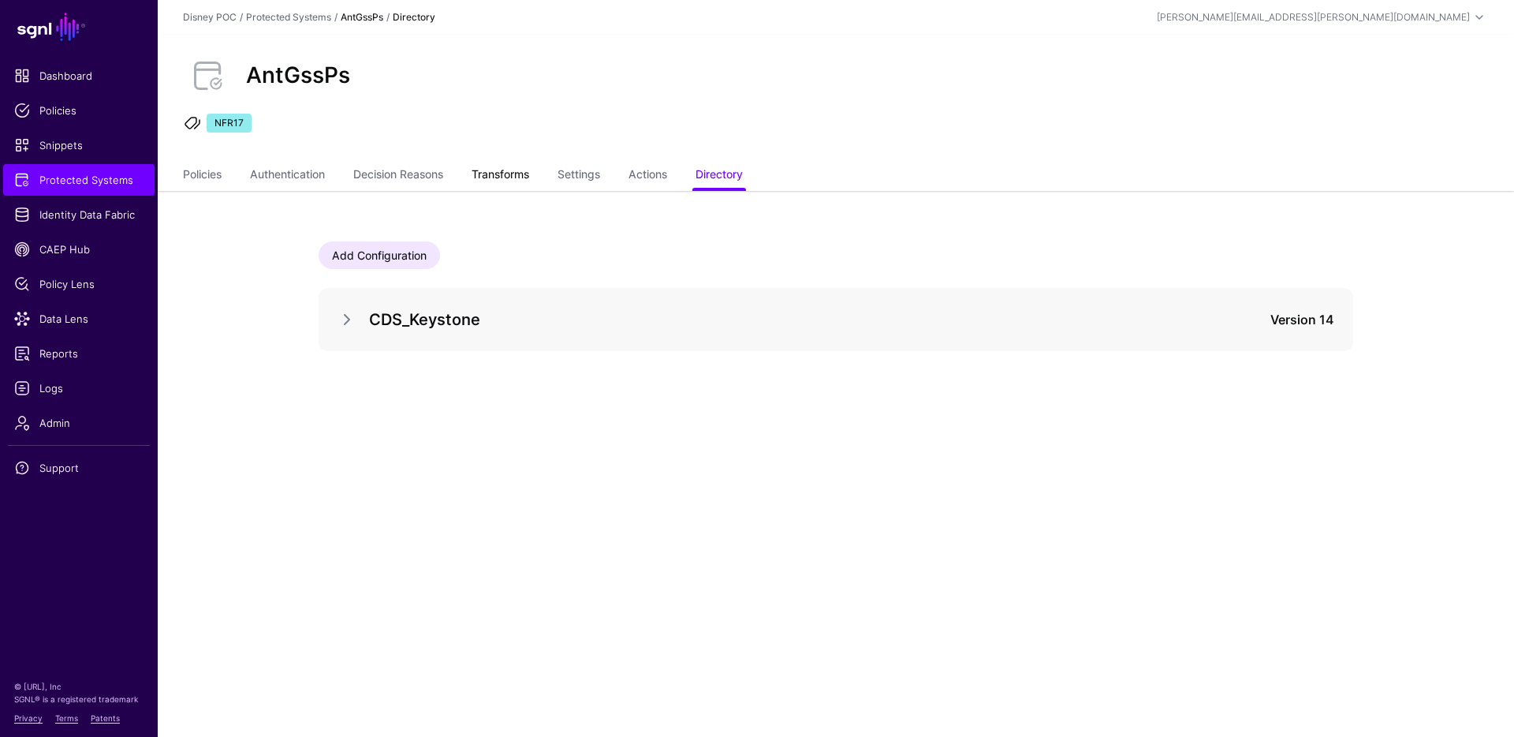
click at [484, 171] on link "Transforms" at bounding box center [501, 176] width 58 height 30
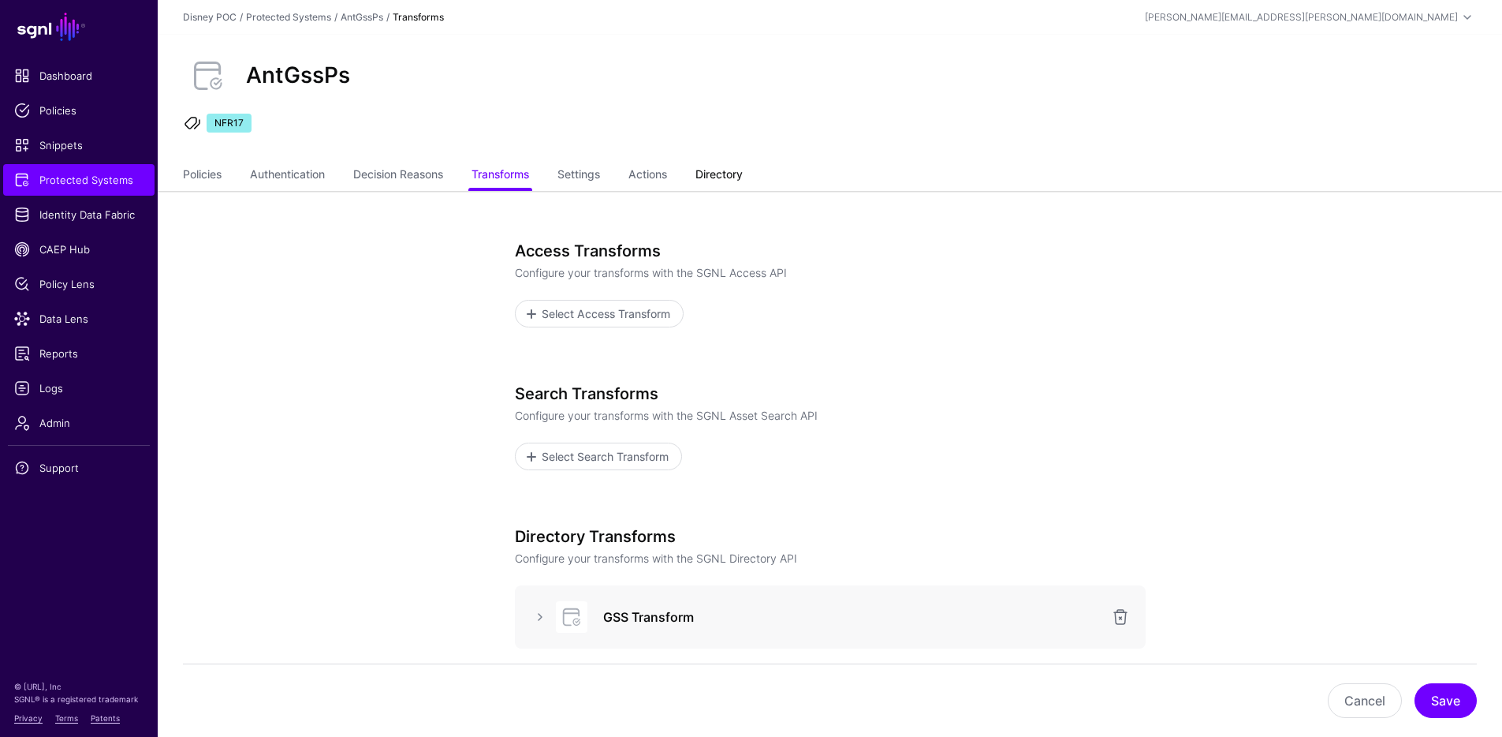
click at [736, 171] on link "Directory" at bounding box center [719, 176] width 47 height 30
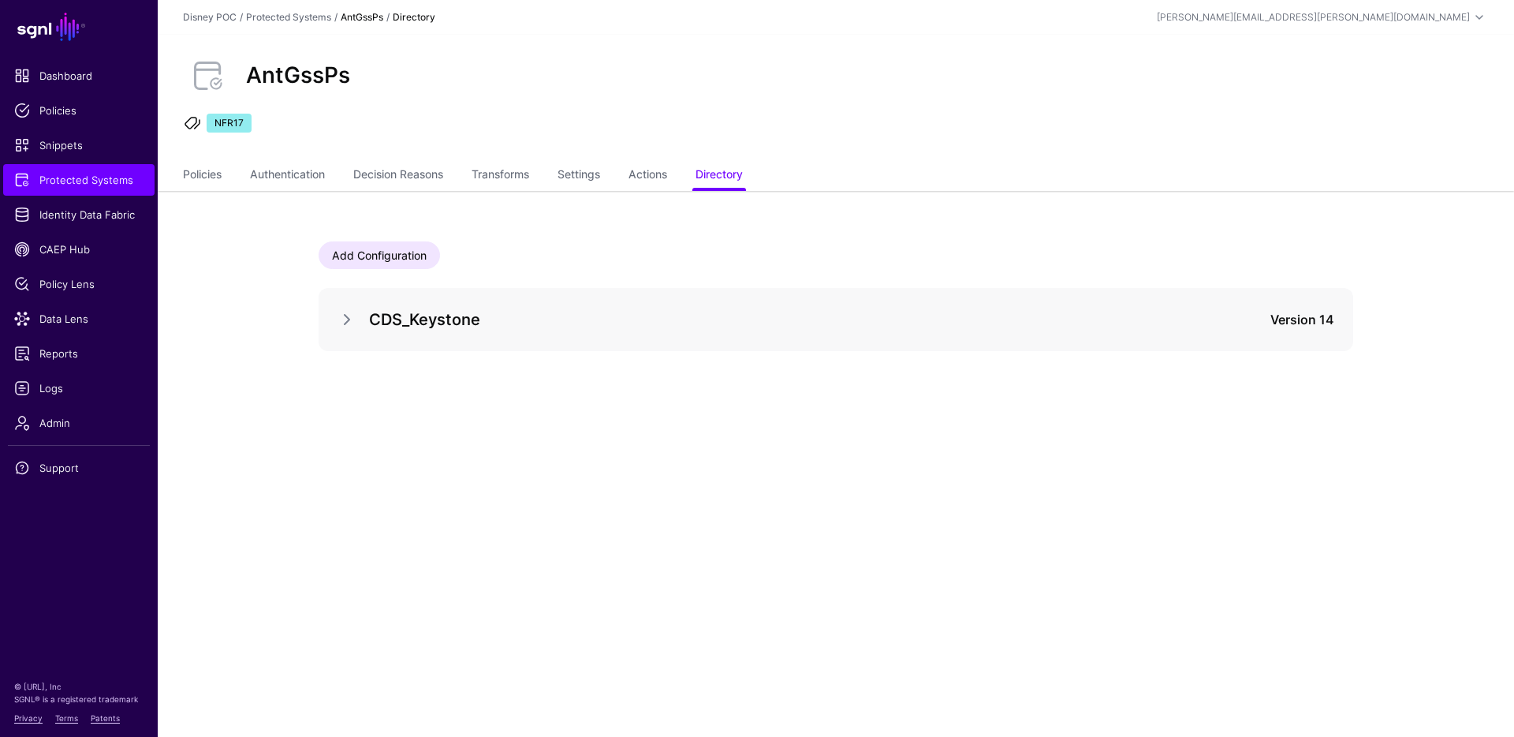
click at [330, 315] on div "CDS_Keystone Version 14" at bounding box center [836, 319] width 1035 height 63
click at [352, 315] on link at bounding box center [347, 319] width 19 height 19
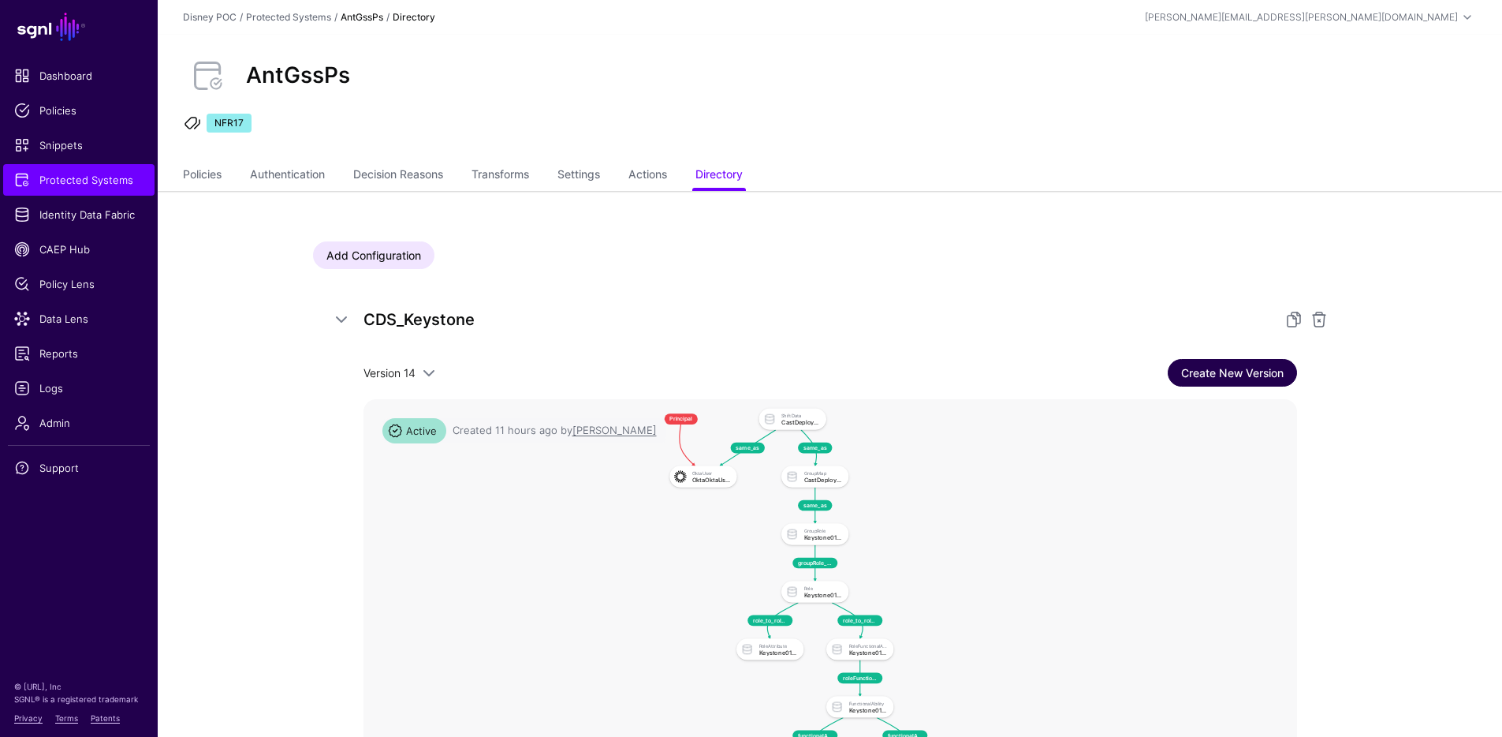
click at [1194, 376] on link "Create New Version" at bounding box center [1232, 373] width 129 height 28
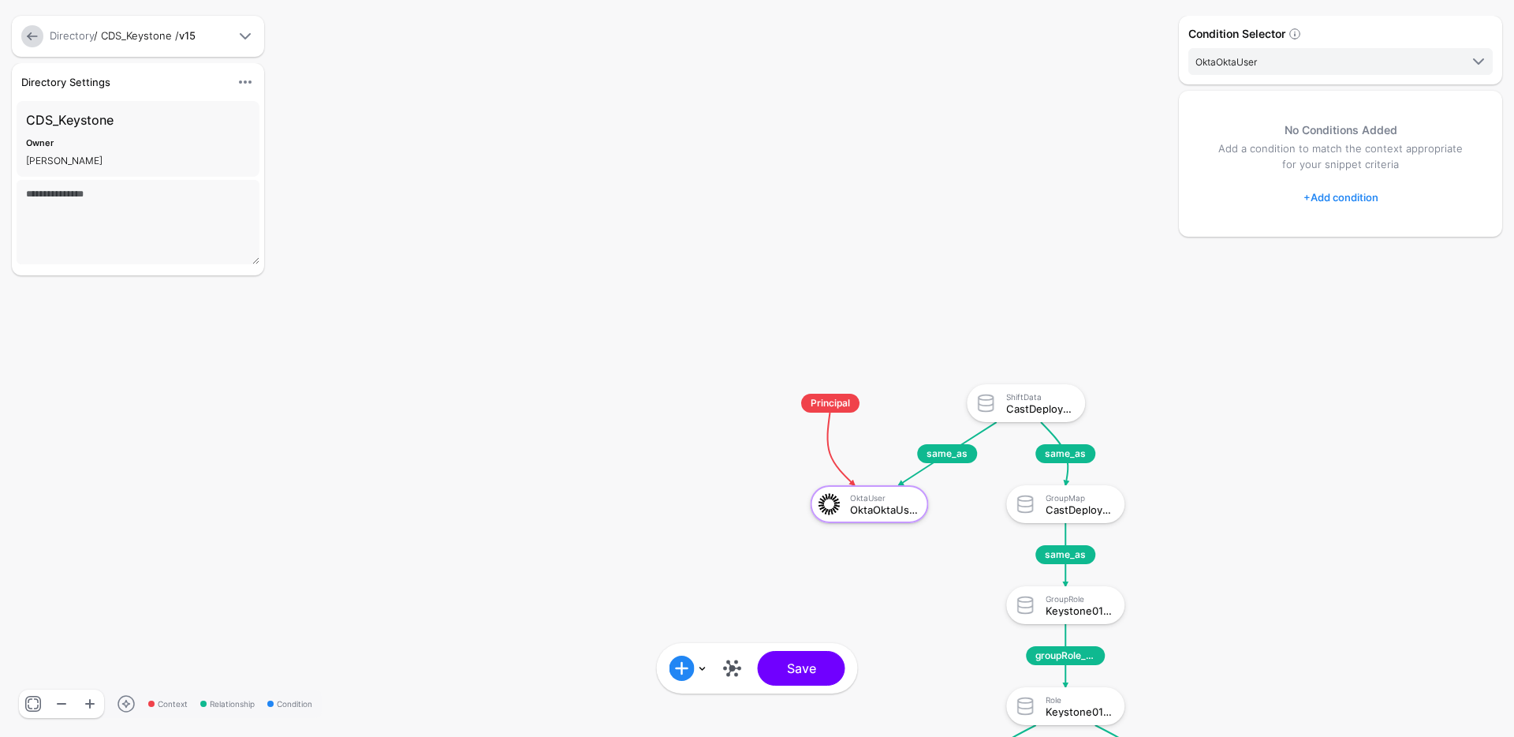
drag, startPoint x: 1308, startPoint y: 499, endPoint x: 1155, endPoint y: 299, distance: 251.6
click at [1155, 299] on div "Context Relationship Condition same_as same_as same_as groupRole_to_role functi…" at bounding box center [757, 368] width 1514 height 737
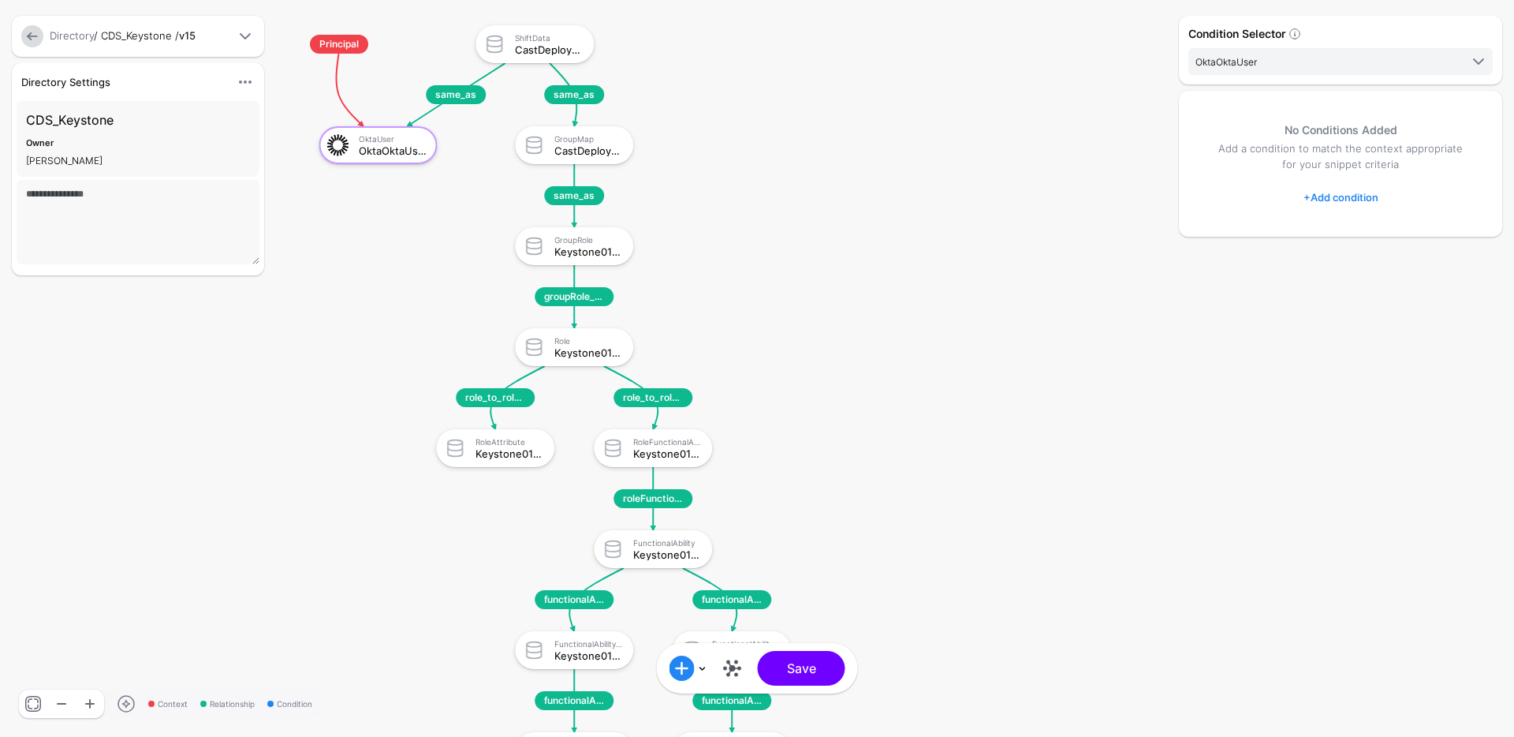
drag, startPoint x: 1136, startPoint y: 356, endPoint x: 670, endPoint y: 21, distance: 573.6
click at [670, 21] on rect at bounding box center [265, 9] width 151415 height 73657
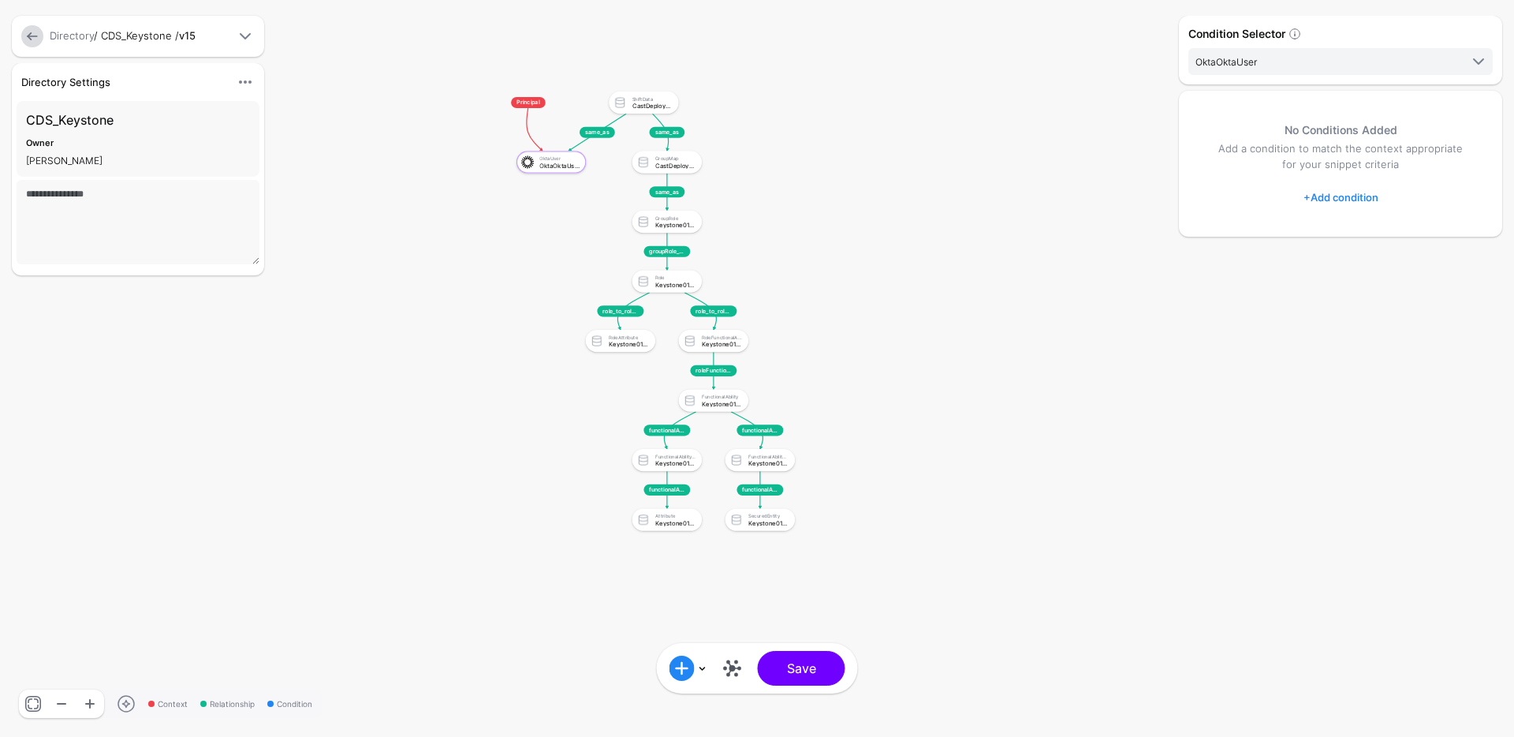
drag, startPoint x: 964, startPoint y: 456, endPoint x: 938, endPoint y: 367, distance: 92.6
click at [938, 367] on rect at bounding box center [485, 82] width 89335 height 43458
click at [1156, 288] on rect at bounding box center [485, 82] width 89335 height 43458
click at [498, 535] on rect at bounding box center [485, 82] width 89335 height 43458
click at [250, 38] on span at bounding box center [245, 36] width 19 height 19
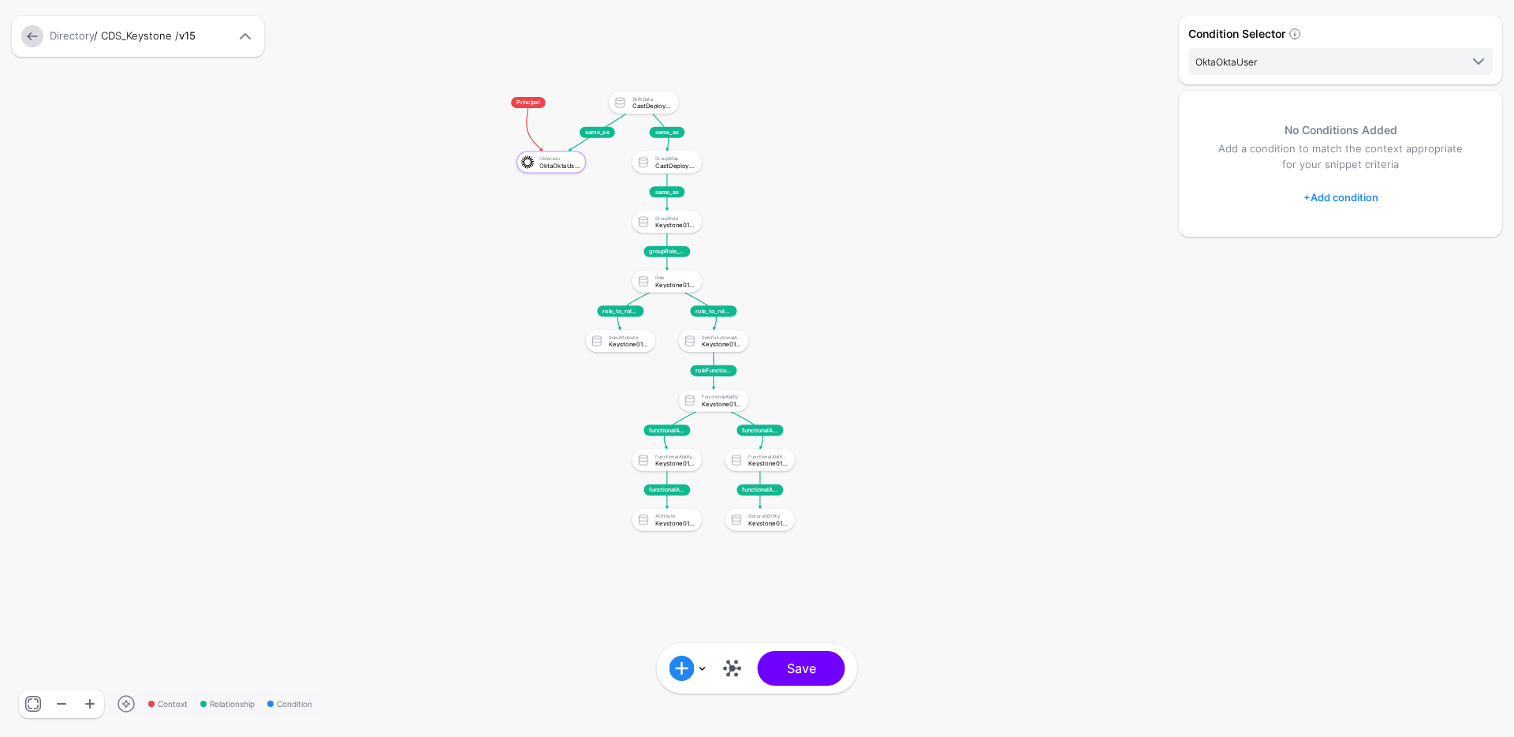
click at [250, 38] on span at bounding box center [245, 36] width 19 height 19
click at [98, 139] on div "Owner" at bounding box center [138, 143] width 224 height 15
click at [240, 80] on span at bounding box center [245, 82] width 19 height 19
click at [381, 170] on rect at bounding box center [485, 82] width 89335 height 43458
click at [34, 41] on link at bounding box center [32, 36] width 22 height 22
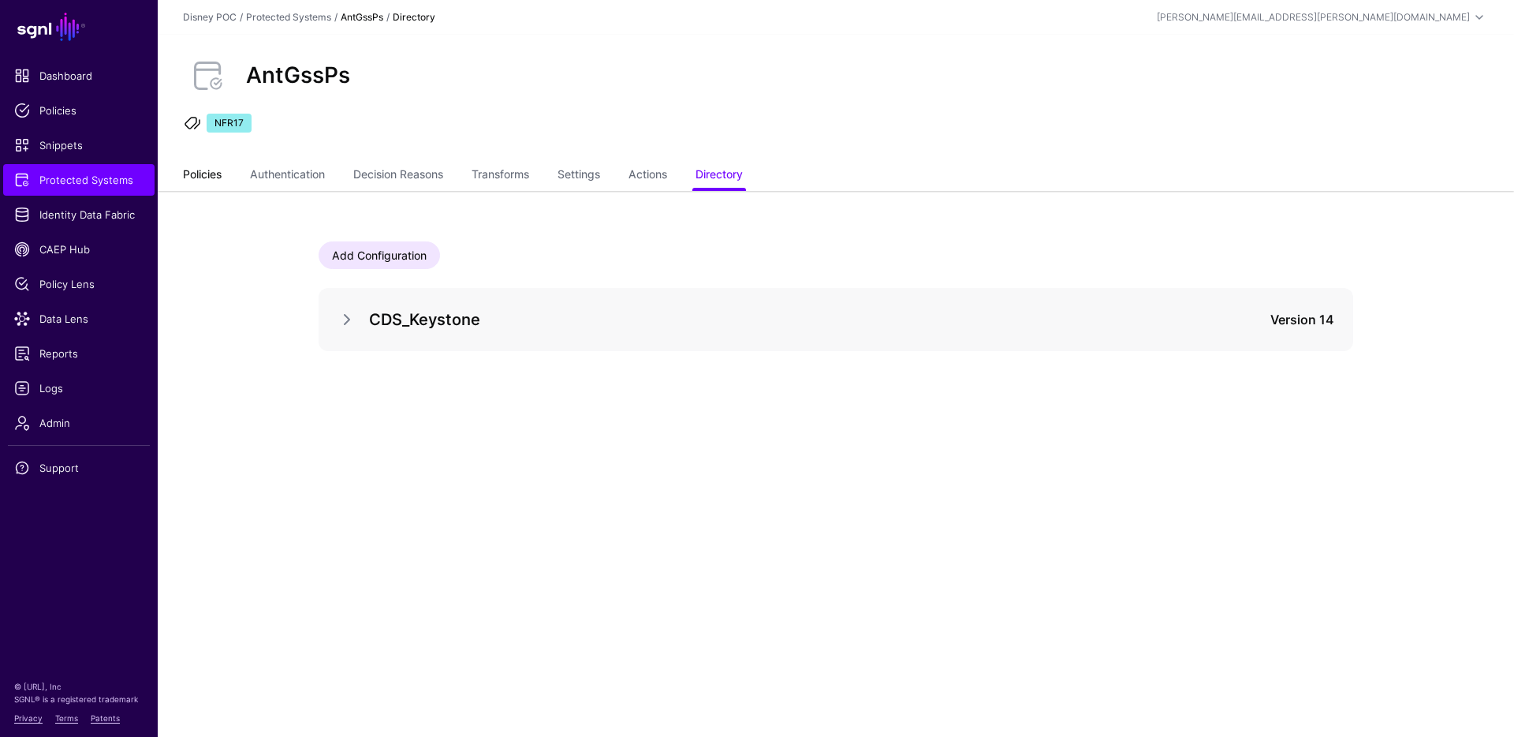
click at [190, 173] on link "Policies" at bounding box center [202, 176] width 39 height 30
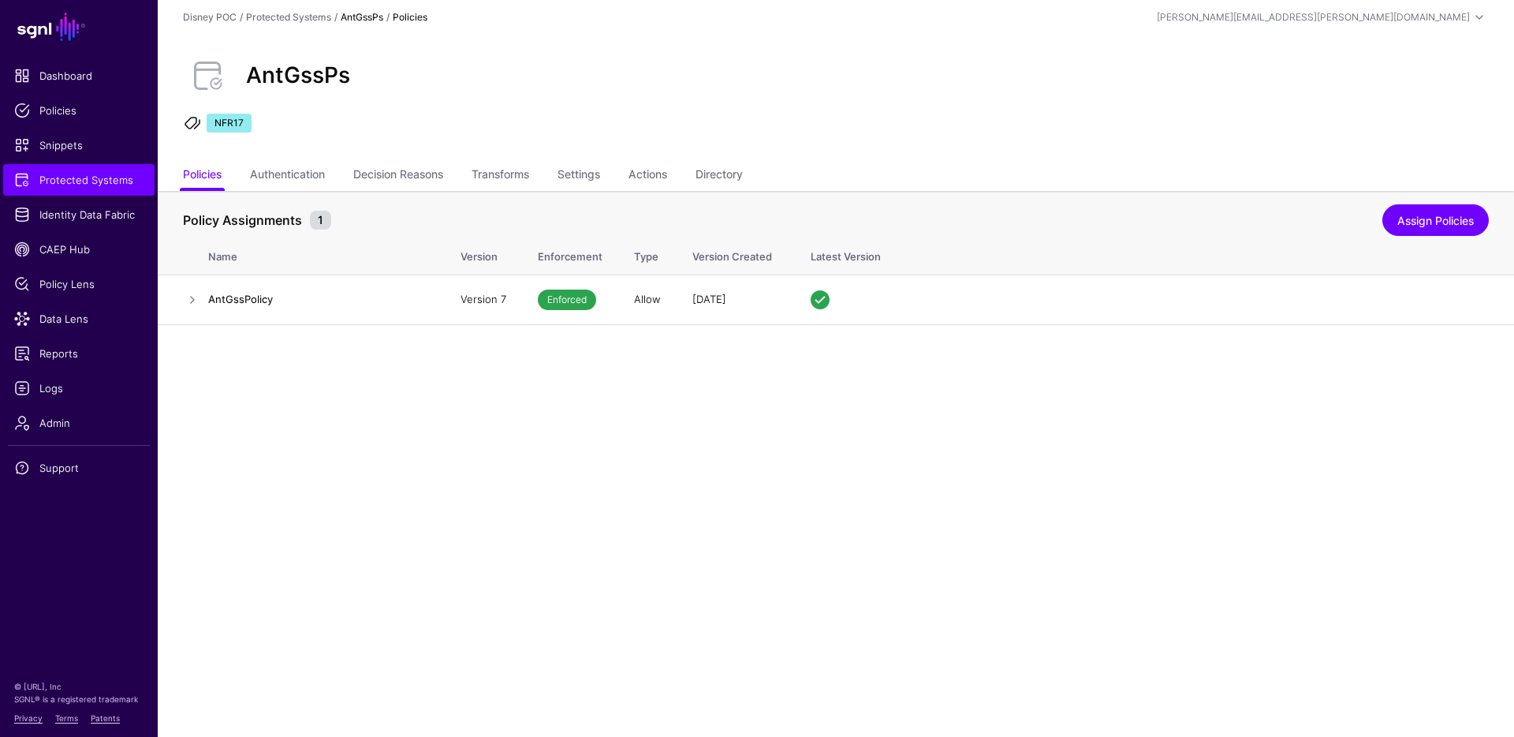
click at [375, 14] on strong "AntGssPs" at bounding box center [362, 17] width 43 height 12
click at [421, 17] on strong "Policies" at bounding box center [410, 17] width 35 height 12
click at [307, 14] on link "Protected Systems" at bounding box center [288, 17] width 85 height 12
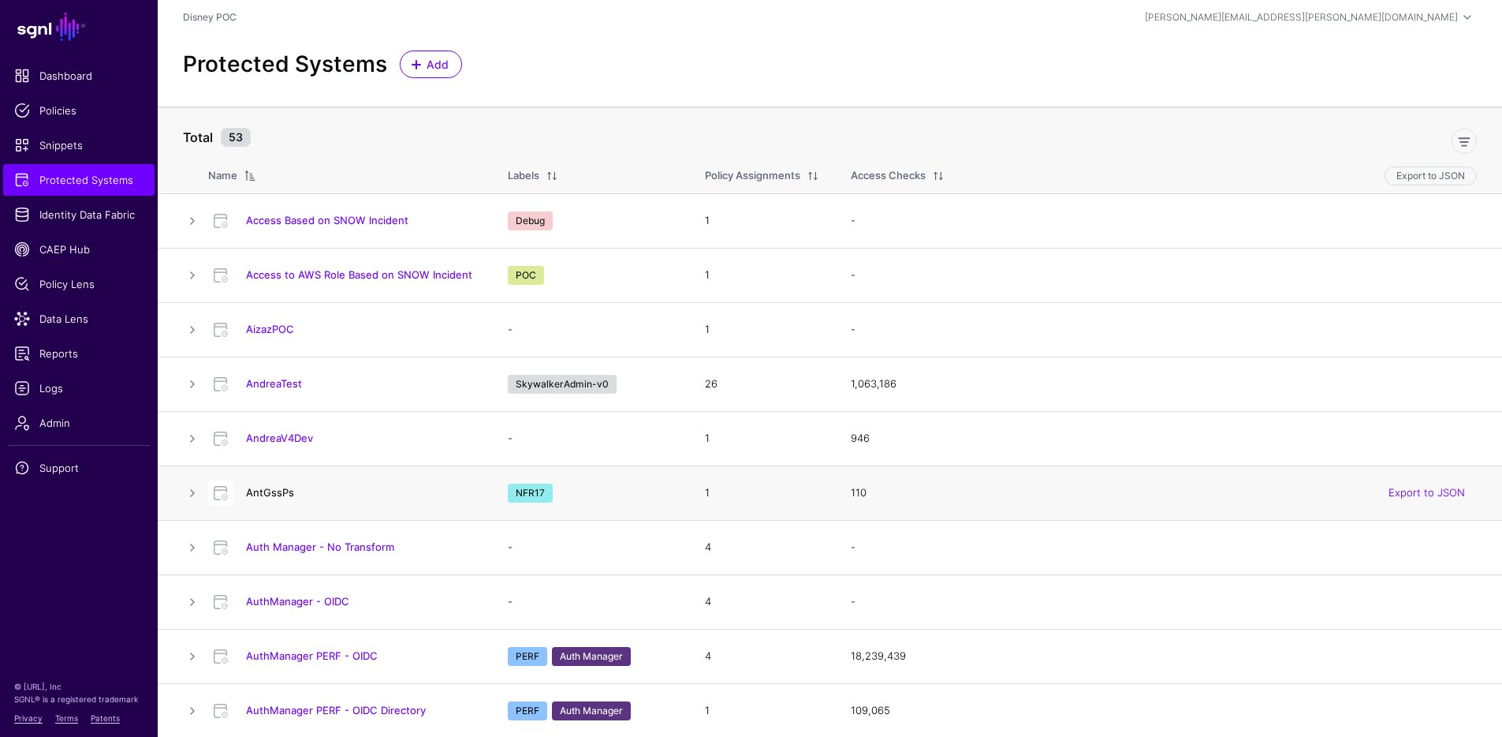
click at [277, 487] on link "AntGssPs" at bounding box center [270, 492] width 48 height 13
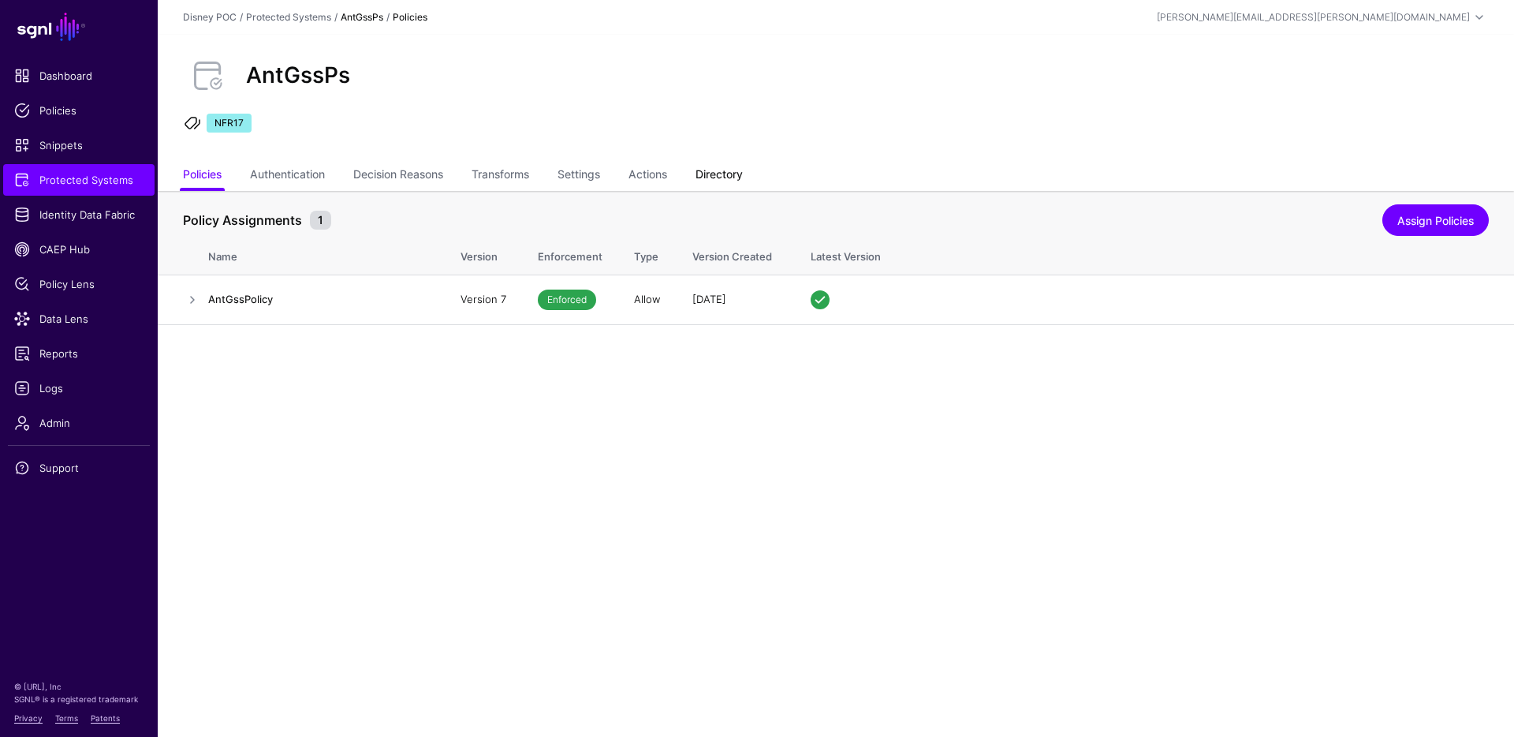
click at [724, 175] on link "Directory" at bounding box center [719, 176] width 47 height 30
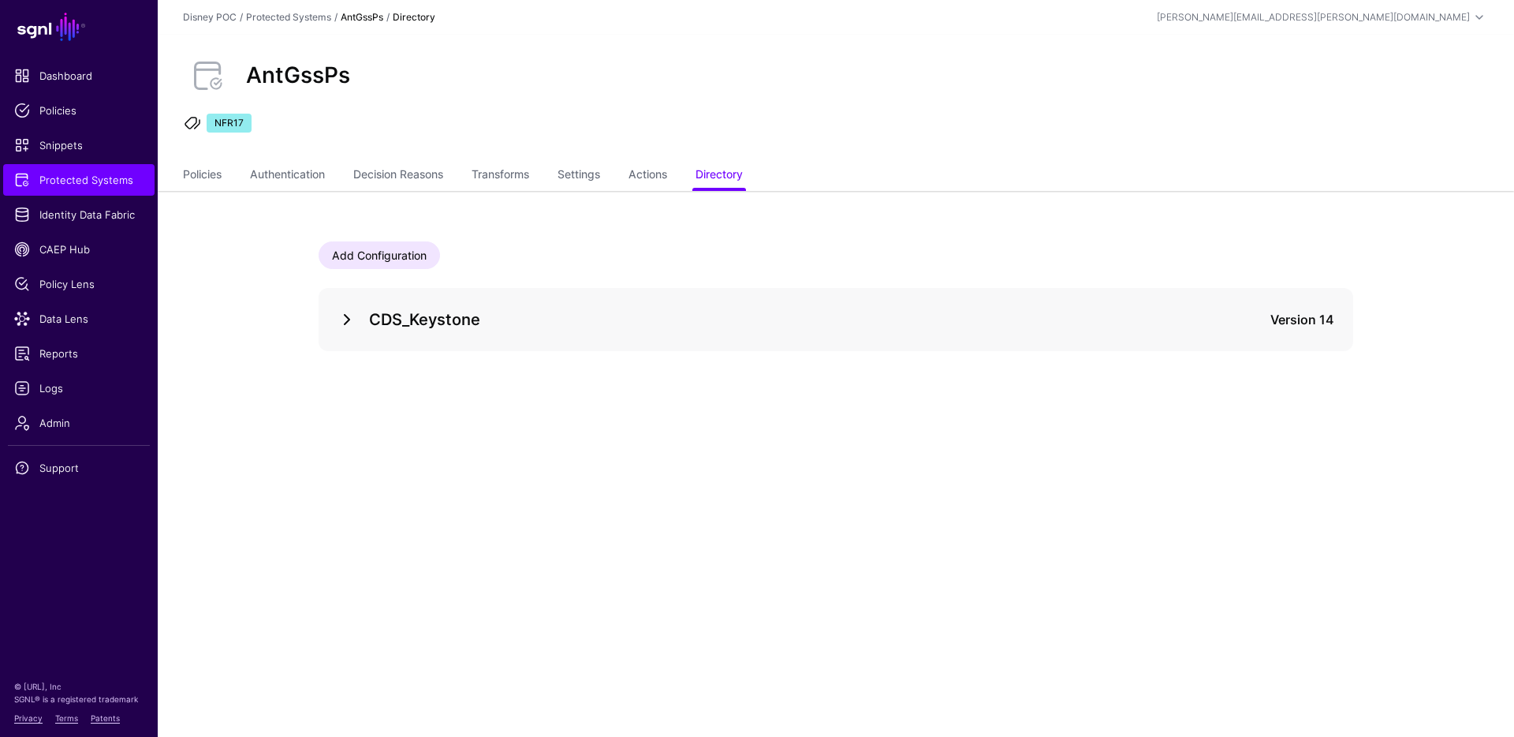
click at [347, 319] on link at bounding box center [347, 319] width 19 height 19
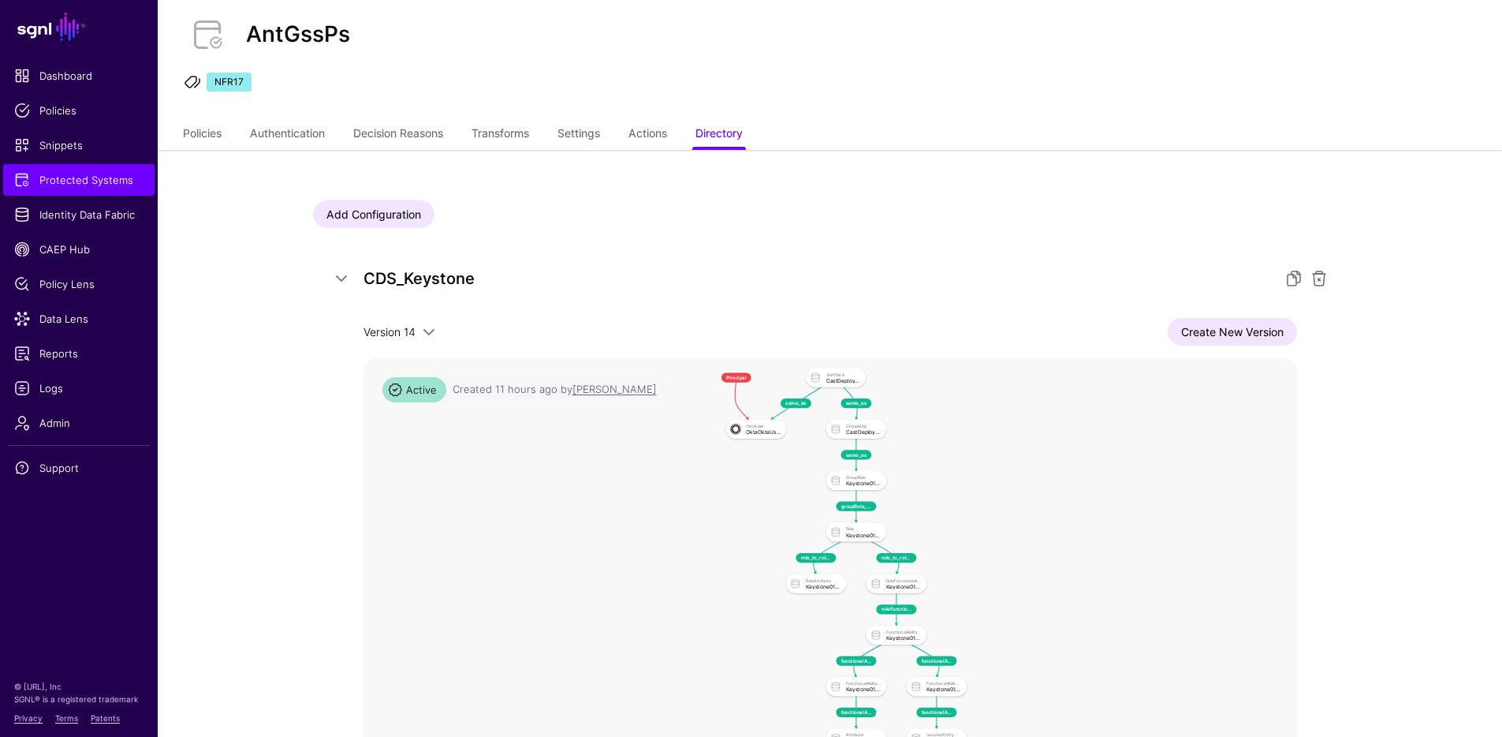
scroll to position [62, 0]
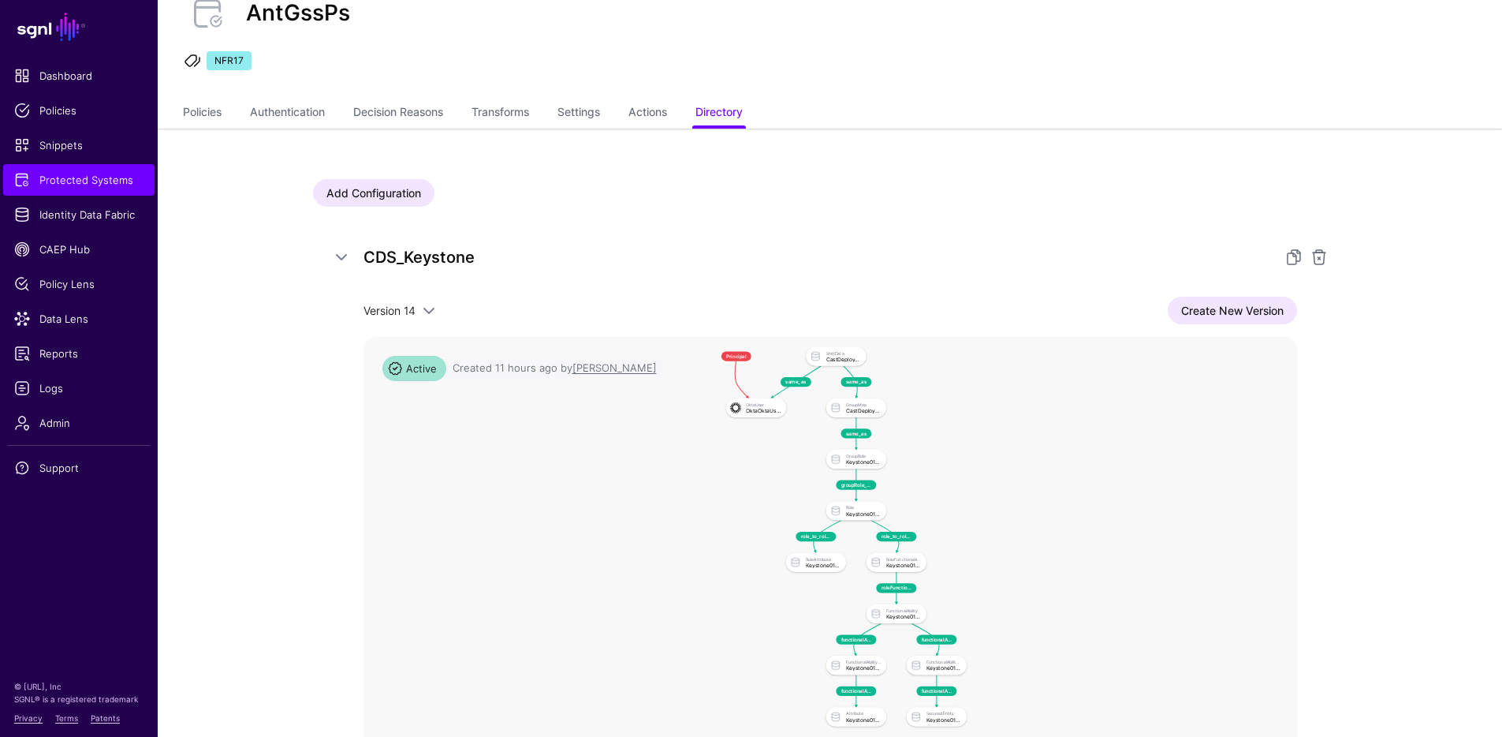
drag, startPoint x: 1371, startPoint y: 558, endPoint x: 1327, endPoint y: 360, distance: 201.9
click at [1327, 360] on div "Add Configuration CDS_Keystone Version 14 Version 14 Version 13 Version 12 Vers…" at bounding box center [831, 541] width 1136 height 825
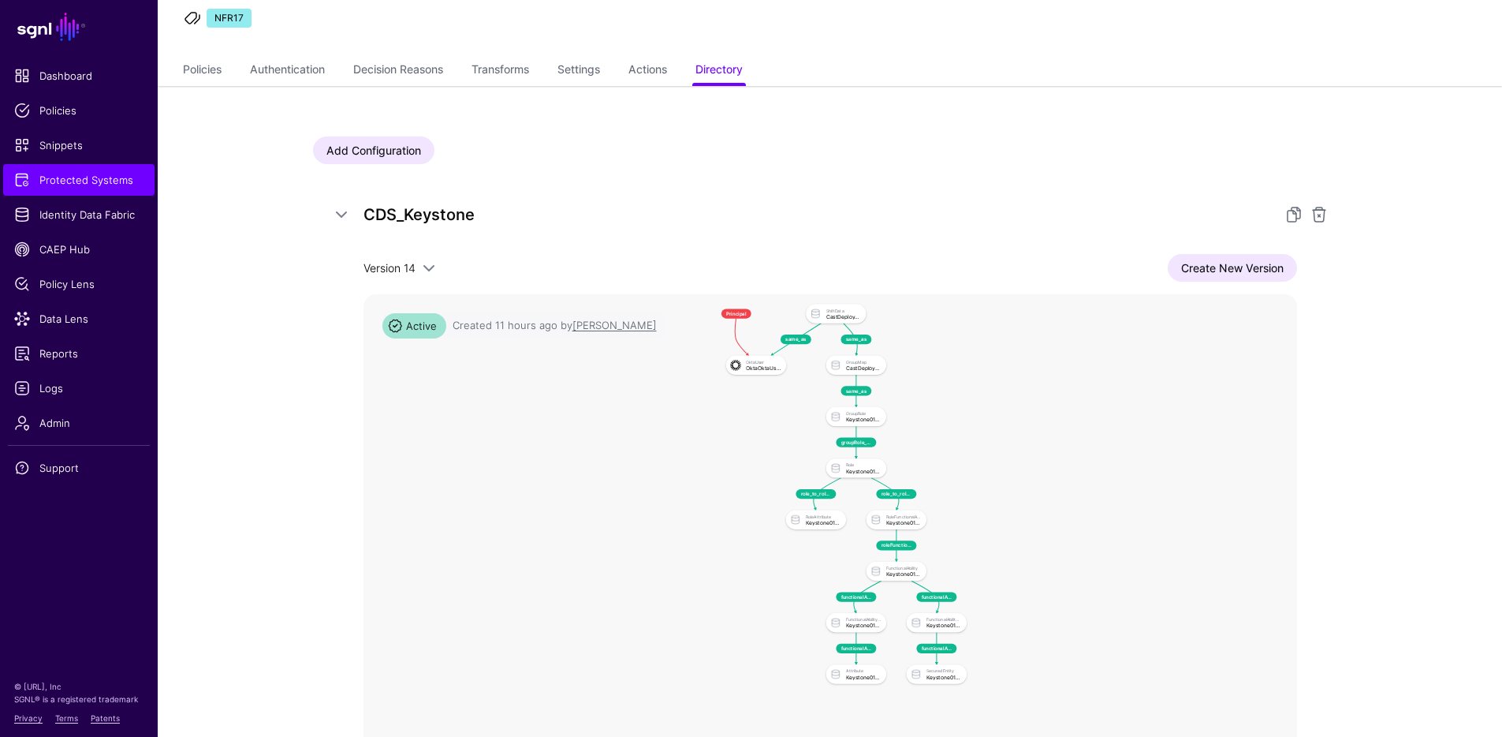
scroll to position [106, 0]
click at [1214, 270] on link "Create New Version" at bounding box center [1232, 266] width 129 height 28
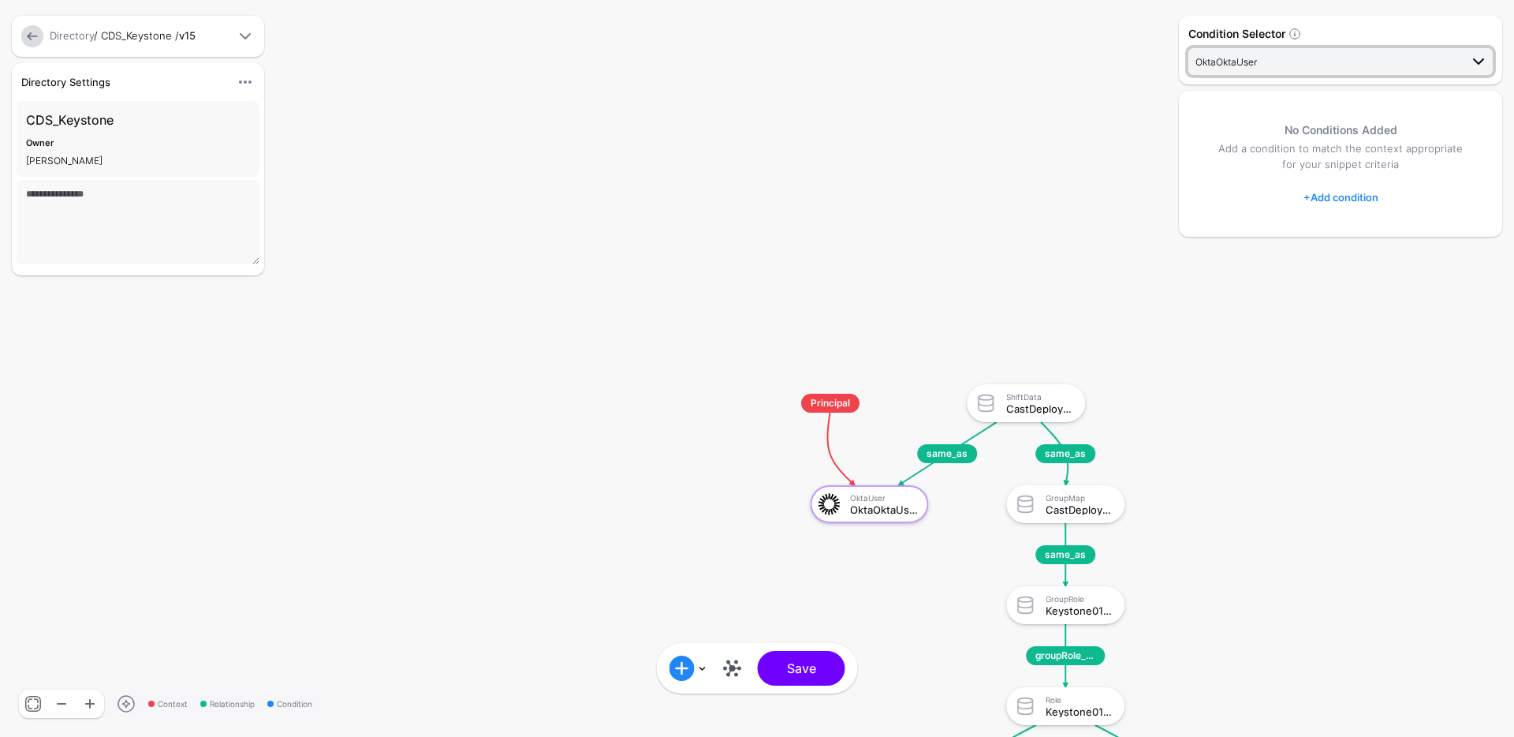
click at [1360, 63] on span "OktaOktaUser" at bounding box center [1328, 61] width 264 height 17
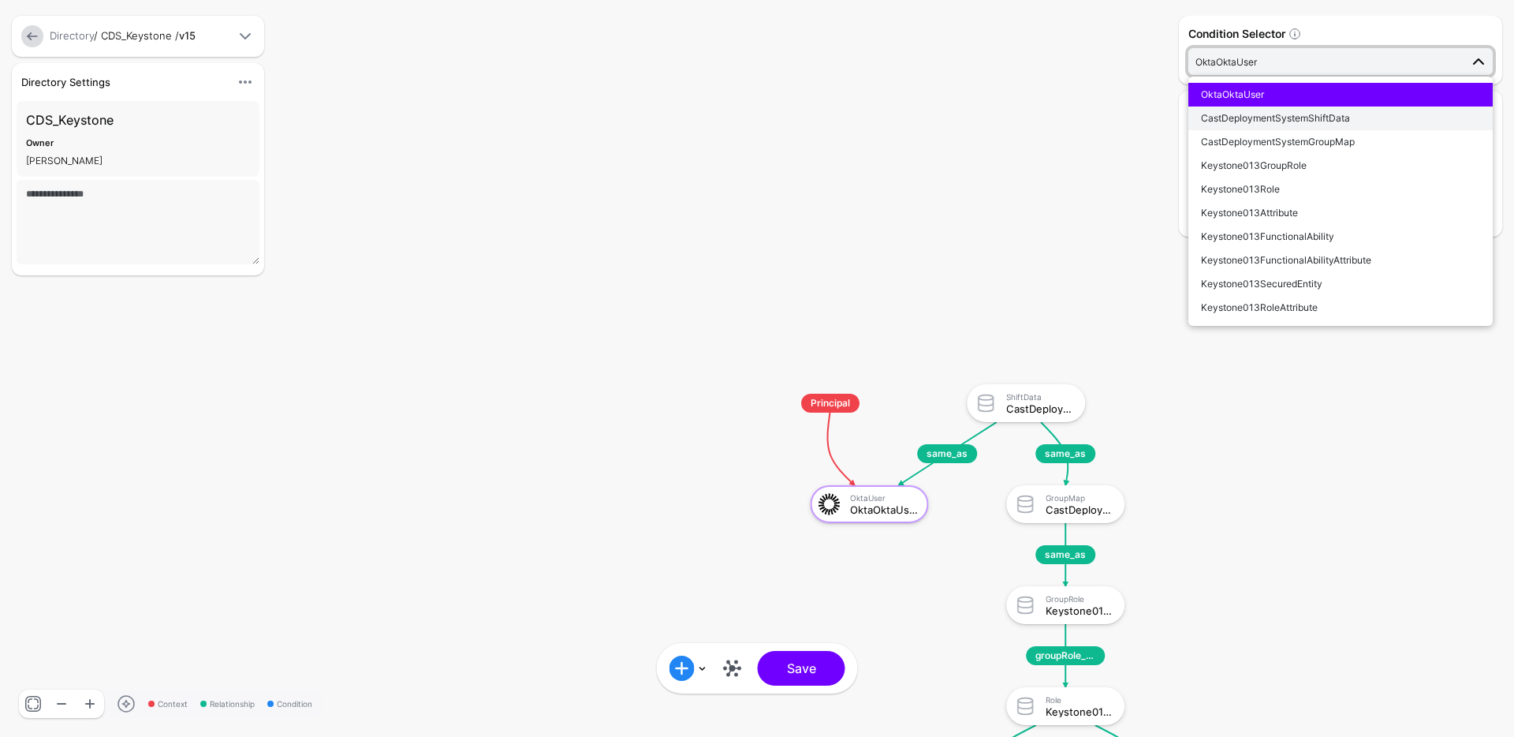
click at [1321, 114] on span "CastDeploymentSystemShiftData" at bounding box center [1275, 118] width 149 height 12
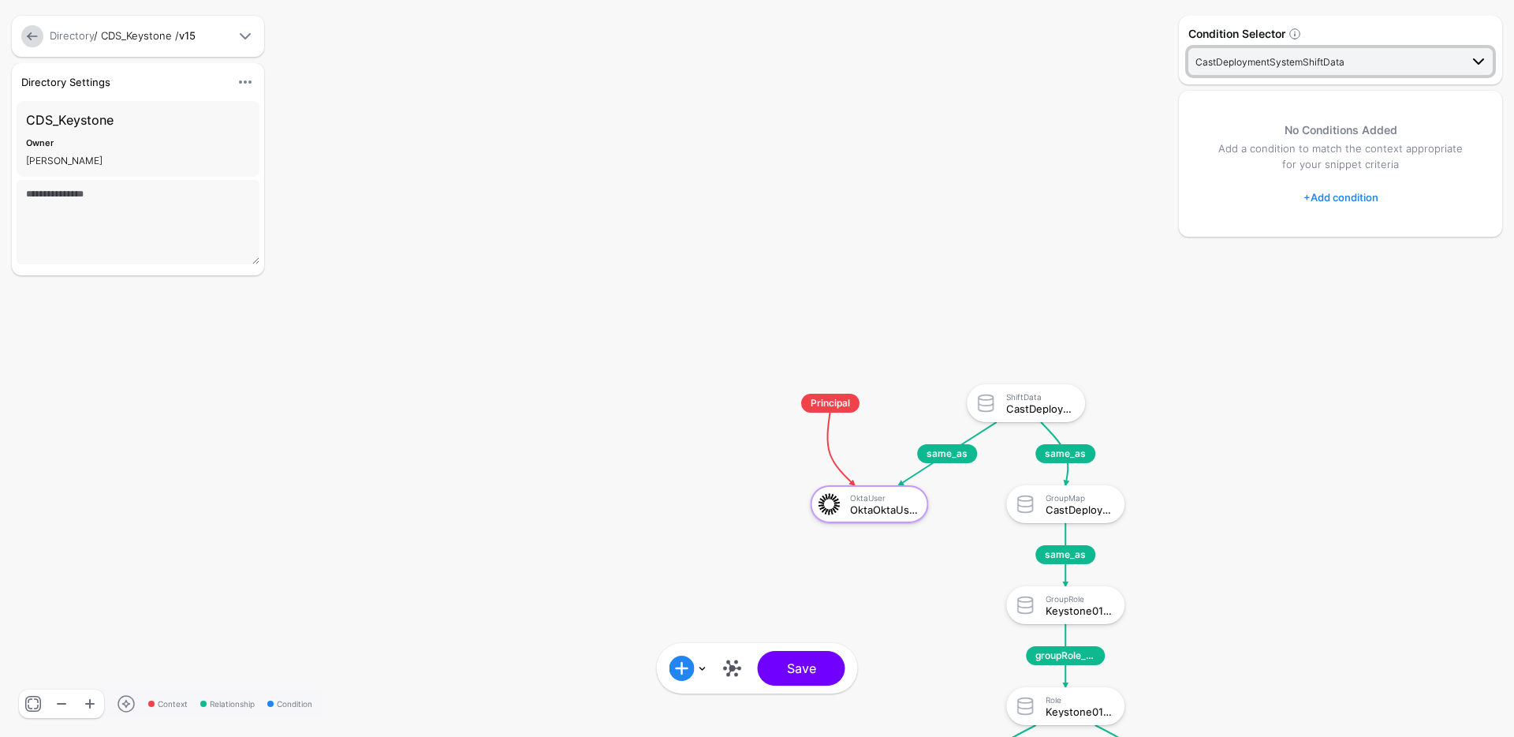
click at [1327, 69] on span "CastDeploymentSystemShiftData" at bounding box center [1328, 61] width 264 height 17
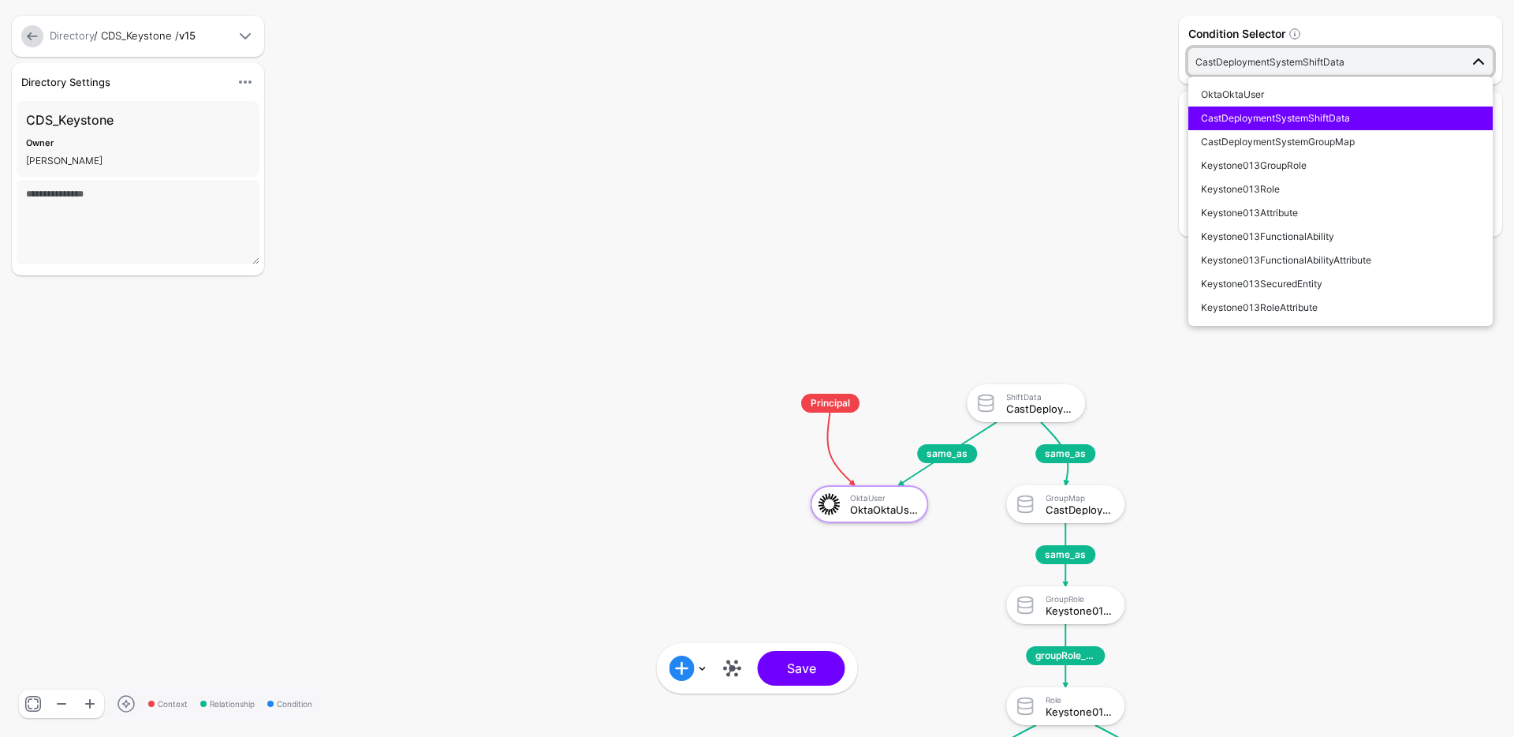
click at [1316, 106] on button "CastDeploymentSystemShiftData" at bounding box center [1340, 118] width 304 height 24
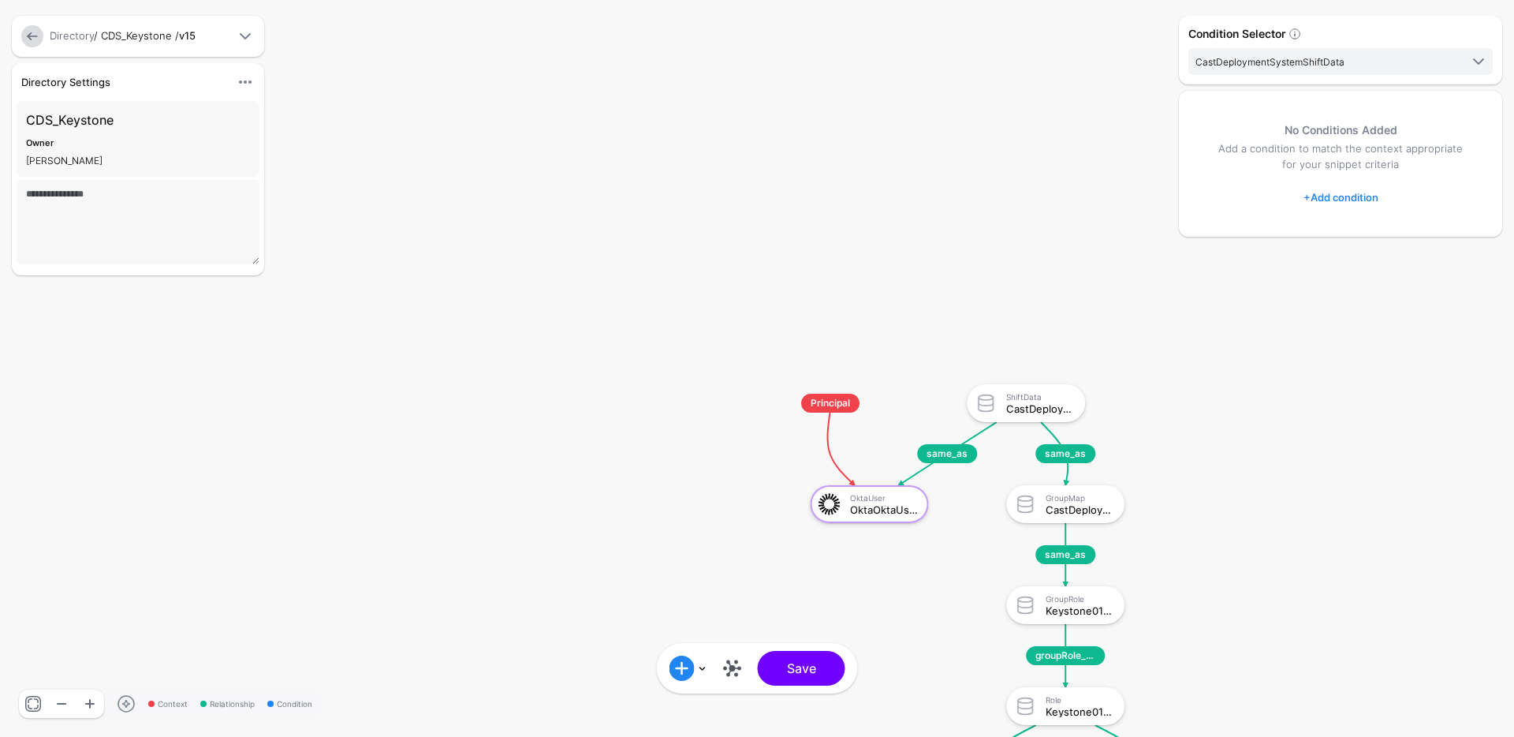
click at [1323, 76] on div "Condition Selector CastDeploymentSystemShiftData OktaOktaUser CastDeploymentSys…" at bounding box center [1340, 50] width 323 height 69
click at [1323, 65] on span "CastDeploymentSystemShiftData" at bounding box center [1270, 62] width 149 height 12
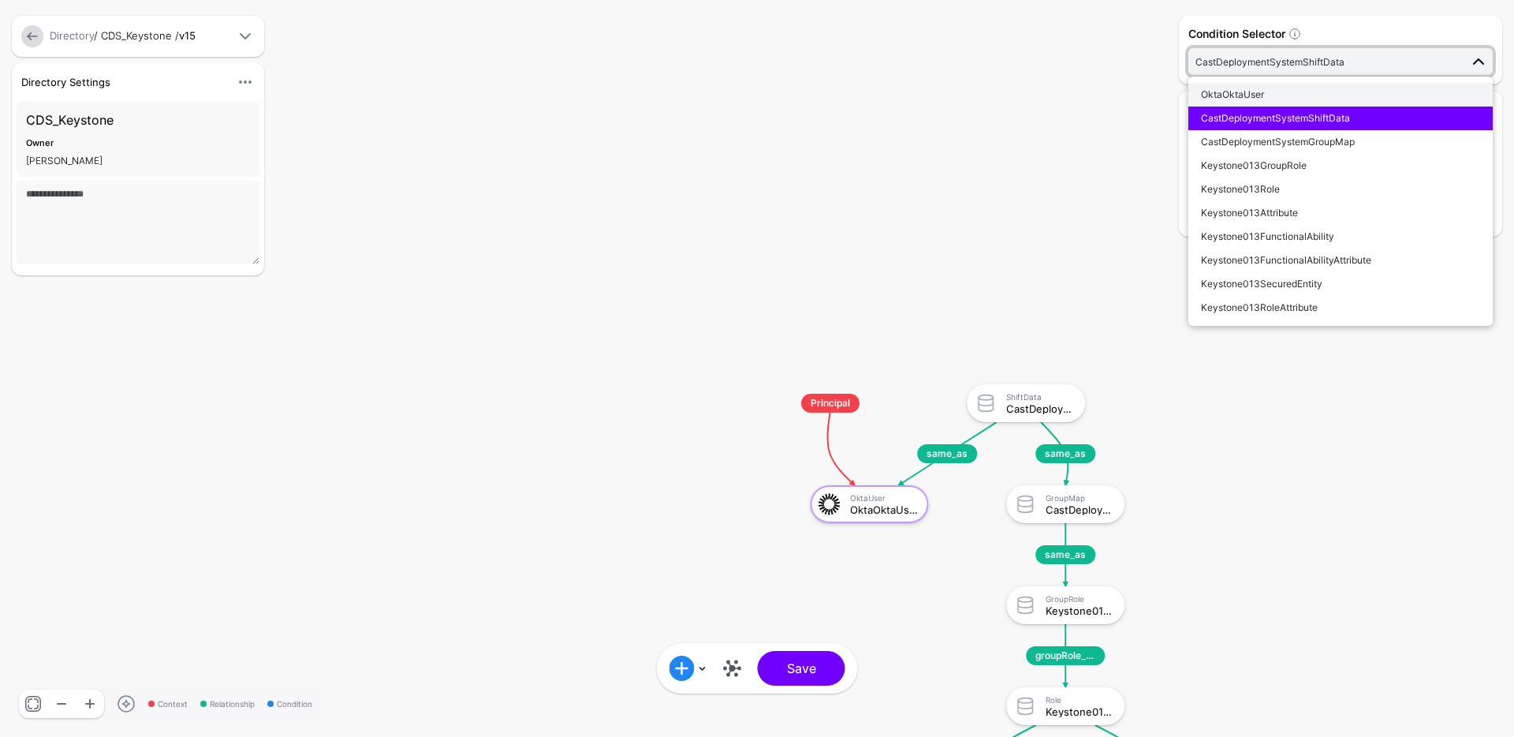
click at [1306, 83] on button "OktaOktaUser" at bounding box center [1340, 95] width 304 height 24
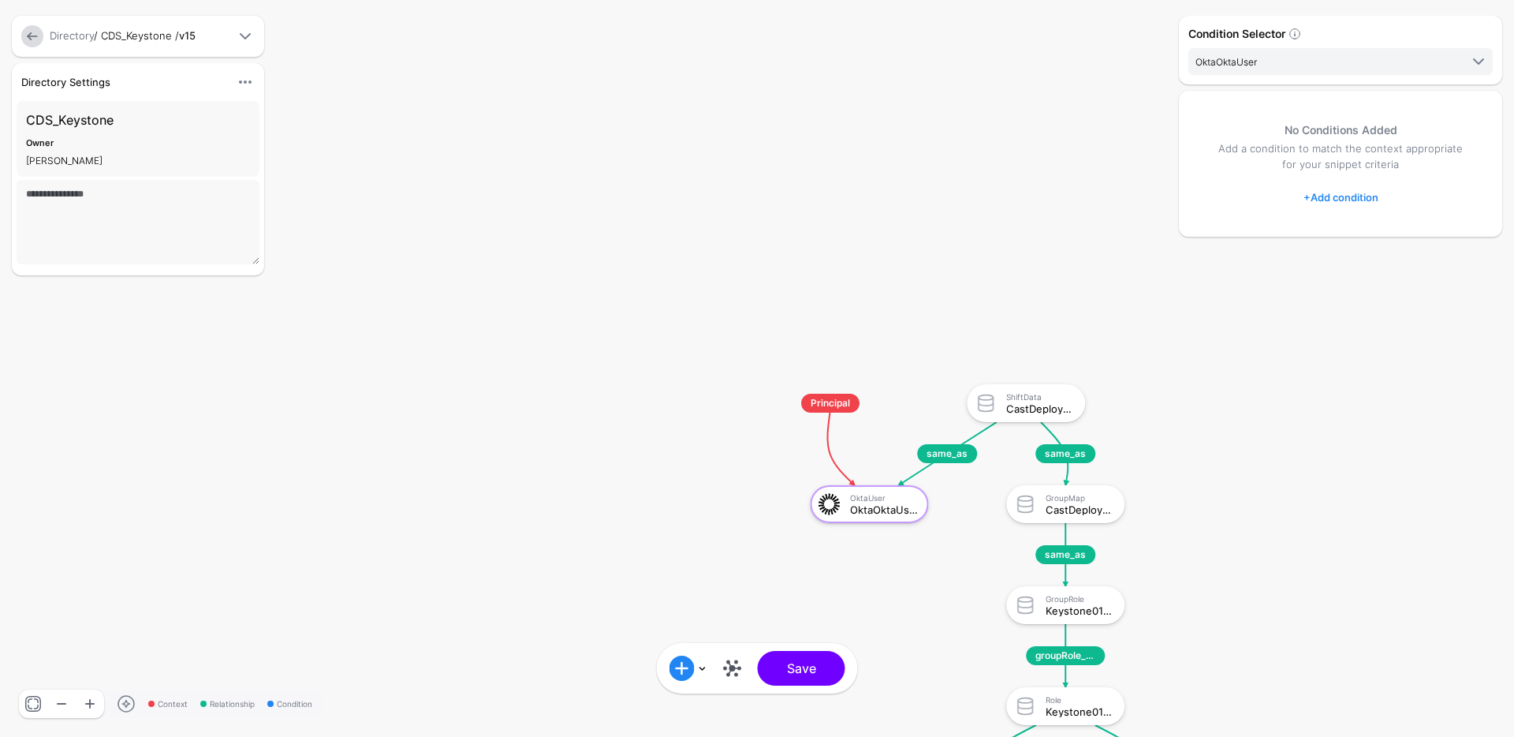
click at [1011, 181] on rect at bounding box center [757, 368] width 151415 height 73657
click at [787, 673] on button "Save" at bounding box center [802, 668] width 88 height 35
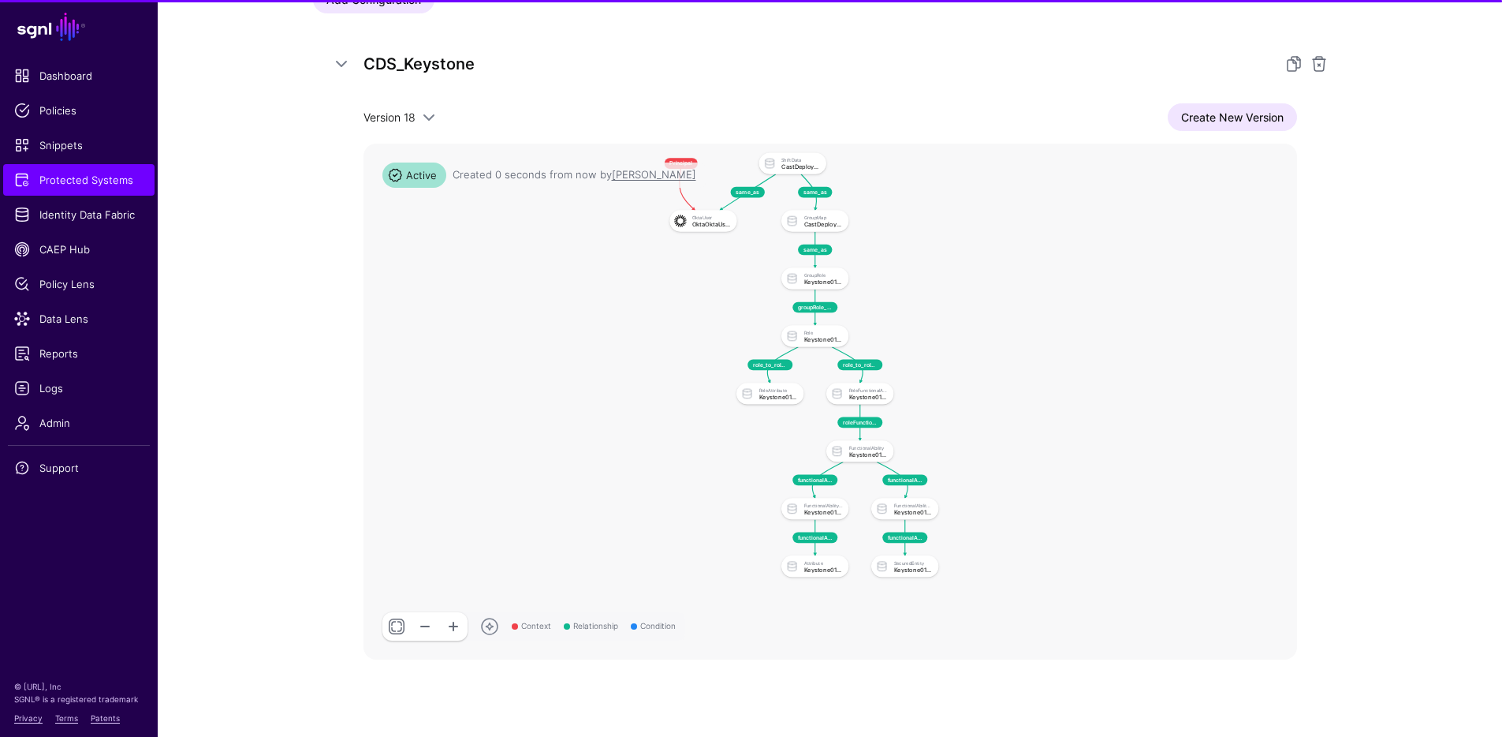
scroll to position [279, 0]
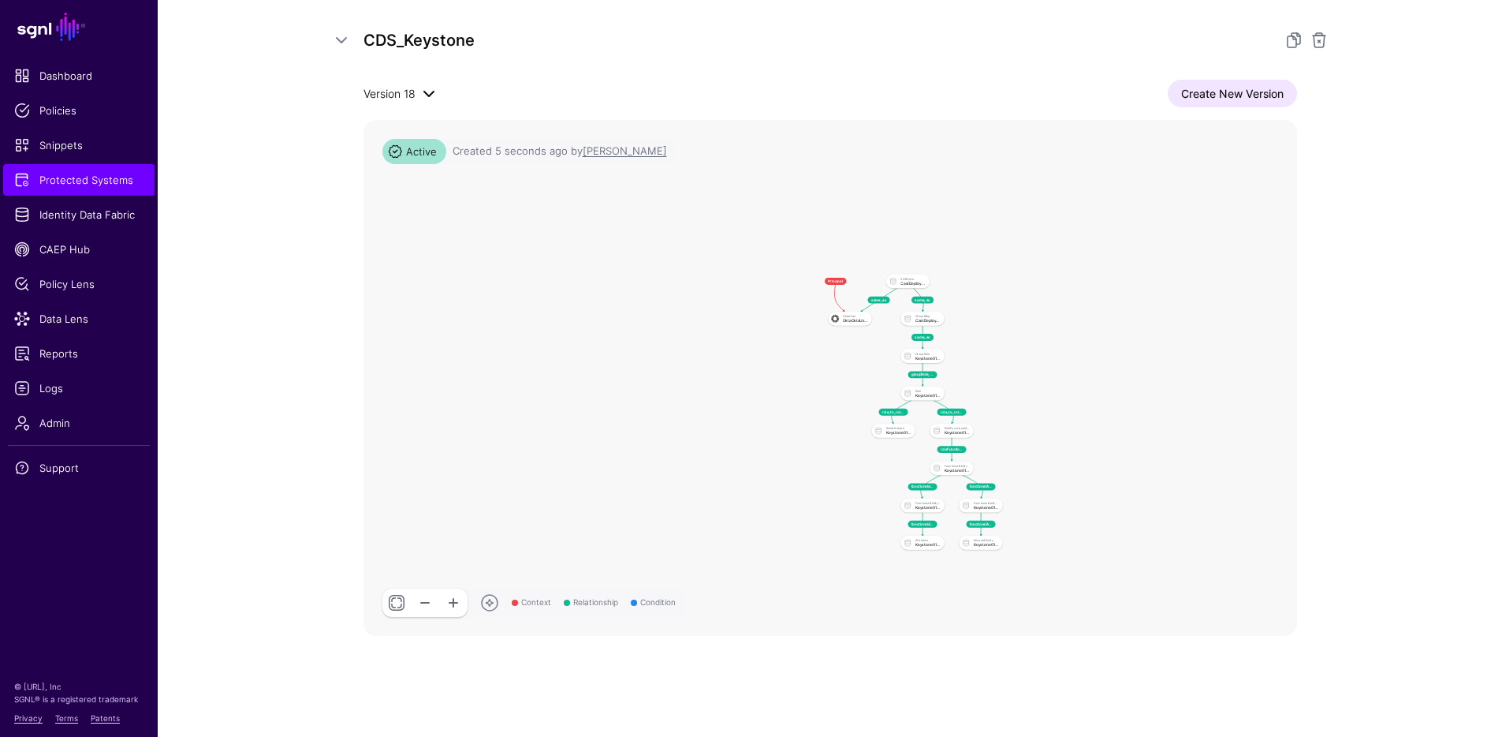
click at [428, 91] on span at bounding box center [429, 93] width 19 height 19
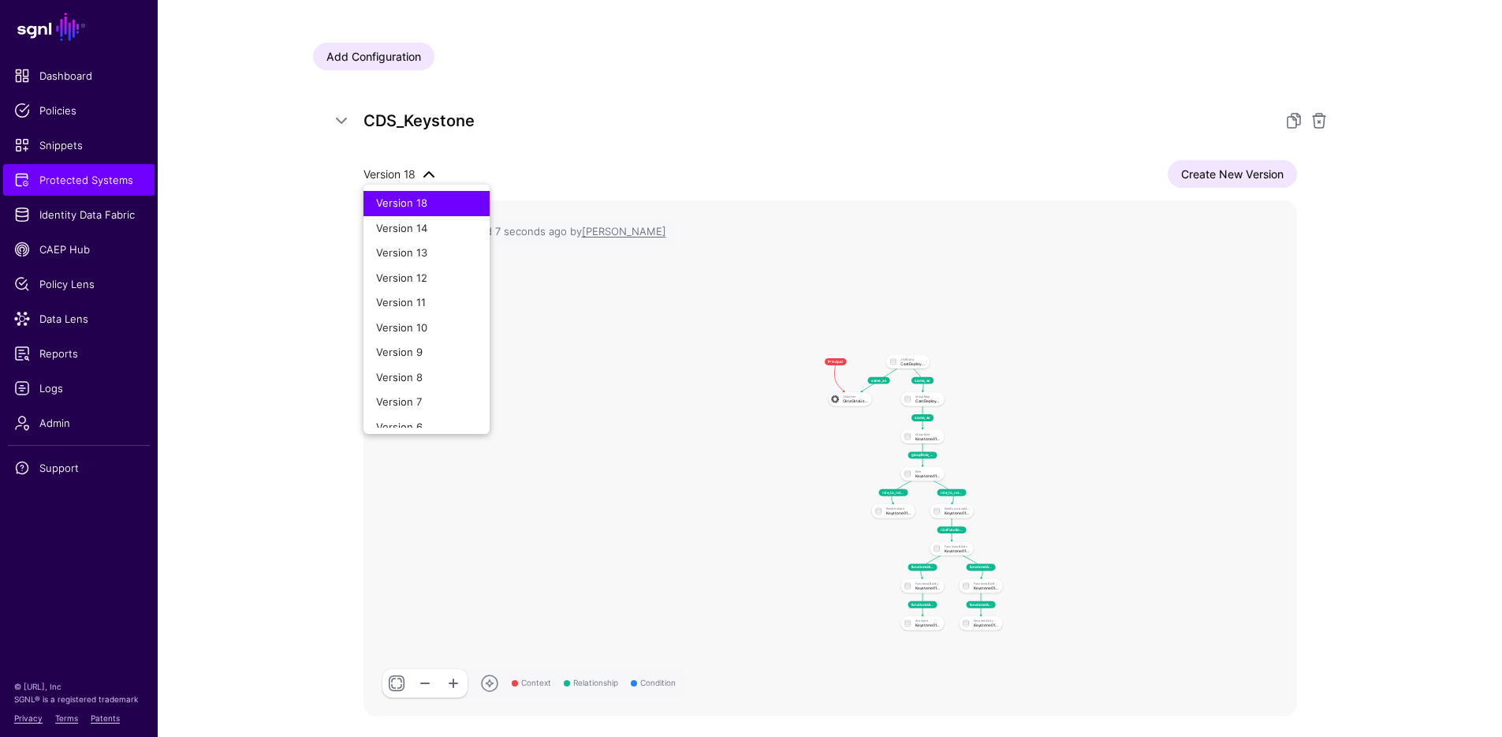
scroll to position [53, 0]
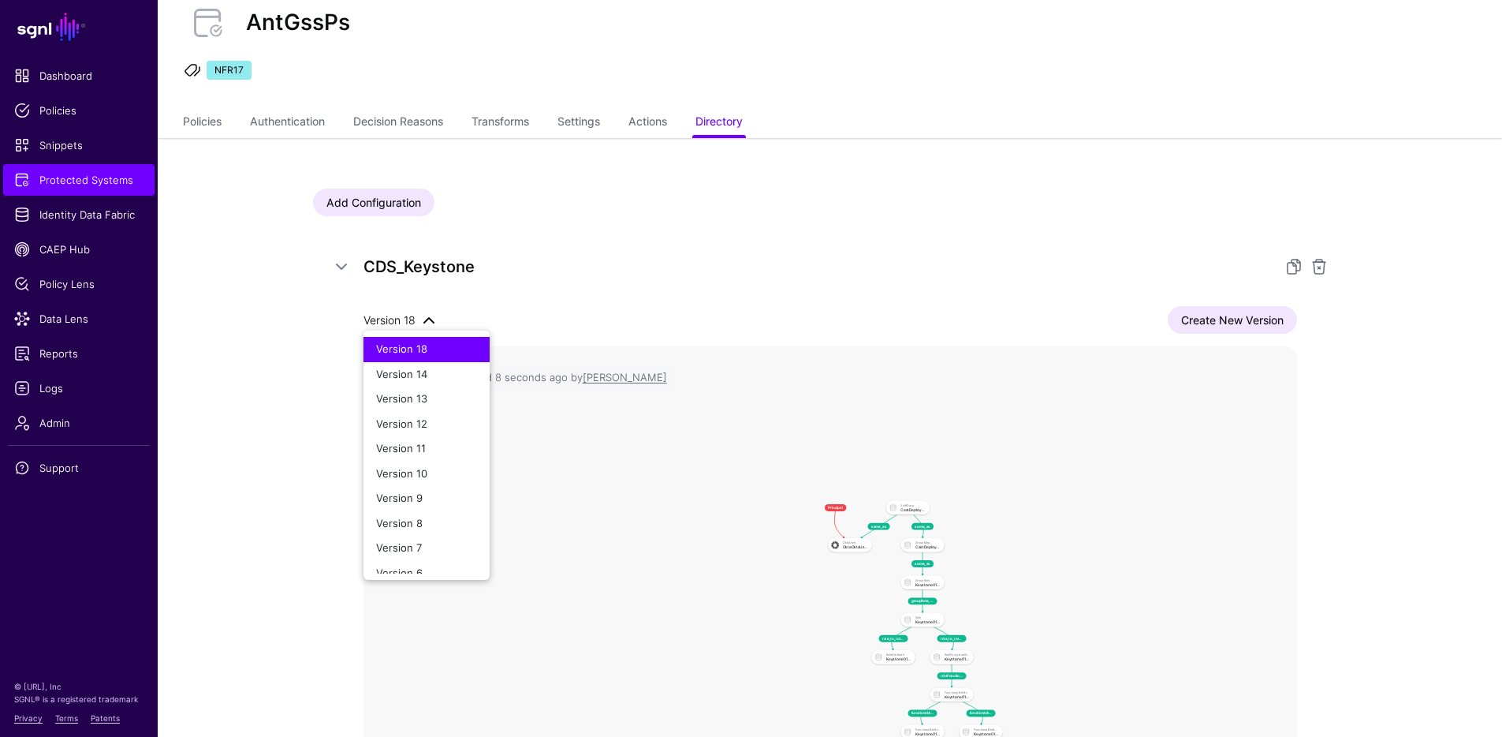
click at [313, 515] on div "CDS_Keystone Version 18 Version 18 Version 14 Version 13 Version 12 Version 11 …" at bounding box center [830, 558] width 1035 height 646
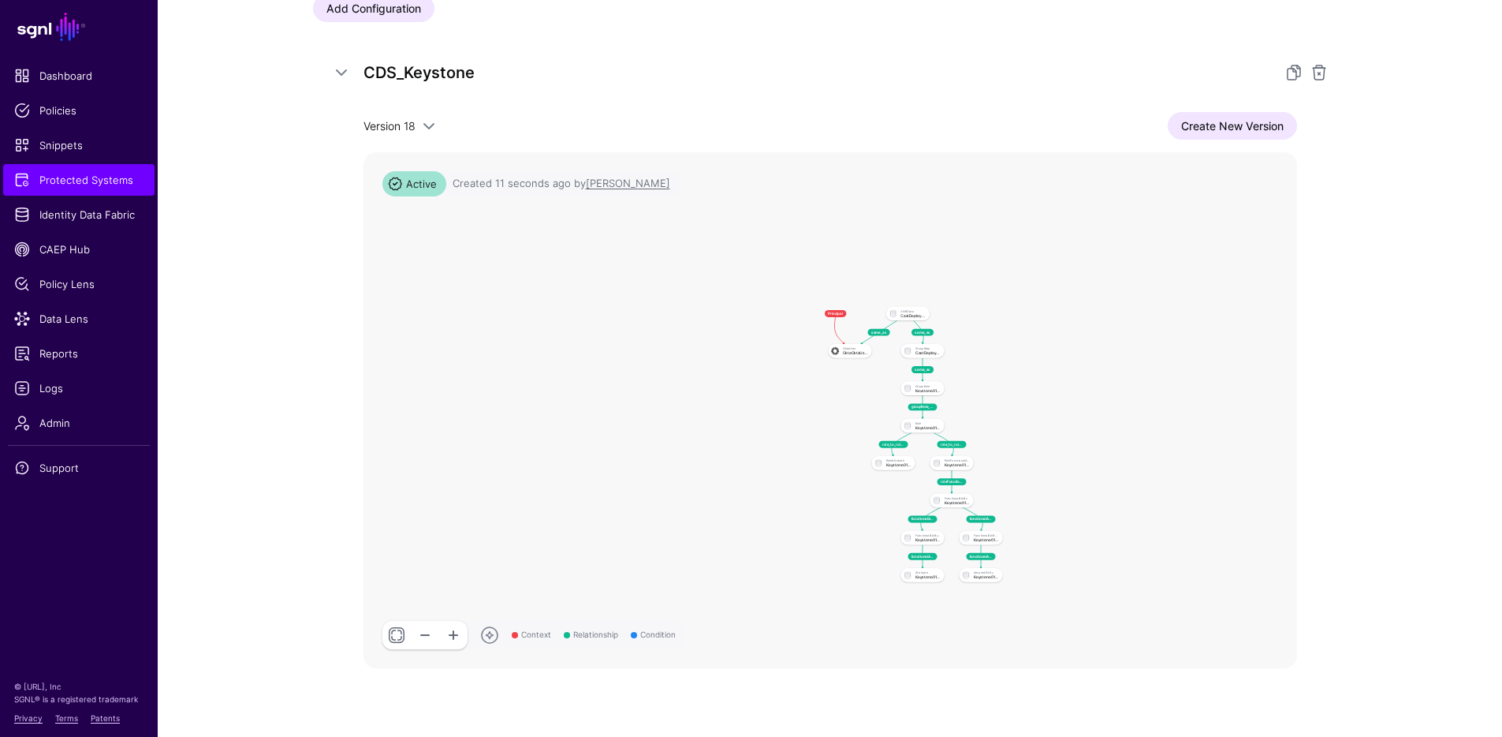
scroll to position [279, 0]
